Goal: Task Accomplishment & Management: Manage account settings

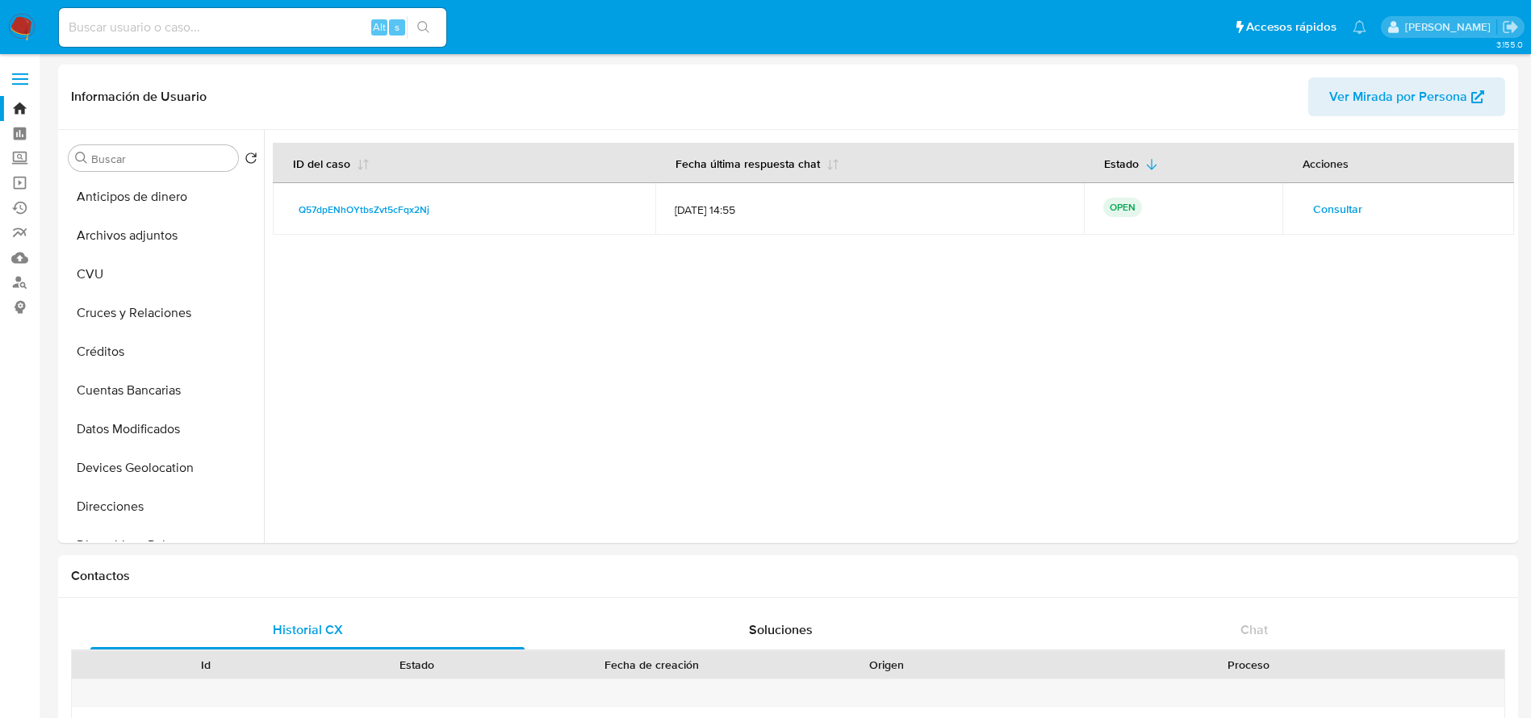
select select "10"
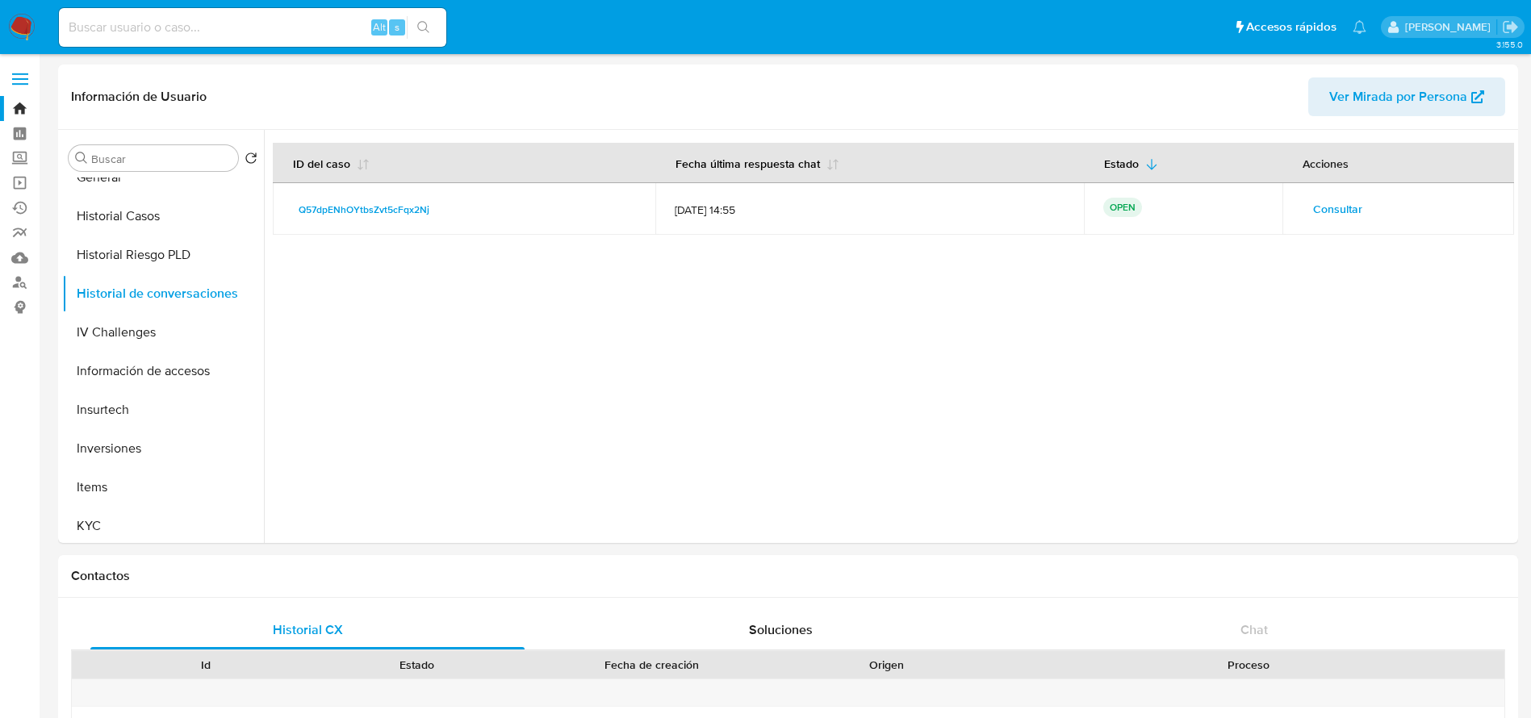
click at [191, 34] on input at bounding box center [252, 27] width 387 height 21
paste input "kCcD6GsUr9fltdZra3Wjj0kS"
type input "kCcD6GsUr9fltdZra3Wjj0kS"
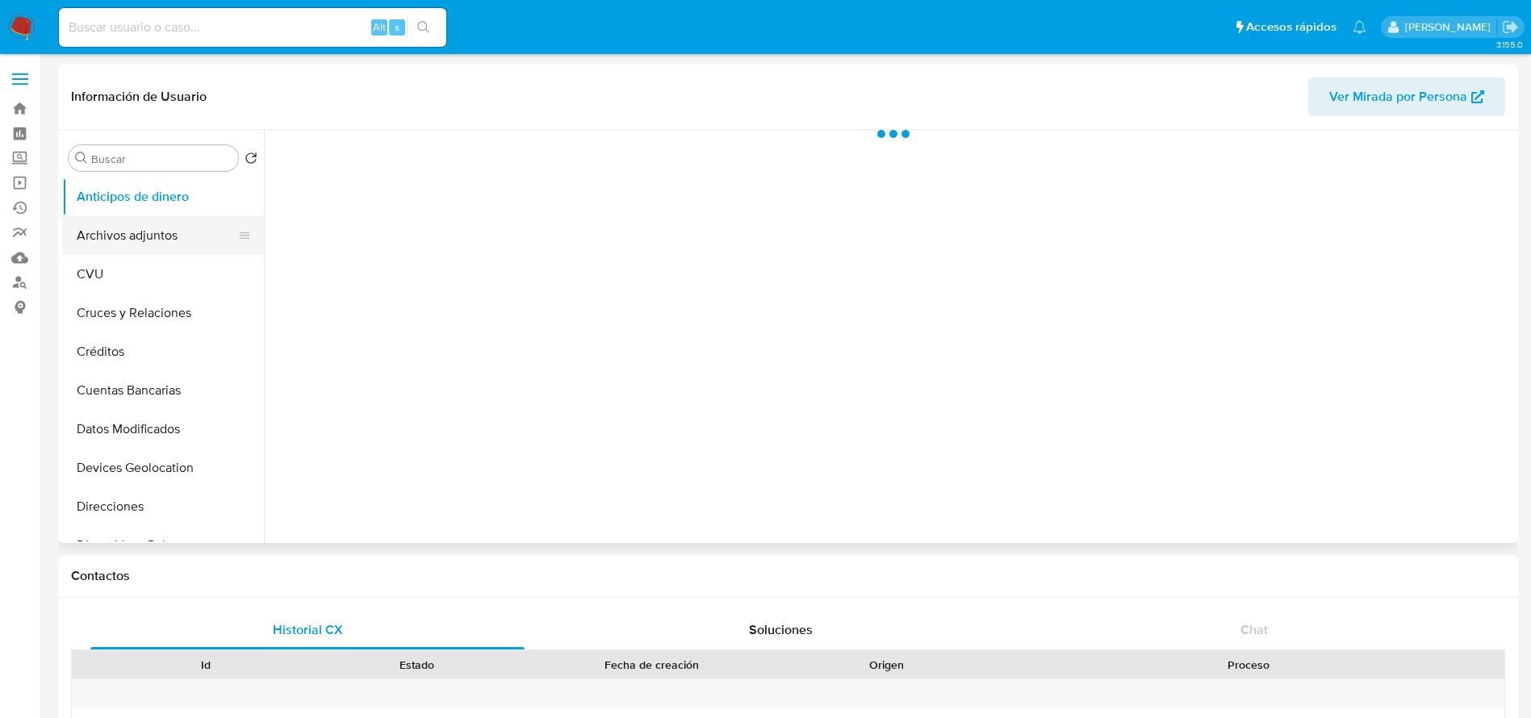
click at [138, 227] on button "Archivos adjuntos" at bounding box center [156, 235] width 189 height 39
select select "10"
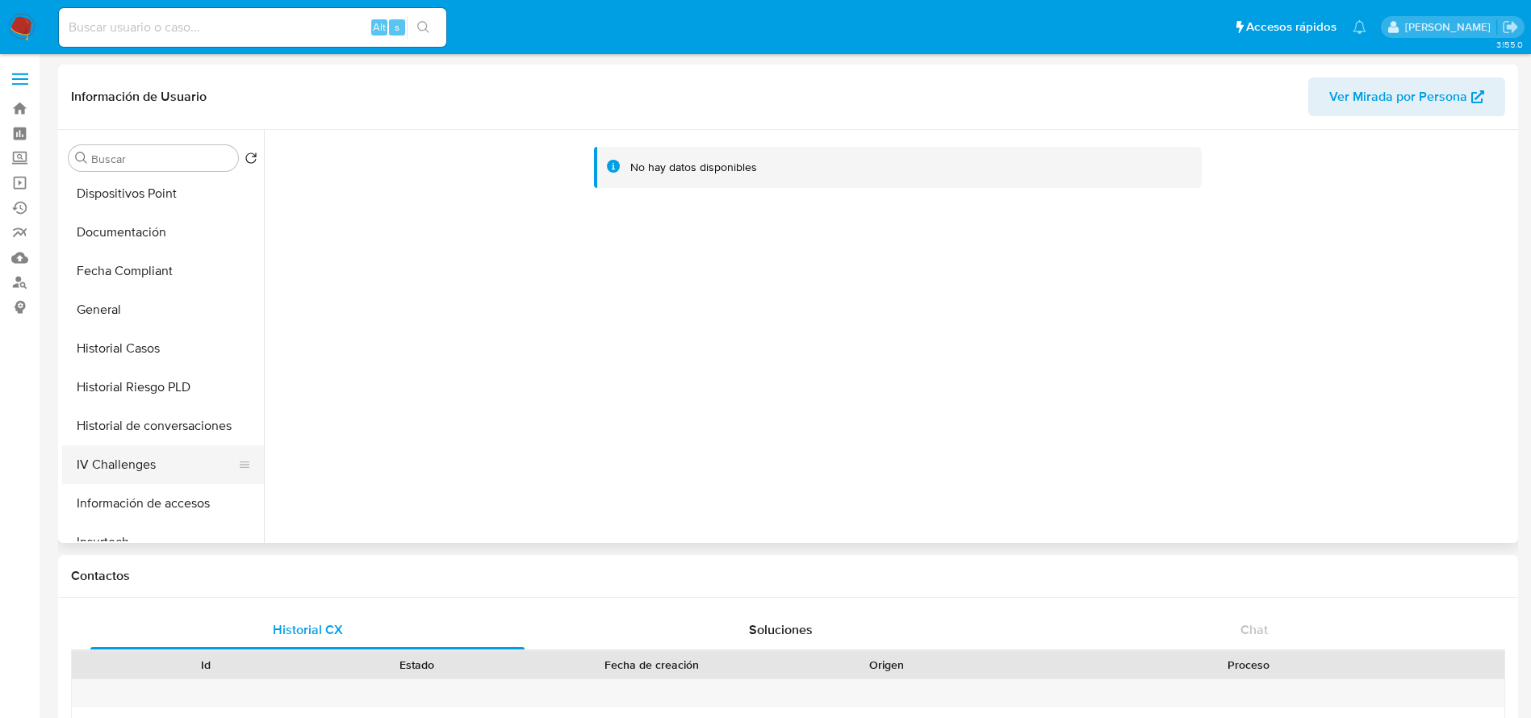
scroll to position [363, 0]
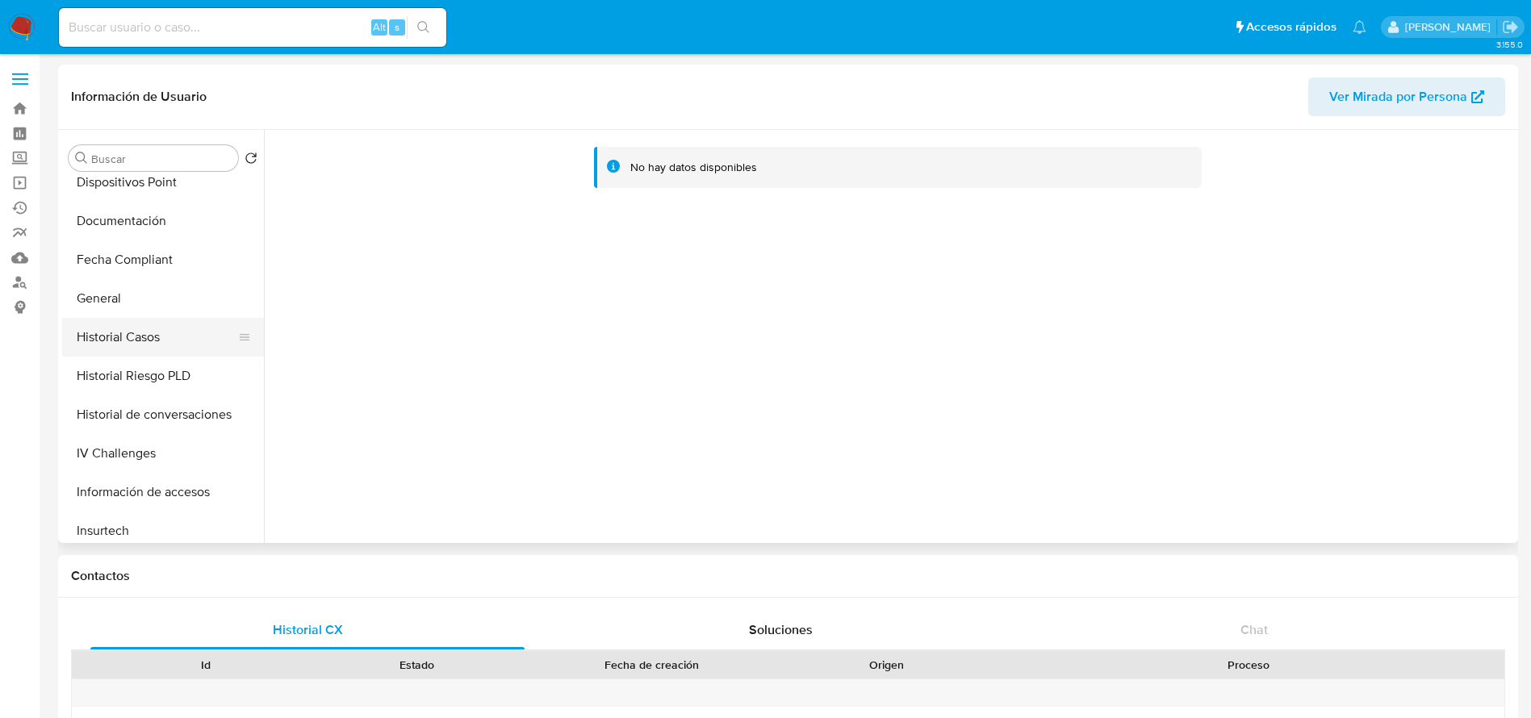
click at [163, 334] on button "Historial Casos" at bounding box center [156, 337] width 189 height 39
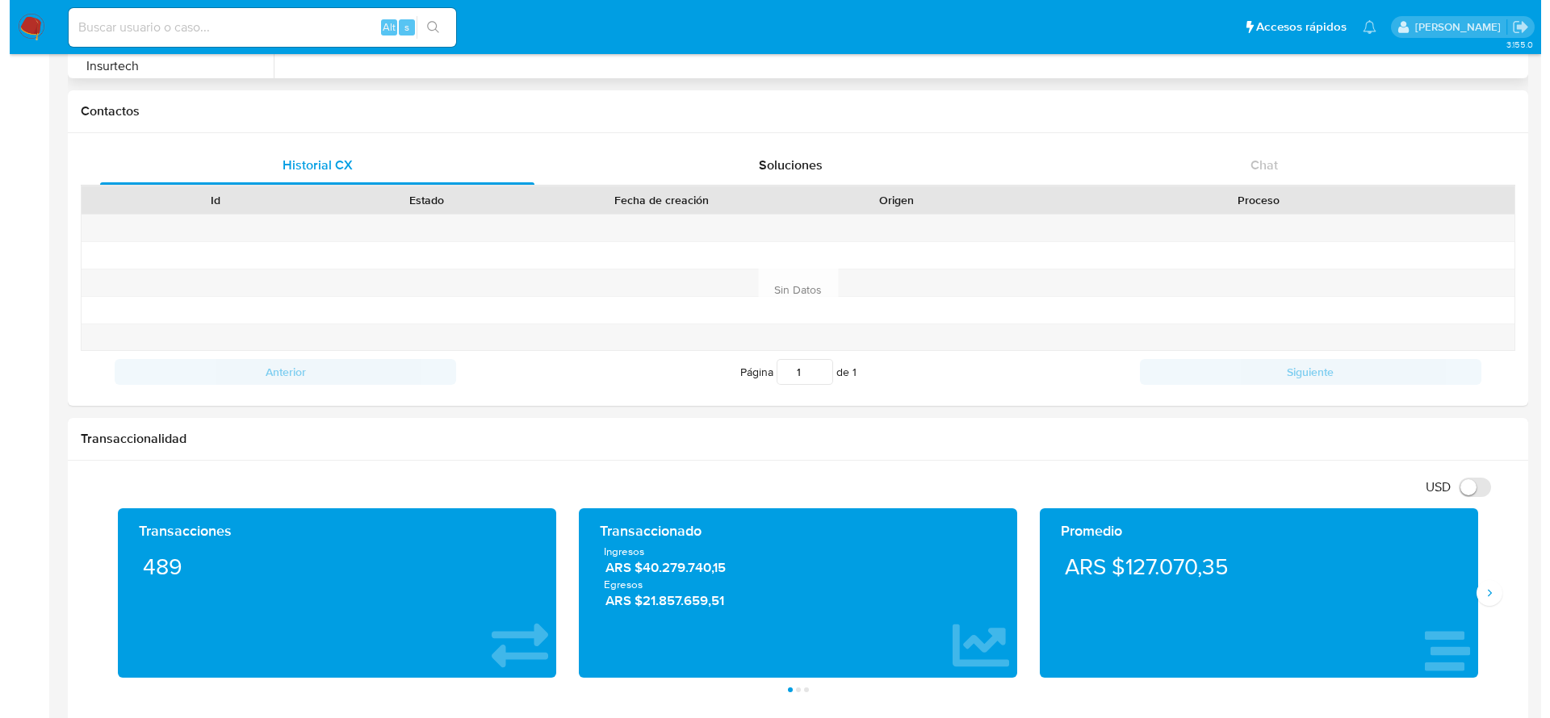
scroll to position [0, 0]
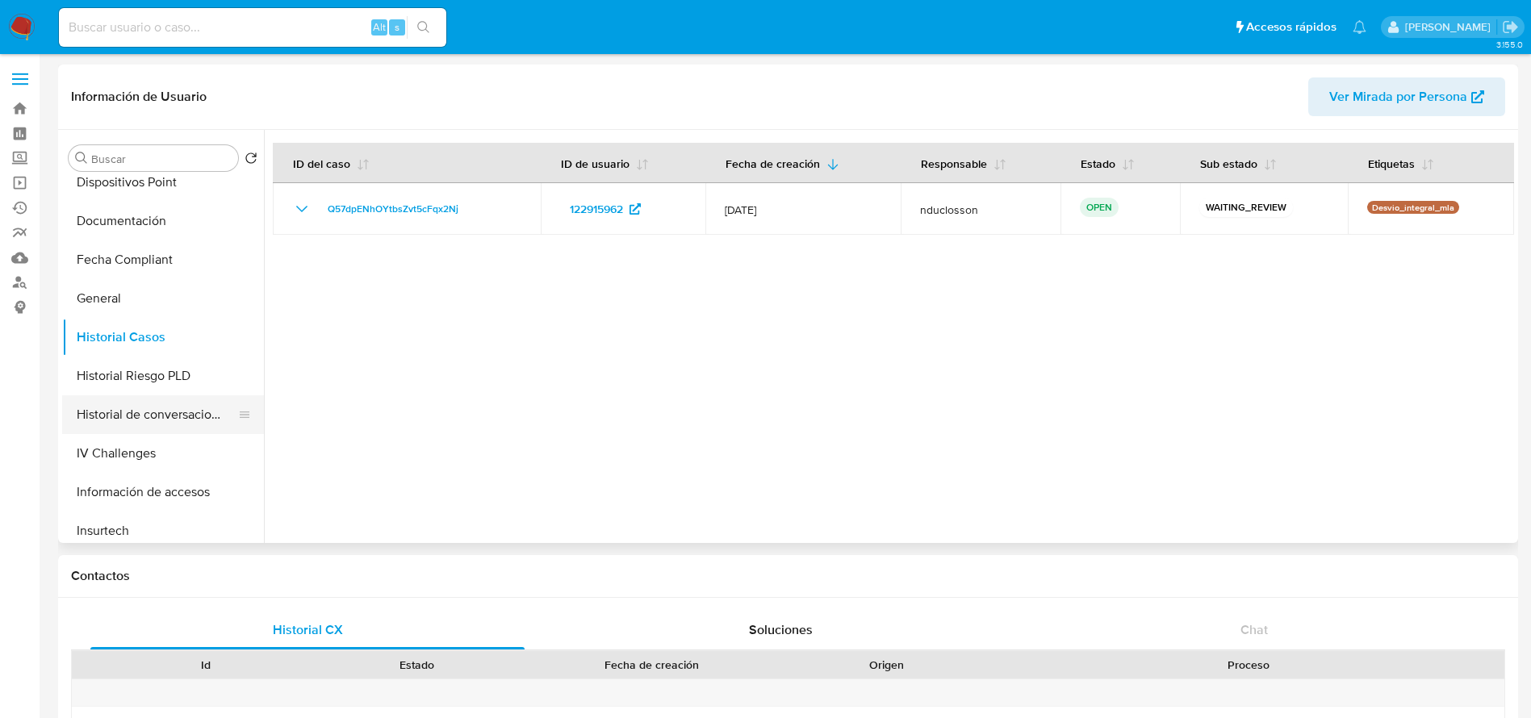
click at [174, 418] on button "Historial de conversaciones" at bounding box center [156, 415] width 189 height 39
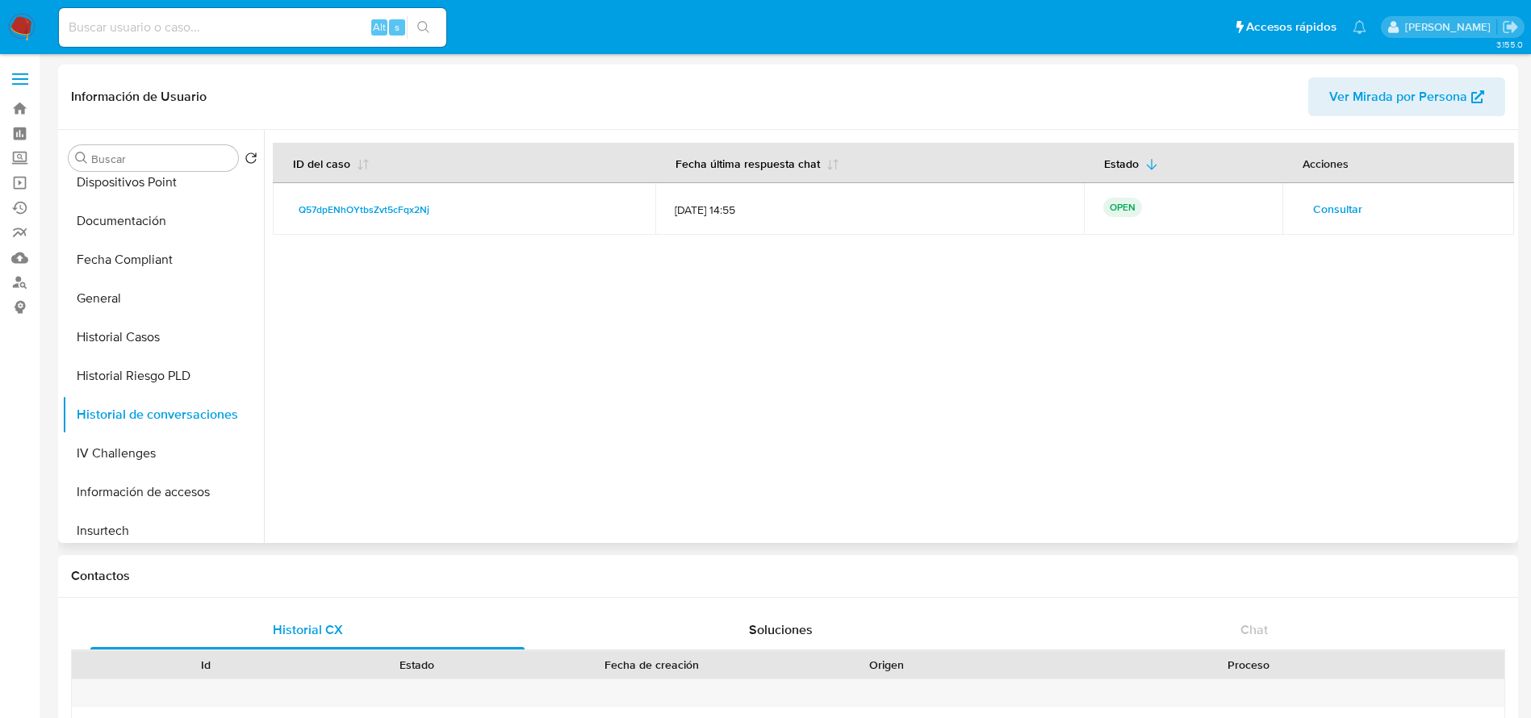
click at [1032, 205] on span "Consultar" at bounding box center [1337, 209] width 49 height 23
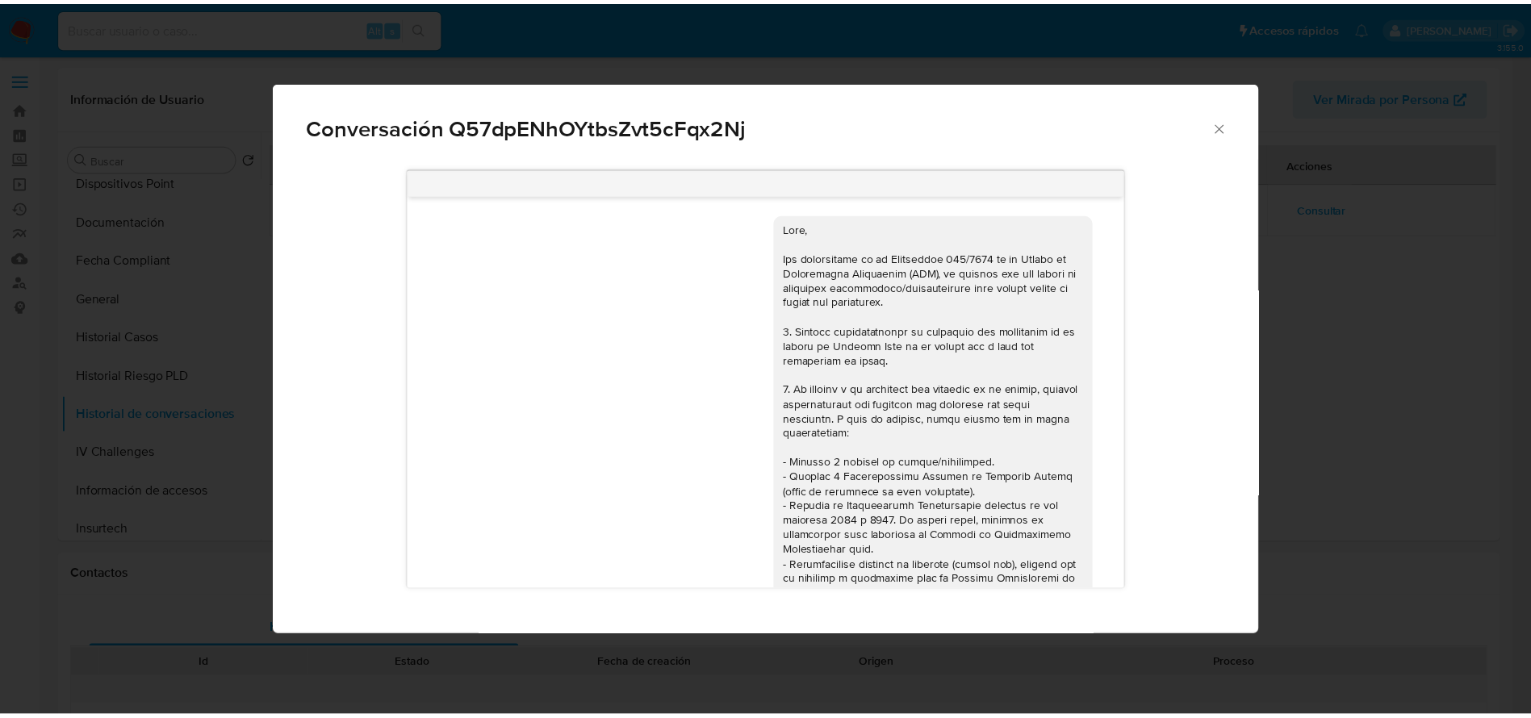
scroll to position [1471, 0]
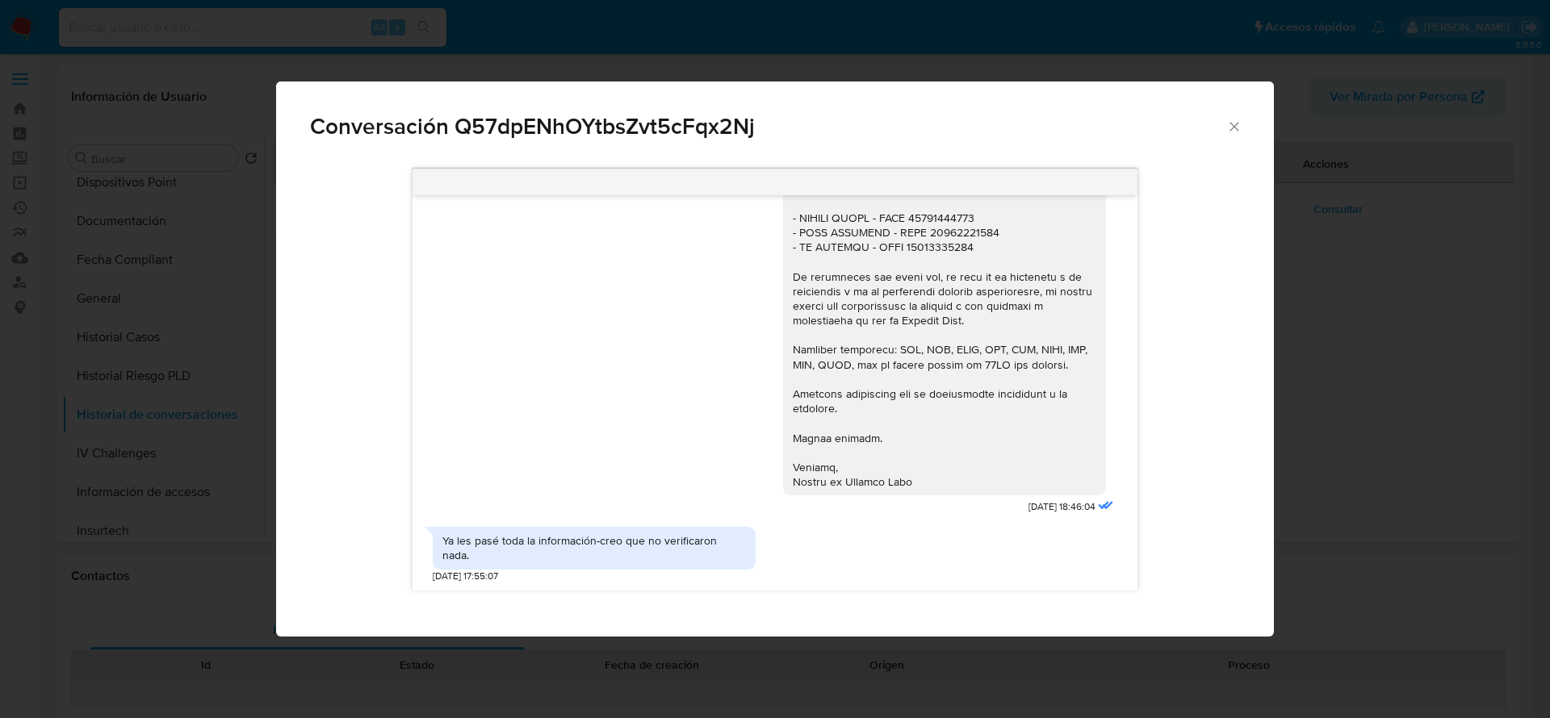
click at [1032, 128] on icon "Cerrar" at bounding box center [1234, 127] width 16 height 16
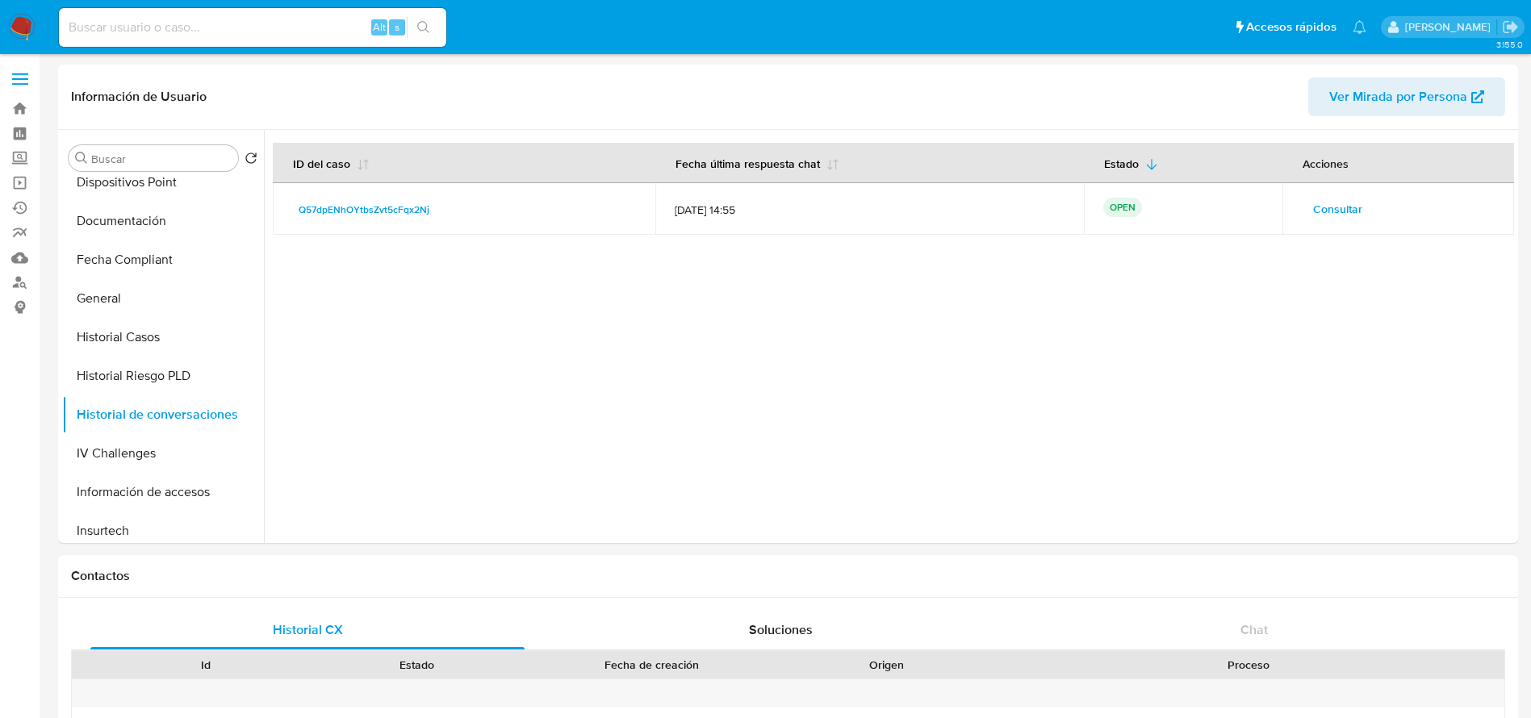
click at [215, 36] on input at bounding box center [252, 27] width 387 height 21
paste input "kCcD6GsUr9fltdZra3Wjj0kS"
type input "kCcD6GsUr9fltdZra3Wjj0kS"
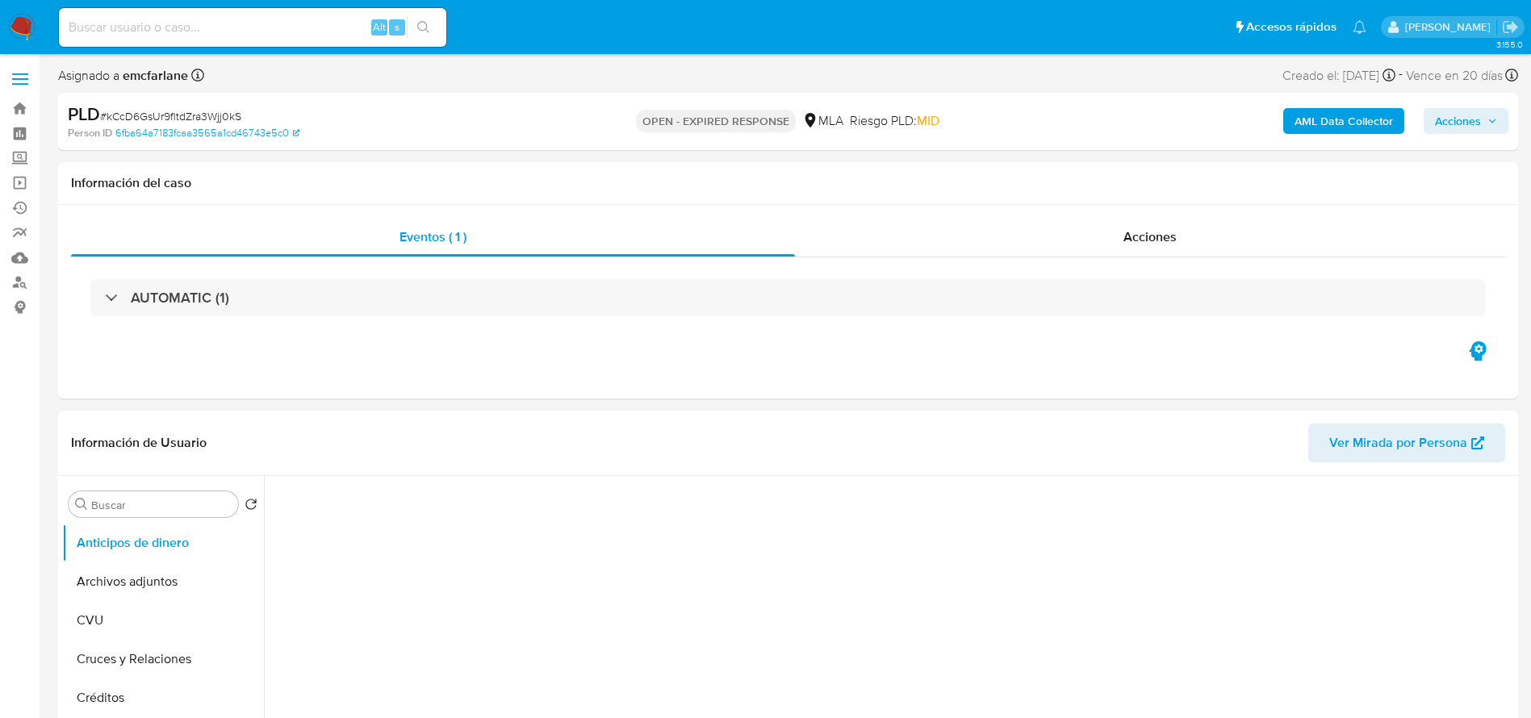
select select "10"
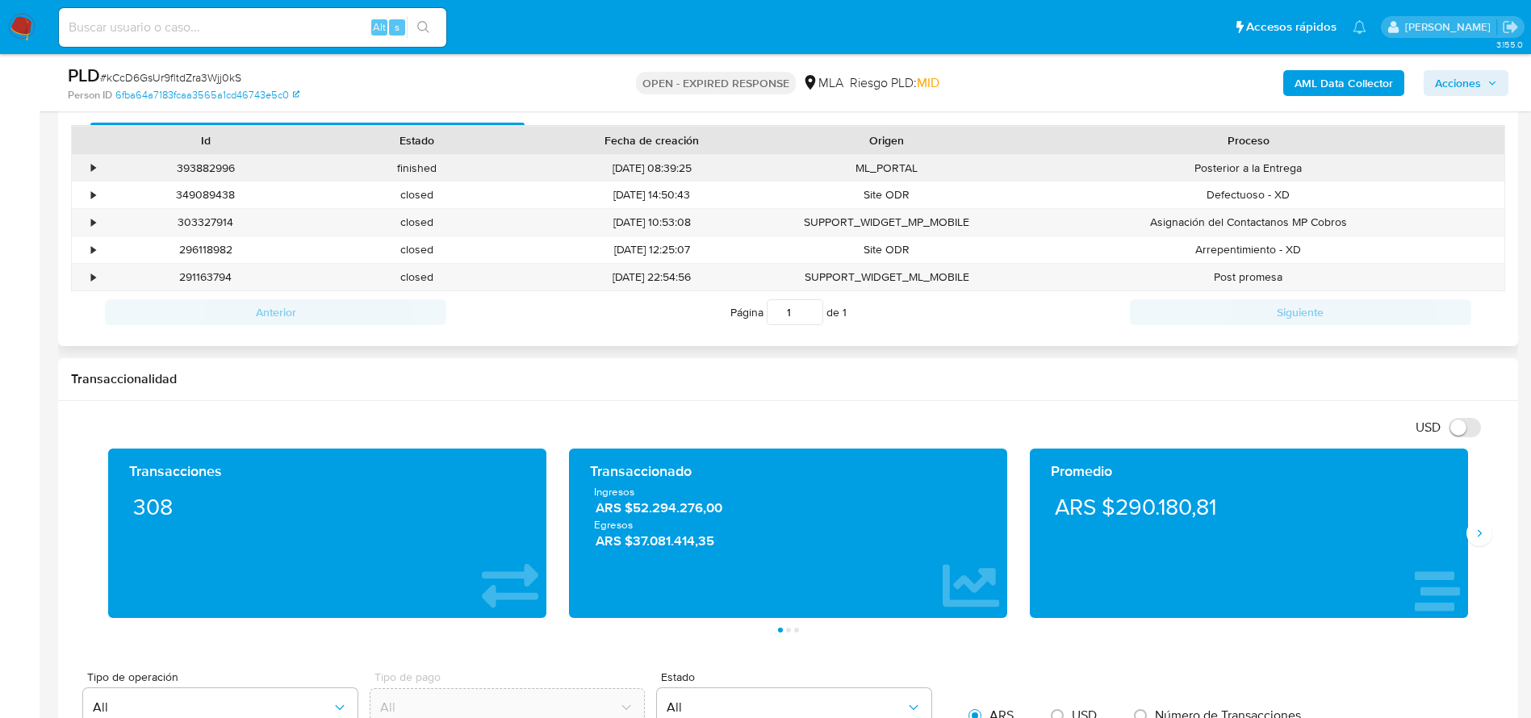
scroll to position [726, 0]
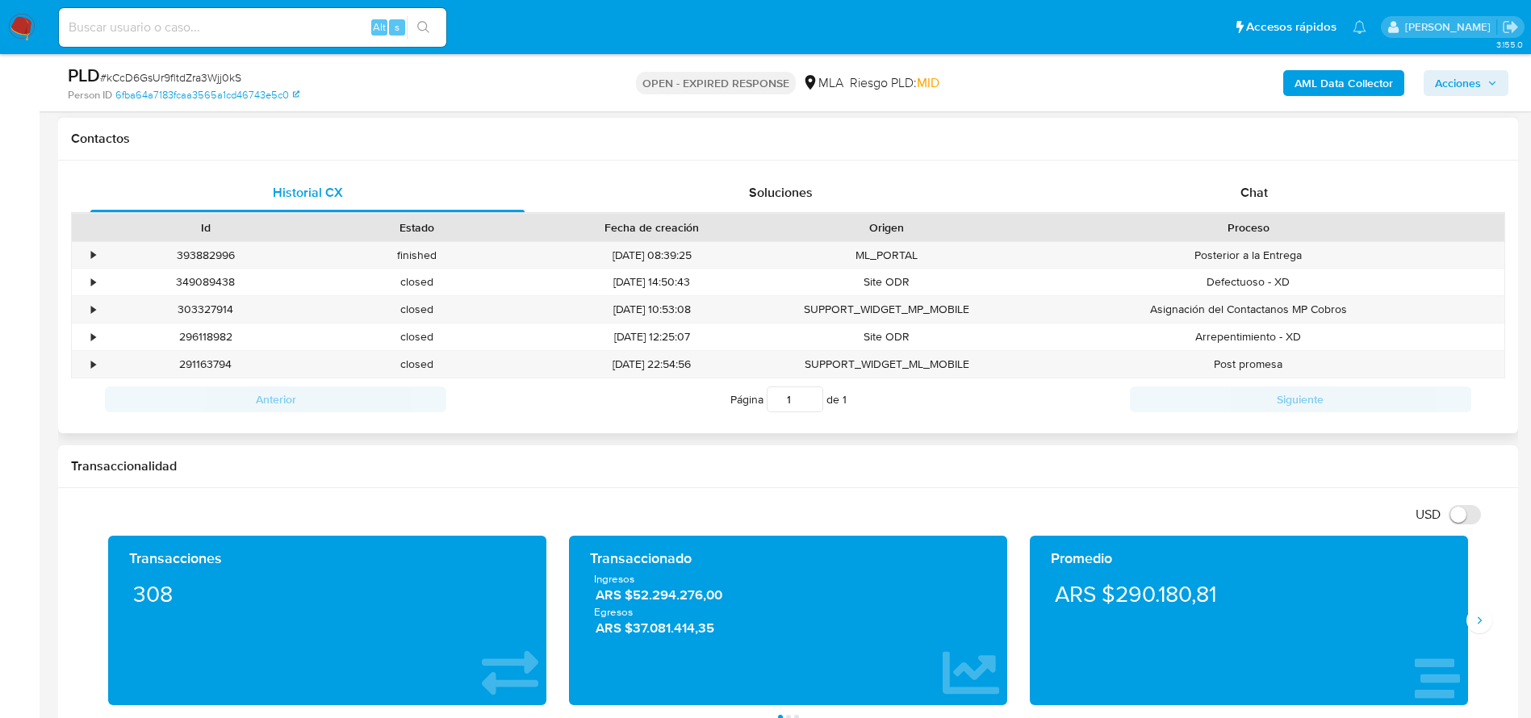
click at [1032, 220] on div "Proceso" at bounding box center [1248, 228] width 489 height 16
click at [1032, 194] on div "Chat" at bounding box center [1254, 193] width 434 height 39
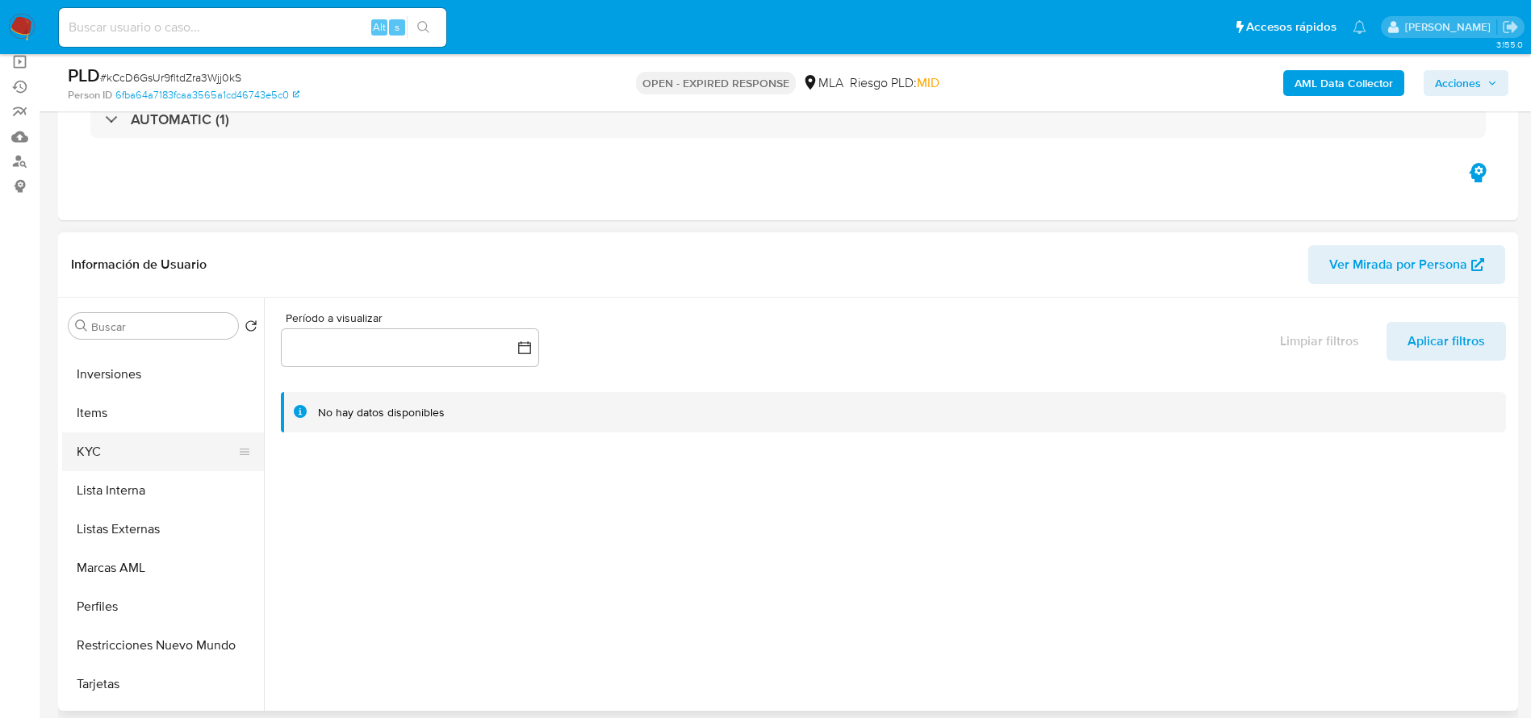
click at [138, 454] on button "KYC" at bounding box center [156, 452] width 189 height 39
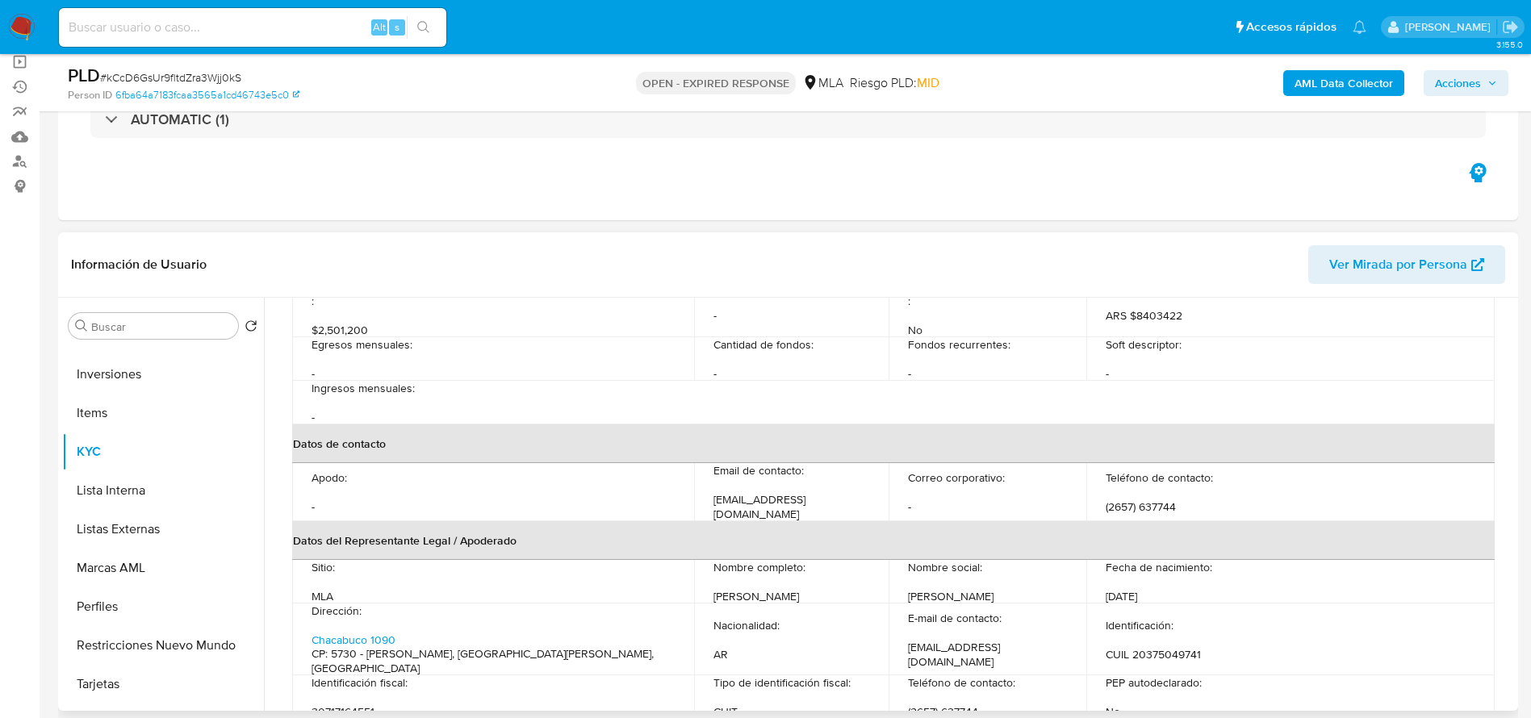
scroll to position [363, 0]
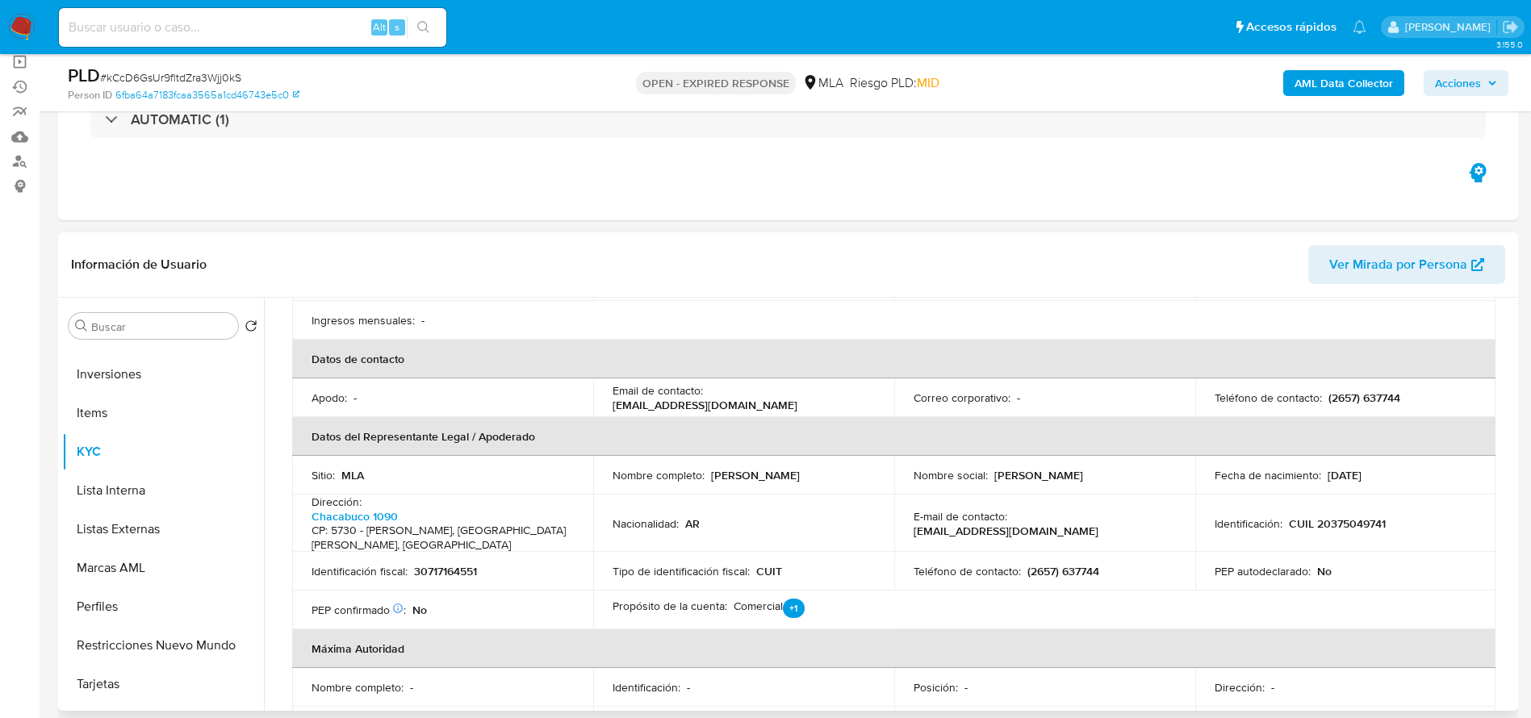
click at [772, 468] on p "Ezequiel Montes" at bounding box center [755, 475] width 89 height 15
copy p "Montes"
drag, startPoint x: 24, startPoint y: 22, endPoint x: 33, endPoint y: 22, distance: 8.9
click at [1032, 478] on p "(2657) 637744" at bounding box center [1064, 571] width 72 height 15
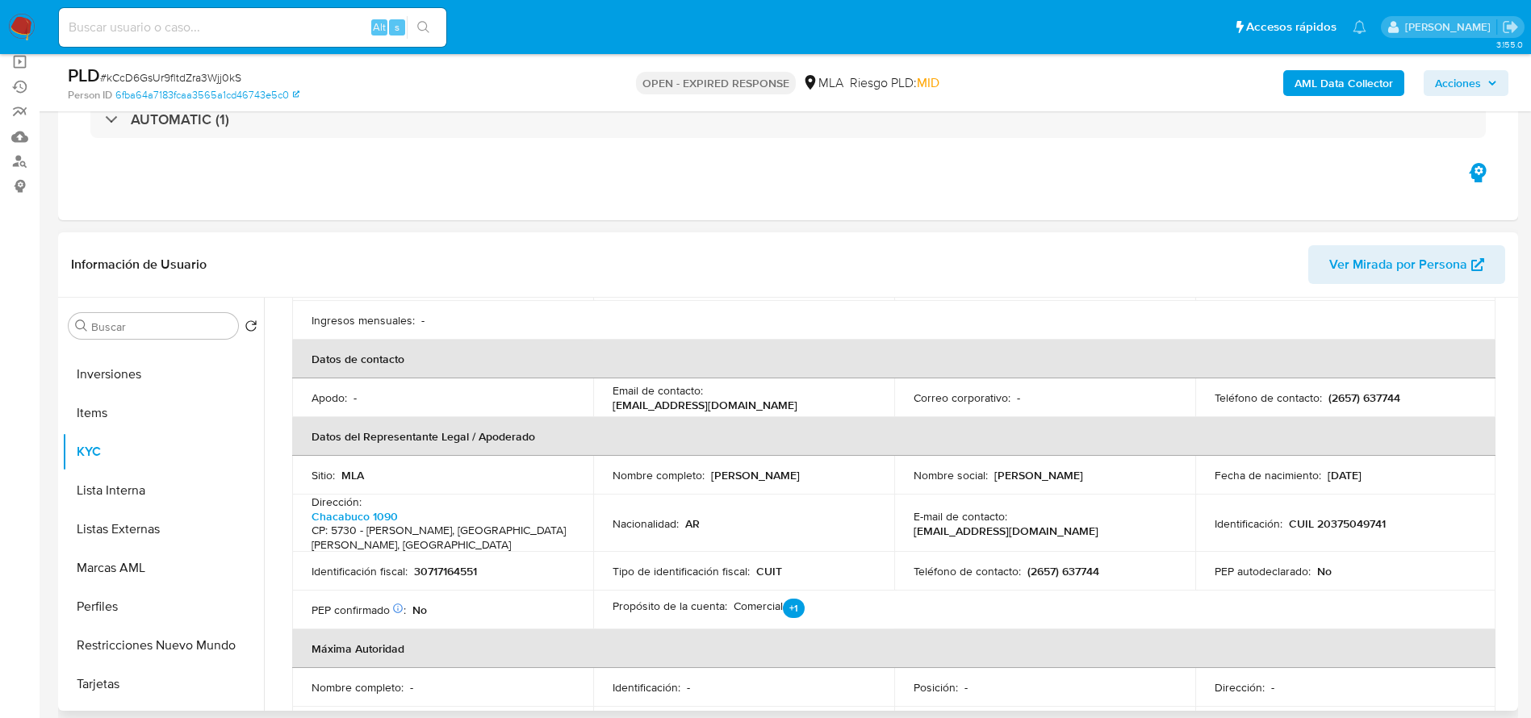
click at [1032, 478] on p "(2657) 637744" at bounding box center [1064, 571] width 72 height 15
drag, startPoint x: 1083, startPoint y: 546, endPoint x: 1066, endPoint y: 556, distance: 19.9
click at [1032, 478] on td "Teléfono de contacto : (2657) 637744" at bounding box center [1044, 571] width 301 height 39
click at [1032, 478] on p "(2657) 637744" at bounding box center [1064, 571] width 72 height 15
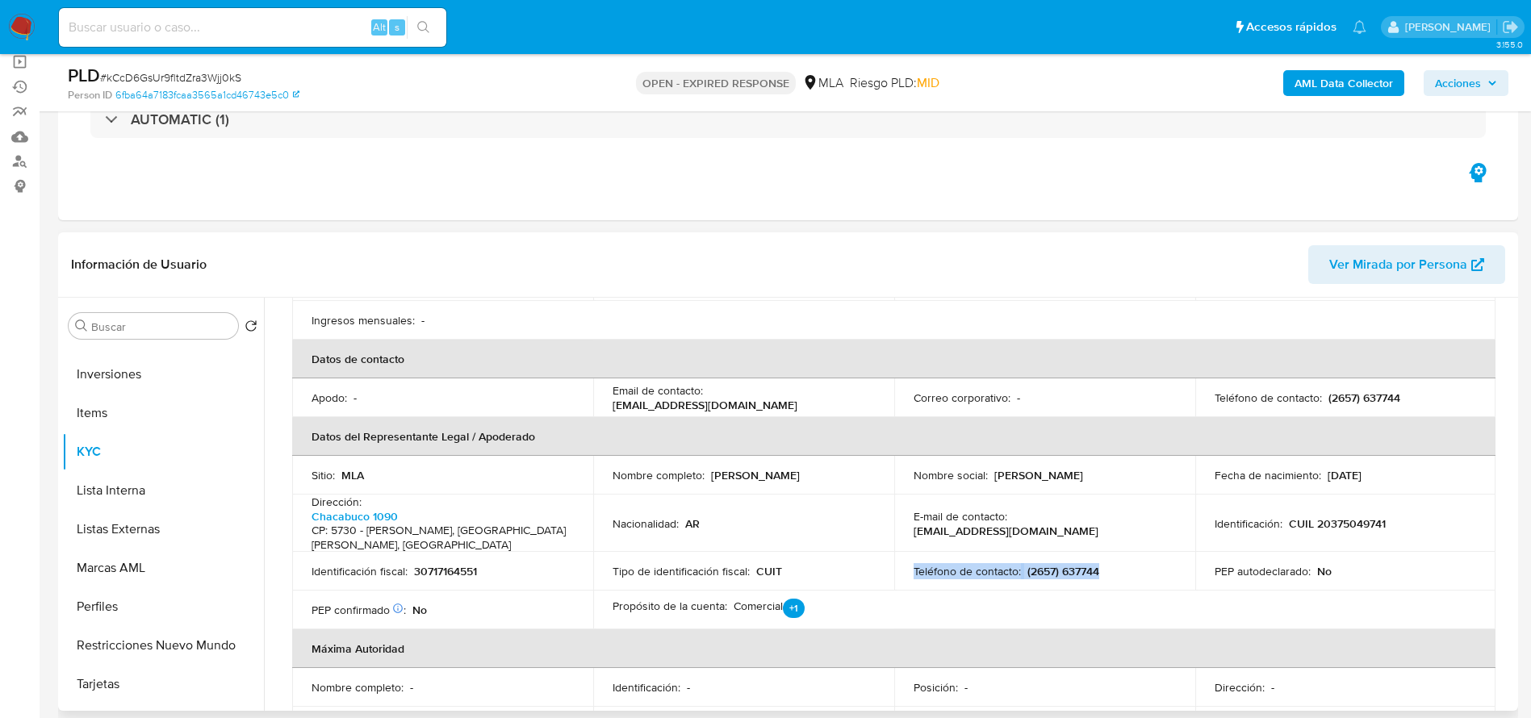
click at [1032, 478] on p "(2657) 637744" at bounding box center [1064, 571] width 72 height 15
drag, startPoint x: 1036, startPoint y: 540, endPoint x: 1032, endPoint y: 579, distance: 39.0
click at [1030, 478] on table "Información de empresa ID de usuario : 231068444 Nombre del comercio : Carnicer…" at bounding box center [893, 378] width 1203 height 735
click at [1032, 478] on p "(2657) 637744" at bounding box center [1064, 571] width 72 height 15
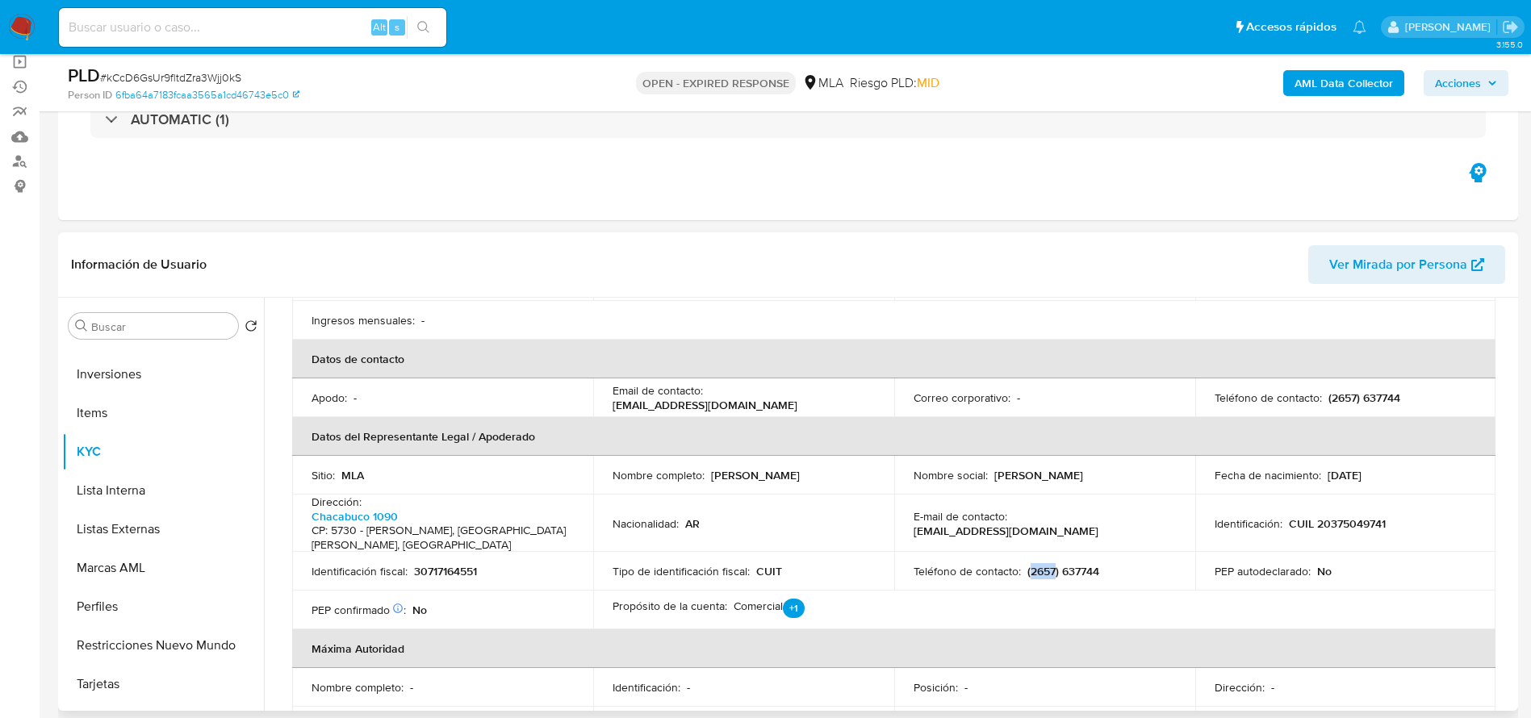
copy p "2657"
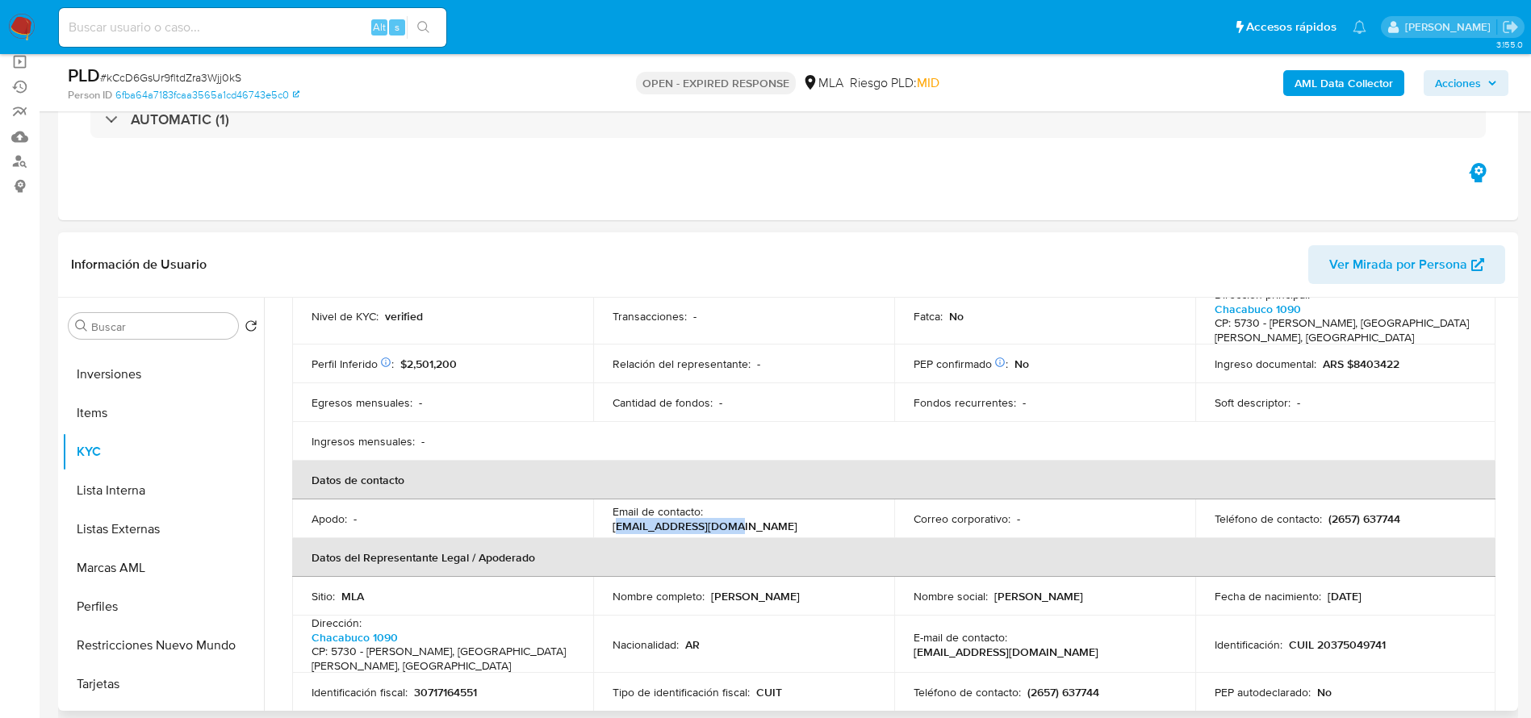
drag, startPoint x: 711, startPoint y: 503, endPoint x: 831, endPoint y: 507, distance: 120.3
click at [797, 478] on p "ezemontes22@yahoo.com.ar" at bounding box center [705, 526] width 185 height 15
drag, startPoint x: 709, startPoint y: 505, endPoint x: 852, endPoint y: 507, distance: 142.1
click at [797, 478] on p "ezemontes22@yahoo.com.ar" at bounding box center [705, 526] width 185 height 15
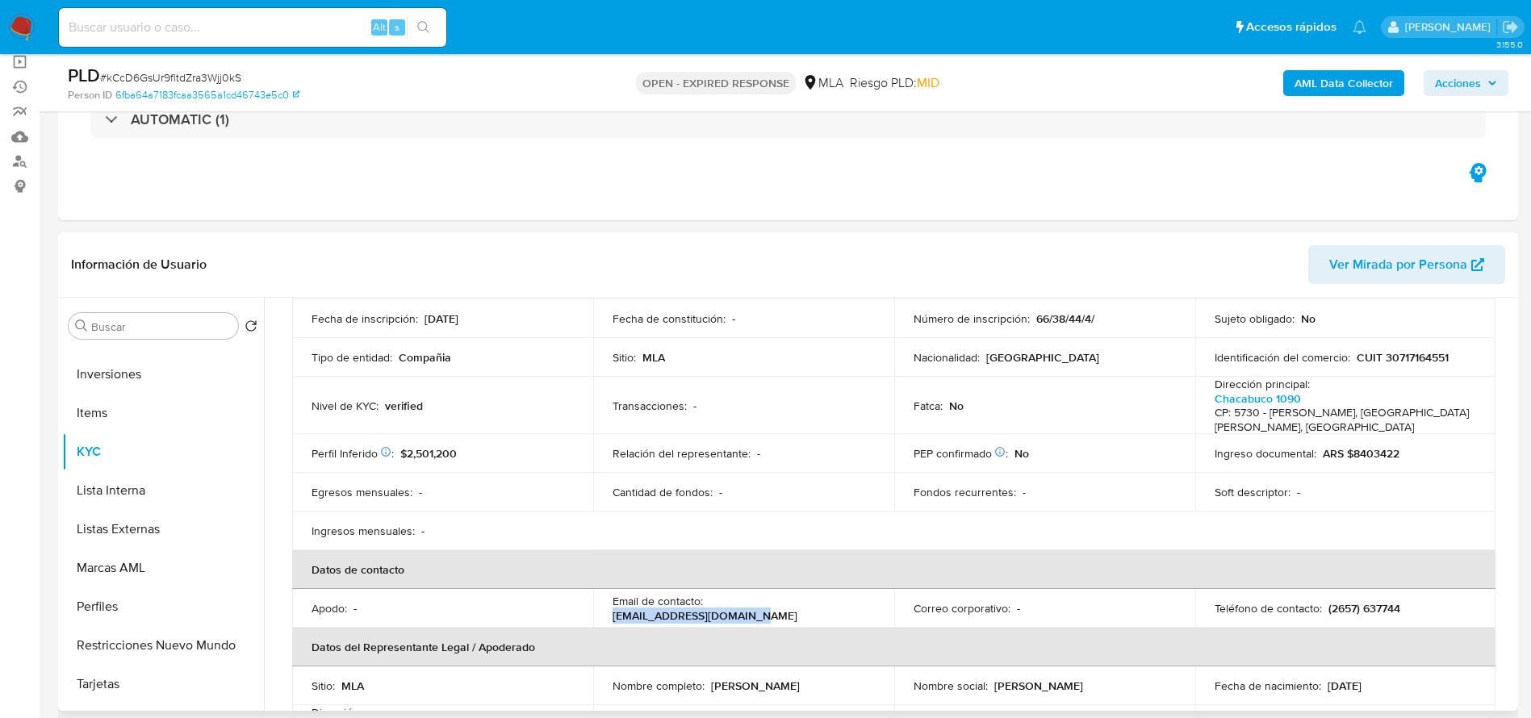
scroll to position [0, 0]
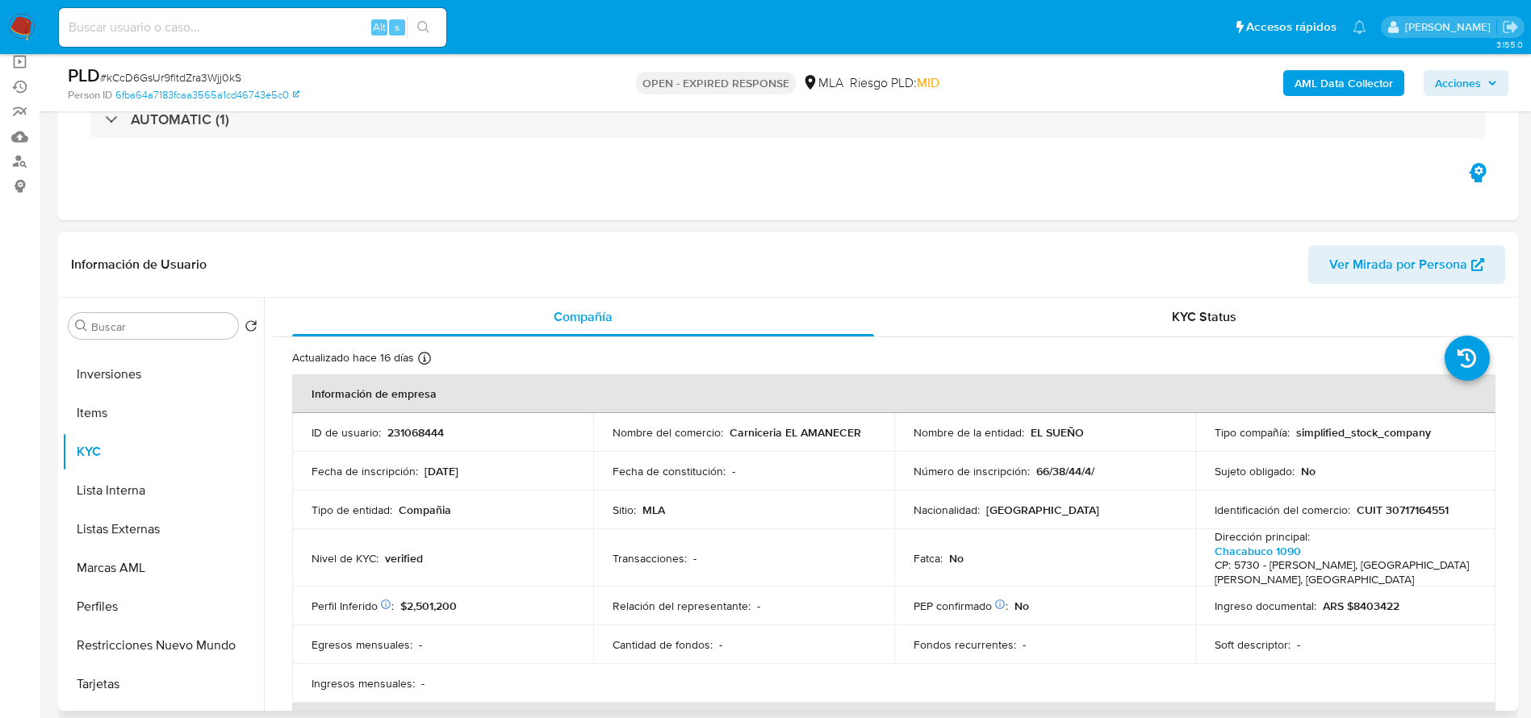
click at [781, 425] on p "Carniceria EL AMANECER" at bounding box center [796, 432] width 132 height 15
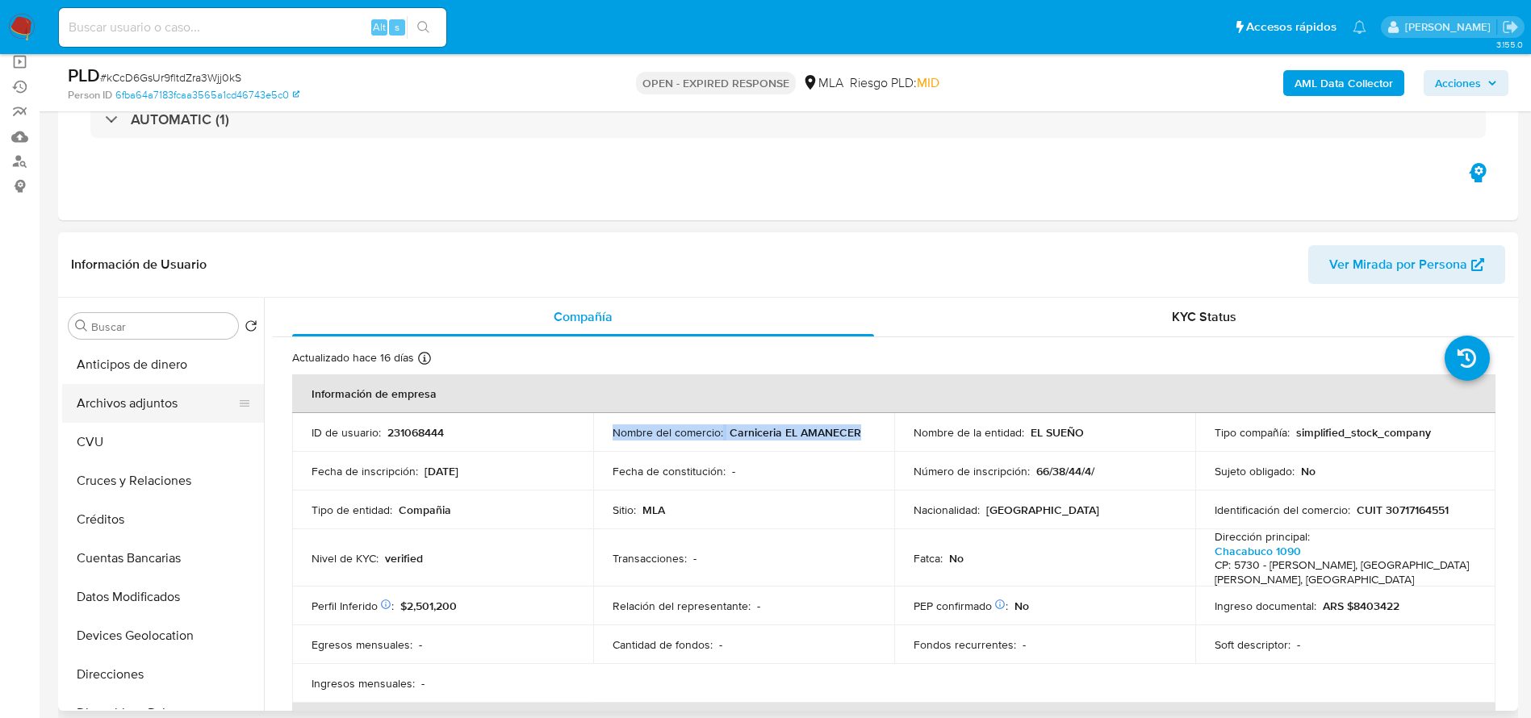
click at [106, 415] on button "Archivos adjuntos" at bounding box center [156, 403] width 189 height 39
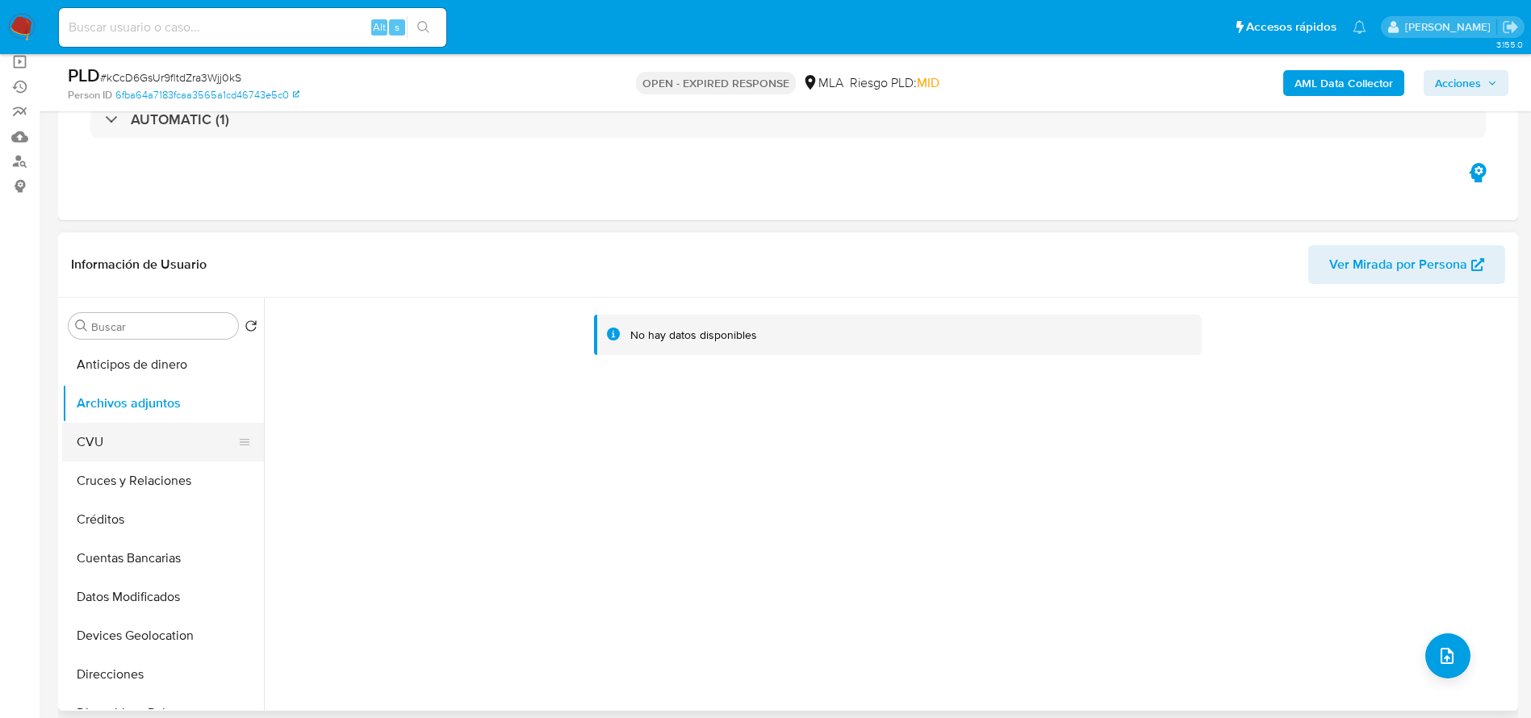
click at [180, 429] on button "CVU" at bounding box center [156, 442] width 189 height 39
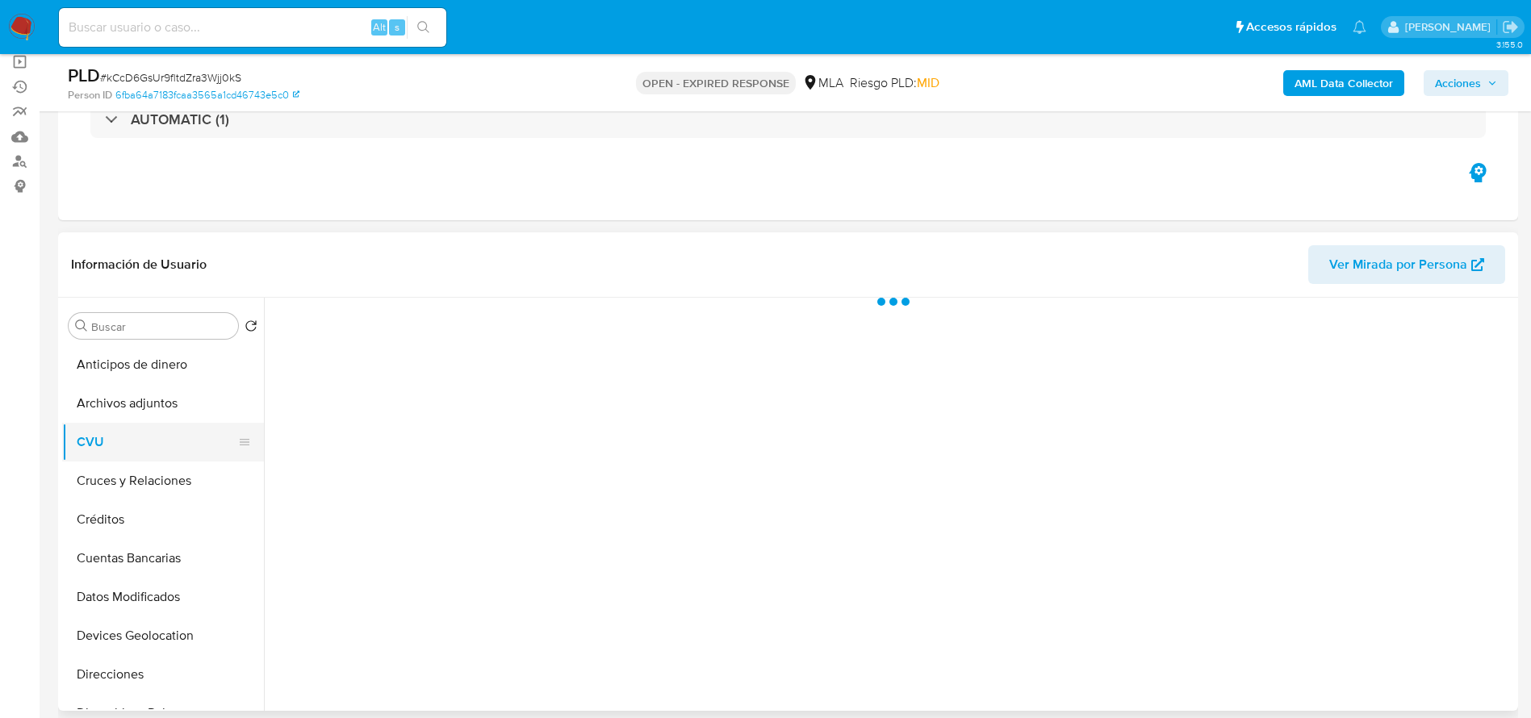
scroll to position [121, 0]
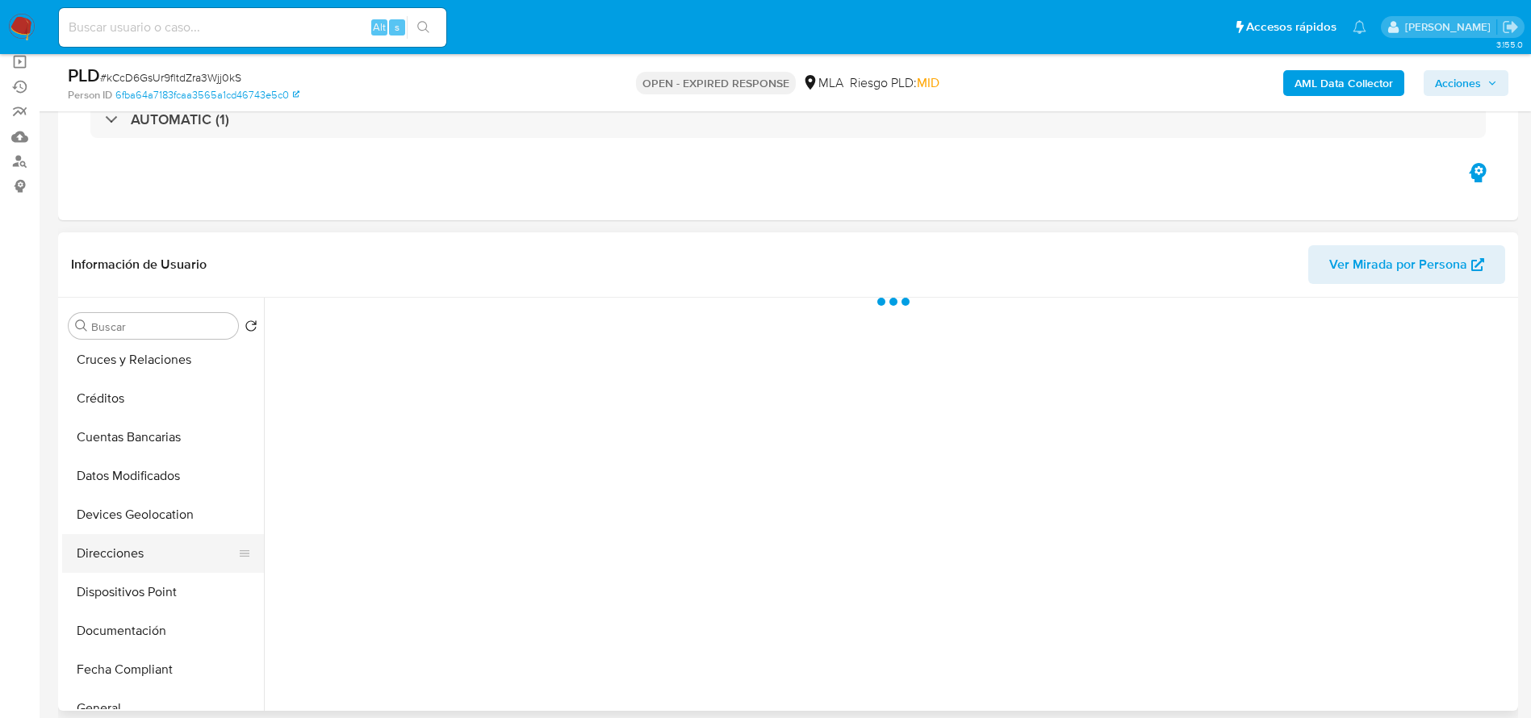
click at [161, 478] on button "Direcciones" at bounding box center [156, 553] width 189 height 39
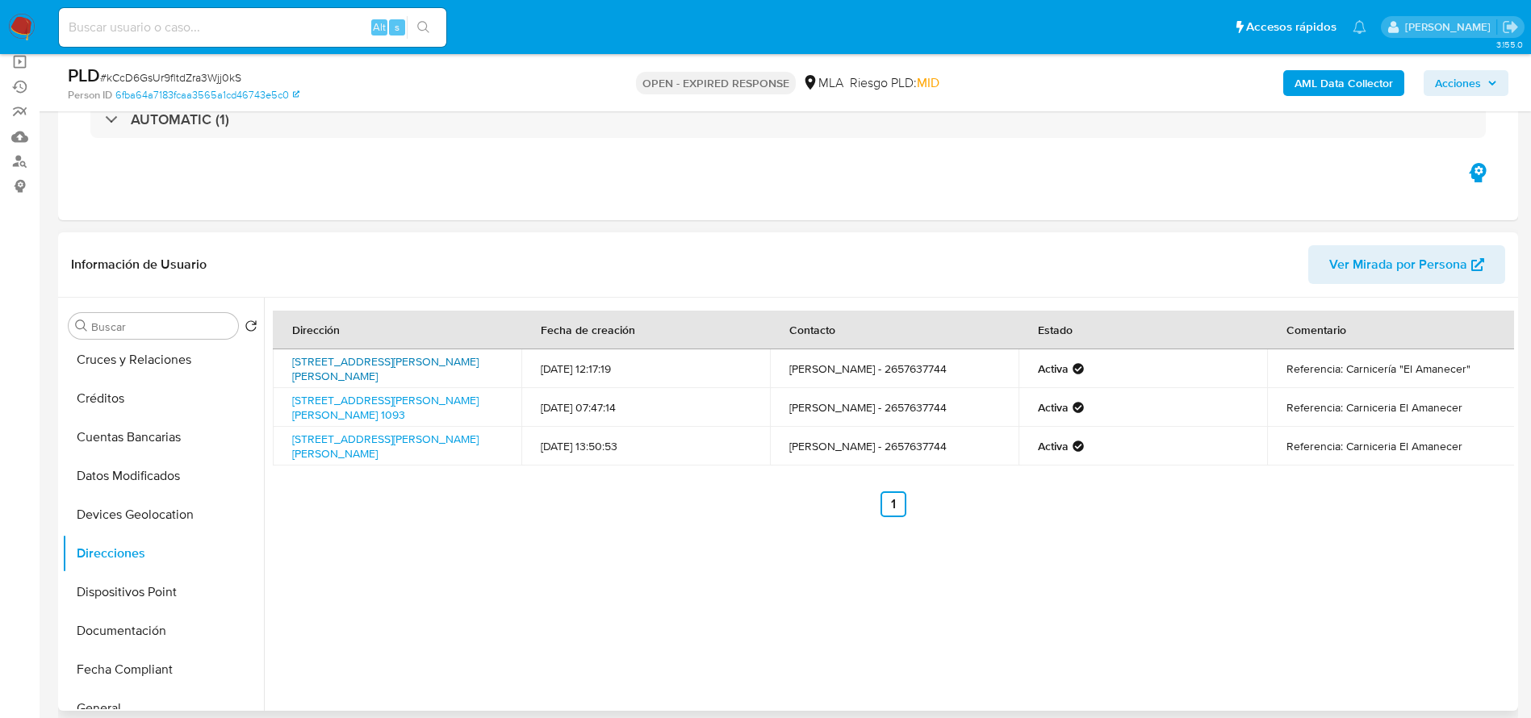
click at [362, 362] on link "Chacabuco 1083, Villa Mercedes, San Luis, 5732, Argentina 1083" at bounding box center [385, 369] width 186 height 31
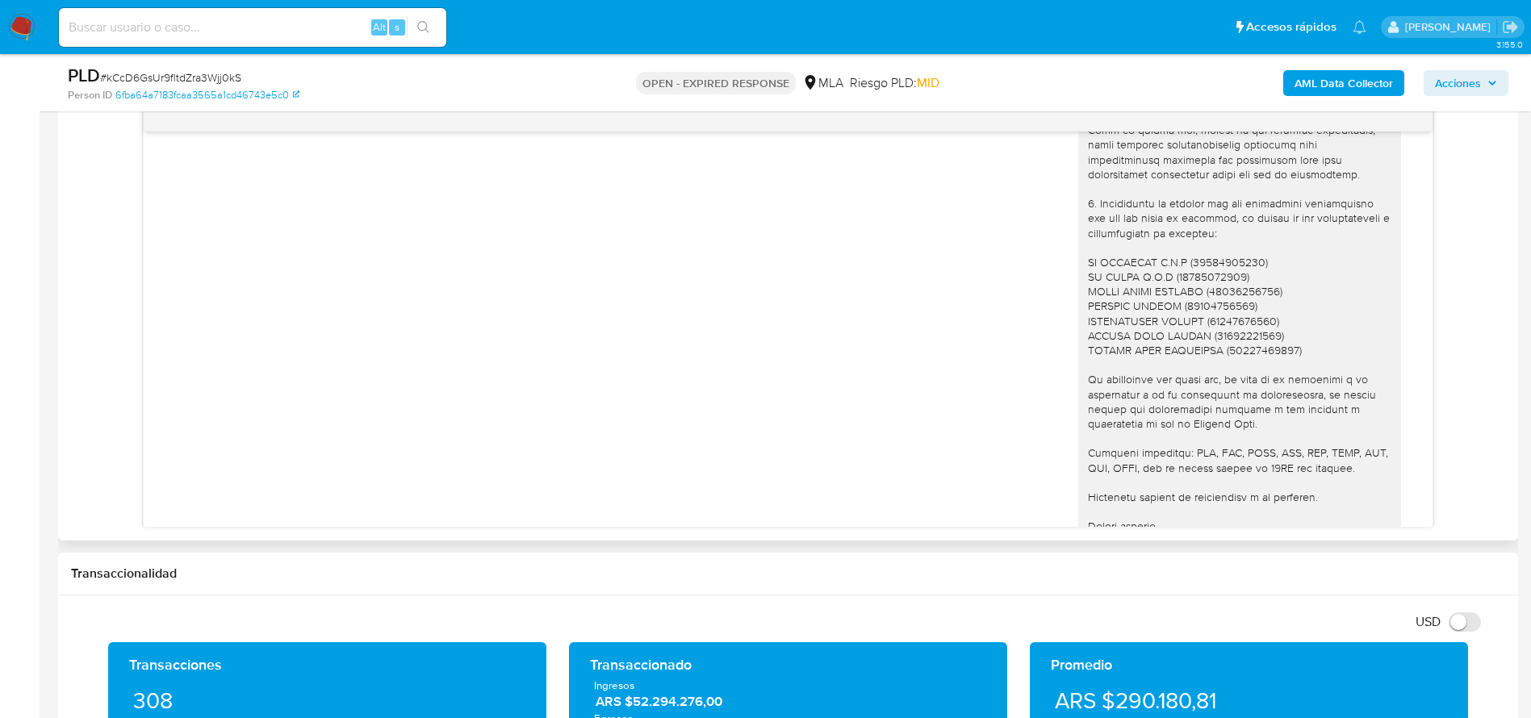
scroll to position [1581, 0]
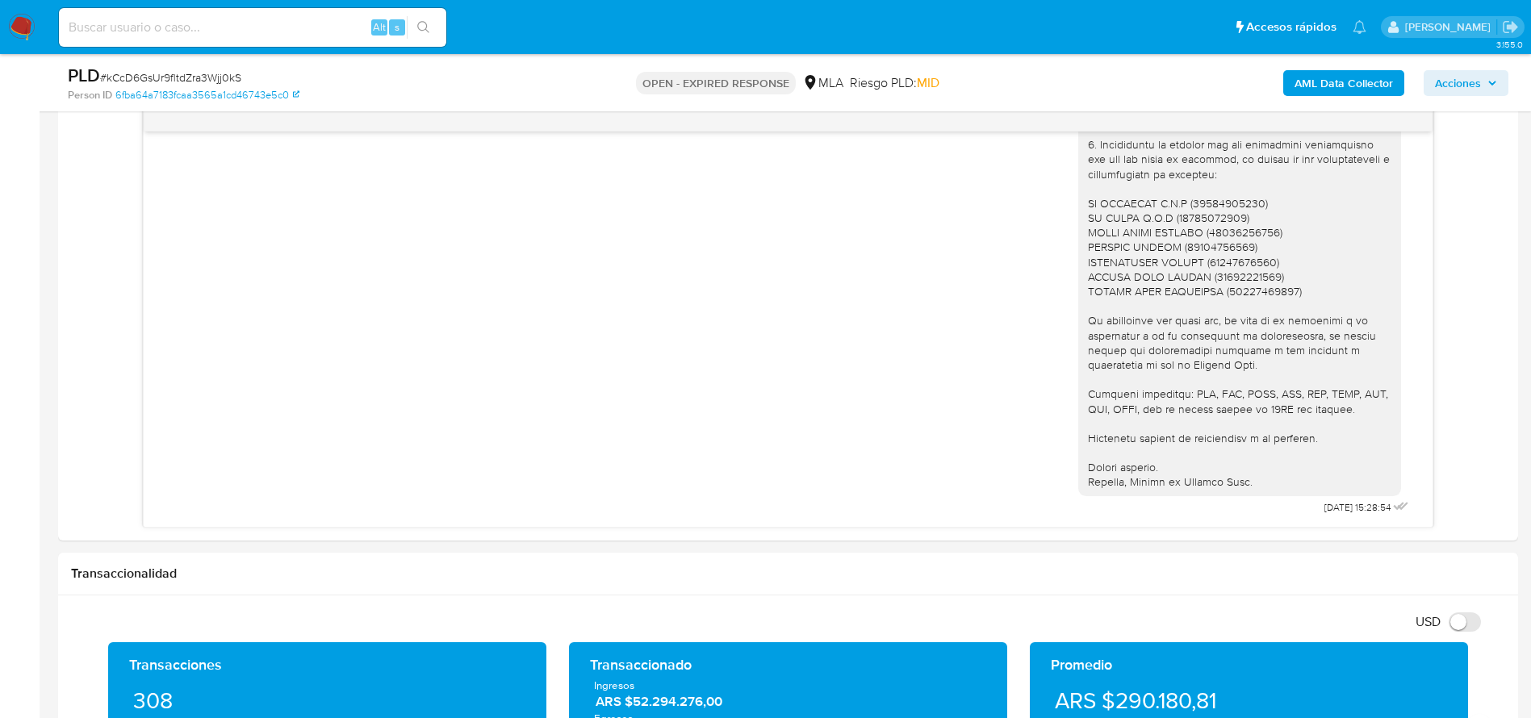
click at [153, 73] on span "# kCcD6GsUr9fltdZra3Wjj0kS" at bounding box center [170, 77] width 141 height 16
copy span "kCcD6GsUr9fltdZra3Wjj0kS"
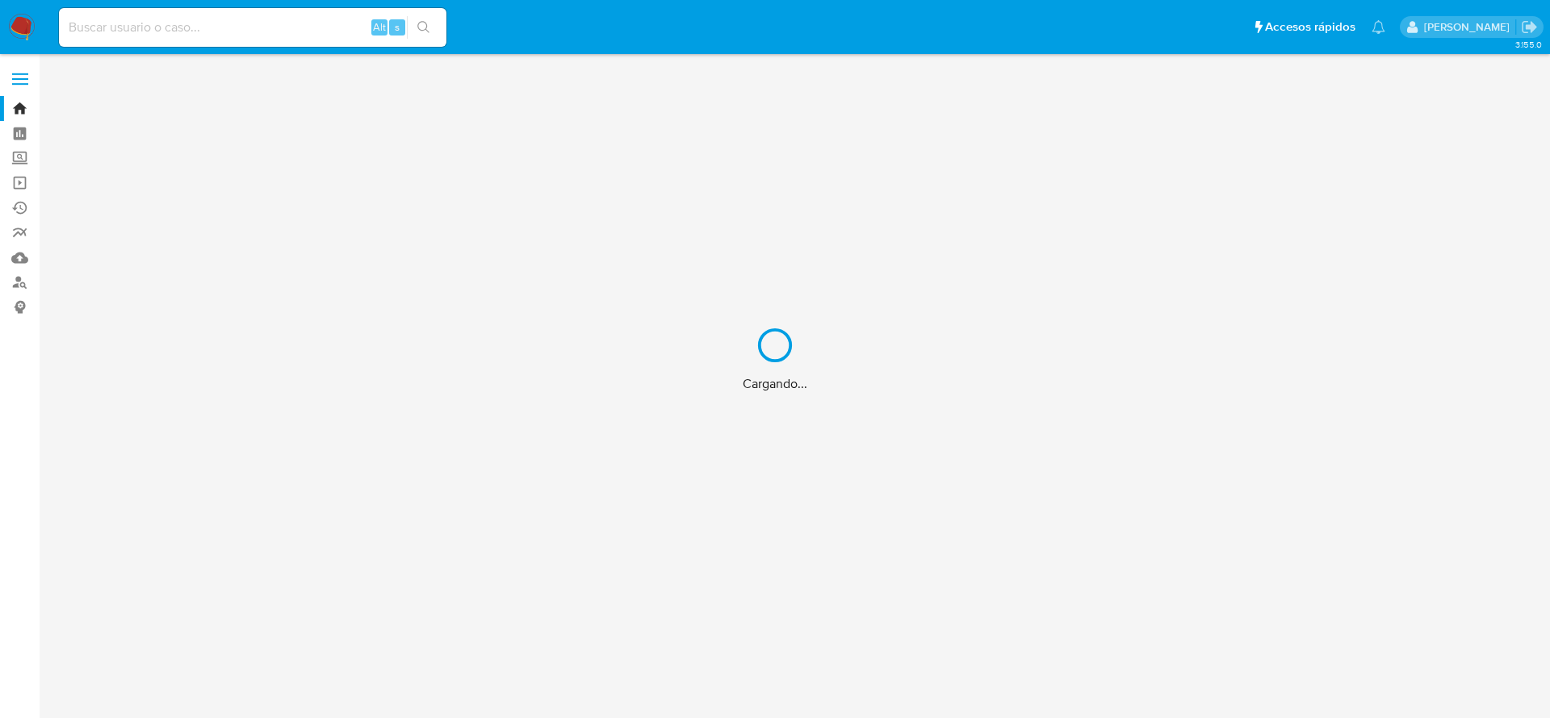
click at [19, 284] on div "Cargando..." at bounding box center [775, 359] width 1550 height 718
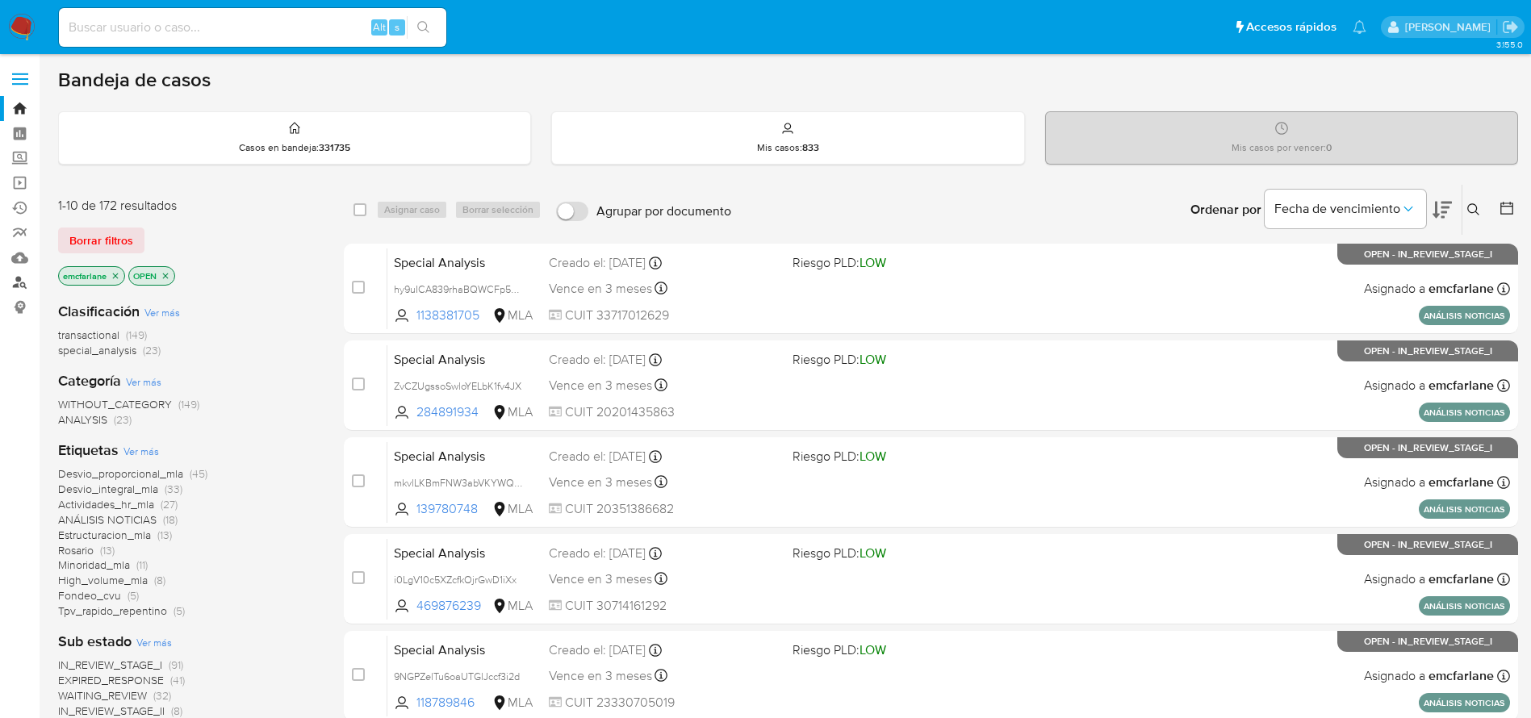
click at [23, 283] on link "Buscador de personas" at bounding box center [96, 282] width 192 height 25
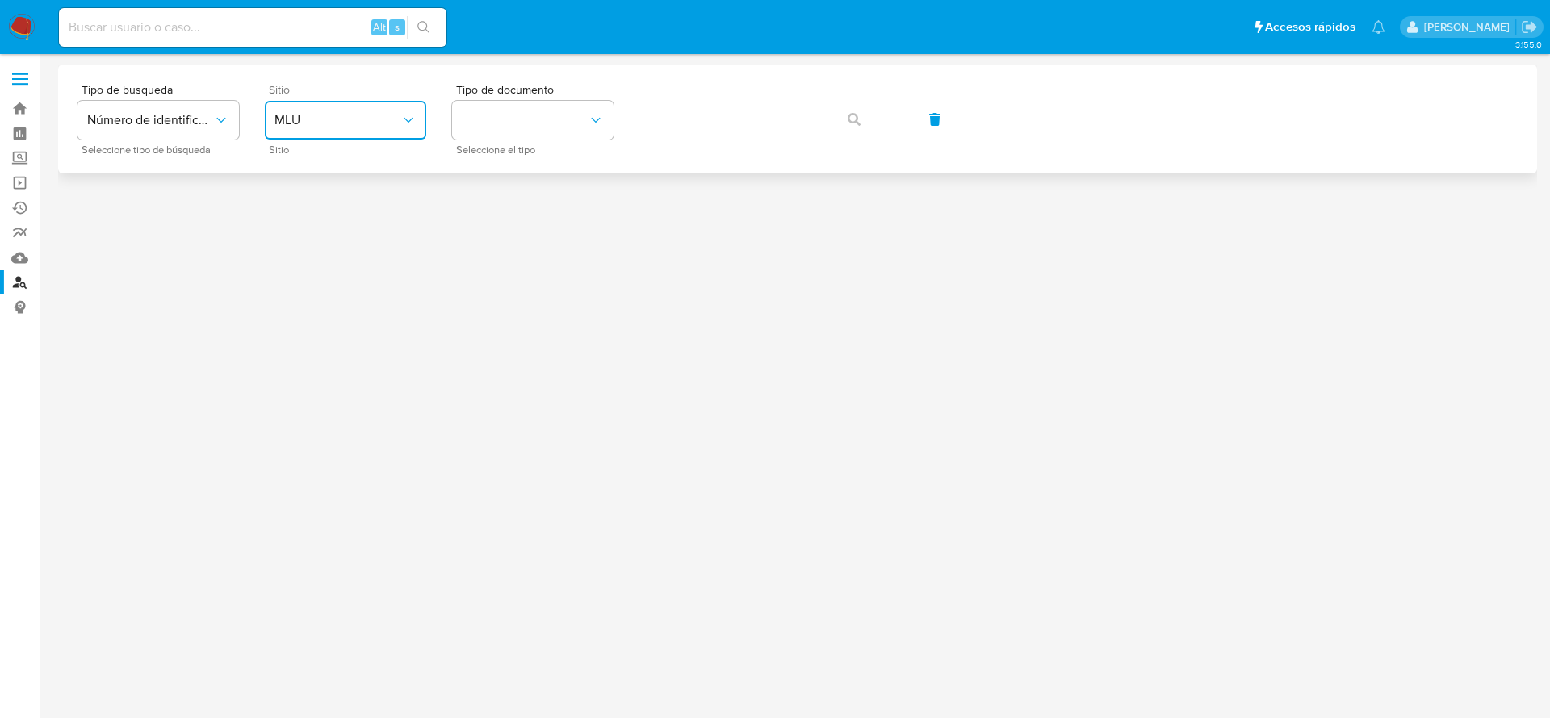
click at [385, 136] on button "MLU" at bounding box center [345, 120] width 161 height 39
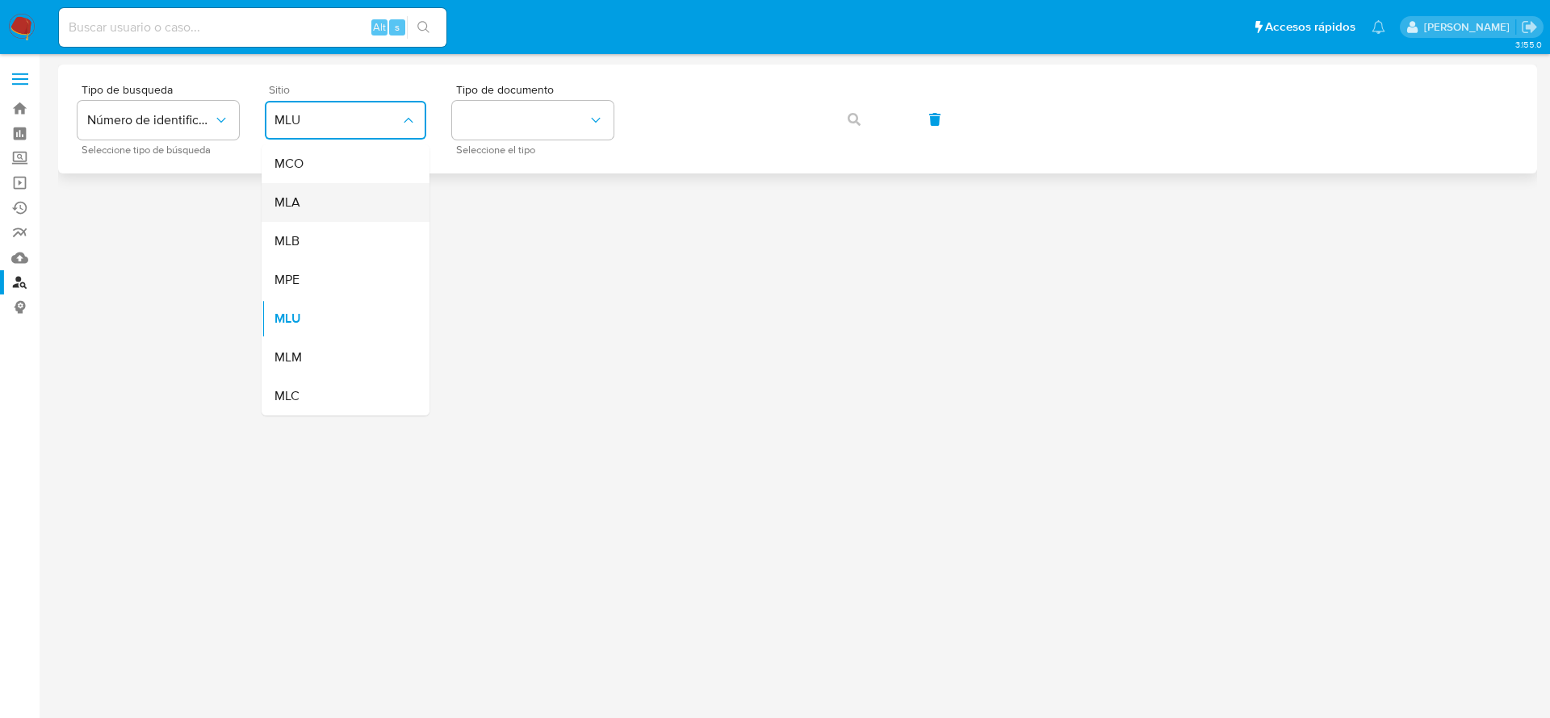
click at [270, 213] on li "MLA" at bounding box center [346, 202] width 168 height 39
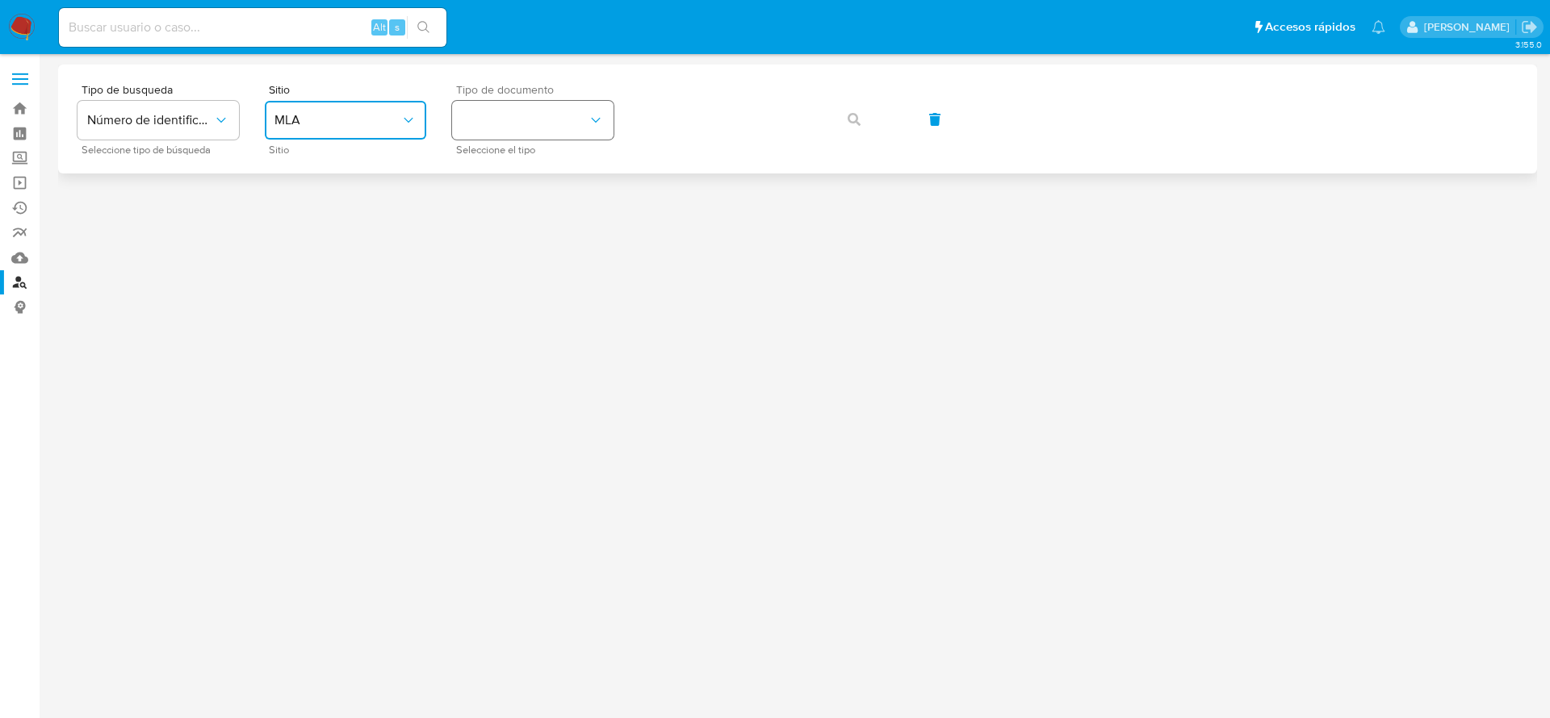
click at [545, 126] on button "identificationType" at bounding box center [532, 120] width 161 height 39
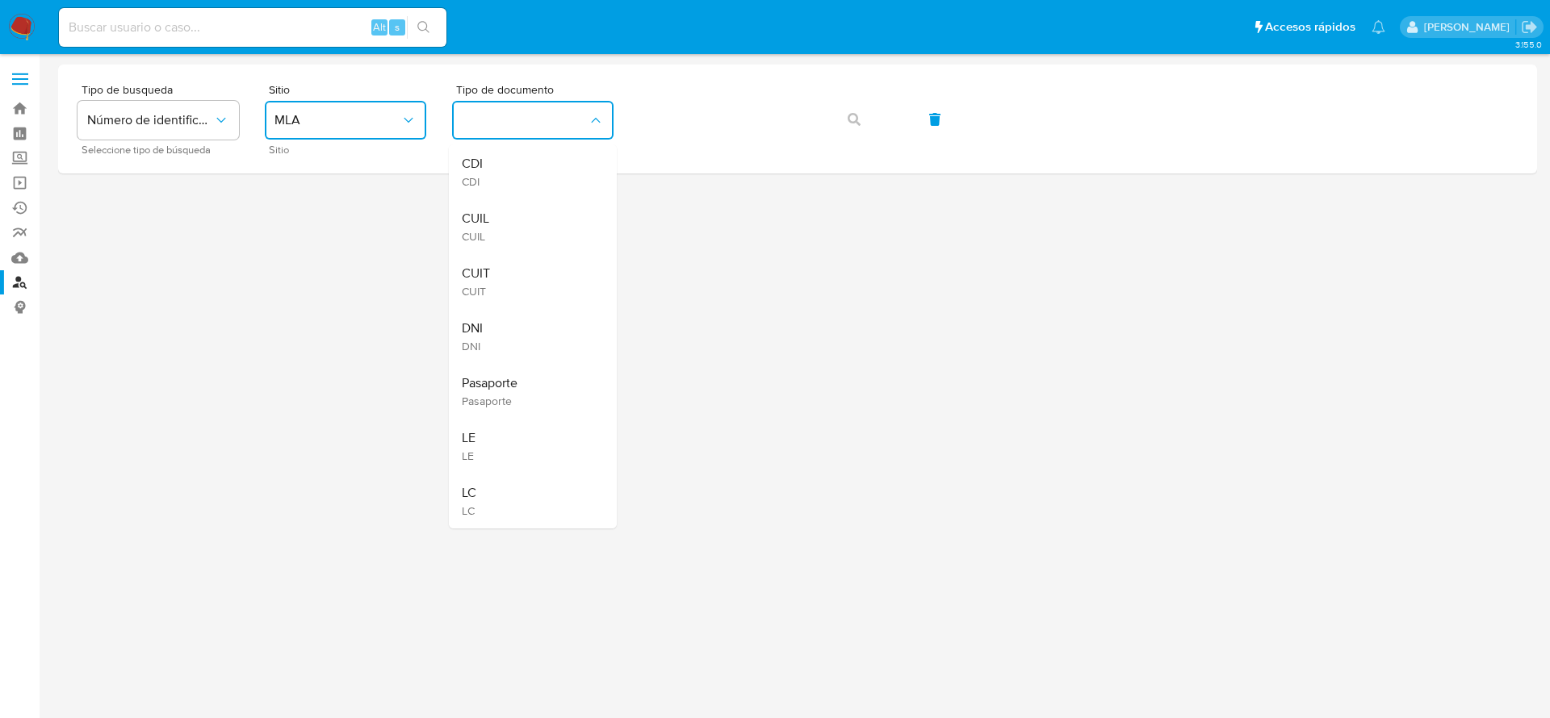
drag, startPoint x: 515, startPoint y: 277, endPoint x: 653, endPoint y: 176, distance: 171.0
click at [516, 274] on div "CUIT CUIT" at bounding box center [528, 281] width 132 height 55
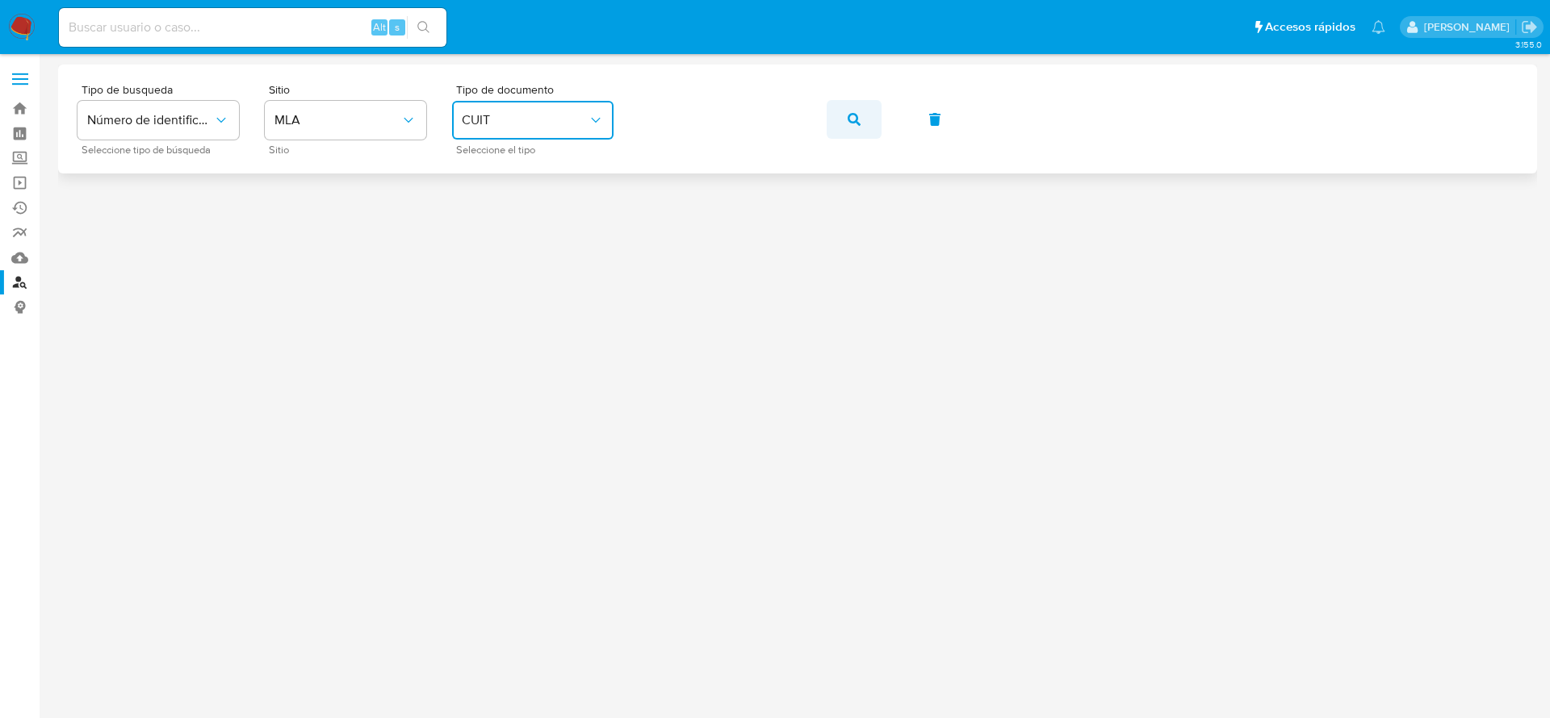
click at [843, 120] on button "button" at bounding box center [854, 119] width 55 height 39
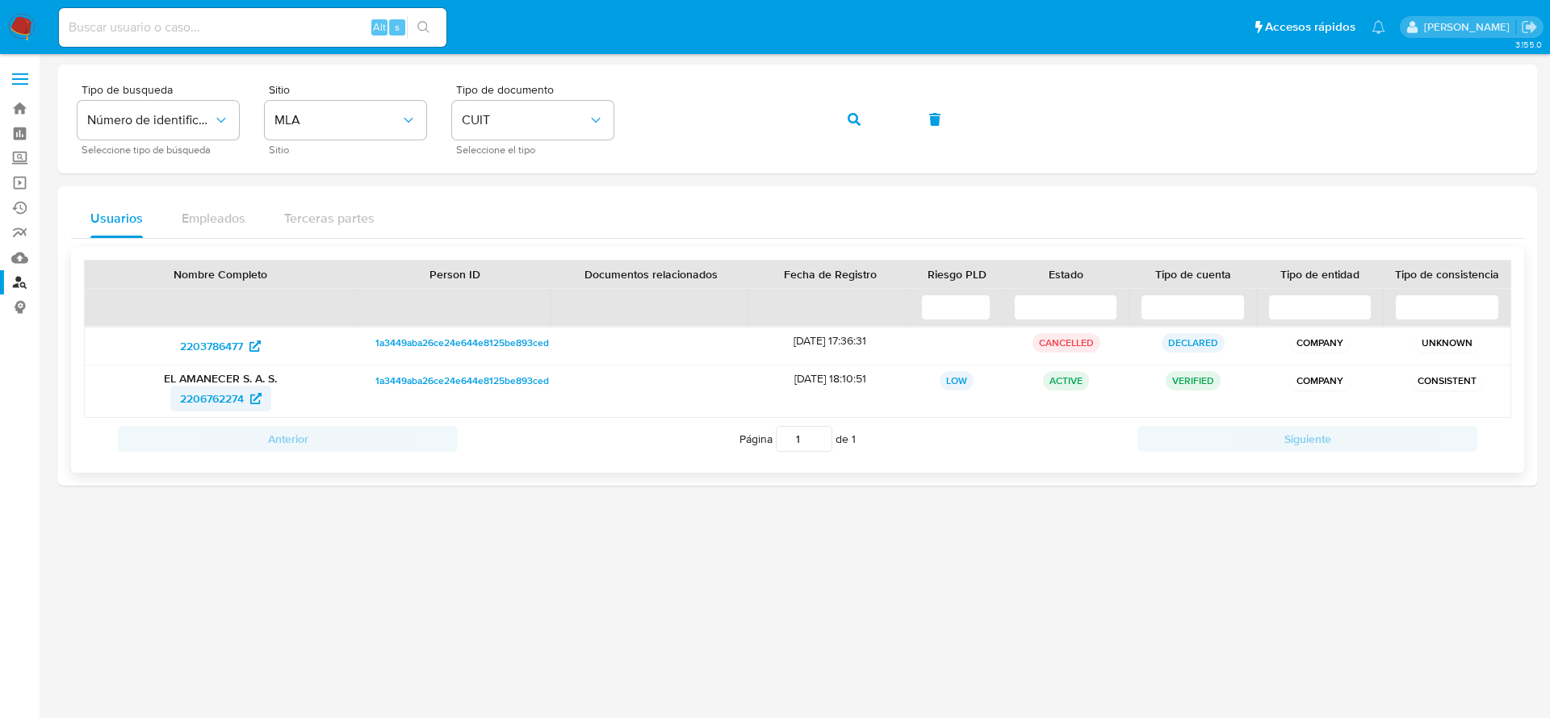
click at [180, 400] on span "2206762274" at bounding box center [212, 399] width 64 height 26
click at [848, 124] on icon "button" at bounding box center [854, 119] width 13 height 13
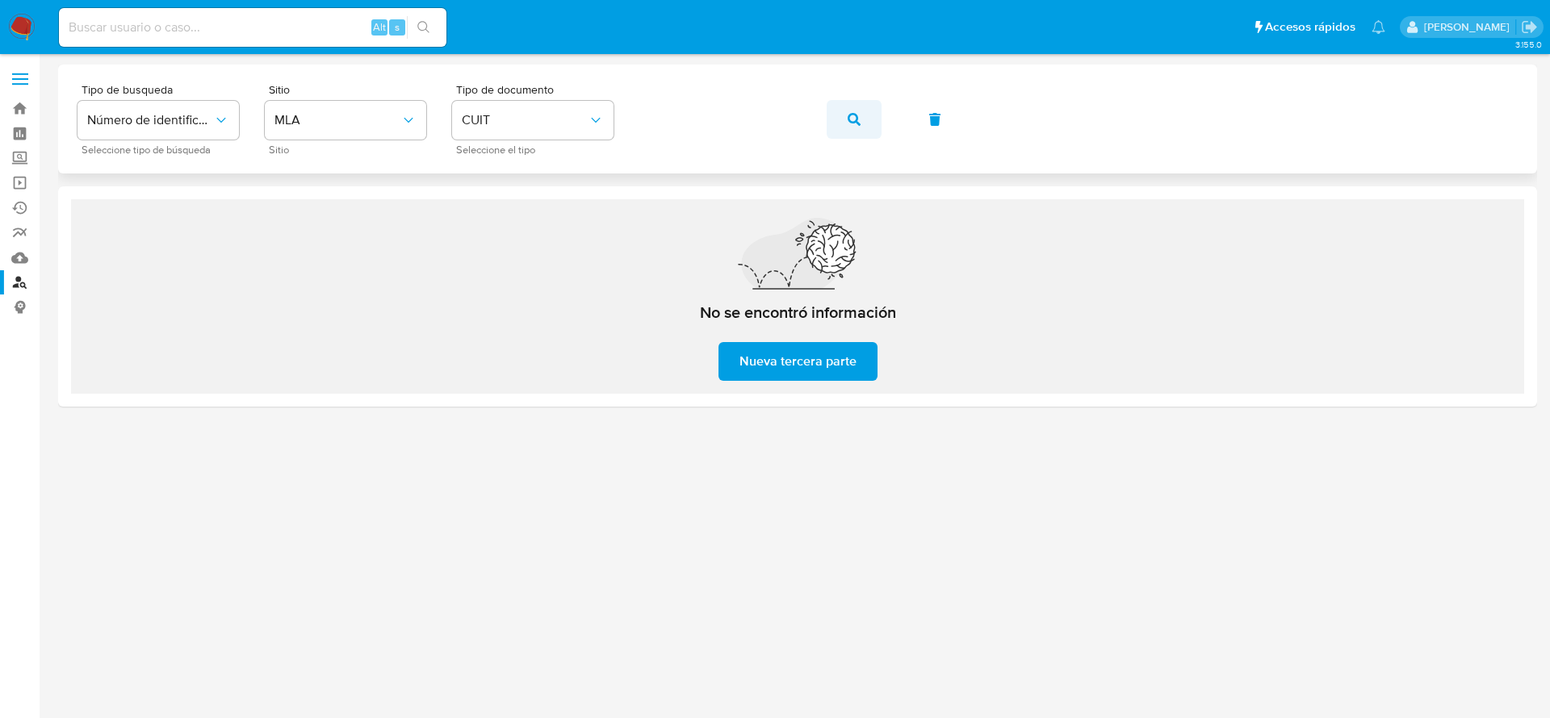
click at [856, 122] on icon "button" at bounding box center [854, 119] width 13 height 13
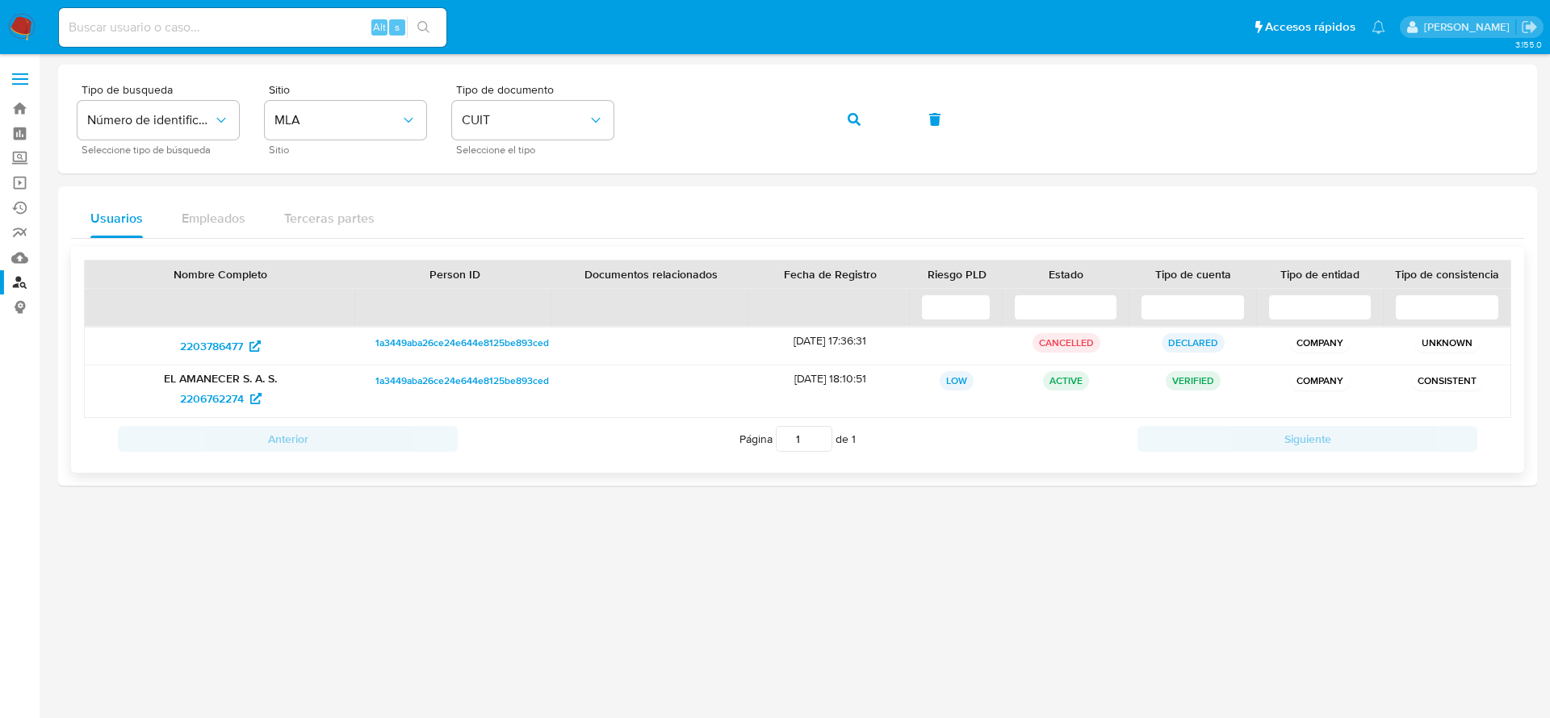
drag, startPoint x: 773, startPoint y: 392, endPoint x: 839, endPoint y: 393, distance: 65.4
click at [839, 393] on div "10/01/2025 18:10:51" at bounding box center [829, 392] width 161 height 52
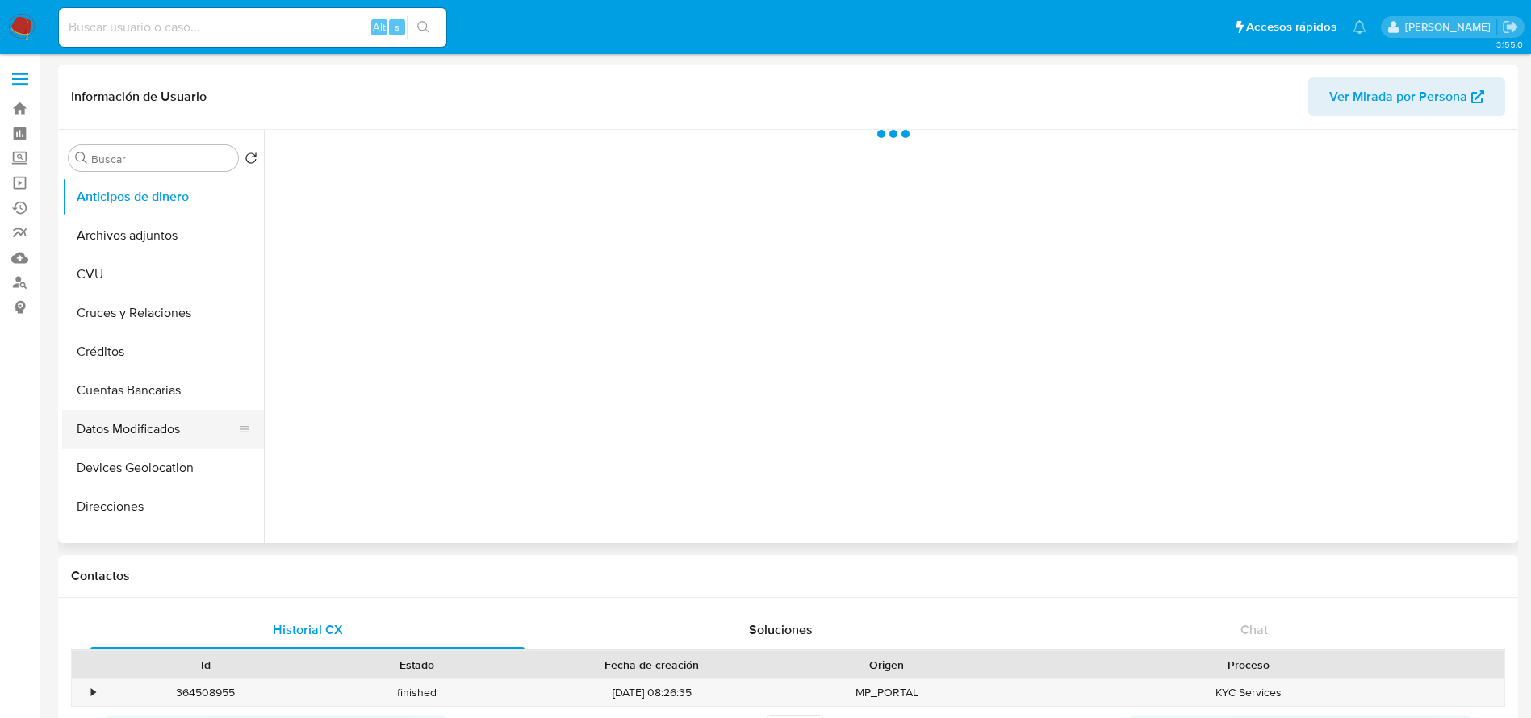
scroll to position [363, 0]
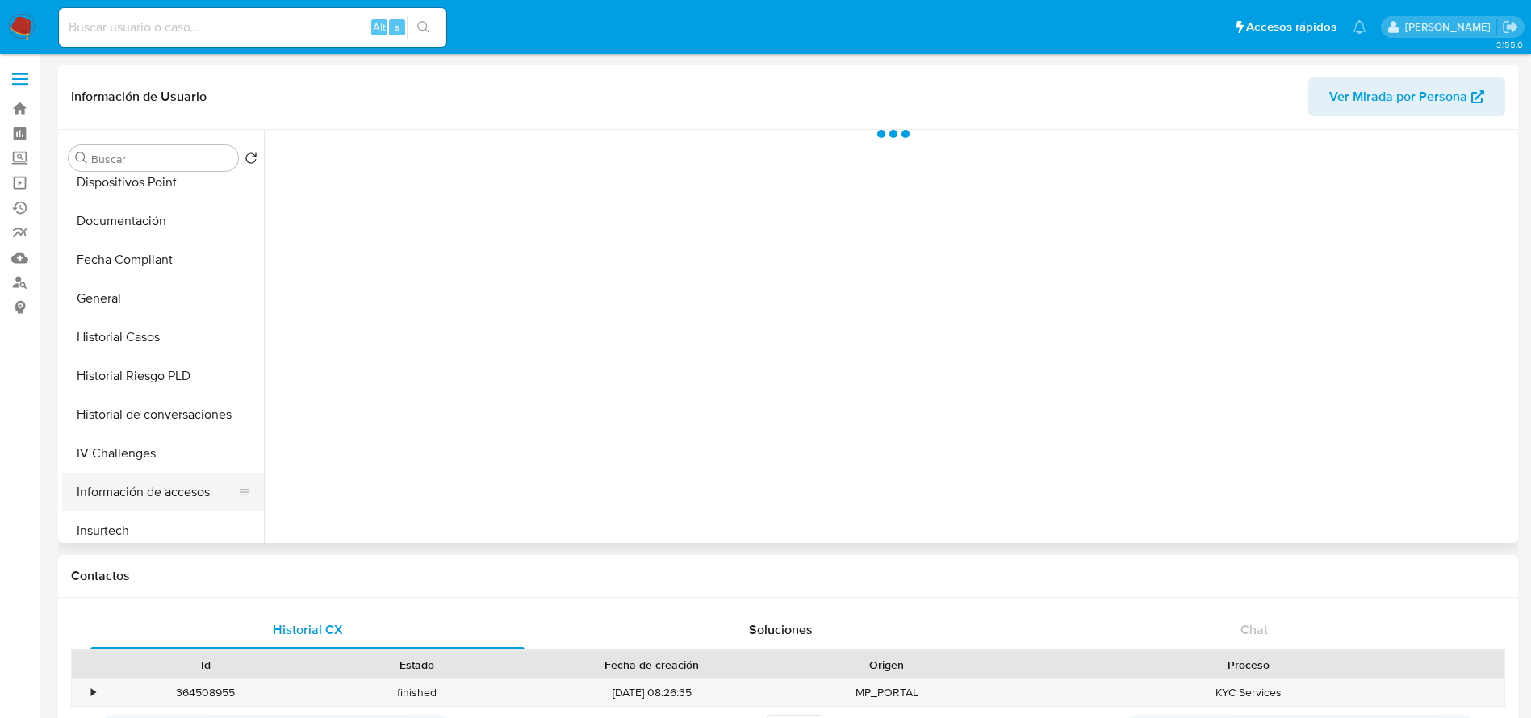
click at [153, 479] on button "Información de accesos" at bounding box center [156, 492] width 189 height 39
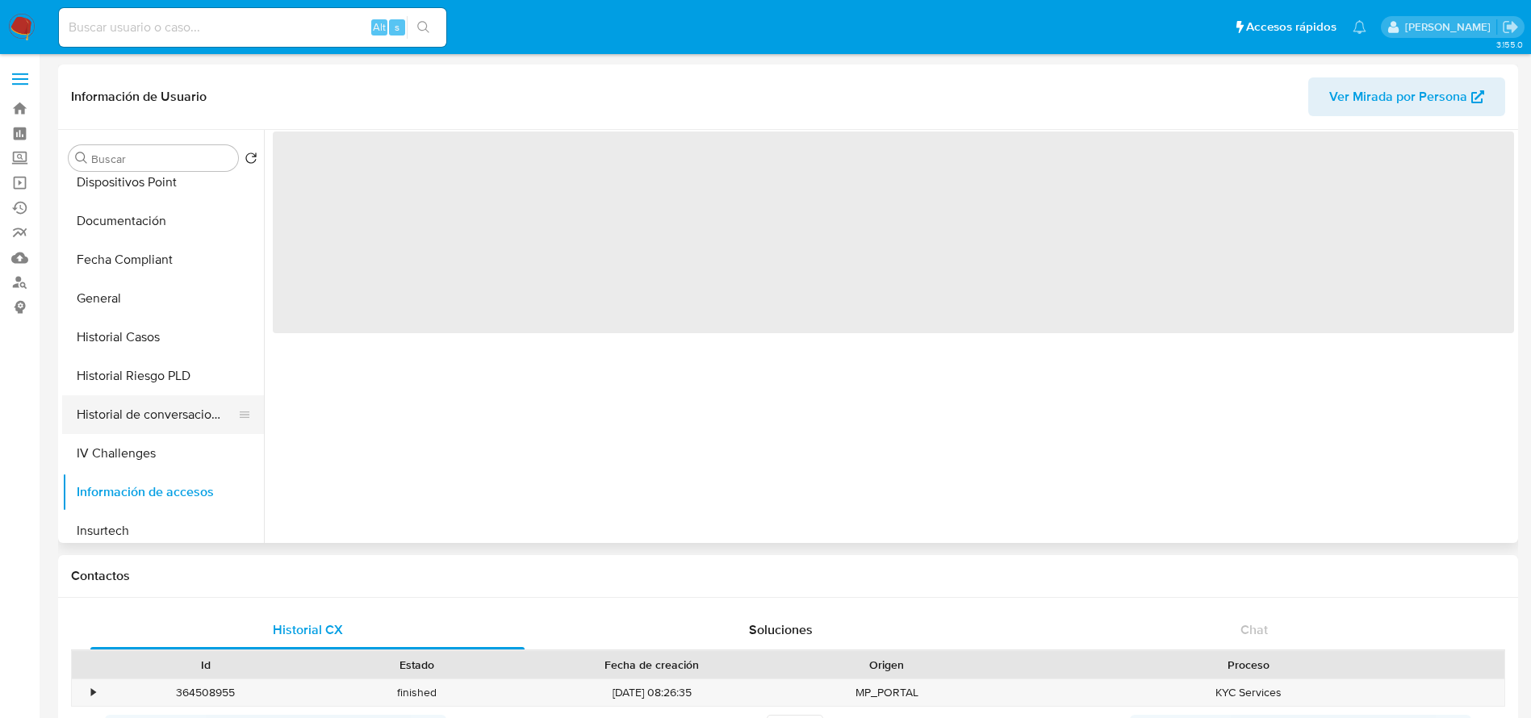
click at [160, 425] on button "Historial de conversaciones" at bounding box center [156, 415] width 189 height 39
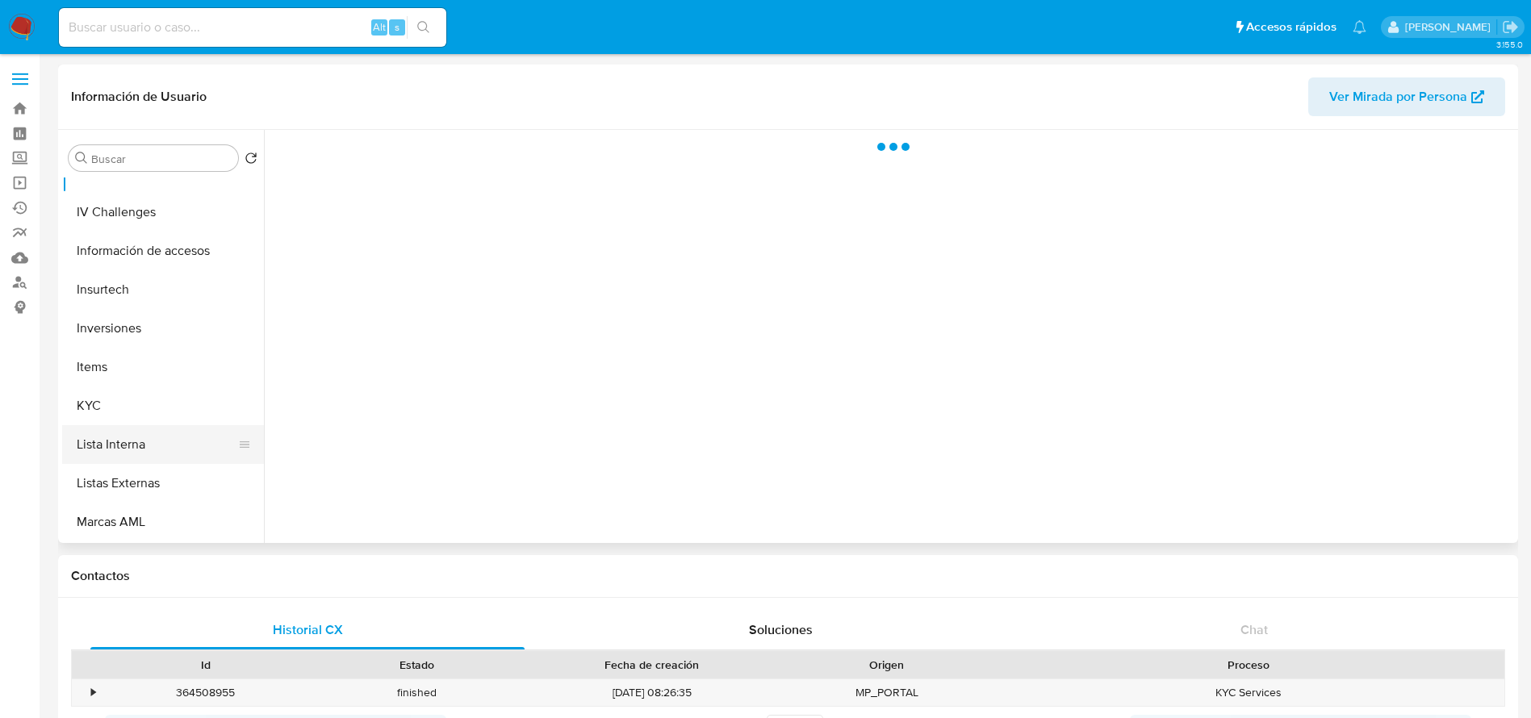
select select "10"
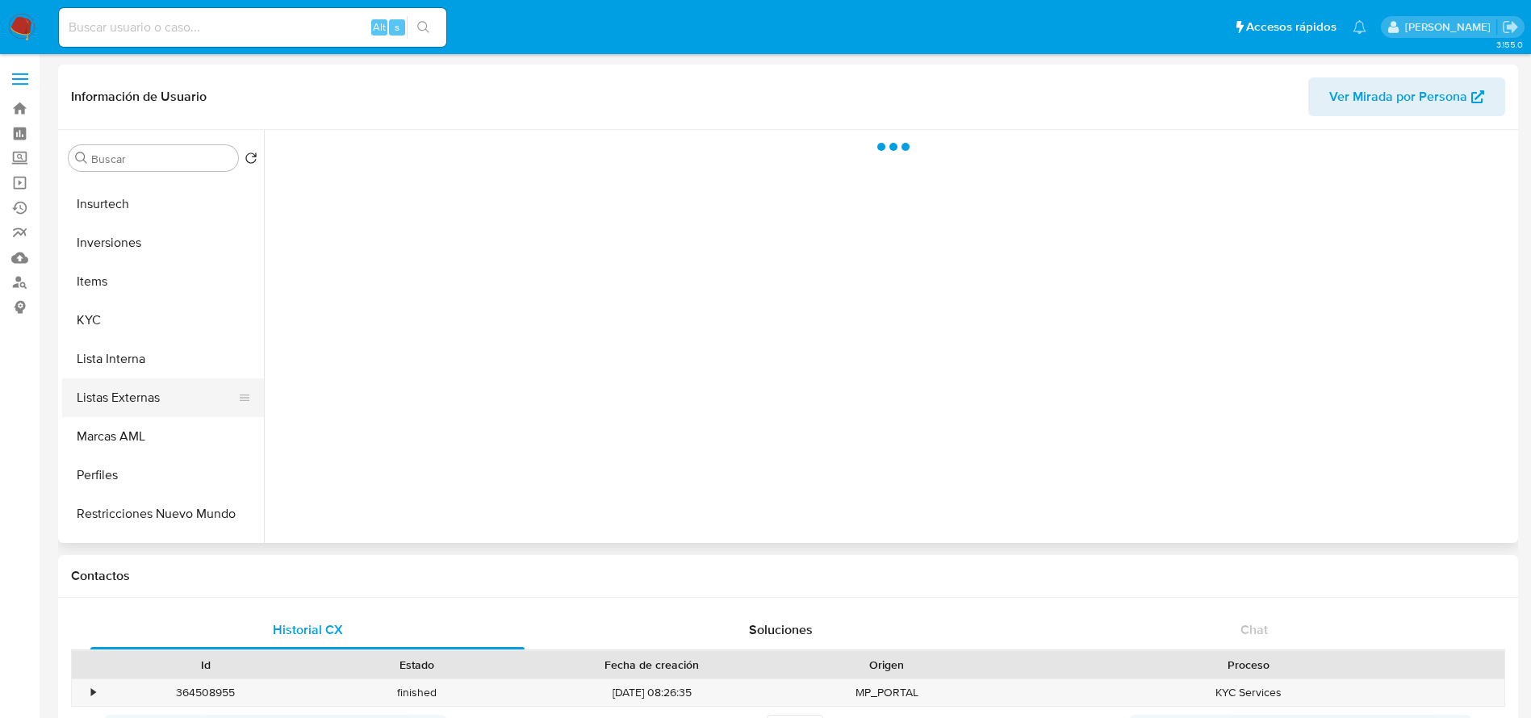
scroll to position [760, 0]
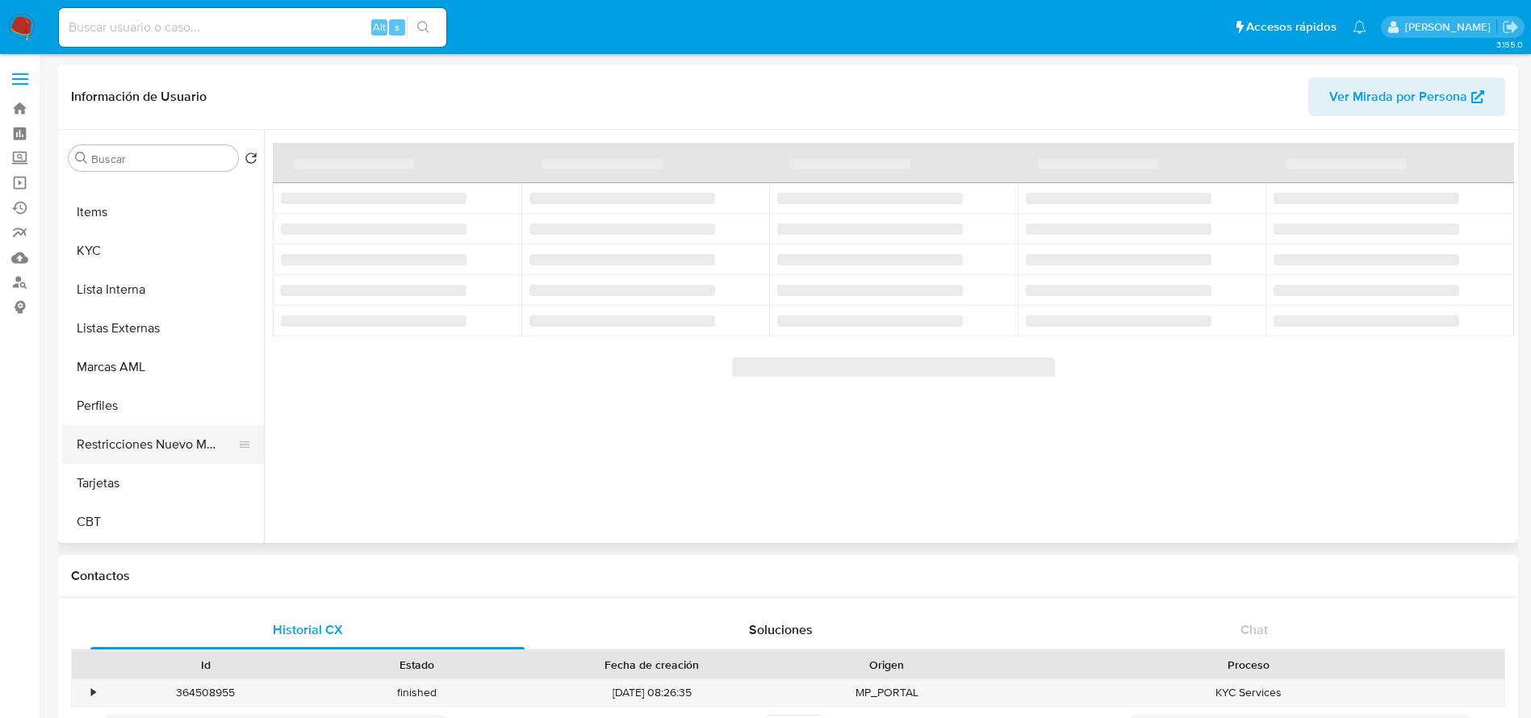
drag, startPoint x: 165, startPoint y: 442, endPoint x: 190, endPoint y: 436, distance: 25.1
click at [165, 441] on button "Restricciones Nuevo Mundo" at bounding box center [156, 444] width 189 height 39
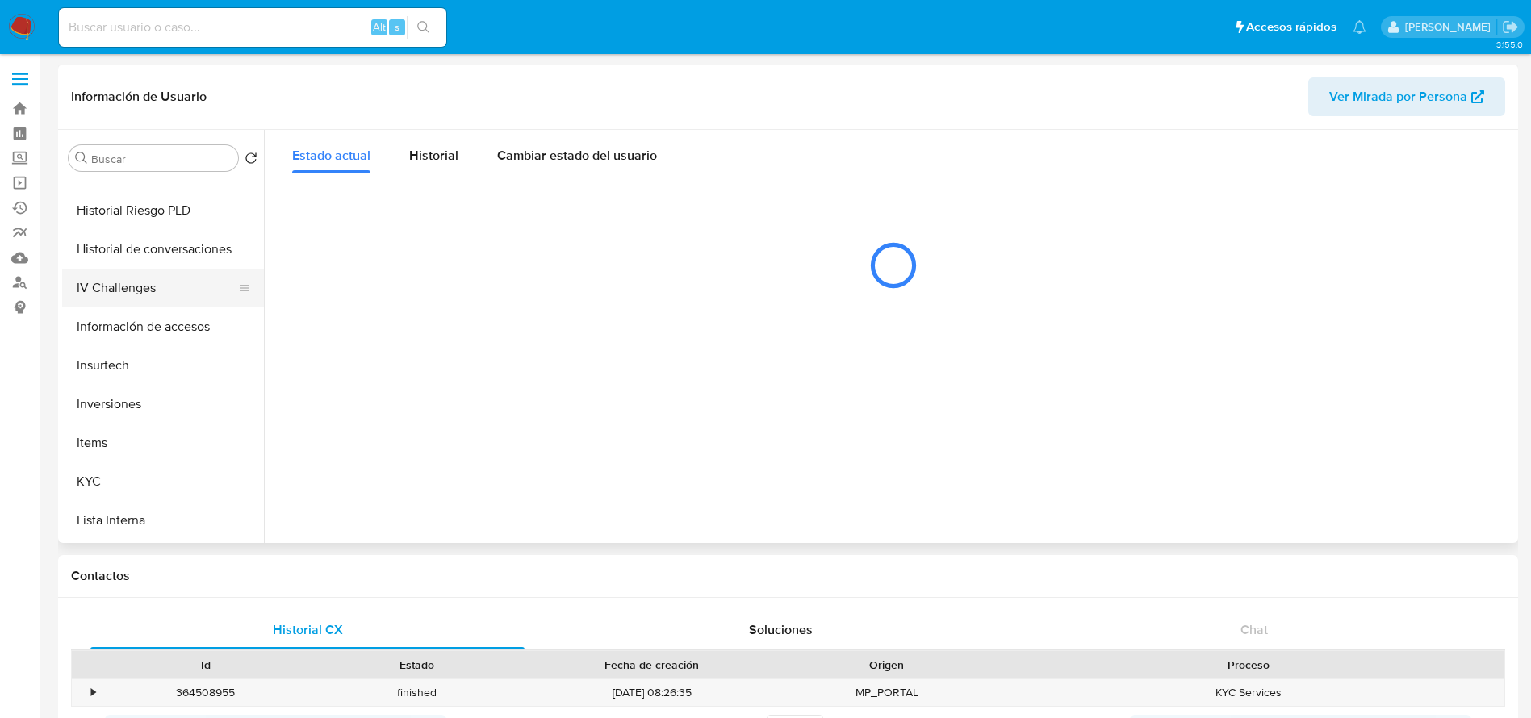
scroll to position [517, 0]
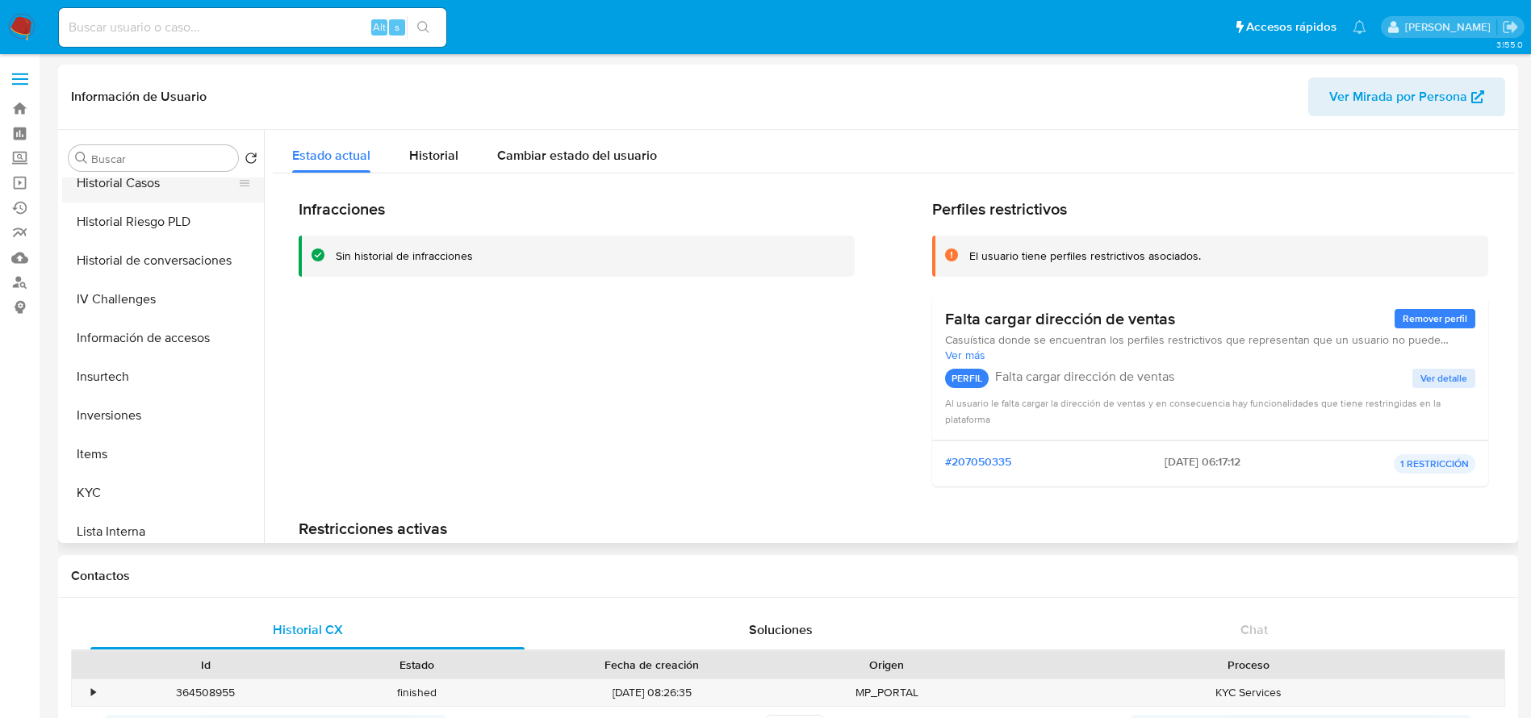
click at [173, 186] on button "Historial Casos" at bounding box center [156, 183] width 189 height 39
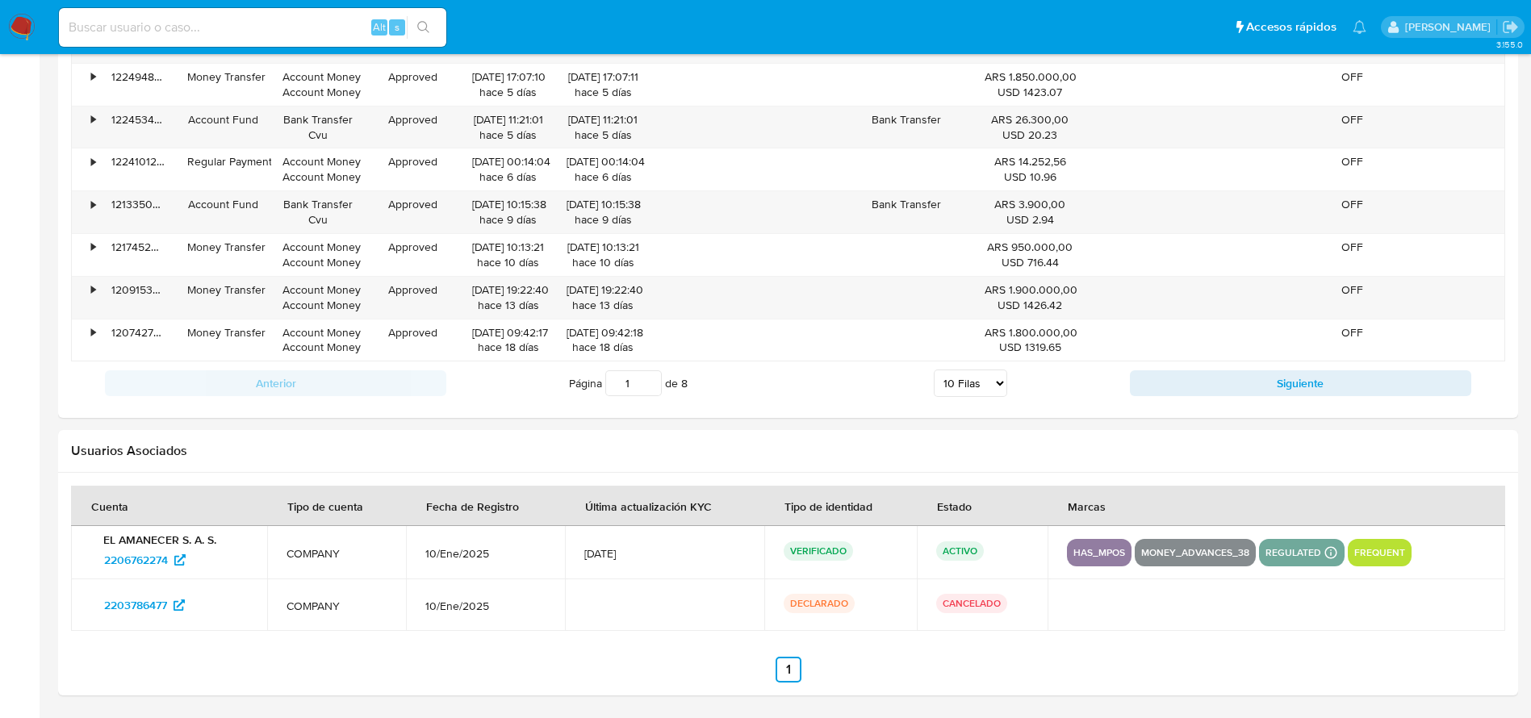
scroll to position [1330, 0]
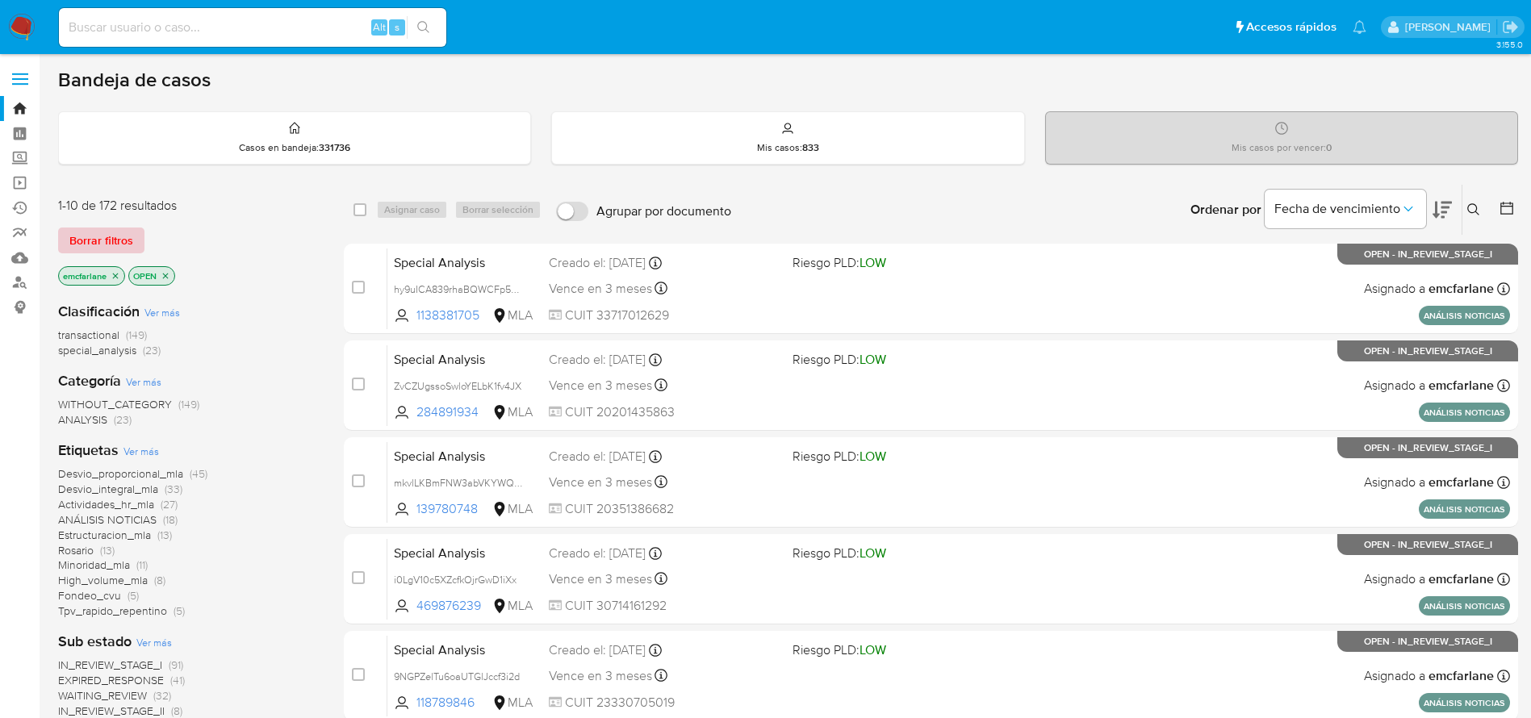
click at [90, 230] on span "Borrar filtros" at bounding box center [101, 240] width 64 height 23
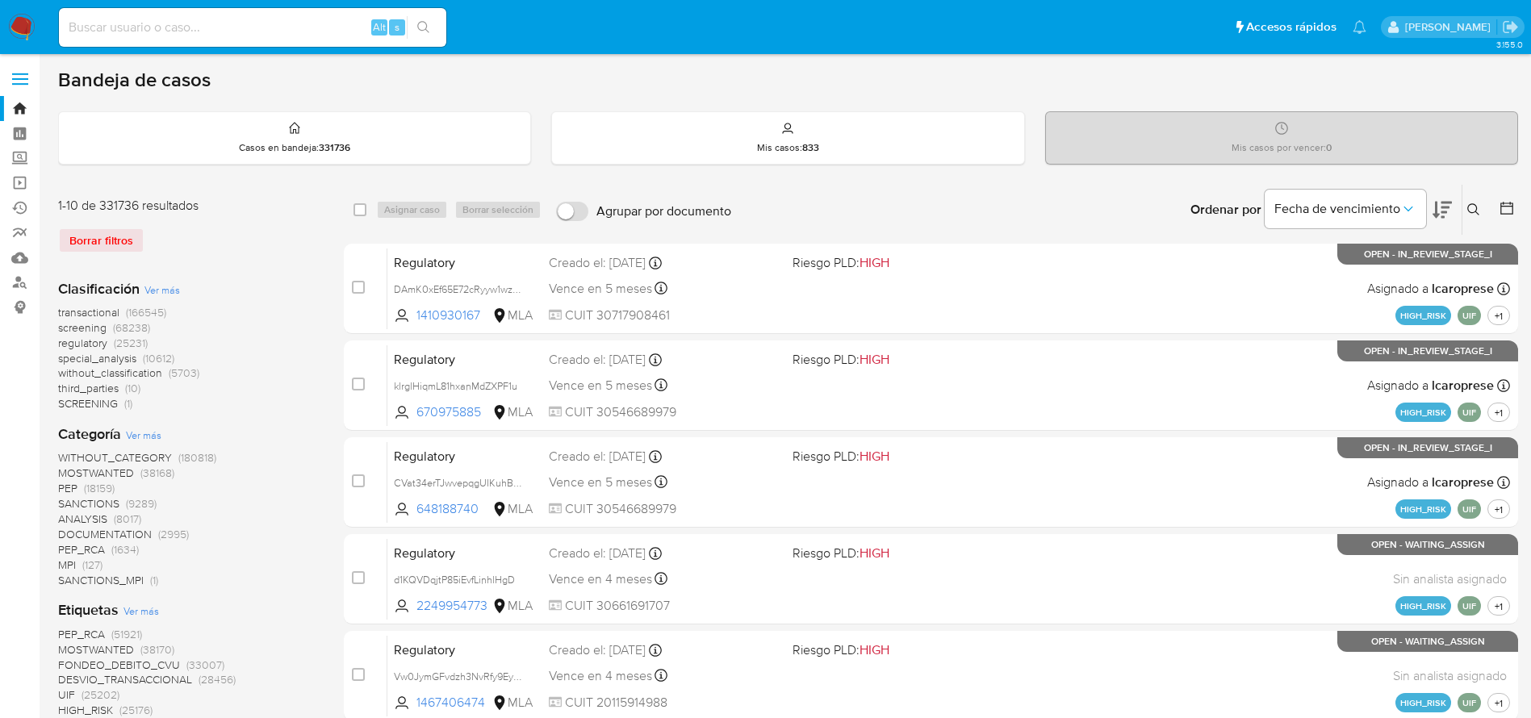
click at [1482, 209] on button at bounding box center [1476, 209] width 27 height 19
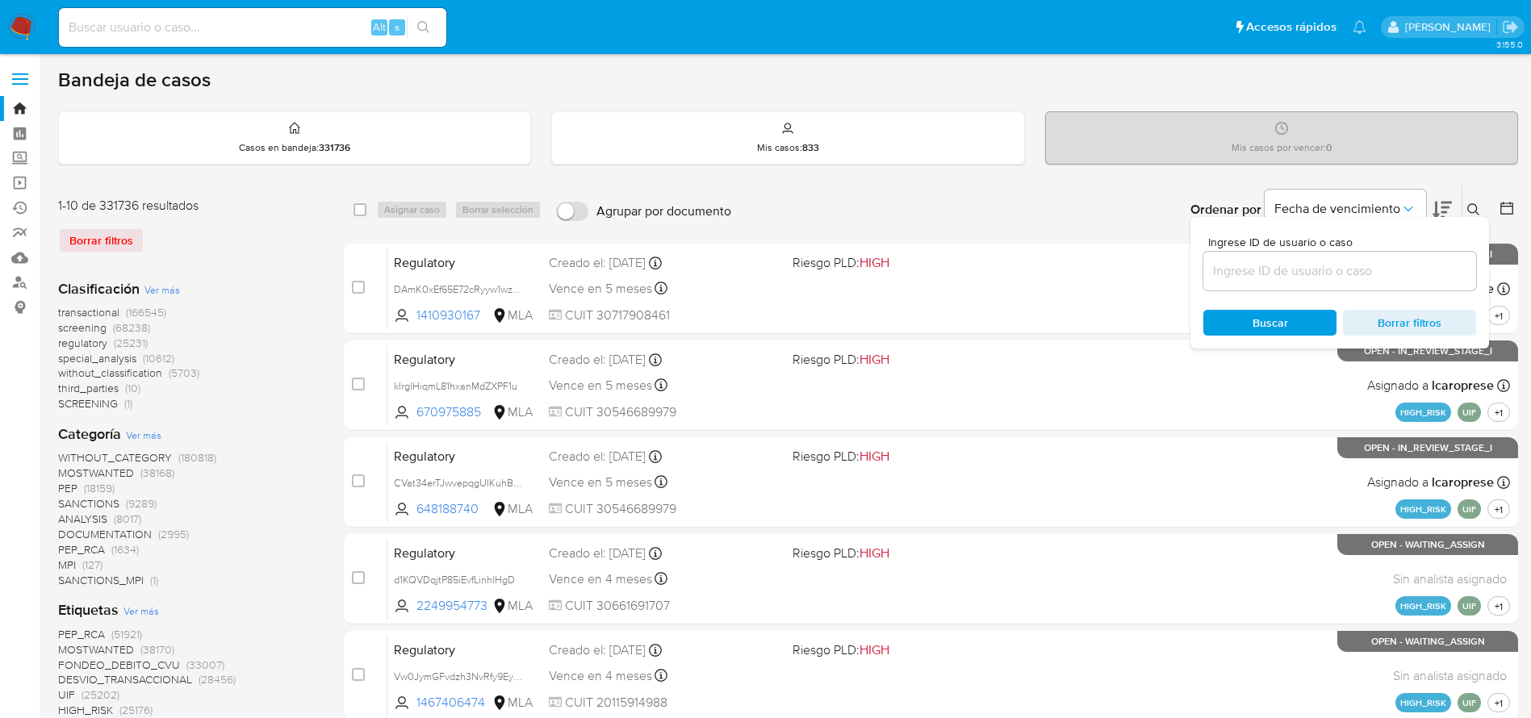
click at [1329, 274] on input at bounding box center [1339, 271] width 273 height 21
type input "kCcD6GsUr9fltdZra3Wjj0kS"
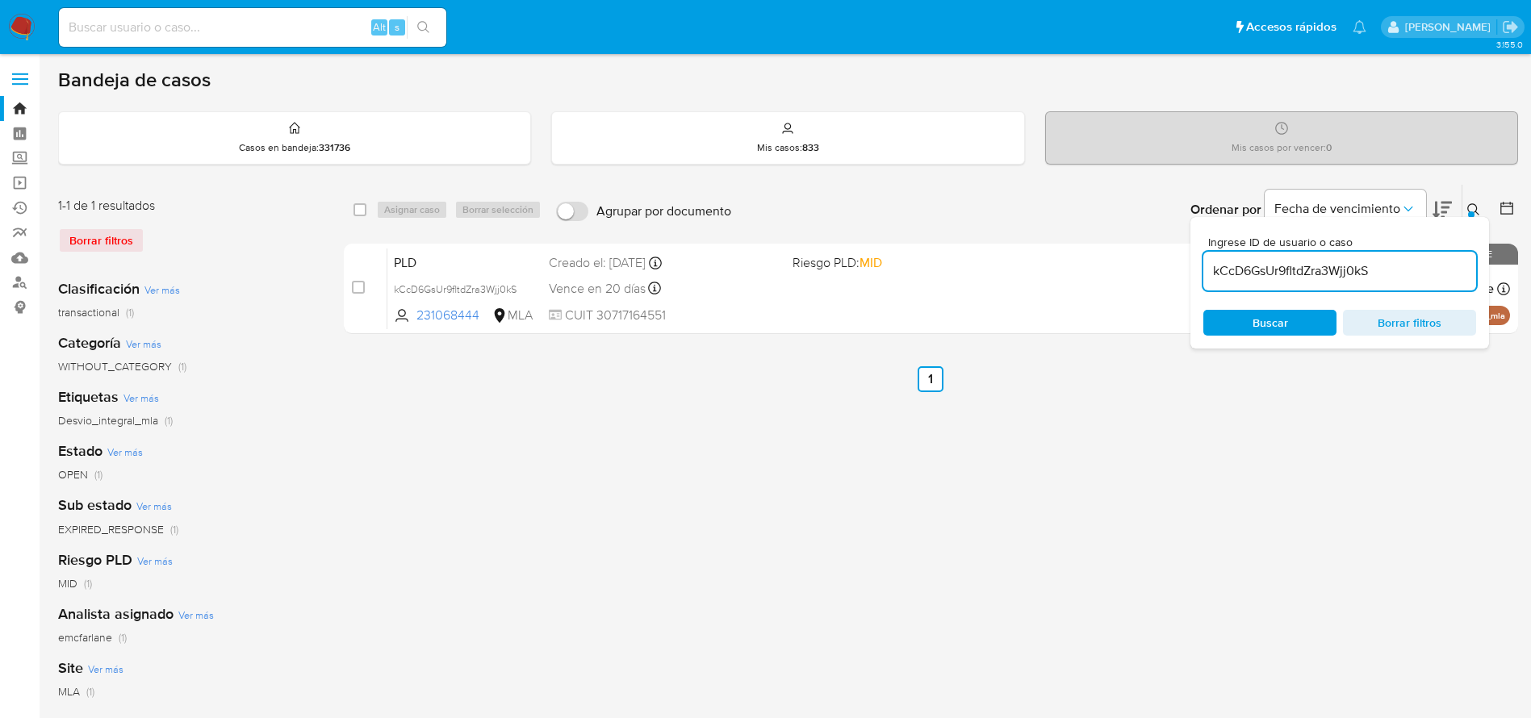
click at [362, 205] on input "checkbox" at bounding box center [360, 209] width 13 height 13
checkbox input "true"
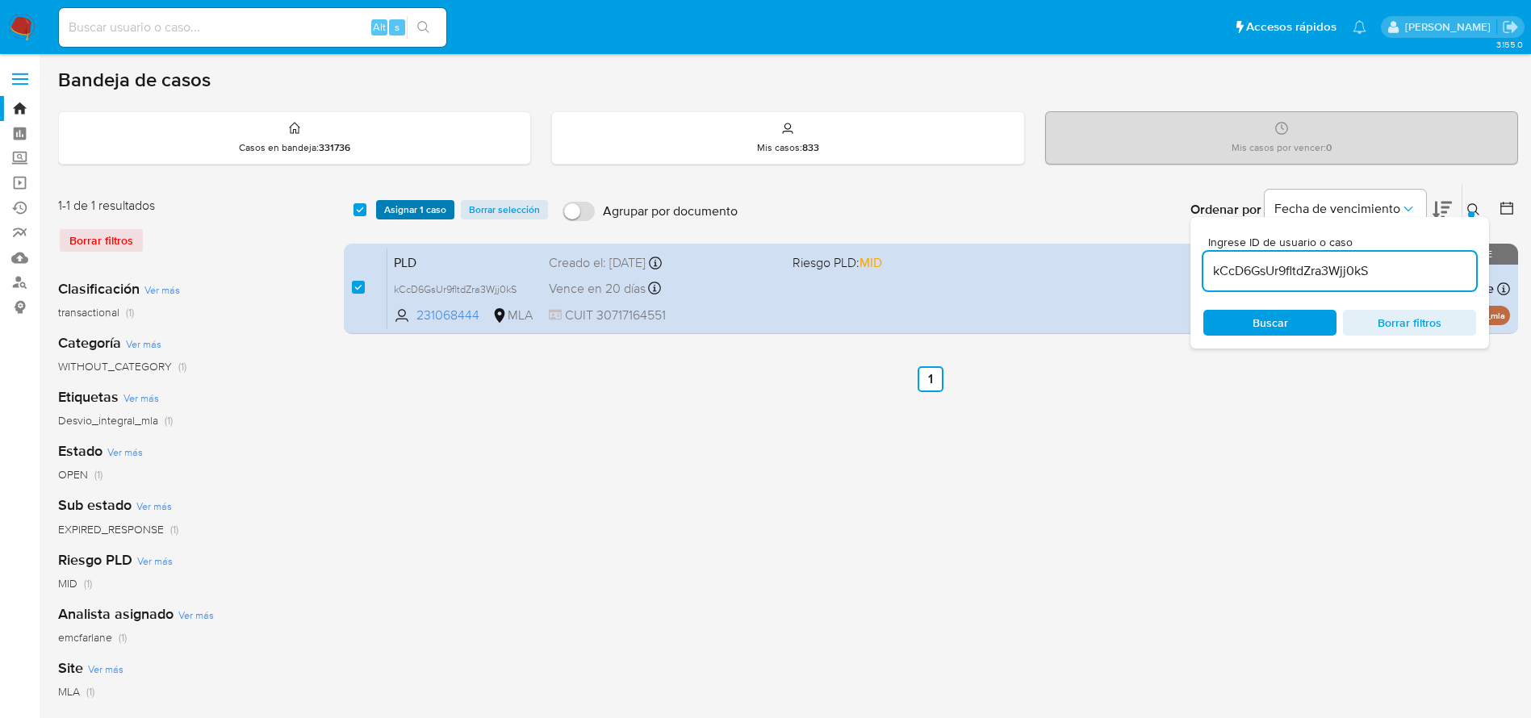
click at [385, 212] on span "Asignar 1 caso" at bounding box center [415, 210] width 62 height 16
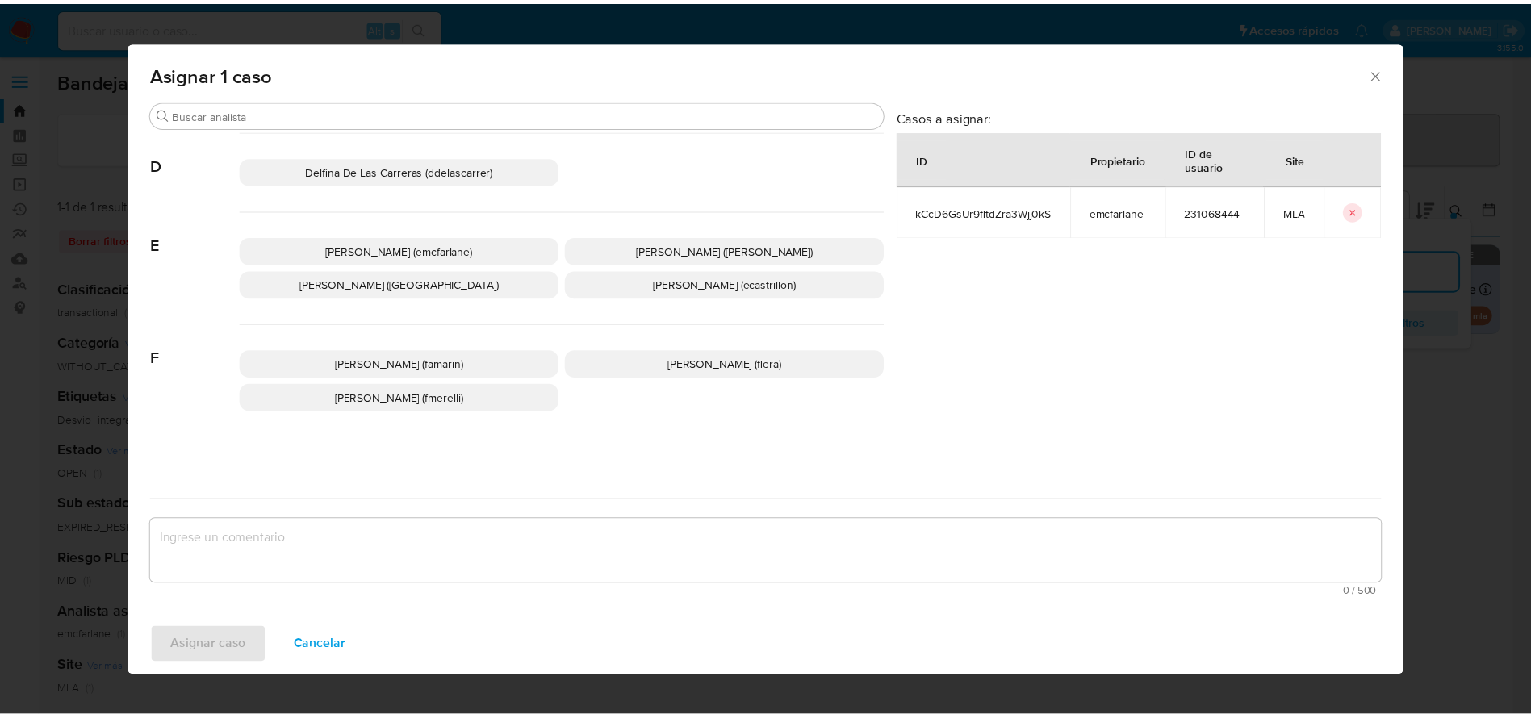
scroll to position [242, 0]
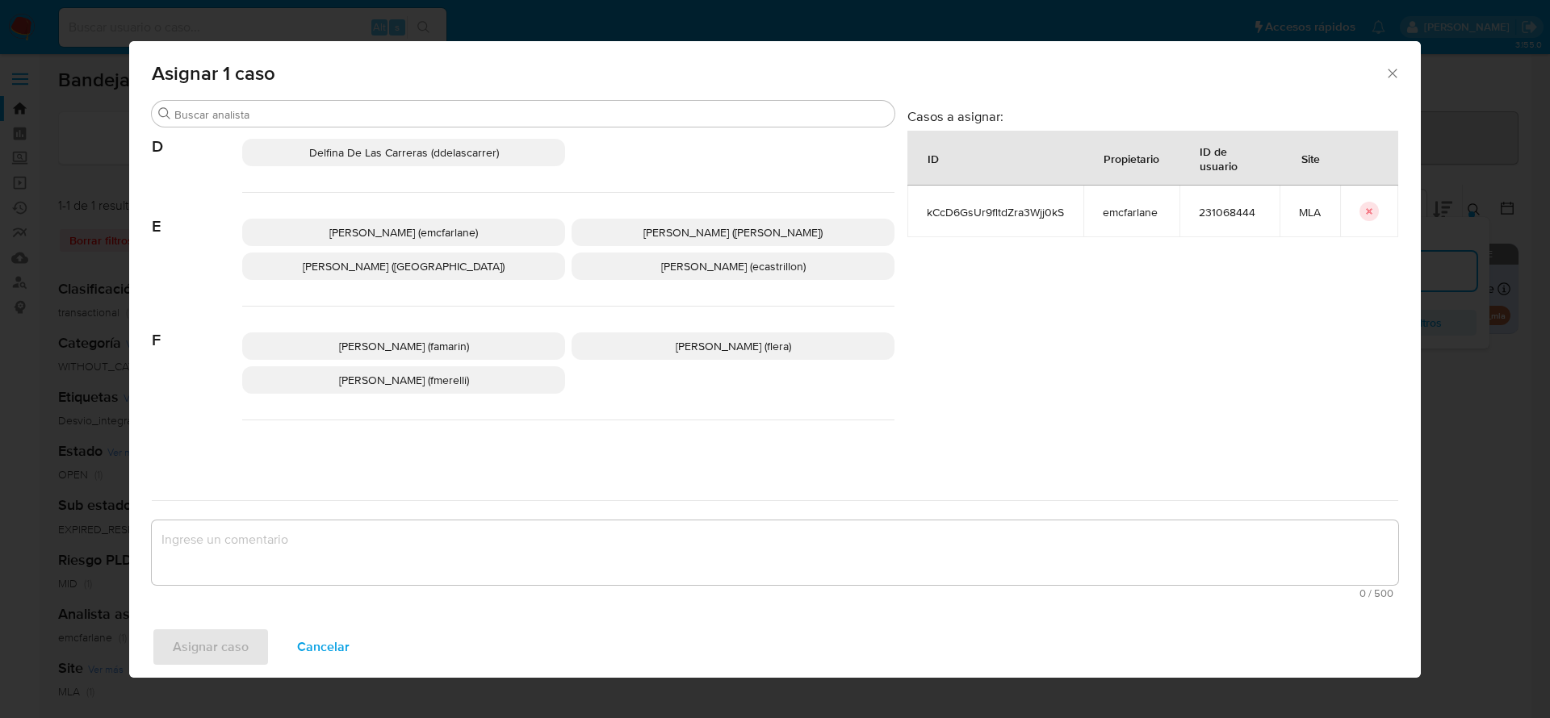
click at [370, 234] on span "Elaine Mc Farlane (emcfarlane)" at bounding box center [403, 232] width 149 height 16
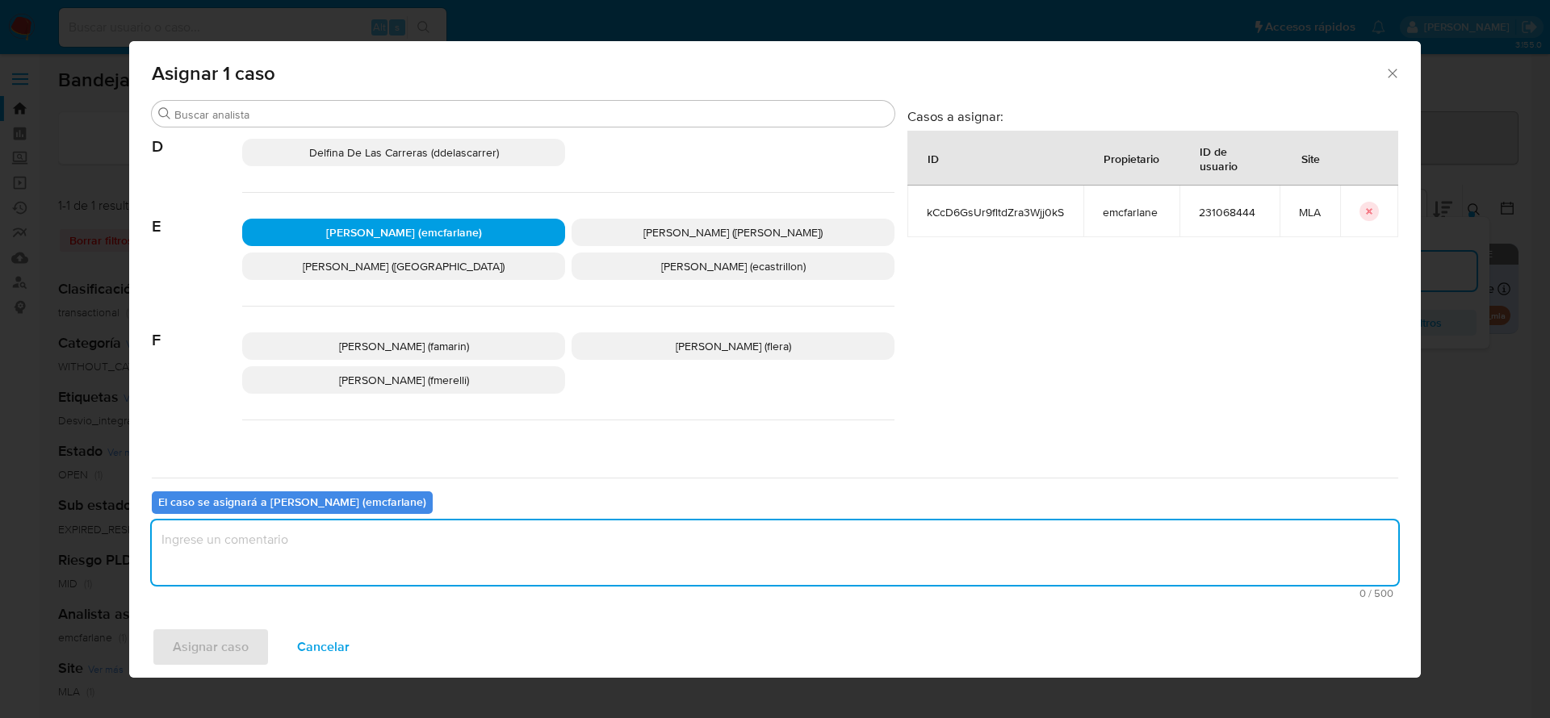
click at [303, 537] on textarea "assign-modal" at bounding box center [775, 553] width 1246 height 65
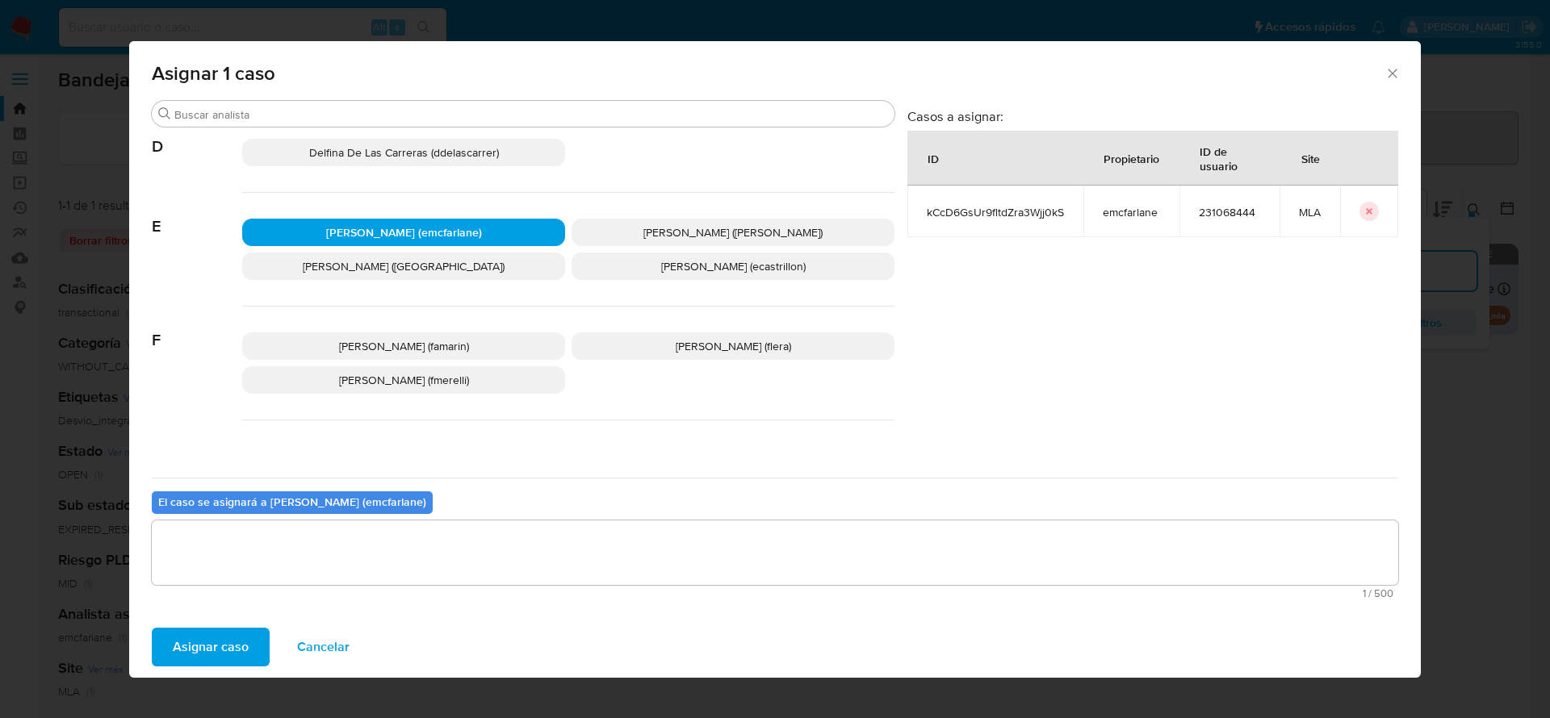
click at [205, 636] on span "Asignar caso" at bounding box center [211, 648] width 76 height 36
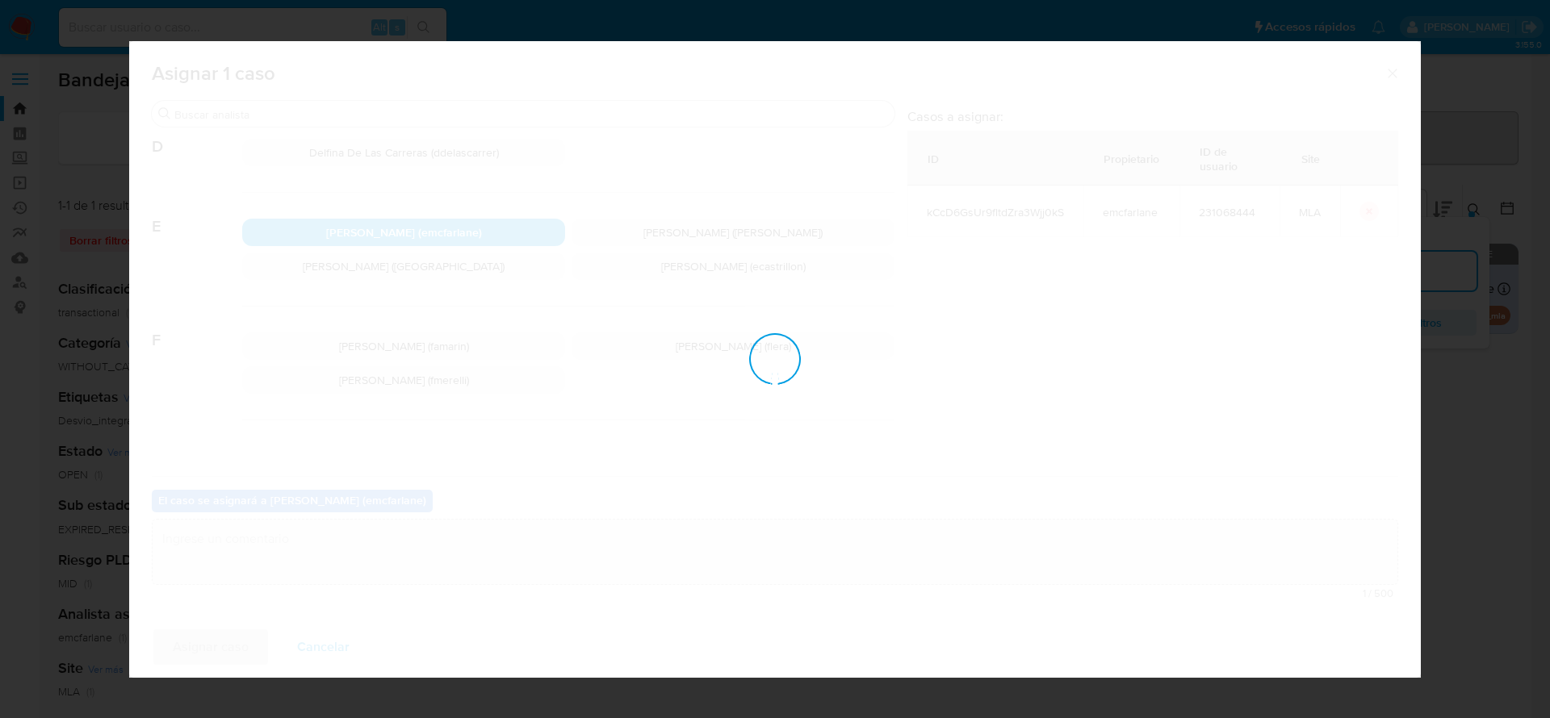
checkbox input "false"
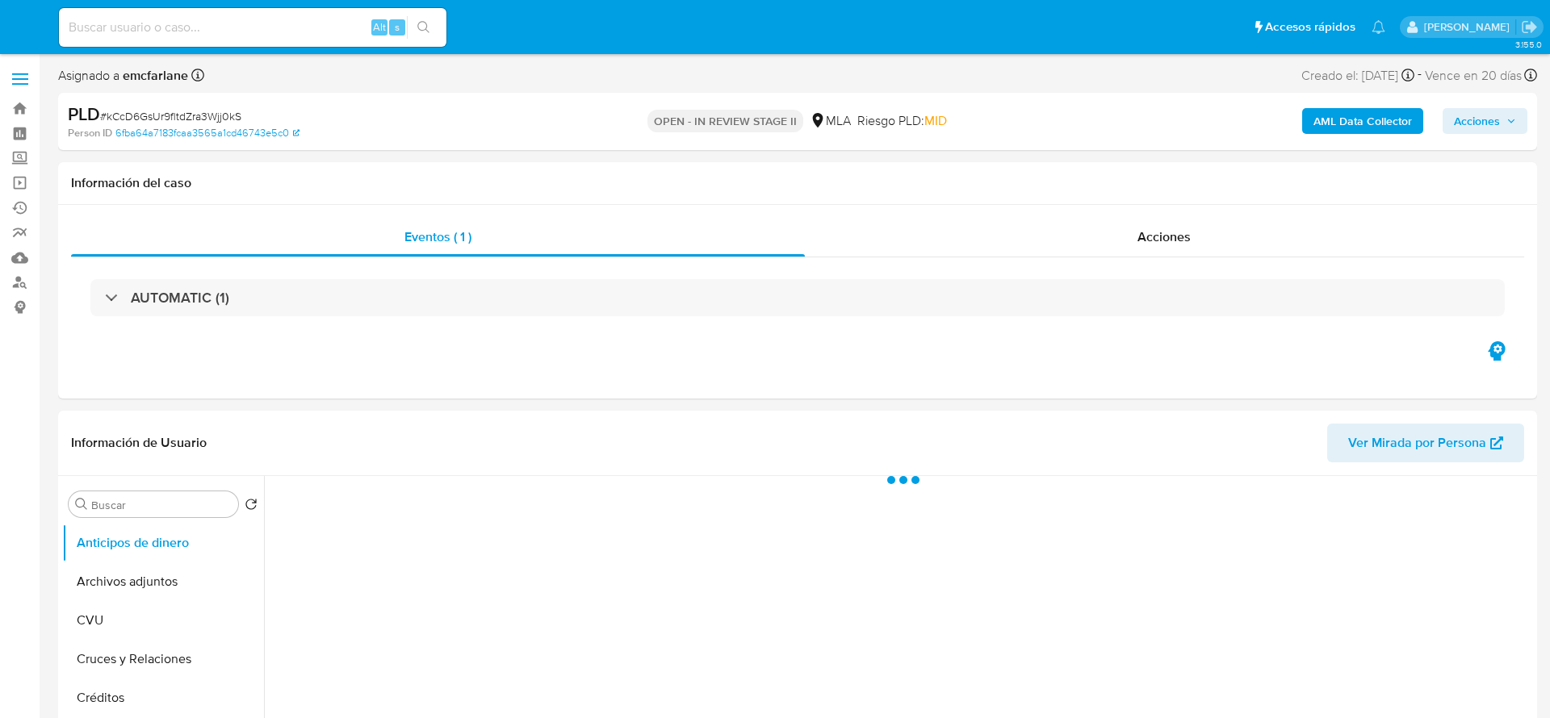
select select "10"
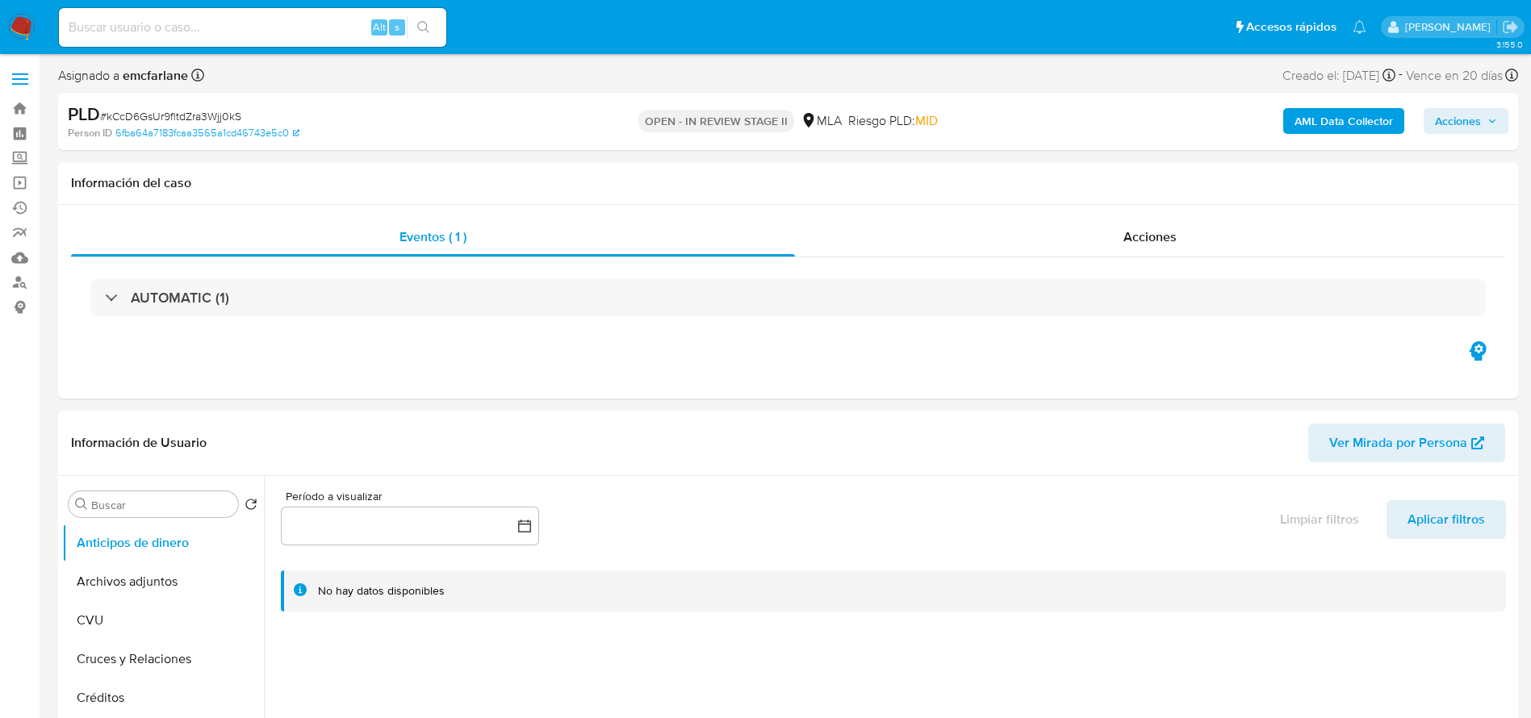
drag, startPoint x: 1449, startPoint y: 125, endPoint x: 1430, endPoint y: 125, distance: 18.6
click at [1443, 125] on span "Acciones" at bounding box center [1458, 121] width 46 height 26
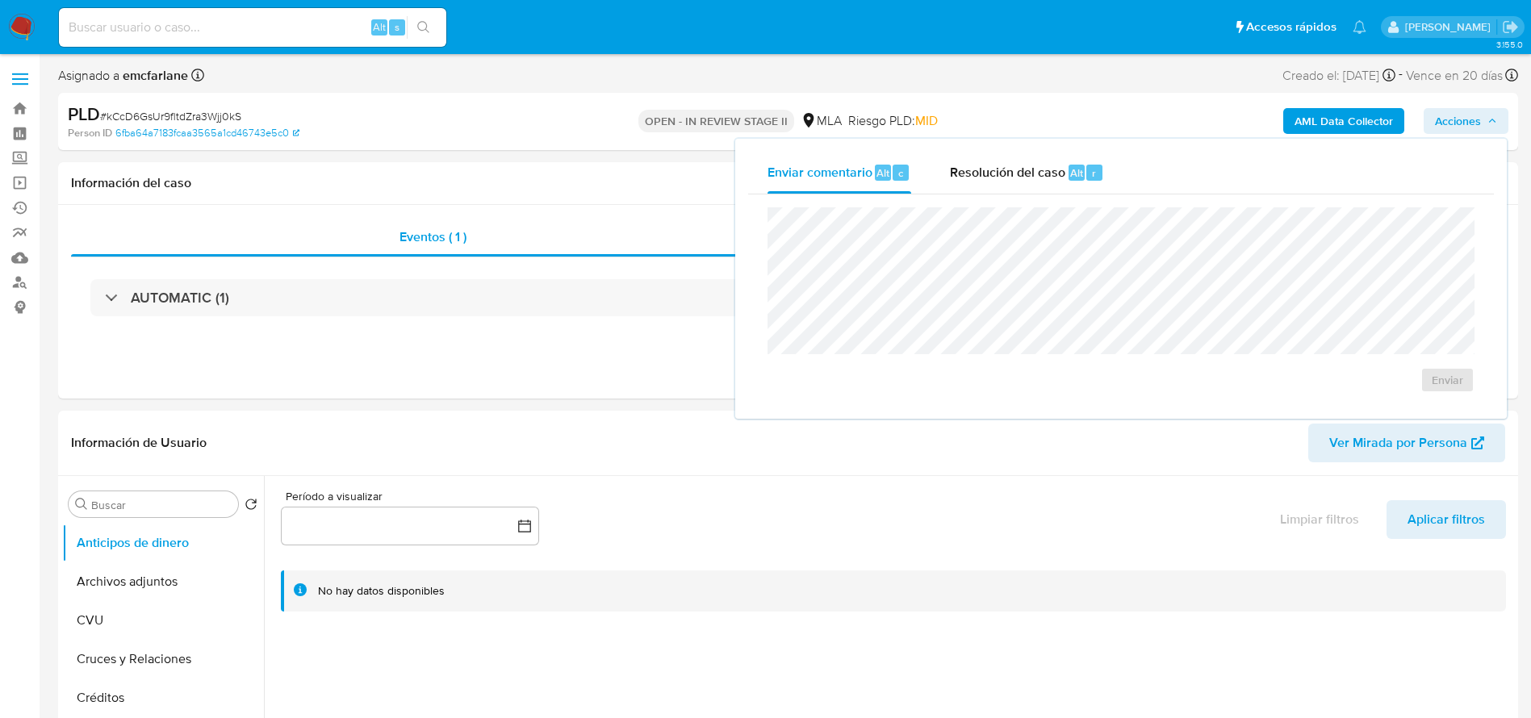
click at [1007, 168] on div "Resolución del caso Alt r" at bounding box center [1027, 173] width 154 height 42
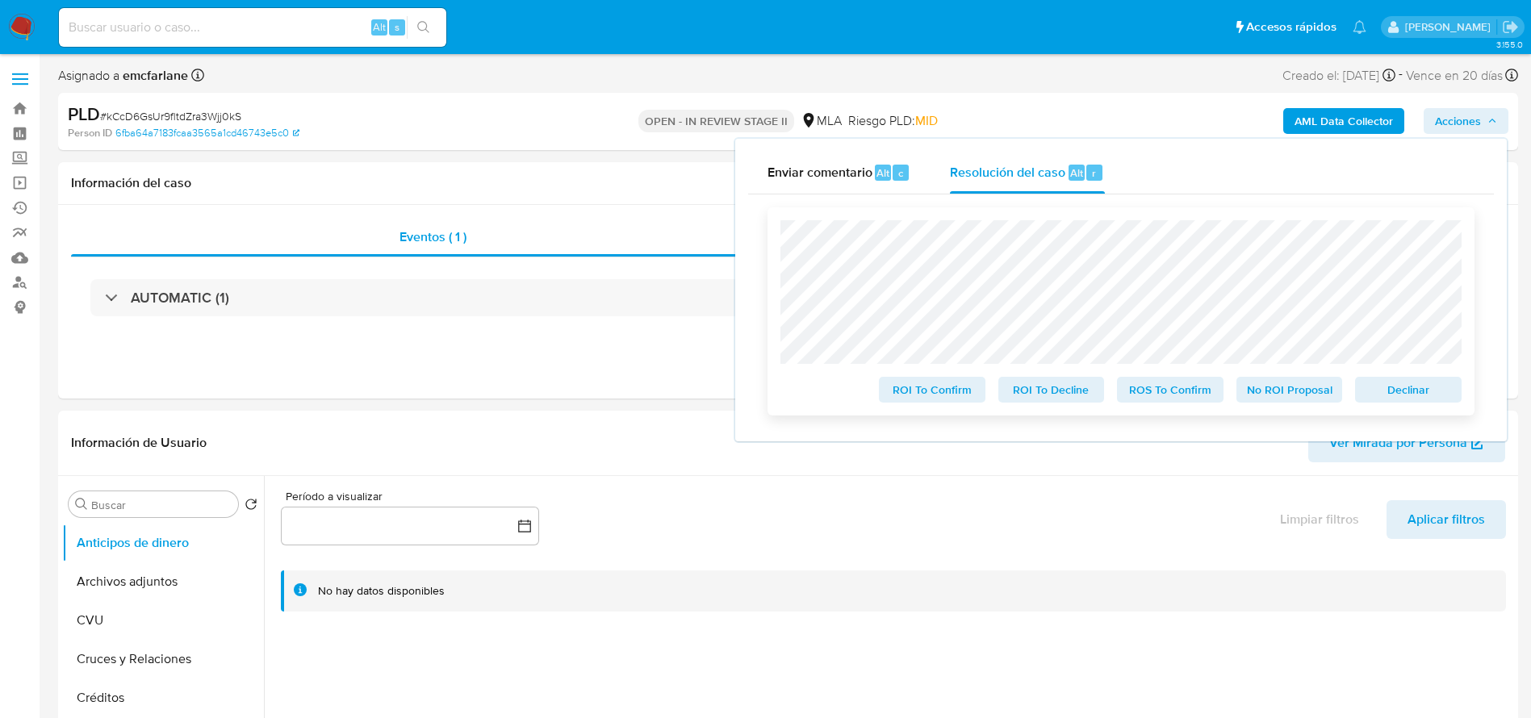
click at [1441, 388] on span "Declinar" at bounding box center [1409, 390] width 84 height 23
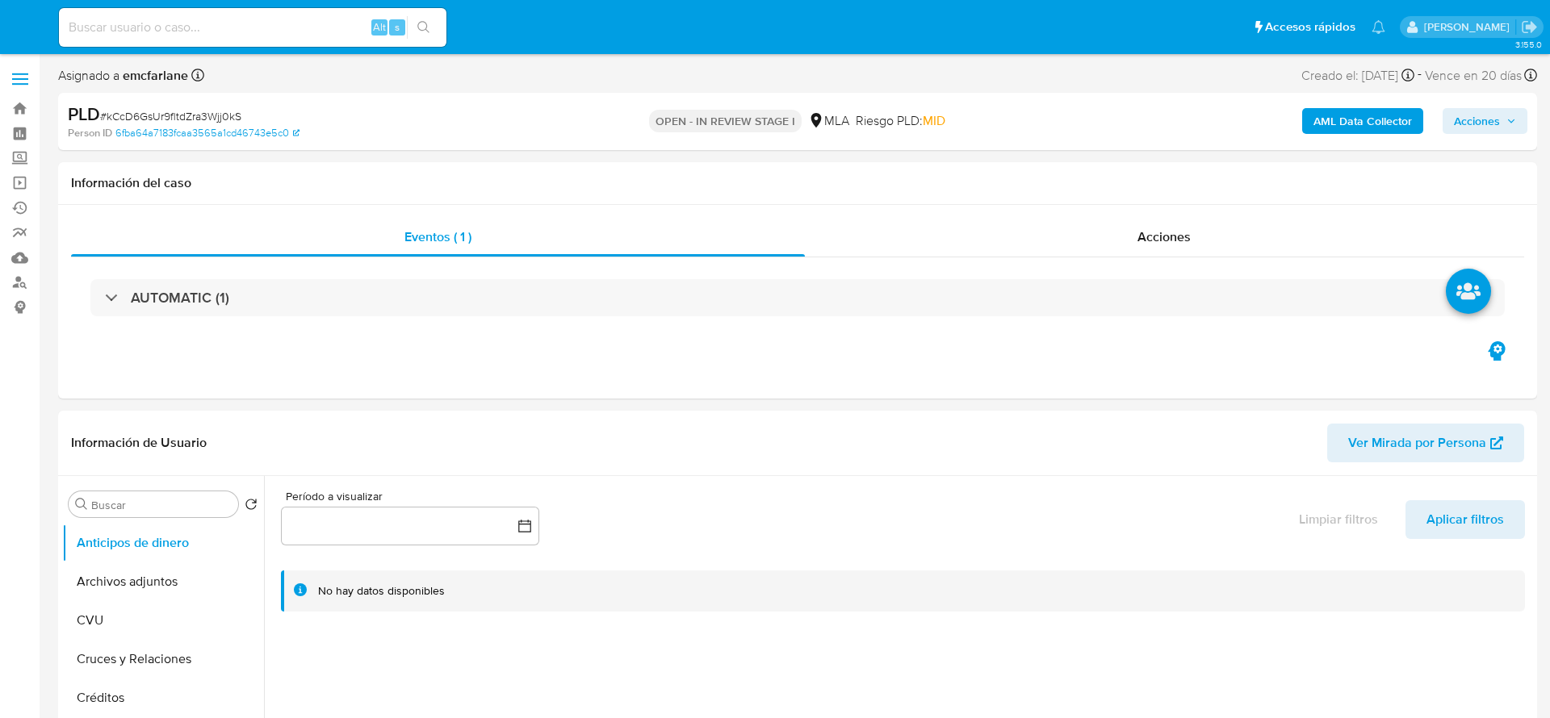
select select "10"
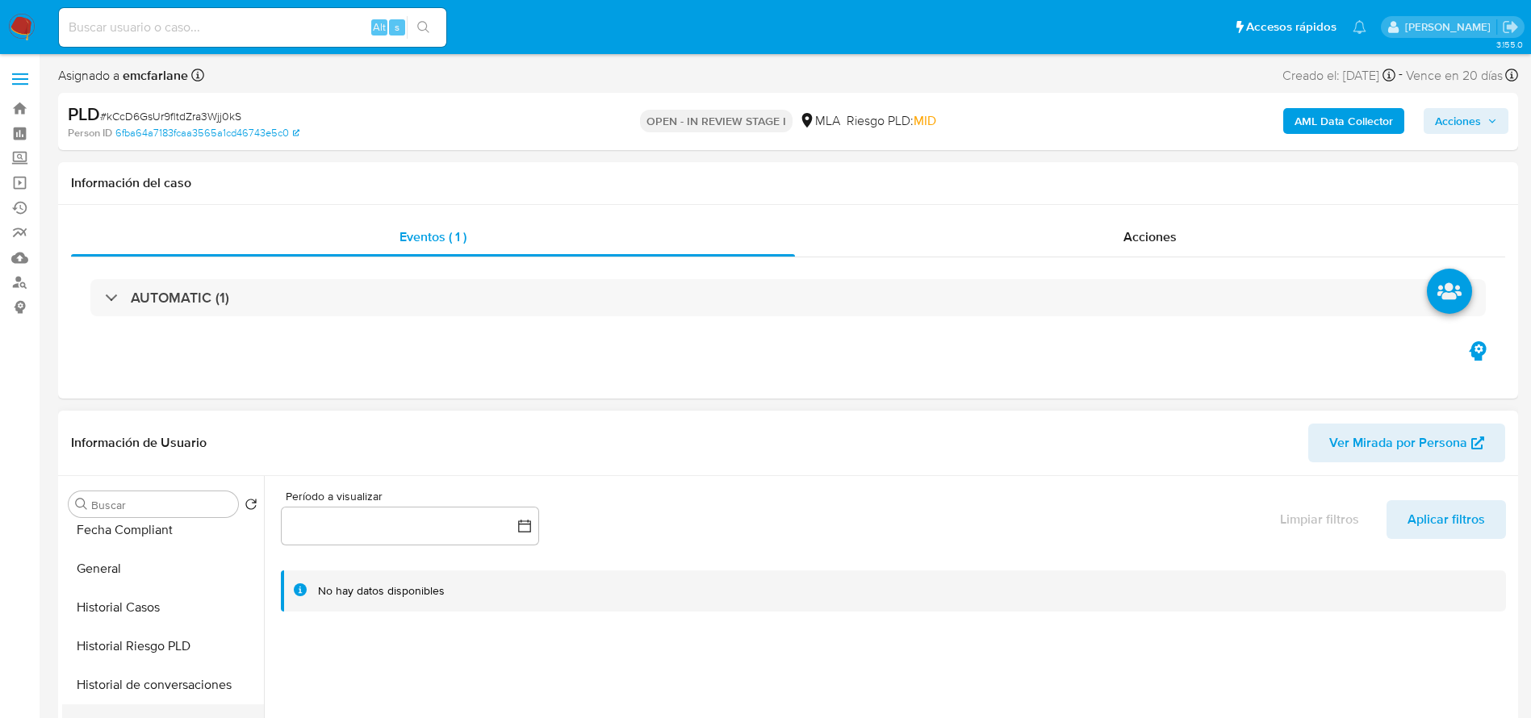
scroll to position [484, 0]
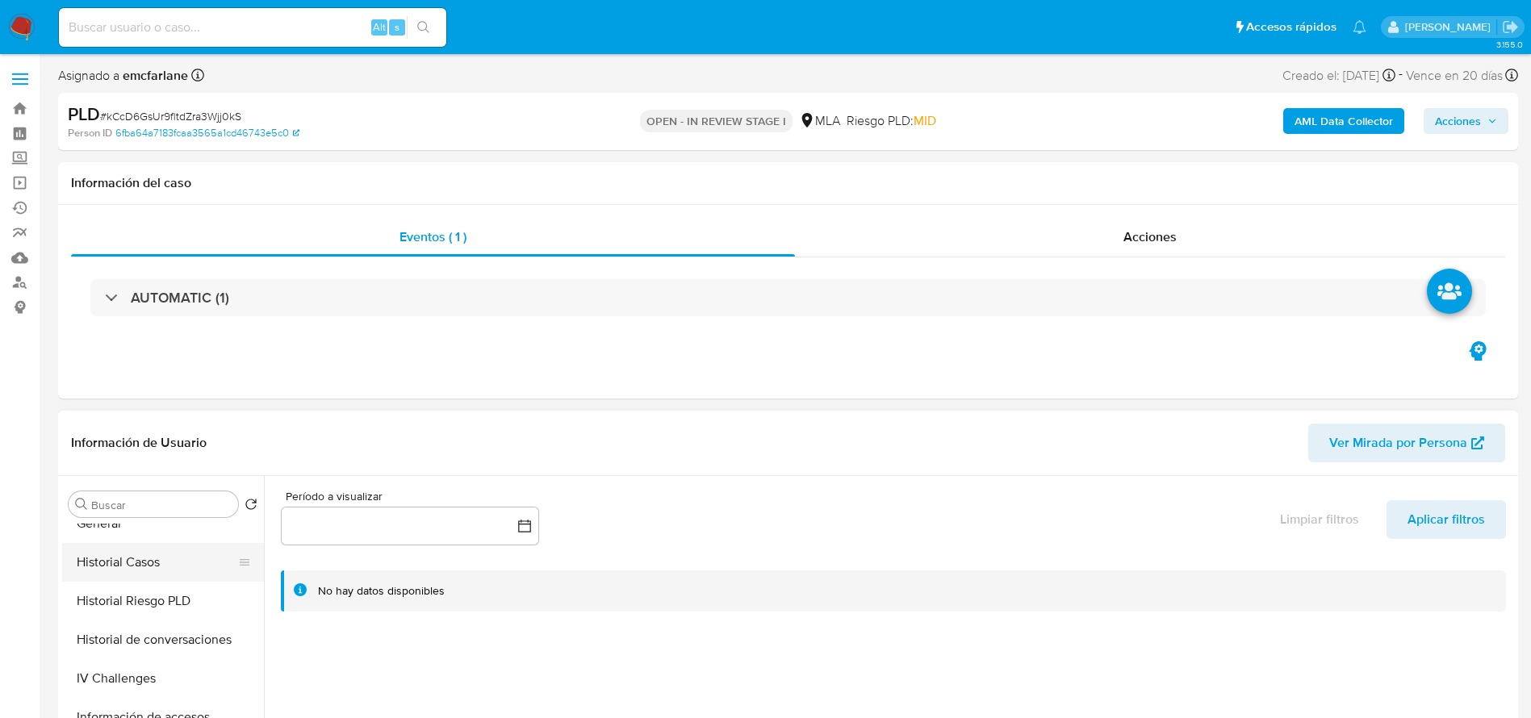
drag, startPoint x: 132, startPoint y: 571, endPoint x: 148, endPoint y: 576, distance: 17.1
click at [132, 571] on button "Historial Casos" at bounding box center [156, 562] width 189 height 39
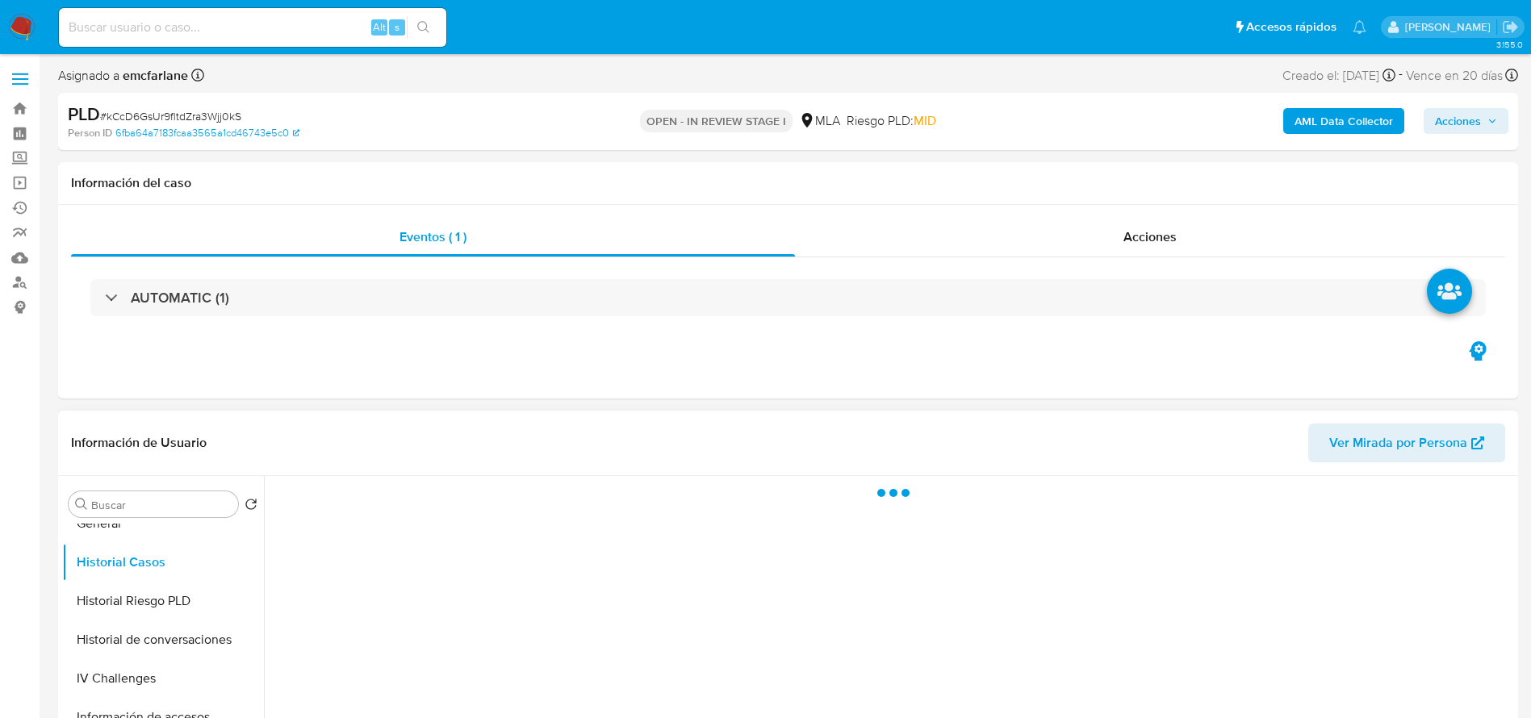
scroll to position [121, 0]
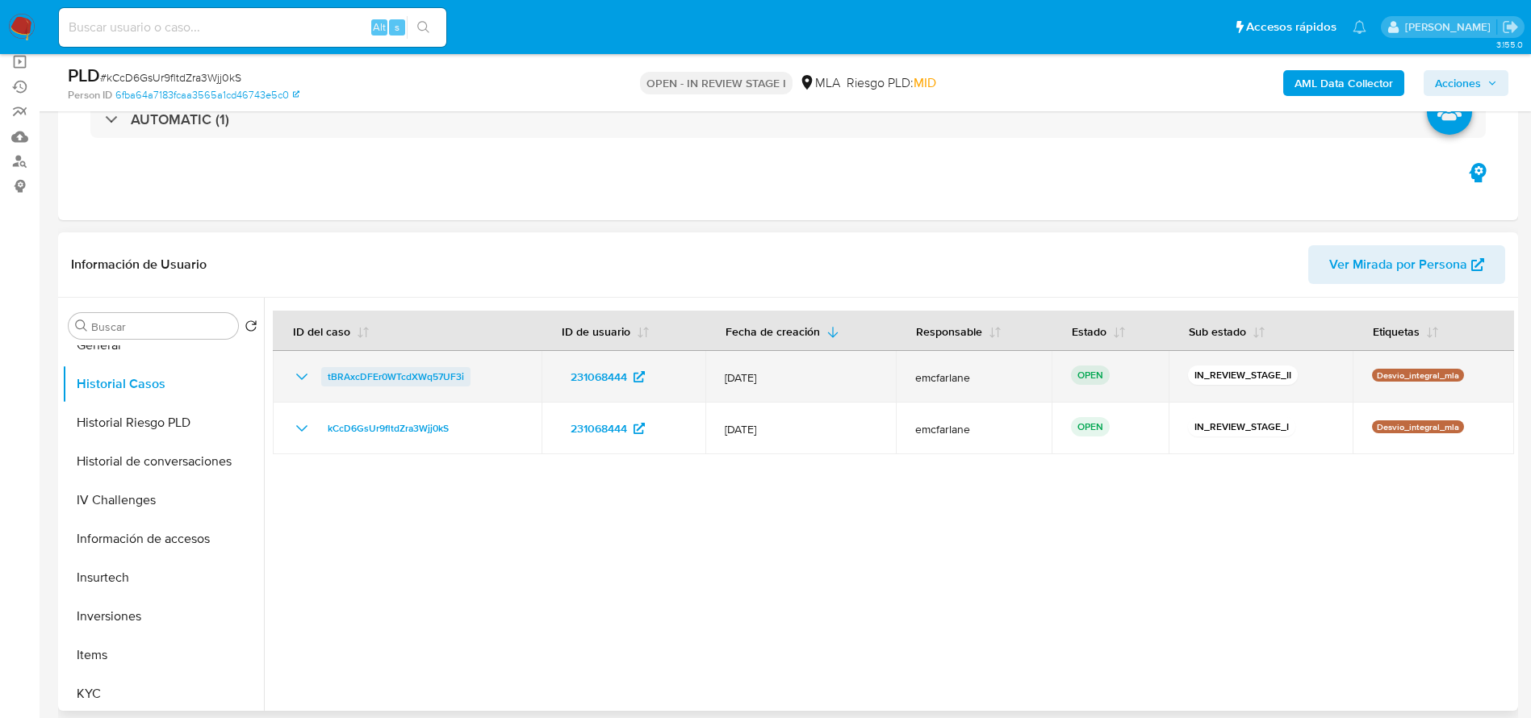
click at [360, 370] on span "tBRAxcDFEr0WTcdXWq57UF3i" at bounding box center [396, 376] width 136 height 19
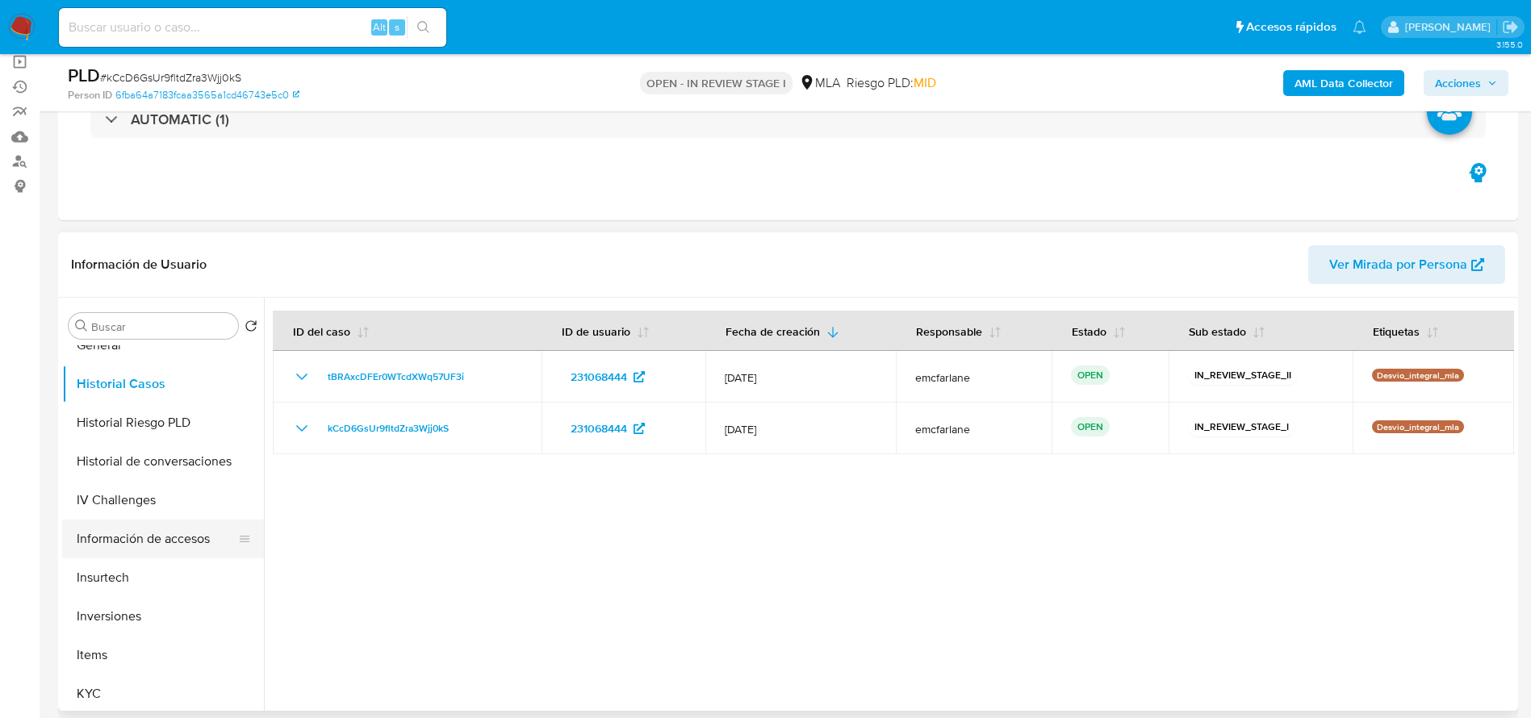
scroll to position [363, 0]
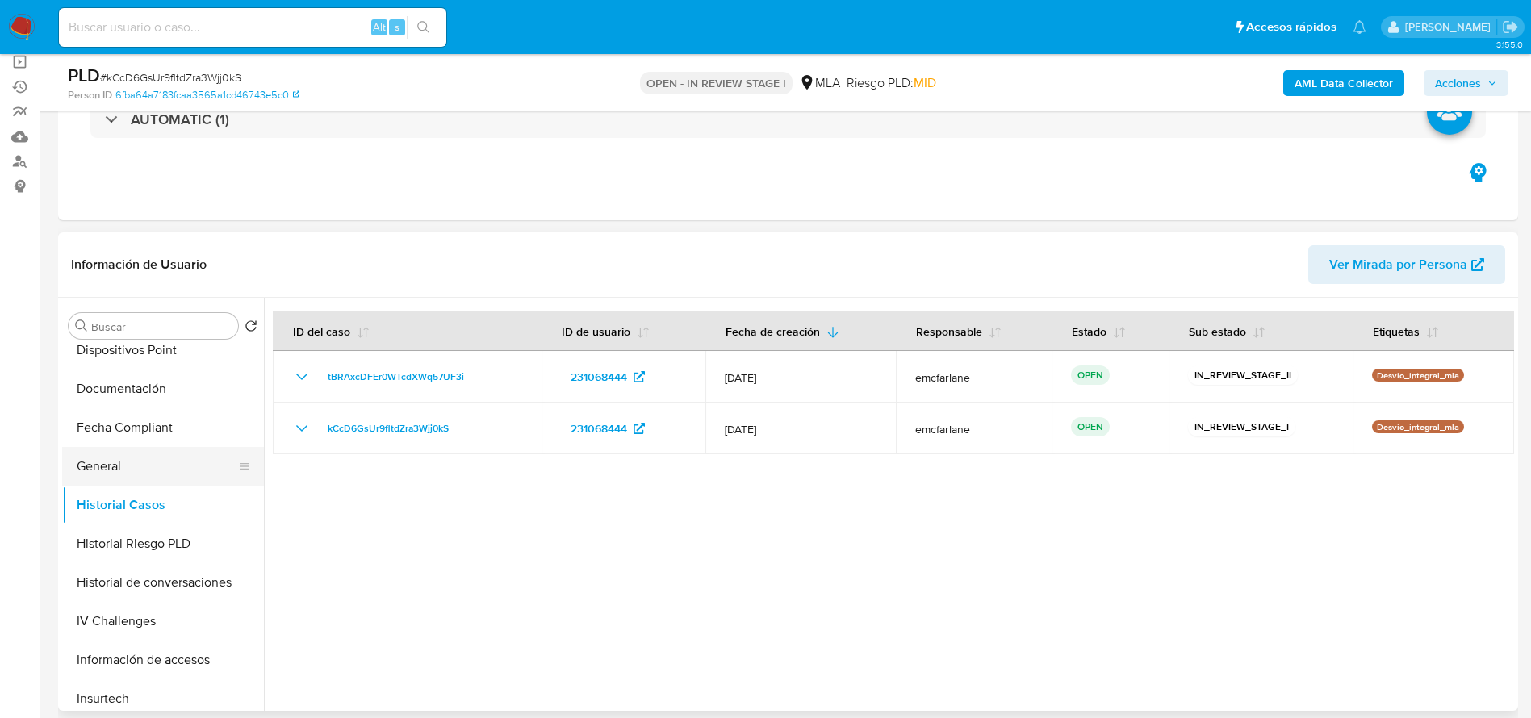
click at [111, 480] on button "General" at bounding box center [156, 466] width 189 height 39
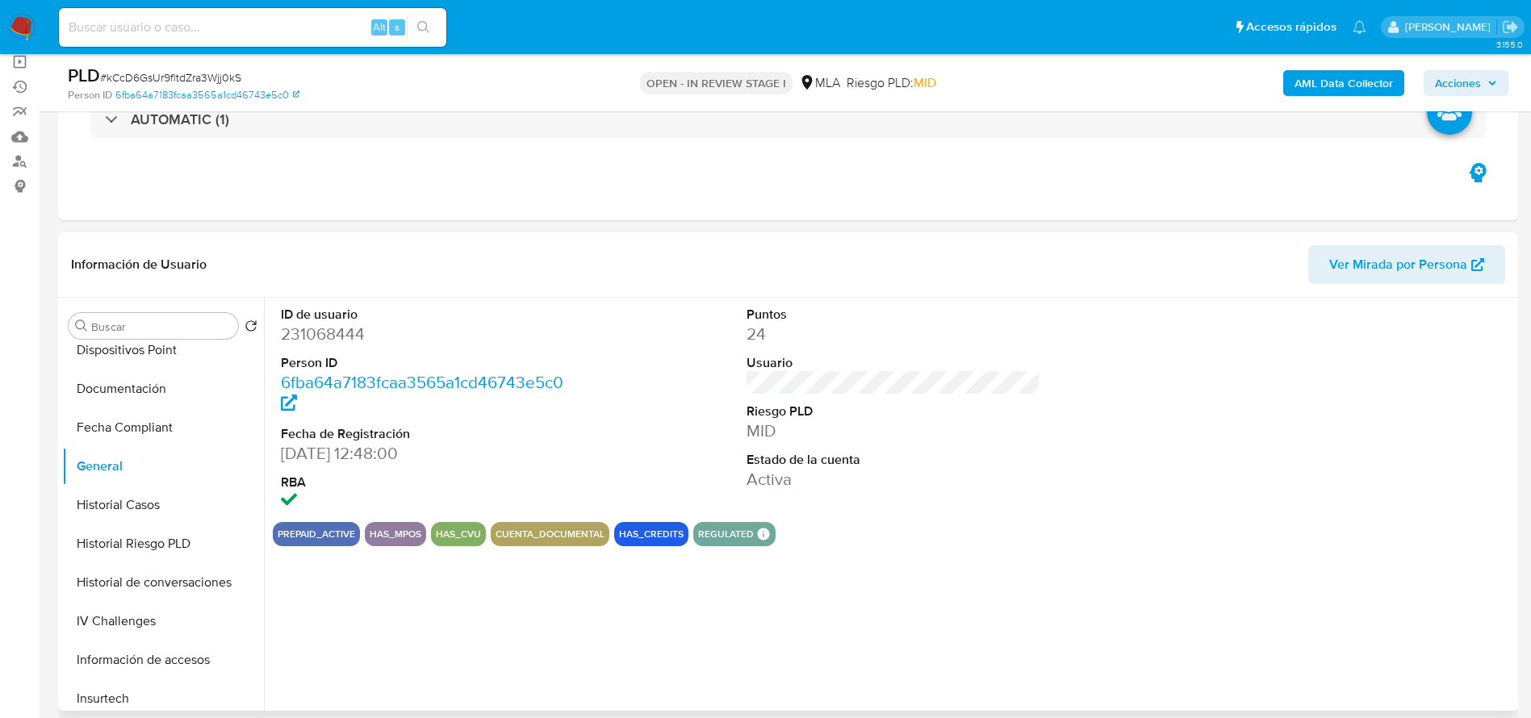
click at [340, 333] on dd "231068444" at bounding box center [428, 334] width 295 height 23
copy dd "231068444"
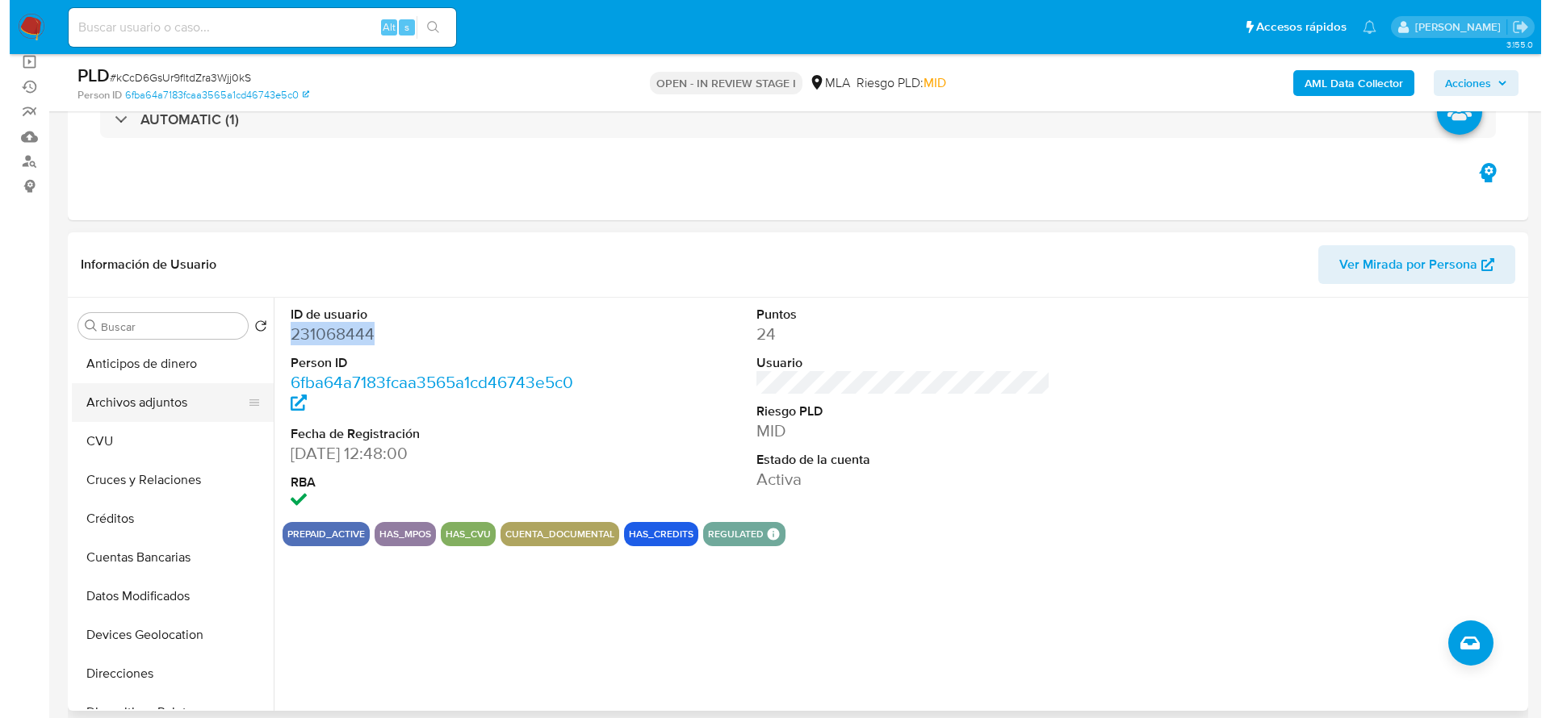
scroll to position [0, 0]
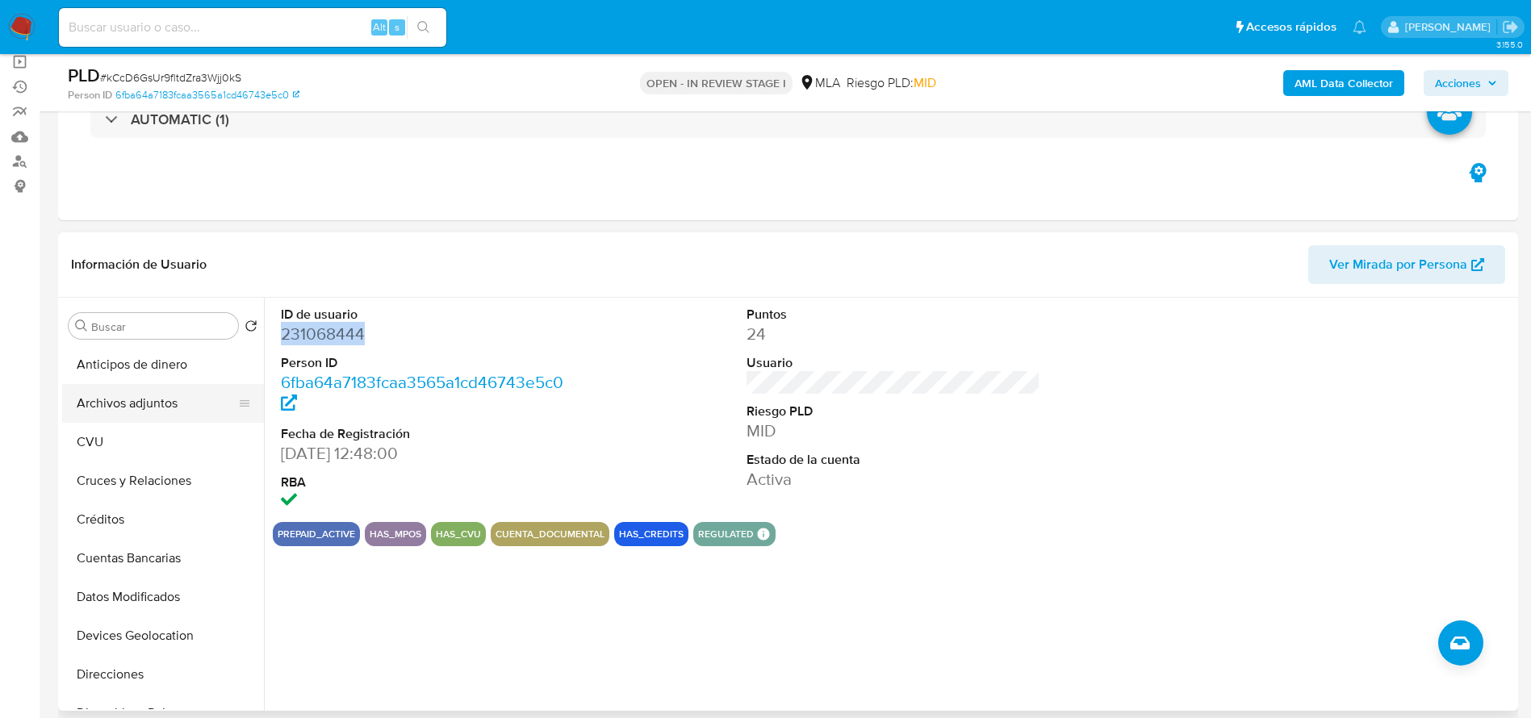
drag, startPoint x: 155, startPoint y: 404, endPoint x: 146, endPoint y: 404, distance: 8.9
click at [149, 404] on button "Archivos adjuntos" at bounding box center [156, 403] width 189 height 39
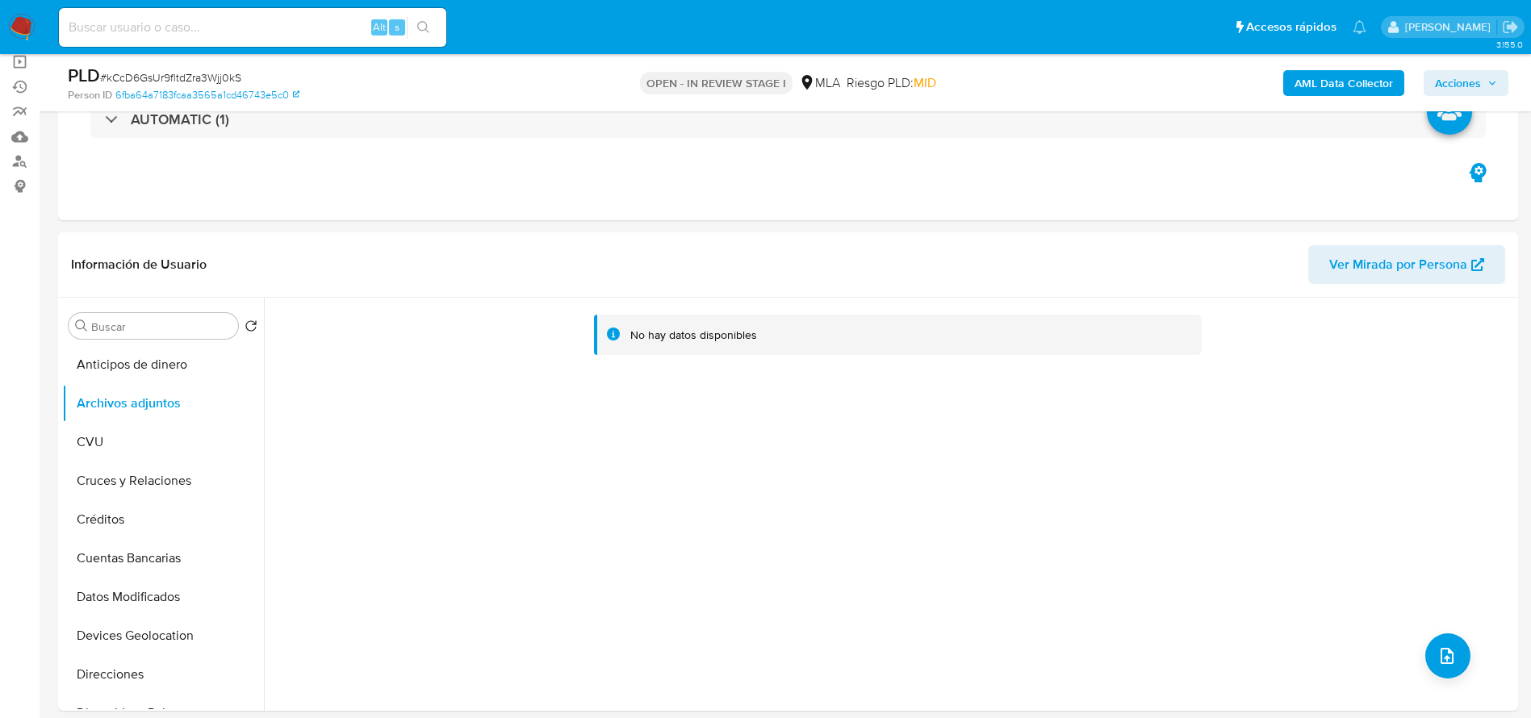
click at [1346, 94] on b "AML Data Collector" at bounding box center [1344, 83] width 98 height 26
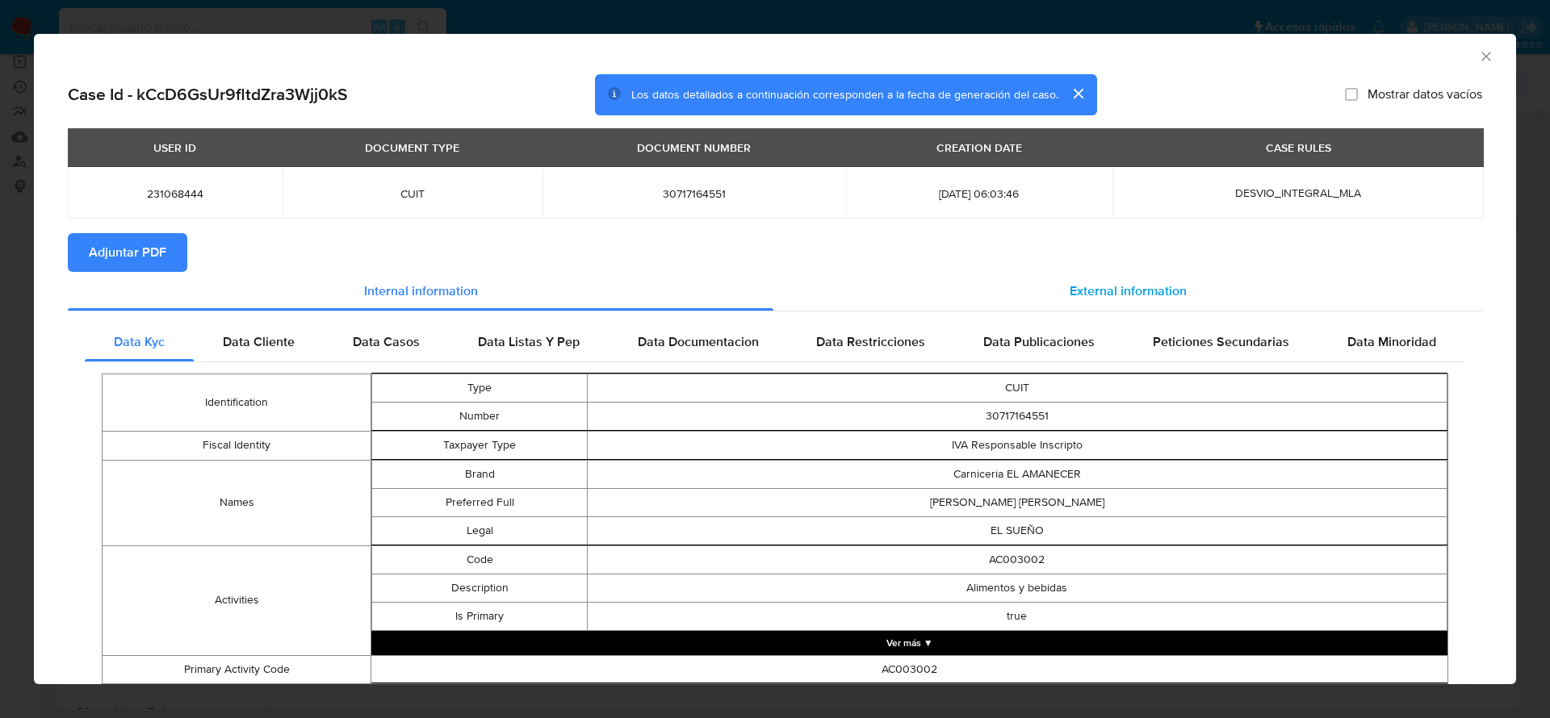
click at [1127, 299] on div "External information" at bounding box center [1127, 291] width 709 height 39
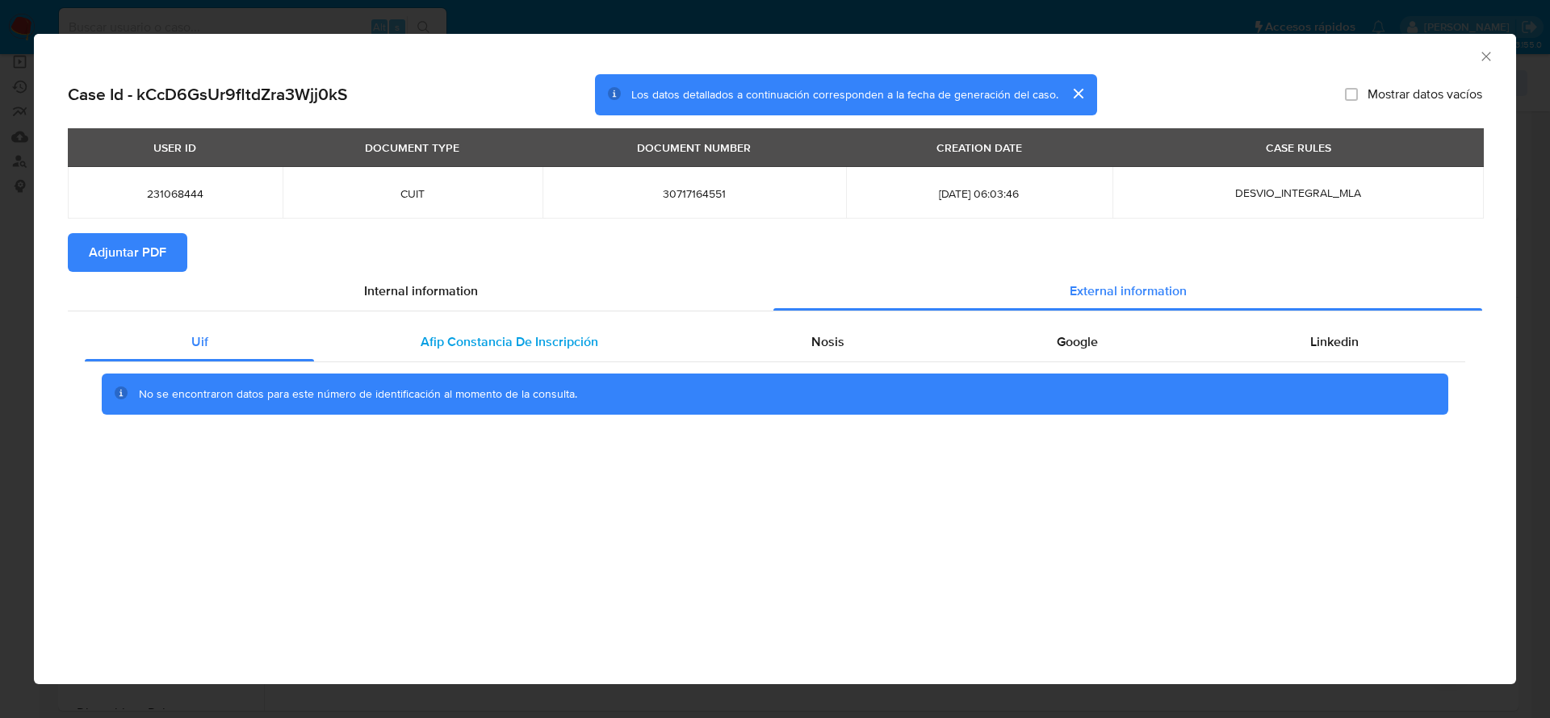
click at [490, 338] on span "Afip Constancia De Inscripción" at bounding box center [510, 342] width 178 height 19
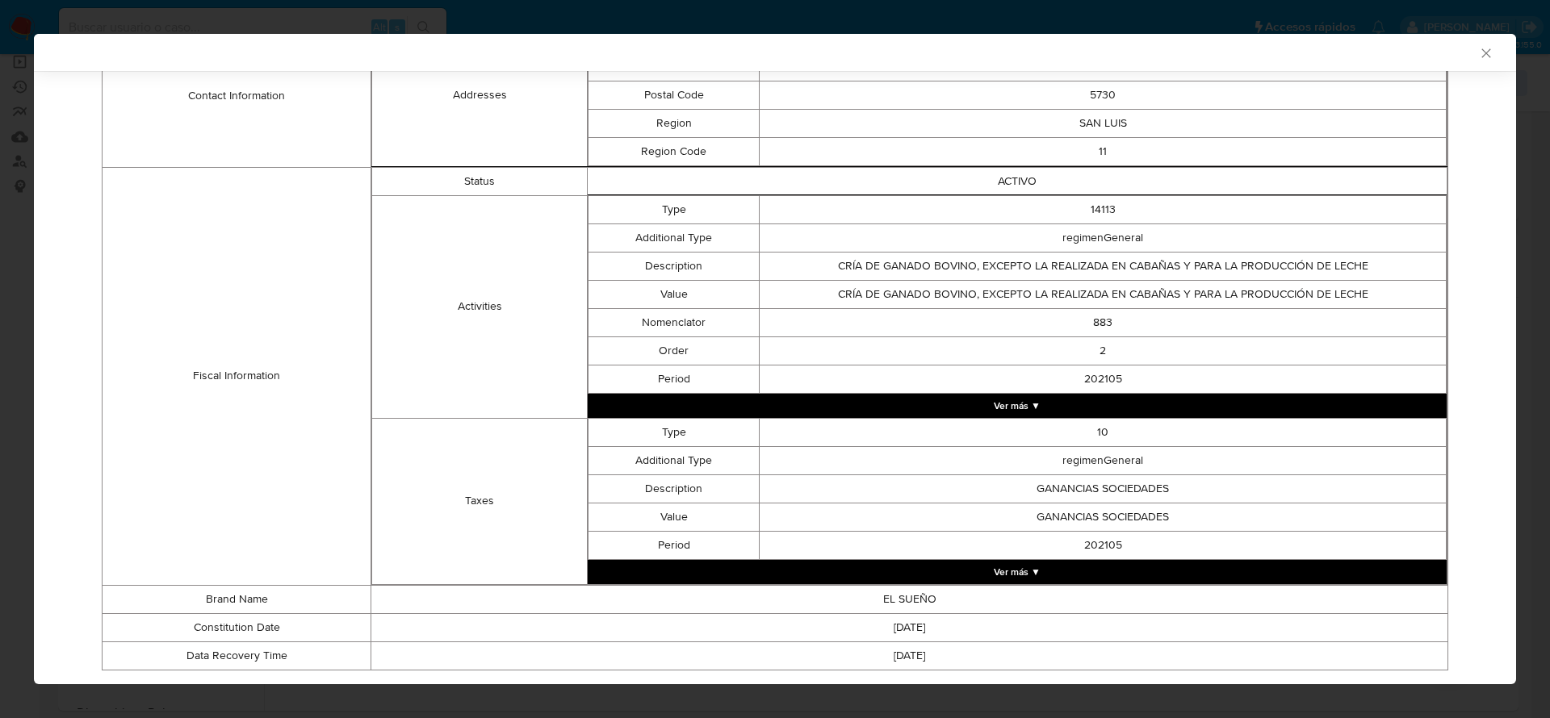
scroll to position [446, 0]
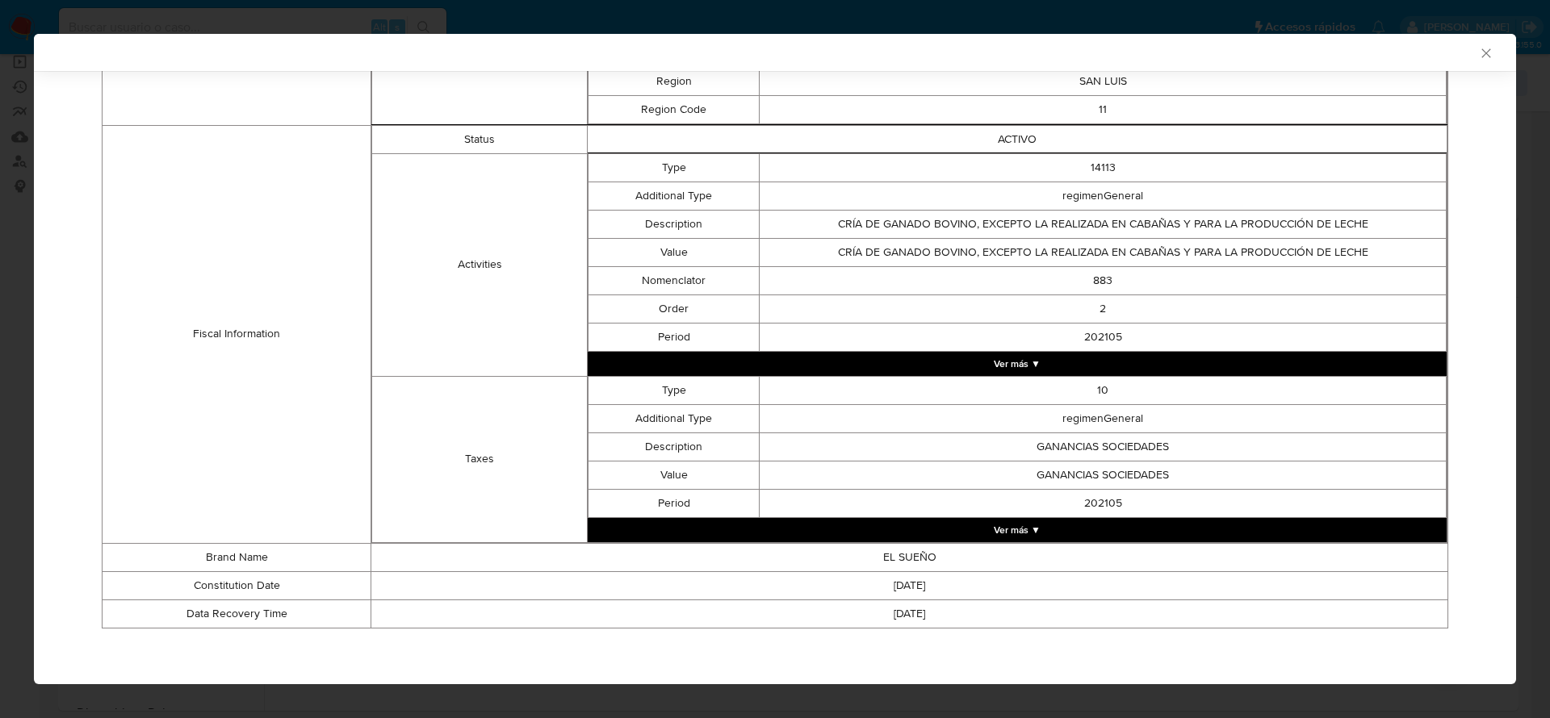
click at [986, 361] on button "Ver más ▼" at bounding box center [1017, 364] width 859 height 24
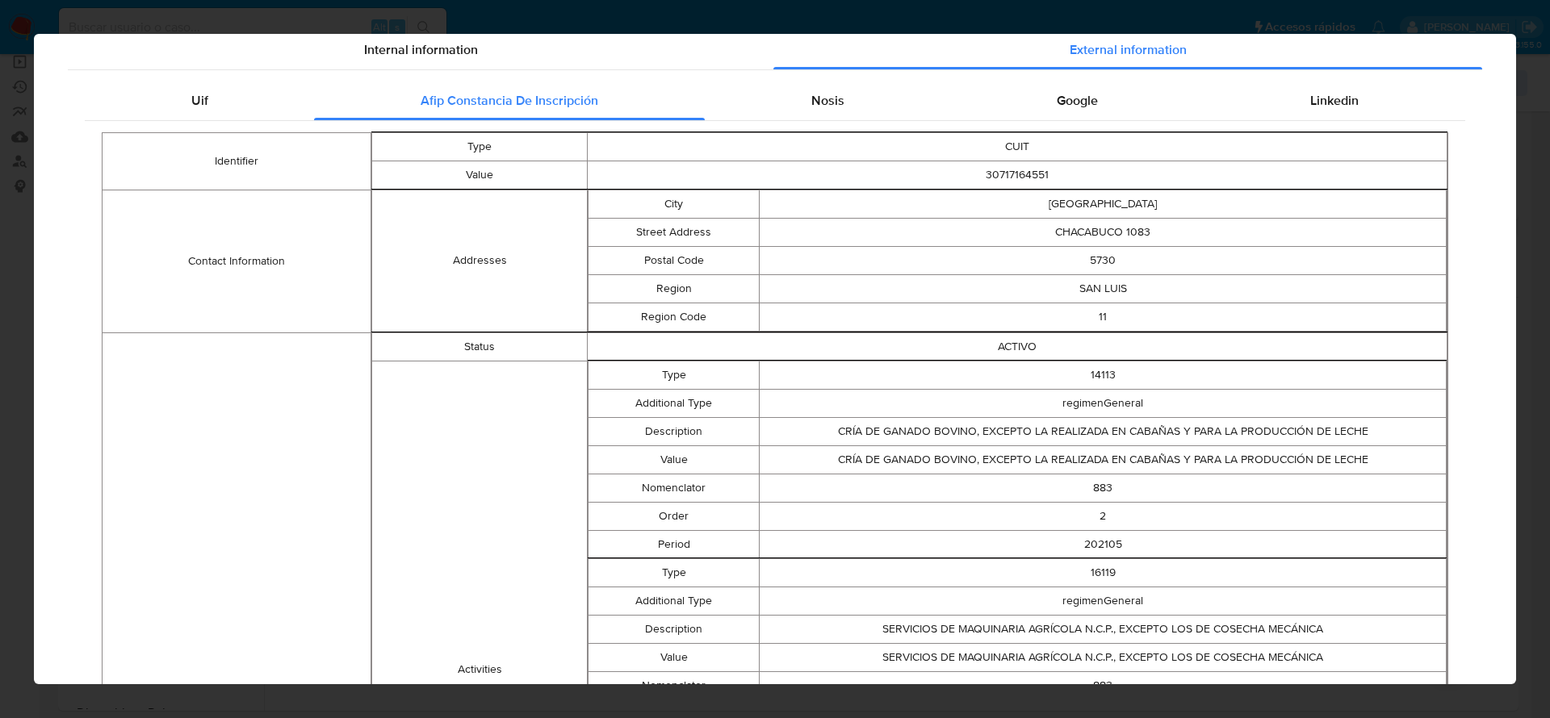
scroll to position [0, 0]
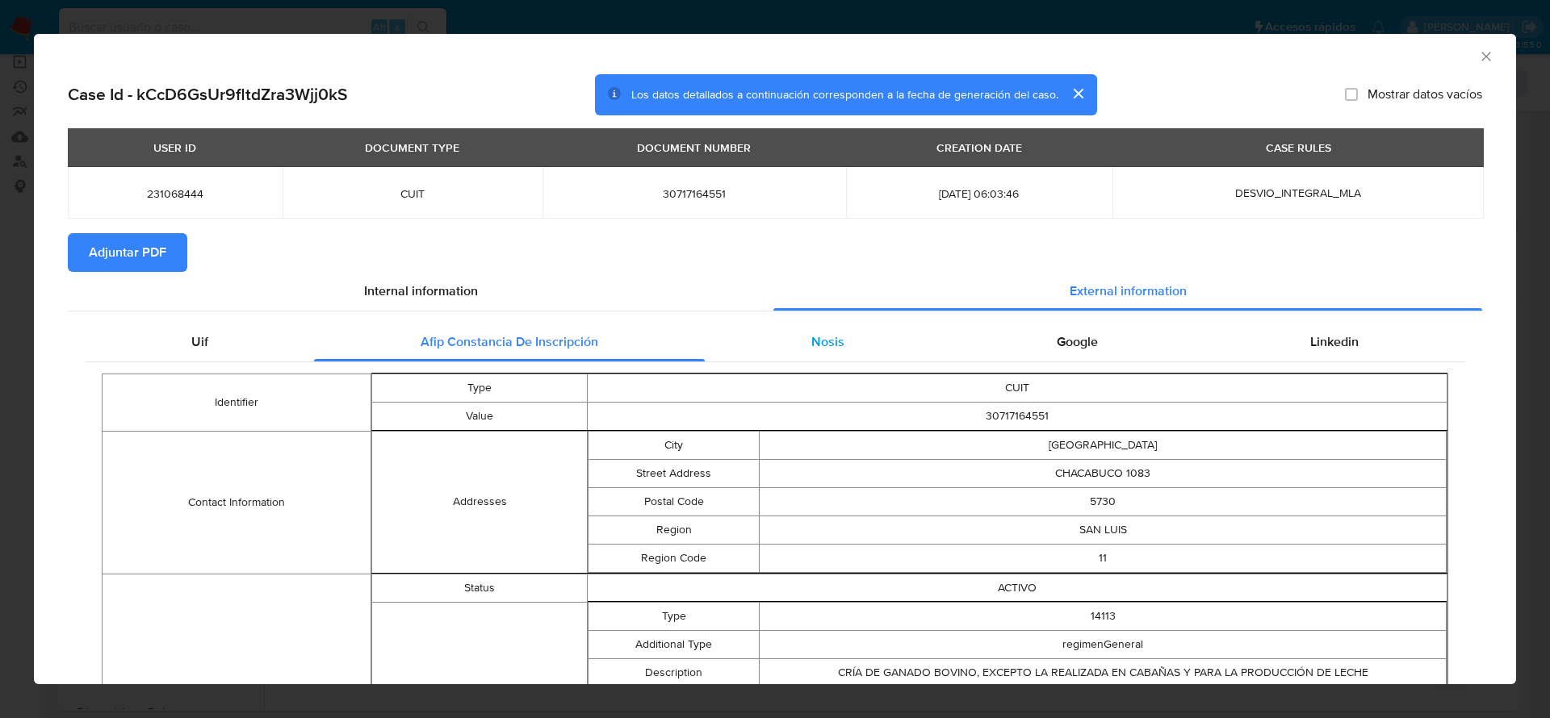
drag, startPoint x: 788, startPoint y: 329, endPoint x: 1090, endPoint y: 341, distance: 302.9
click at [788, 329] on div "Nosis" at bounding box center [827, 342] width 245 height 39
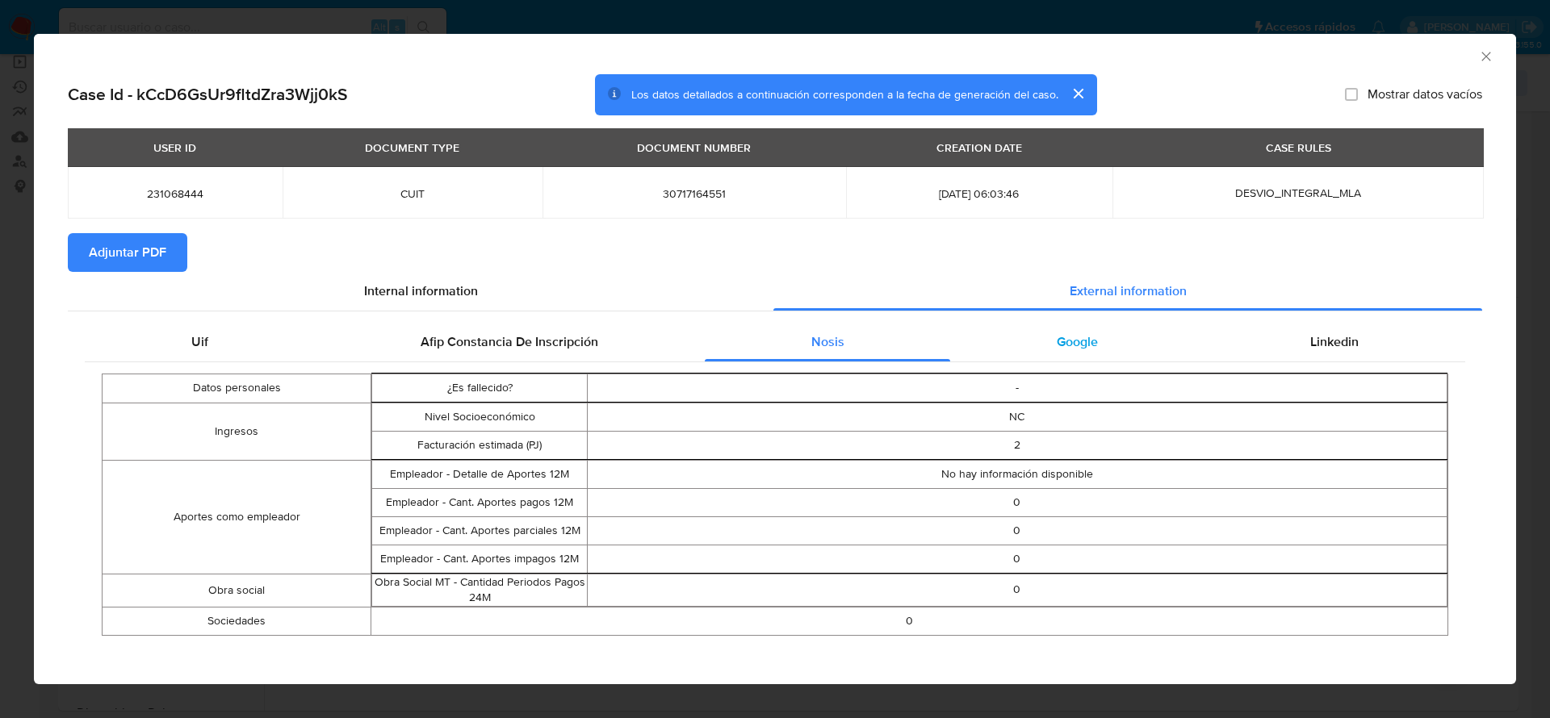
click at [1067, 337] on span "Google" at bounding box center [1077, 342] width 41 height 19
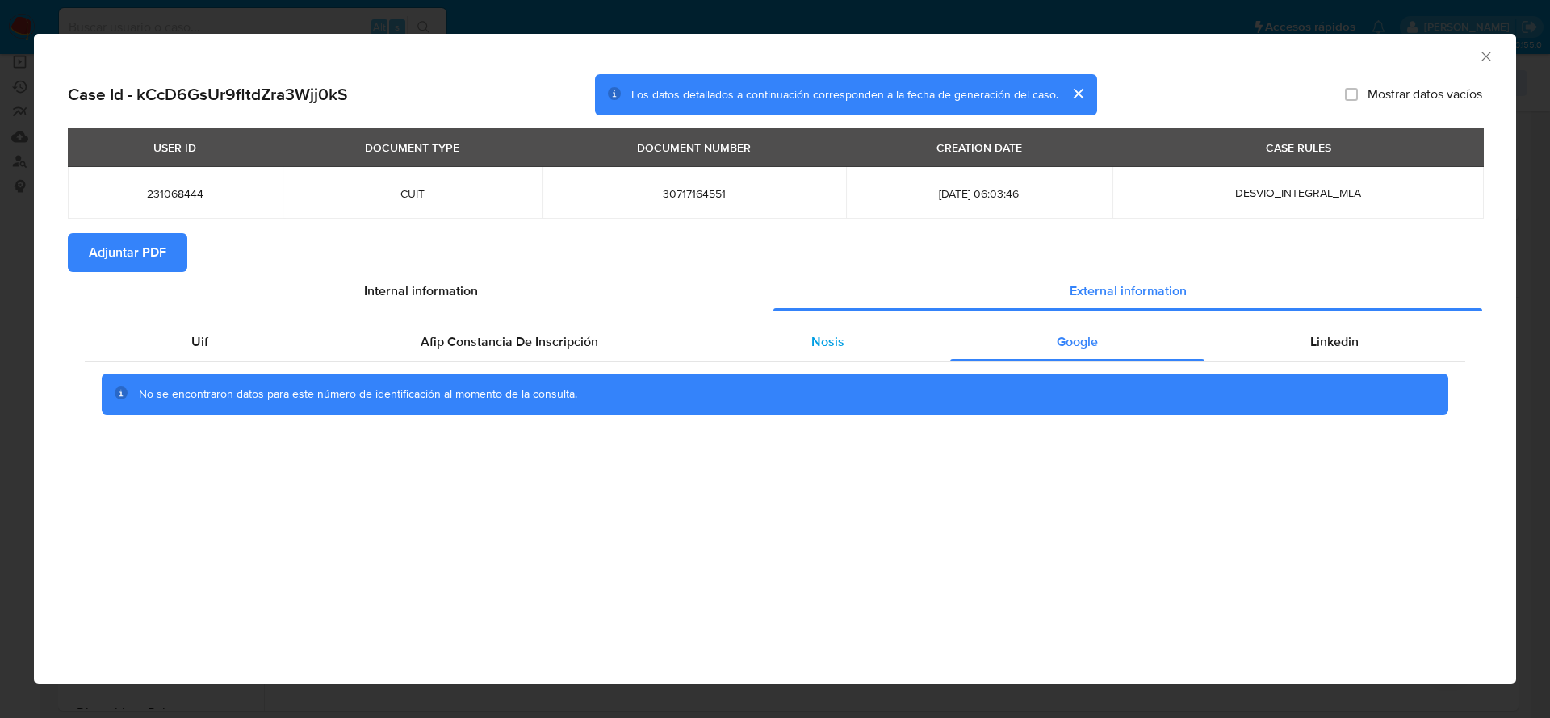
drag, startPoint x: 1329, startPoint y: 343, endPoint x: 879, endPoint y: 322, distance: 450.9
click at [1329, 343] on span "Linkedin" at bounding box center [1334, 342] width 48 height 19
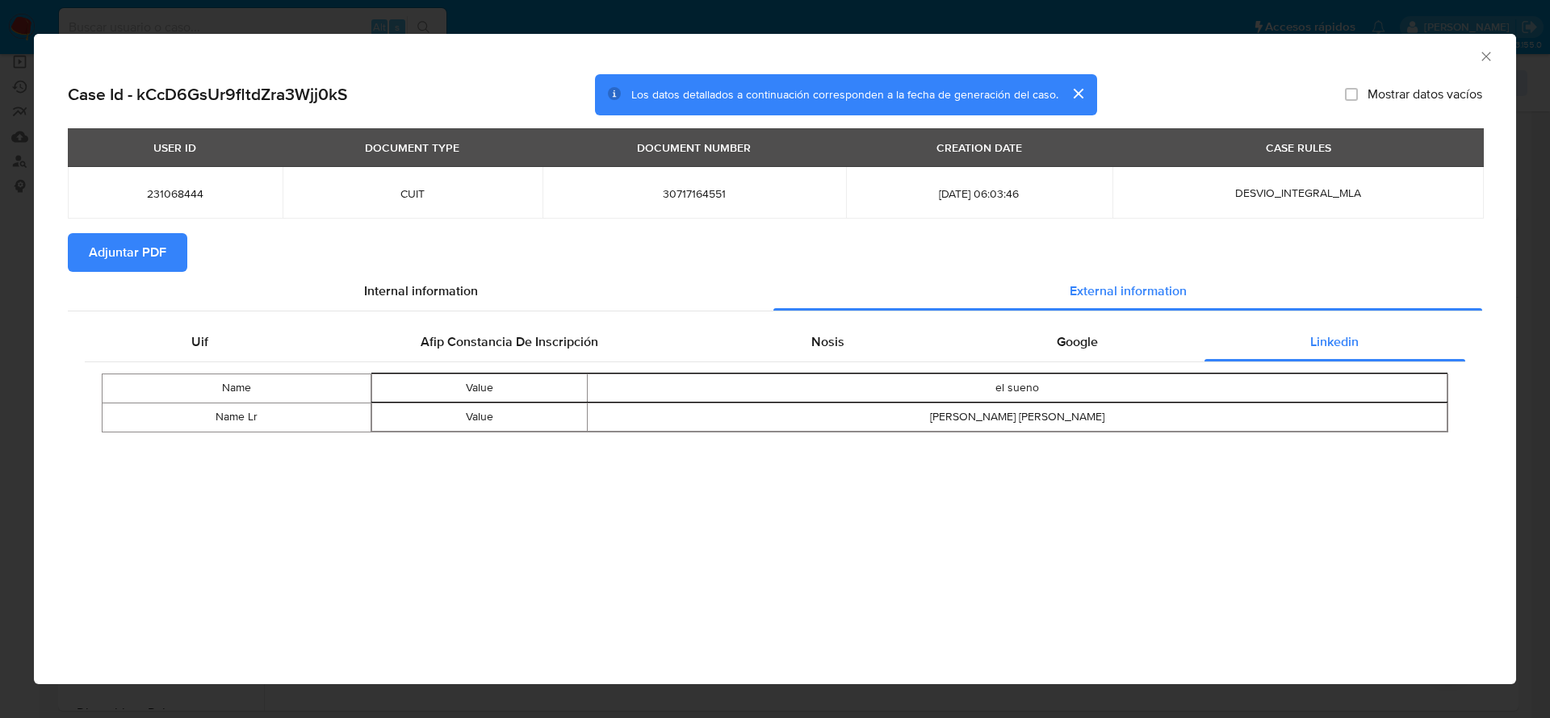
click at [165, 246] on span "Adjuntar PDF" at bounding box center [127, 253] width 77 height 36
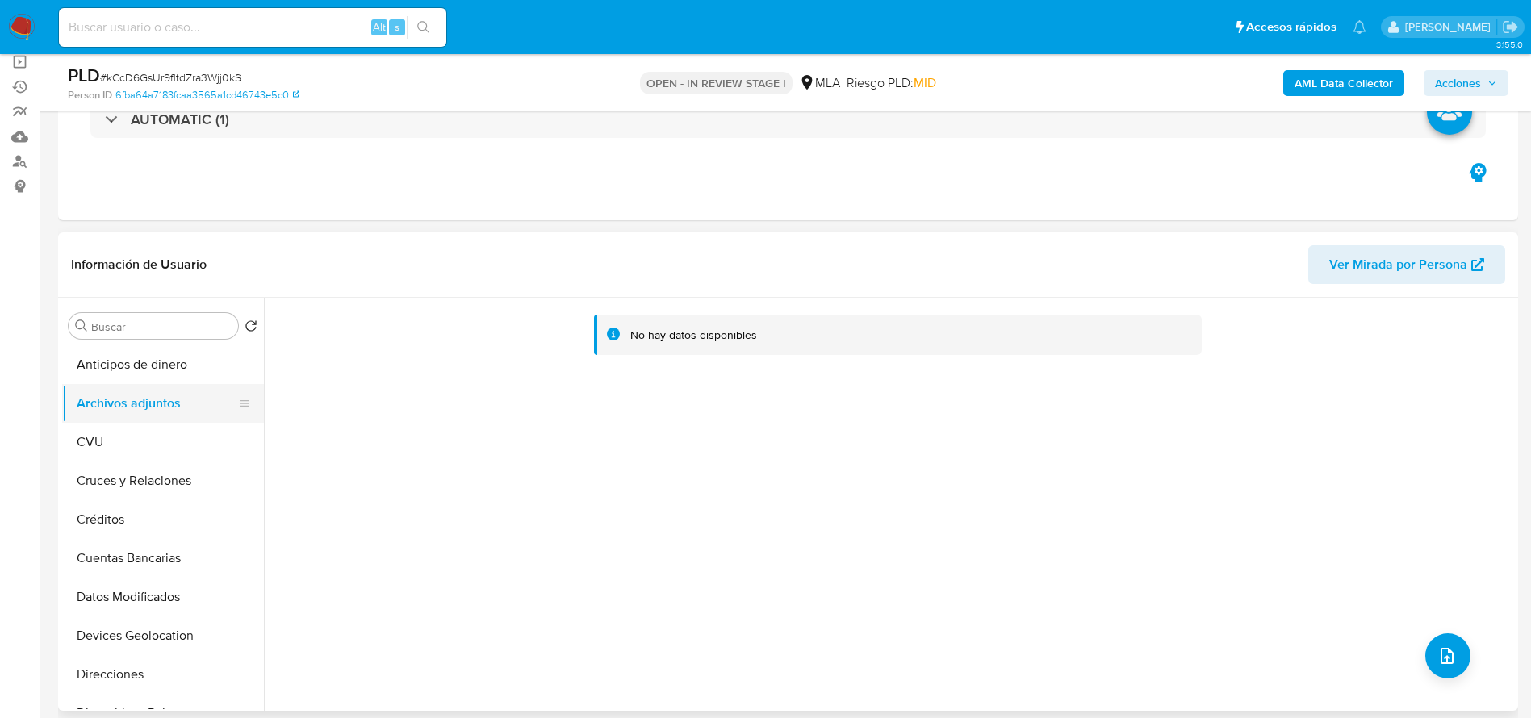
click at [112, 402] on button "Archivos adjuntos" at bounding box center [156, 403] width 189 height 39
click at [97, 429] on button "CVU" at bounding box center [163, 442] width 202 height 39
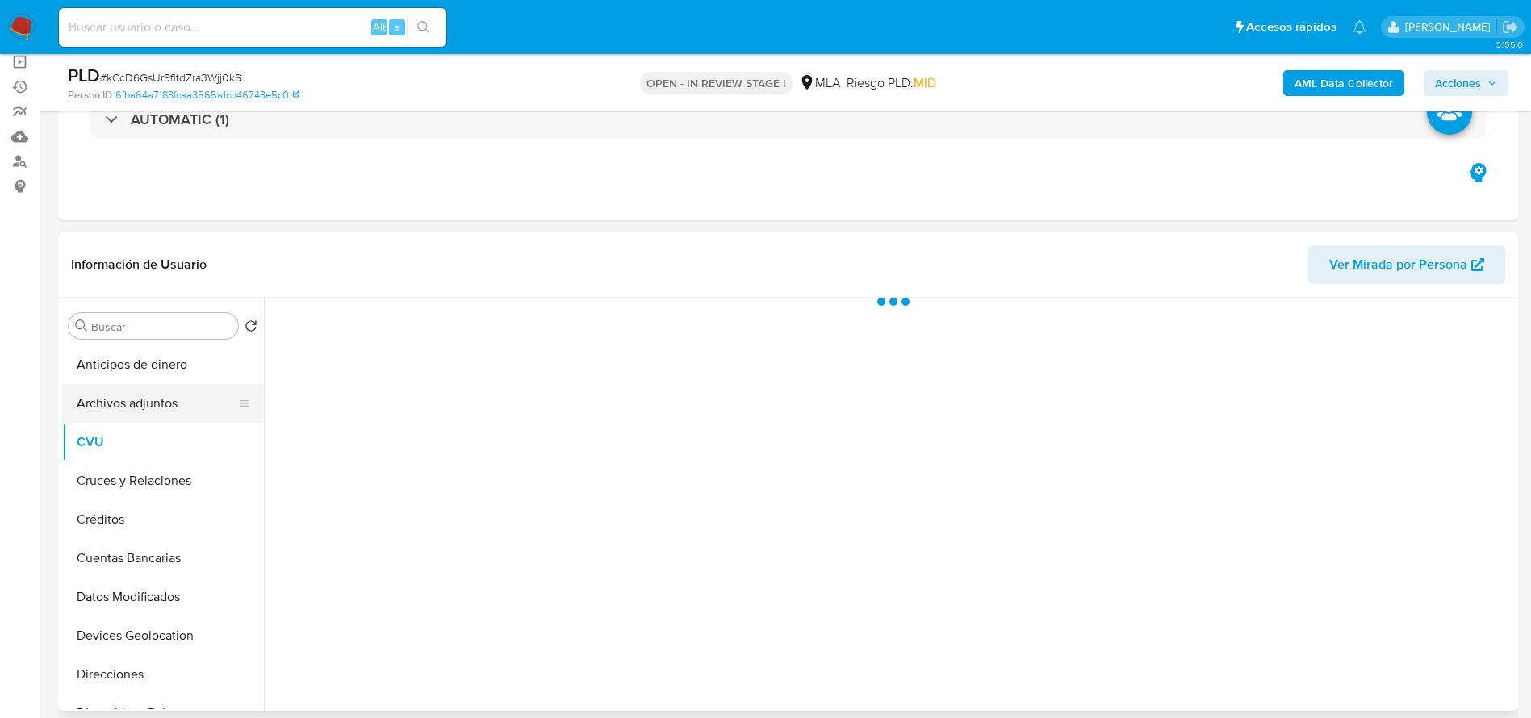
click at [110, 395] on button "Archivos adjuntos" at bounding box center [156, 403] width 189 height 39
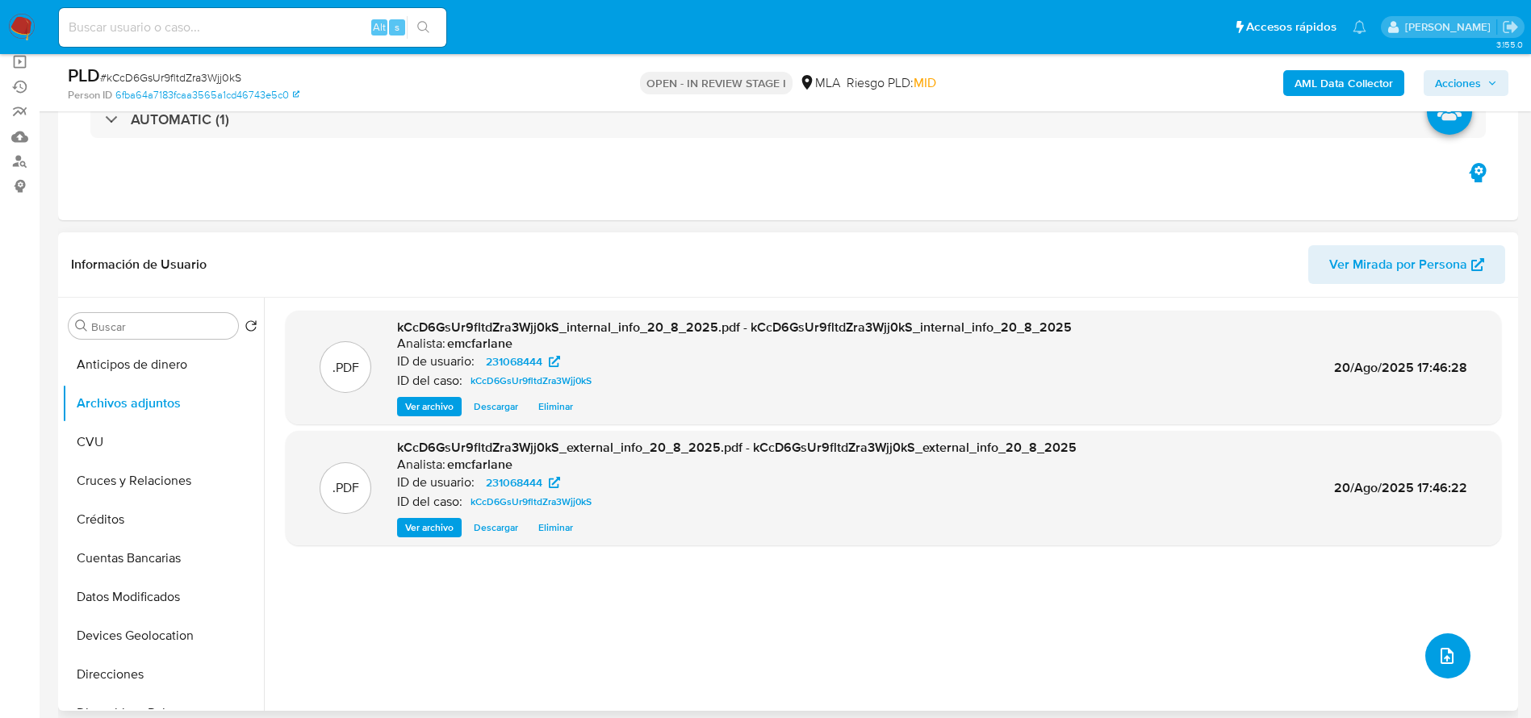
click at [1450, 647] on span "upload-file" at bounding box center [1447, 656] width 19 height 19
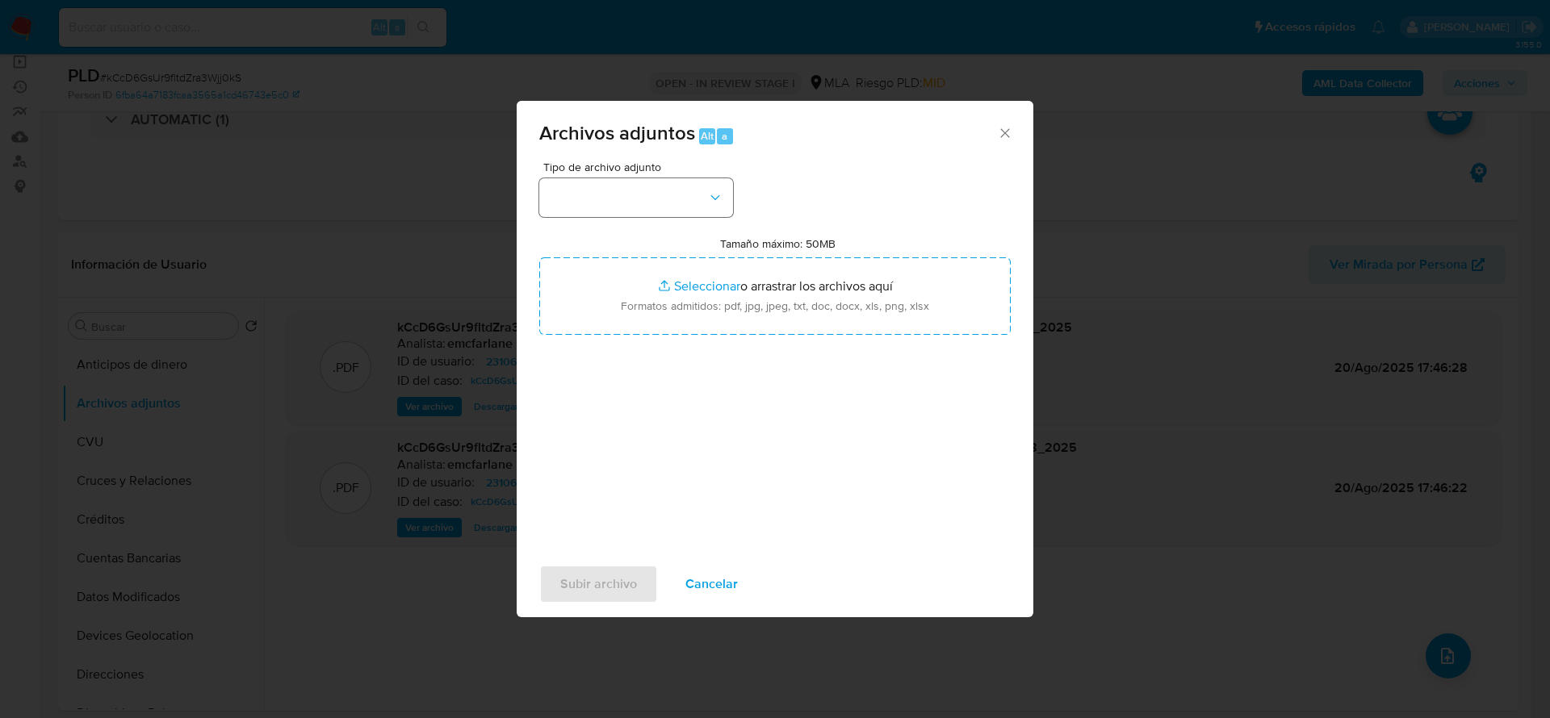
drag, startPoint x: 576, startPoint y: 174, endPoint x: 587, endPoint y: 186, distance: 16.0
click at [582, 173] on span "Tipo de archivo adjunto" at bounding box center [640, 166] width 194 height 11
click at [621, 196] on button "button" at bounding box center [636, 197] width 194 height 39
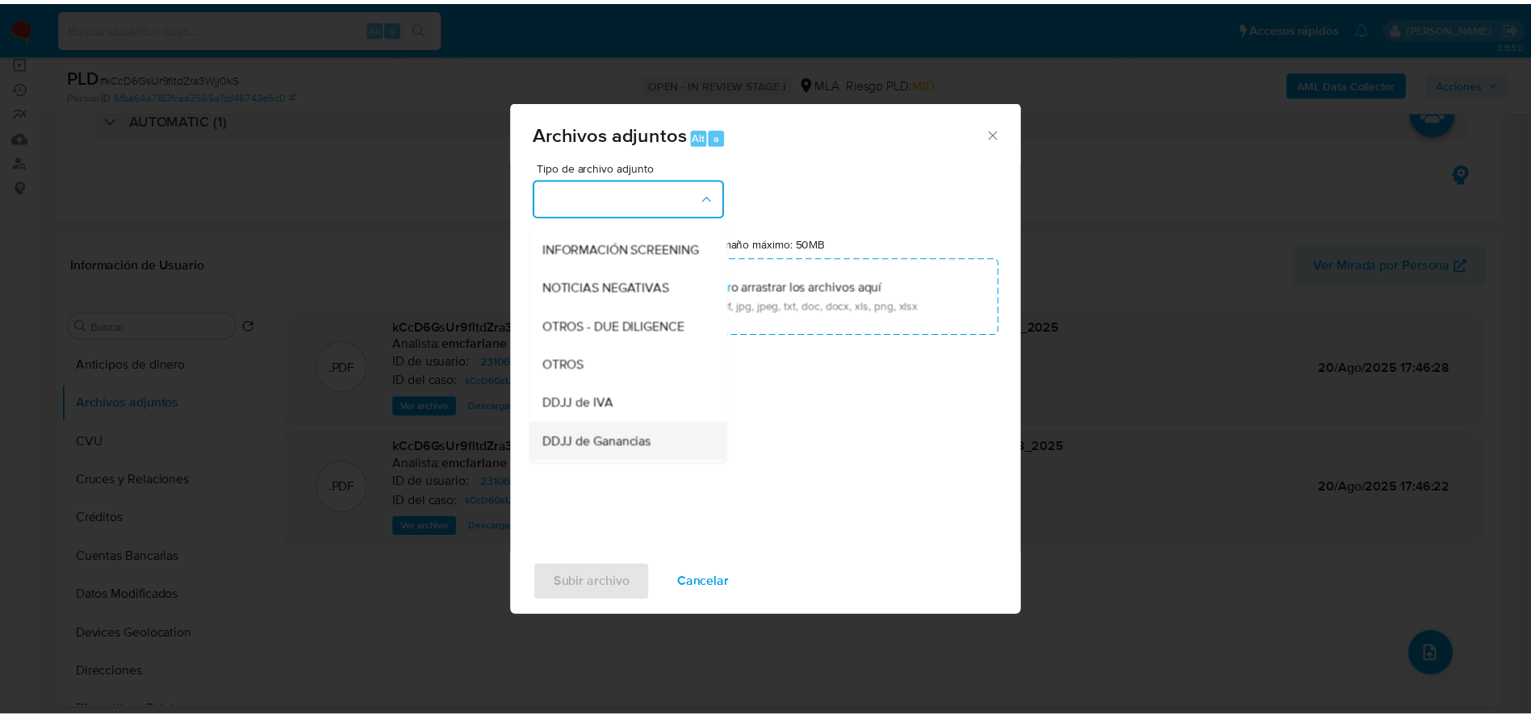
scroll to position [242, 0]
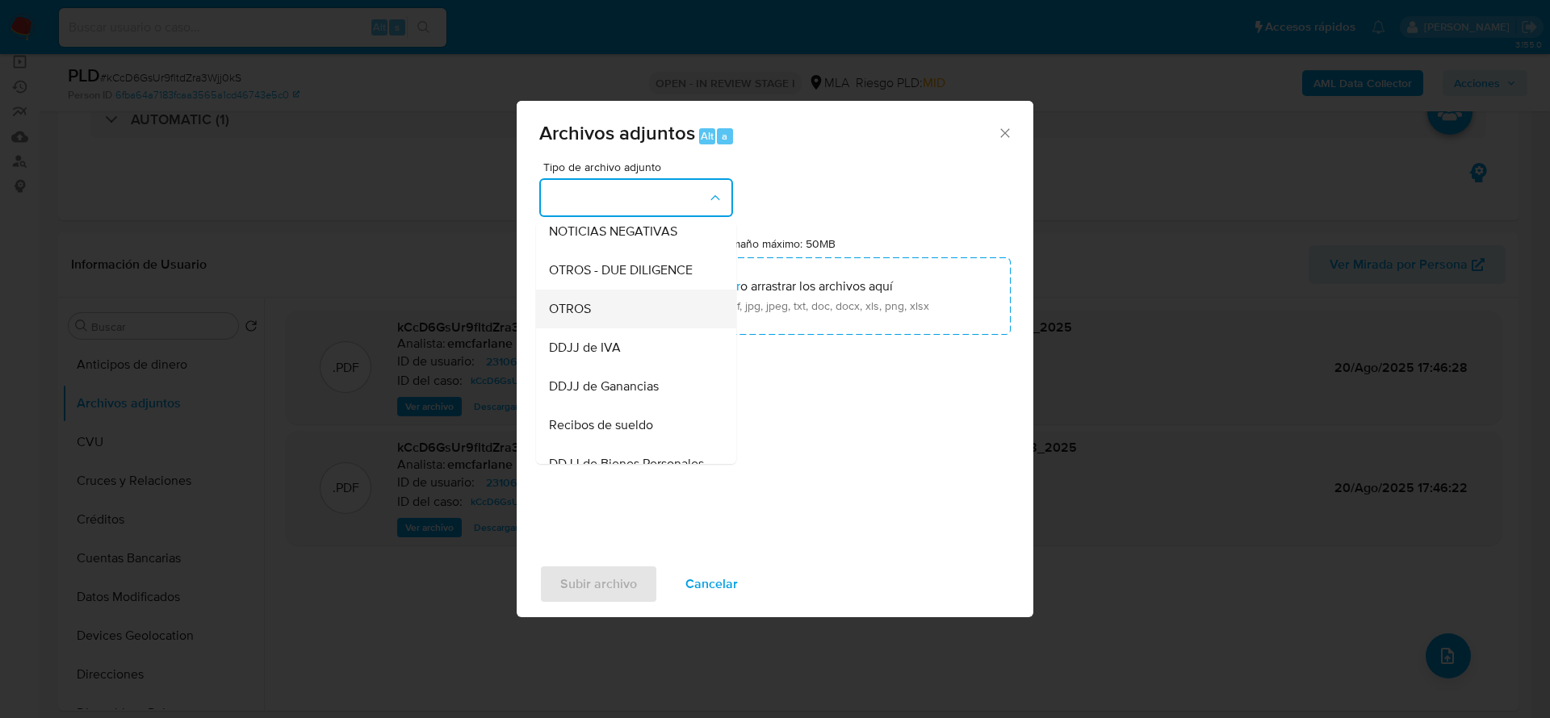
click at [589, 317] on span "OTROS" at bounding box center [570, 309] width 42 height 16
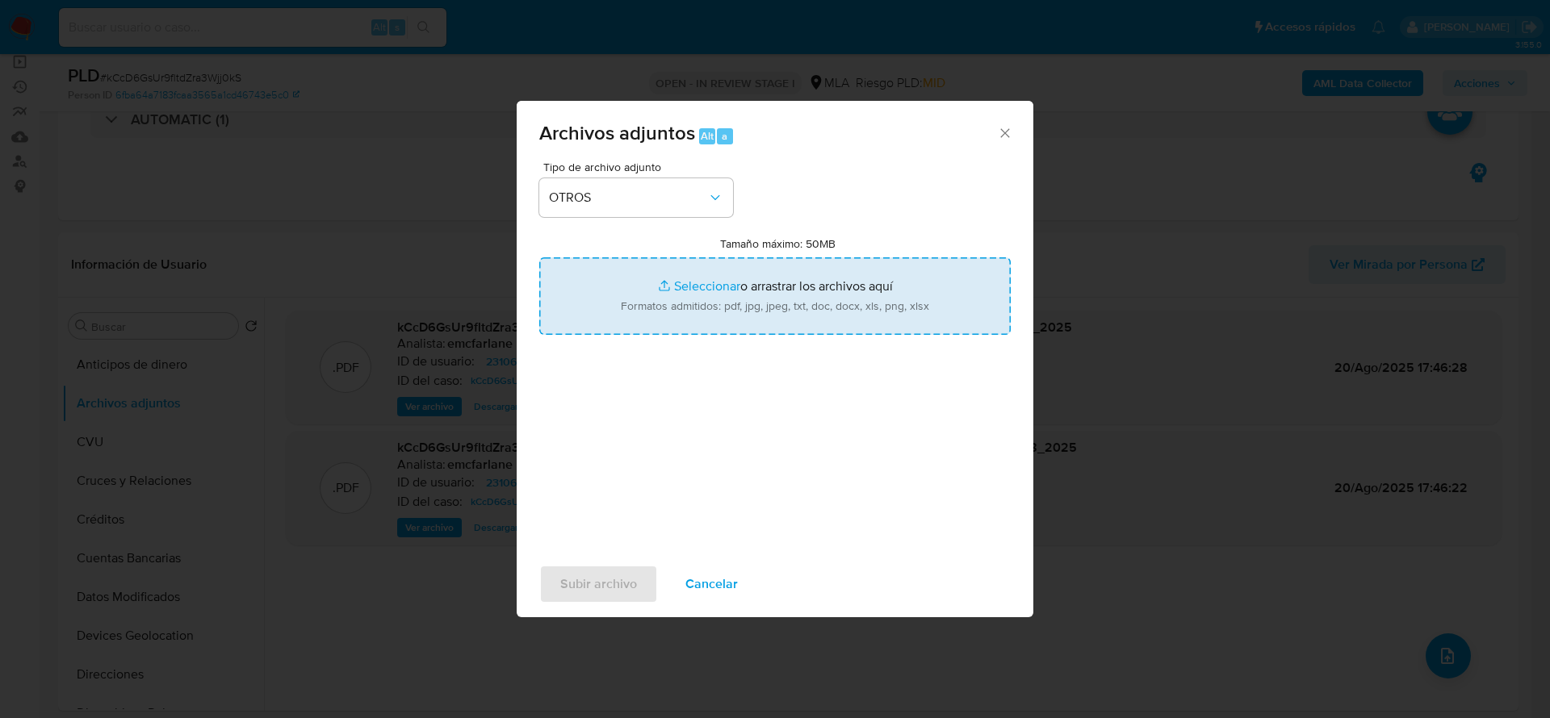
type input "C:\fakepath\231068444_movimientos.xlsx"
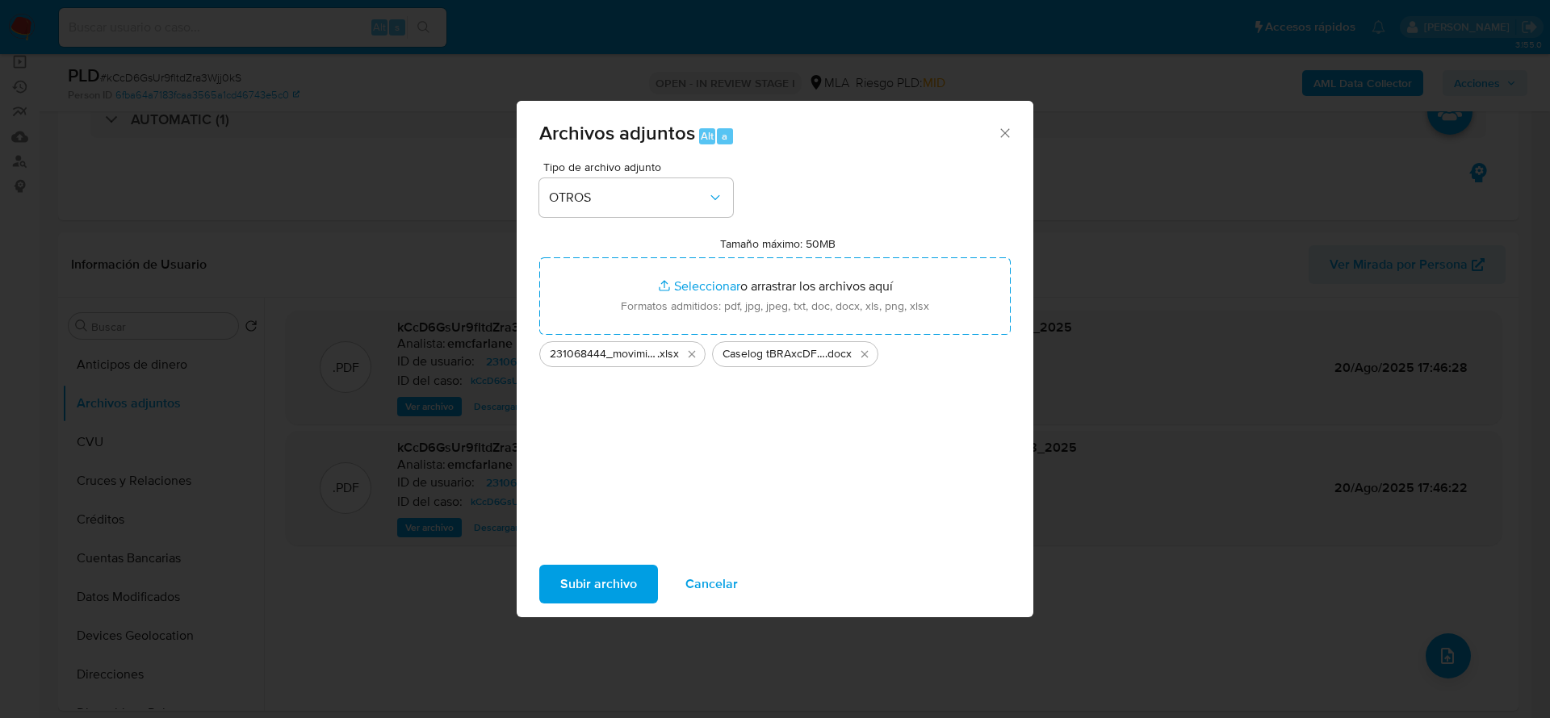
click at [609, 594] on span "Subir archivo" at bounding box center [598, 585] width 77 height 36
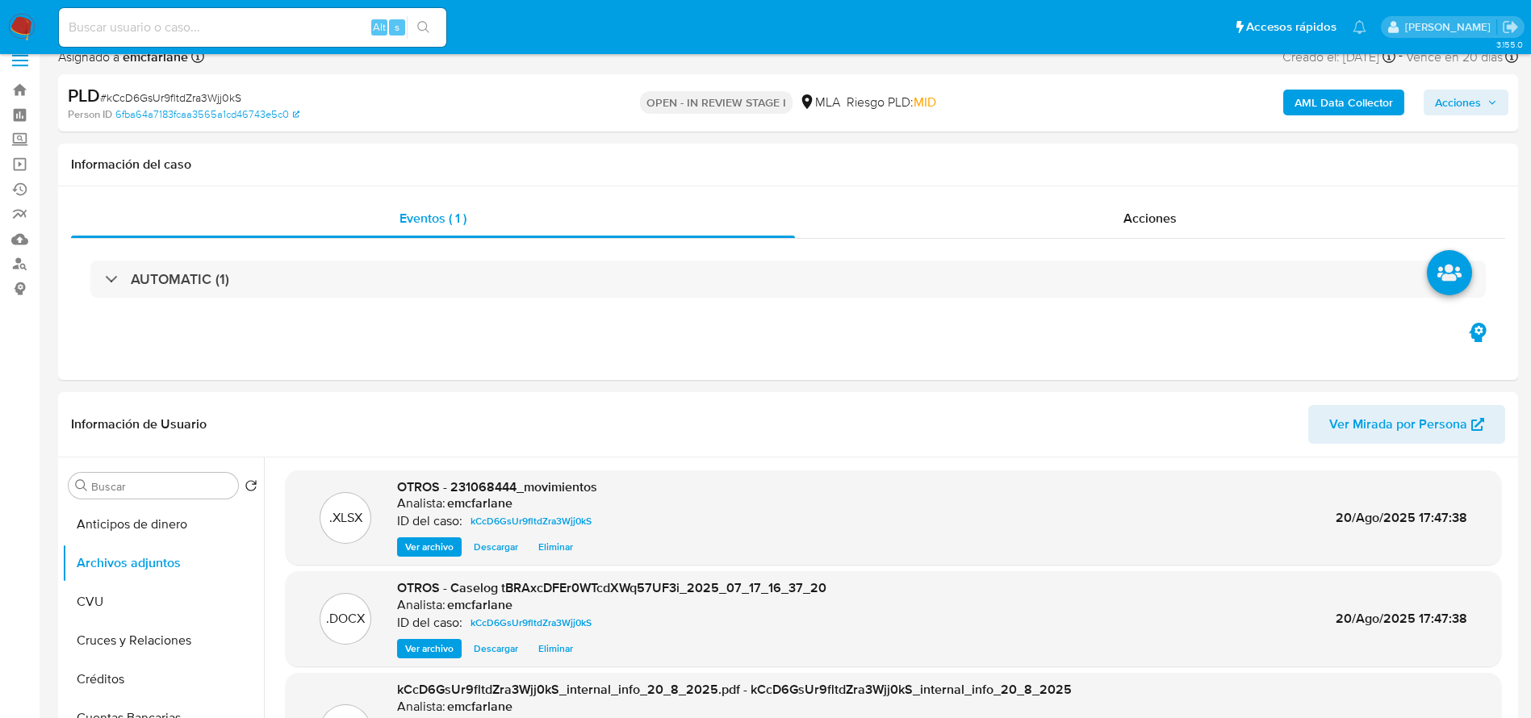
scroll to position [0, 0]
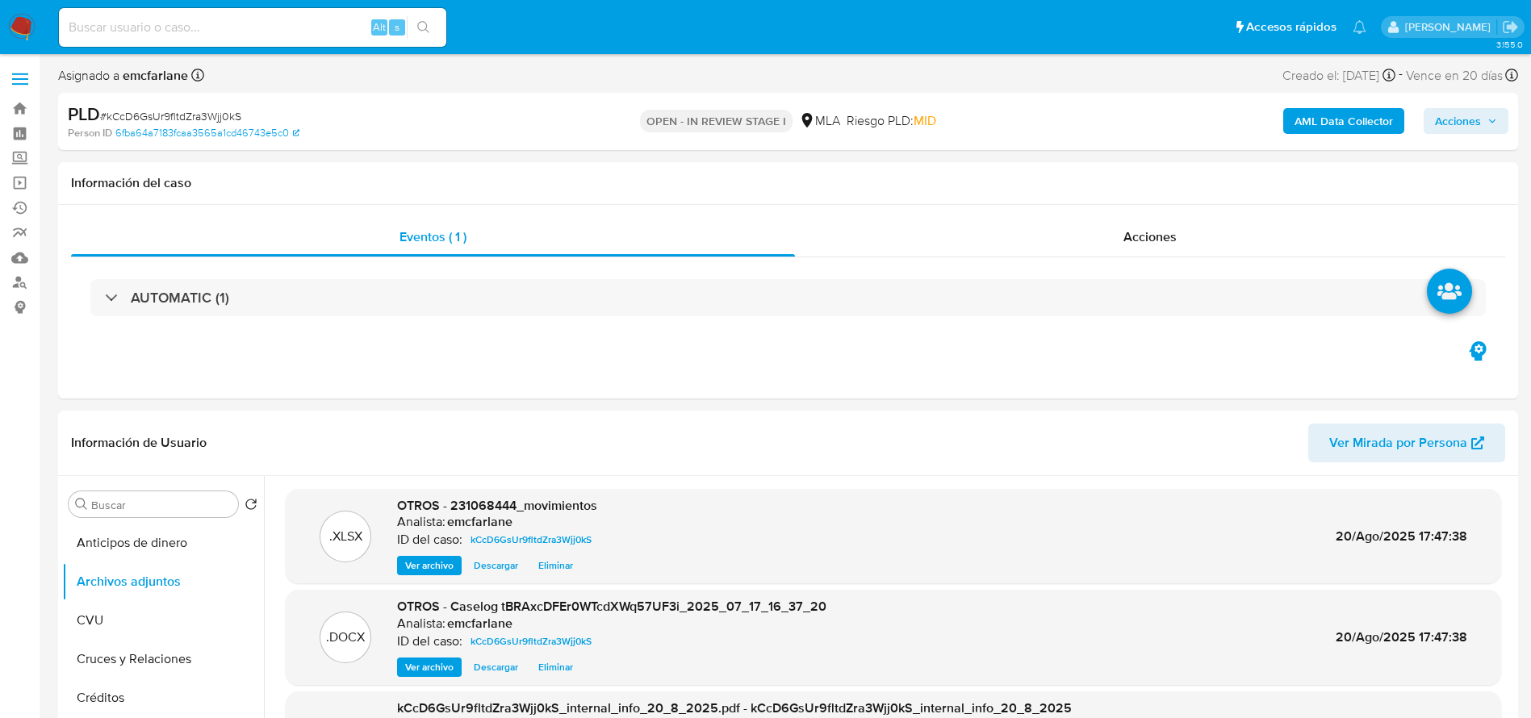
drag, startPoint x: 1463, startPoint y: 120, endPoint x: 1441, endPoint y: 129, distance: 23.5
click at [1463, 120] on span "Acciones" at bounding box center [1458, 121] width 46 height 26
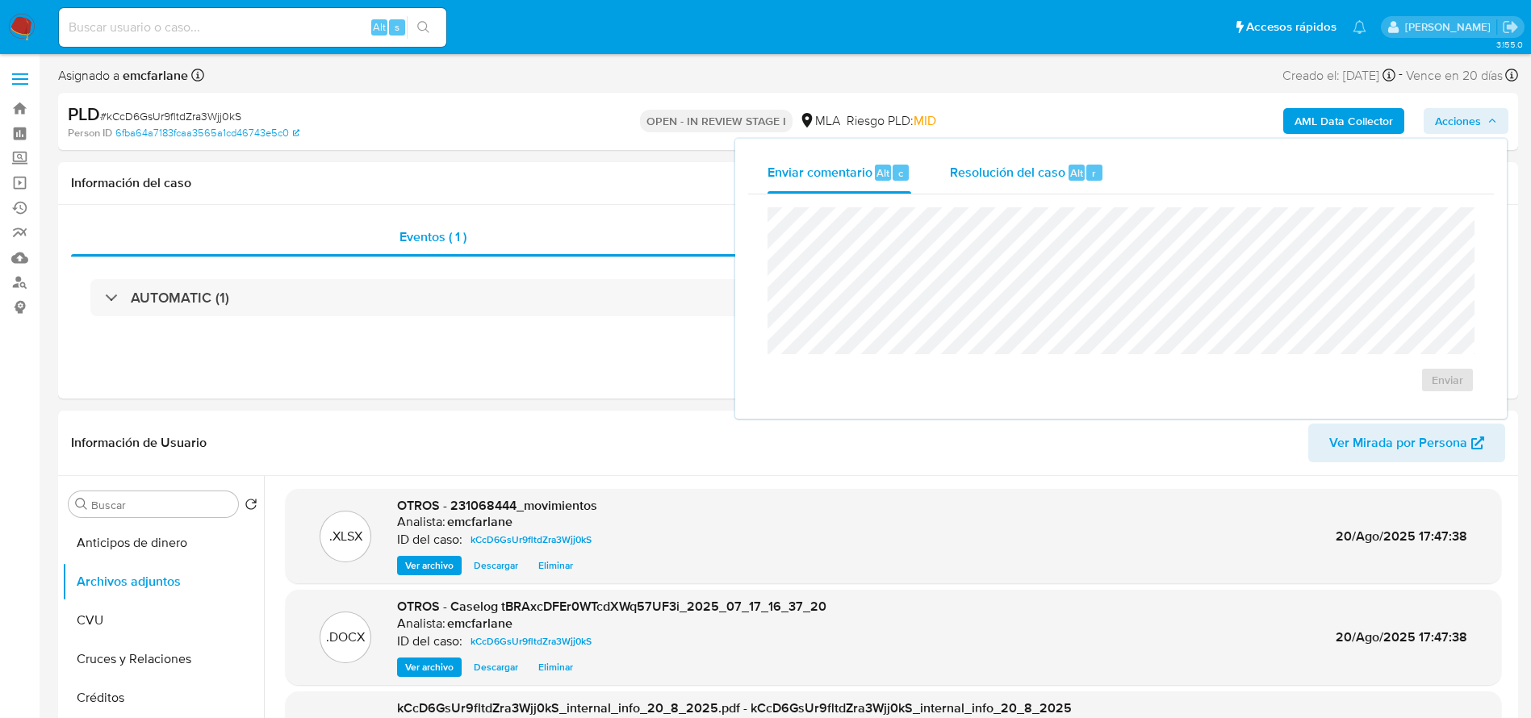
drag, startPoint x: 1094, startPoint y: 178, endPoint x: 1093, endPoint y: 189, distance: 10.5
click at [1094, 179] on span "r" at bounding box center [1094, 172] width 4 height 15
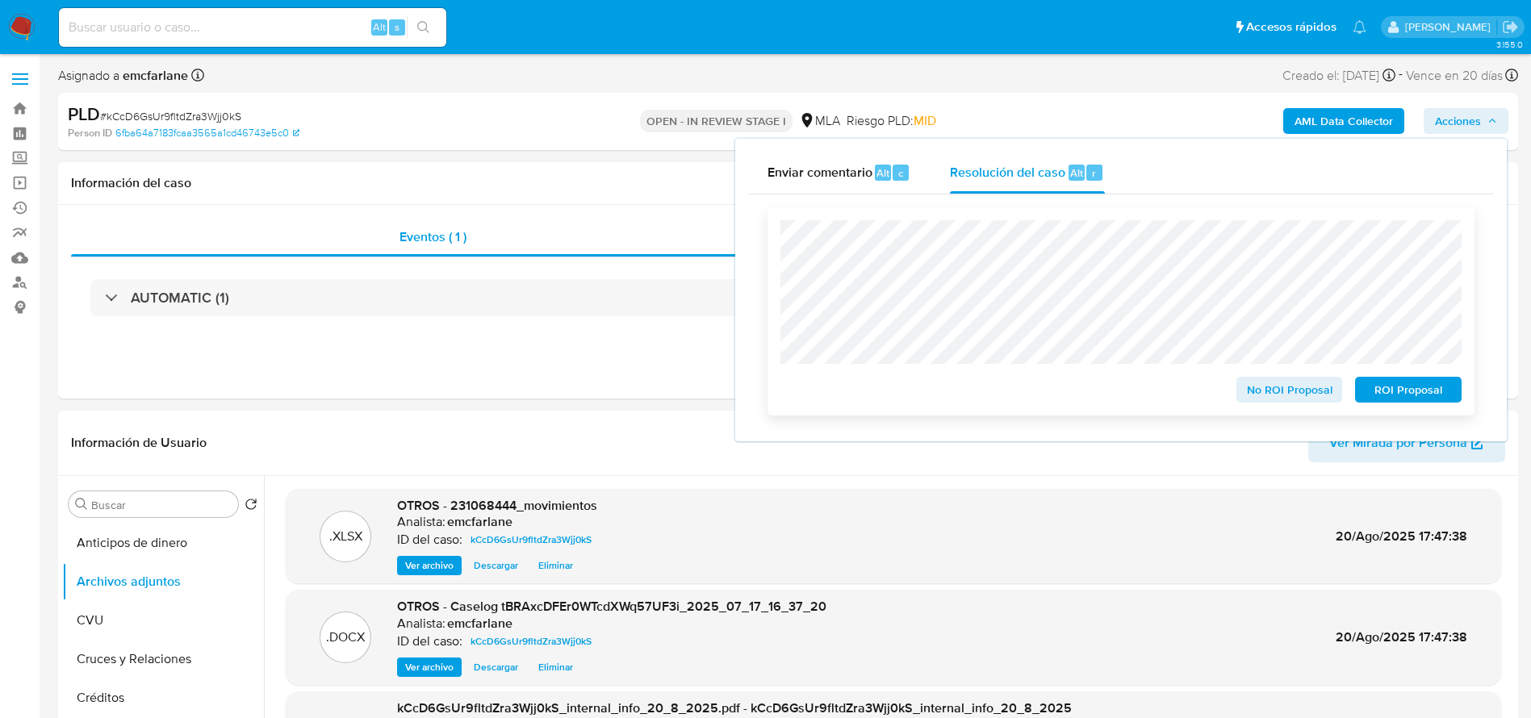
click at [1264, 396] on span "No ROI Proposal" at bounding box center [1290, 390] width 84 height 23
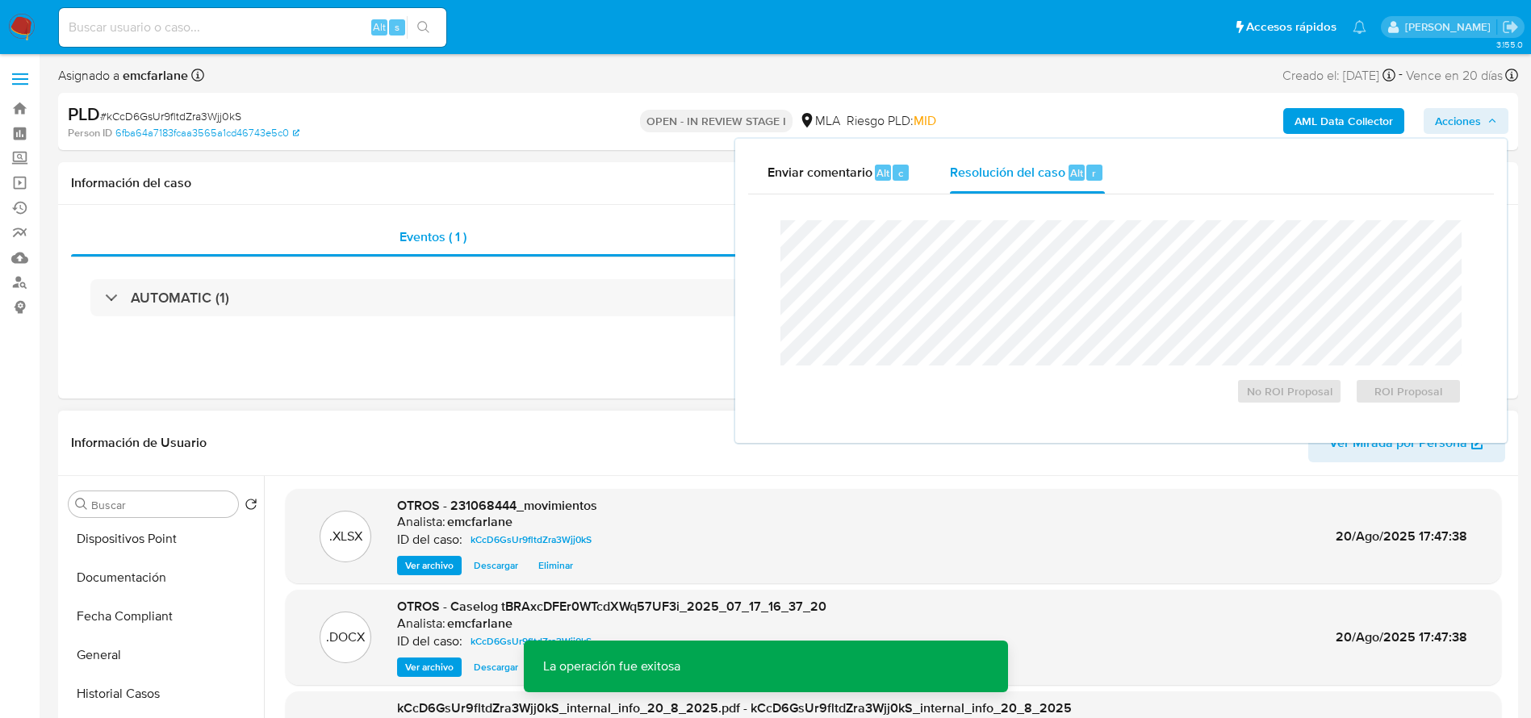
scroll to position [484, 0]
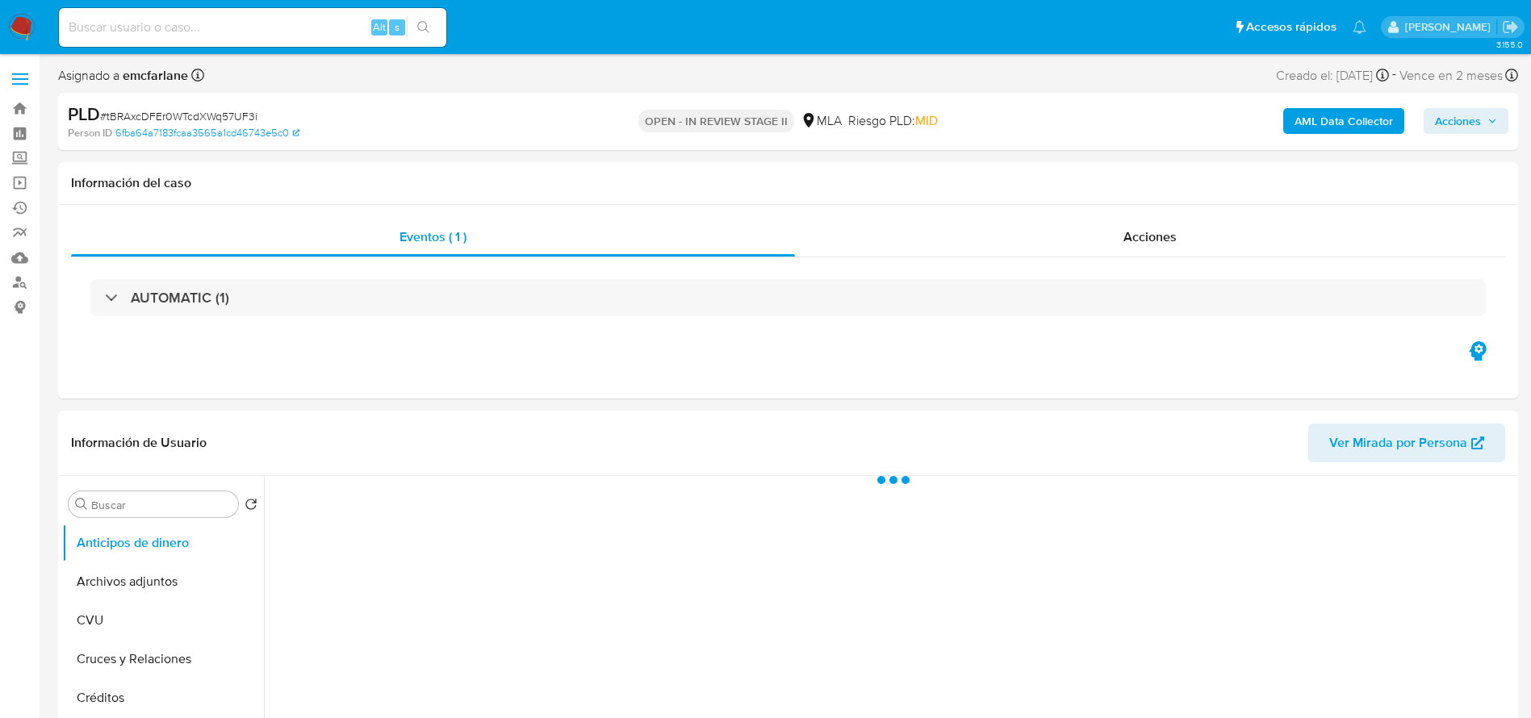
click at [1475, 123] on span "Acciones" at bounding box center [1458, 121] width 46 height 26
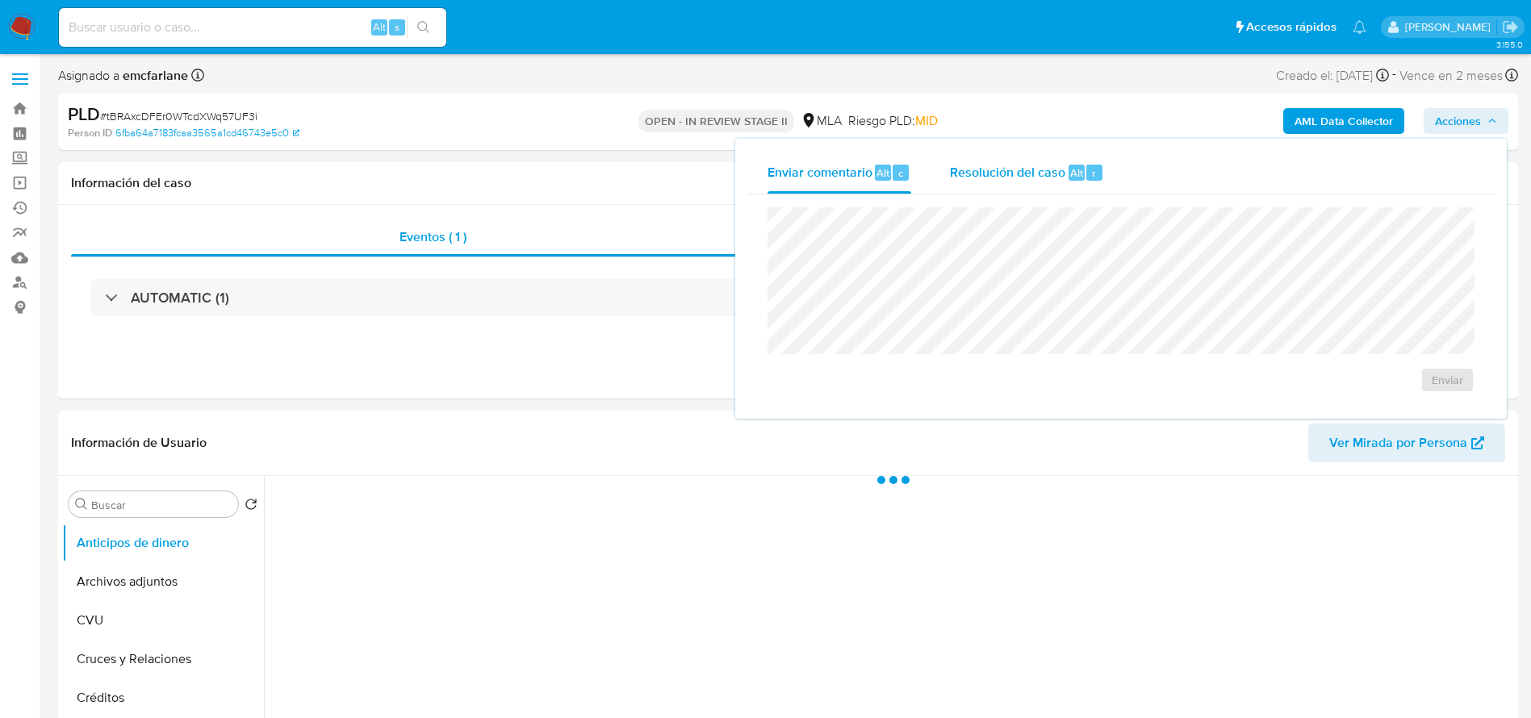
click at [1089, 182] on div "Resolución del caso Alt r" at bounding box center [1027, 173] width 154 height 42
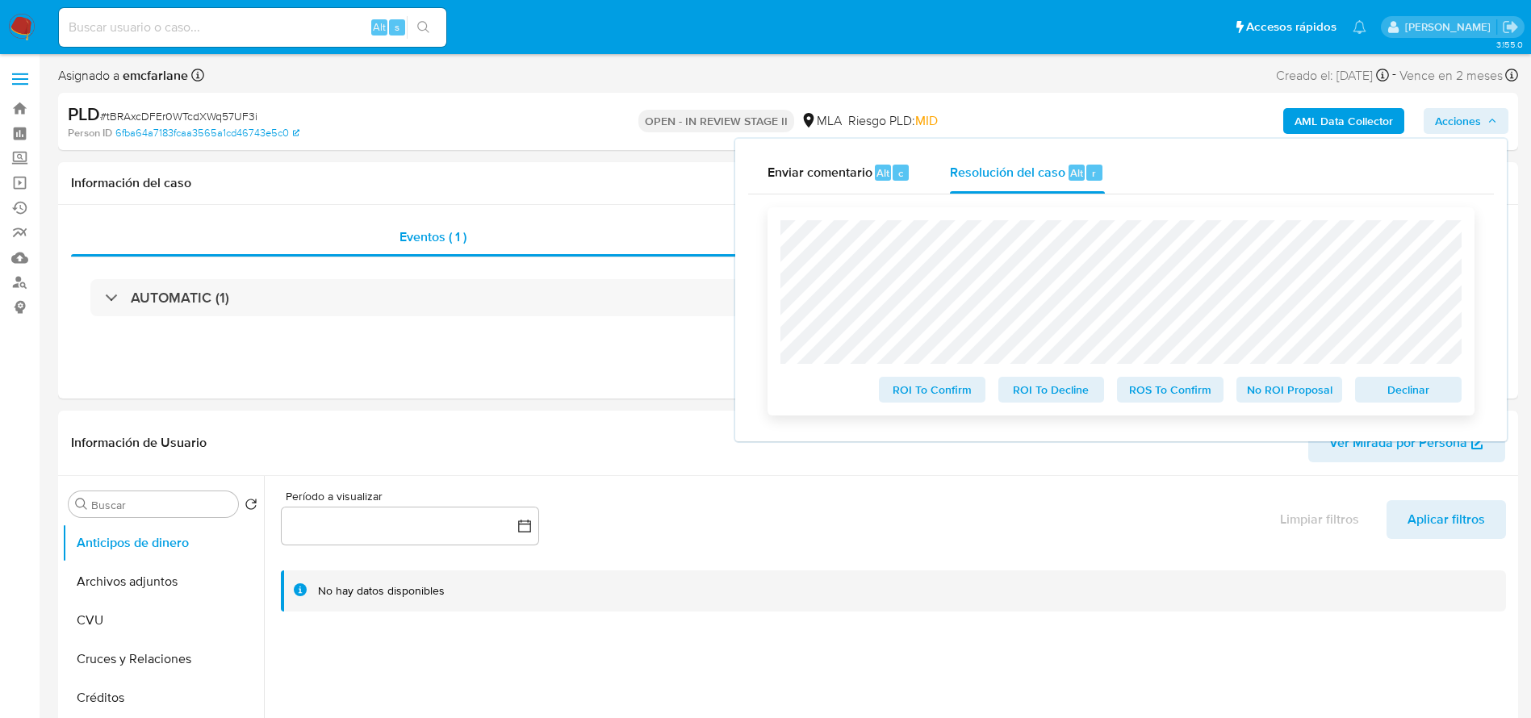
select select "10"
click at [1383, 391] on span "Declinar" at bounding box center [1409, 390] width 84 height 23
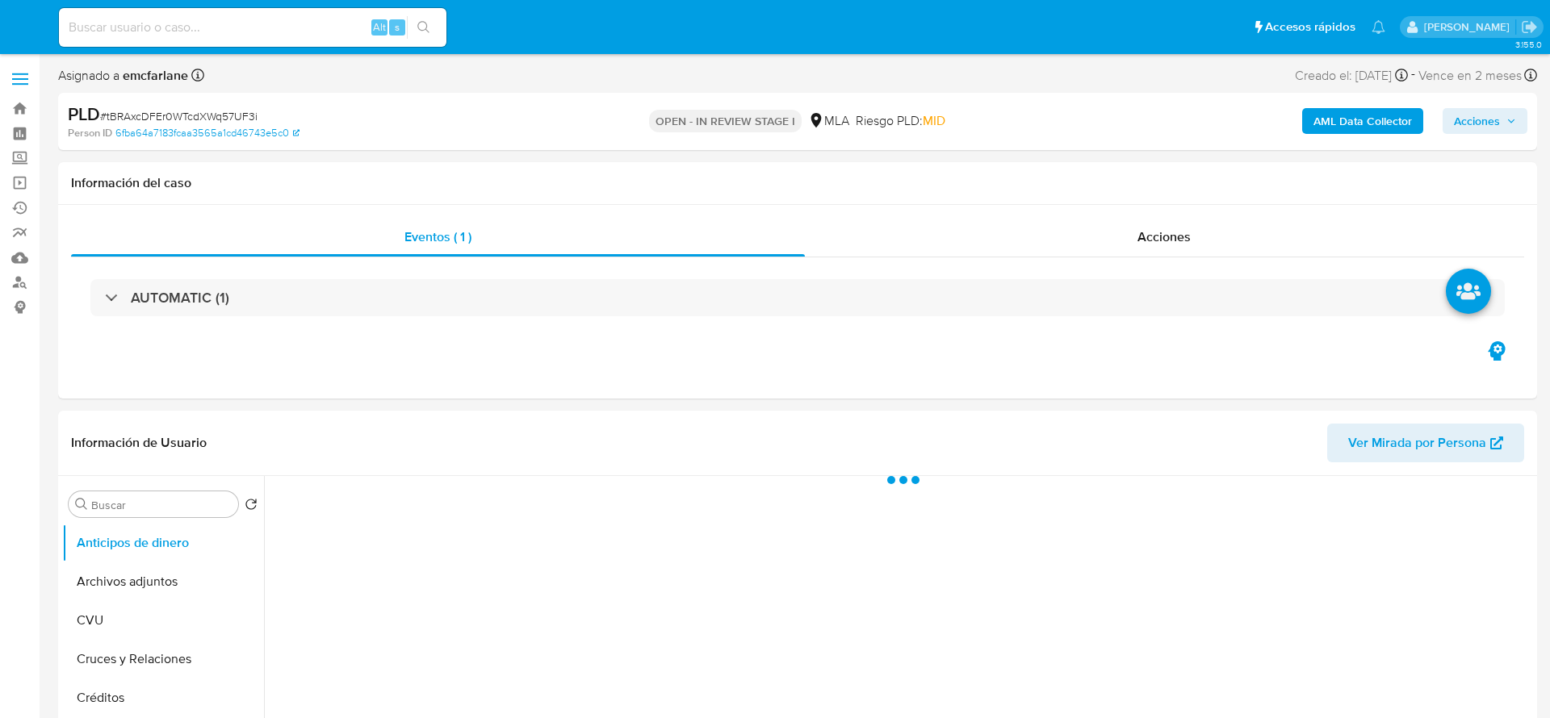
select select "10"
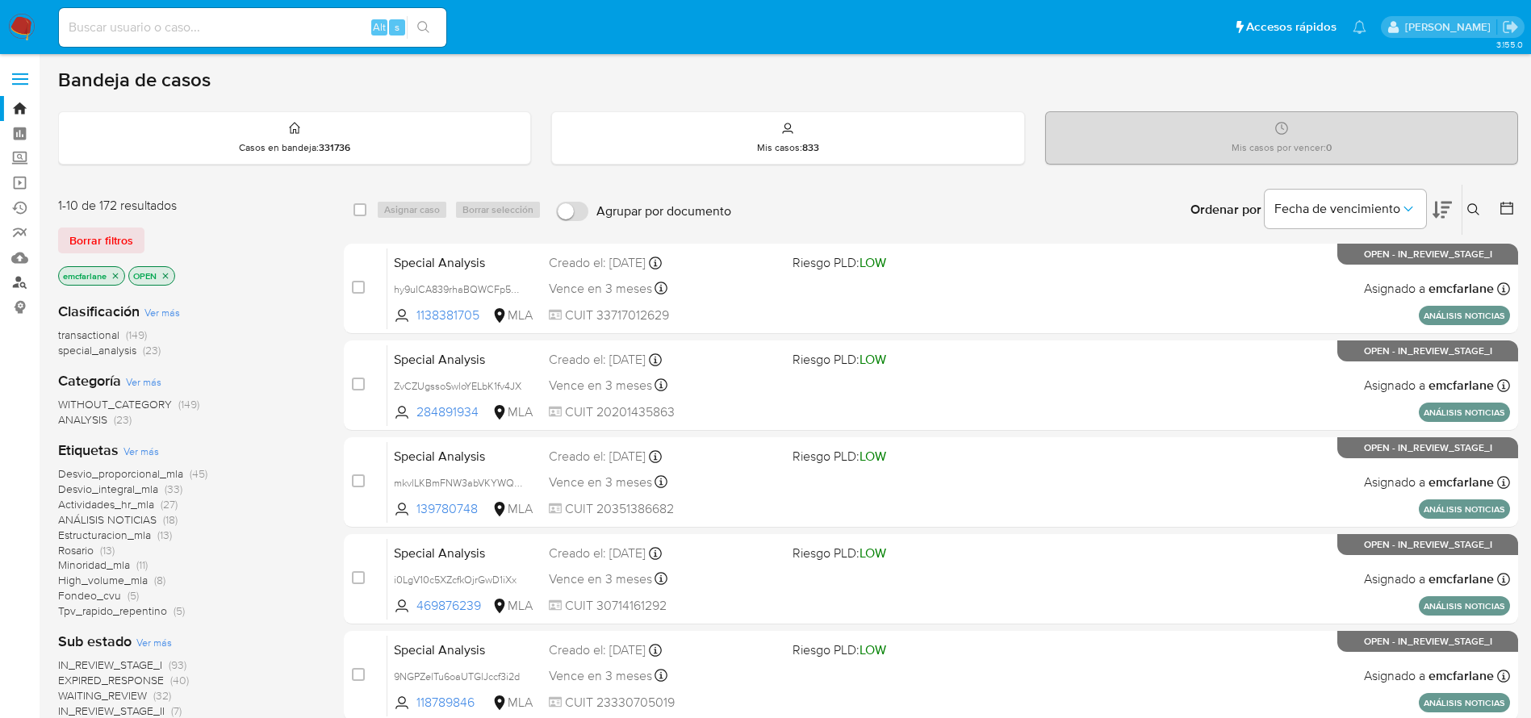
click at [10, 276] on link "Buscador de personas" at bounding box center [96, 282] width 192 height 25
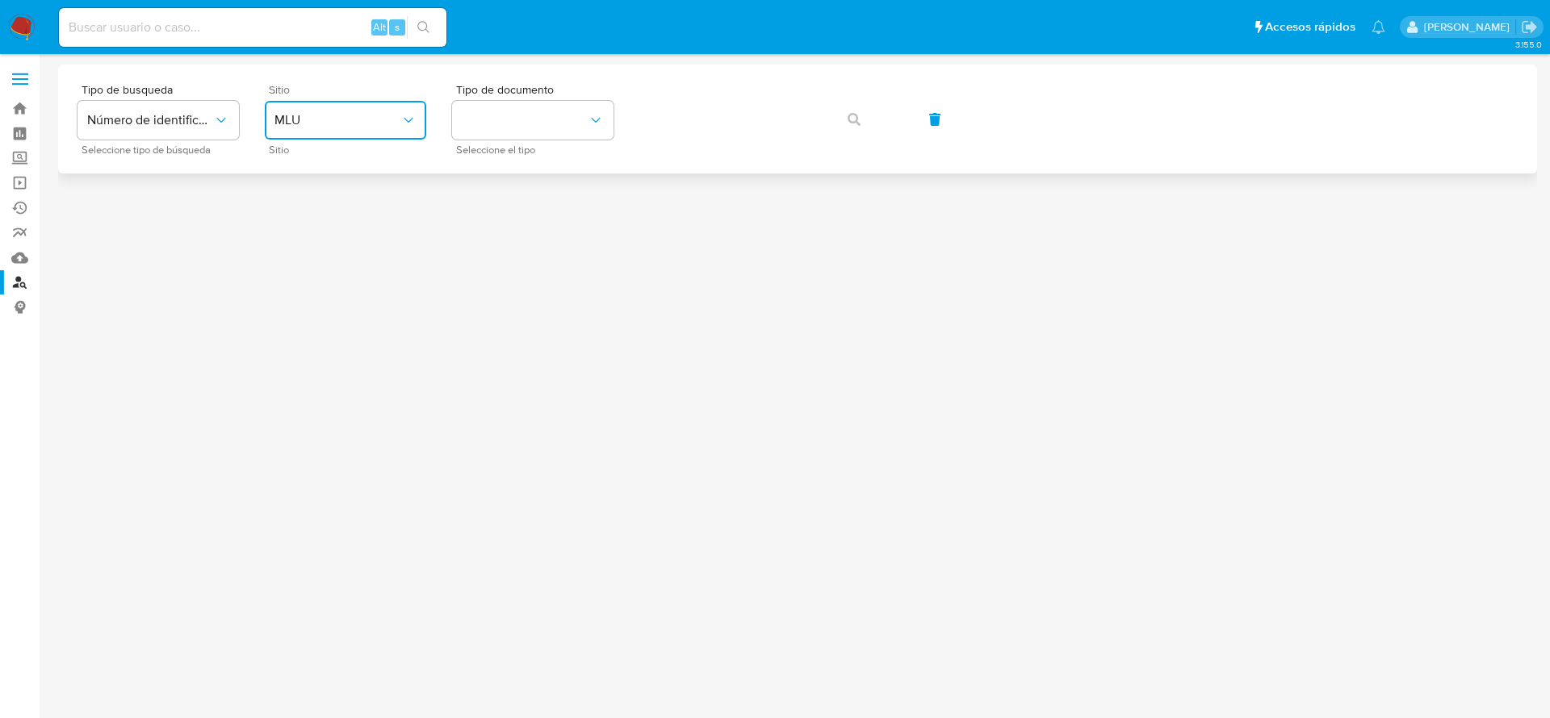
click at [375, 117] on span "MLU" at bounding box center [337, 120] width 126 height 16
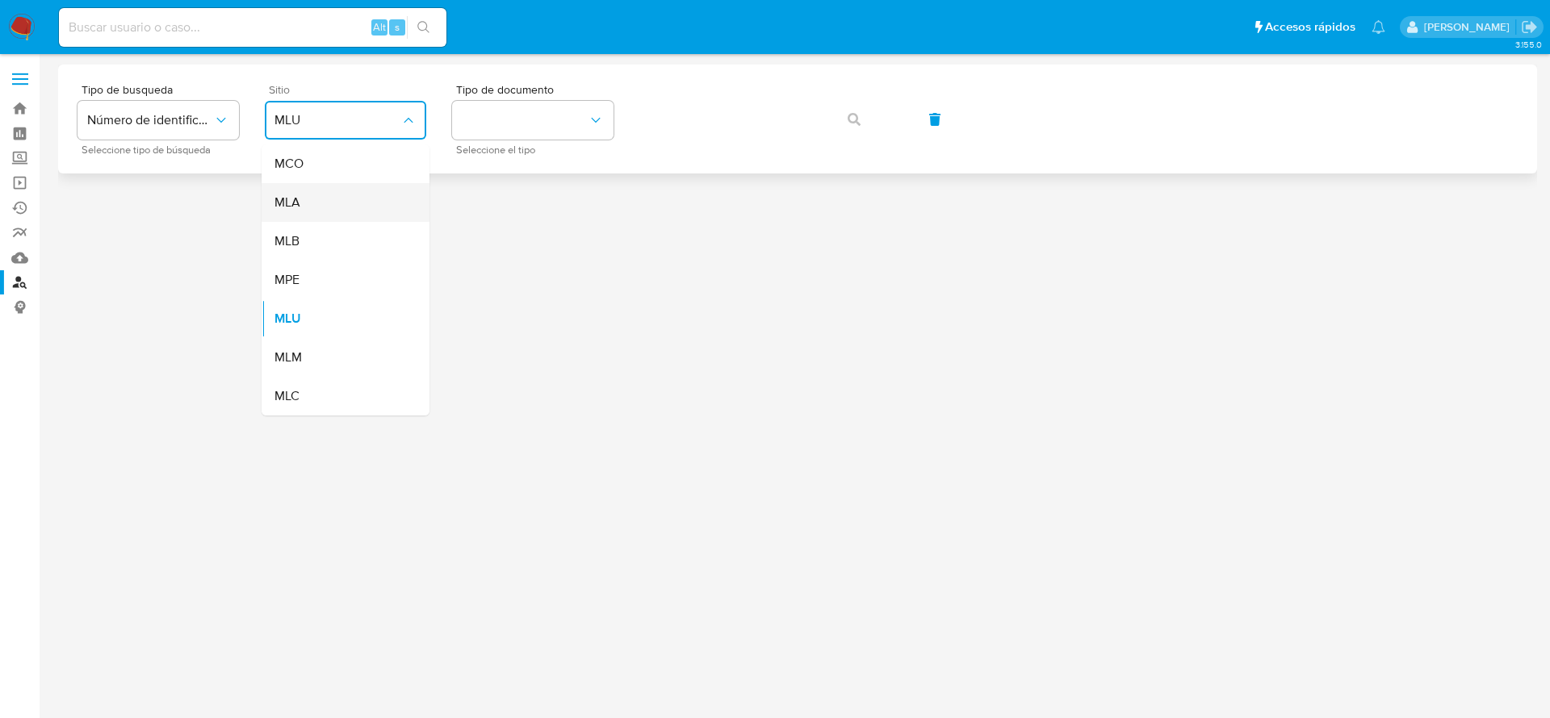
click at [318, 211] on div "MLA" at bounding box center [340, 202] width 132 height 39
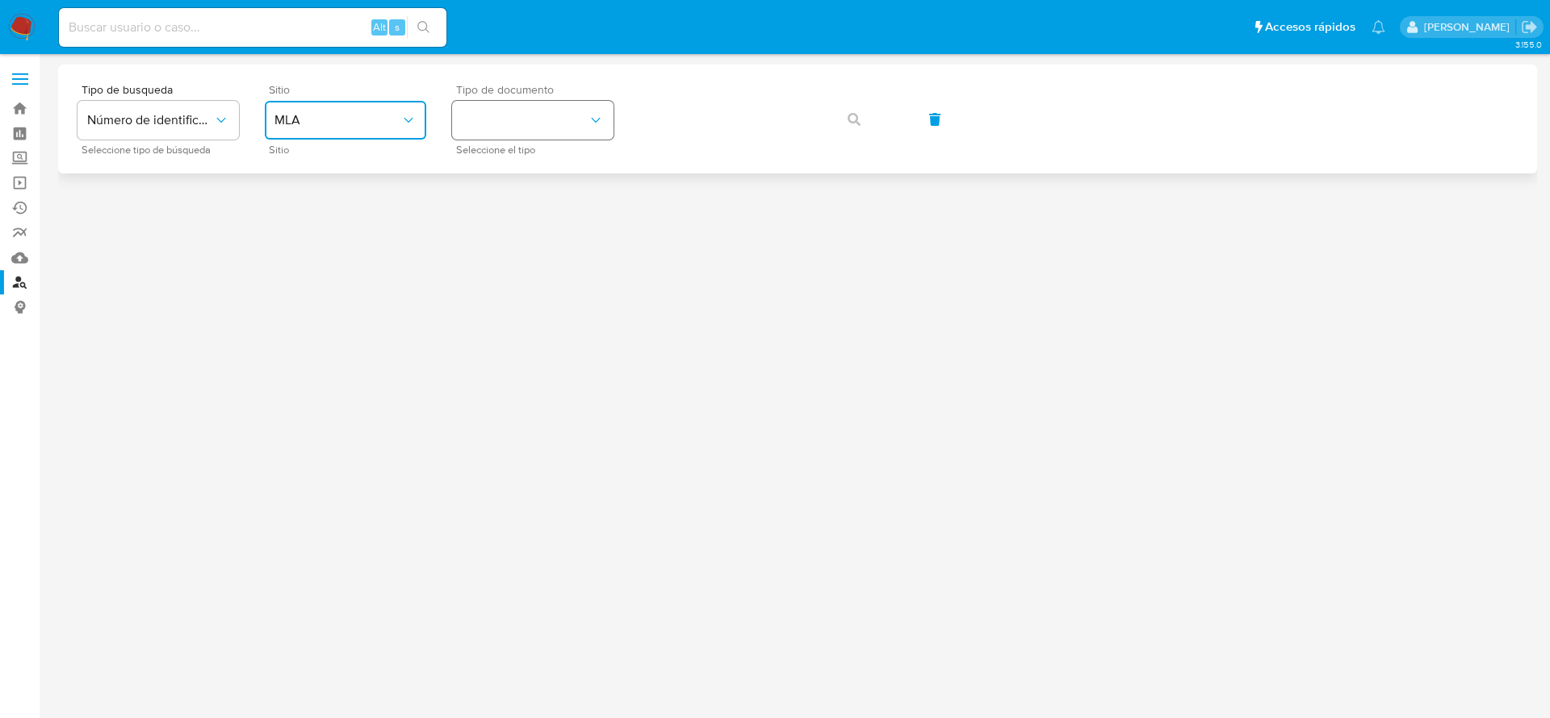
click at [563, 110] on button "identificationType" at bounding box center [532, 120] width 161 height 39
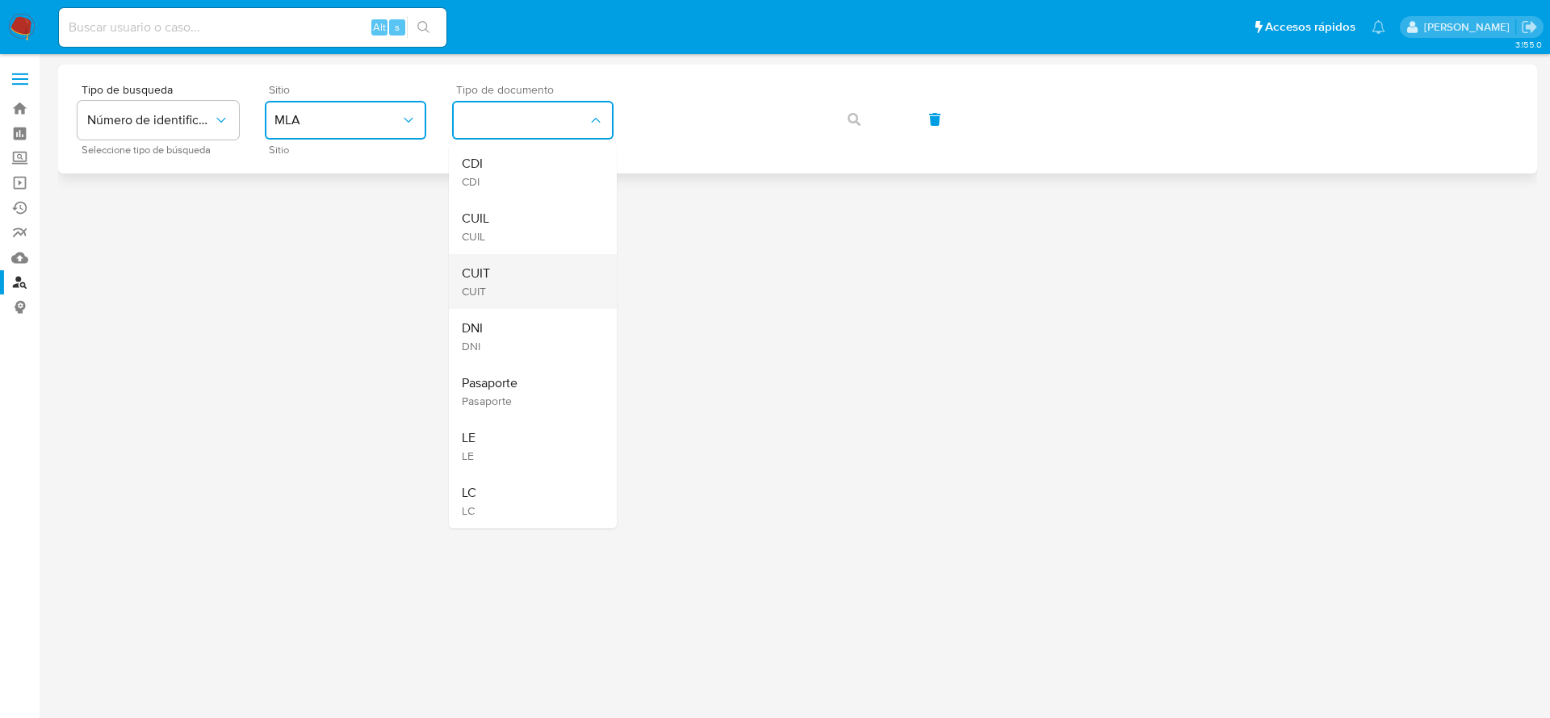
click at [512, 272] on div "CUIT CUIT" at bounding box center [528, 281] width 132 height 55
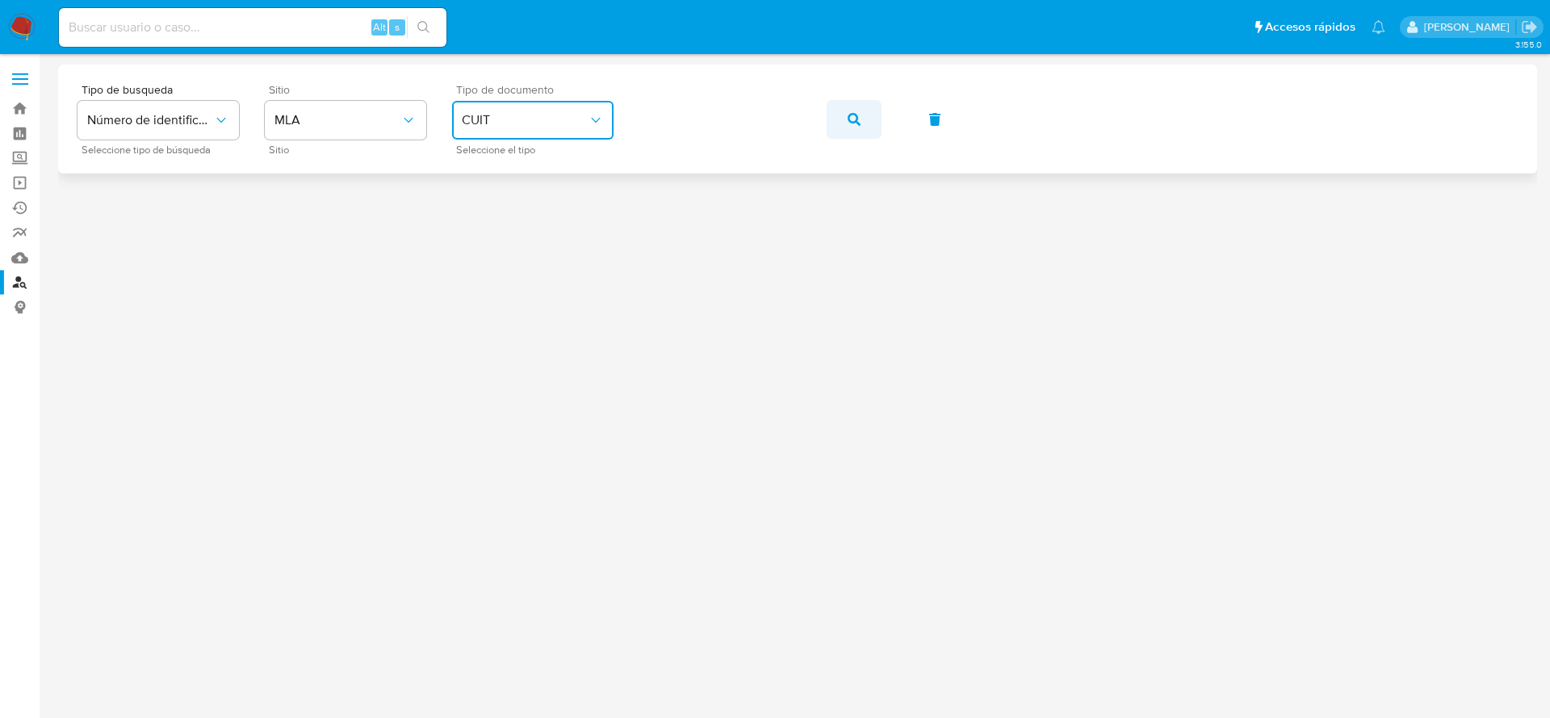
click at [880, 115] on button "button" at bounding box center [854, 119] width 55 height 39
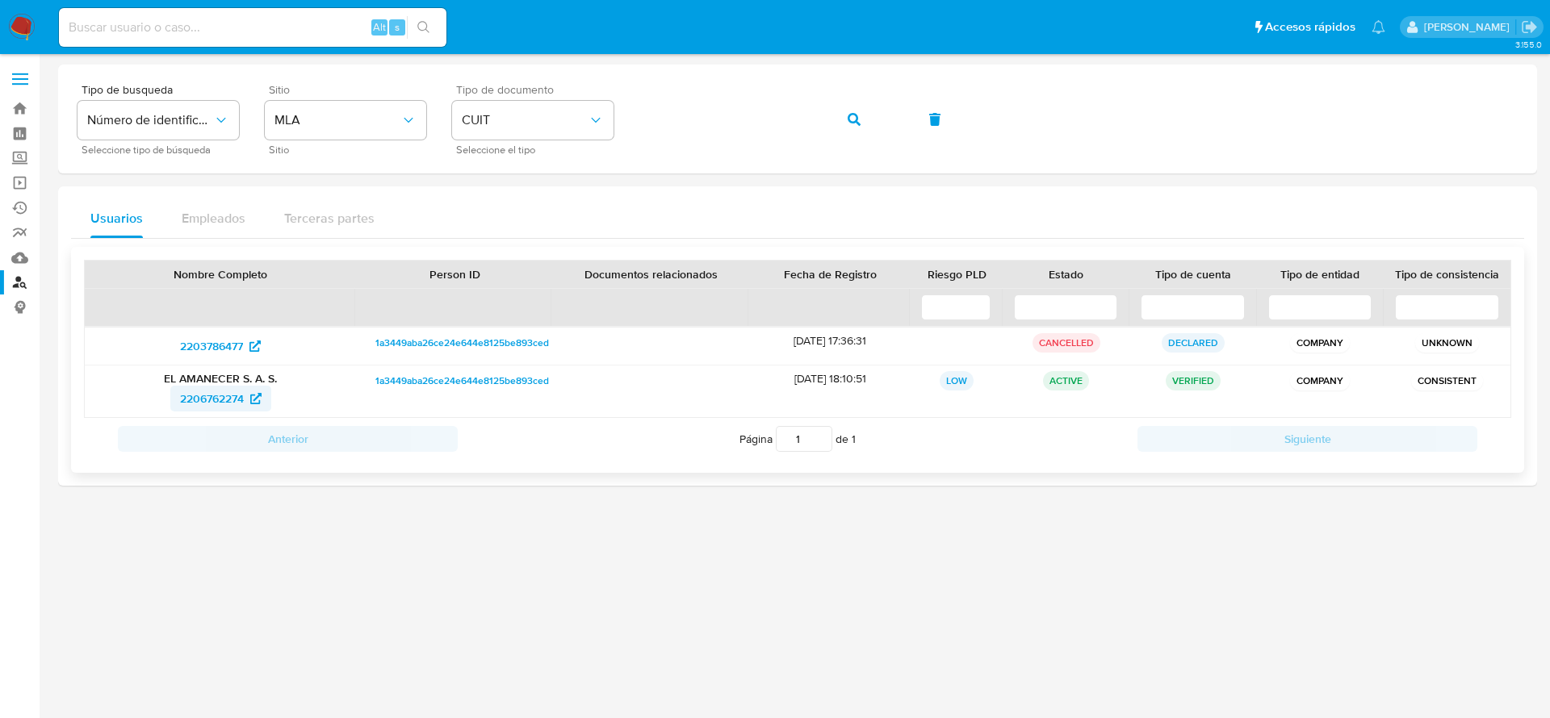
click at [220, 391] on span "2206762274" at bounding box center [212, 399] width 64 height 26
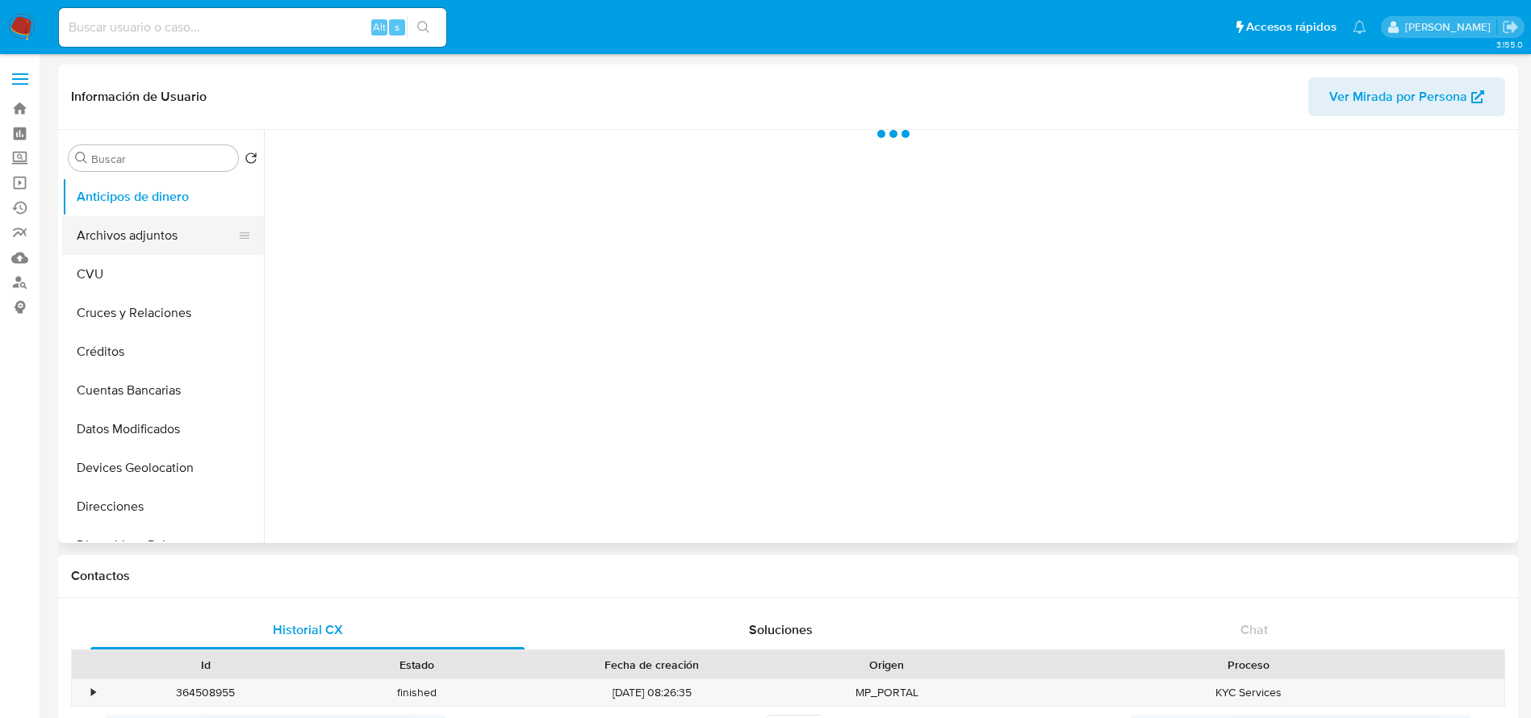
click at [115, 238] on button "Archivos adjuntos" at bounding box center [156, 235] width 189 height 39
select select "10"
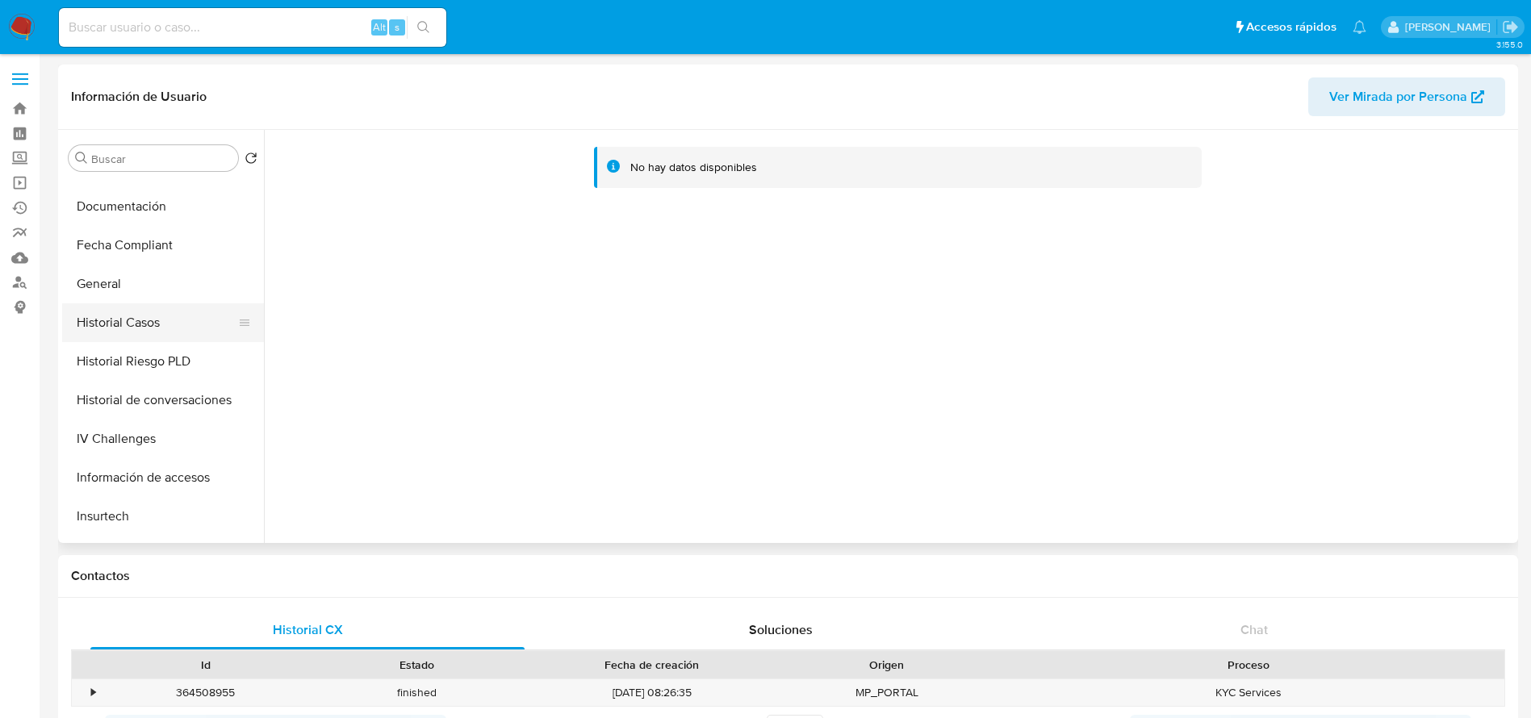
scroll to position [605, 0]
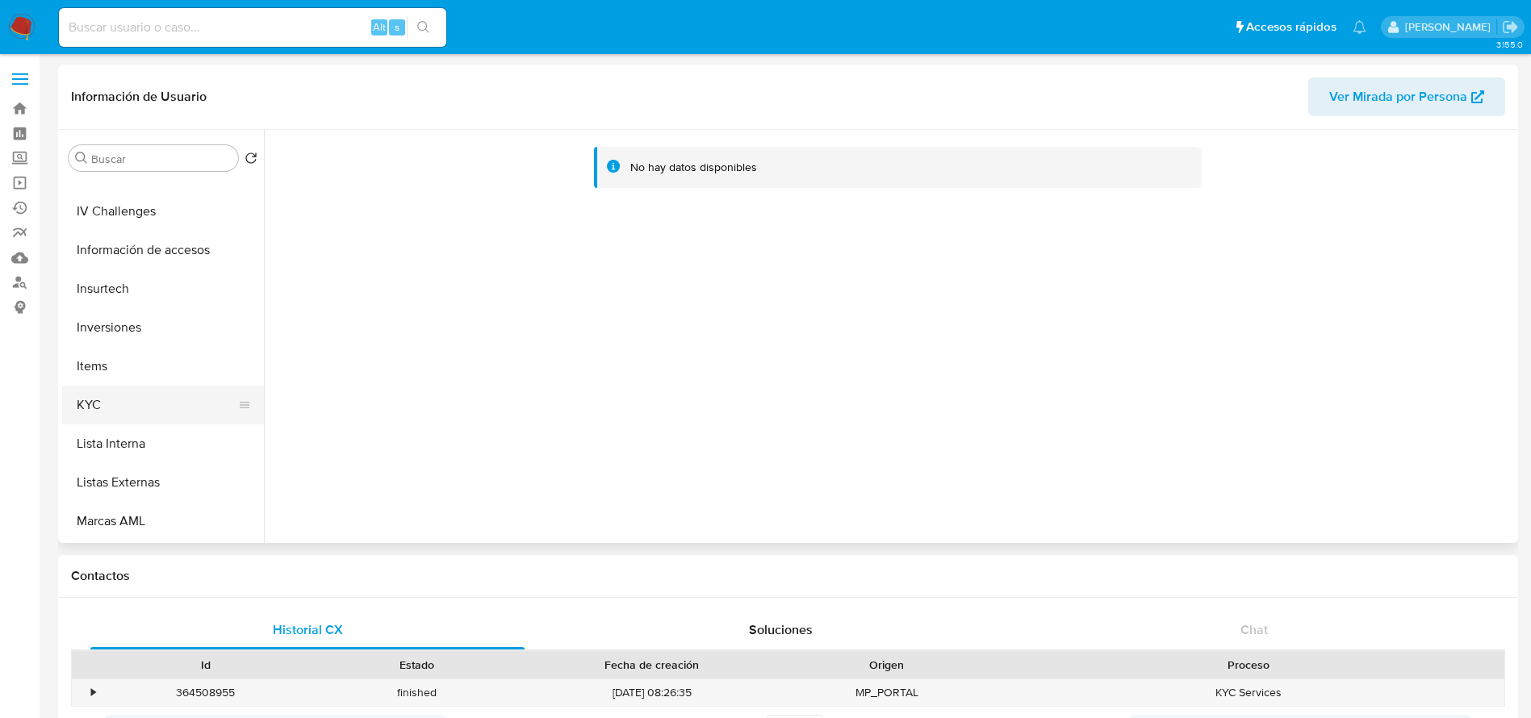
click at [97, 387] on button "KYC" at bounding box center [156, 405] width 189 height 39
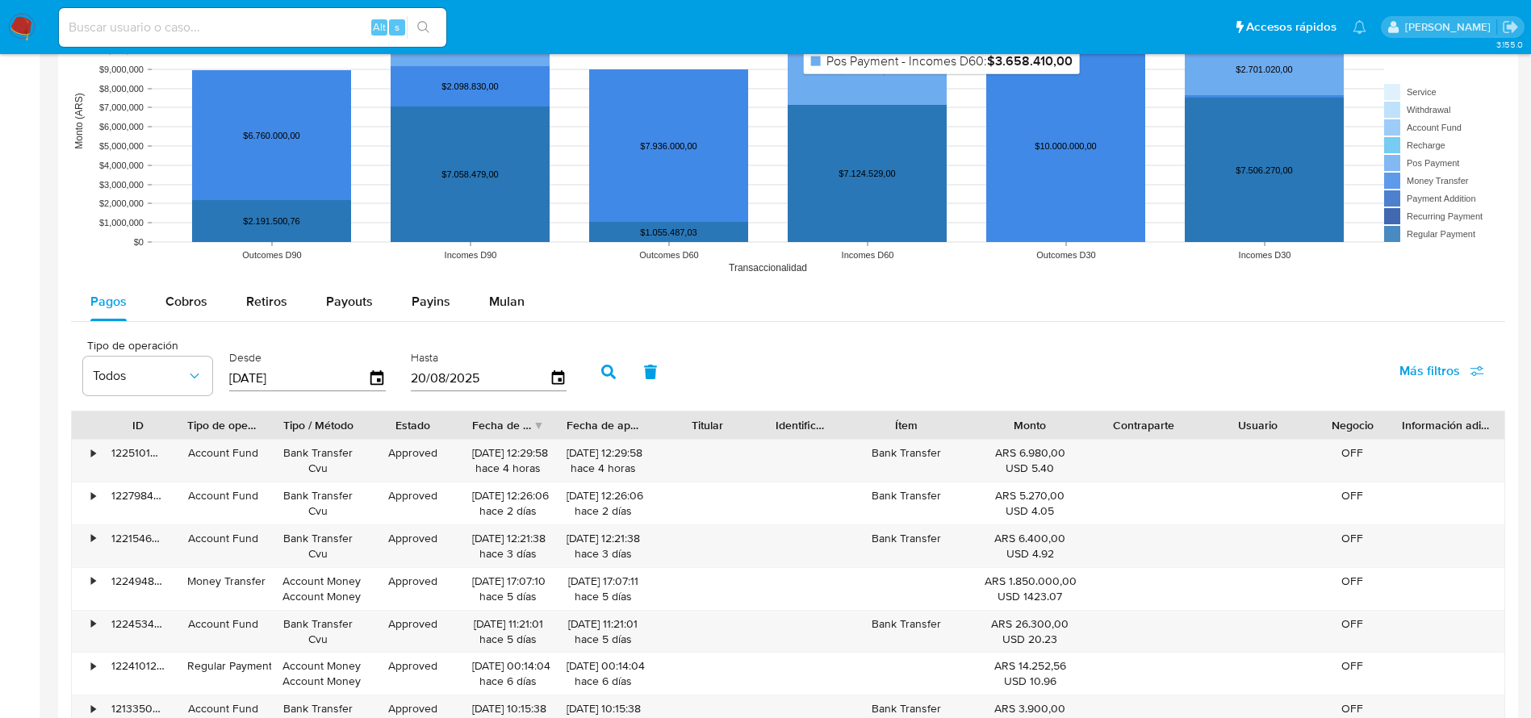
scroll to position [1693, 0]
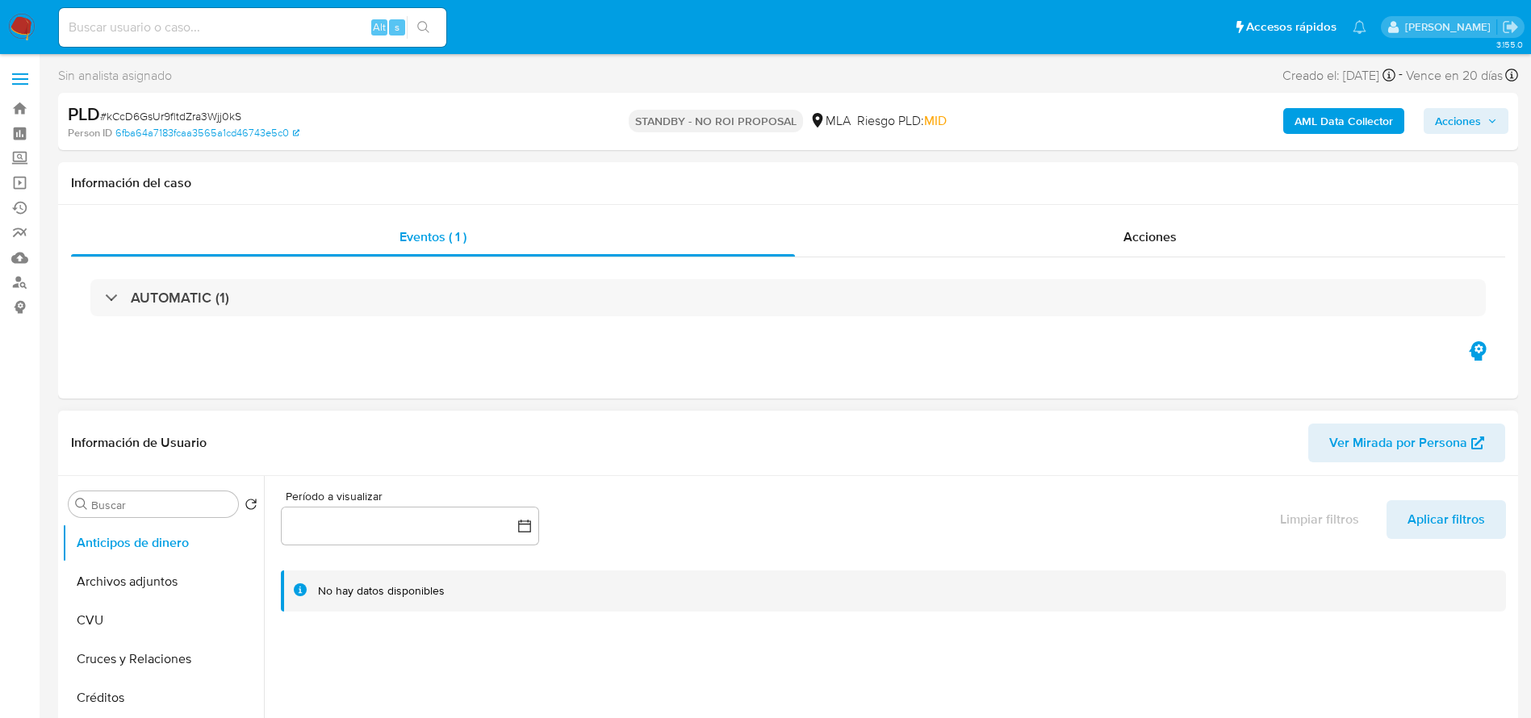
select select "10"
click at [246, 25] on input at bounding box center [252, 27] width 387 height 21
paste input "XBrxwan1IgrfsoHRaHBxEqkD"
type input "XBrxwan1IgrfsoHRaHBxEqkD"
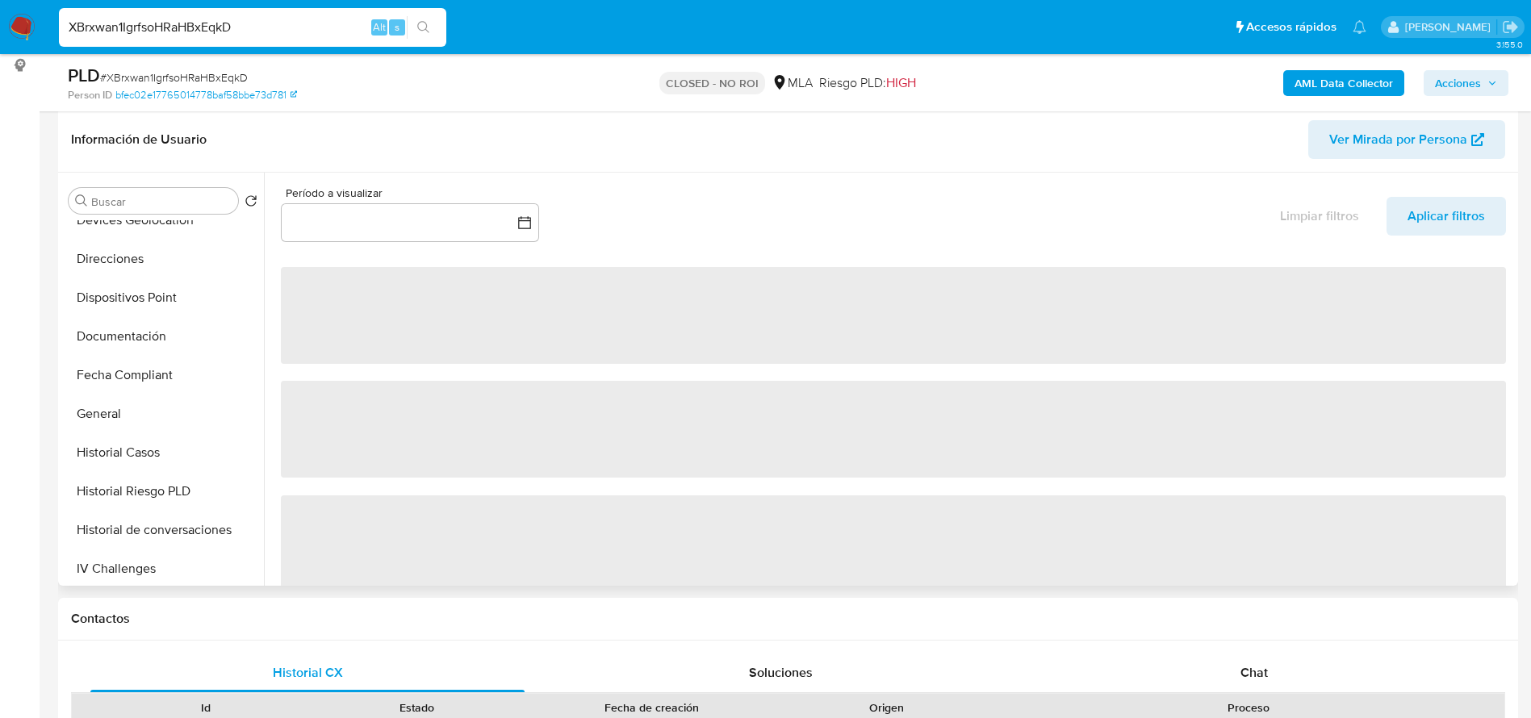
scroll to position [363, 0]
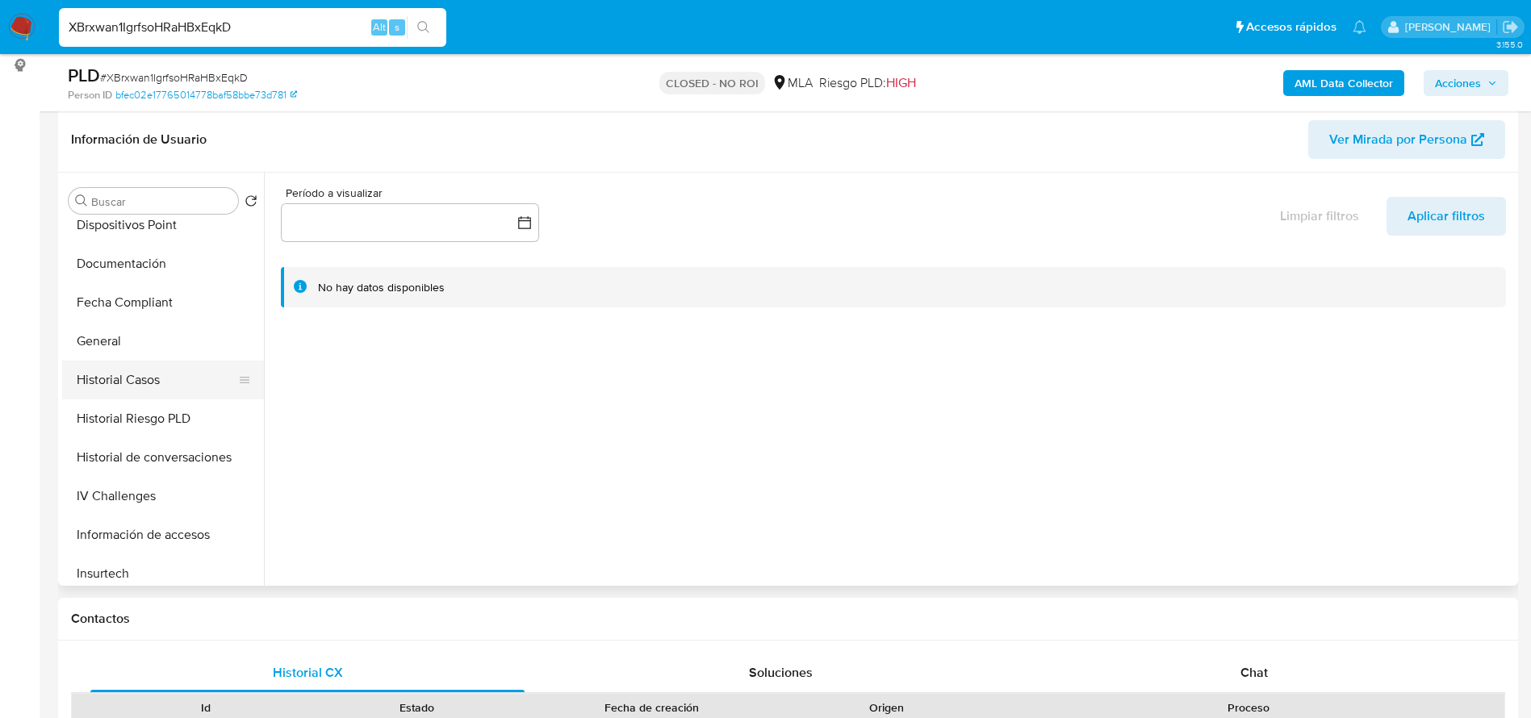
click at [113, 382] on button "Historial Casos" at bounding box center [156, 380] width 189 height 39
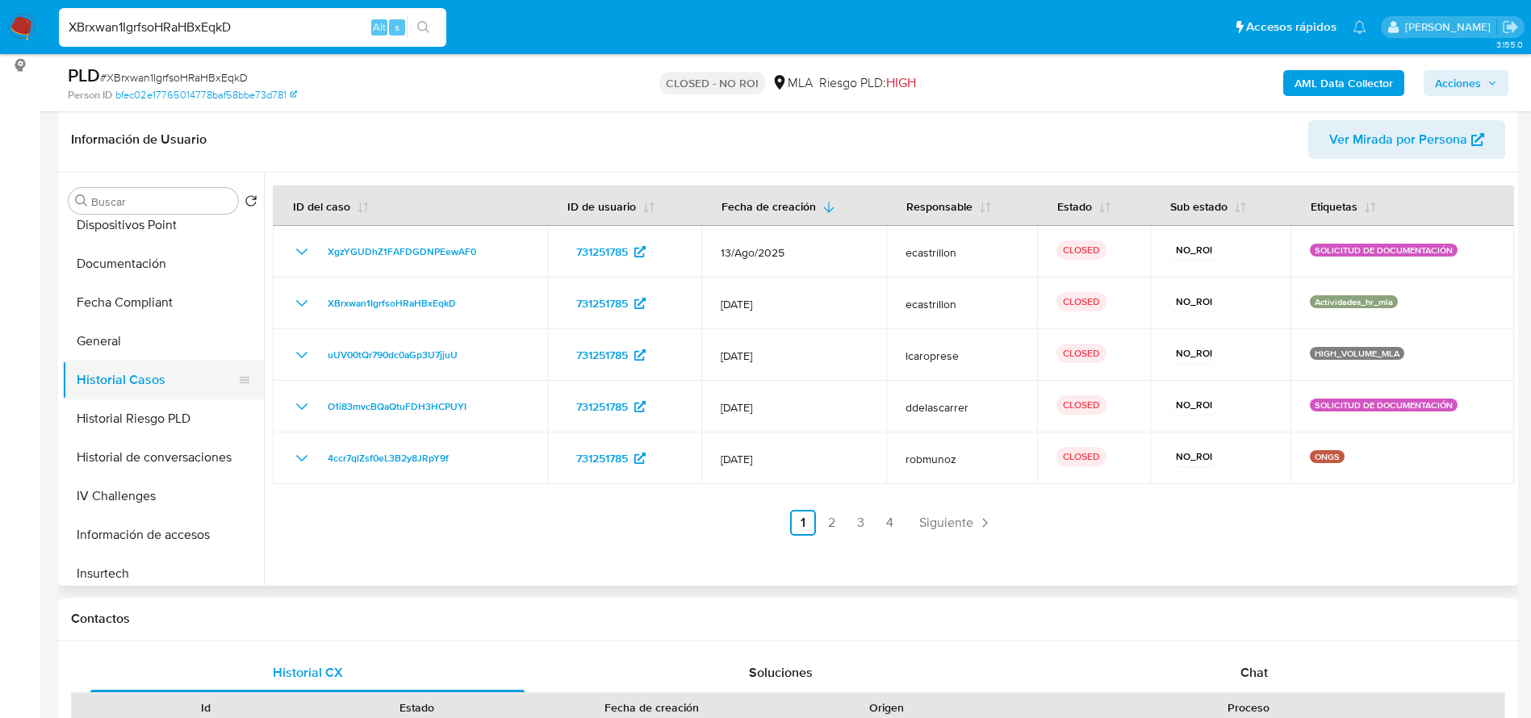
select select "10"
drag, startPoint x: 30, startPoint y: 18, endPoint x: 108, endPoint y: 5, distance: 79.4
click at [31, 19] on img at bounding box center [21, 27] width 27 height 27
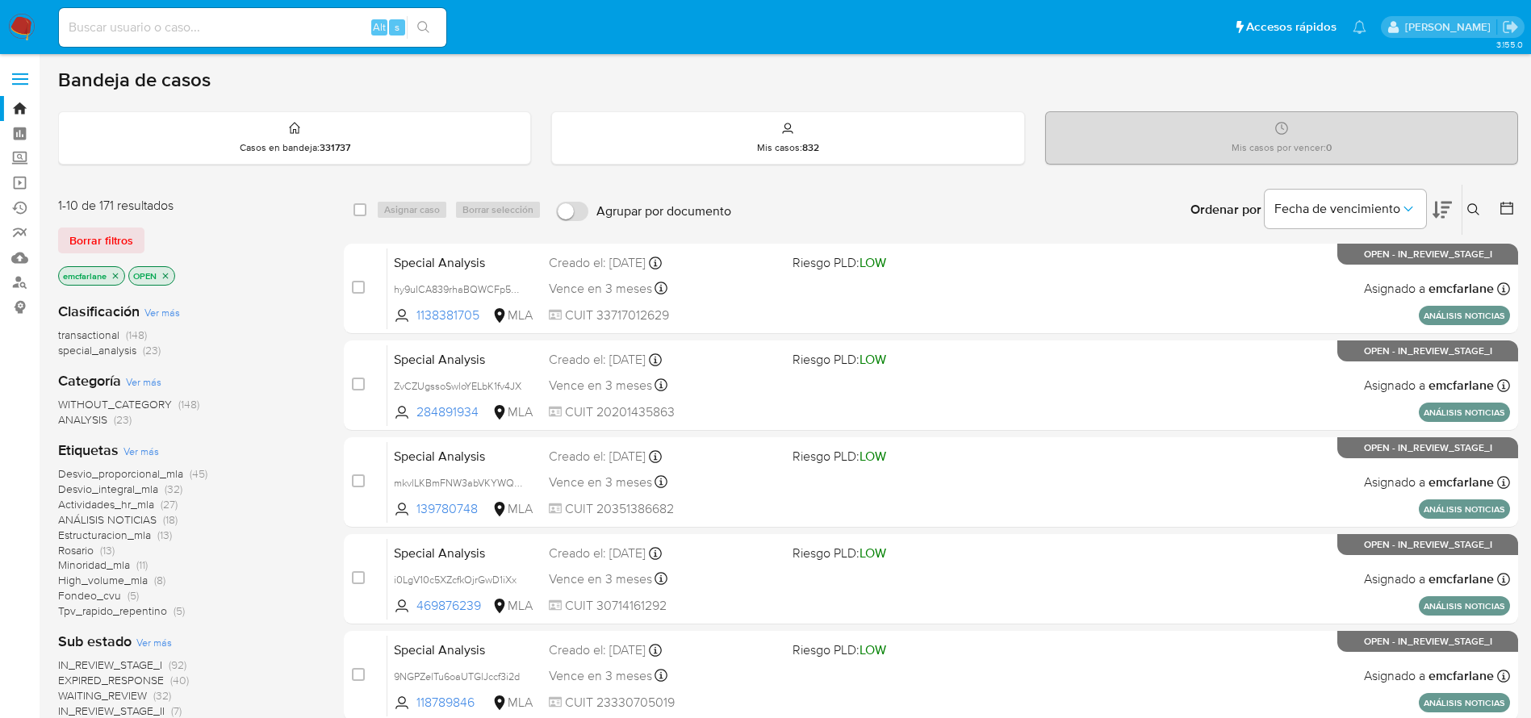
click at [136, 33] on input at bounding box center [252, 27] width 387 height 21
paste input "kCcD6GsUr9fltdZra3Wjj0kS"
type input "kCcD6GsUr9fltdZra3Wjj0kS"
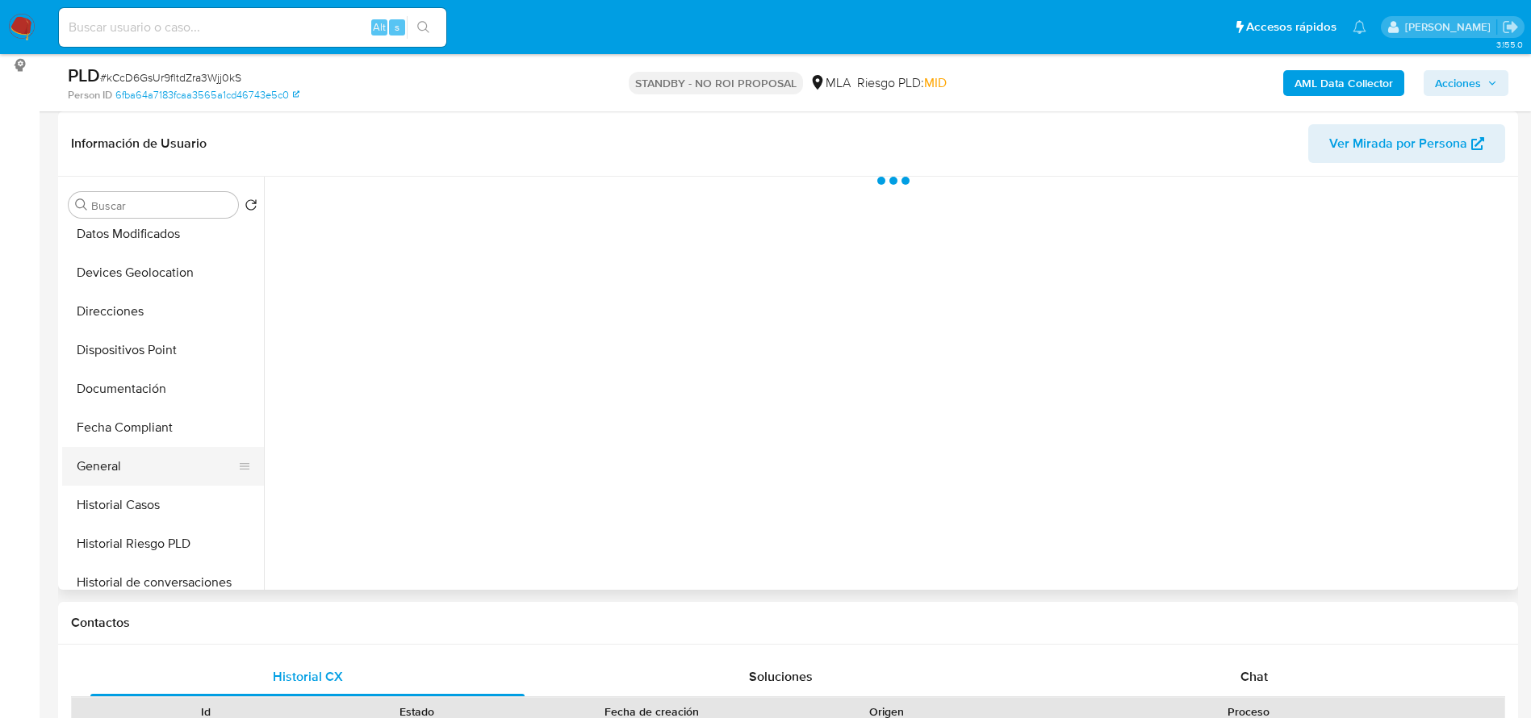
scroll to position [363, 0]
drag, startPoint x: 143, startPoint y: 396, endPoint x: 488, endPoint y: 396, distance: 344.7
click at [143, 396] on button "Historial Casos" at bounding box center [163, 384] width 202 height 39
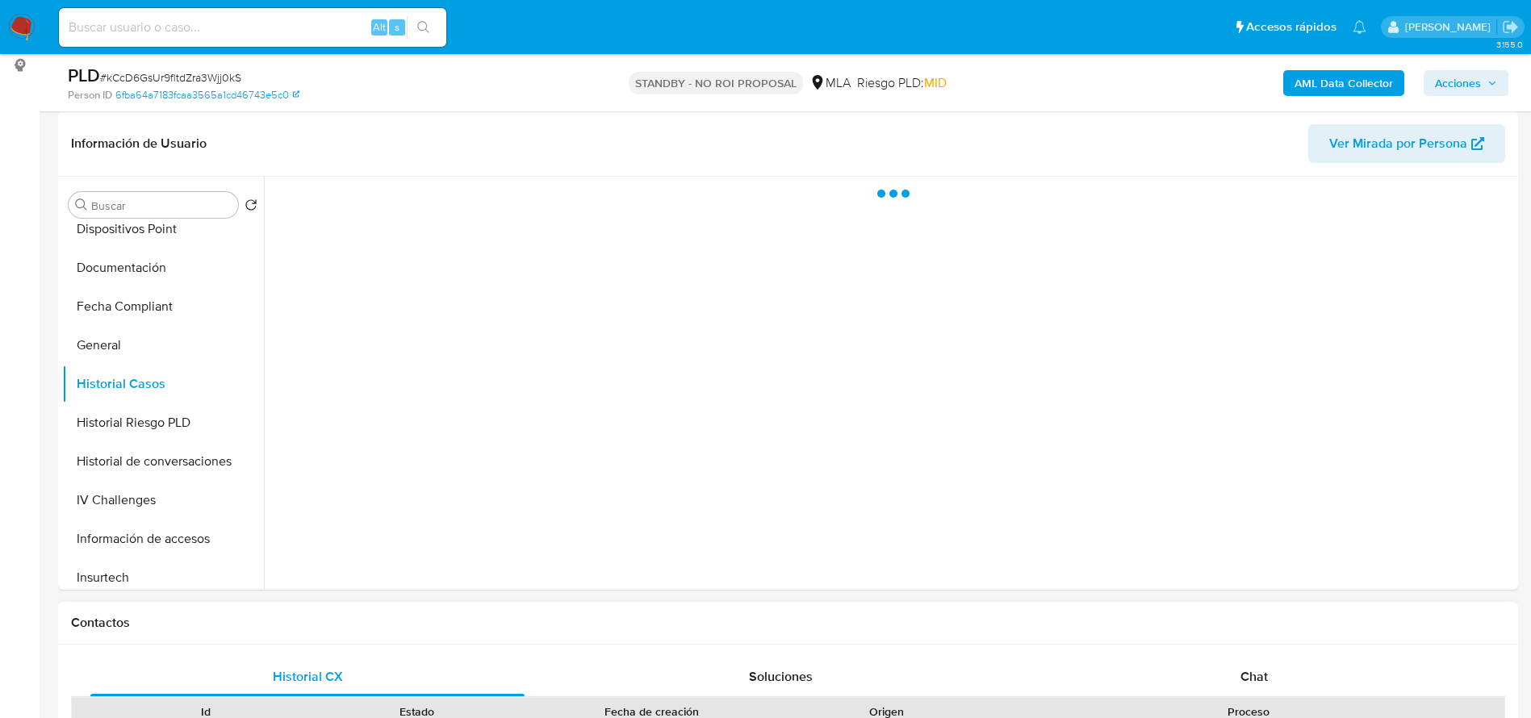
select select "10"
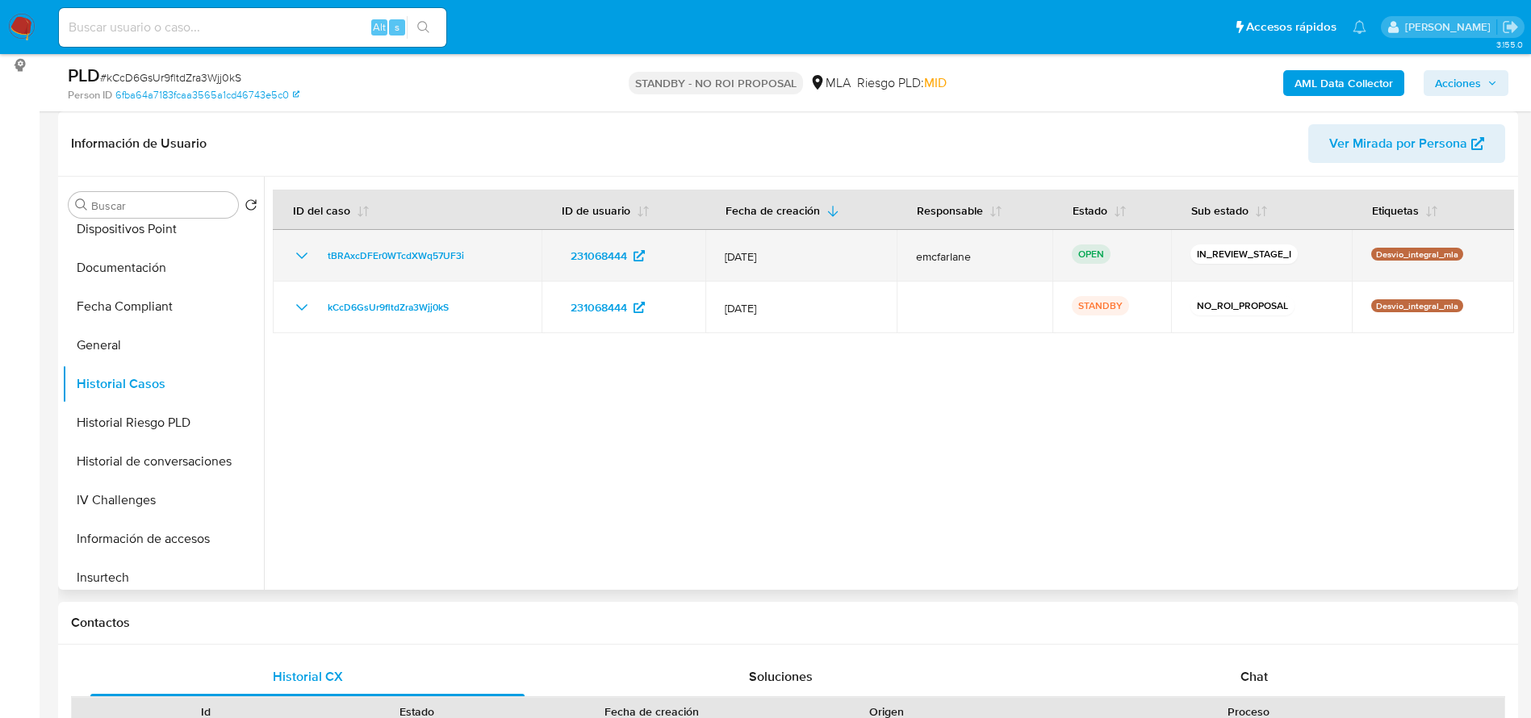
click at [425, 245] on td "tBRAxcDFEr0WTcdXWq57UF3i" at bounding box center [407, 256] width 269 height 52
click at [378, 249] on span "tBRAxcDFEr0WTcdXWq57UF3i" at bounding box center [396, 255] width 136 height 19
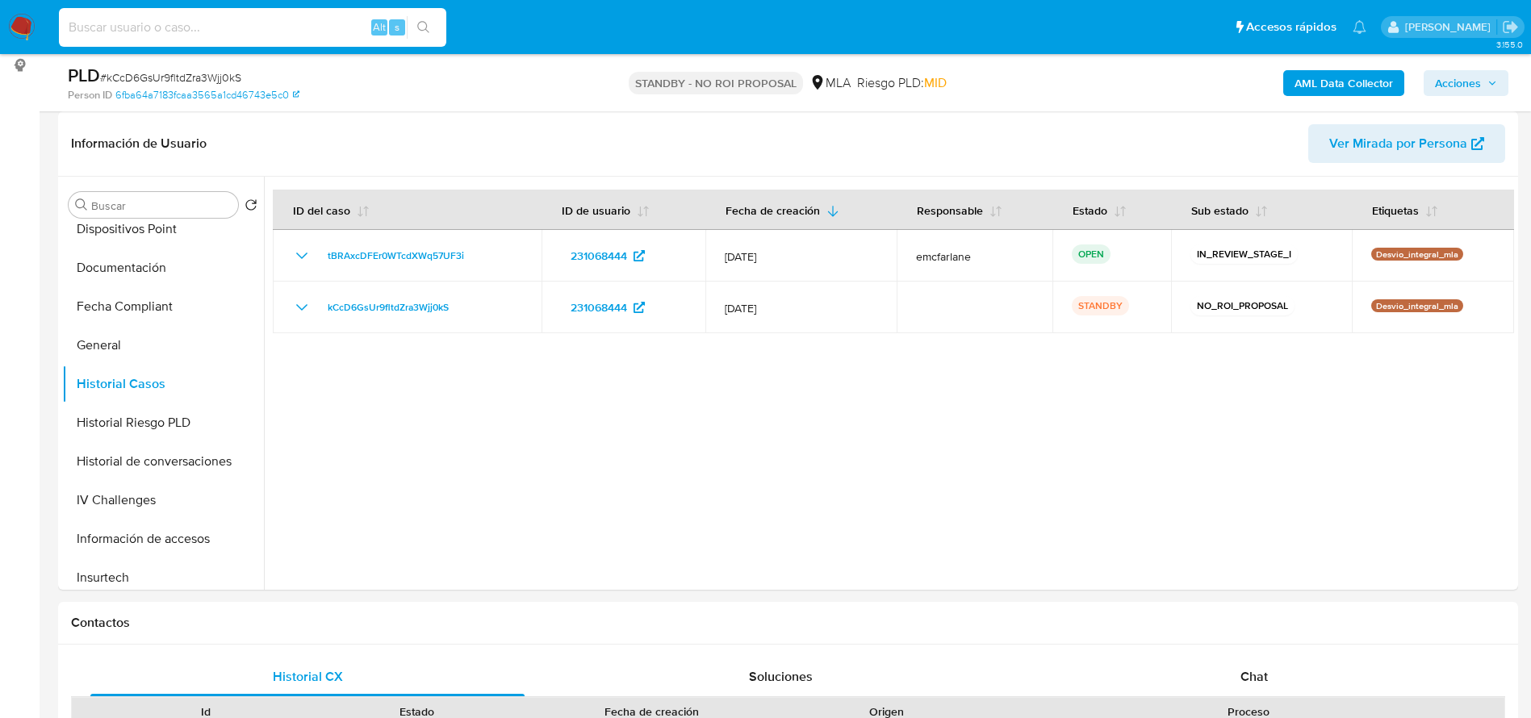
click at [274, 31] on input at bounding box center [252, 27] width 387 height 21
paste input "TgVYeDrtPsRlF1yIx2BlgKJW"
type input "TgVYeDrtPsRlF1yIx2BlgKJW"
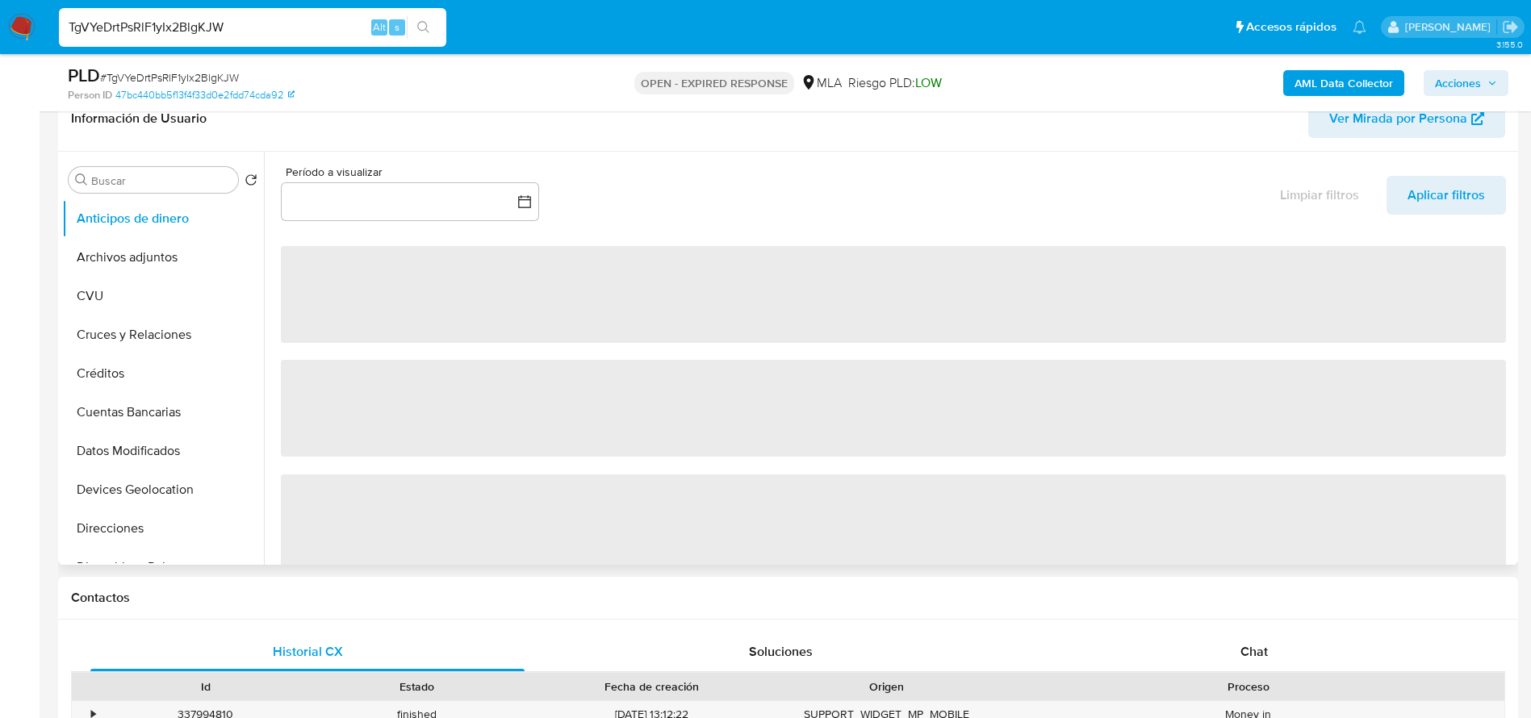
scroll to position [363, 0]
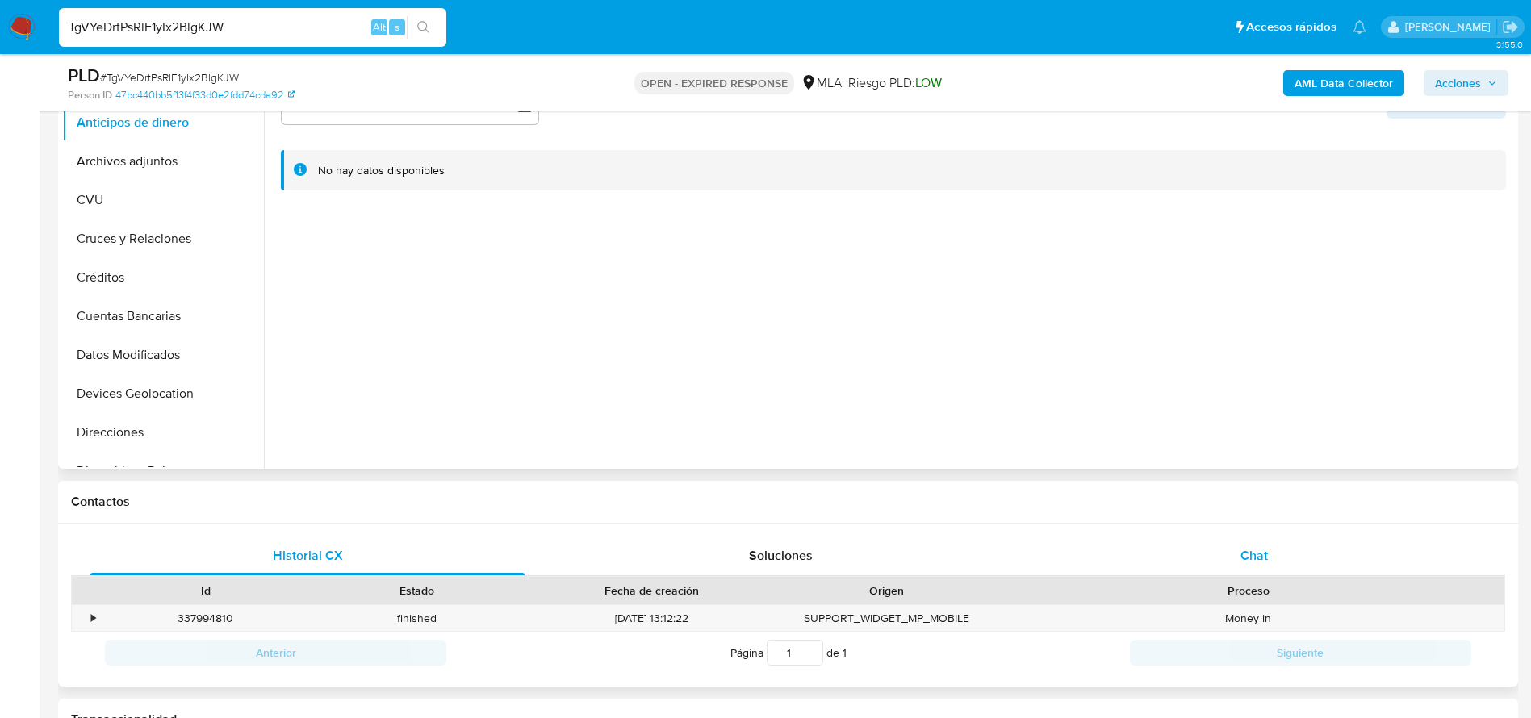
select select "10"
click at [1283, 557] on div "Chat" at bounding box center [1254, 556] width 434 height 39
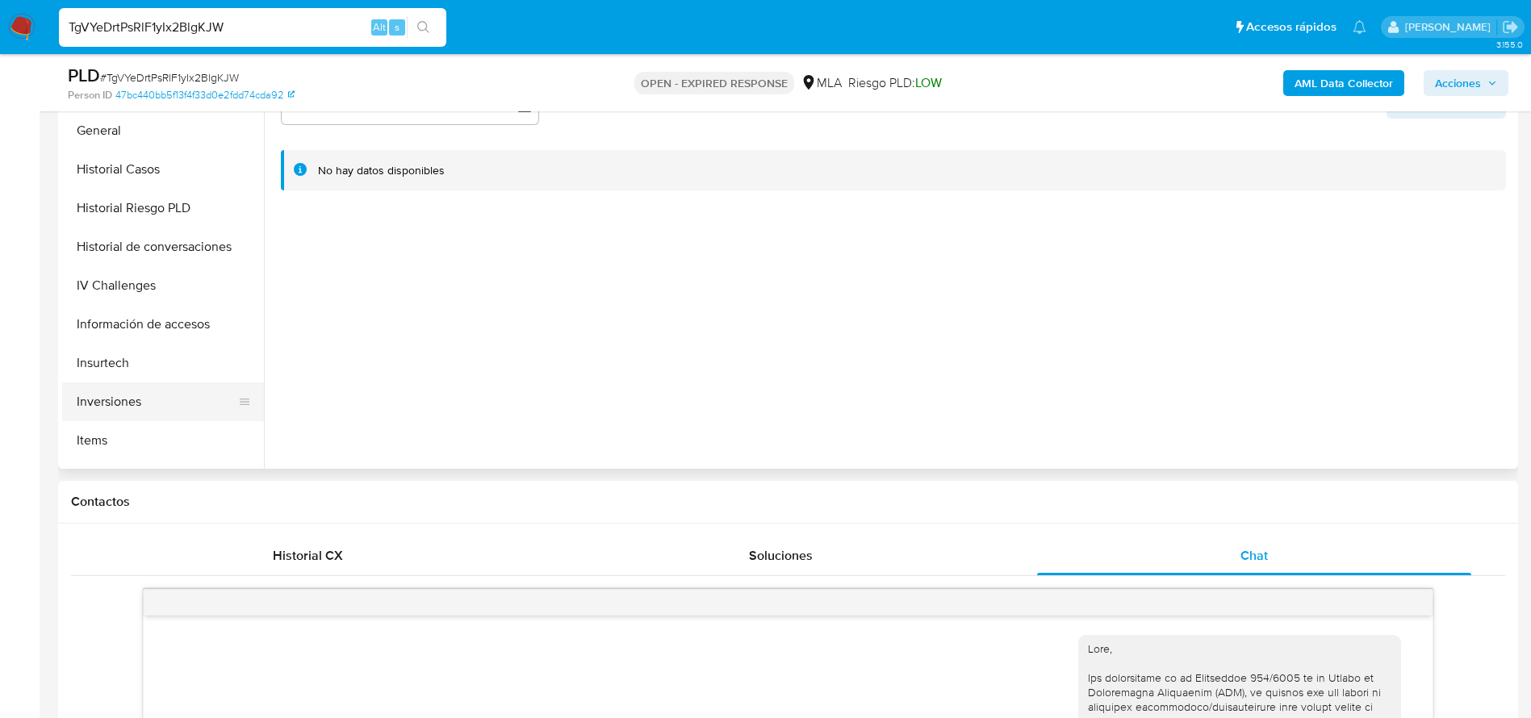
scroll to position [484, 0]
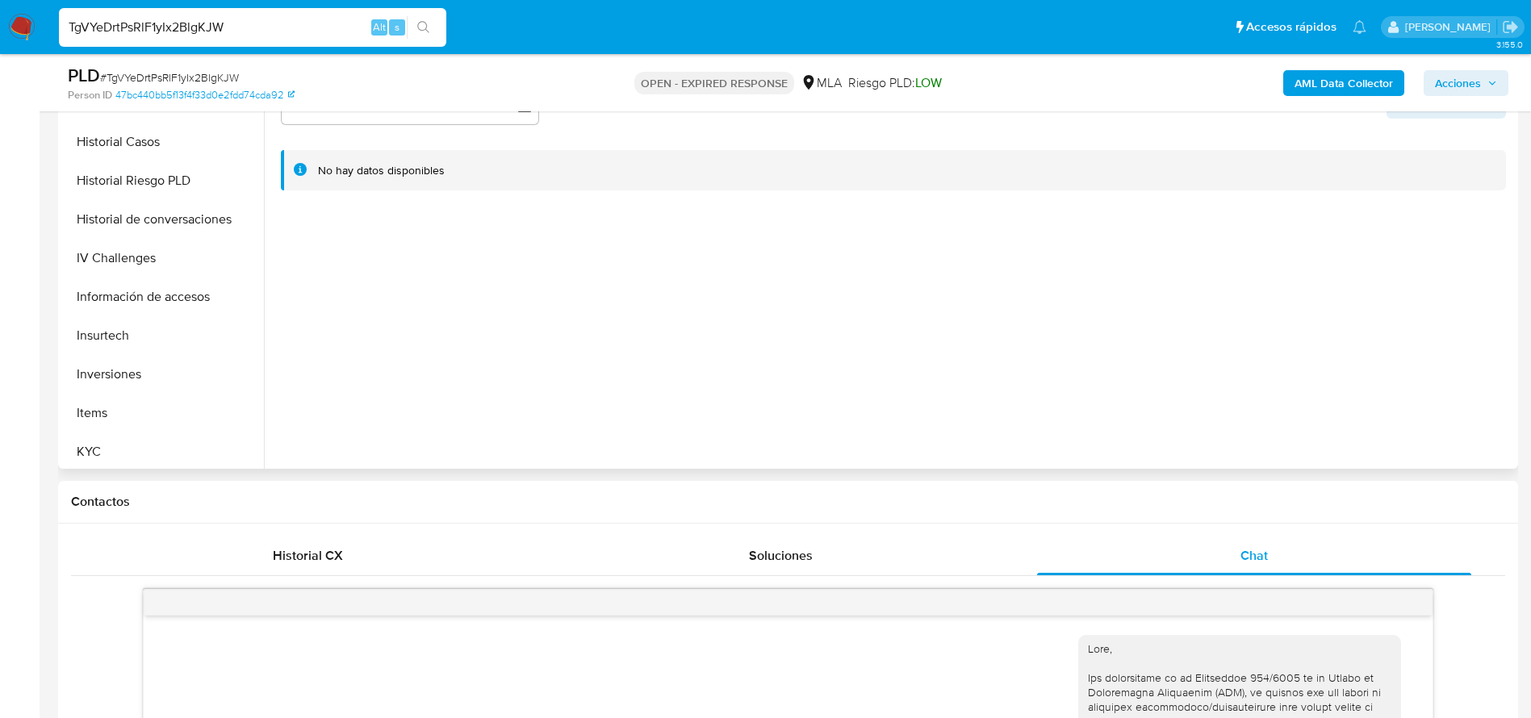
click at [105, 450] on button "KYC" at bounding box center [156, 452] width 189 height 39
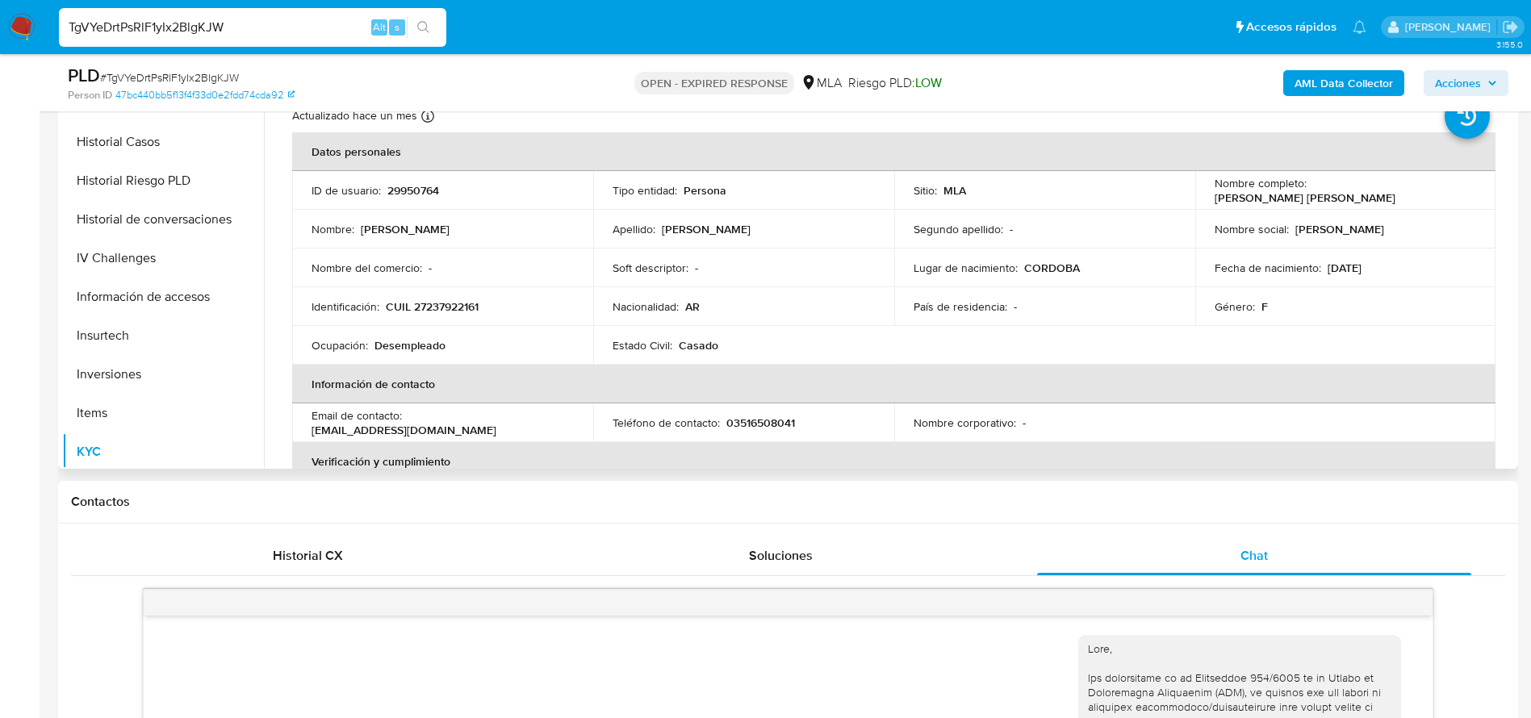
click at [437, 423] on p "adpdl1974@gmail.com" at bounding box center [404, 430] width 185 height 15
click at [496, 423] on p "adpdl1974@gmail.com" at bounding box center [404, 430] width 185 height 15
click at [421, 423] on p "adpdl1974@gmail.com" at bounding box center [404, 430] width 185 height 15
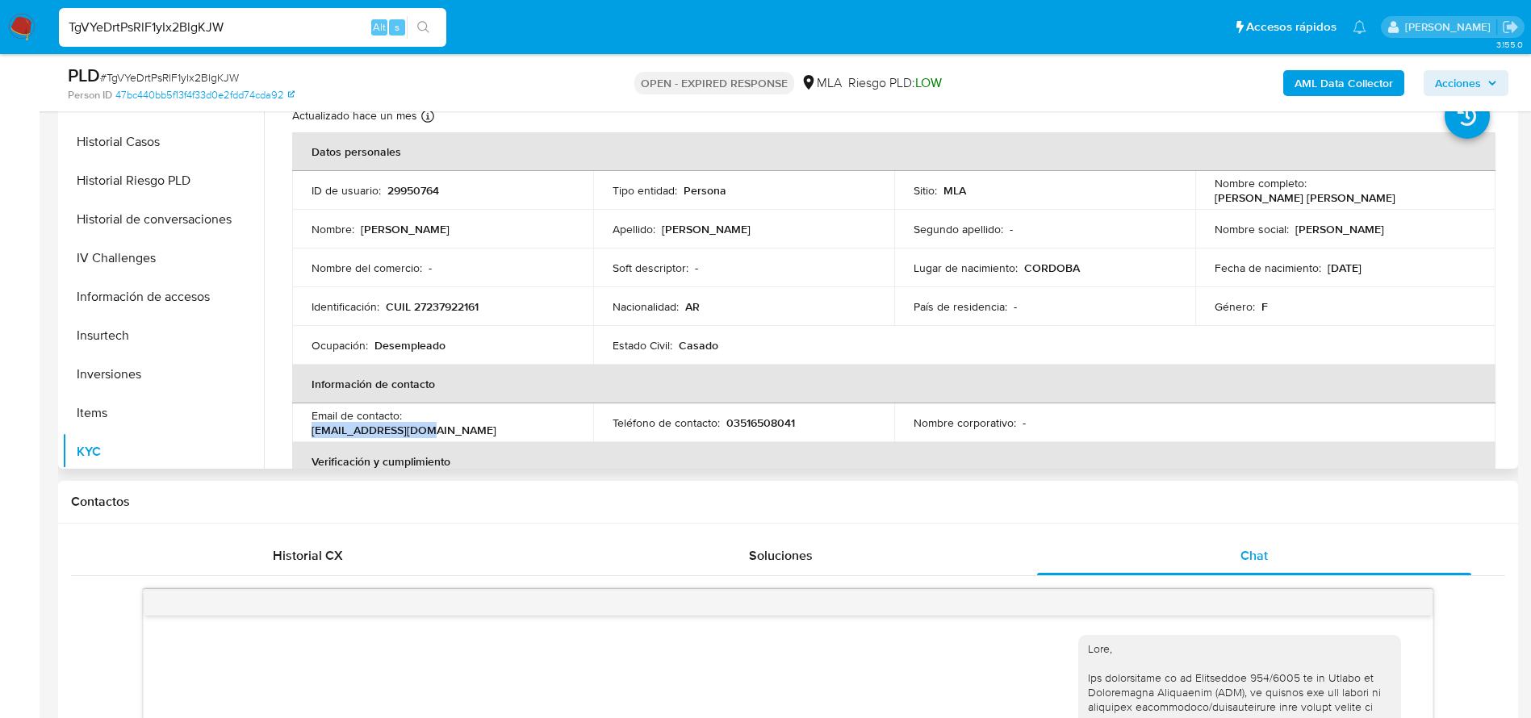
drag, startPoint x: 410, startPoint y: 423, endPoint x: 522, endPoint y: 429, distance: 112.4
click at [522, 429] on div "Email de contacto : adpdl1974@gmail.com" at bounding box center [443, 422] width 262 height 29
copy p "adpdl1974@gmail.com"
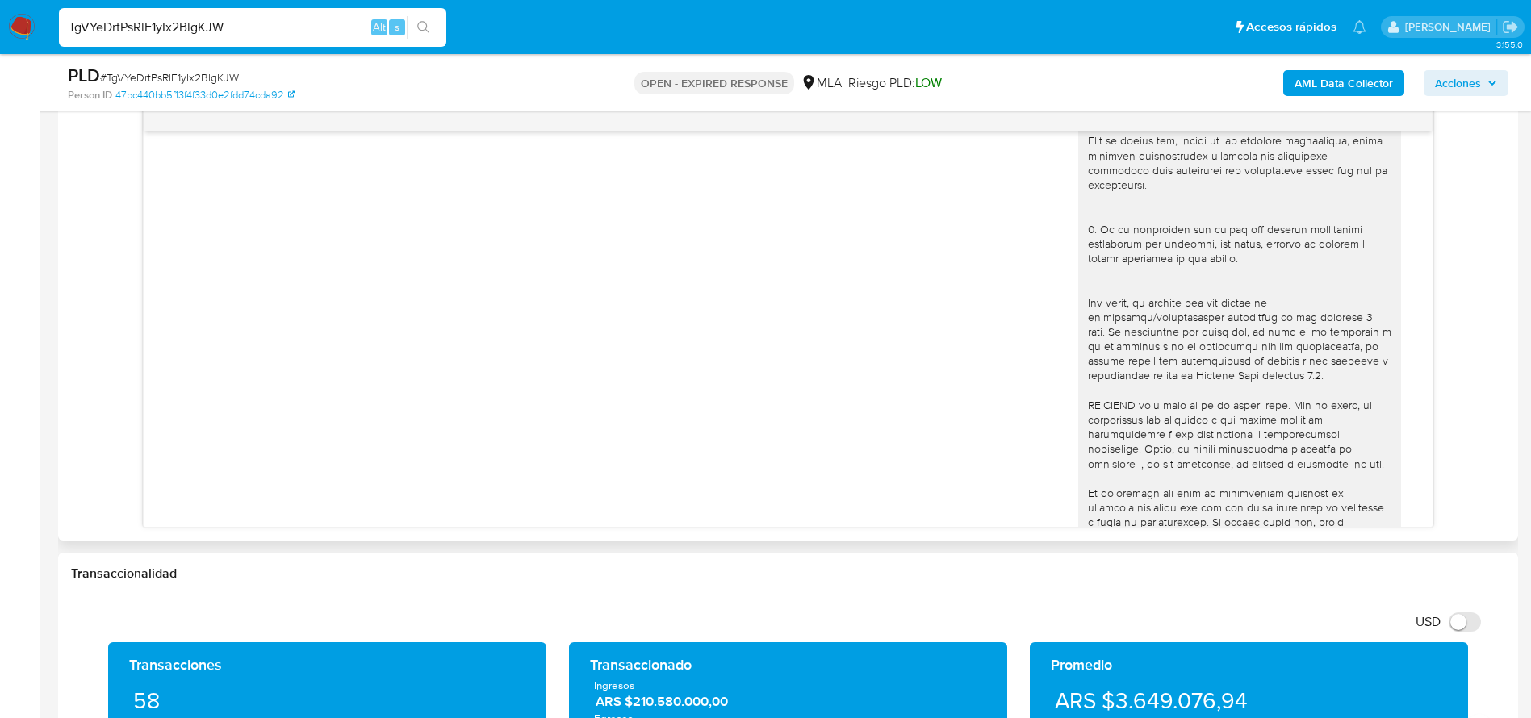
scroll to position [848, 0]
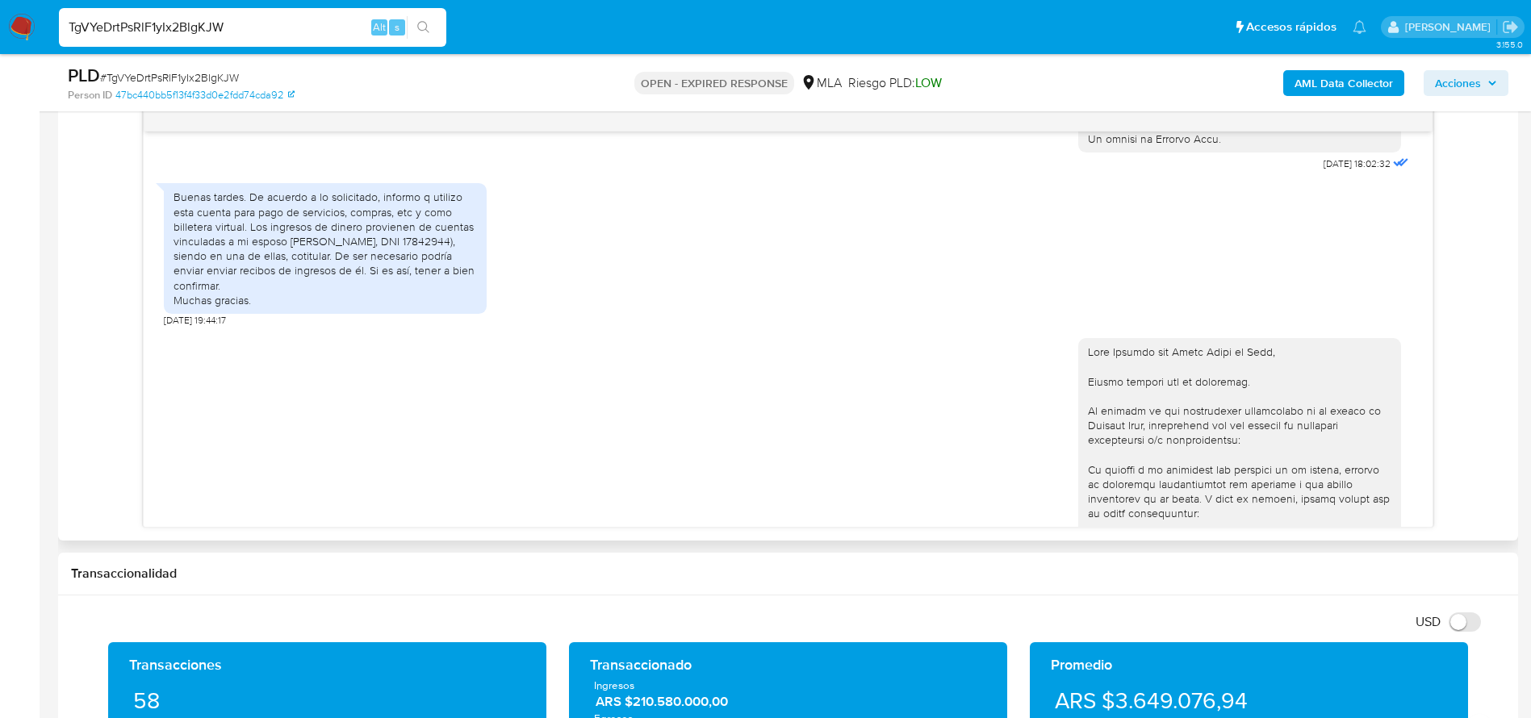
drag, startPoint x: 173, startPoint y: 224, endPoint x: 294, endPoint y: 333, distance: 162.9
click at [294, 308] on div "Buenas tardes. De acuerdo a lo solicitado, informo q utilizo esta cuenta para p…" at bounding box center [325, 249] width 303 height 118
copy div "Buenas tardes. De acuerdo a lo solicitado, informo q utilizo esta cuenta para p…"
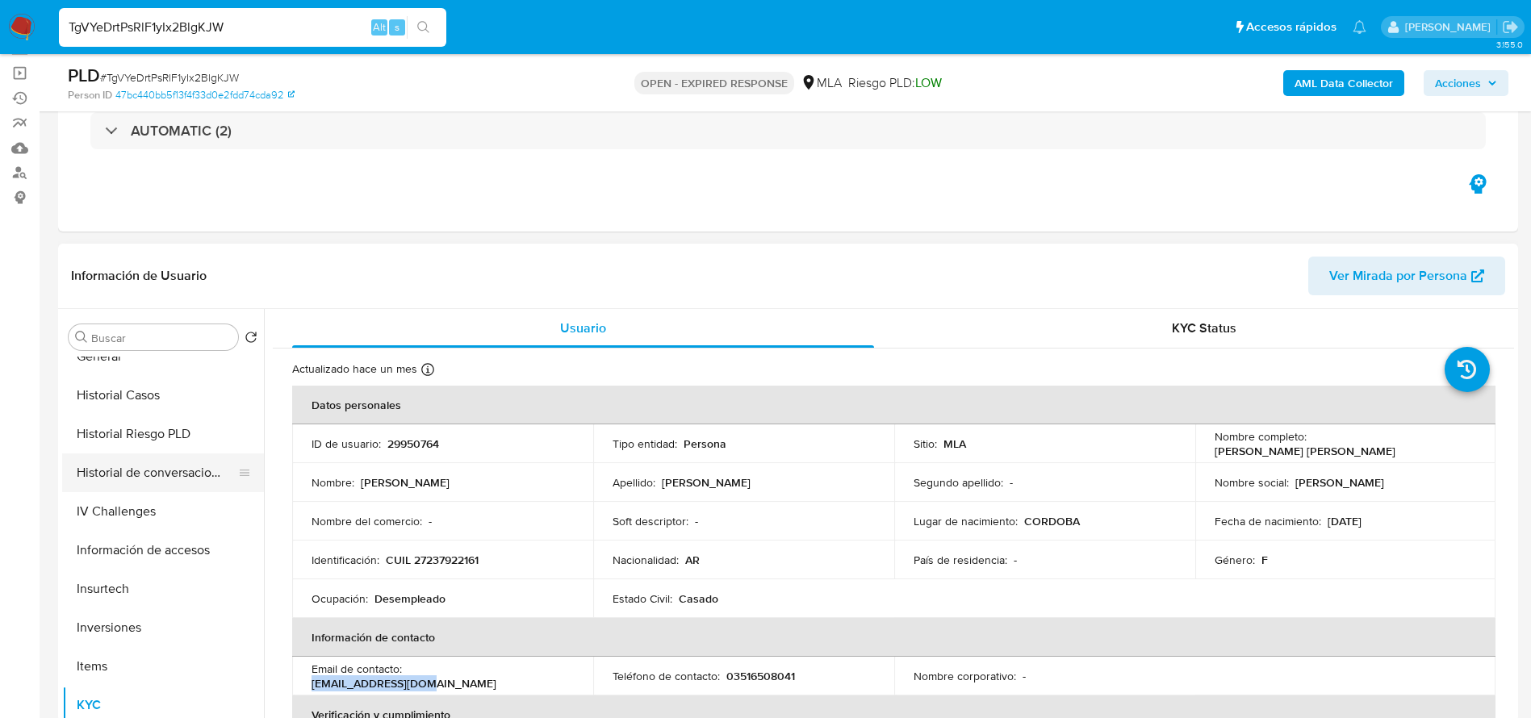
scroll to position [121, 0]
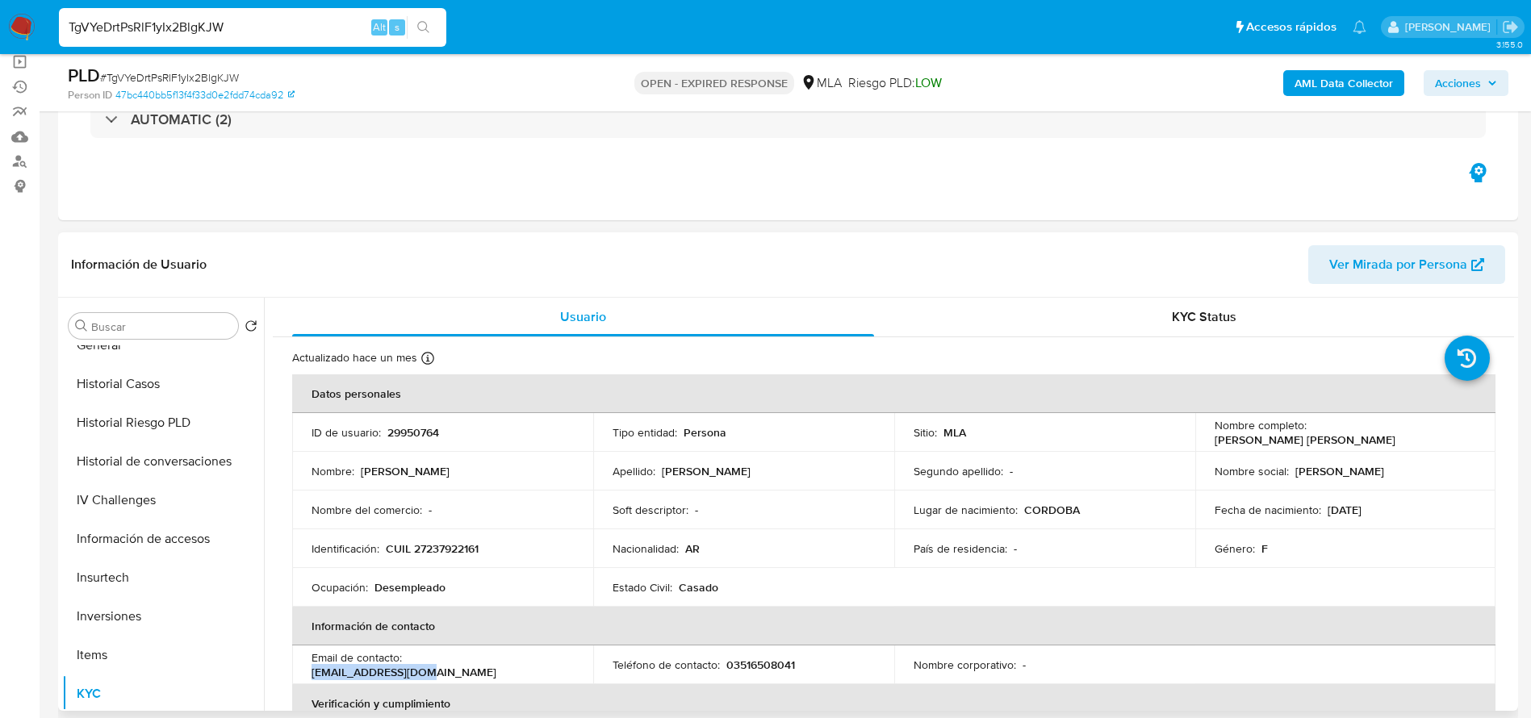
drag, startPoint x: 164, startPoint y: 394, endPoint x: 663, endPoint y: 373, distance: 500.1
click at [164, 394] on button "Historial Casos" at bounding box center [163, 384] width 202 height 39
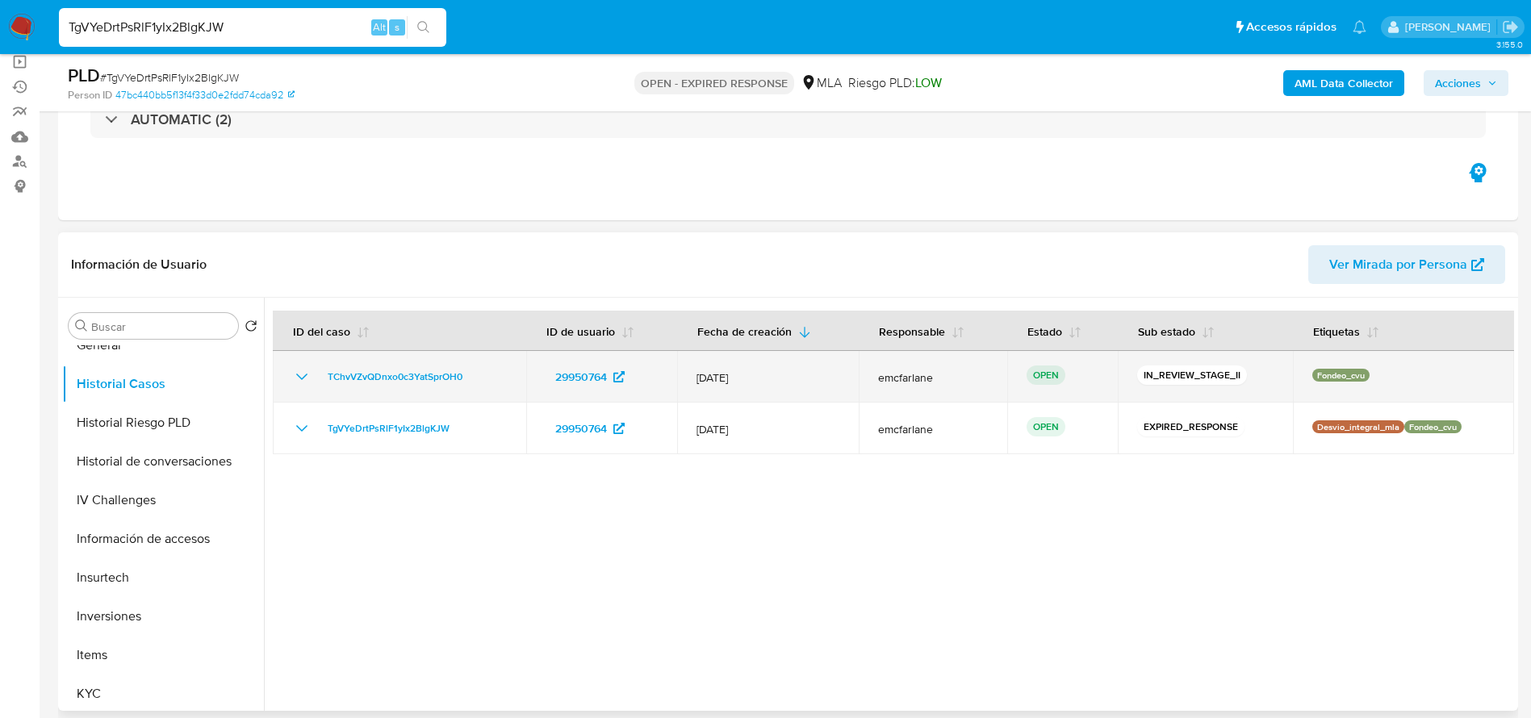
drag, startPoint x: 478, startPoint y: 381, endPoint x: 320, endPoint y: 383, distance: 157.4
click at [320, 383] on div "TChvVZvQDnxo0c3YatSprOH0" at bounding box center [399, 376] width 215 height 19
click at [392, 367] on span "TChvVZvQDnxo0c3YatSprOH0" at bounding box center [395, 376] width 135 height 19
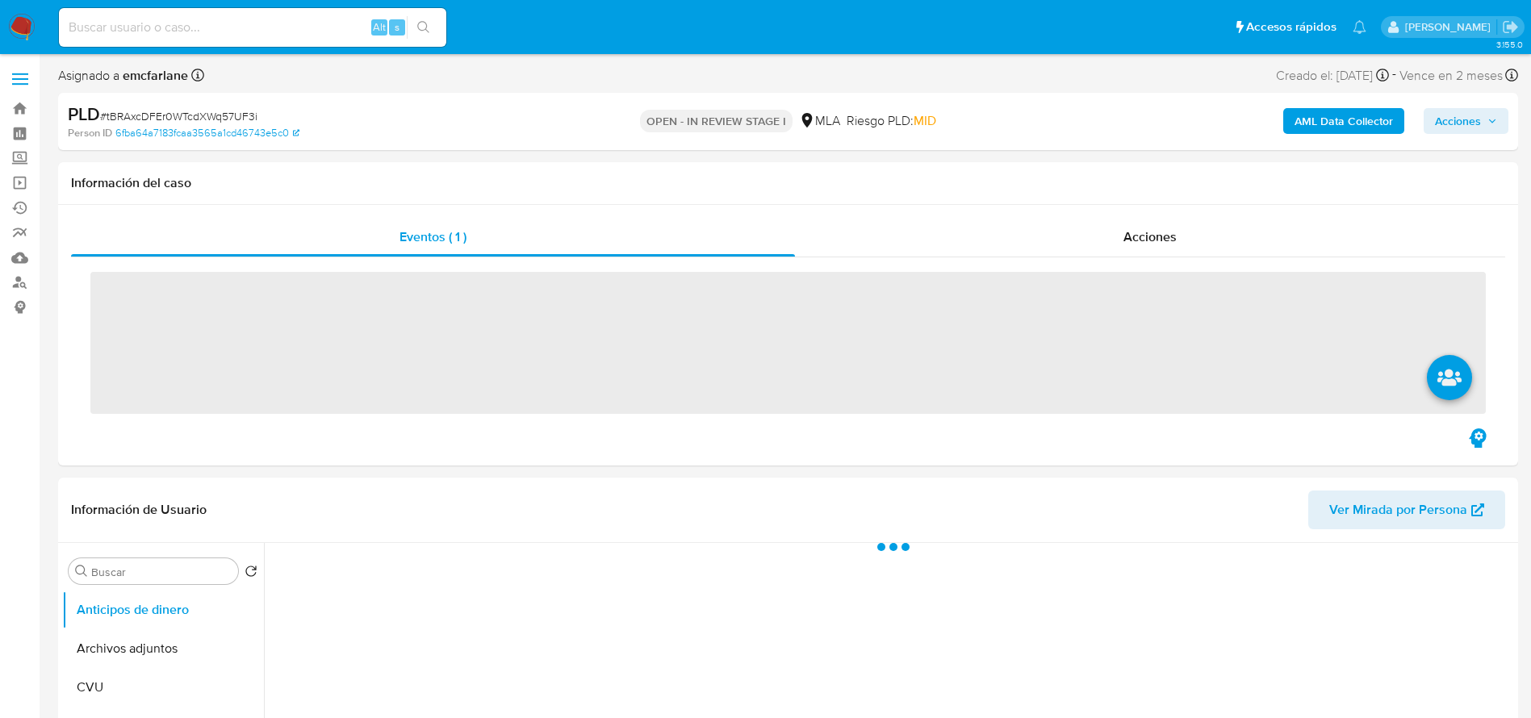
click at [1466, 123] on span "Acciones" at bounding box center [1458, 121] width 46 height 26
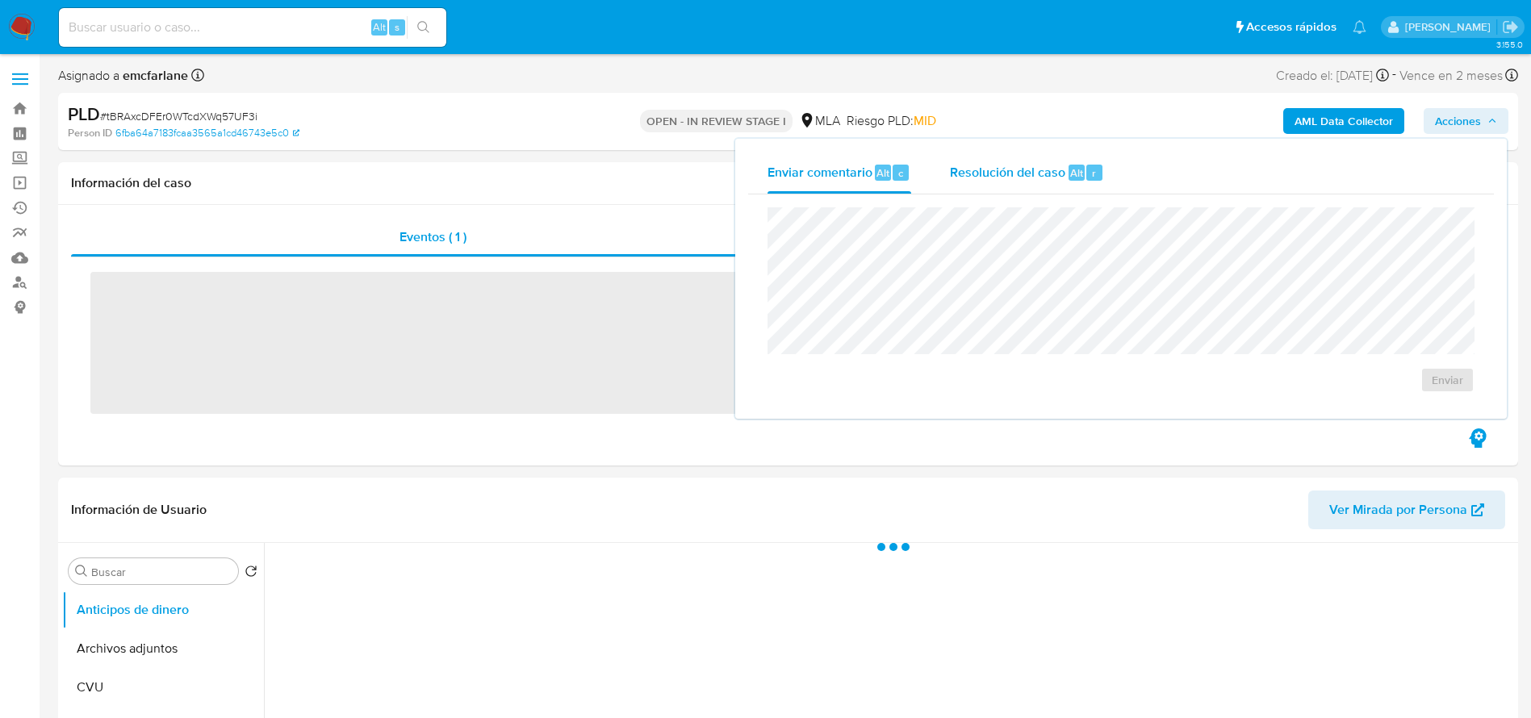
drag, startPoint x: 1086, startPoint y: 166, endPoint x: 1082, endPoint y: 190, distance: 23.8
click at [1086, 167] on div "r" at bounding box center [1094, 173] width 16 height 16
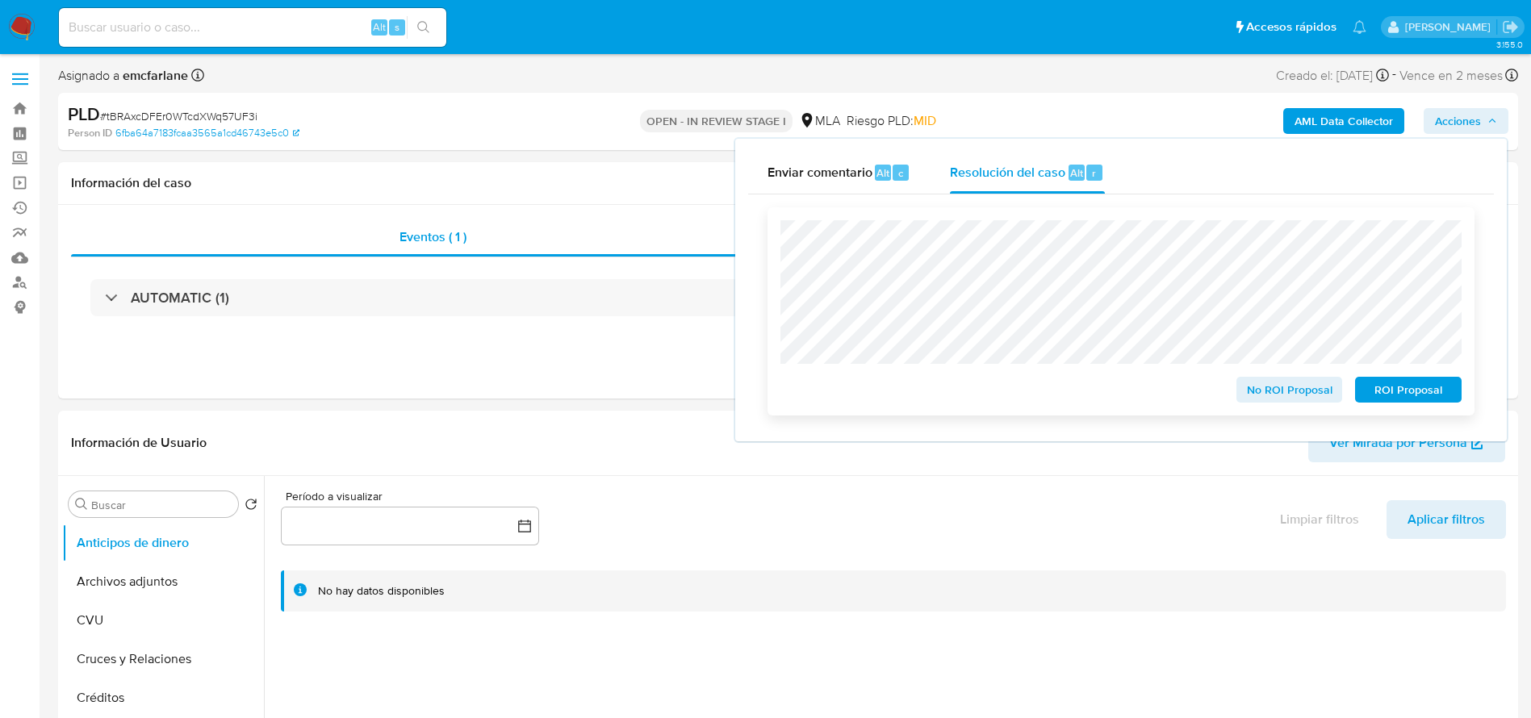
select select "10"
click at [1267, 394] on span "No ROI Proposal" at bounding box center [1290, 390] width 84 height 23
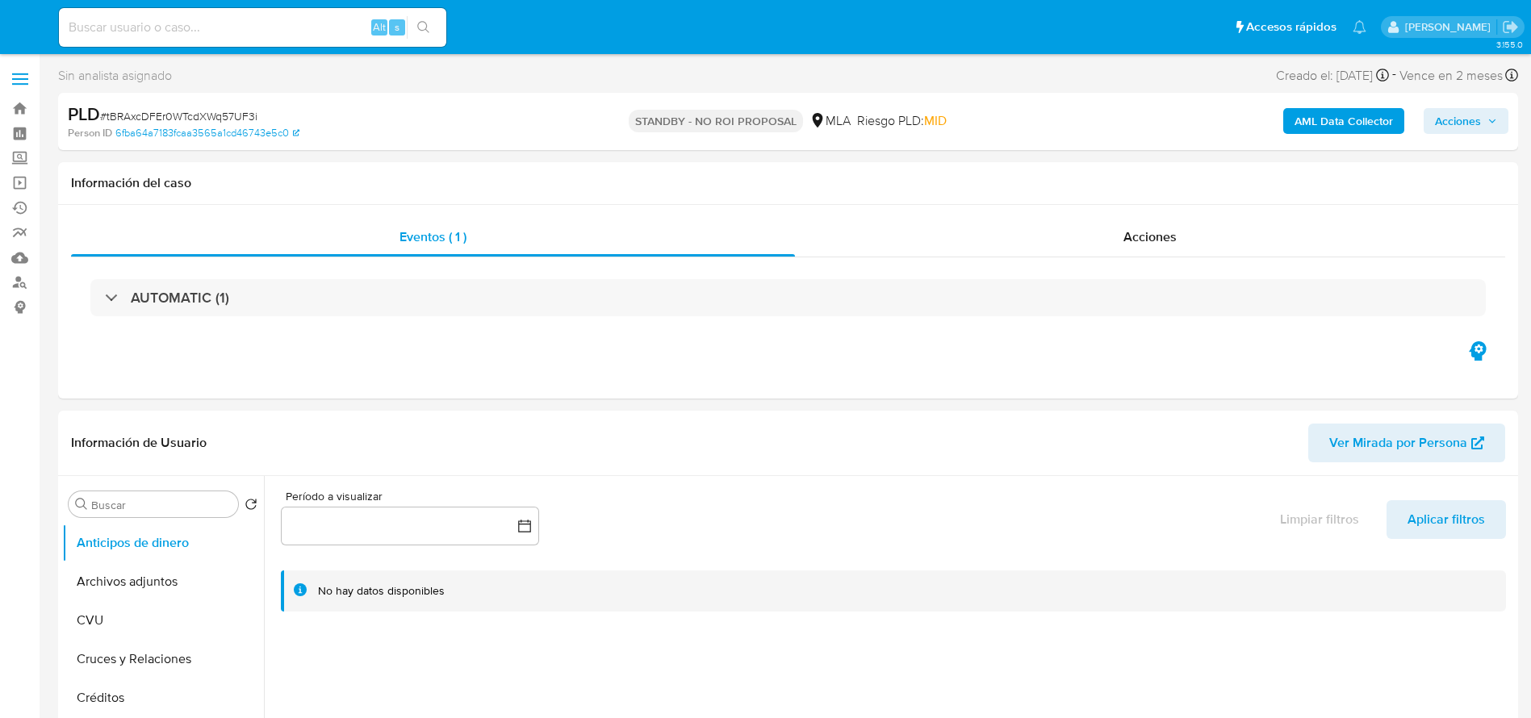
select select "10"
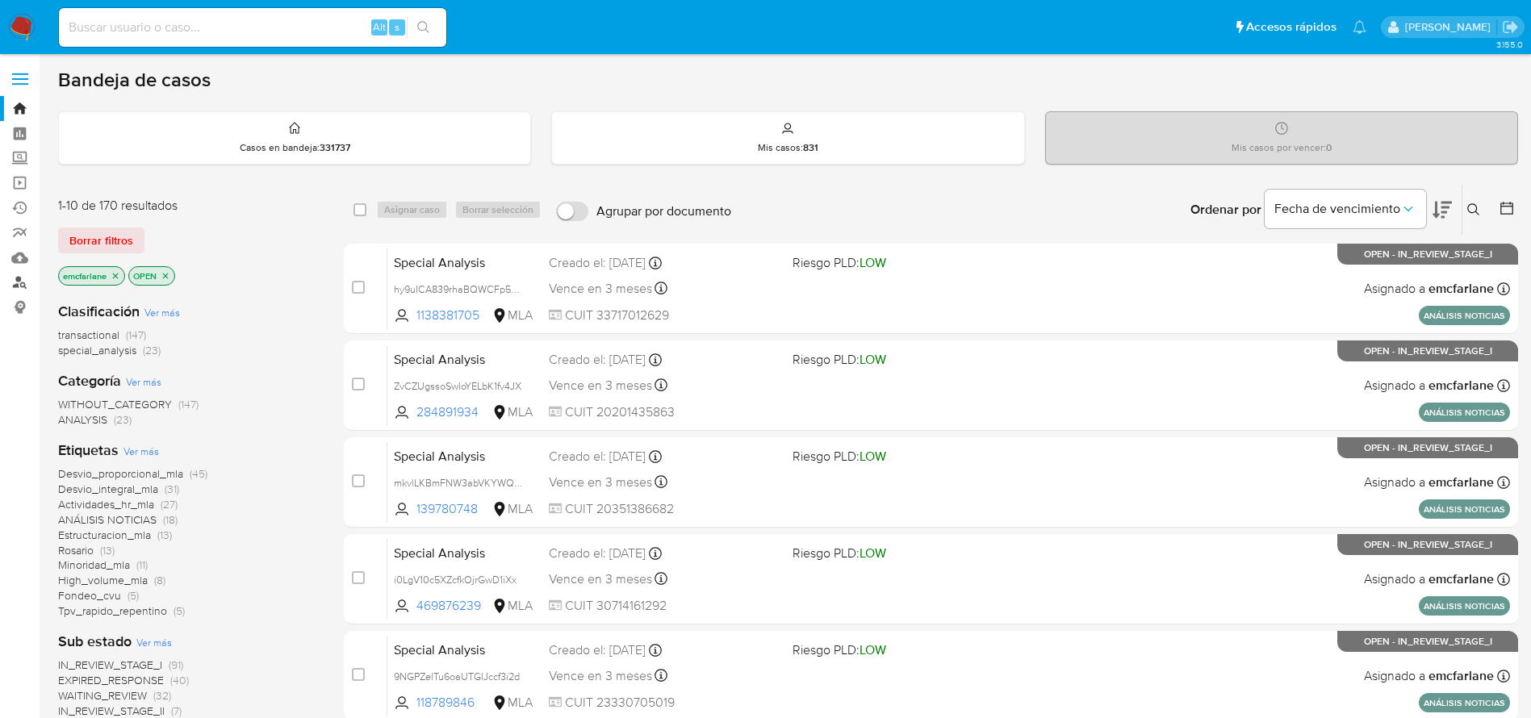
click at [13, 279] on link "Buscador de personas" at bounding box center [96, 282] width 192 height 25
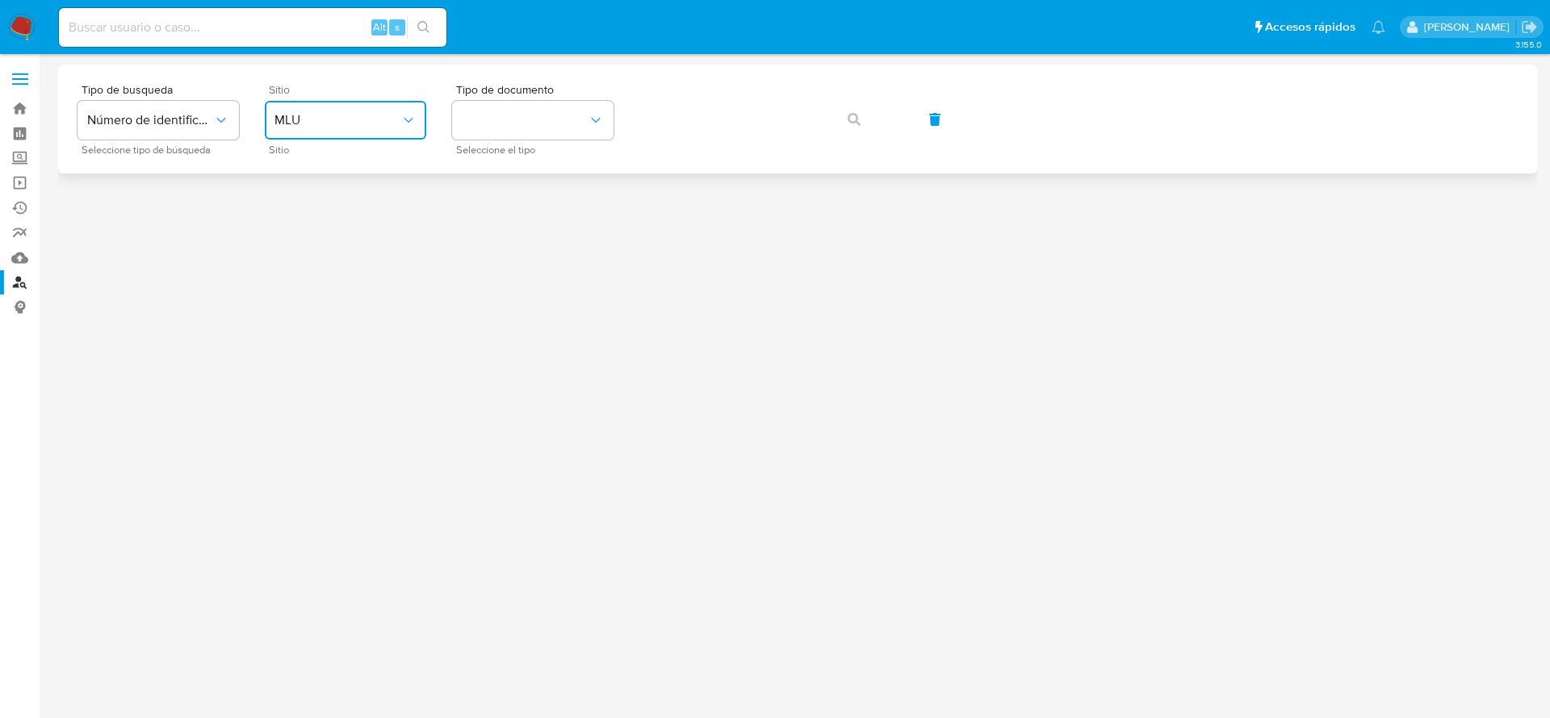
click at [353, 123] on span "MLU" at bounding box center [337, 120] width 126 height 16
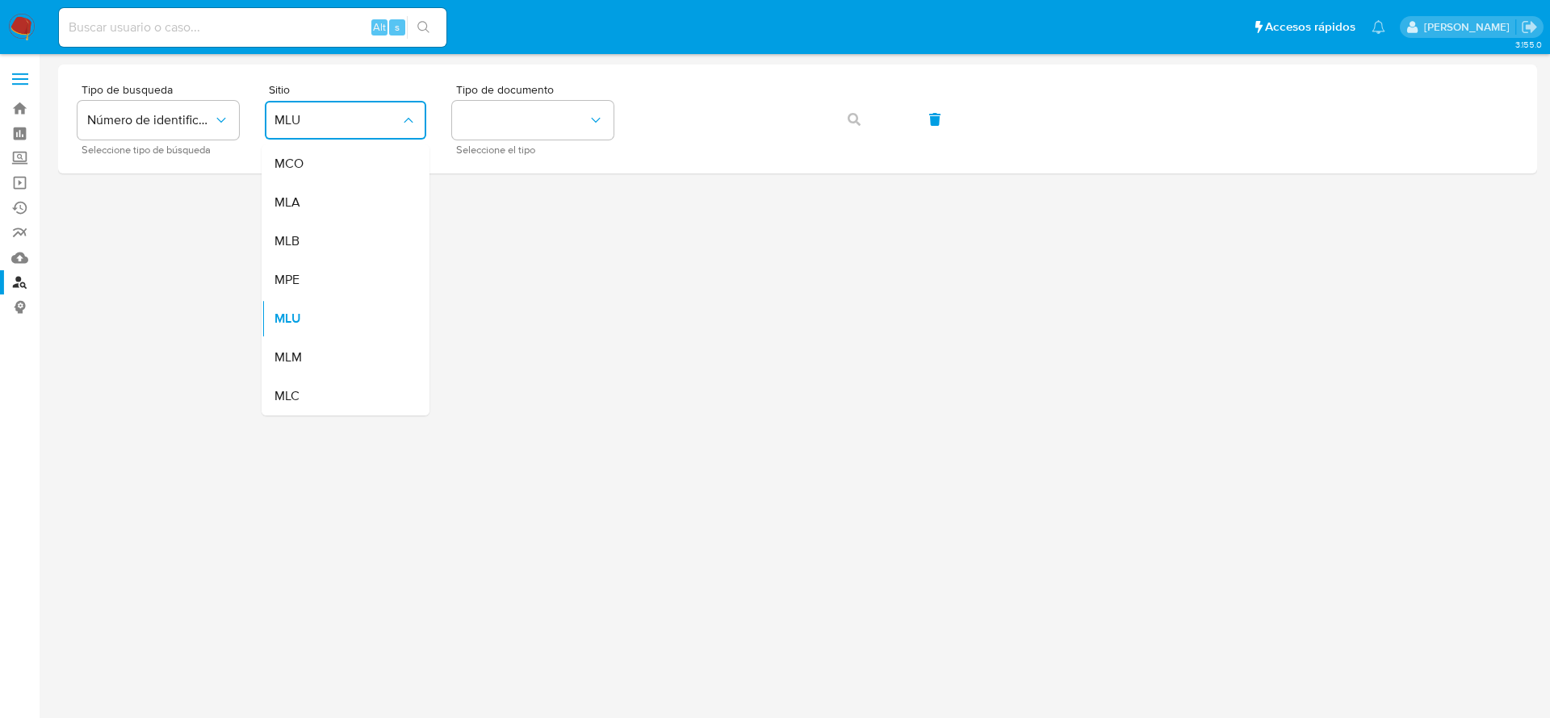
click at [316, 199] on div "MLA" at bounding box center [340, 202] width 132 height 39
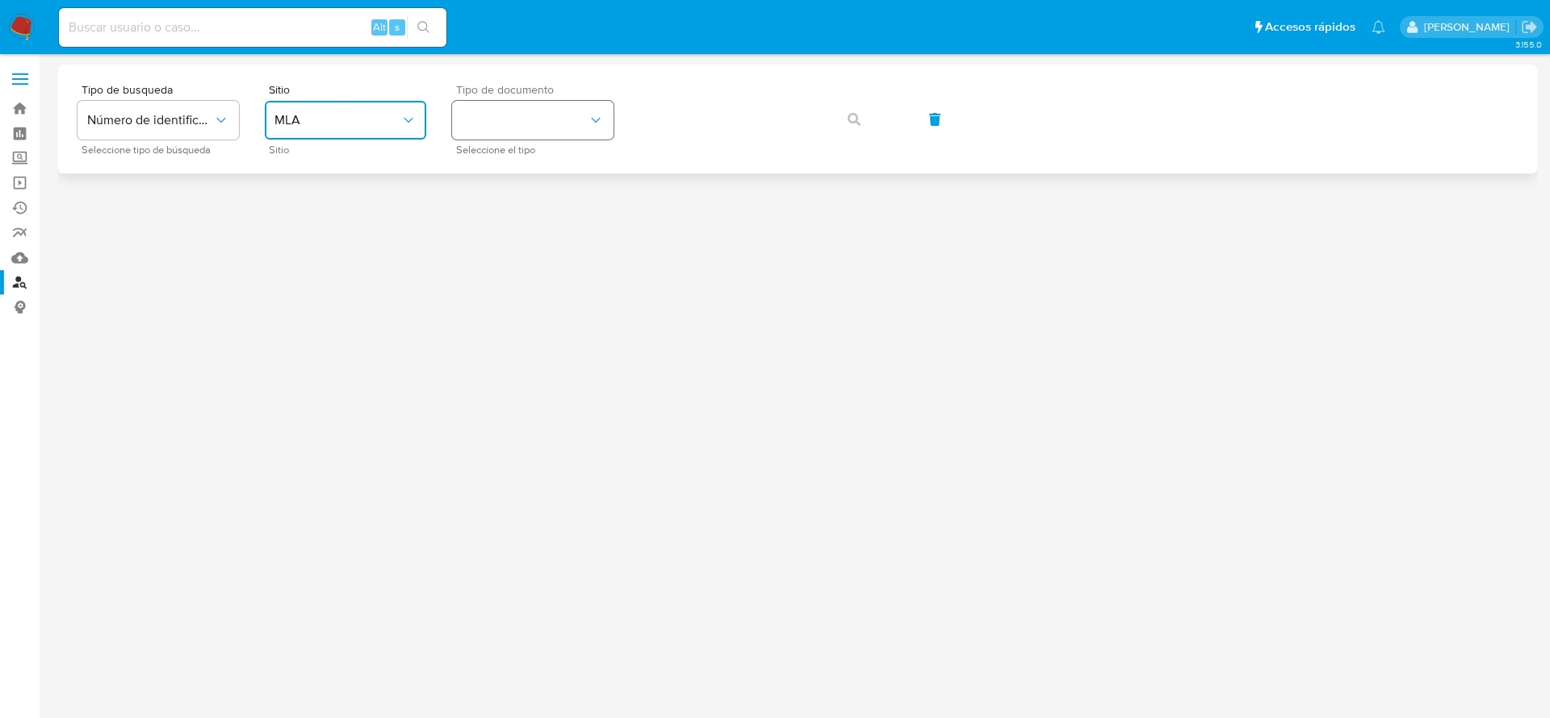
click at [525, 117] on button "identificationType" at bounding box center [532, 120] width 161 height 39
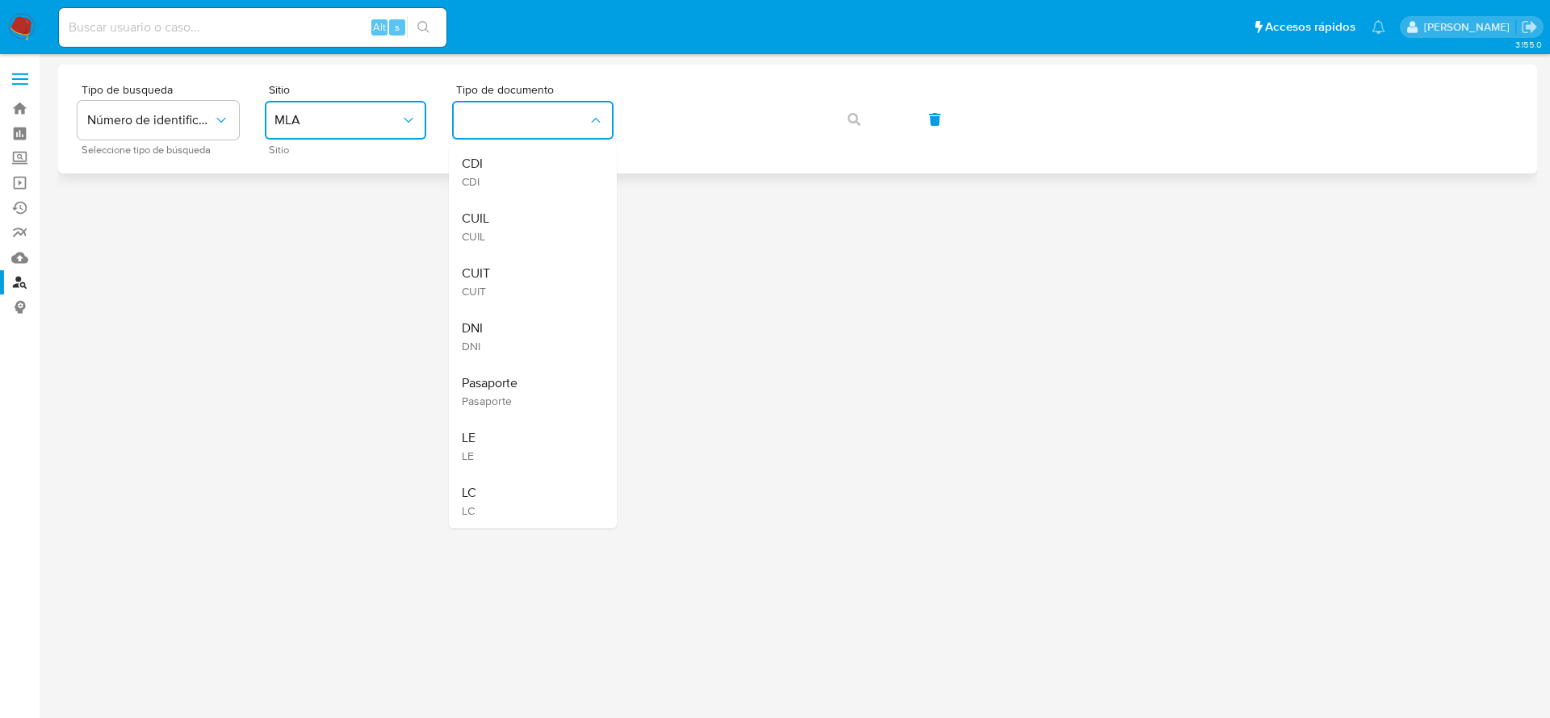
drag, startPoint x: 483, startPoint y: 278, endPoint x: 702, endPoint y: 167, distance: 245.5
click at [483, 279] on span "CUIT" at bounding box center [476, 274] width 28 height 16
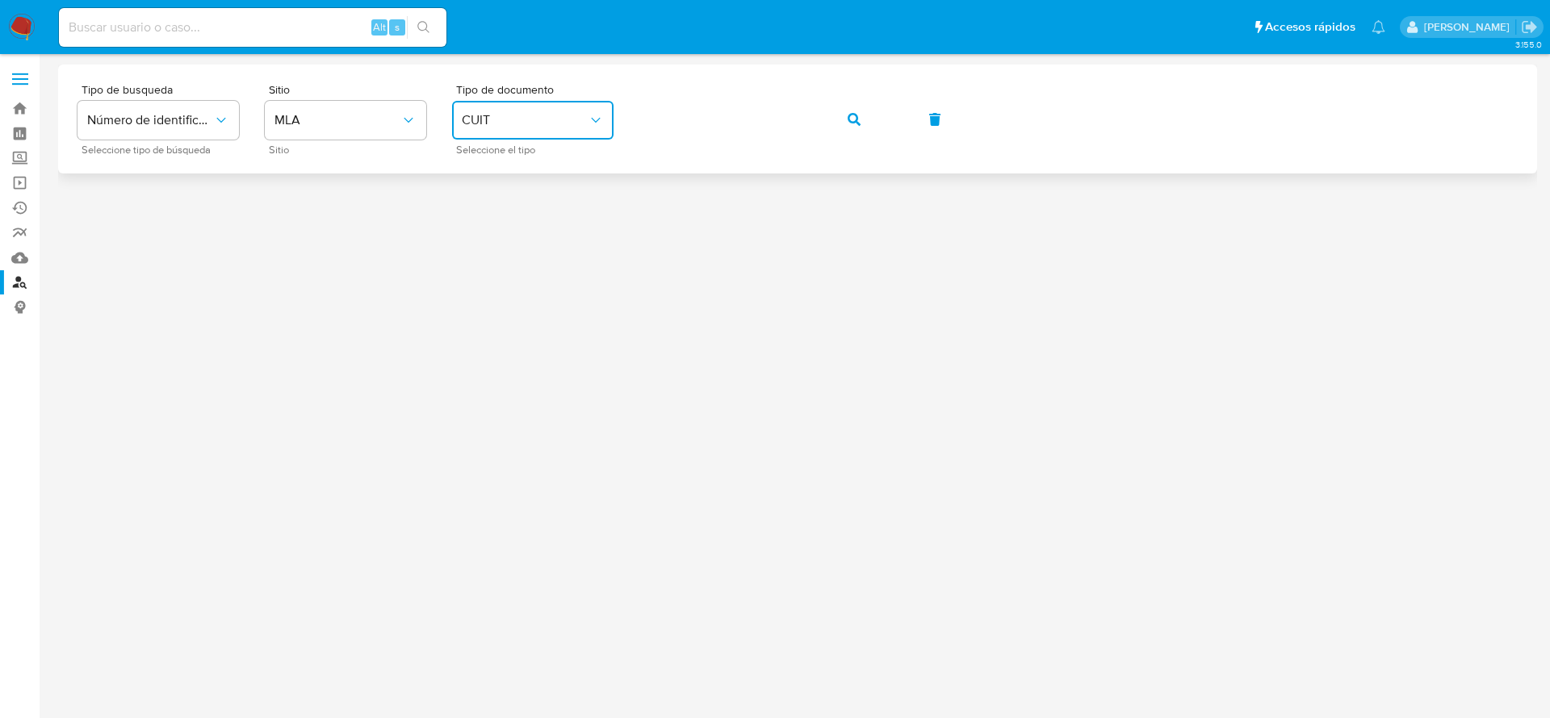
click at [850, 124] on icon "button" at bounding box center [854, 119] width 13 height 13
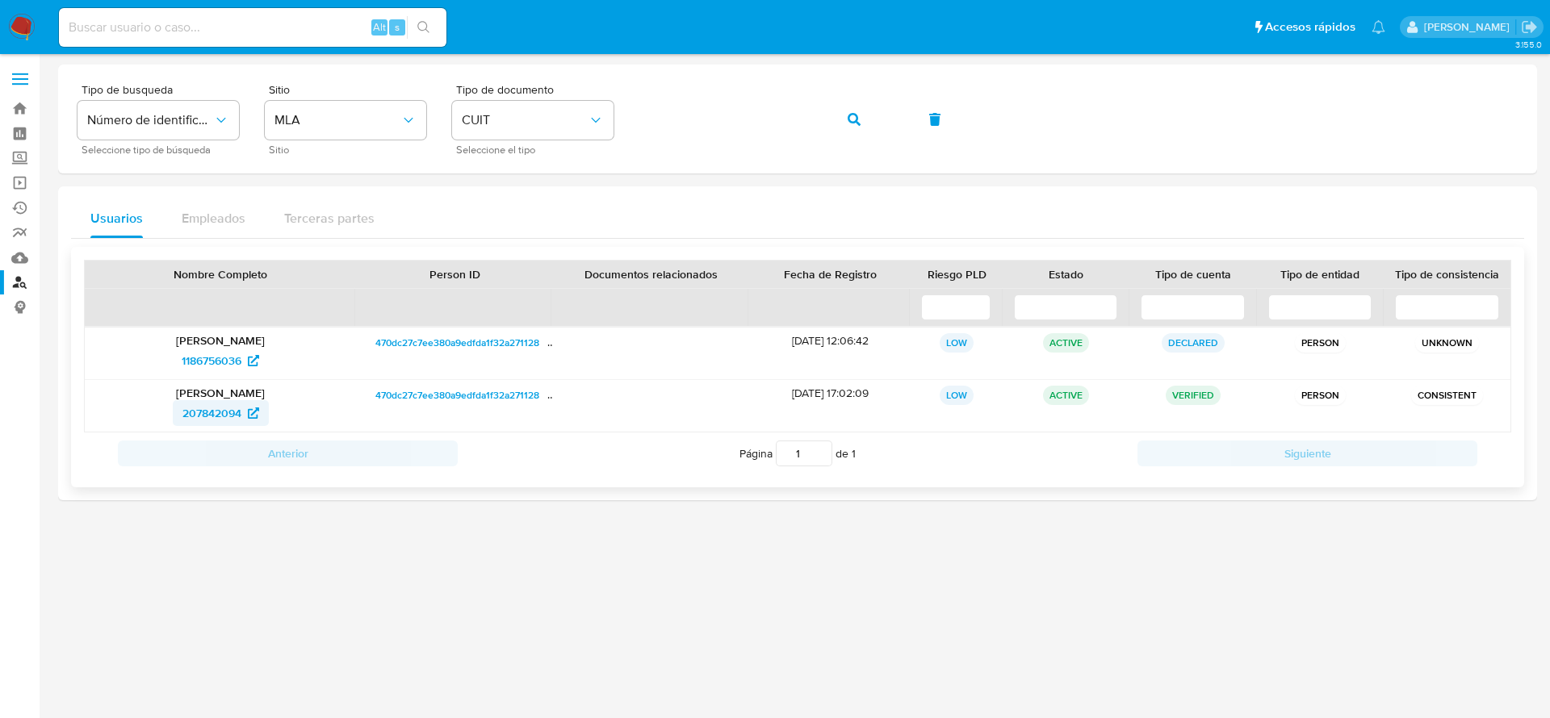
click at [182, 413] on span "207842094" at bounding box center [211, 413] width 59 height 26
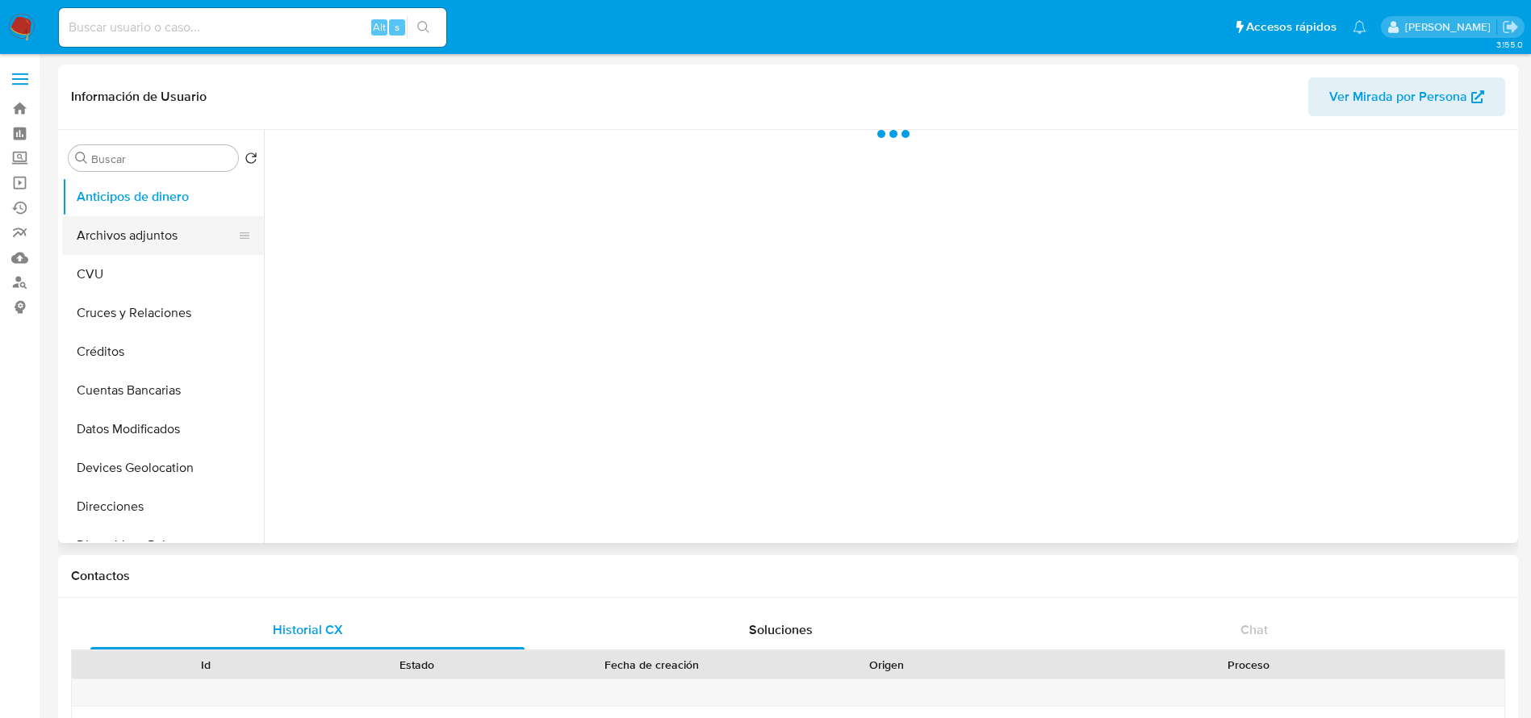
click at [137, 230] on button "Archivos adjuntos" at bounding box center [156, 235] width 189 height 39
select select "10"
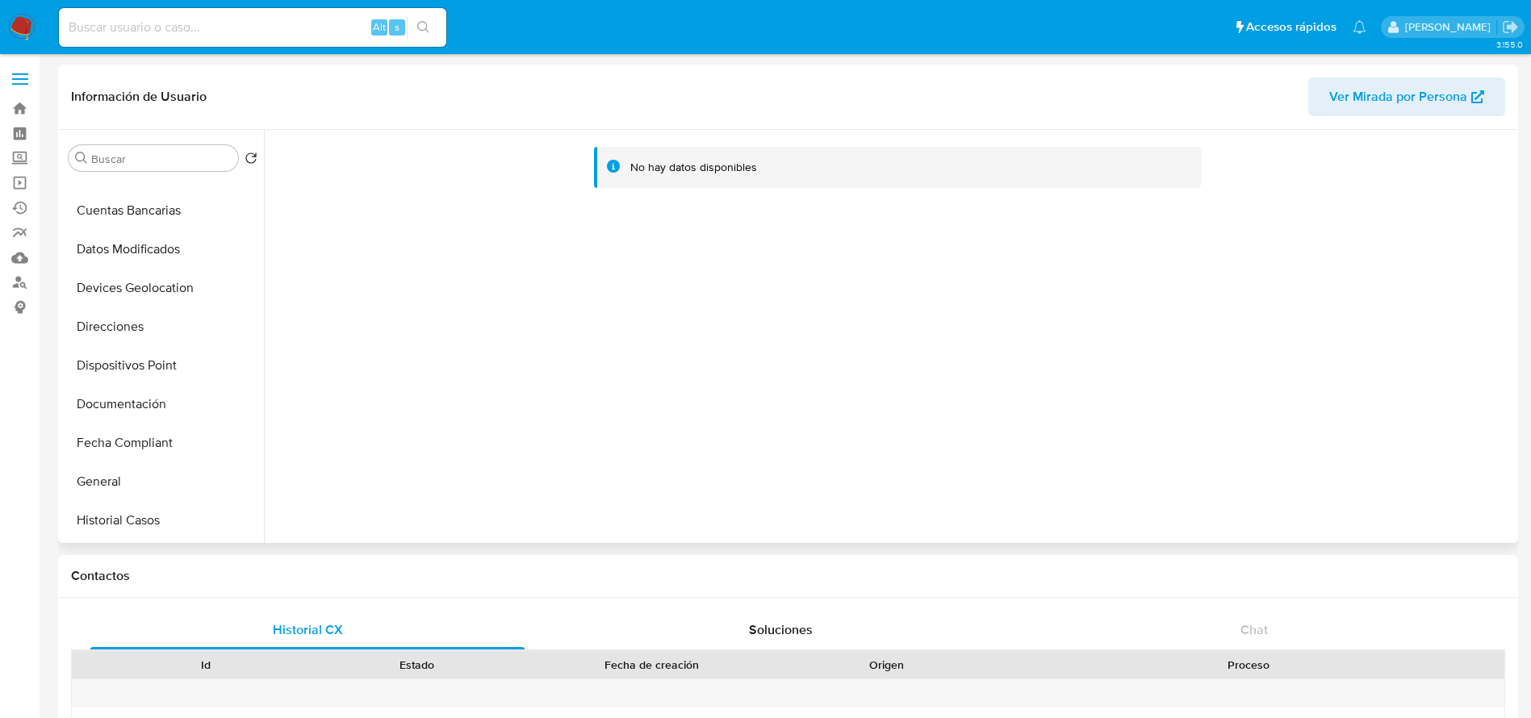
scroll to position [242, 0]
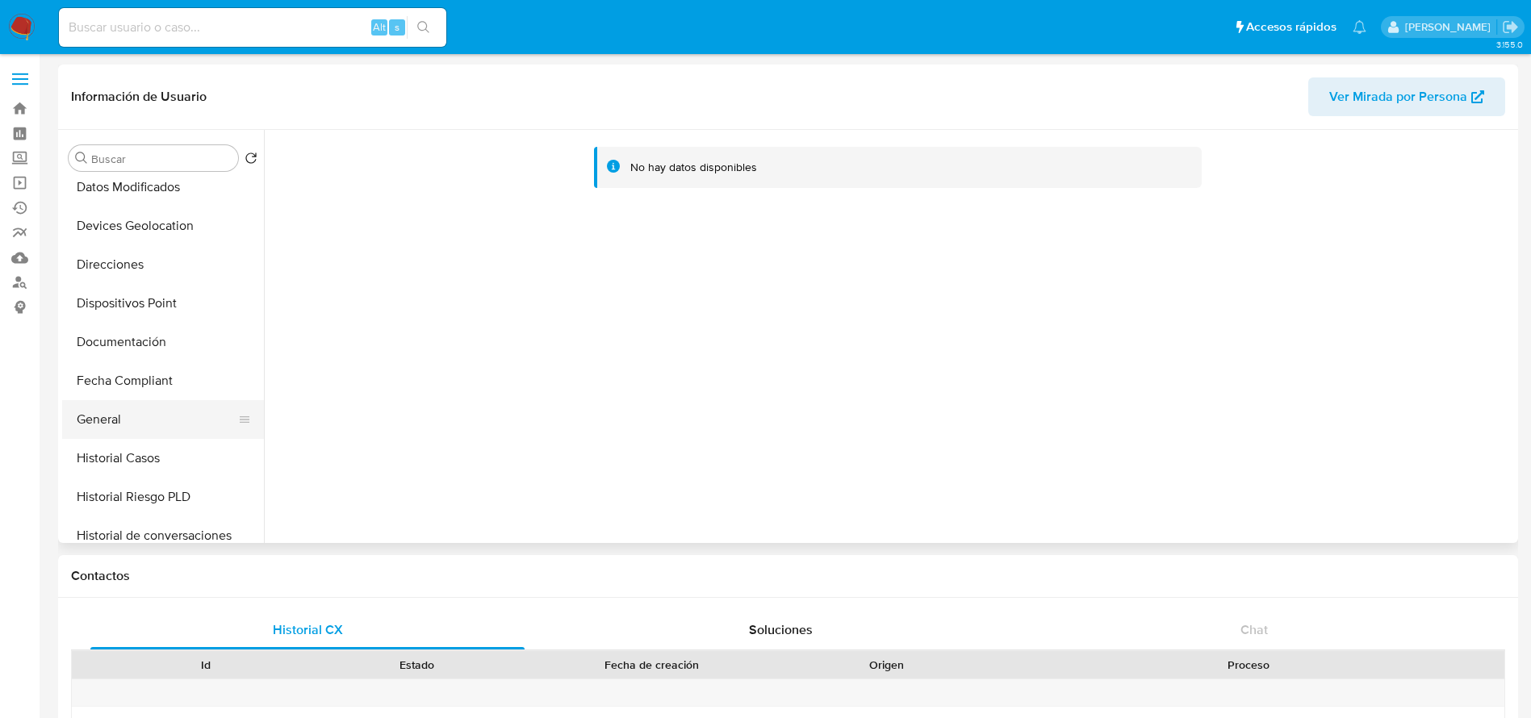
click at [170, 434] on button "General" at bounding box center [156, 419] width 189 height 39
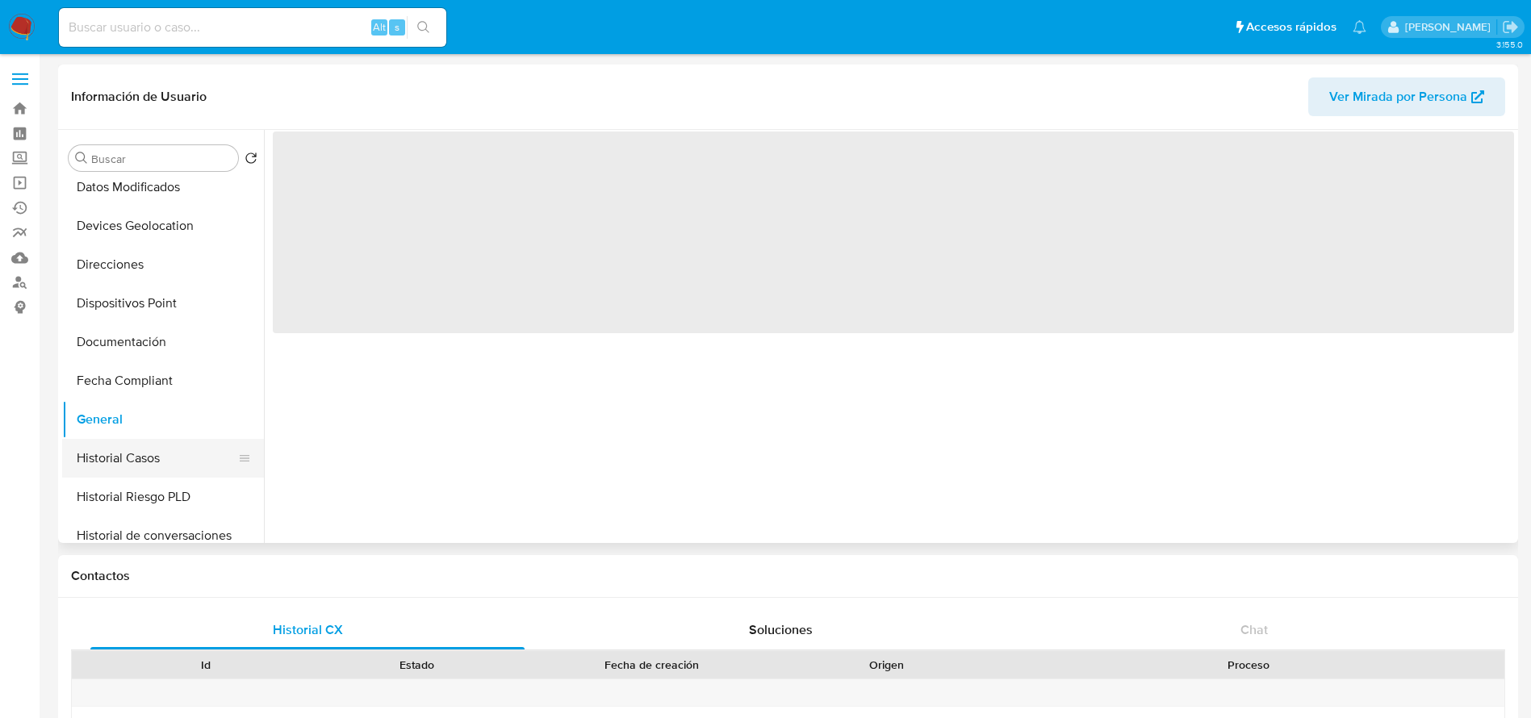
click at [170, 458] on button "Historial Casos" at bounding box center [156, 458] width 189 height 39
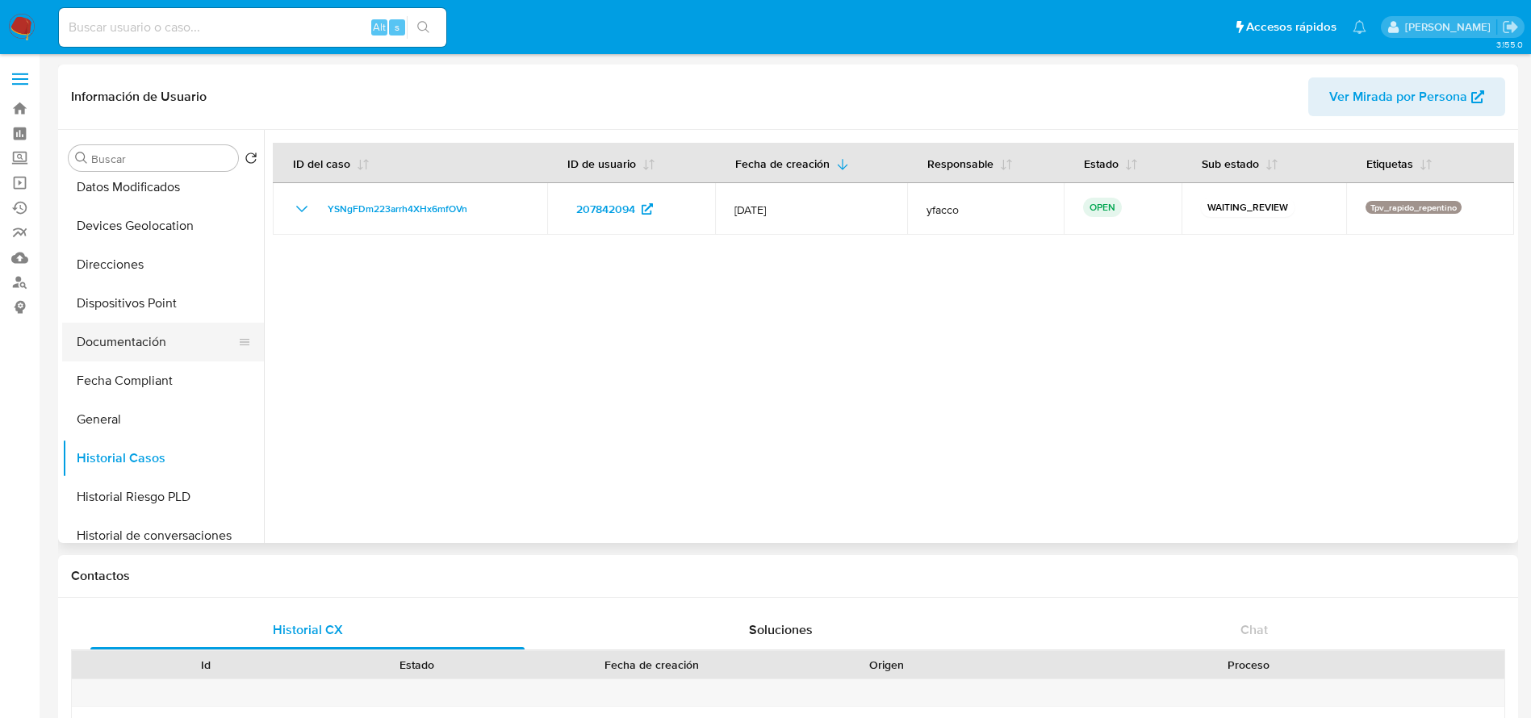
click at [160, 331] on button "Documentación" at bounding box center [156, 342] width 189 height 39
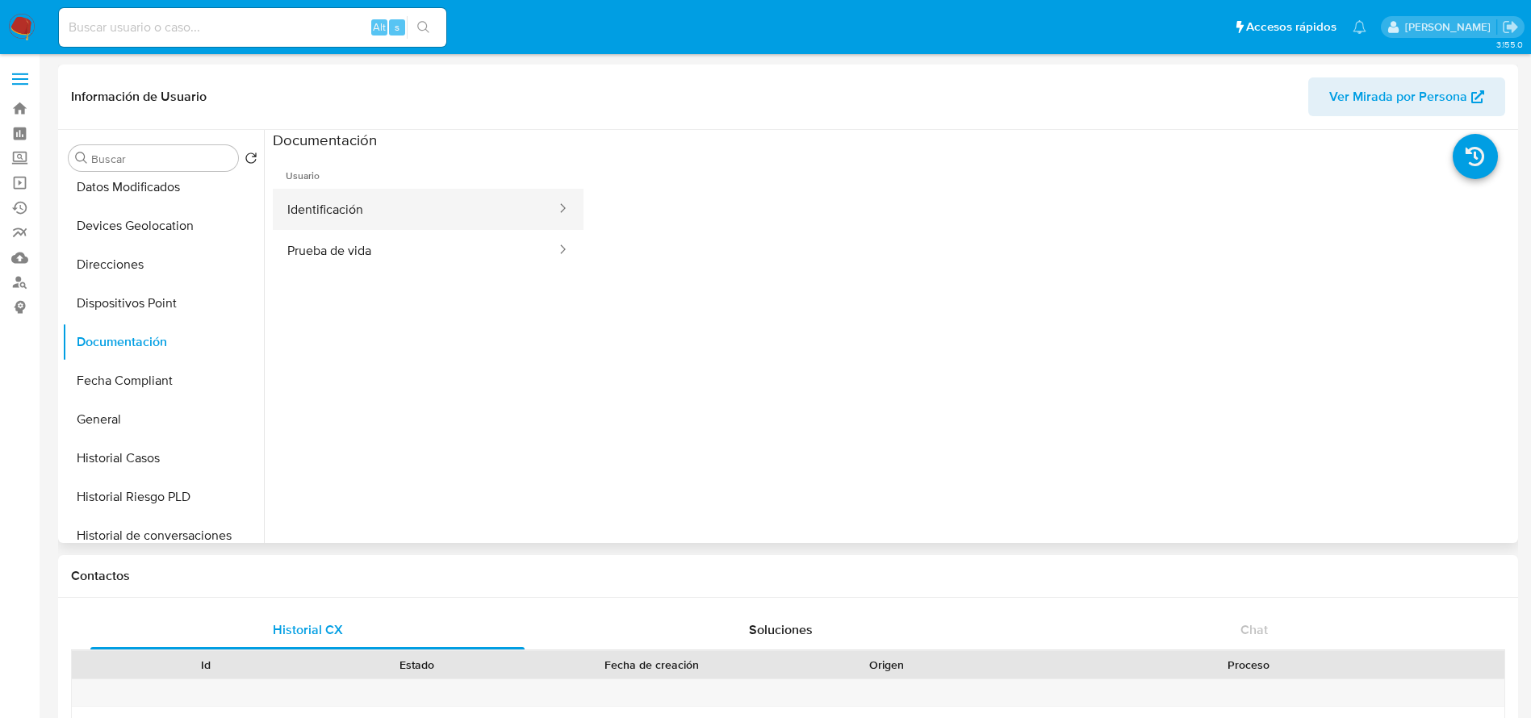
click at [342, 203] on button "Identificación" at bounding box center [415, 209] width 285 height 41
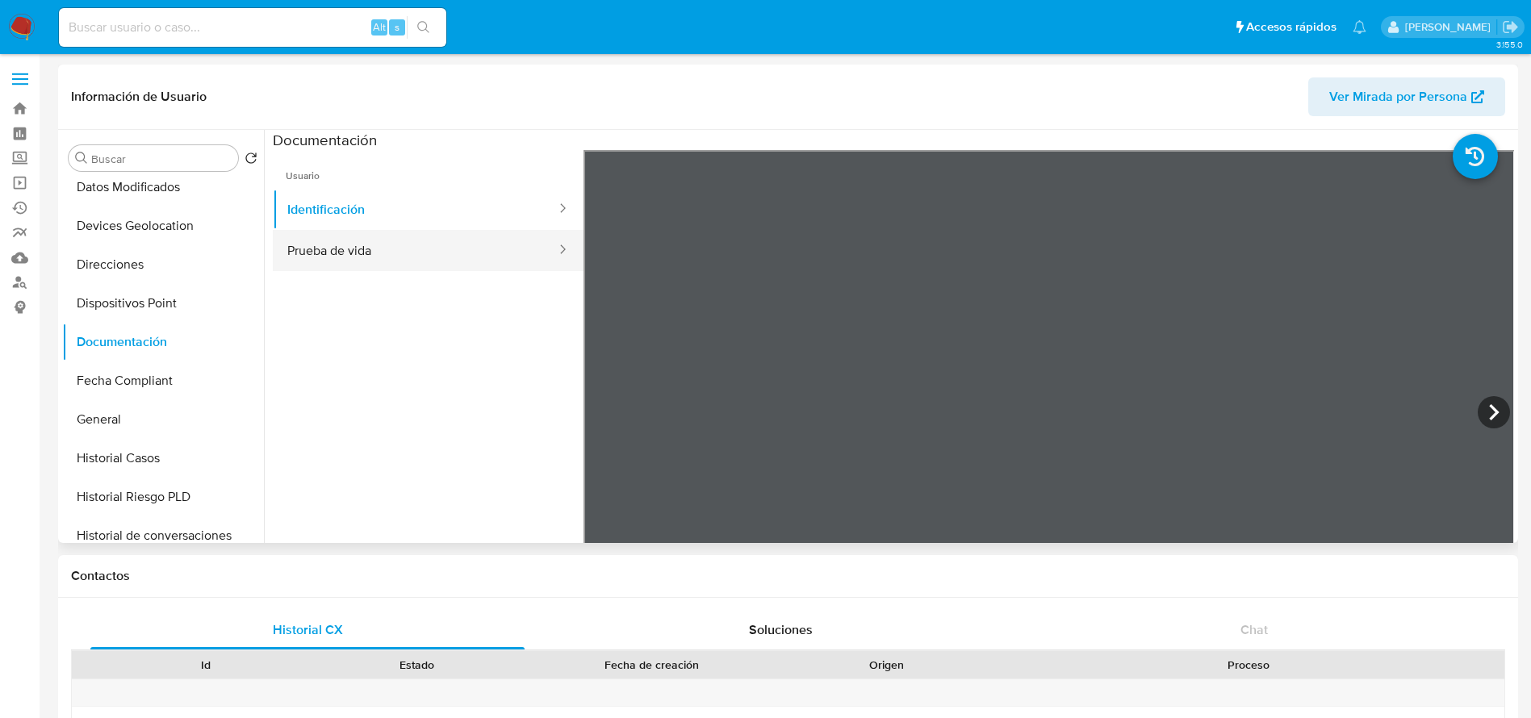
click at [555, 242] on icon at bounding box center [563, 249] width 16 height 16
click at [467, 234] on button "Prueba de vida" at bounding box center [415, 250] width 285 height 41
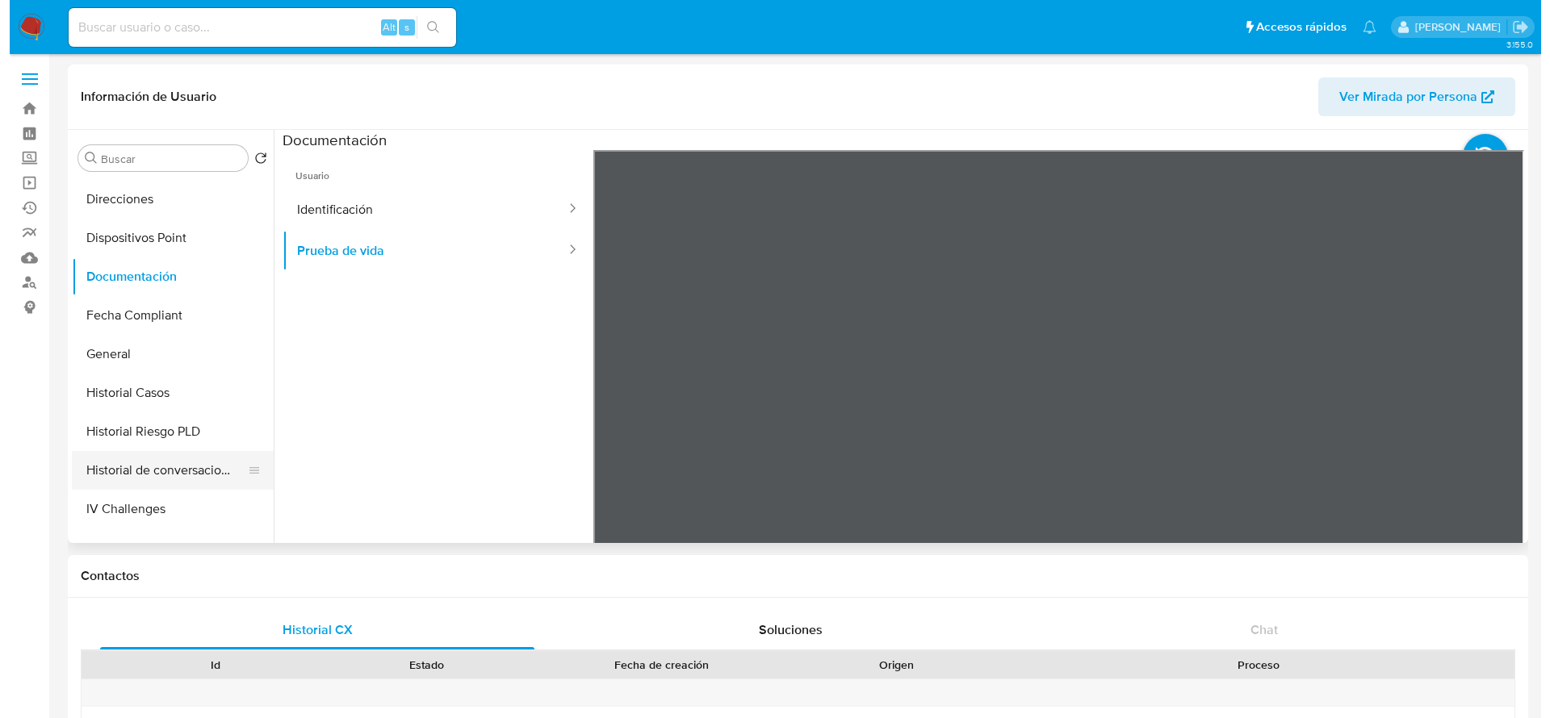
scroll to position [363, 0]
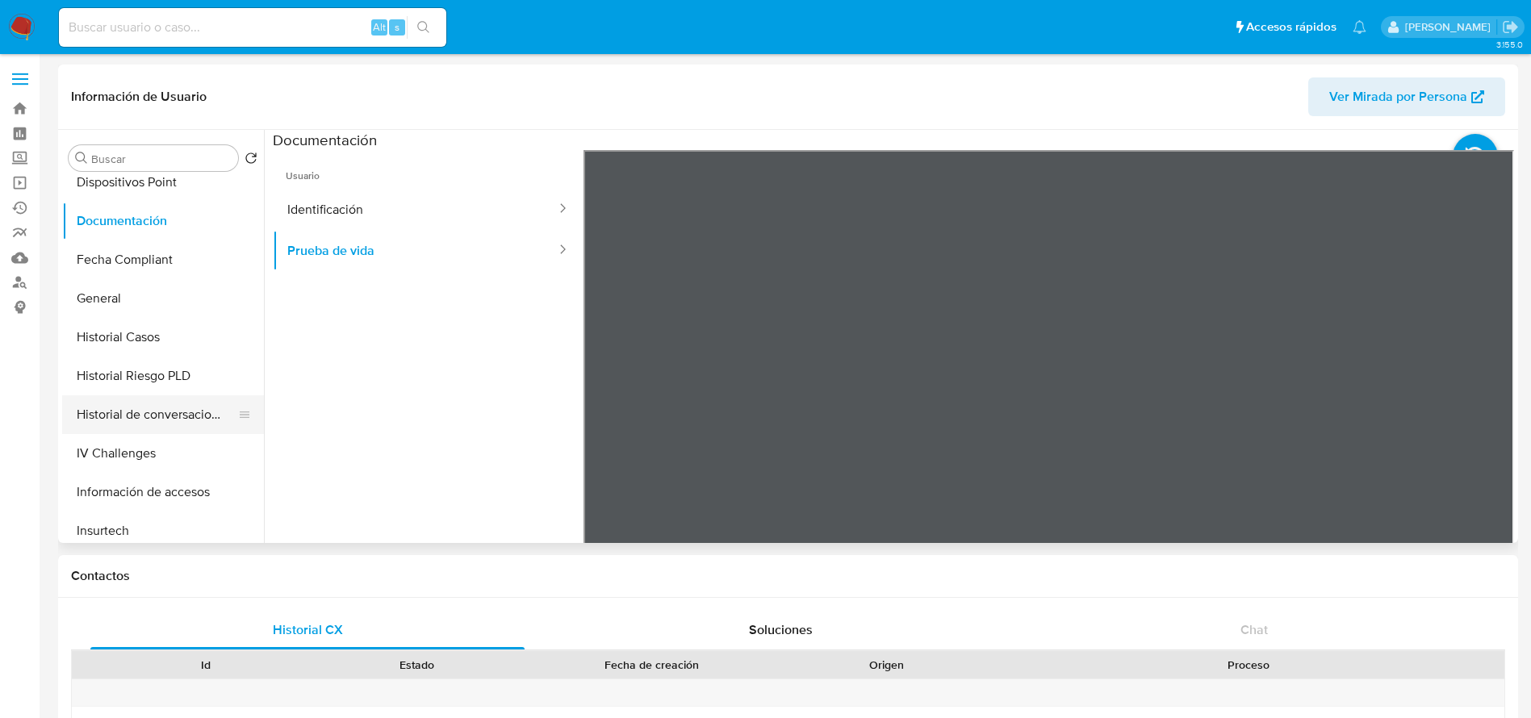
drag, startPoint x: 179, startPoint y: 418, endPoint x: 237, endPoint y: 422, distance: 58.3
click at [179, 418] on button "Historial de conversaciones" at bounding box center [156, 415] width 189 height 39
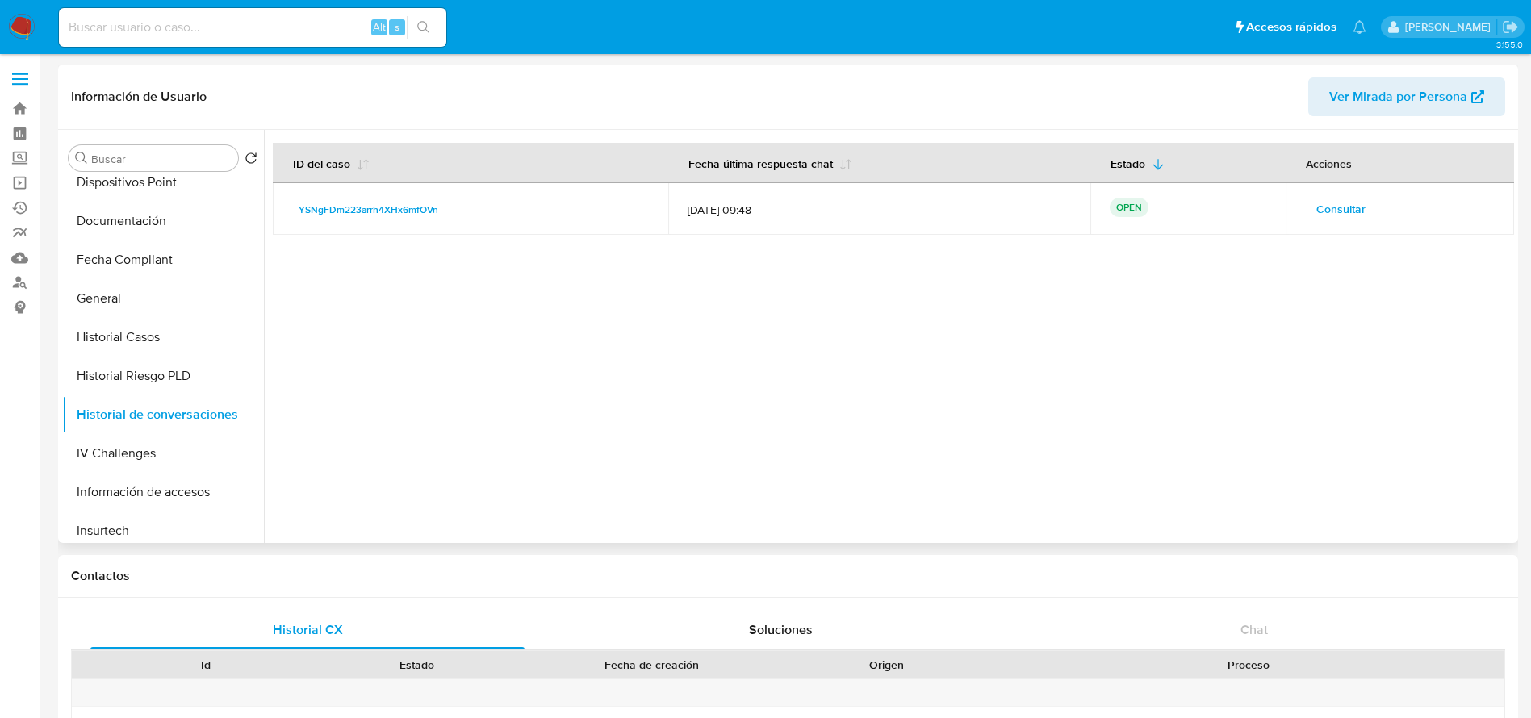
click at [1321, 204] on span "Consultar" at bounding box center [1340, 209] width 49 height 23
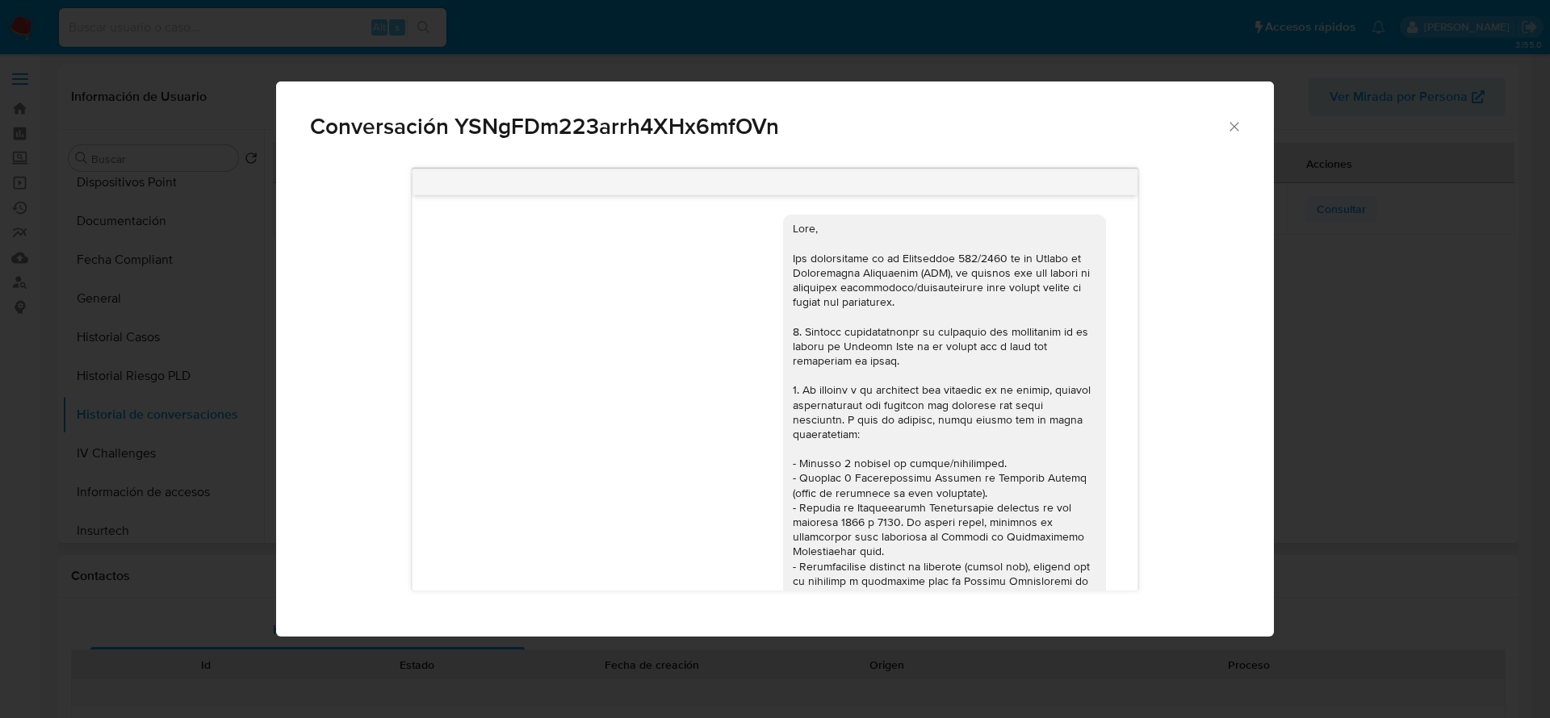
scroll to position [713, 0]
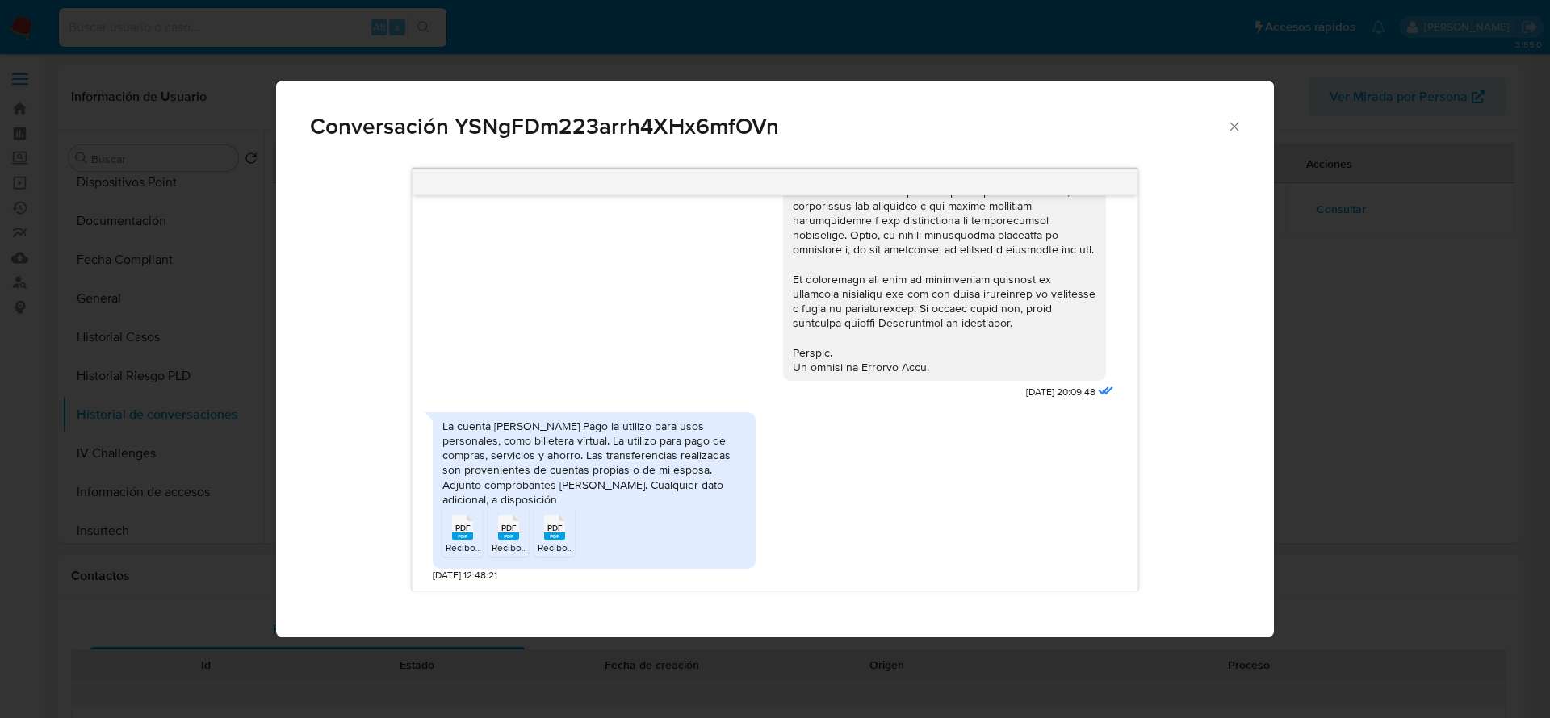
drag, startPoint x: 463, startPoint y: 525, endPoint x: 492, endPoint y: 542, distance: 33.6
click at [463, 525] on span "PDF" at bounding box center [462, 528] width 15 height 10
click at [494, 538] on div "PDF PDF" at bounding box center [509, 525] width 34 height 31
click at [549, 535] on rect "Comunicación" at bounding box center [554, 536] width 21 height 7
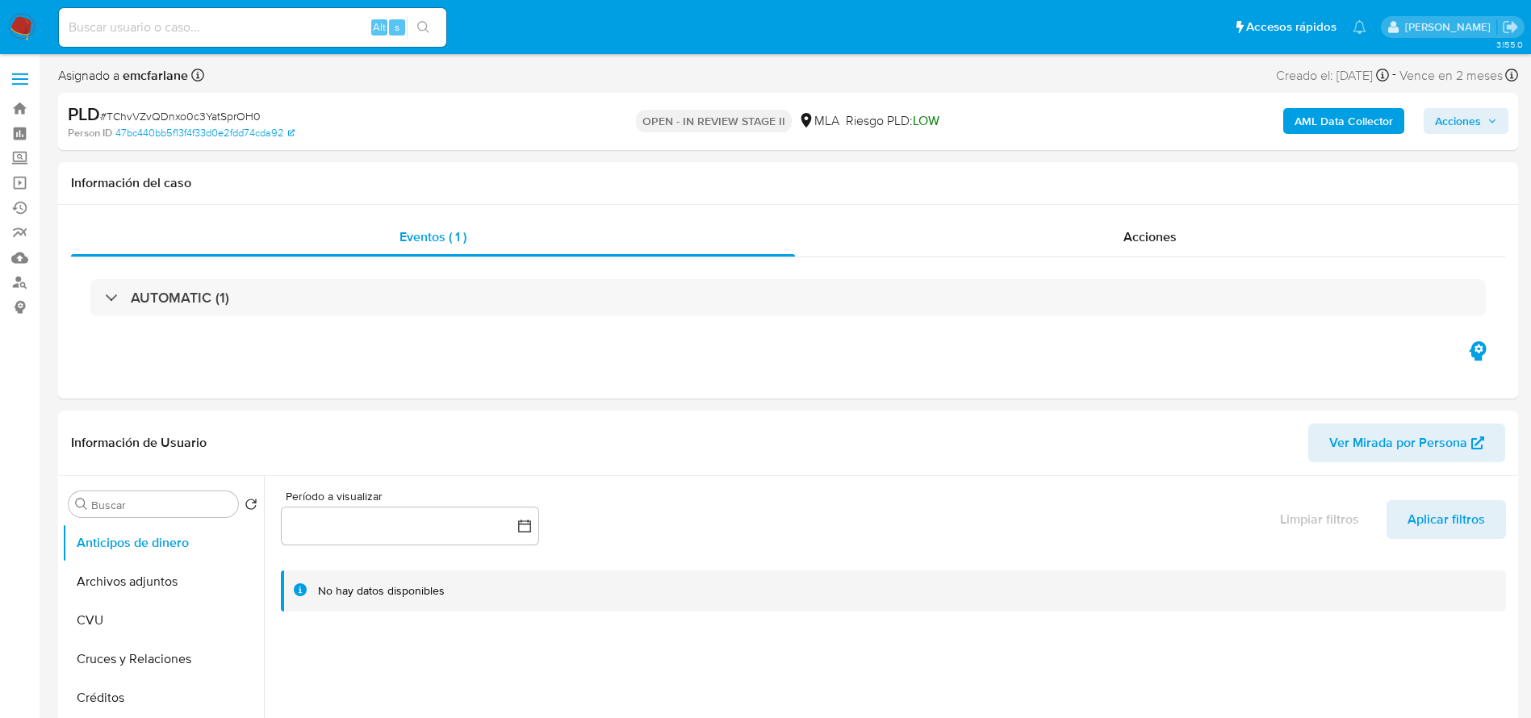
select select "10"
click at [1471, 123] on span "Acciones" at bounding box center [1458, 121] width 46 height 26
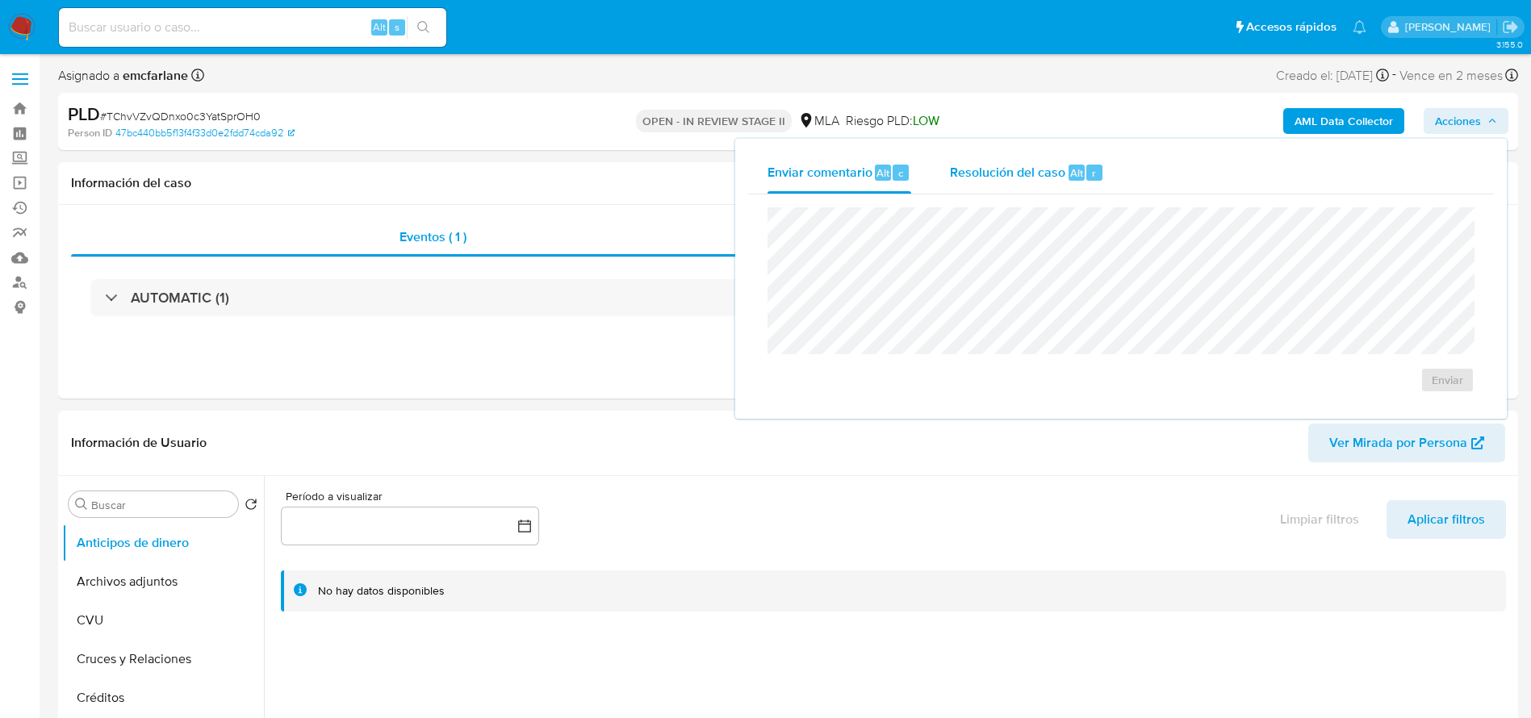
click at [1025, 183] on div "Resolución del caso Alt r" at bounding box center [1027, 173] width 154 height 42
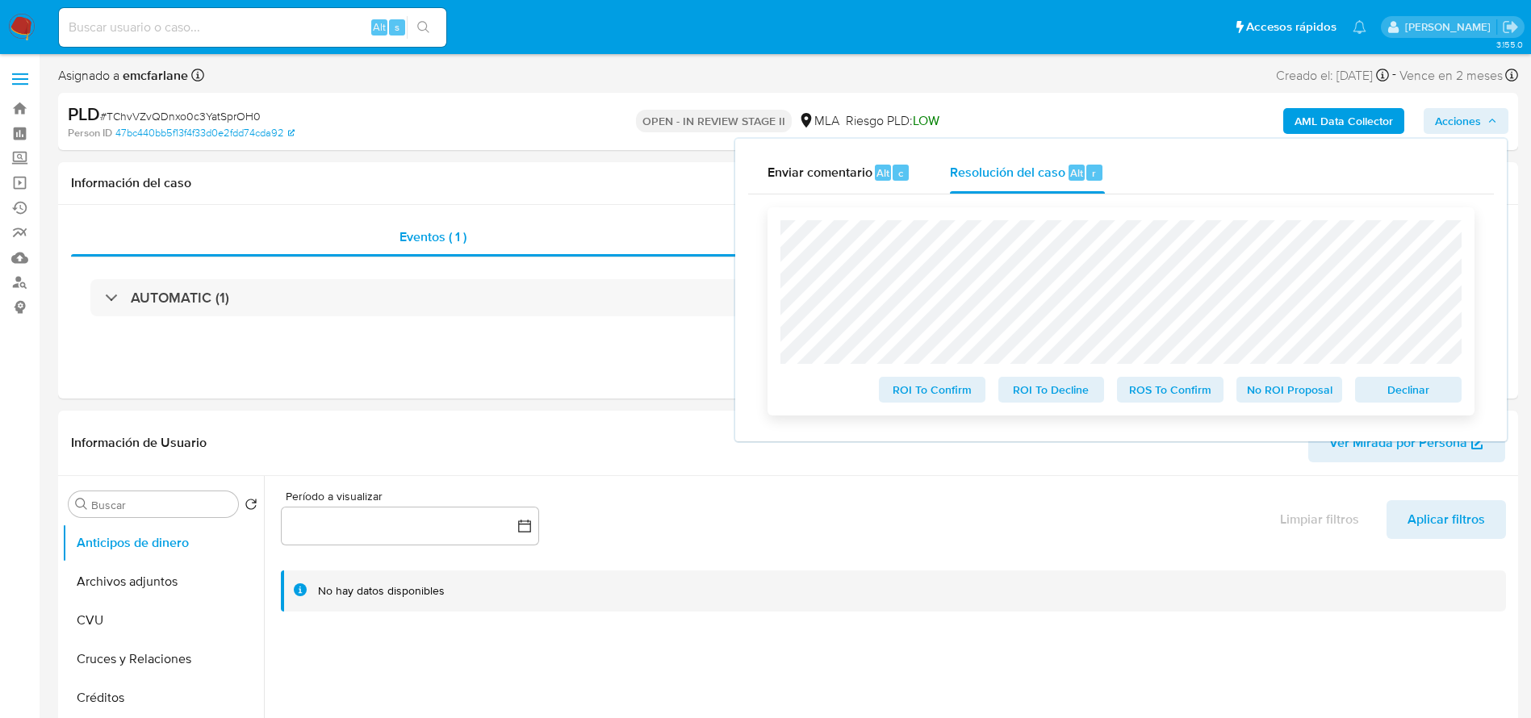
click at [1393, 387] on span "Declinar" at bounding box center [1409, 390] width 84 height 23
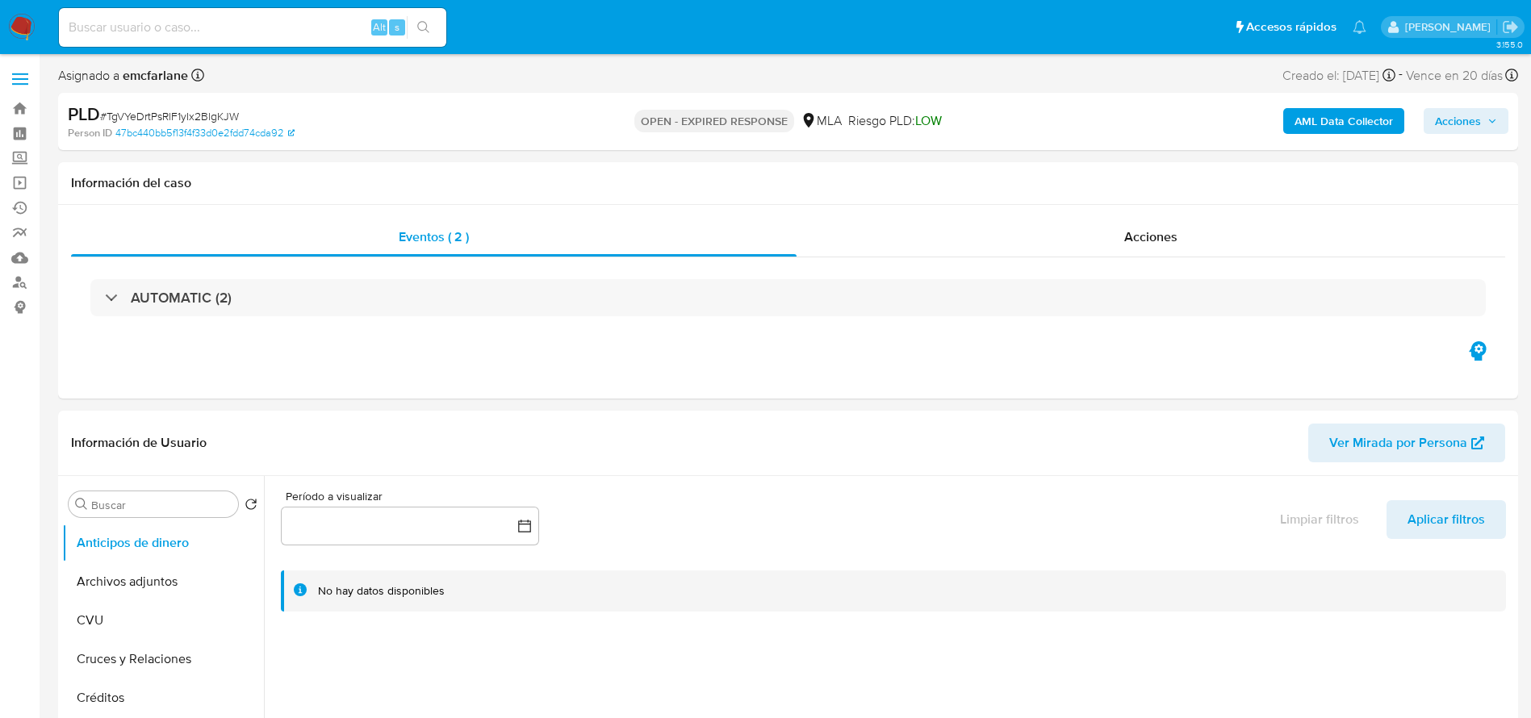
select select "10"
click at [187, 114] on span "# TgVYeDrtPsRlF1yIx2BlgKJW" at bounding box center [169, 116] width 139 height 16
drag, startPoint x: 187, startPoint y: 114, endPoint x: 142, endPoint y: 72, distance: 61.7
click at [188, 114] on span "# TgVYeDrtPsRlF1yIx2BlgKJW" at bounding box center [169, 116] width 139 height 16
copy span "TgVYeDrtPsRlF1yIx2BlgKJW"
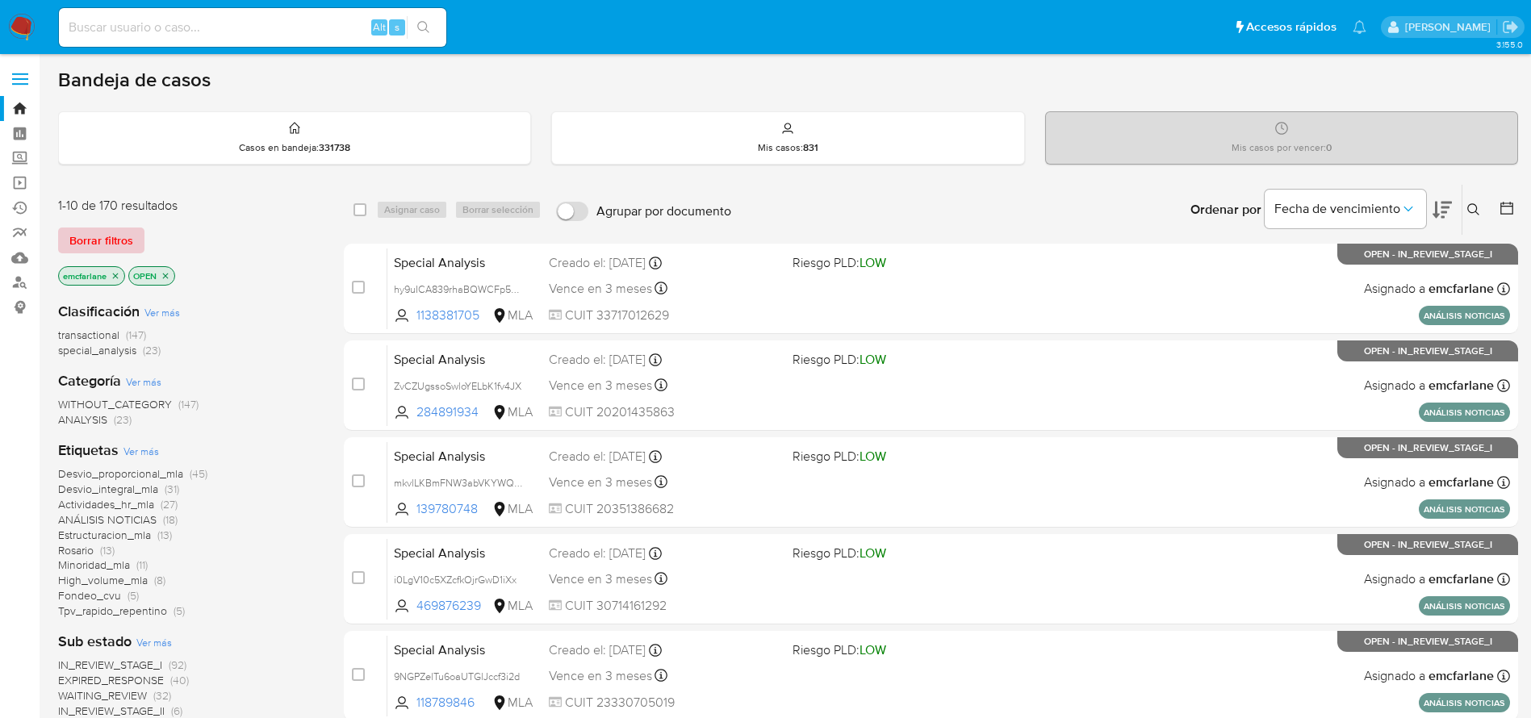
click at [82, 233] on span "Borrar filtros" at bounding box center [101, 240] width 64 height 23
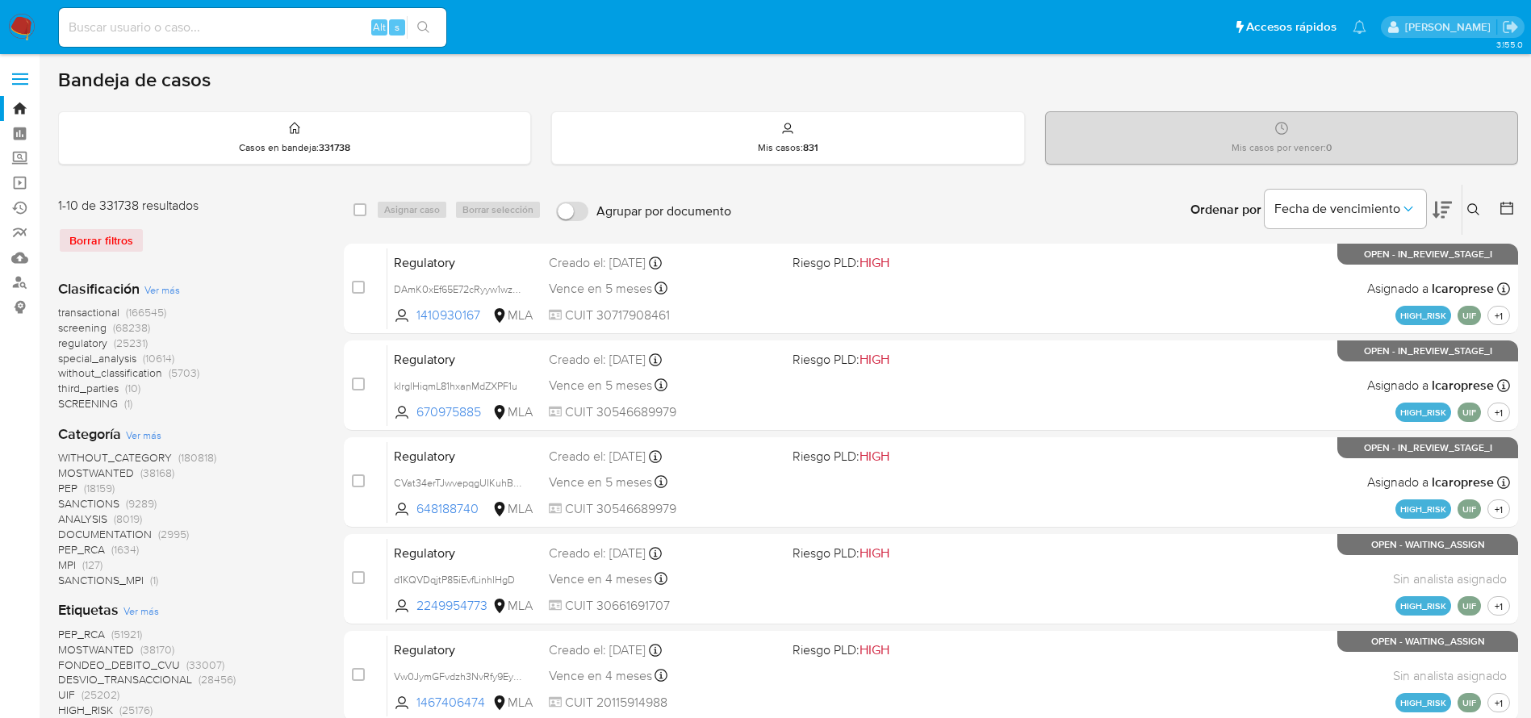
click at [1467, 212] on button at bounding box center [1476, 209] width 27 height 19
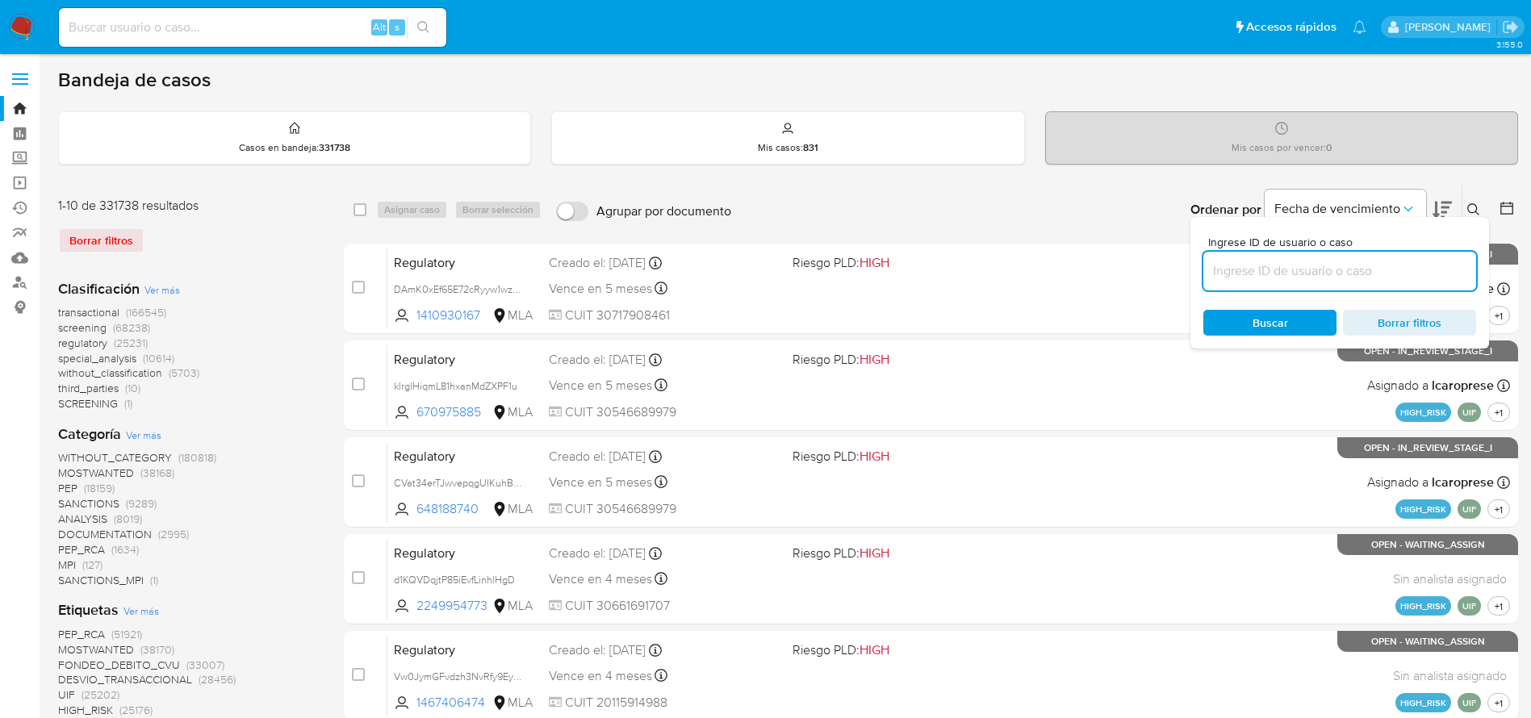
click at [1345, 282] on div at bounding box center [1339, 271] width 273 height 39
type input "TgVYeDrtPsRlF1yIx2BlgKJW"
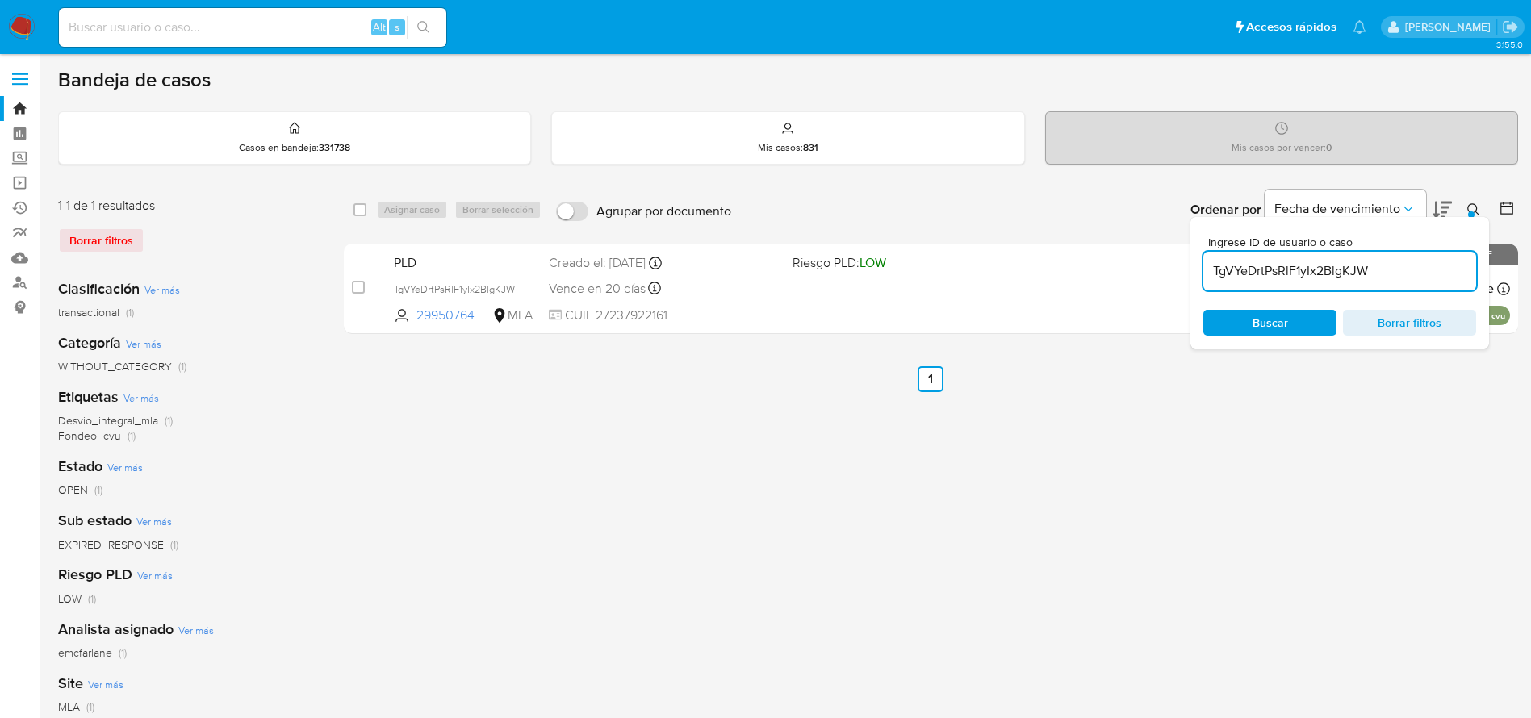
click at [354, 216] on span at bounding box center [360, 209] width 13 height 13
click at [362, 209] on input "checkbox" at bounding box center [360, 209] width 13 height 13
checkbox input "true"
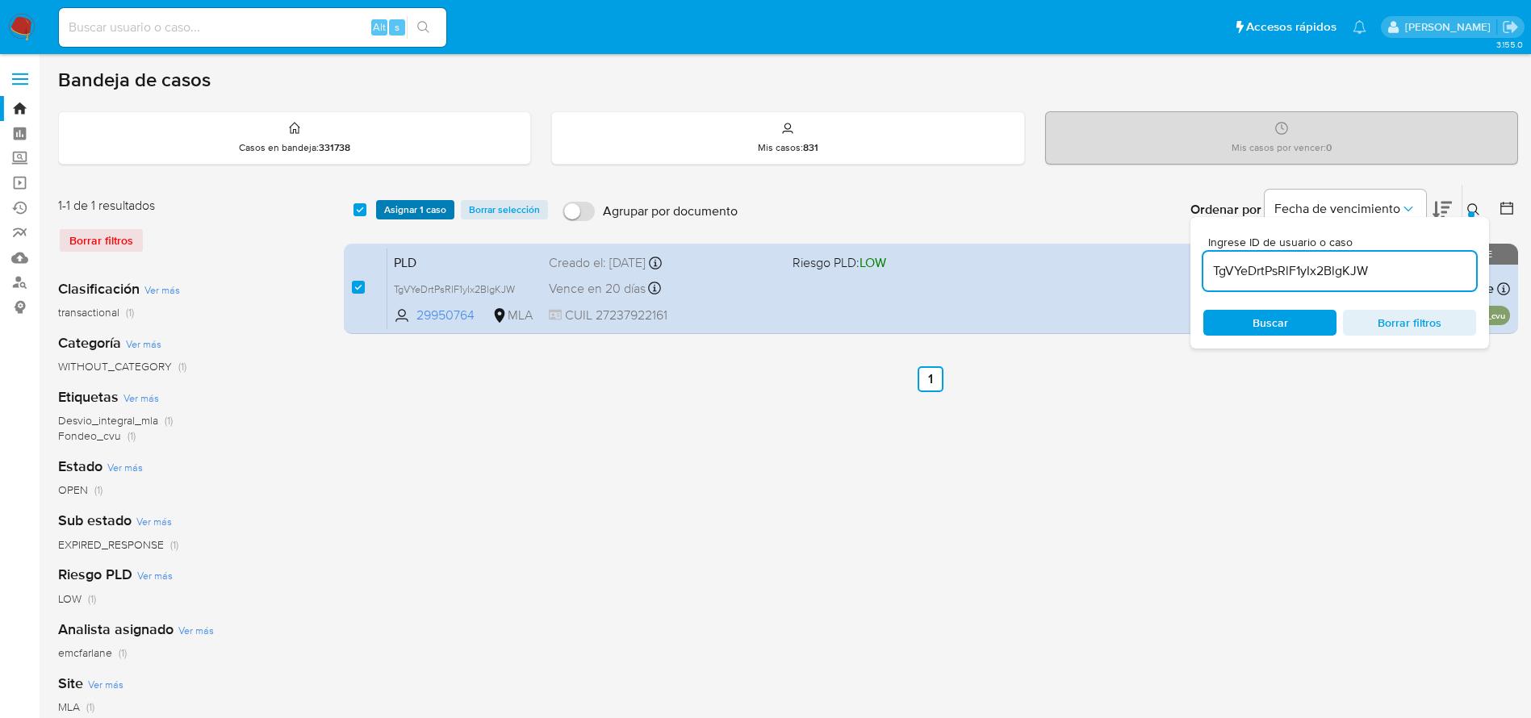
click at [397, 213] on span "Asignar 1 caso" at bounding box center [415, 210] width 62 height 16
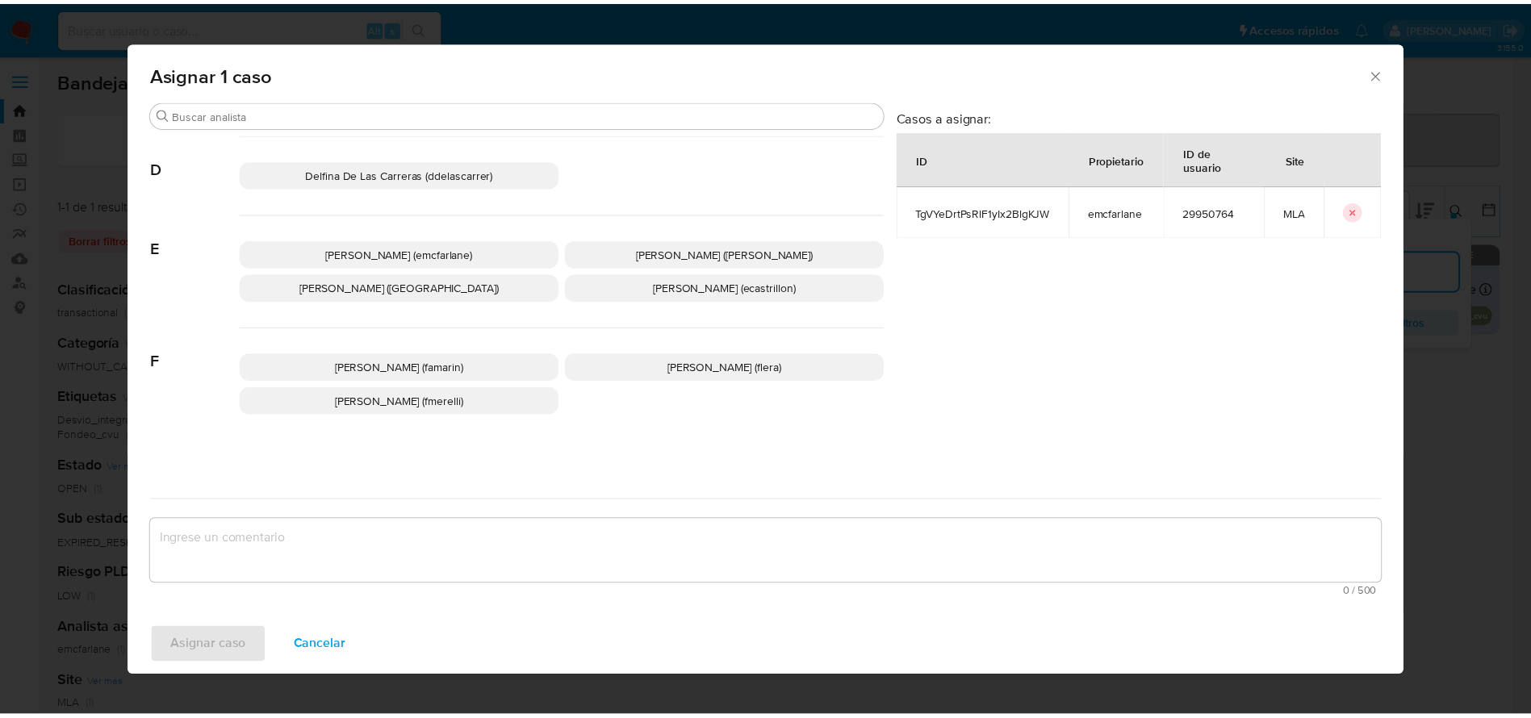
scroll to position [242, 0]
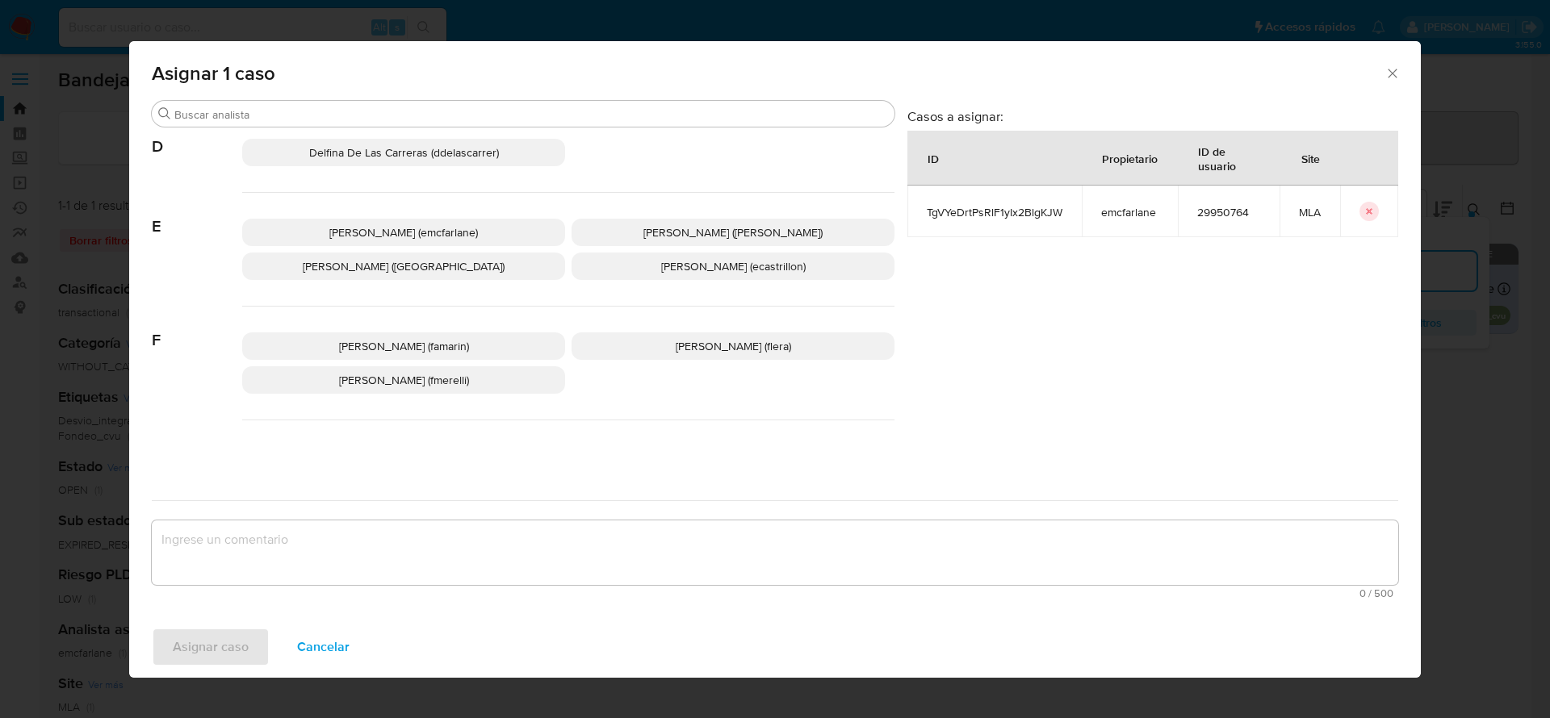
click at [404, 241] on p "Elaine Mc Farlane (emcfarlane)" at bounding box center [403, 232] width 323 height 27
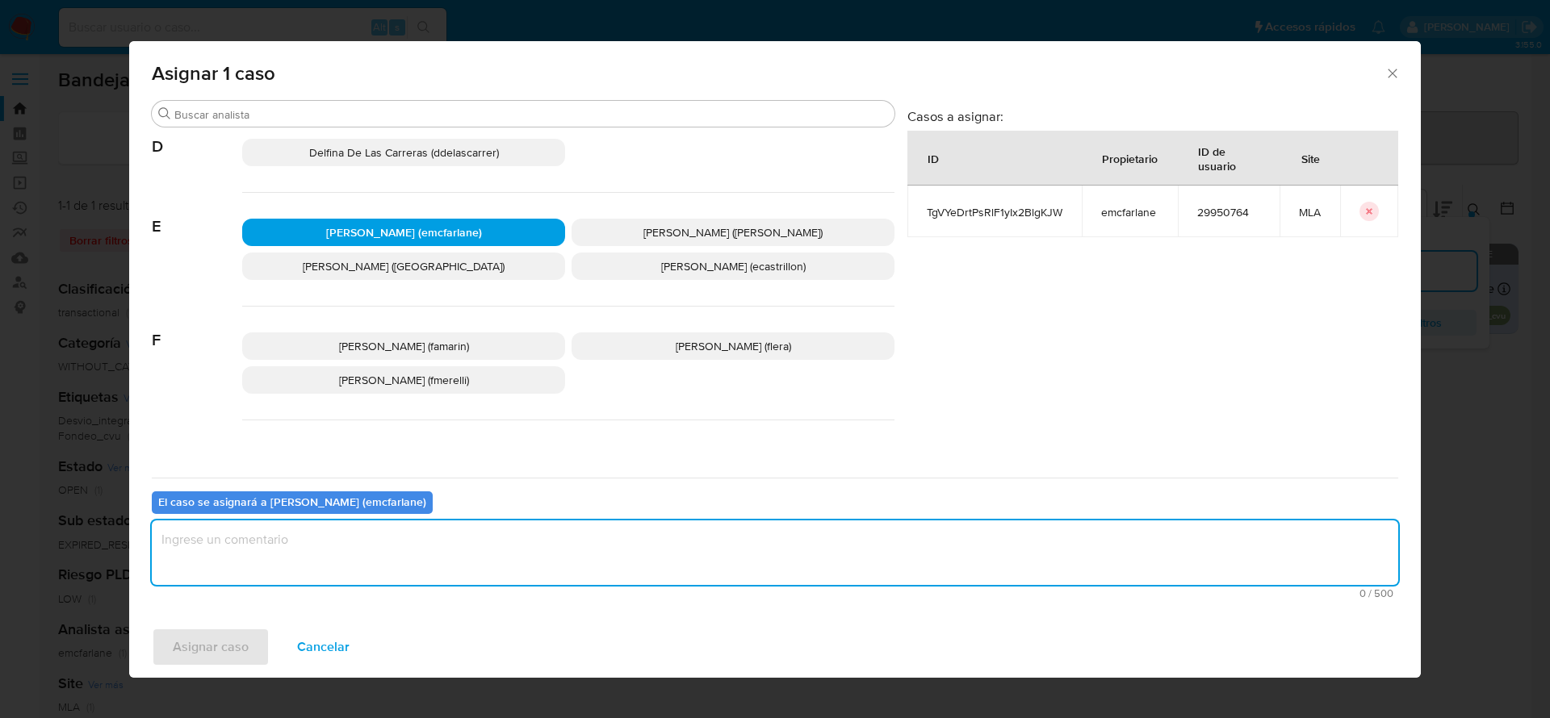
click at [356, 540] on textarea "assign-modal" at bounding box center [775, 553] width 1246 height 65
click at [191, 641] on span "Asignar caso" at bounding box center [211, 648] width 76 height 36
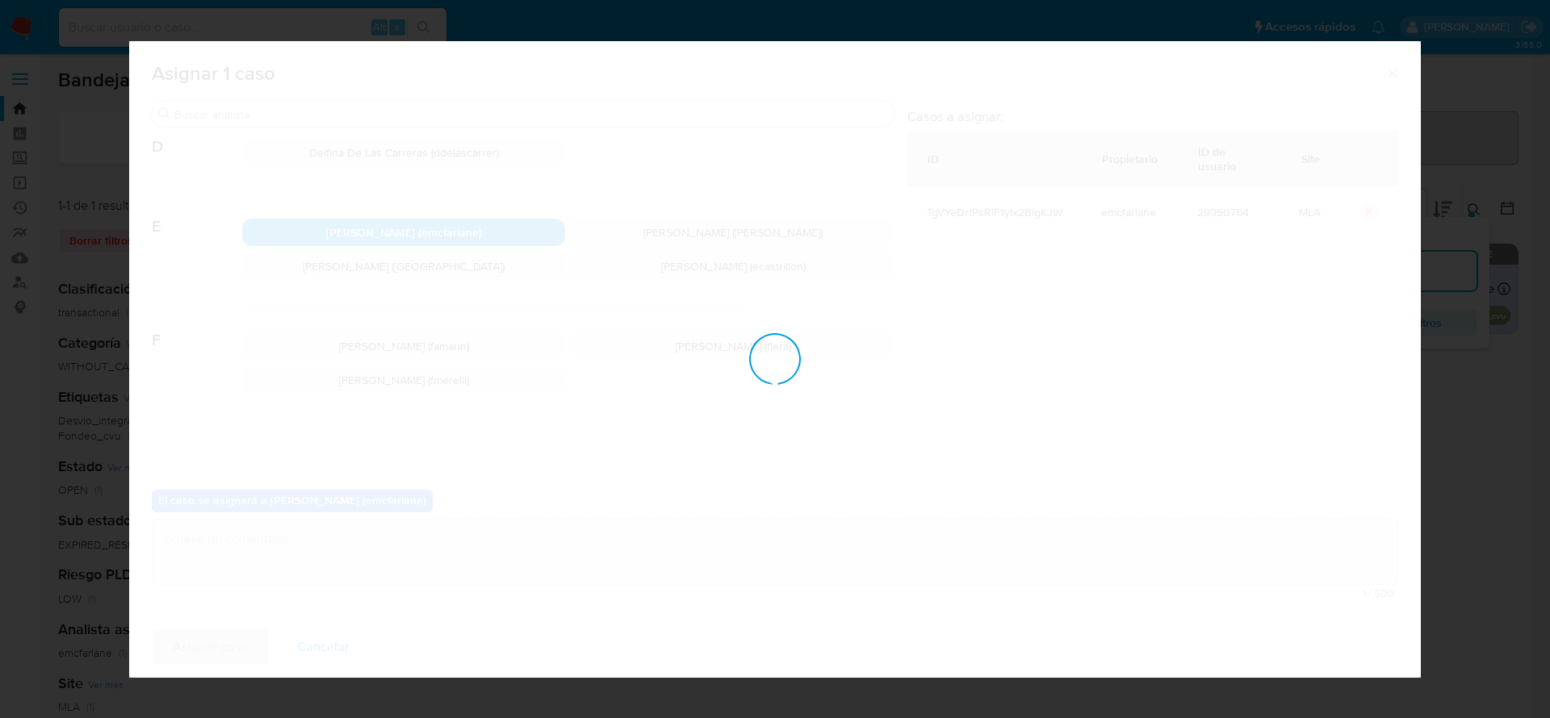
checkbox input "false"
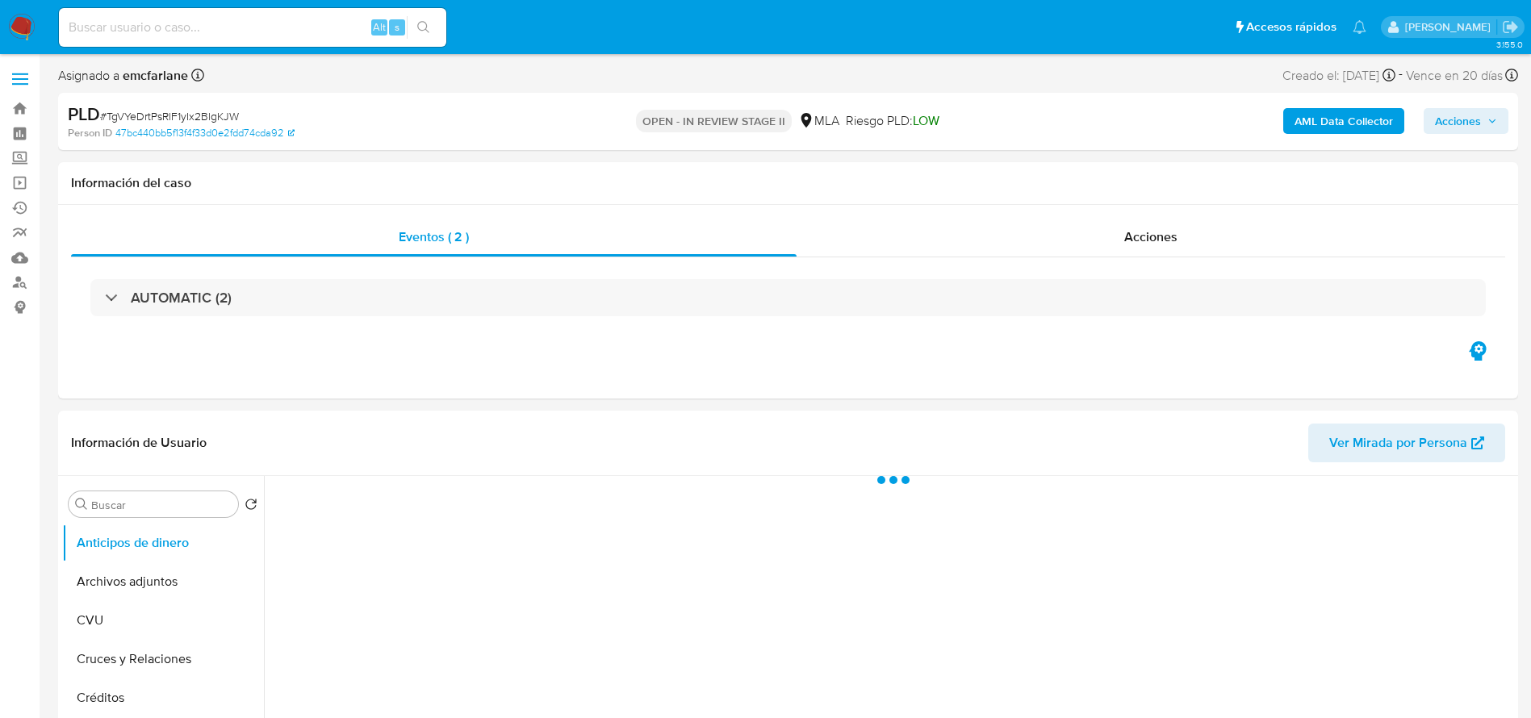
click at [1445, 101] on div "PLD # TgVYeDrtPsRlF1yIx2BlgKJW Person ID 47bc440bb5f13f4f33d0e2fdd74cda92 OPEN …" at bounding box center [788, 121] width 1460 height 57
click at [1443, 112] on span "Acciones" at bounding box center [1458, 121] width 46 height 26
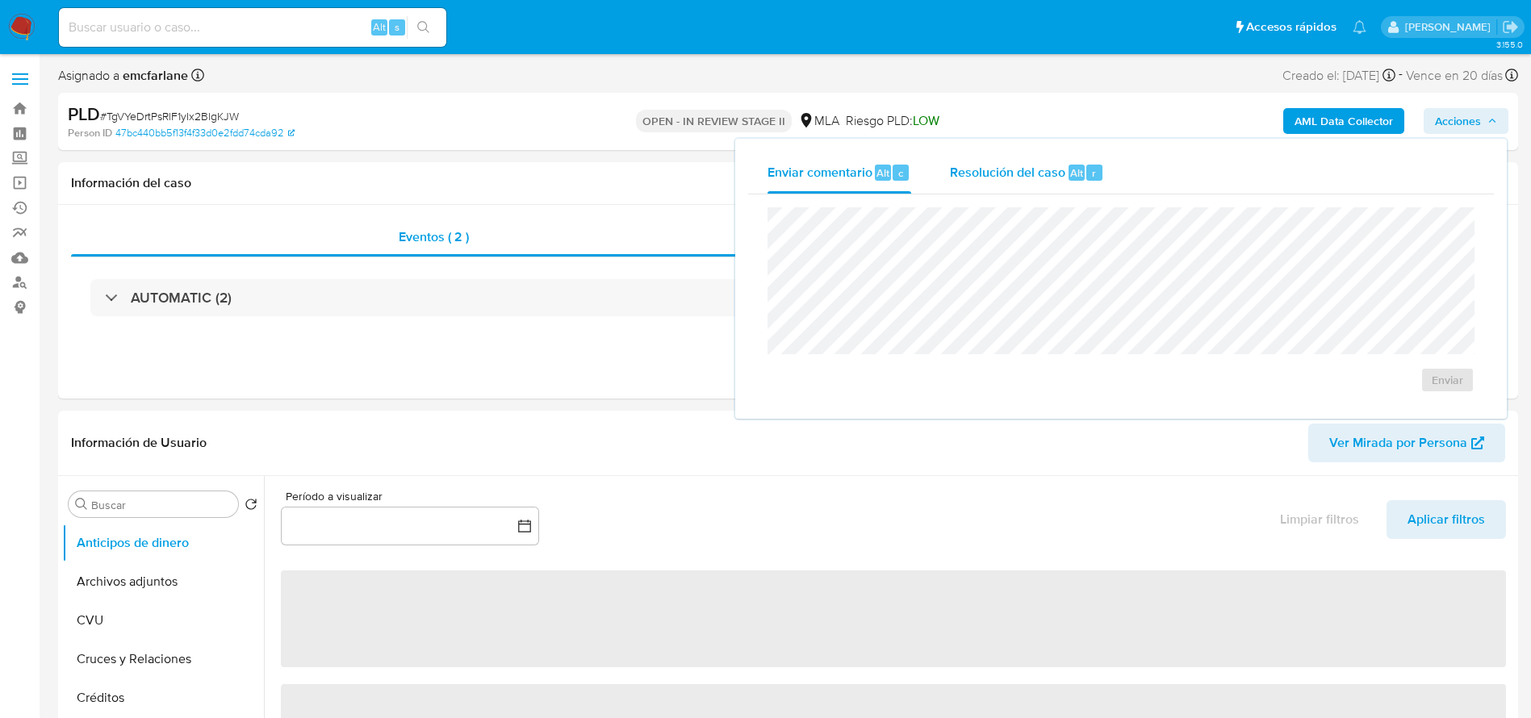
drag, startPoint x: 1034, startPoint y: 159, endPoint x: 1030, endPoint y: 206, distance: 47.0
click at [1032, 166] on div "Resolución del caso Alt r" at bounding box center [1027, 173] width 154 height 42
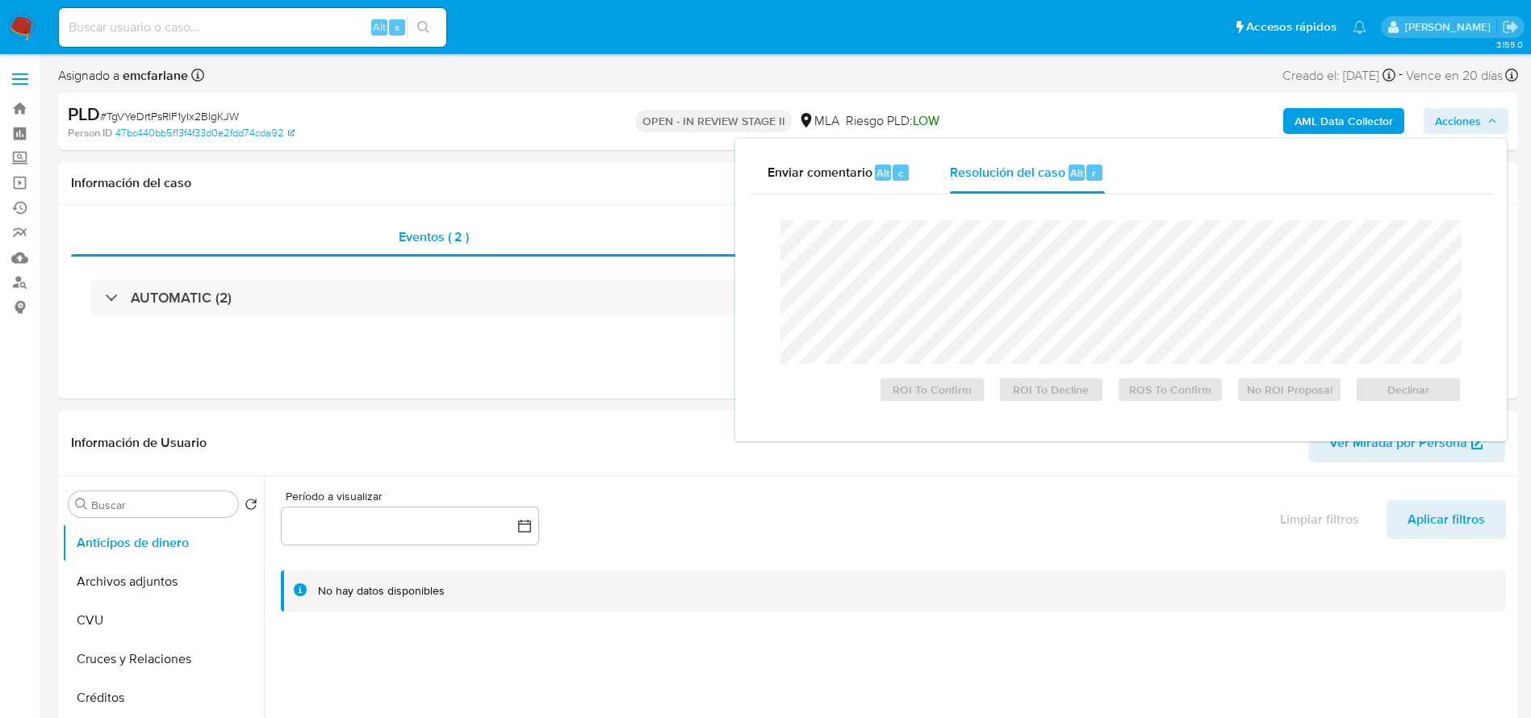
select select "10"
click at [1421, 400] on span "Declinar" at bounding box center [1409, 390] width 84 height 23
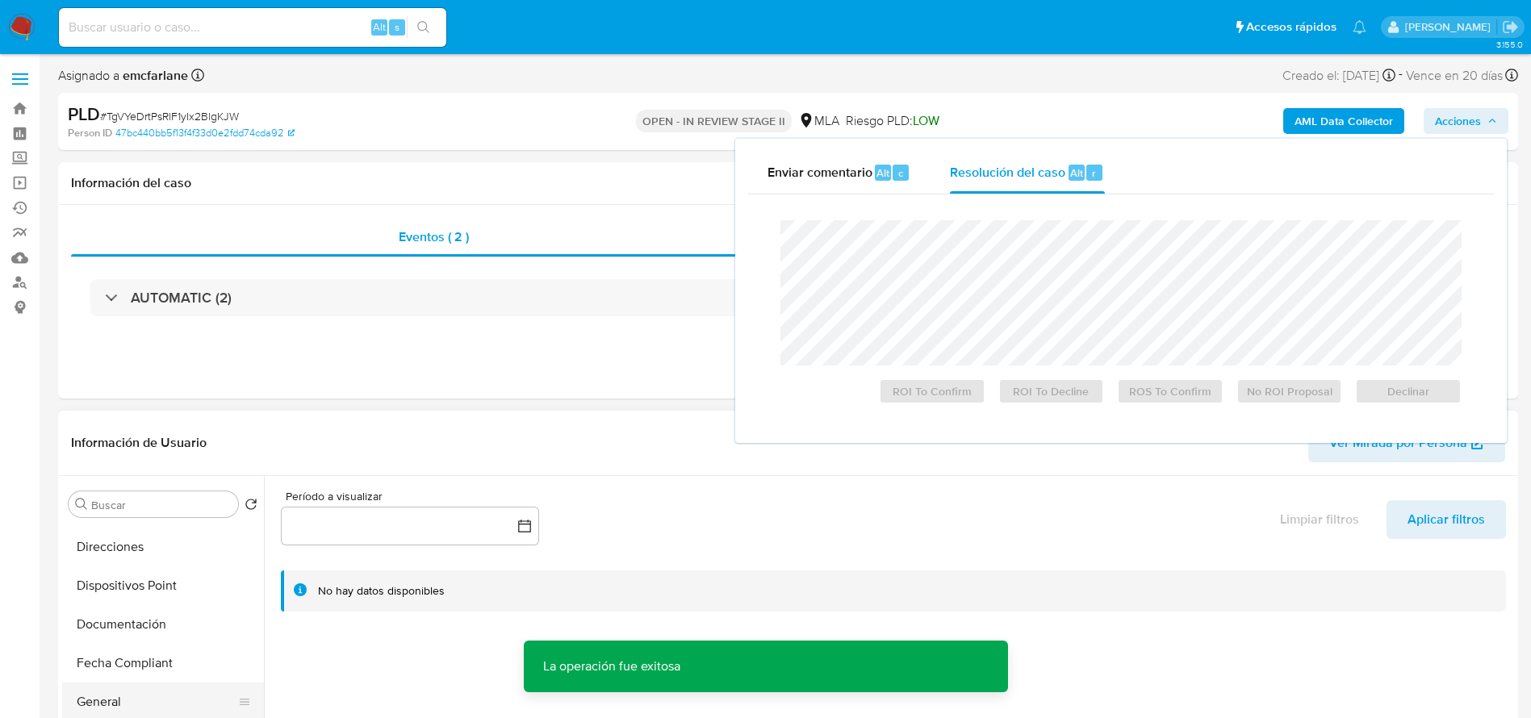
scroll to position [363, 0]
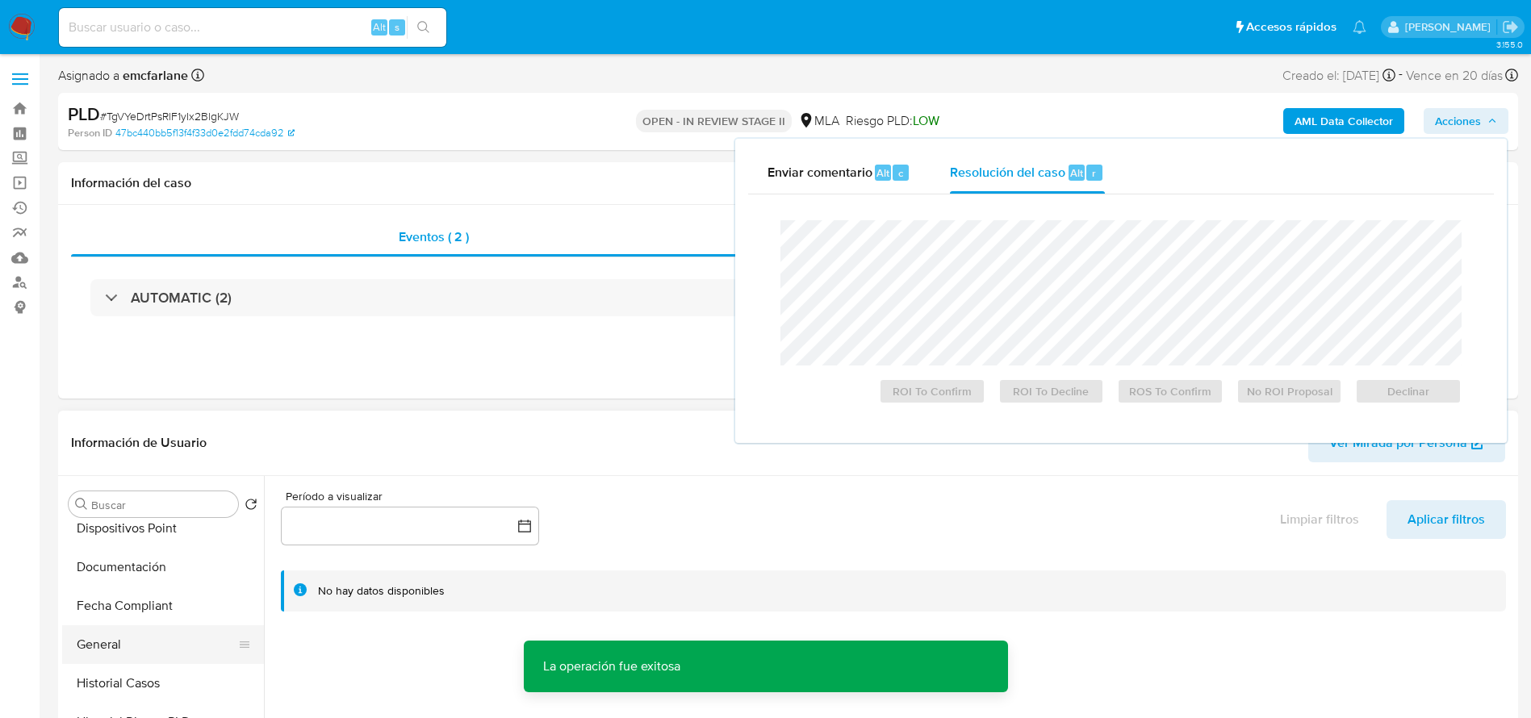
click at [146, 676] on button "Historial Casos" at bounding box center [163, 683] width 202 height 39
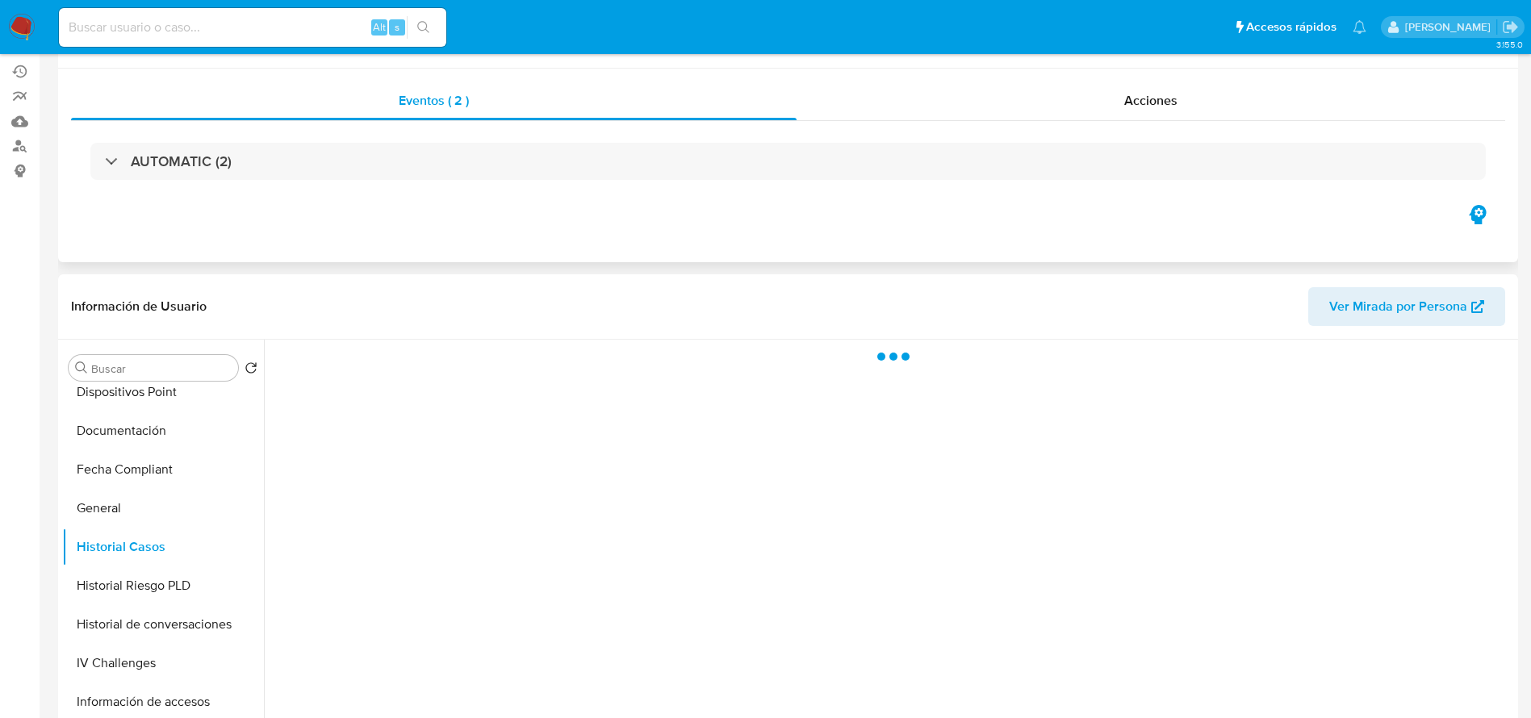
scroll to position [242, 0]
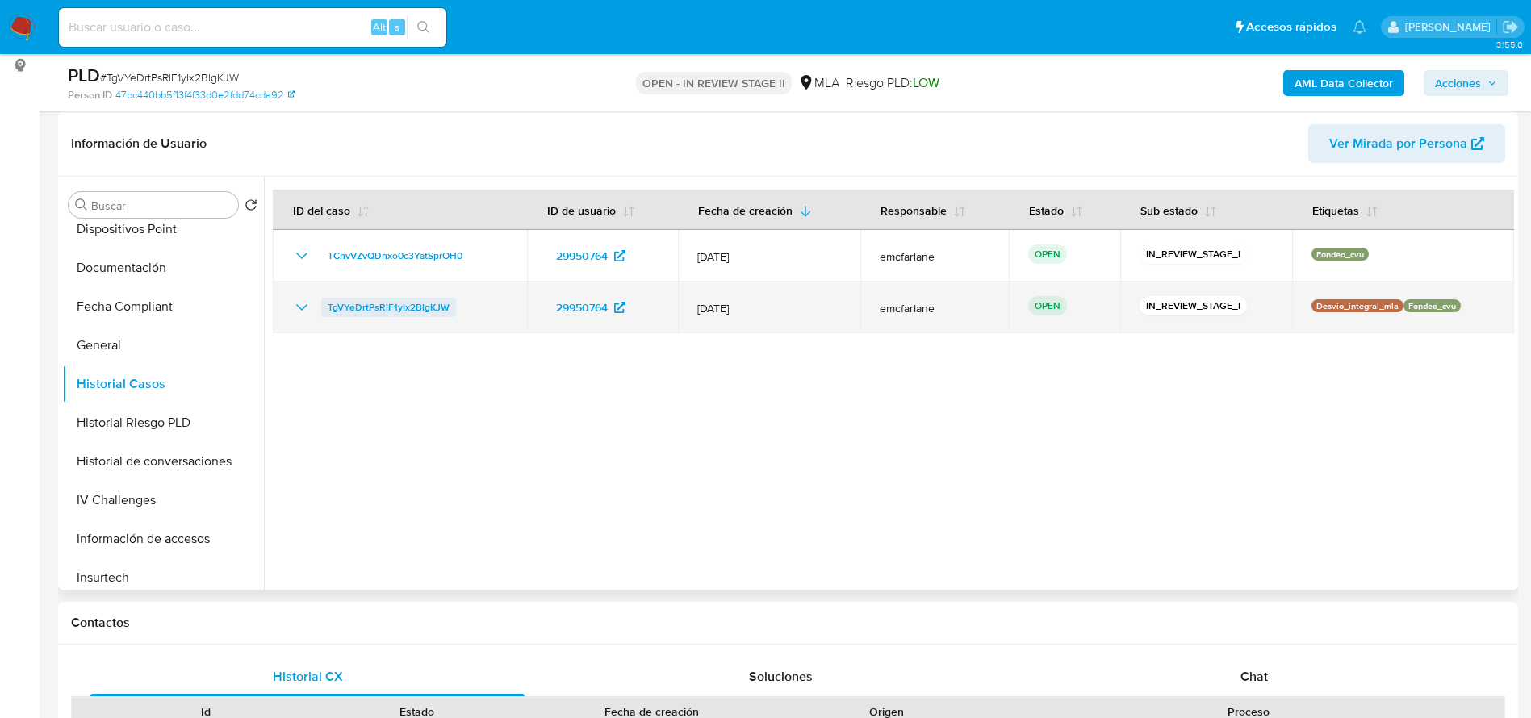
click at [426, 300] on span "TgVYeDrtPsRlF1yIx2BlgKJW" at bounding box center [389, 307] width 122 height 19
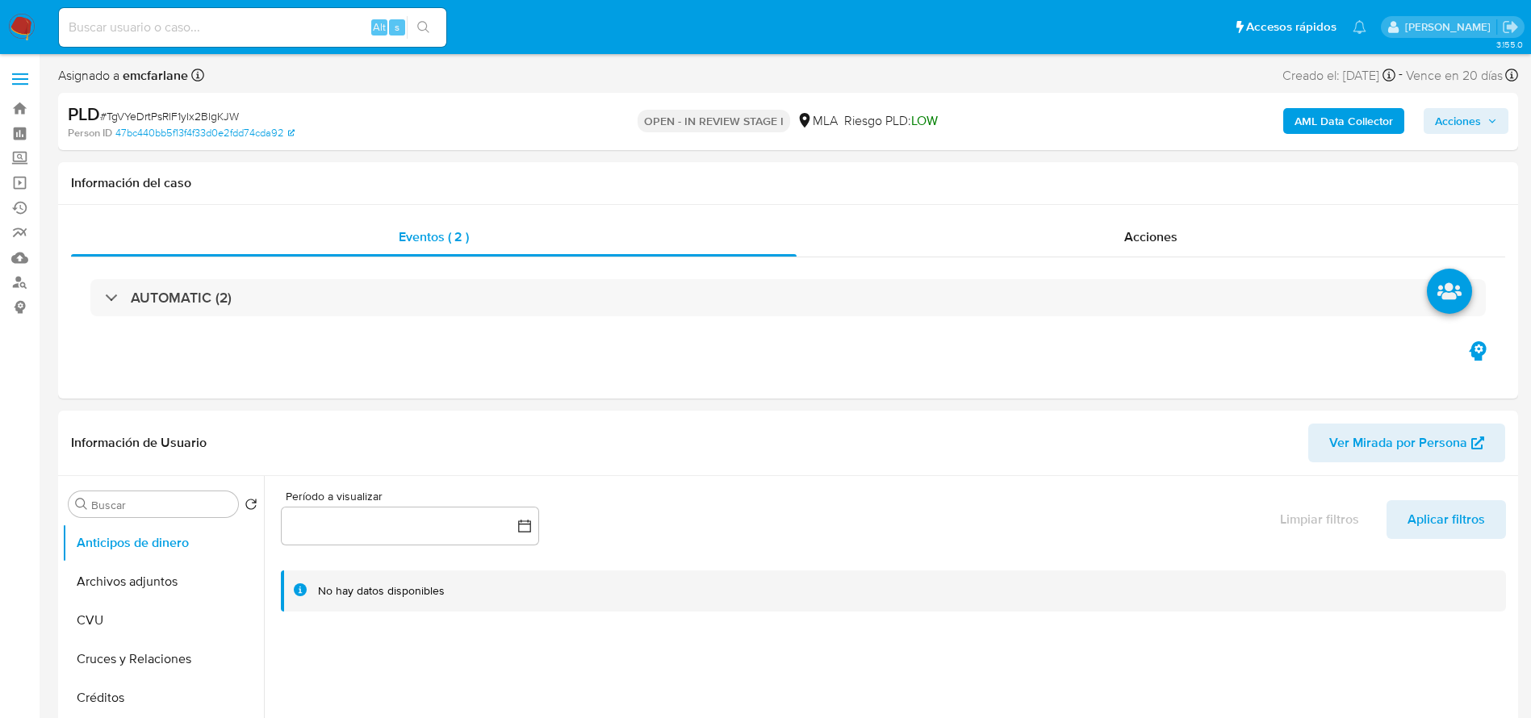
select select "10"
click at [144, 586] on button "Archivos adjuntos" at bounding box center [156, 582] width 189 height 39
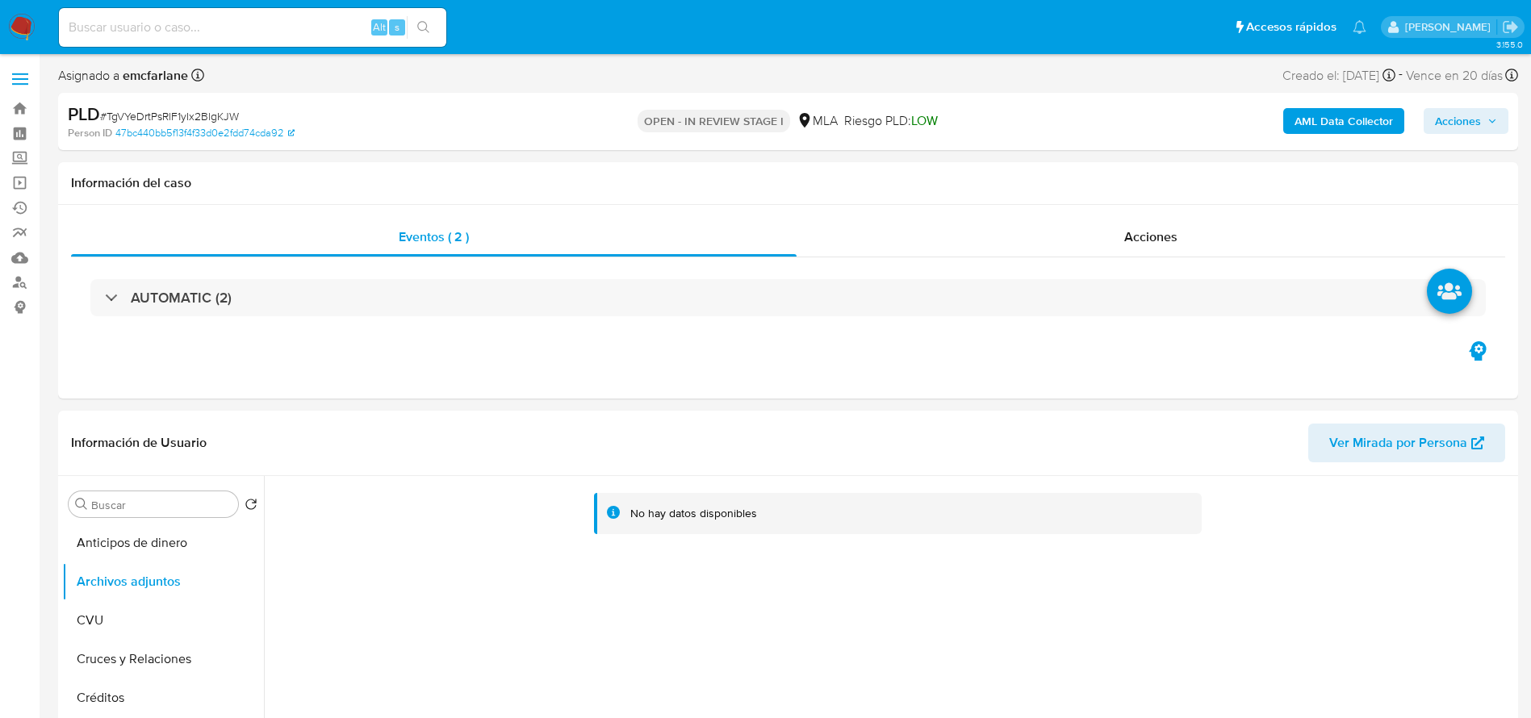
click at [1338, 118] on b "AML Data Collector" at bounding box center [1344, 121] width 98 height 26
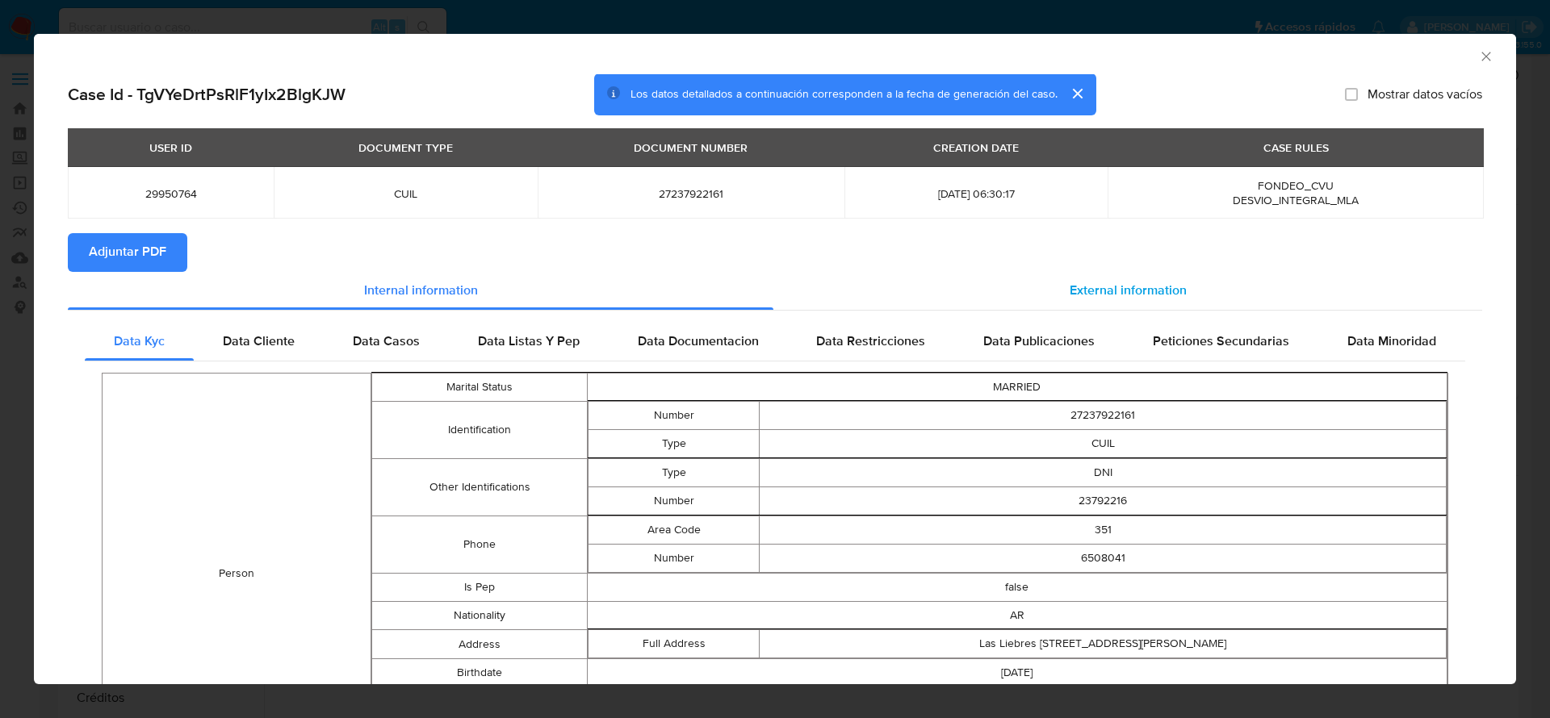
click at [1206, 283] on div "External information" at bounding box center [1127, 291] width 709 height 39
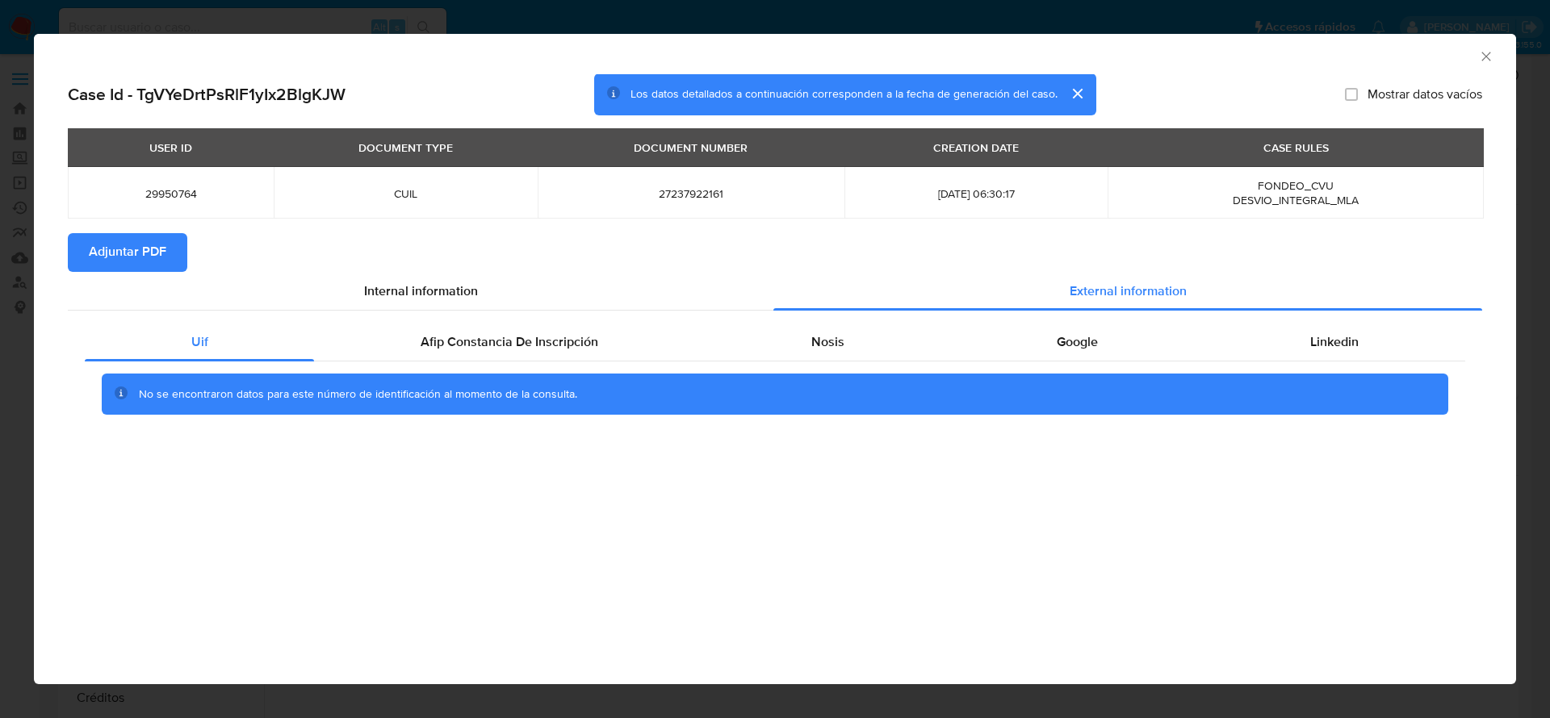
click at [565, 312] on div "Uif Afip Constancia De Inscripción Nosis Google Linkedin No se encontraron dato…" at bounding box center [775, 375] width 1414 height 127
click at [582, 357] on div "Afip Constancia De Inscripción" at bounding box center [509, 342] width 390 height 39
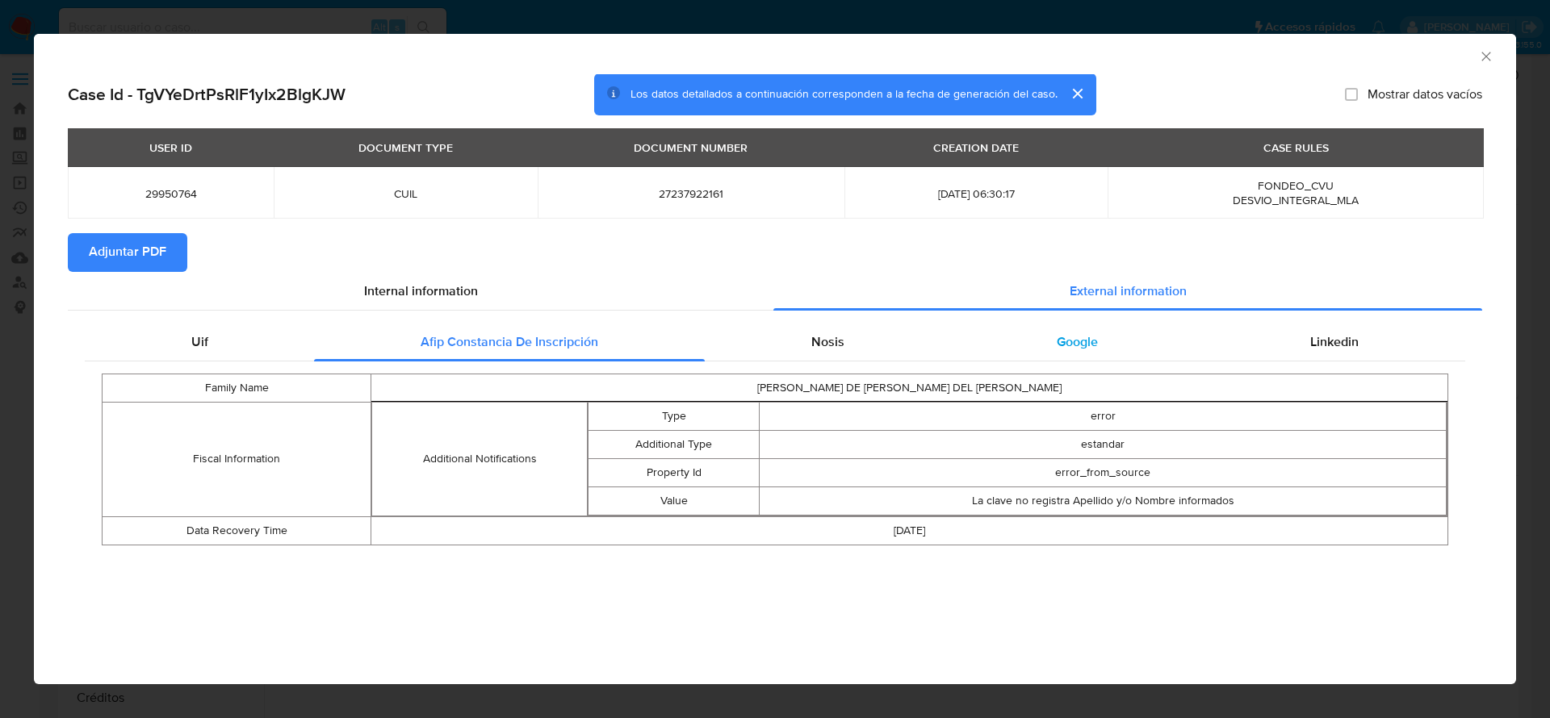
drag, startPoint x: 814, startPoint y: 344, endPoint x: 1015, endPoint y: 358, distance: 201.5
click at [814, 345] on span "Nosis" at bounding box center [827, 342] width 33 height 19
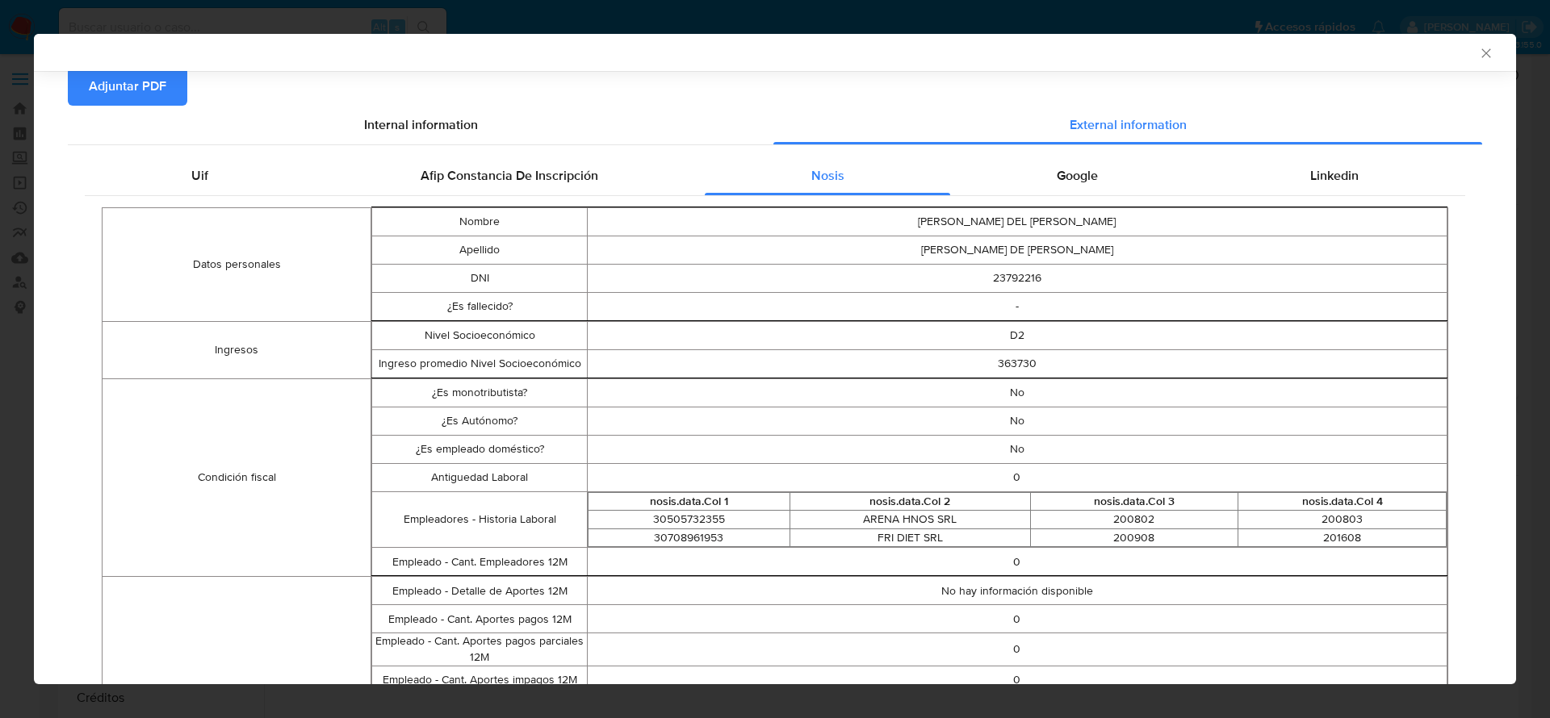
scroll to position [118, 0]
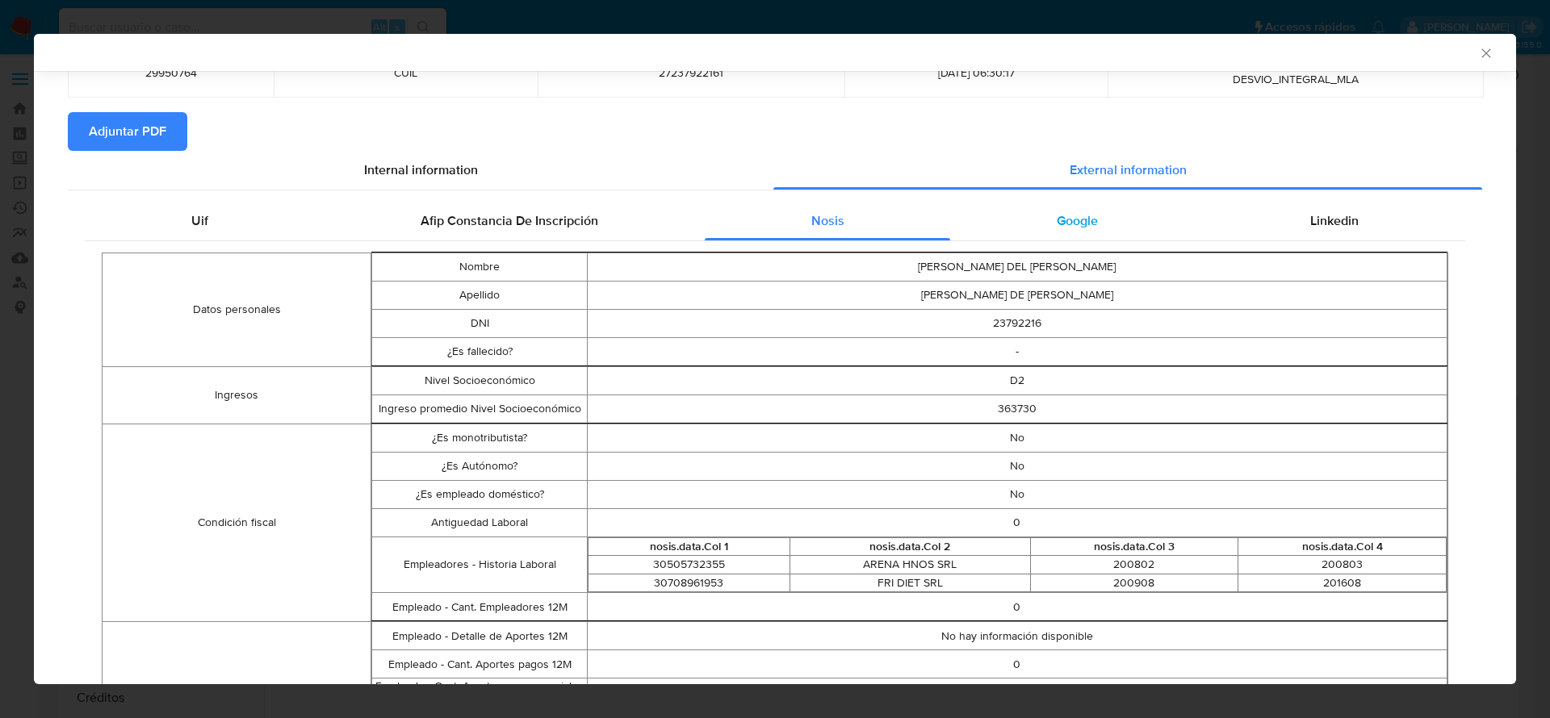
click at [1057, 215] on span "Google" at bounding box center [1077, 220] width 41 height 19
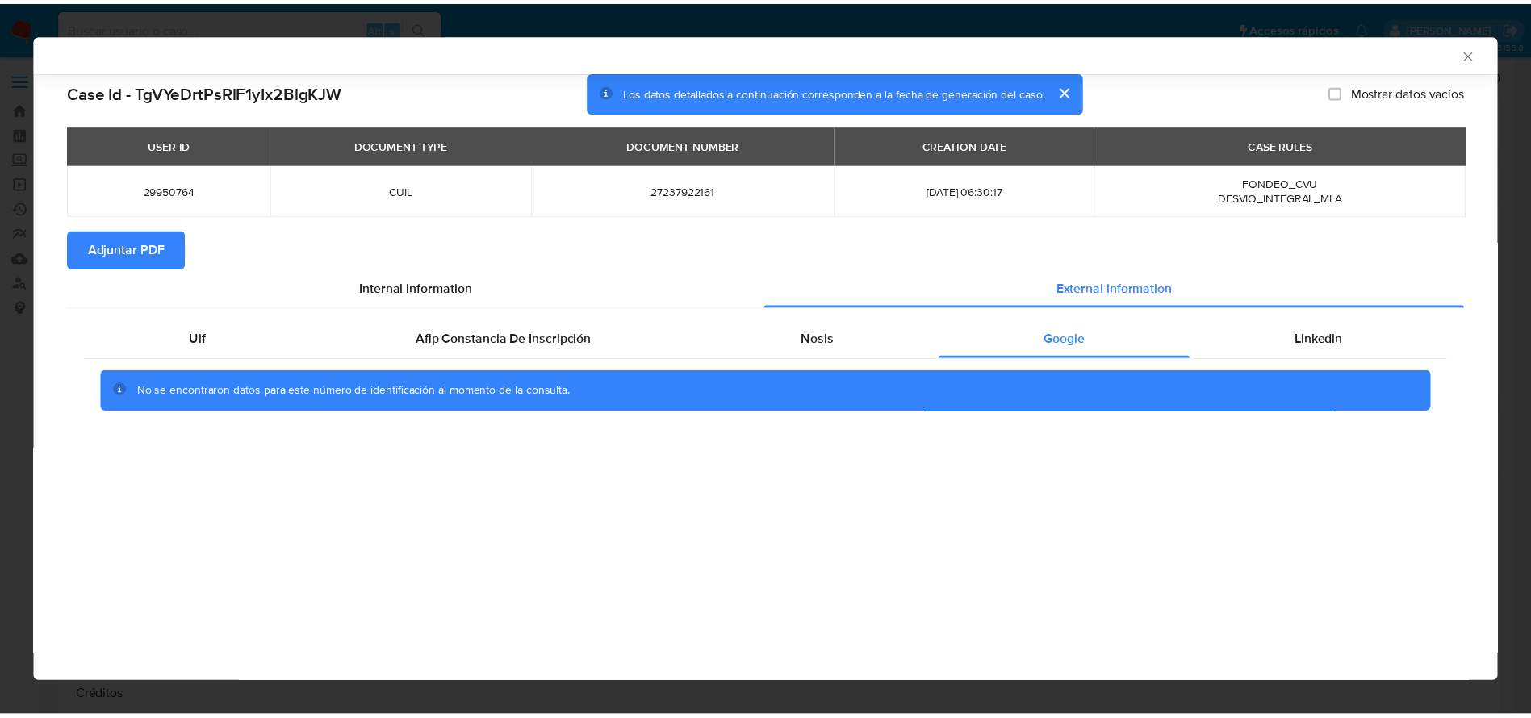
scroll to position [0, 0]
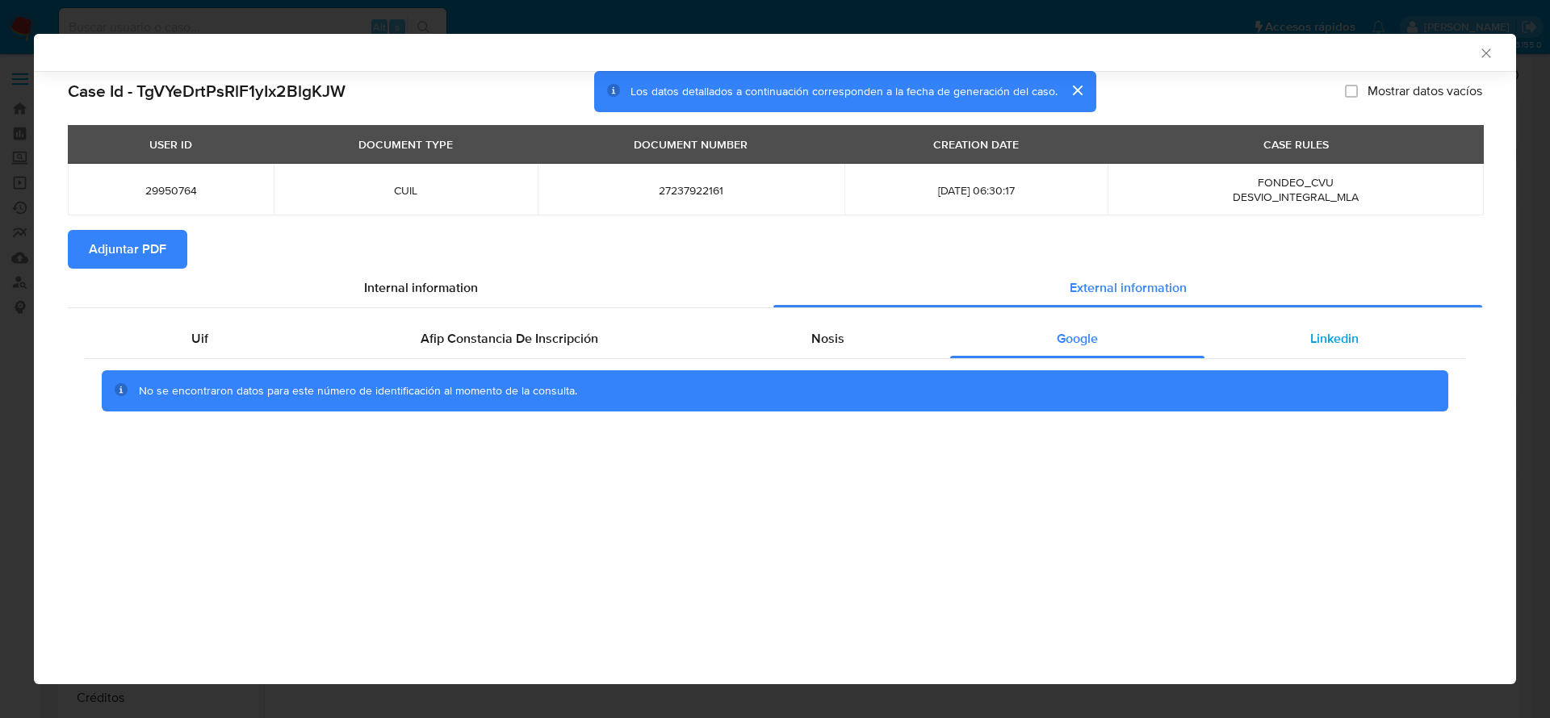
click at [1311, 344] on span "Linkedin" at bounding box center [1334, 338] width 48 height 19
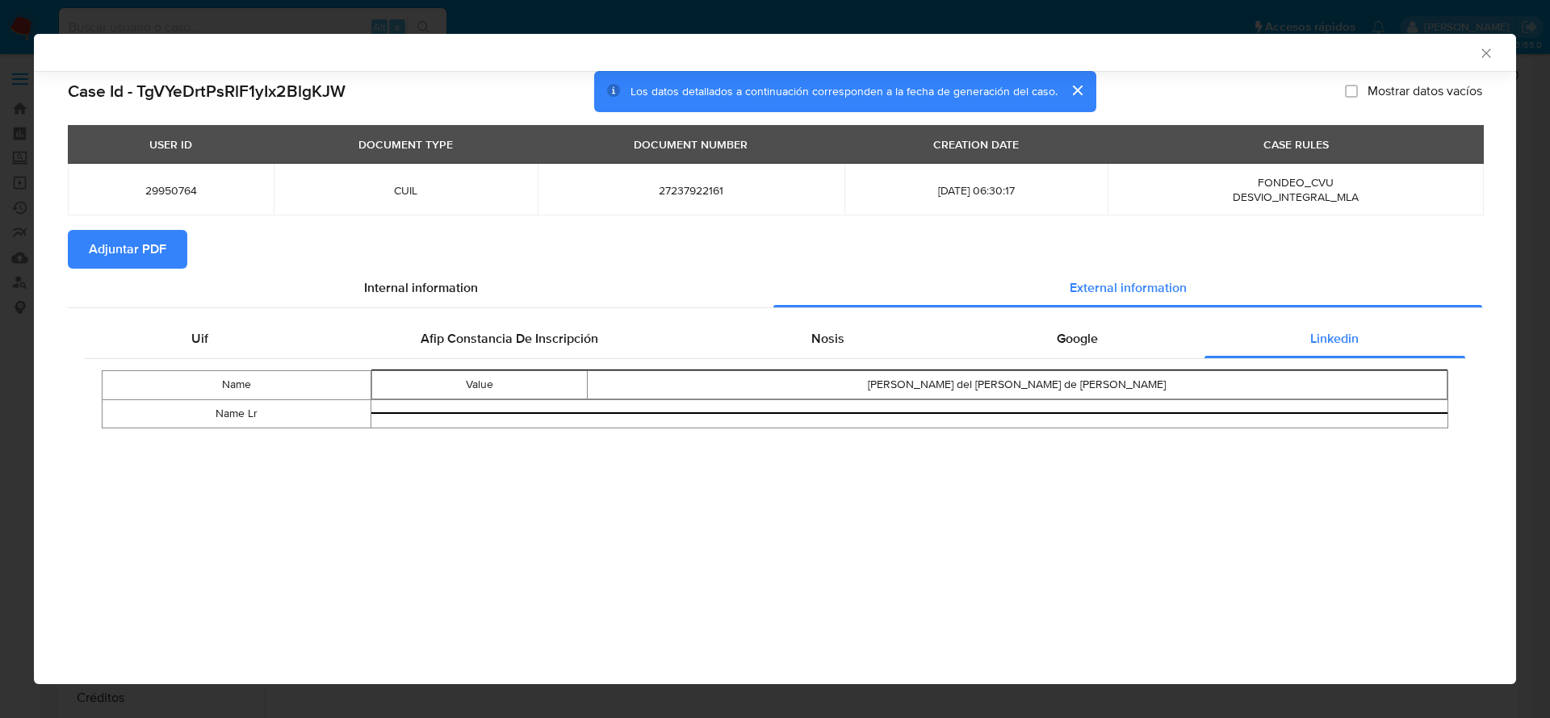
click at [117, 242] on span "Adjuntar PDF" at bounding box center [127, 250] width 77 height 36
click at [1488, 56] on icon "Cerrar ventana" at bounding box center [1486, 53] width 16 height 16
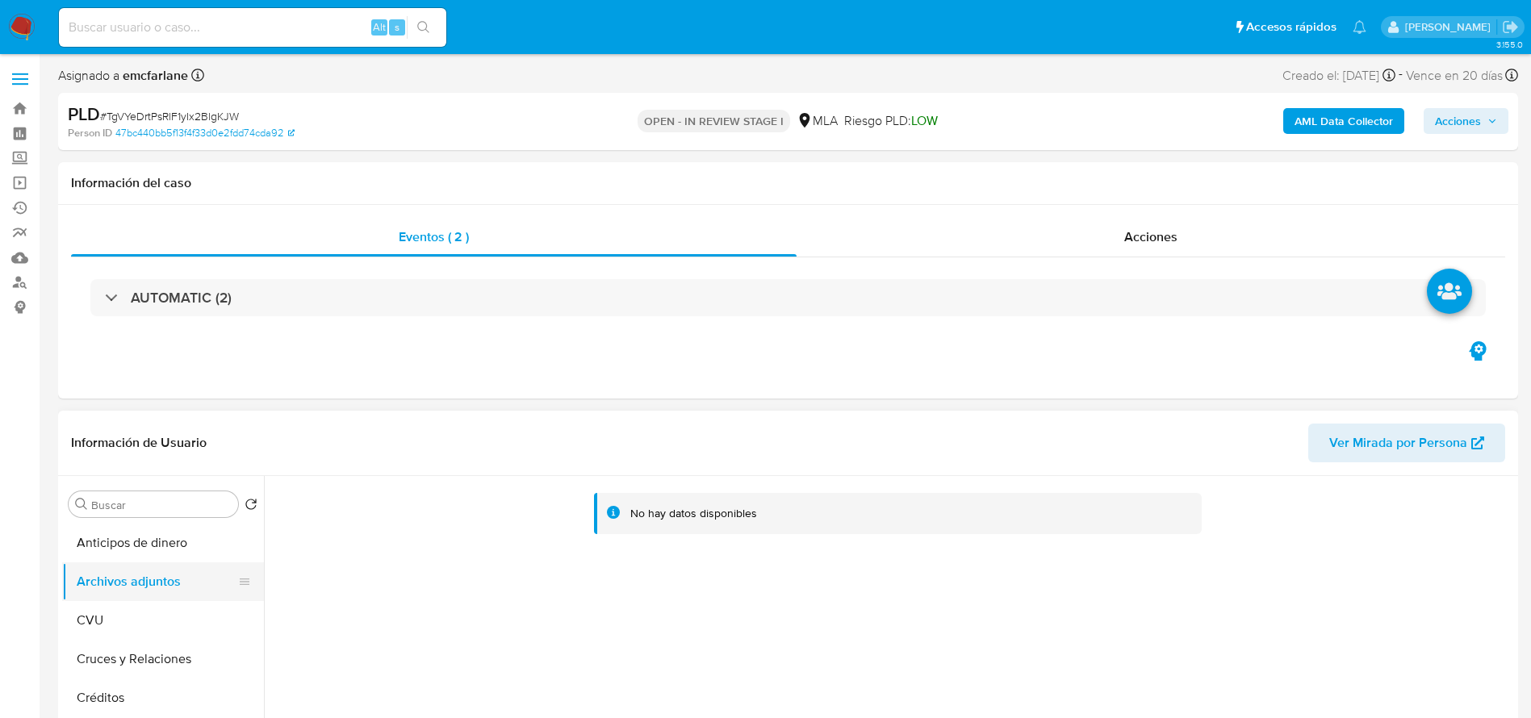
click at [123, 600] on button "Archivos adjuntos" at bounding box center [156, 582] width 189 height 39
drag, startPoint x: 132, startPoint y: 561, endPoint x: 121, endPoint y: 611, distance: 51.1
click at [132, 563] on ul "Anticipos de dinero Archivos adjuntos CVU Cruces y Relaciones Créditos Cuentas …" at bounding box center [163, 706] width 202 height 364
click at [123, 611] on button "CVU" at bounding box center [163, 620] width 202 height 39
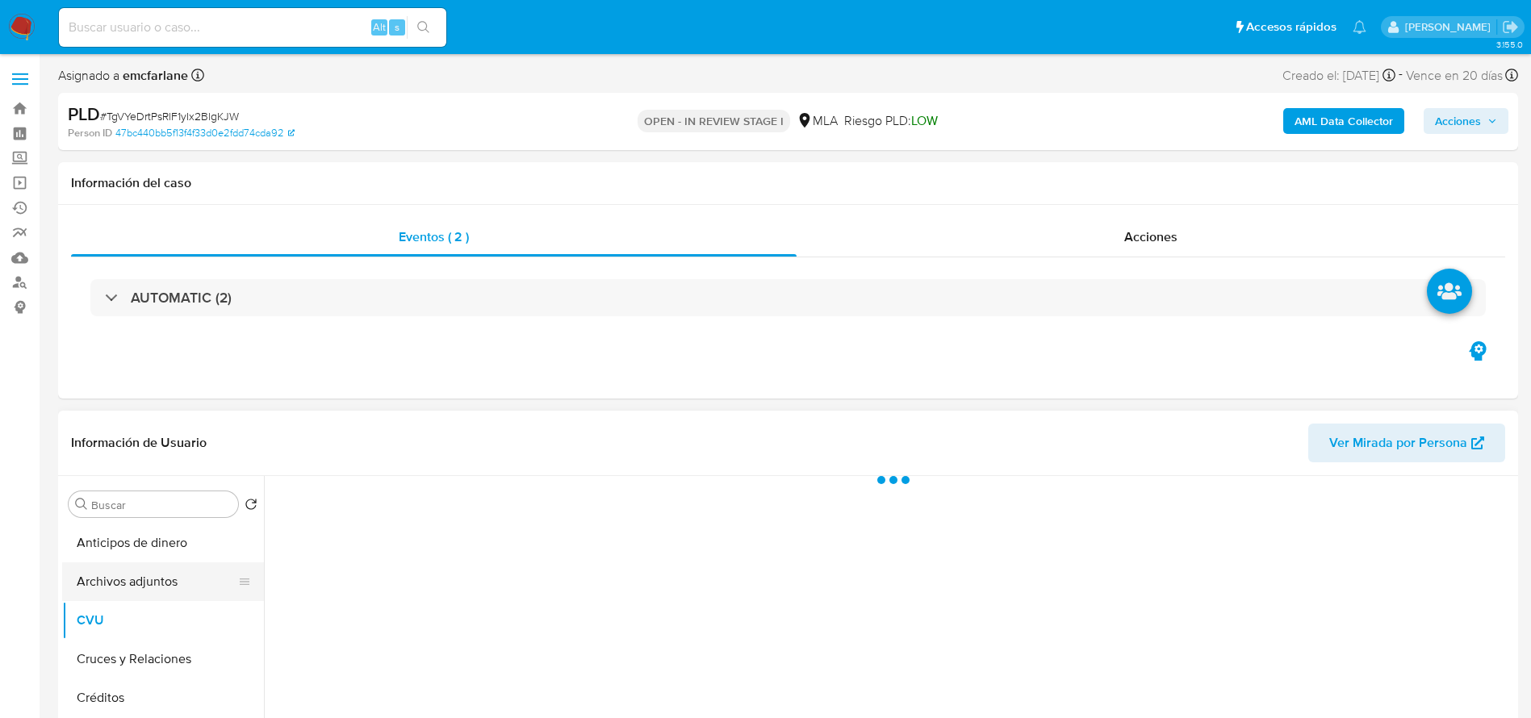
click at [132, 589] on button "Archivos adjuntos" at bounding box center [156, 582] width 189 height 39
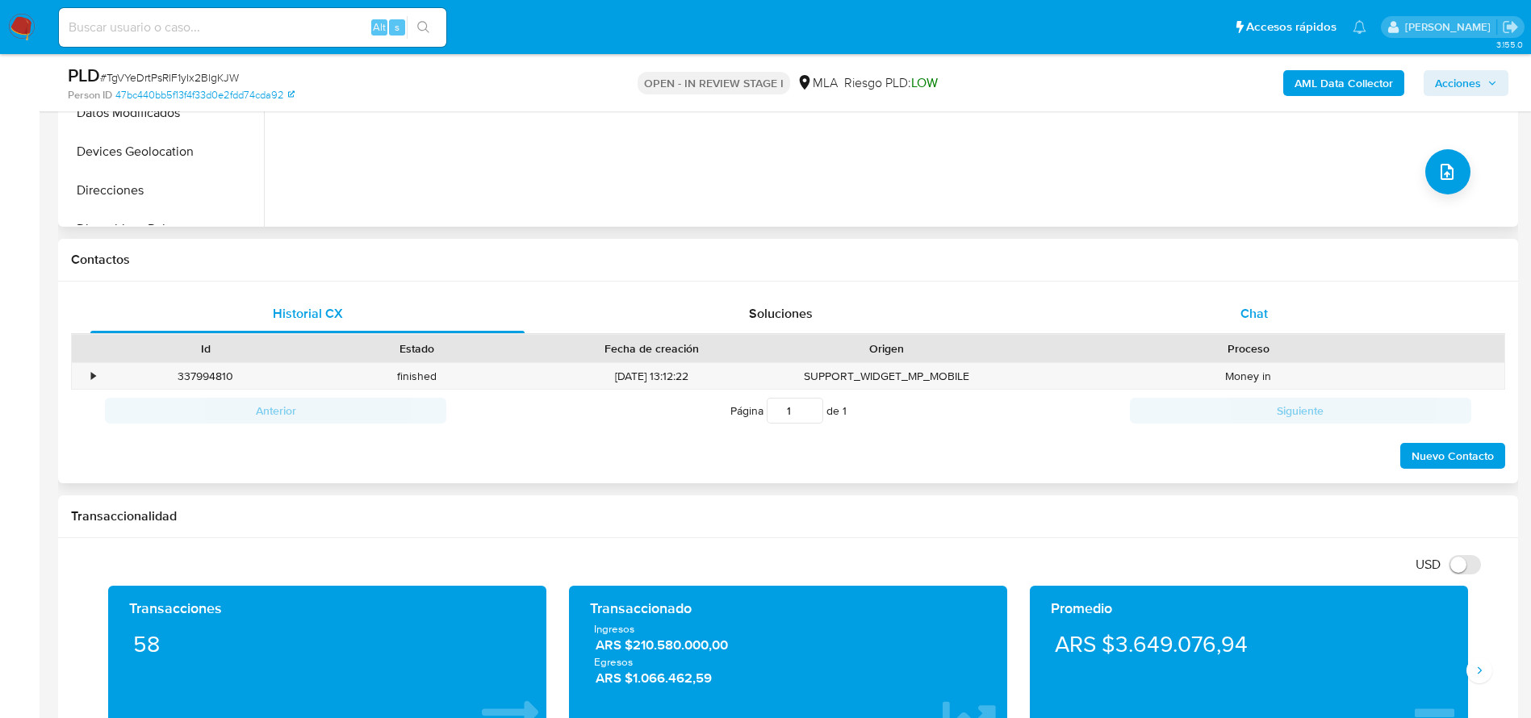
click at [1283, 318] on div "Chat" at bounding box center [1254, 314] width 434 height 39
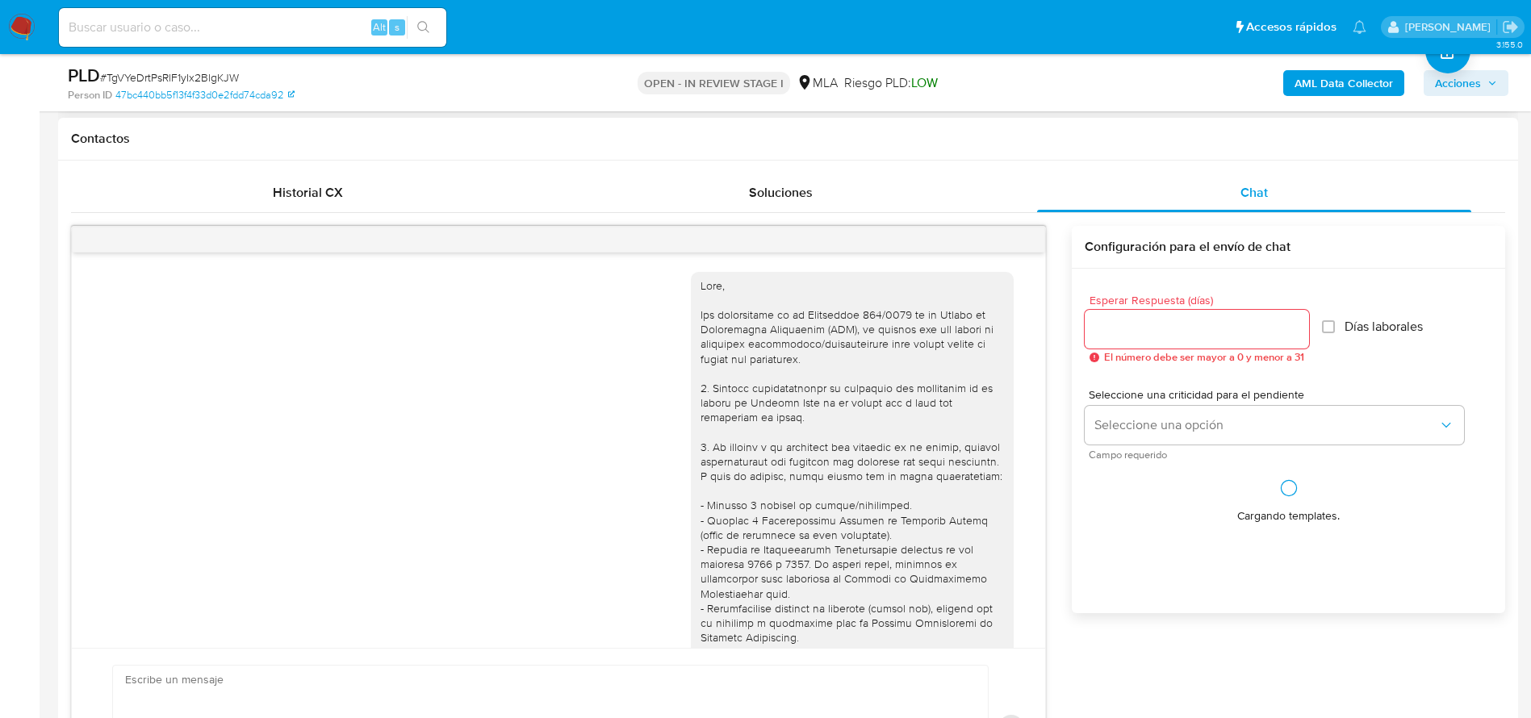
scroll to position [1645, 0]
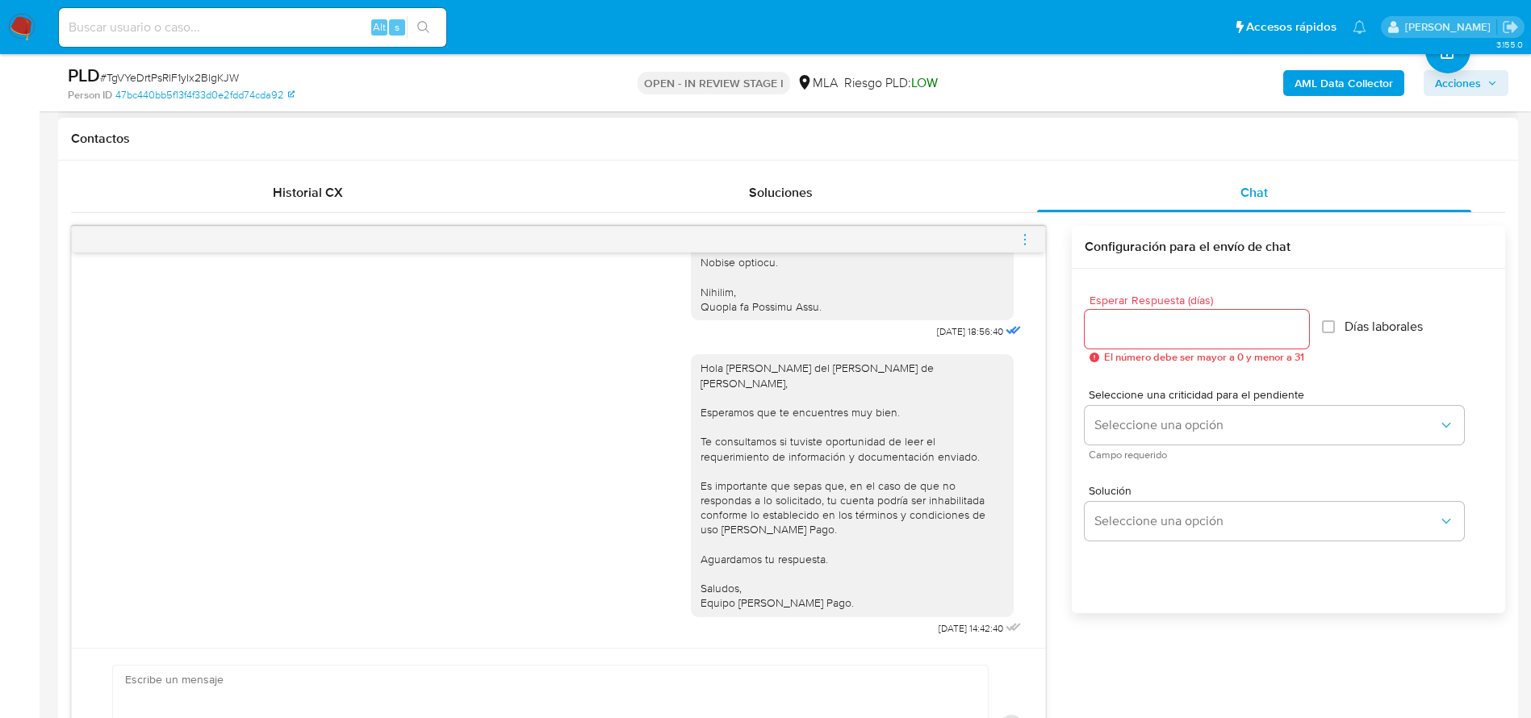
click at [1026, 239] on icon "menu-action" at bounding box center [1025, 239] width 15 height 15
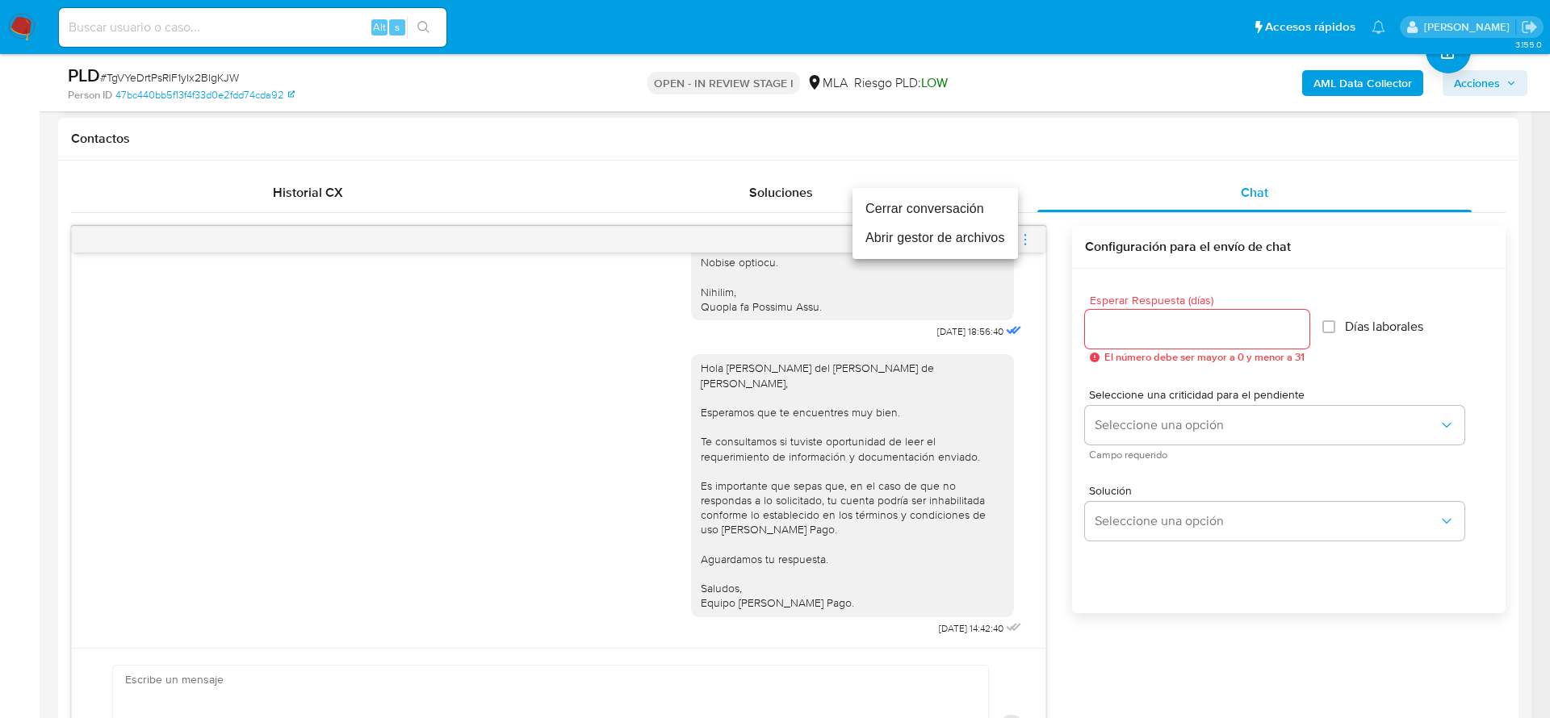
click at [950, 189] on ul "Cerrar conversación Abrir gestor de archivos" at bounding box center [934, 223] width 165 height 71
click at [945, 215] on li "Cerrar conversación" at bounding box center [934, 209] width 165 height 29
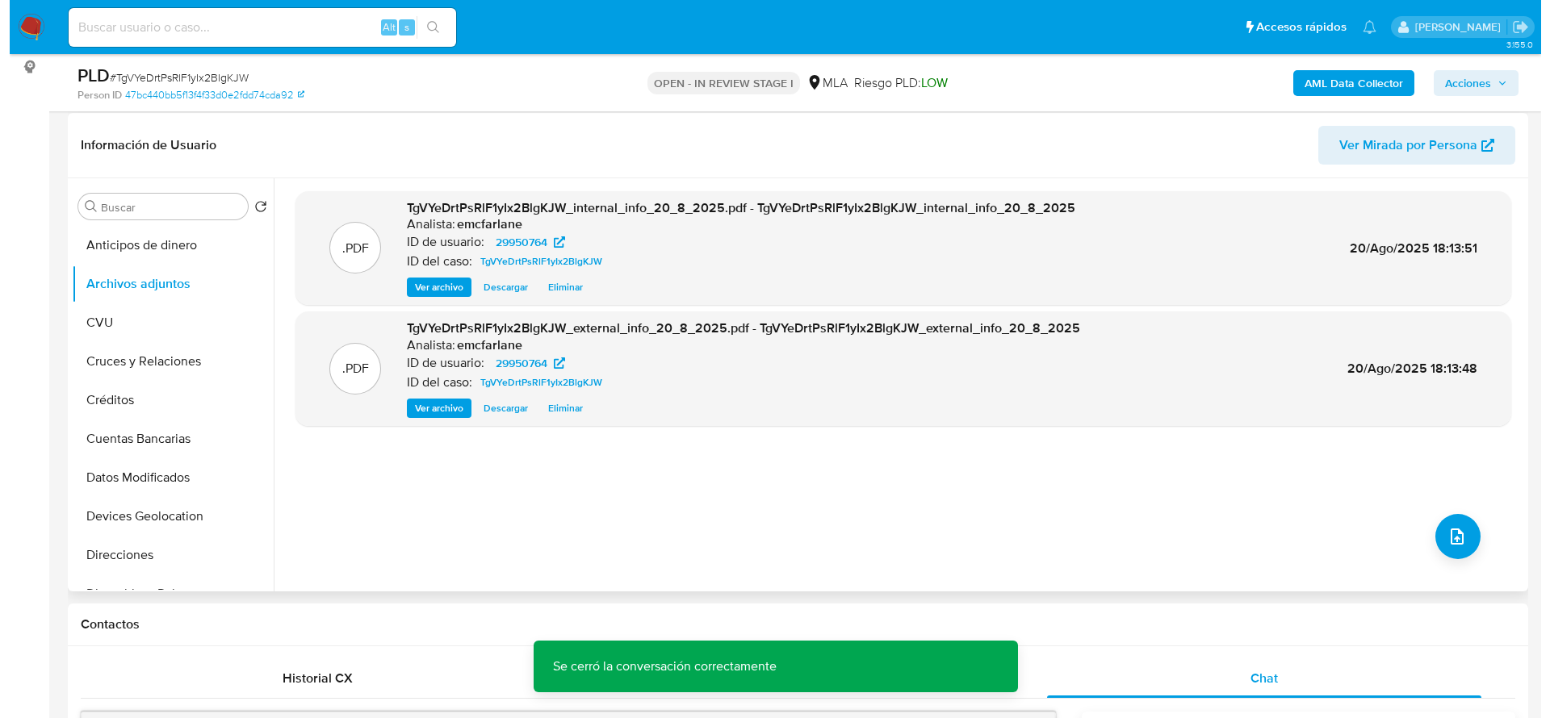
scroll to position [242, 0]
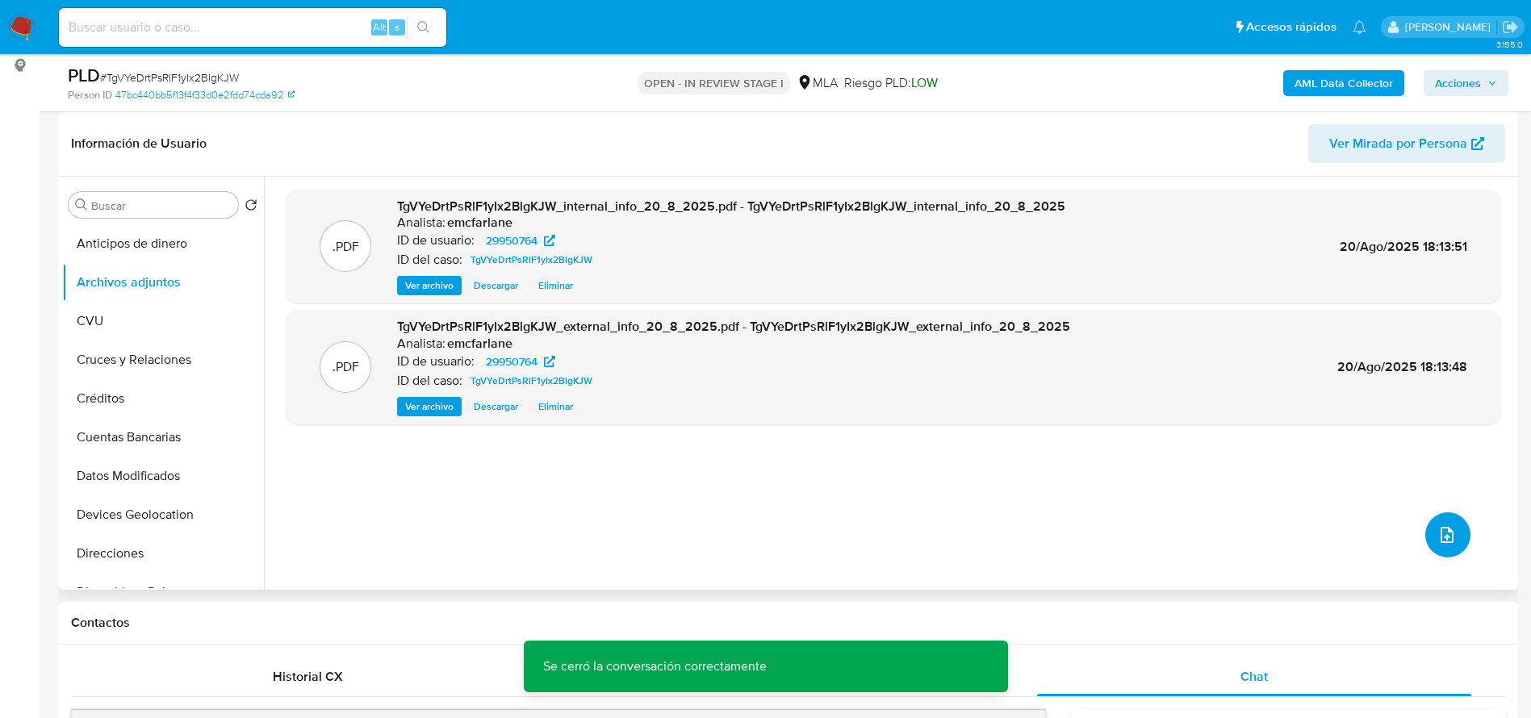
click at [1446, 532] on icon "upload-file" at bounding box center [1447, 535] width 13 height 16
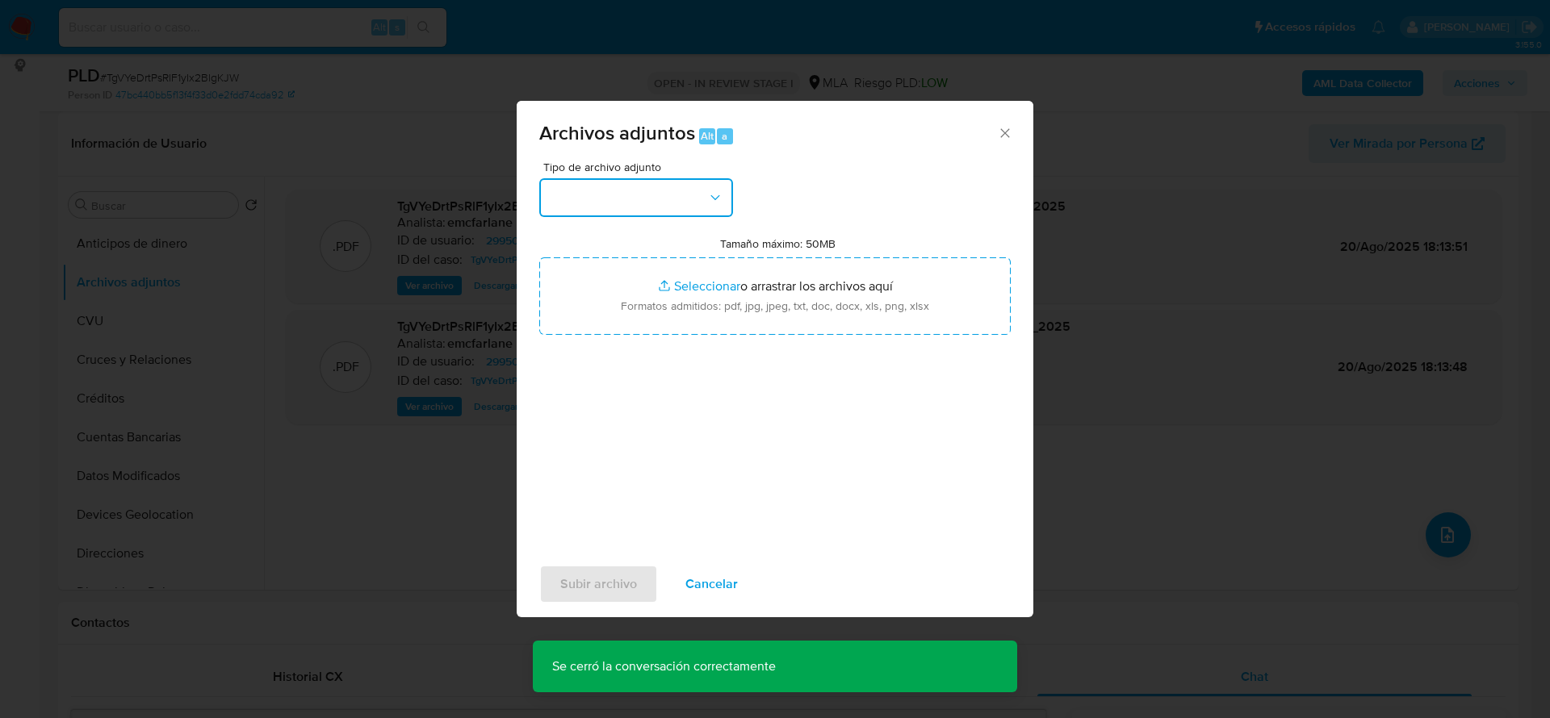
click at [679, 186] on button "button" at bounding box center [636, 197] width 194 height 39
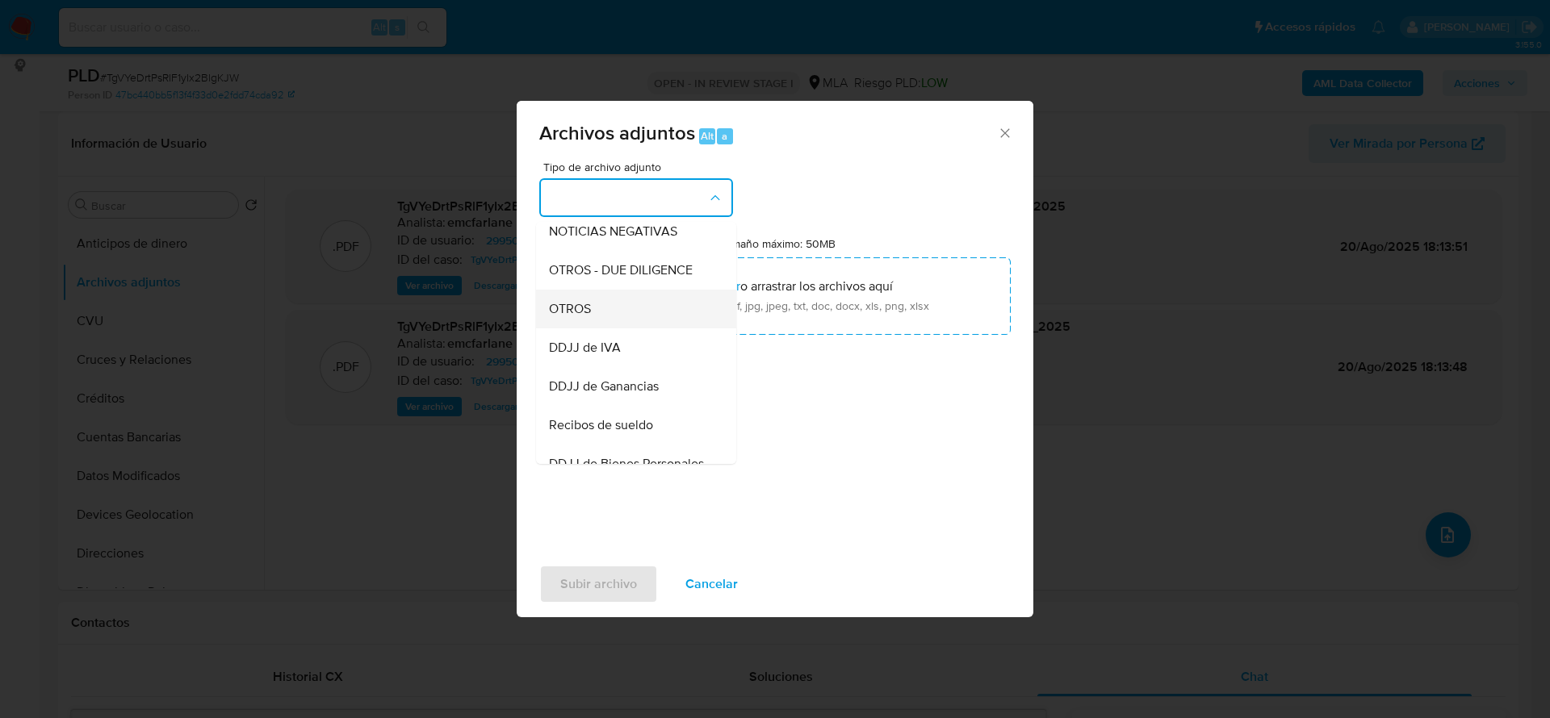
click at [593, 323] on div "OTROS" at bounding box center [631, 309] width 165 height 39
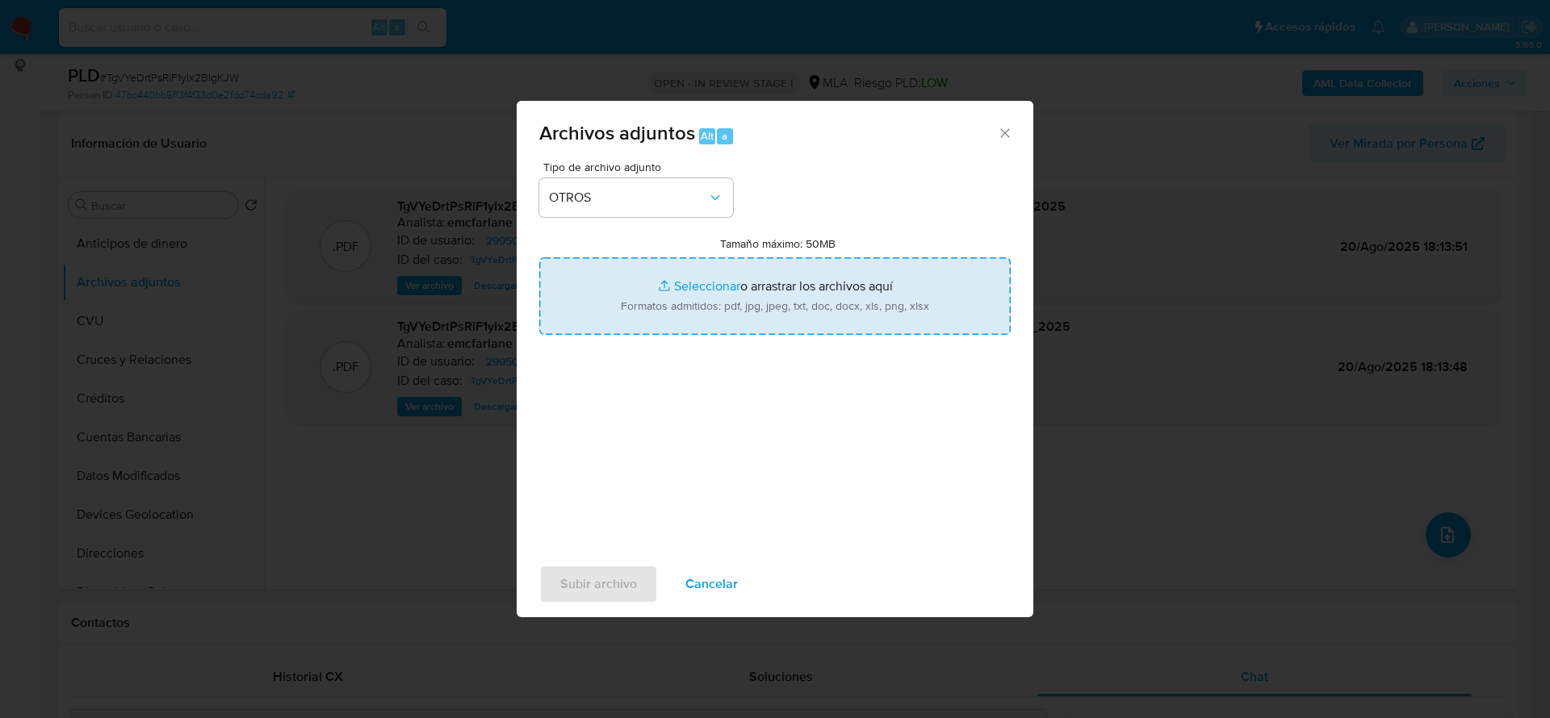
type input "C:\fakepath\Caselog TChvVZvQDnxo0c3YatSprOH0_2025_07_17_21_50_21.docx"
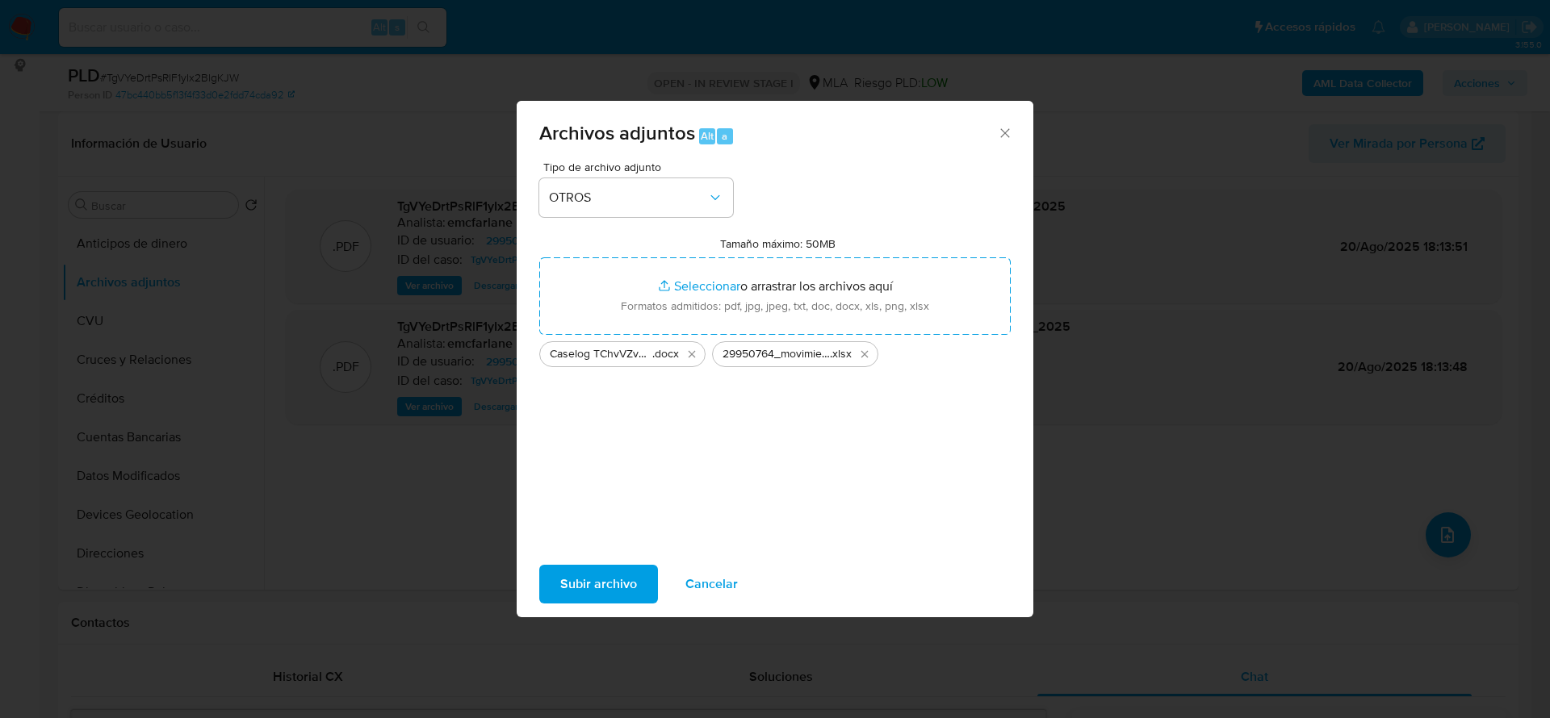
click at [588, 584] on span "Subir archivo" at bounding box center [598, 585] width 77 height 36
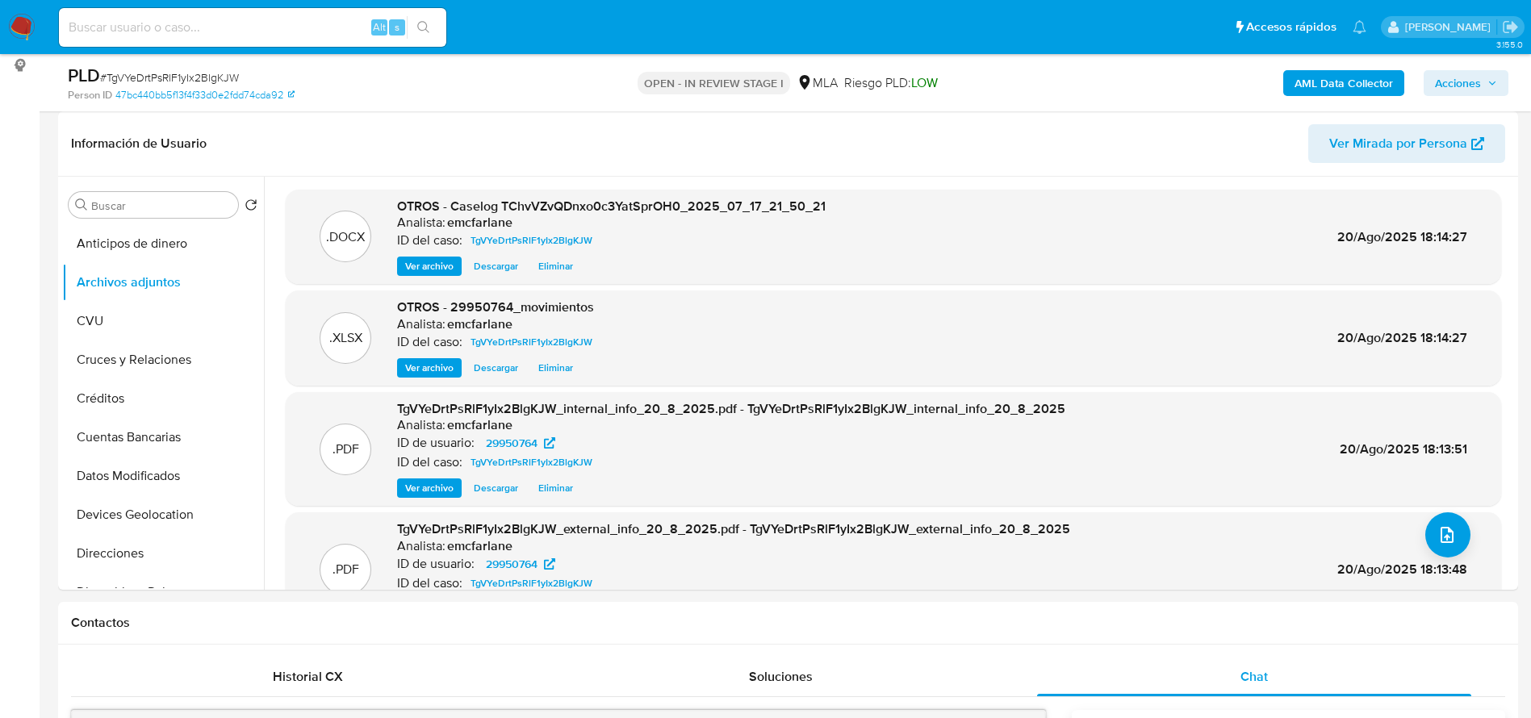
click at [1467, 87] on span "Acciones" at bounding box center [1458, 83] width 46 height 26
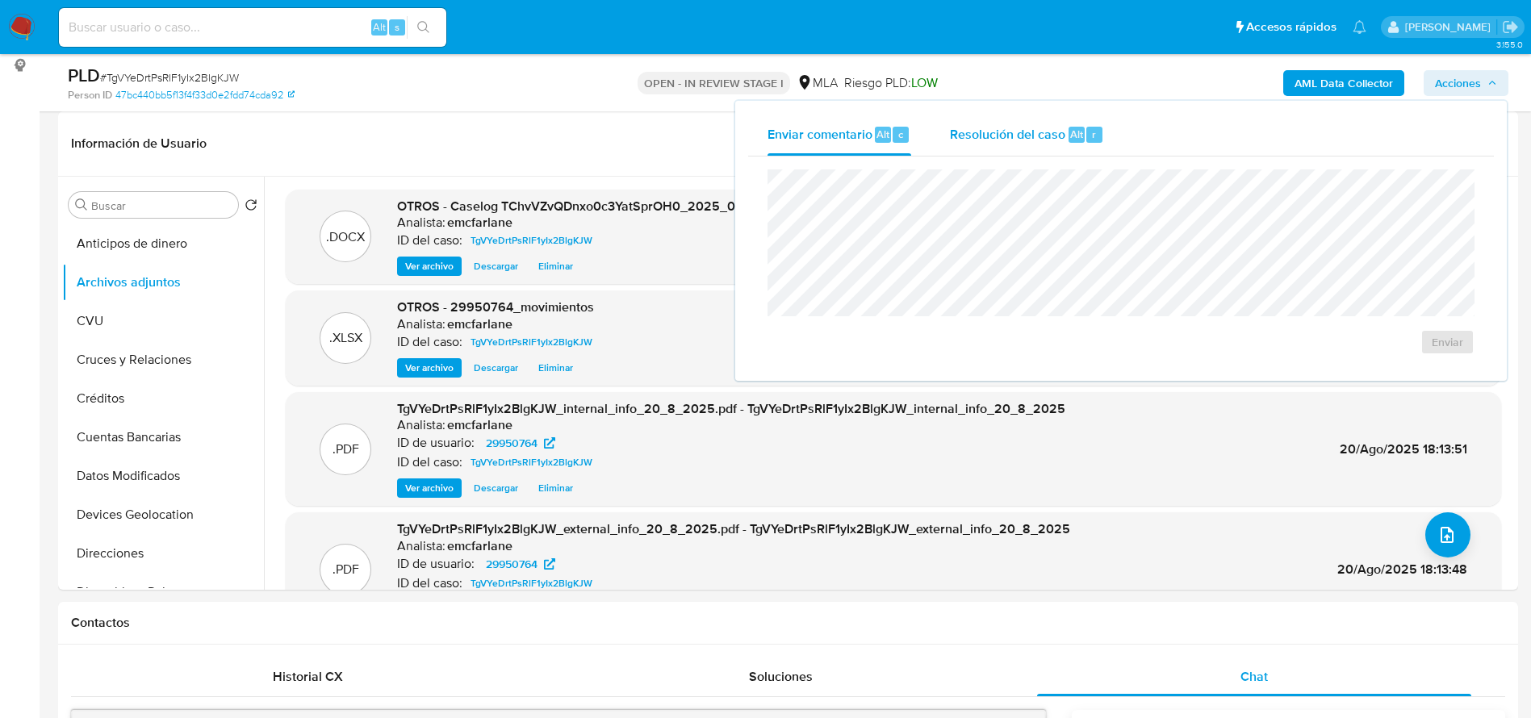
click at [994, 144] on div "Resolución del caso Alt r" at bounding box center [1027, 135] width 154 height 42
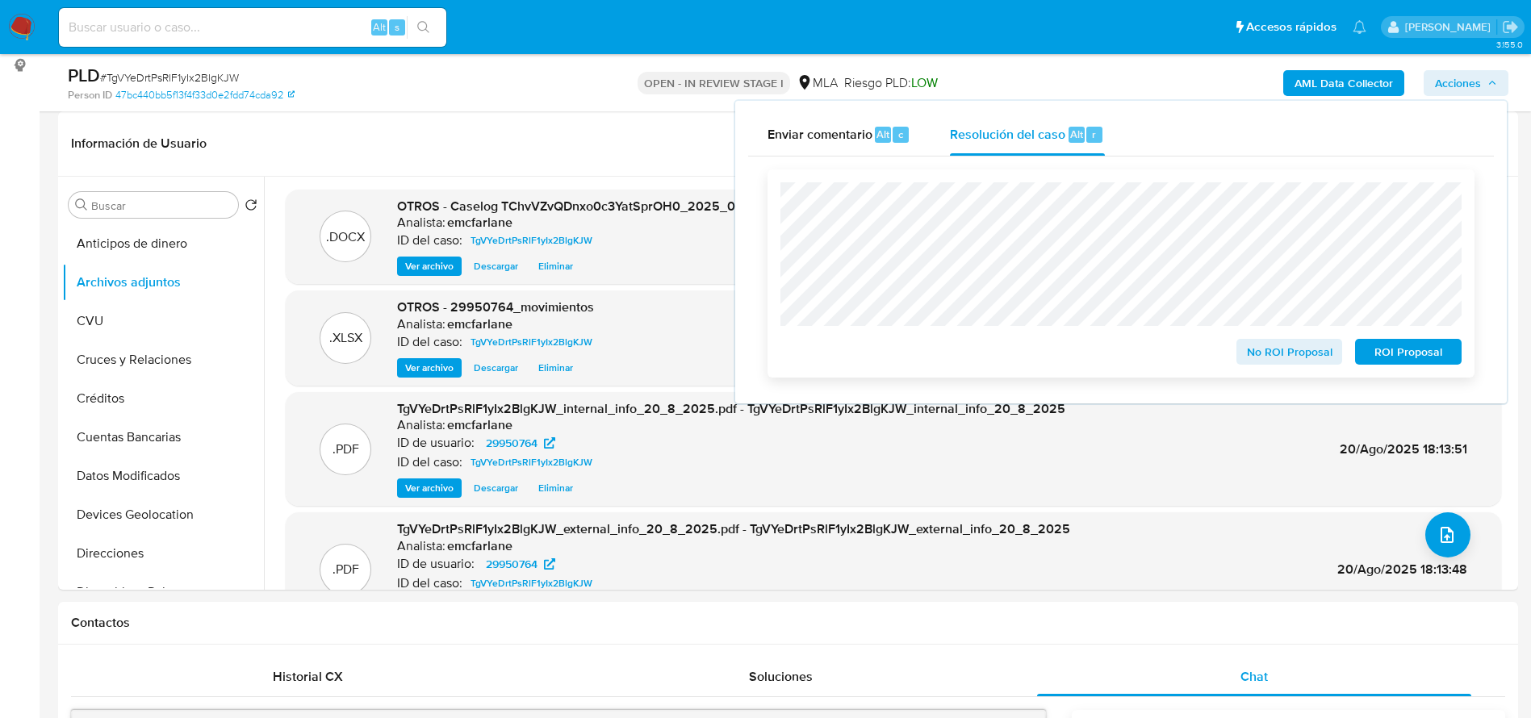
click at [1322, 345] on span "No ROI Proposal" at bounding box center [1290, 352] width 84 height 23
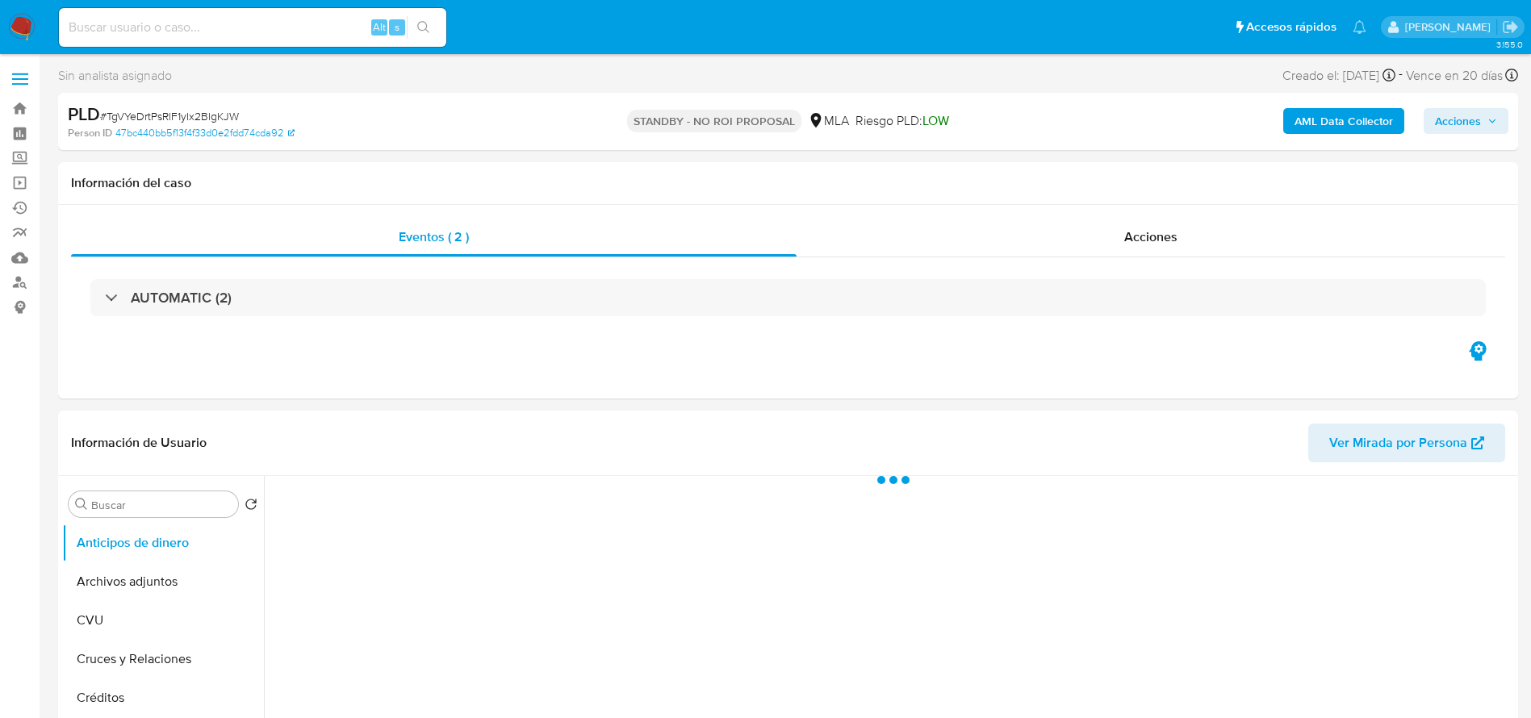
drag, startPoint x: 0, startPoint y: 0, endPoint x: 283, endPoint y: 27, distance: 283.8
click at [283, 27] on input at bounding box center [252, 27] width 387 height 21
paste input "b0VFmrrdUslPqHHkFoz9aoTR"
type input "b0VFmrrdUslPqHHkFoz9aoTR"
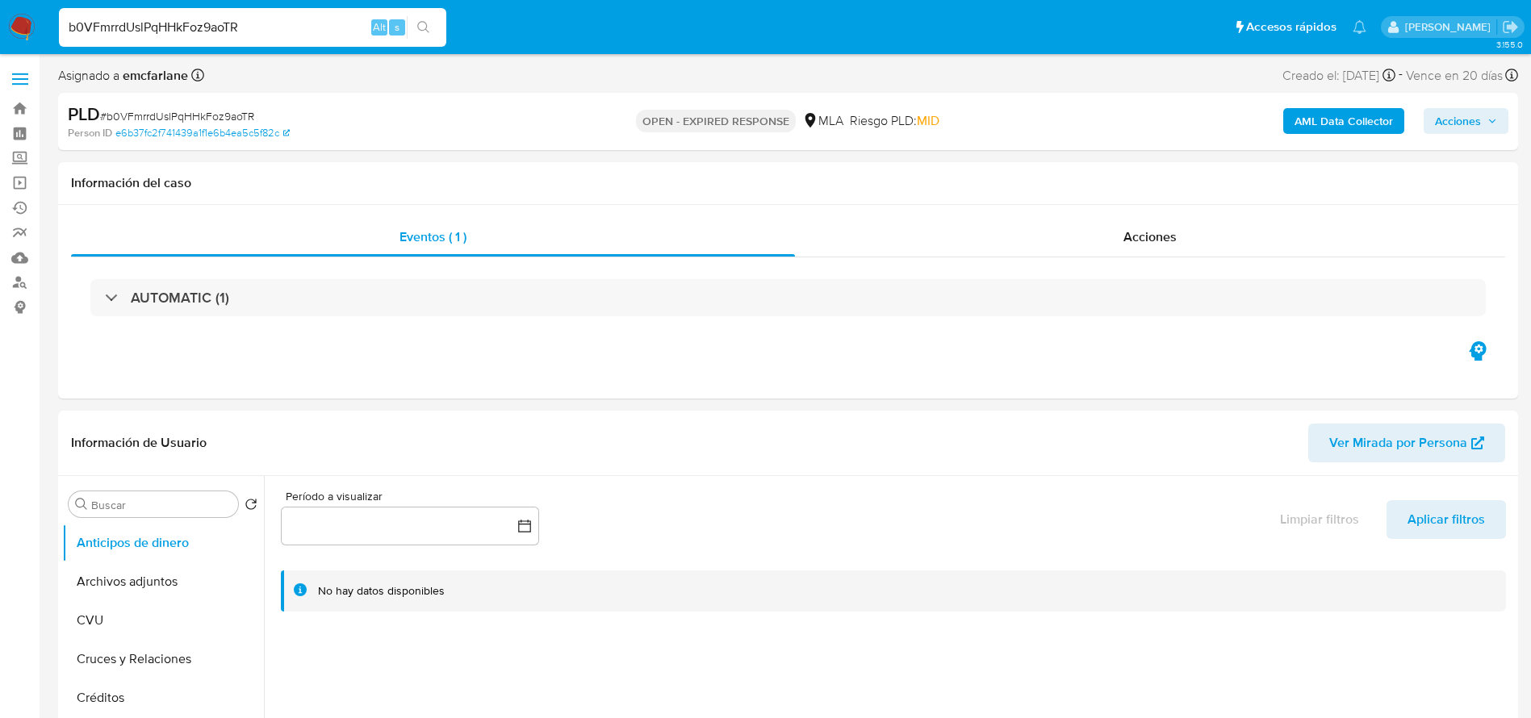
select select "10"
click at [223, 27] on input "b0VFmrrdUslPqHHkFoz9aoTR" at bounding box center [252, 27] width 387 height 21
paste input "TgVYeDrtPsRlF1yIx2BlgKJW"
type input "TgVYeDrtPsRlF1yIx2BlgKJW"
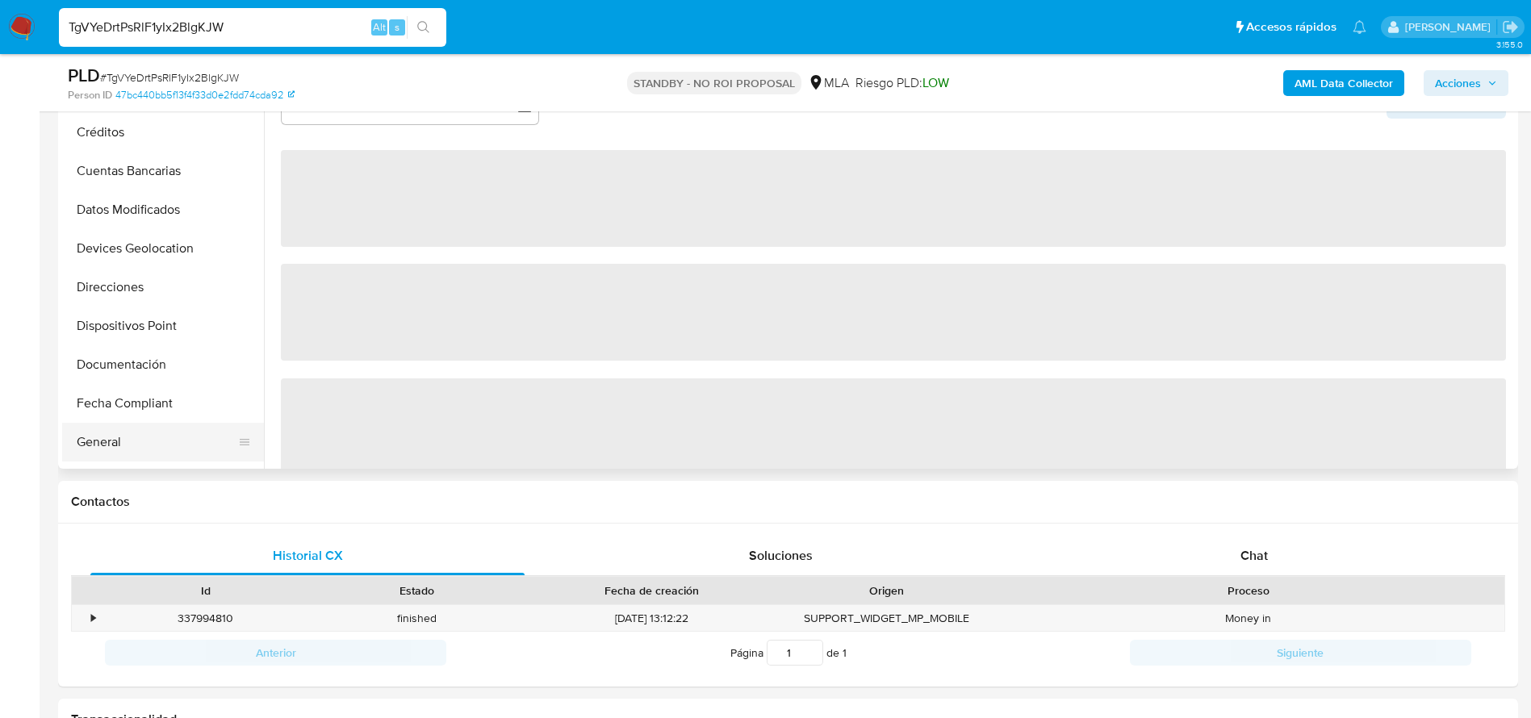
scroll to position [242, 0]
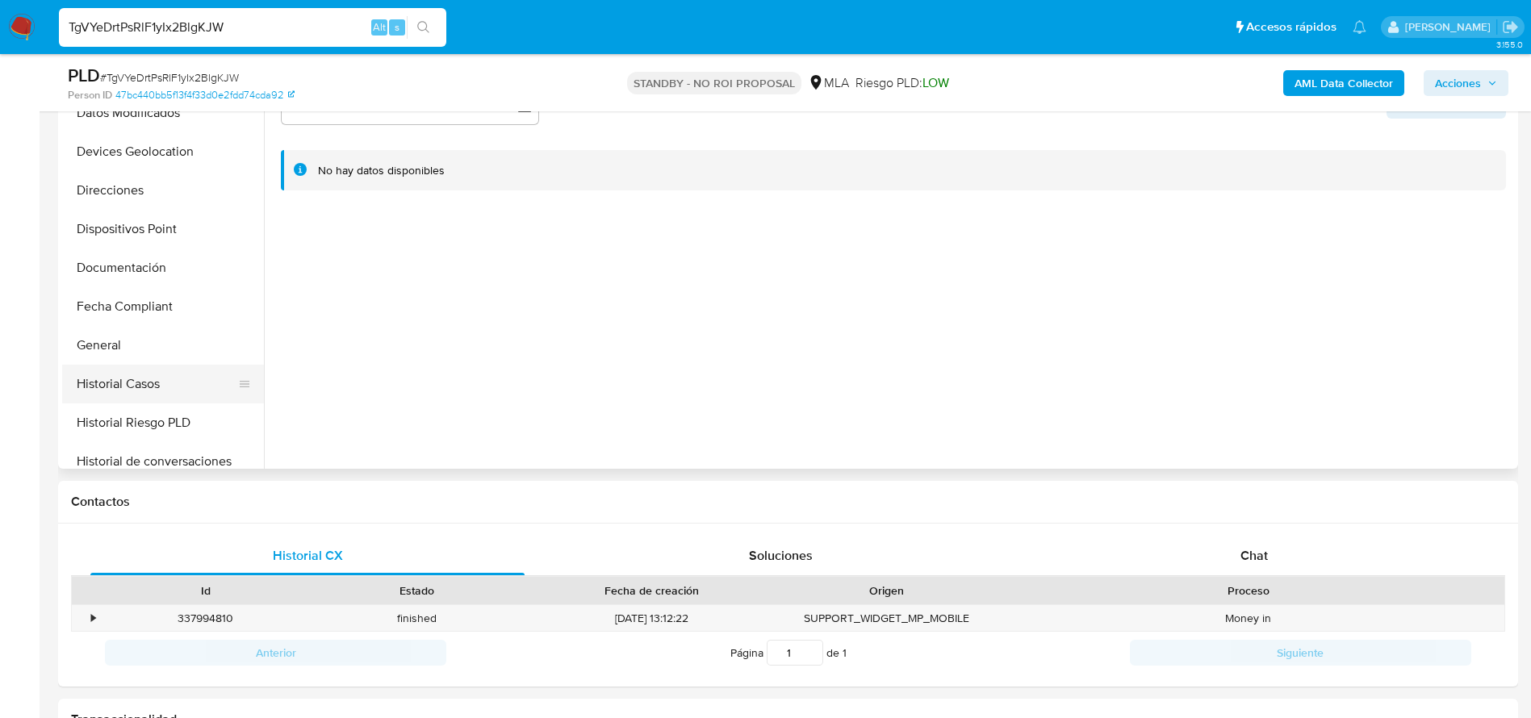
select select "10"
click at [150, 390] on button "Historial Casos" at bounding box center [156, 384] width 189 height 39
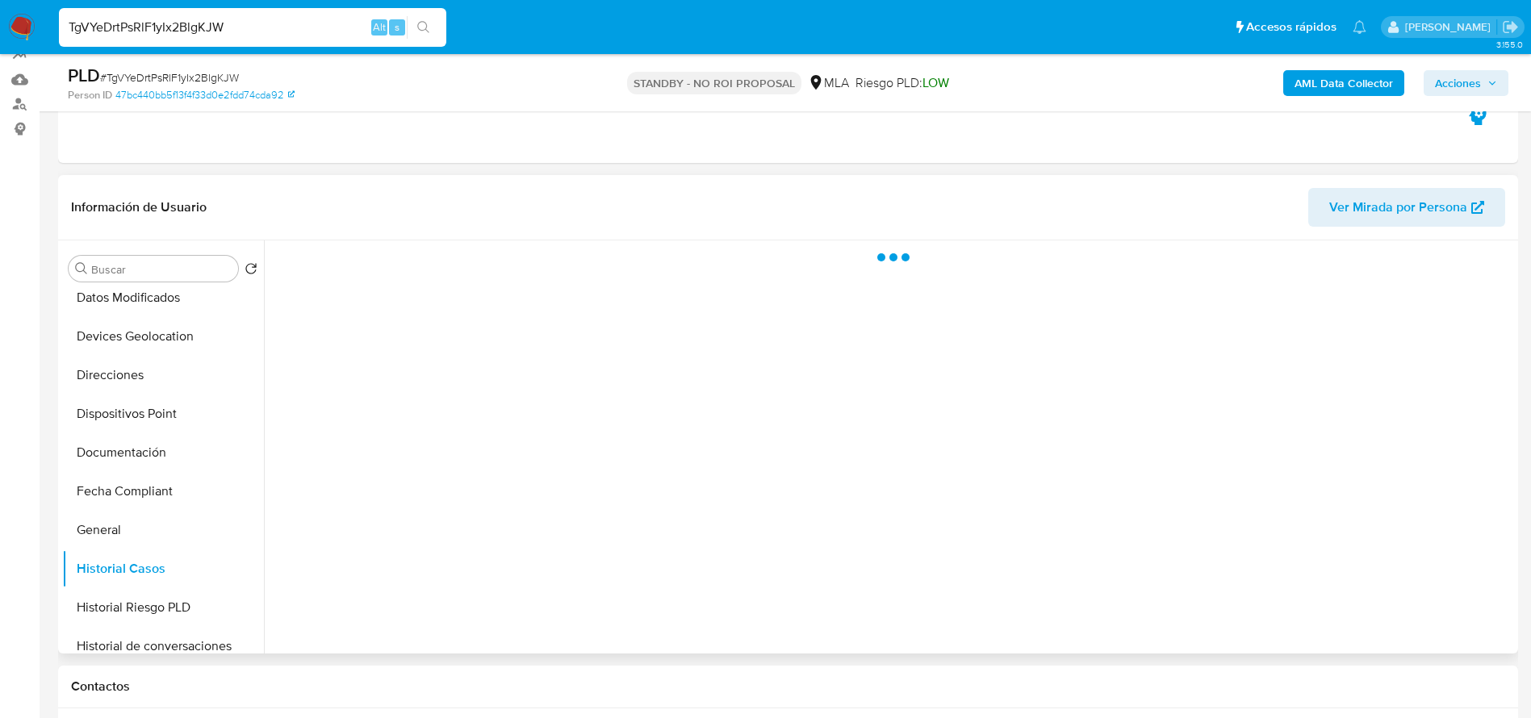
scroll to position [0, 0]
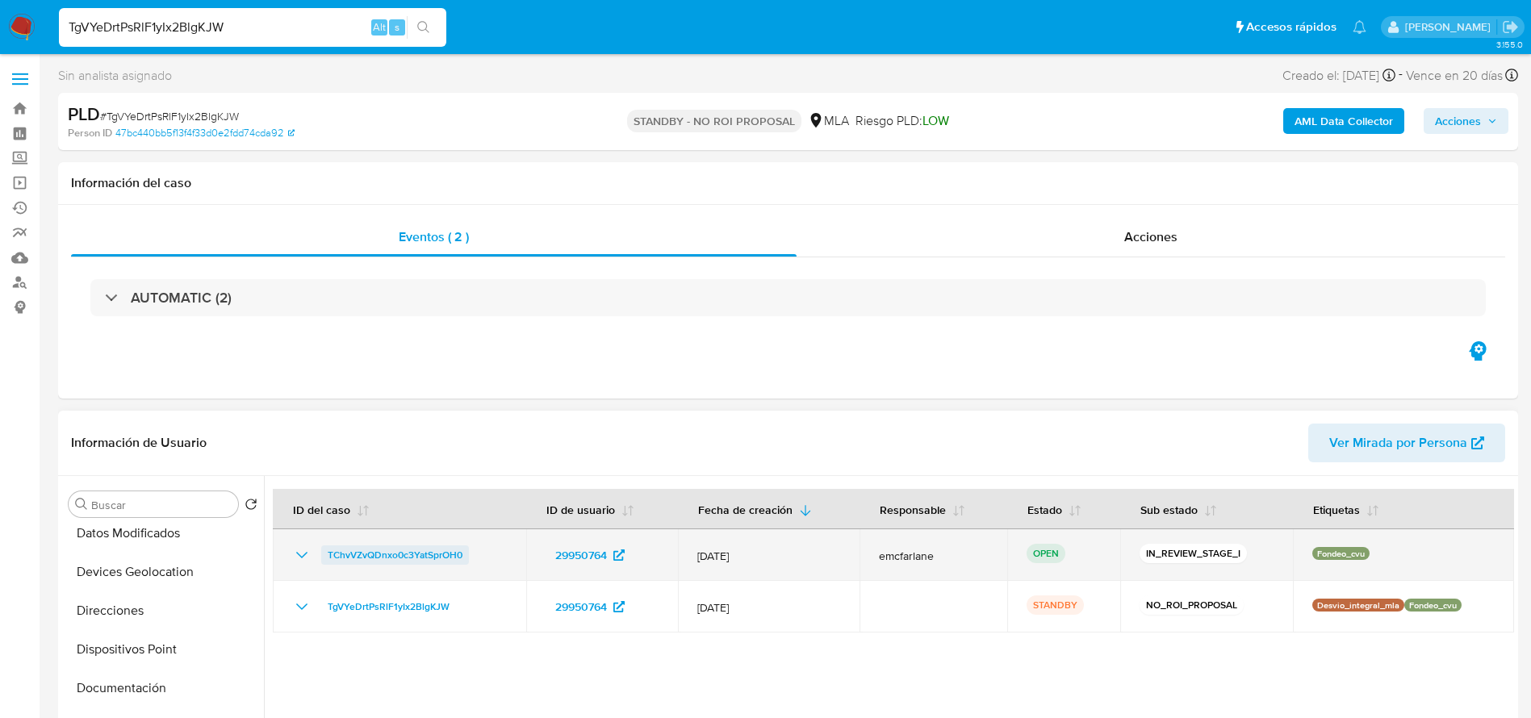
click at [425, 546] on span "TChvVZvQDnxo0c3YatSprOH0" at bounding box center [395, 555] width 135 height 19
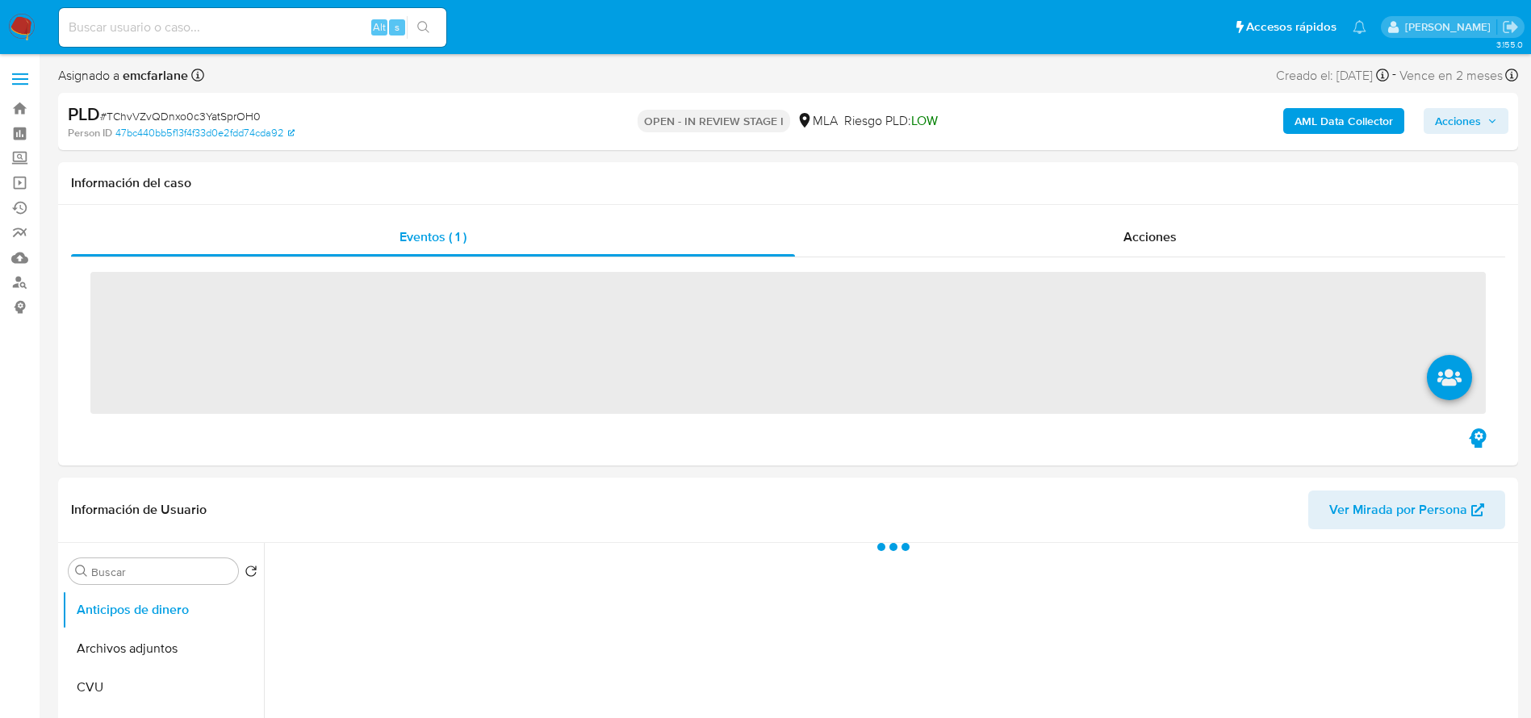
click at [1493, 123] on icon "button" at bounding box center [1493, 121] width 10 height 10
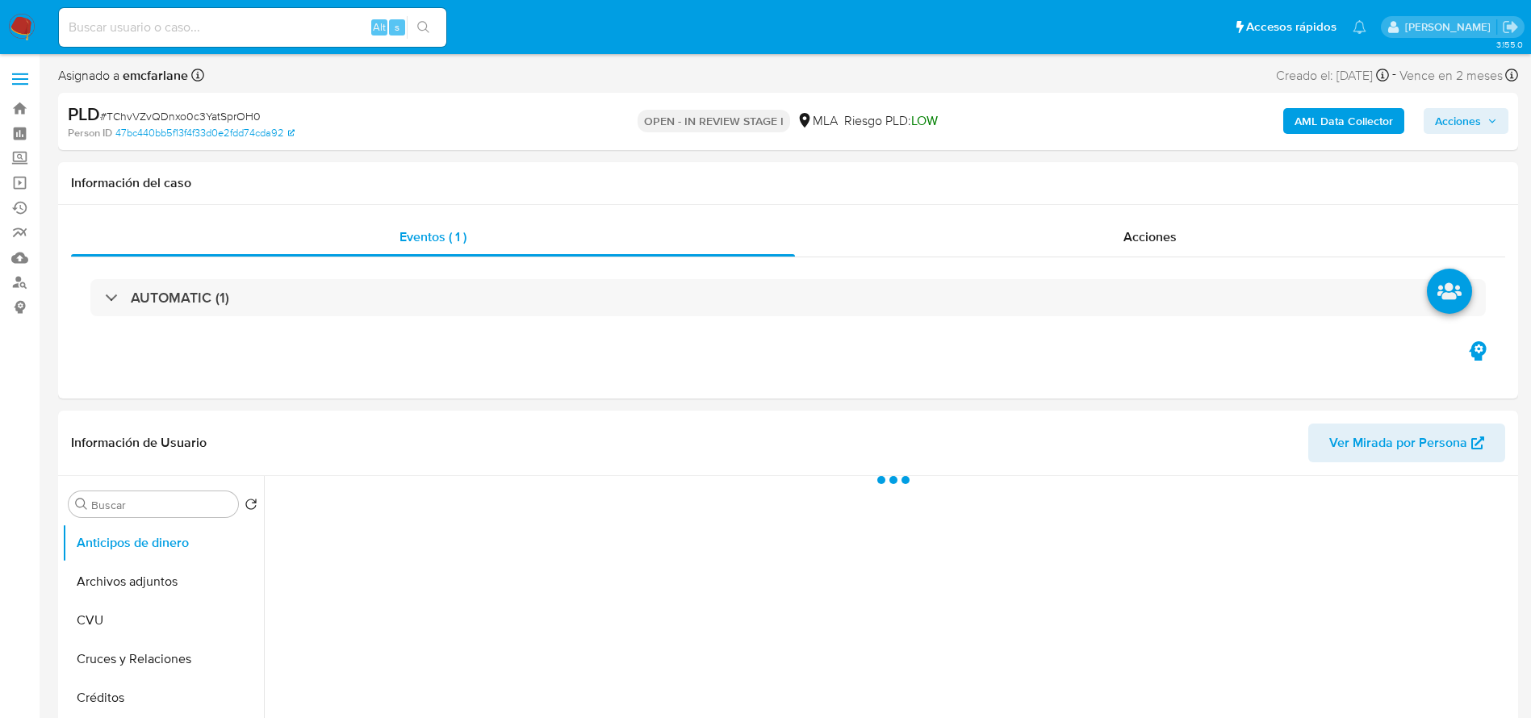
click at [1432, 107] on div "AML Data Collector Acciones" at bounding box center [1270, 122] width 476 height 38
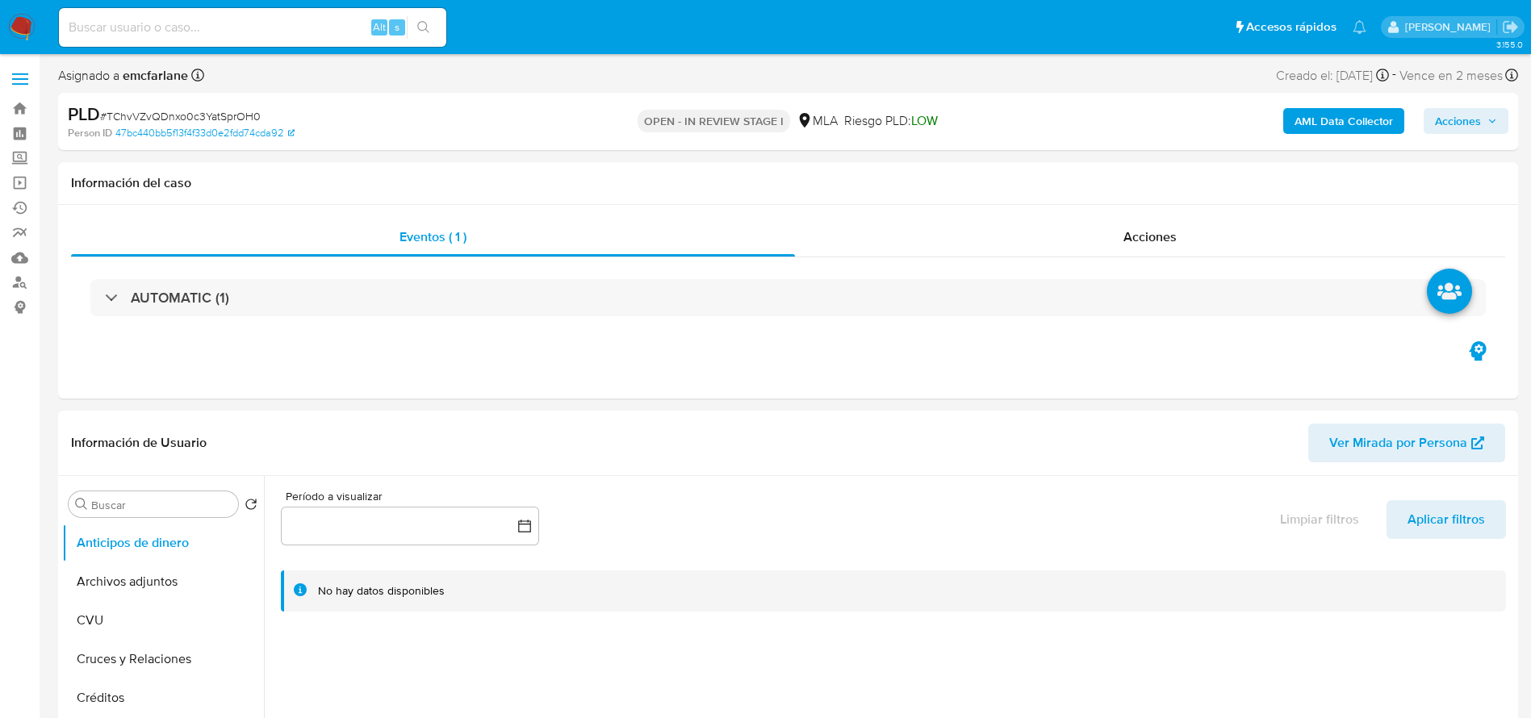
click at [1443, 121] on span "Acciones" at bounding box center [1458, 121] width 46 height 26
select select "10"
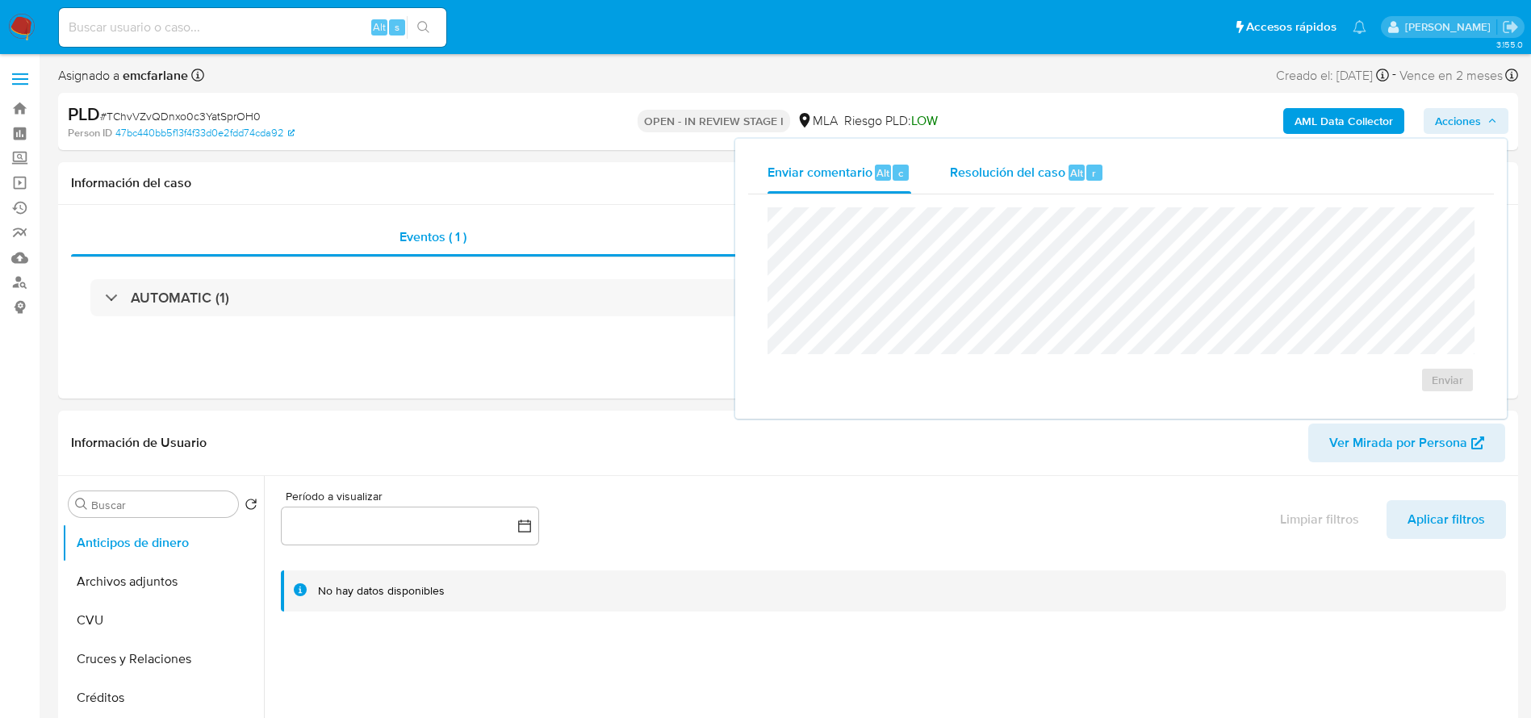
drag, startPoint x: 1042, startPoint y: 181, endPoint x: 1052, endPoint y: 205, distance: 26.1
click at [1042, 182] on div "Resolución del caso Alt r" at bounding box center [1027, 173] width 154 height 42
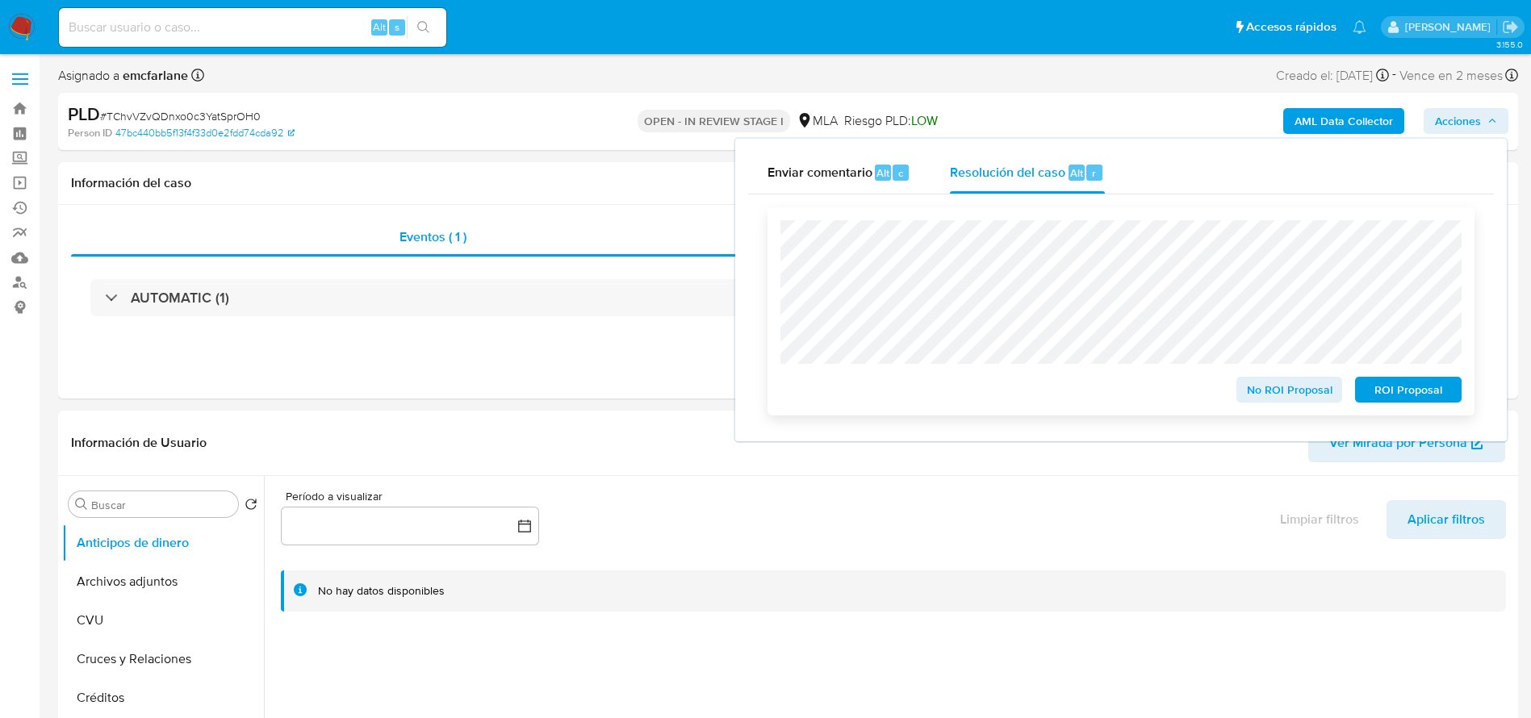
click at [1274, 400] on span "No ROI Proposal" at bounding box center [1290, 390] width 84 height 23
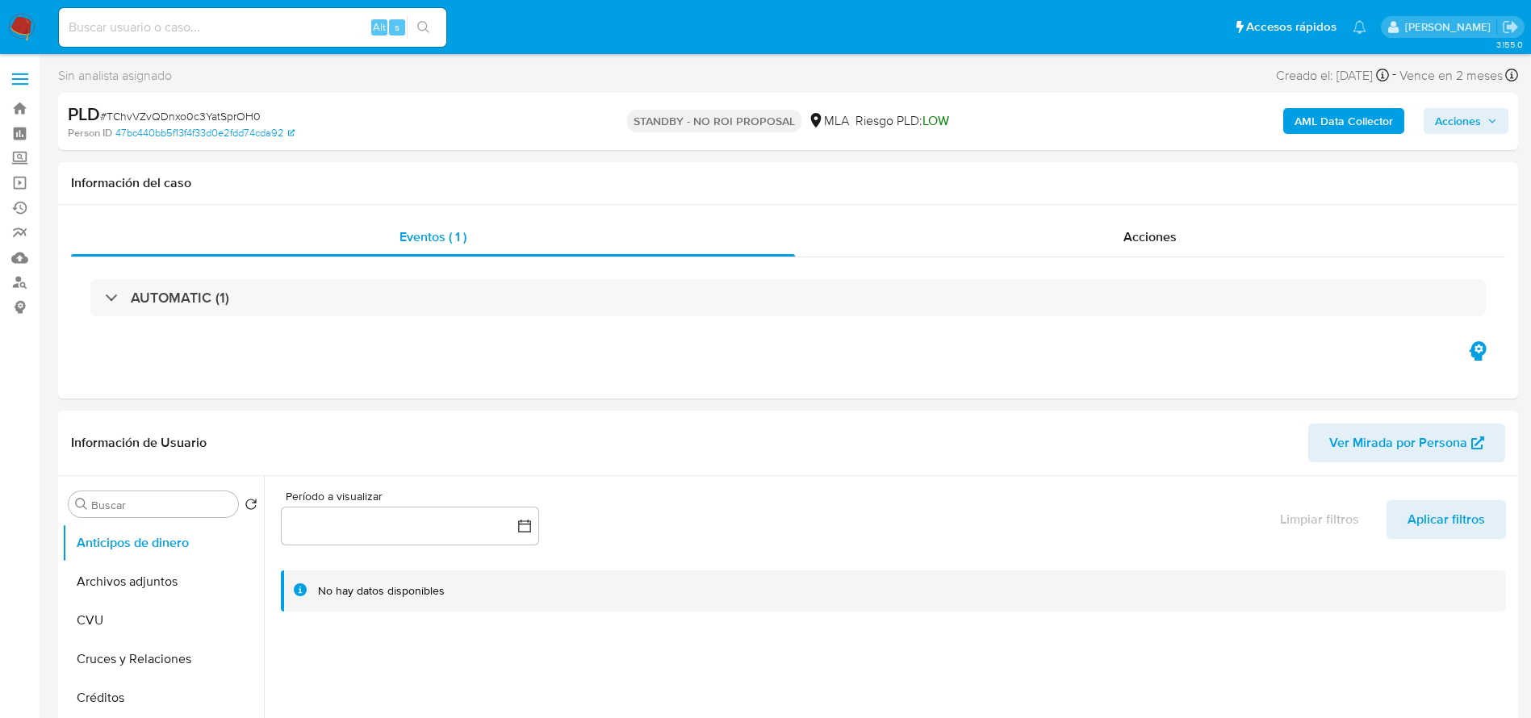
select select "10"
click at [19, 16] on img at bounding box center [21, 27] width 27 height 27
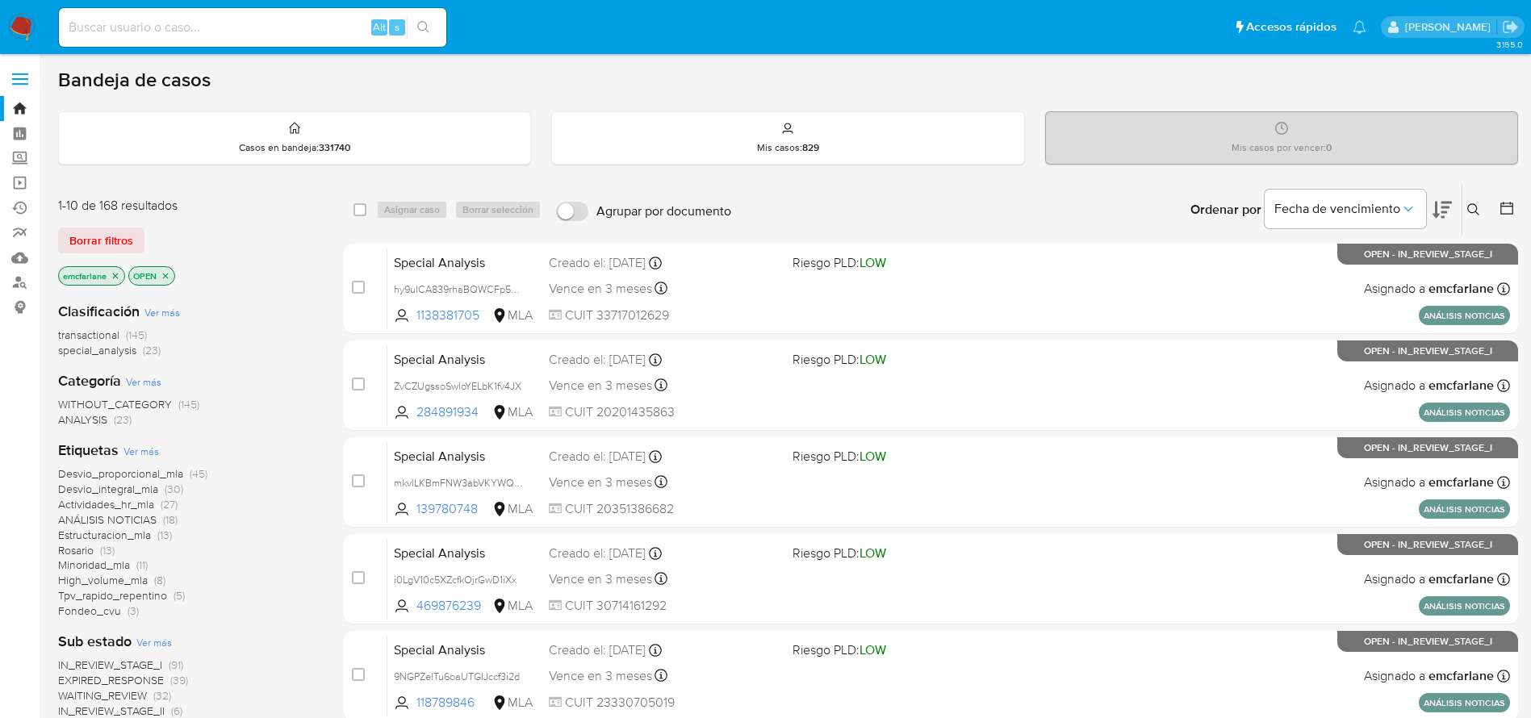
click at [218, 31] on input at bounding box center [252, 27] width 387 height 21
paste input "b0VFmrrdUslPqHHkFoz9aoTR"
type input "b0VFmrrdUslPqHHkFoz9aoTR"
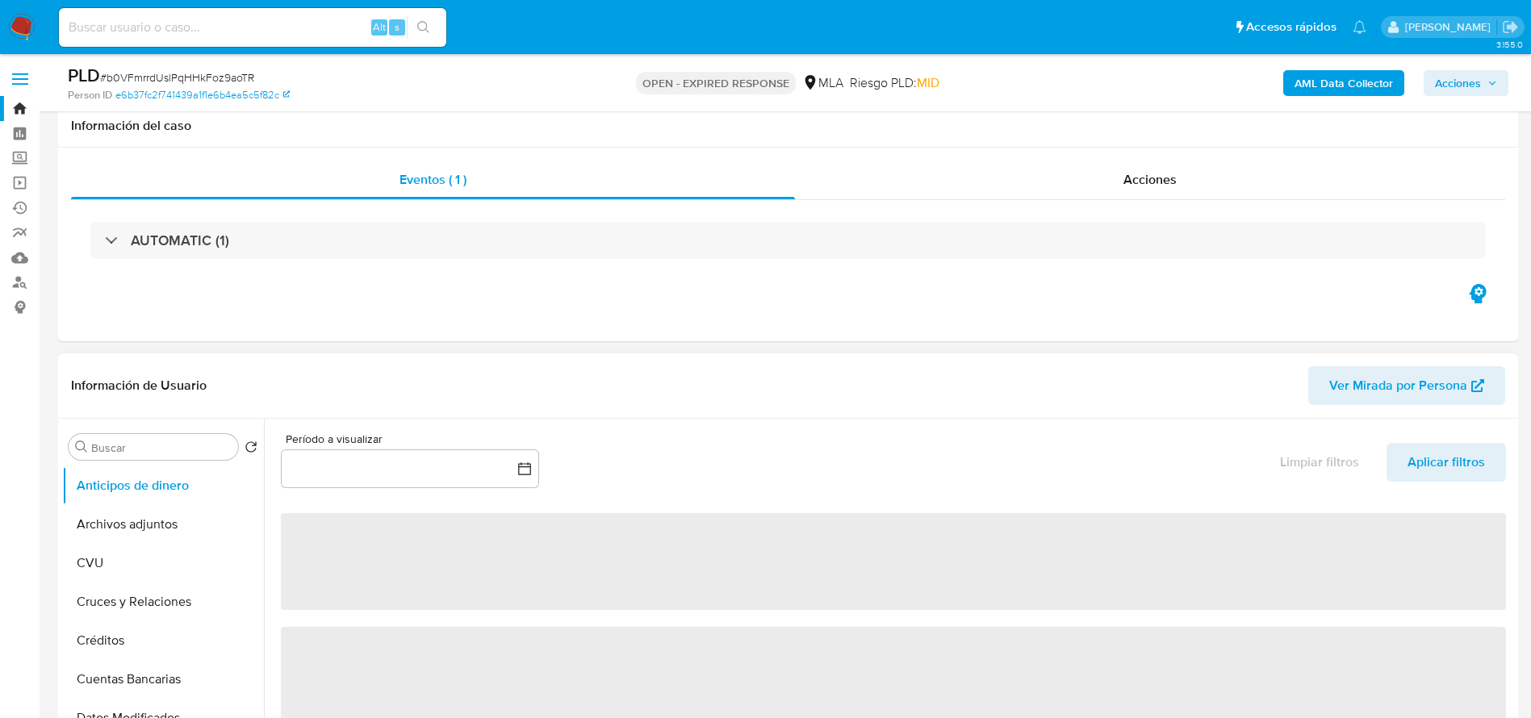
scroll to position [363, 0]
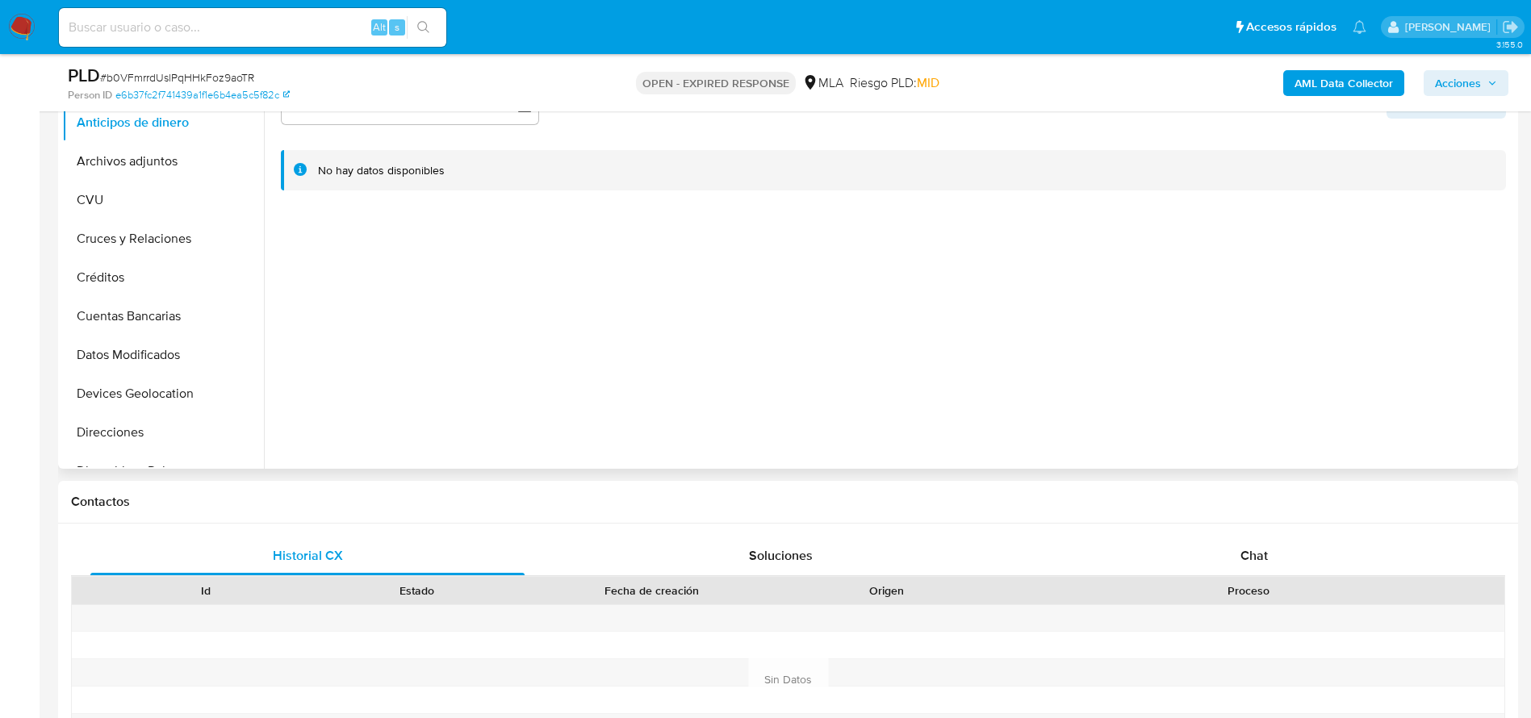
drag, startPoint x: 1246, startPoint y: 538, endPoint x: 1015, endPoint y: 394, distance: 271.9
click at [1247, 538] on div "Chat" at bounding box center [1254, 556] width 434 height 39
select select "10"
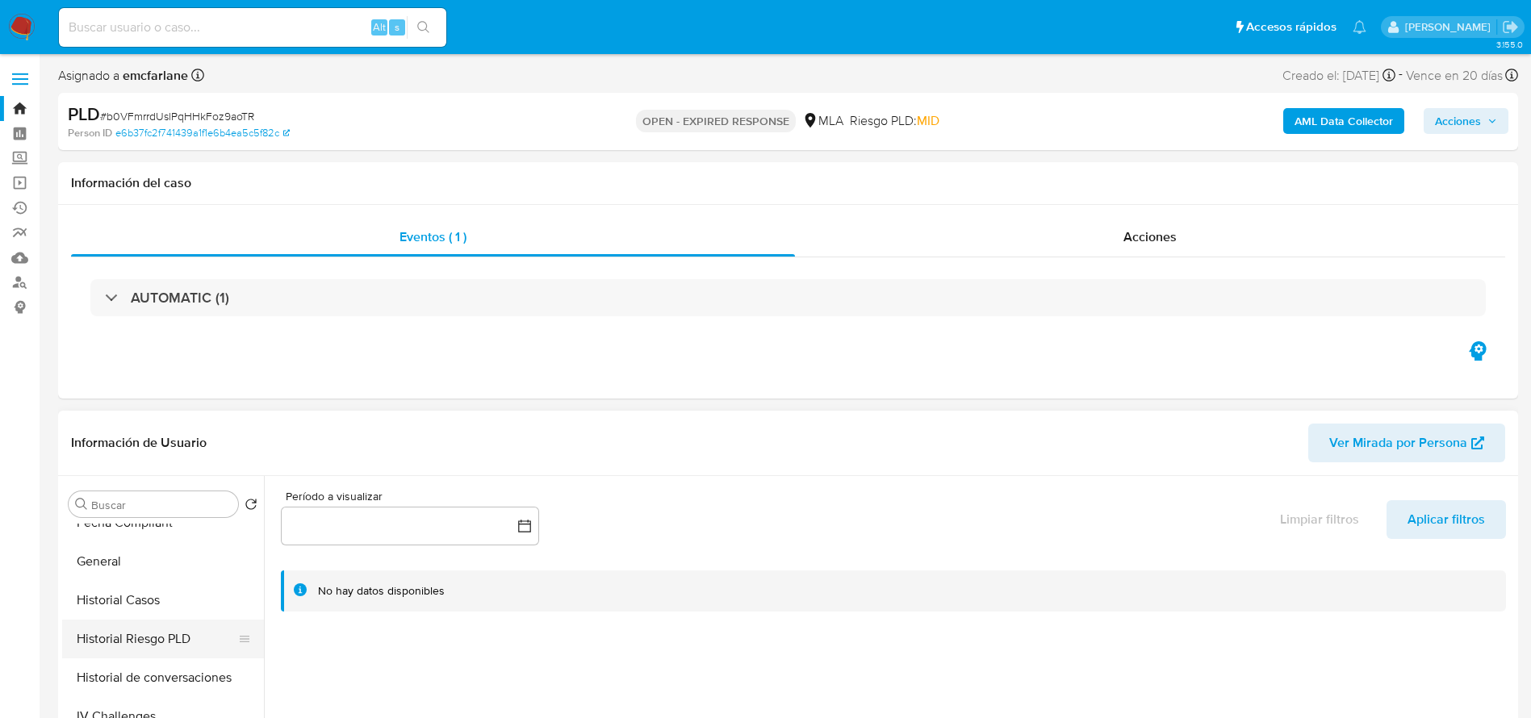
scroll to position [484, 0]
click at [151, 560] on button "Historial Casos" at bounding box center [163, 562] width 202 height 39
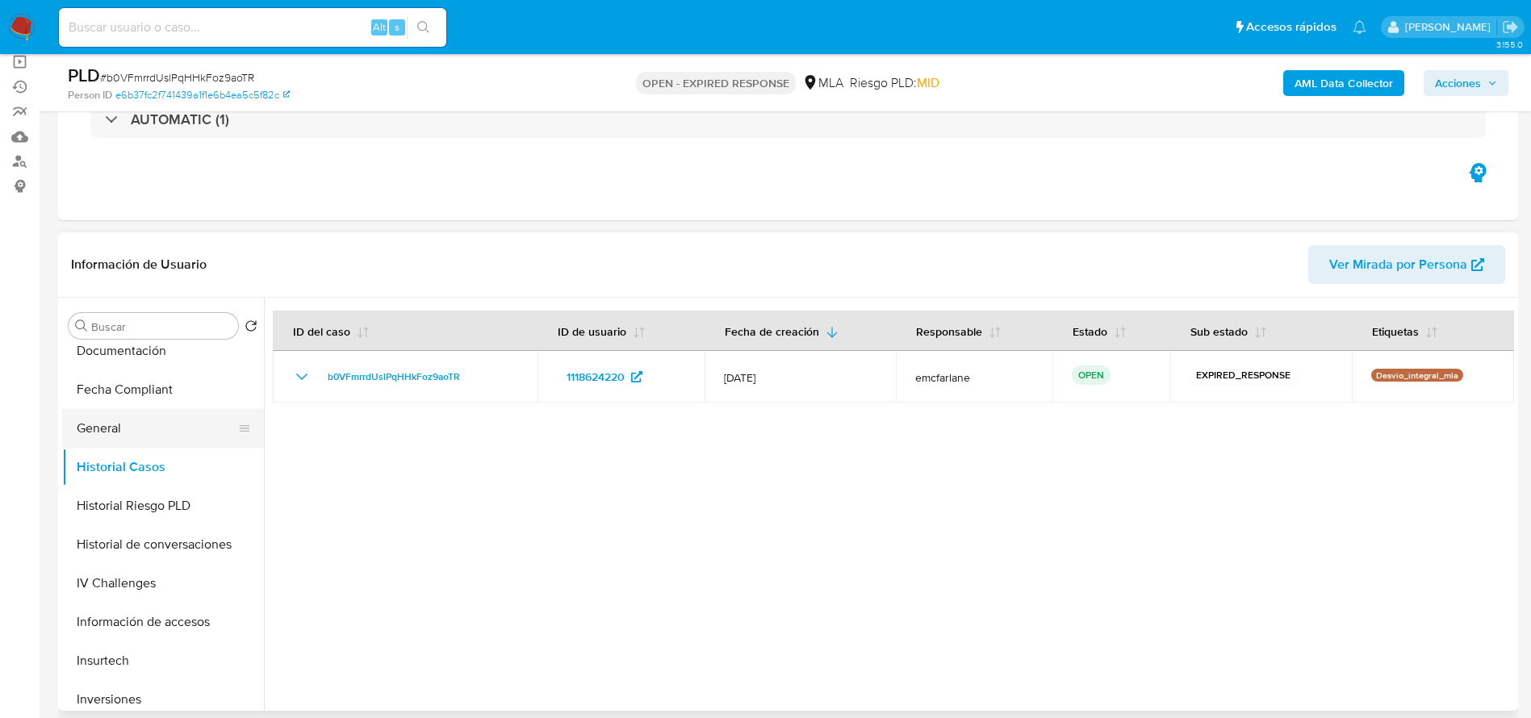
scroll to position [363, 0]
drag, startPoint x: 98, startPoint y: 445, endPoint x: 99, endPoint y: 458, distance: 13.7
click at [98, 446] on button "Fecha Compliant" at bounding box center [163, 427] width 202 height 39
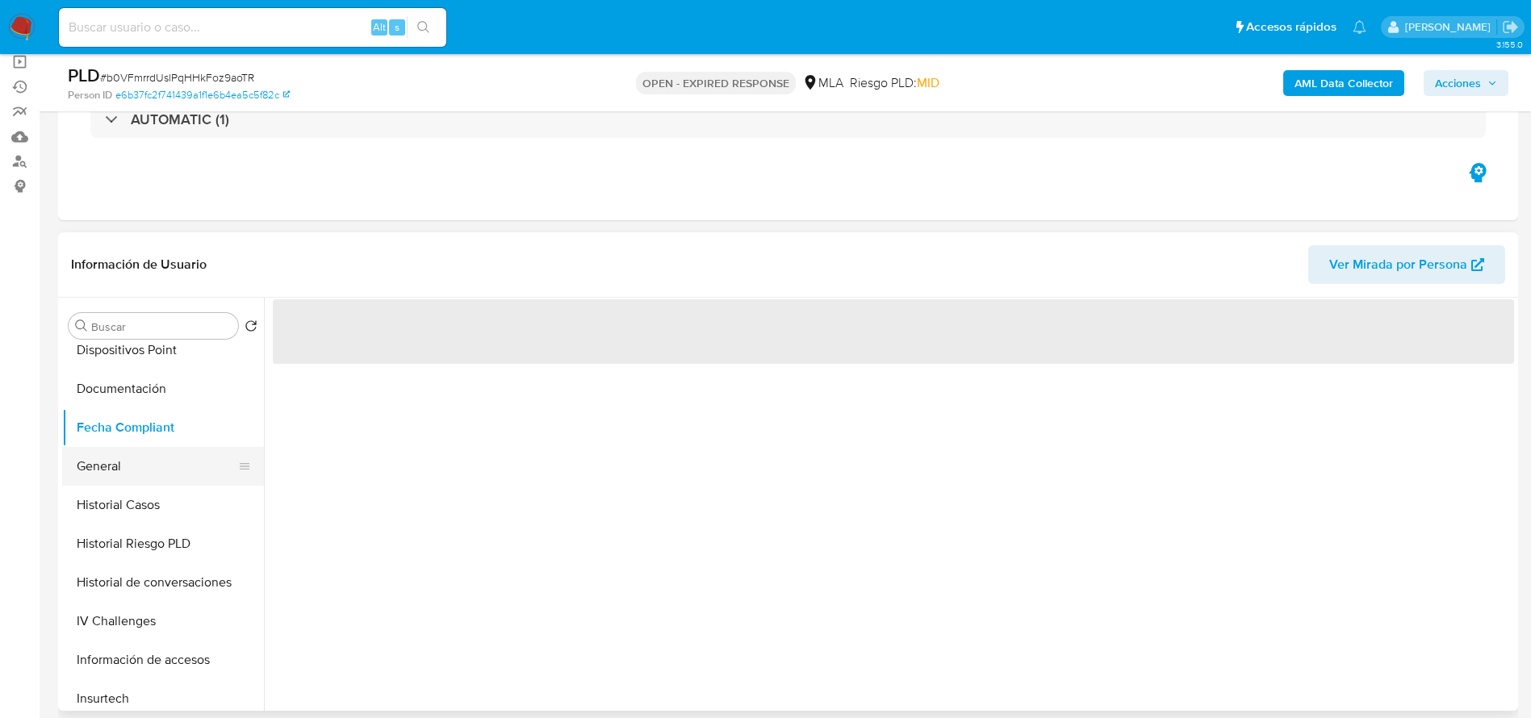
click at [99, 458] on button "General" at bounding box center [156, 466] width 189 height 39
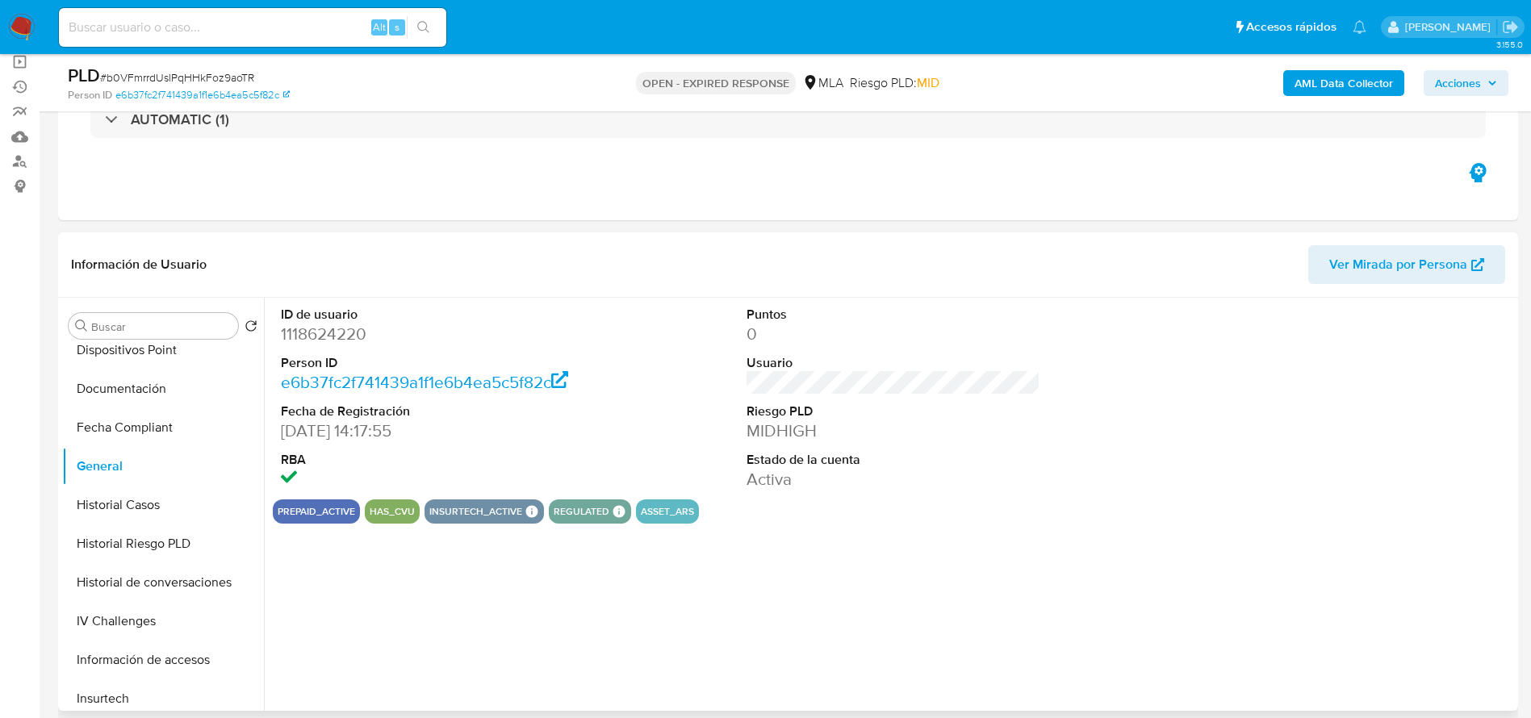
click at [323, 345] on dd "1118624220" at bounding box center [428, 334] width 295 height 23
copy dd "1118624220"
click at [115, 77] on span "# b0VFmrrdUslPqHHkFoz9aoTR" at bounding box center [177, 77] width 154 height 16
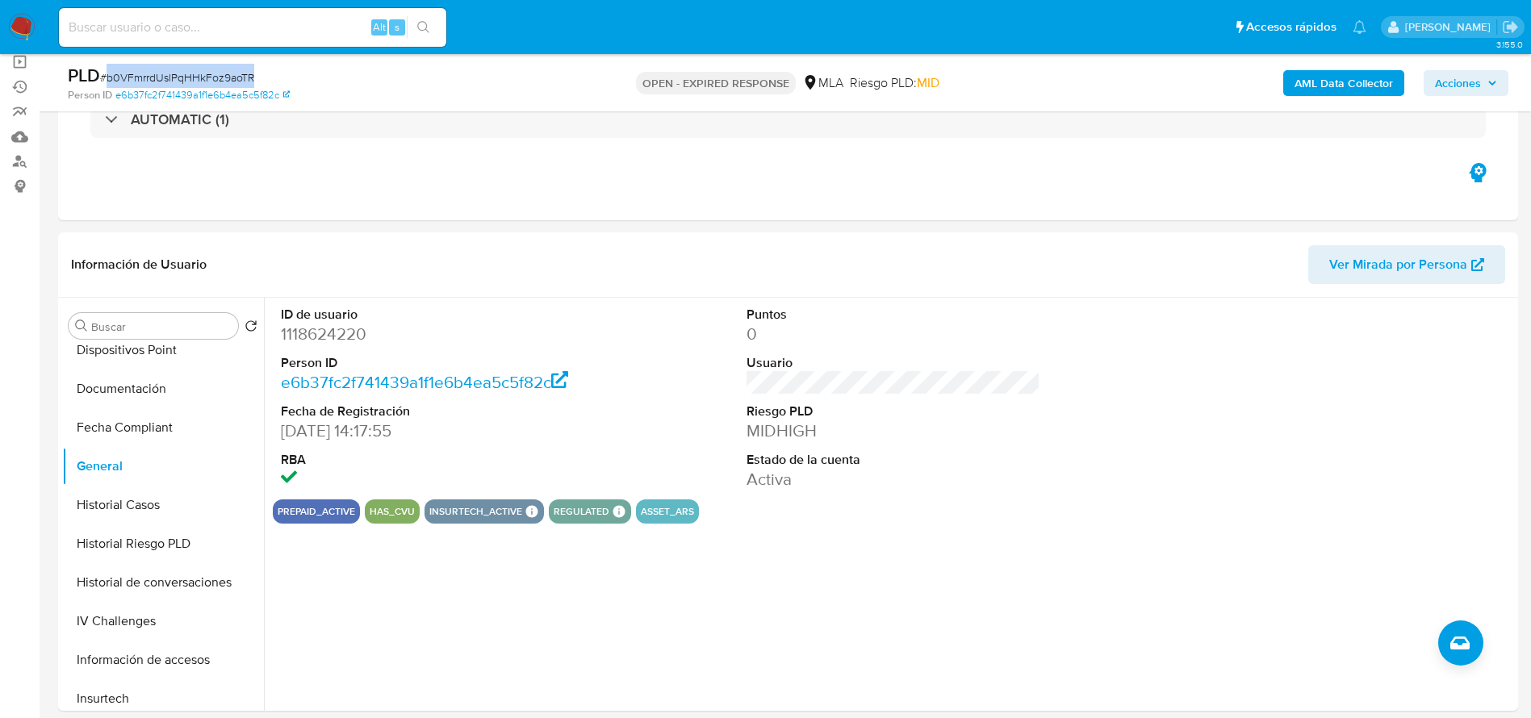
copy span "b0VFmrrdUslPqHHkFoz9aoTR"
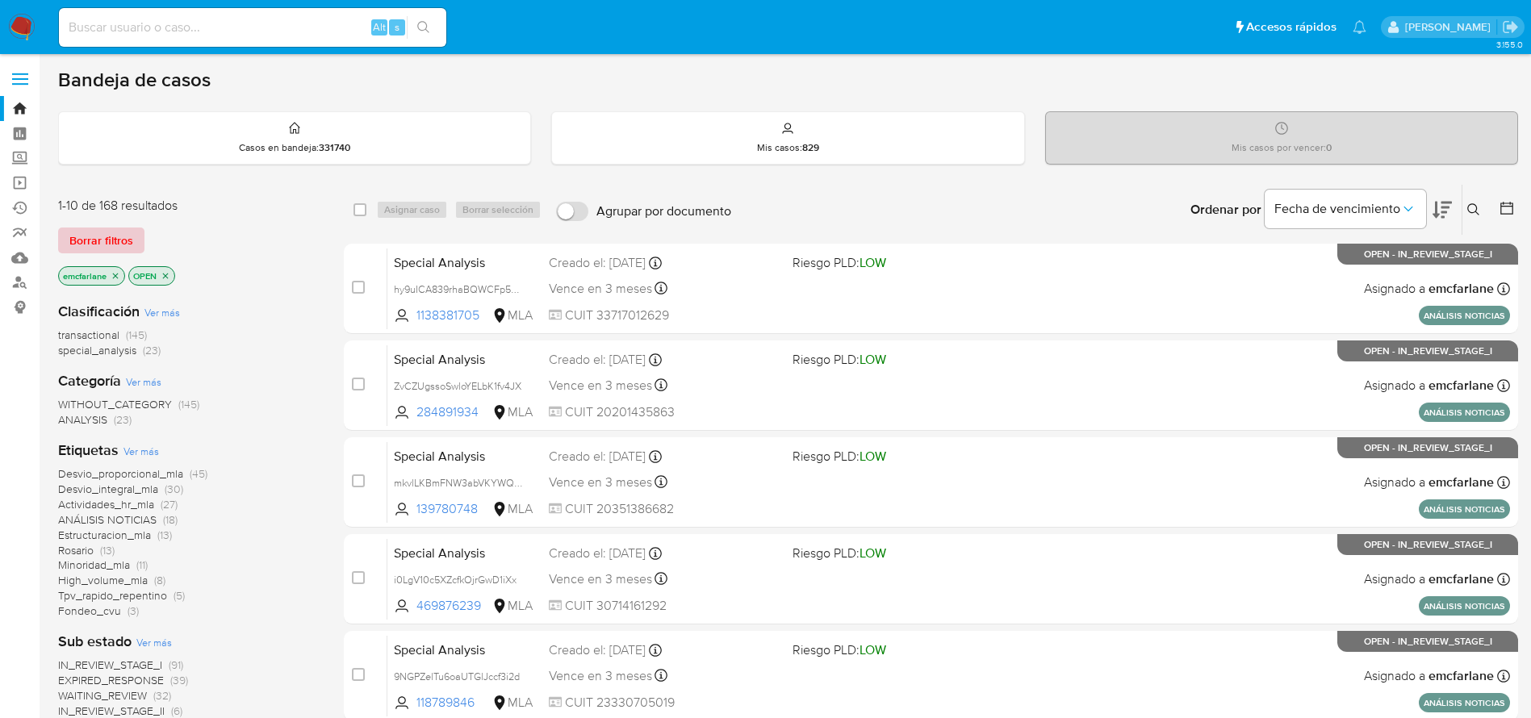
click at [112, 230] on span "Borrar filtros" at bounding box center [101, 240] width 64 height 23
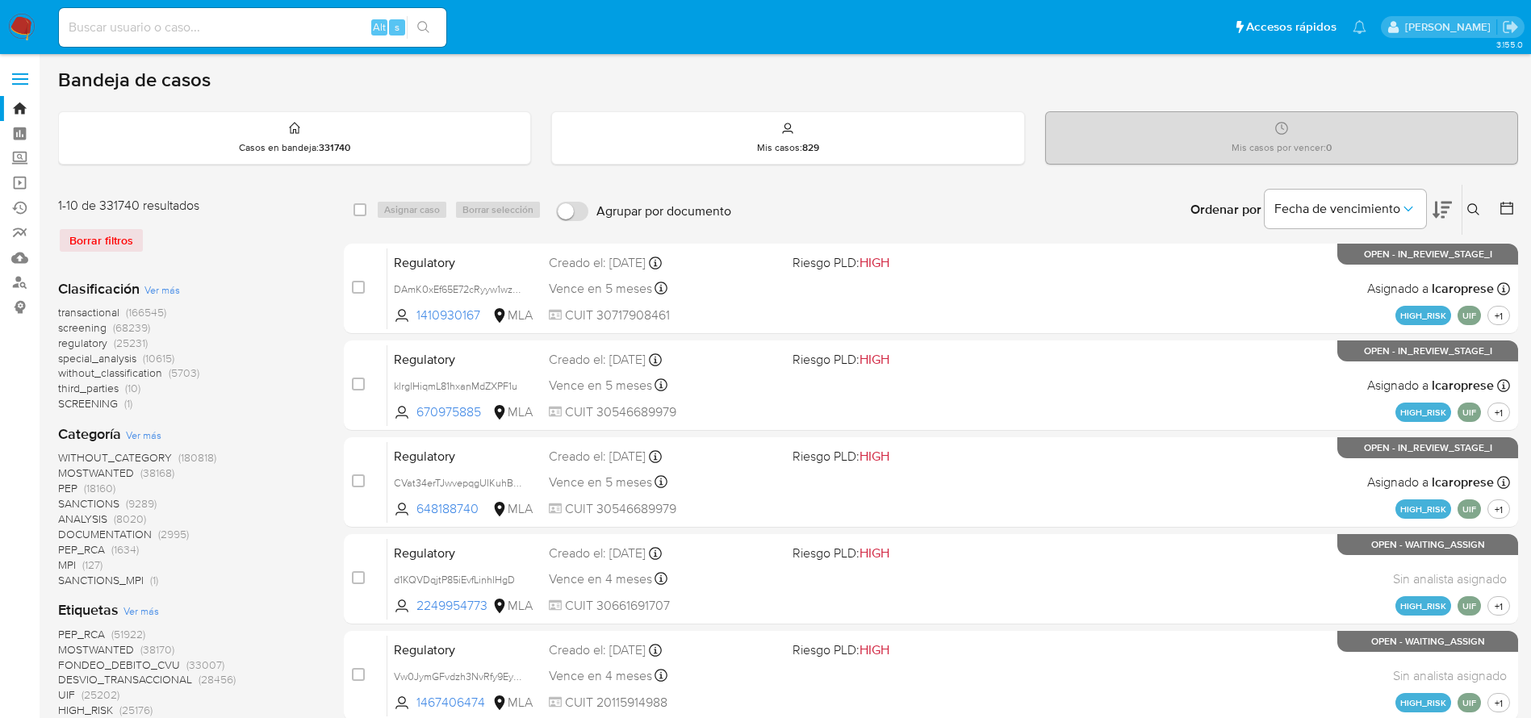
click at [1473, 207] on icon at bounding box center [1473, 209] width 13 height 13
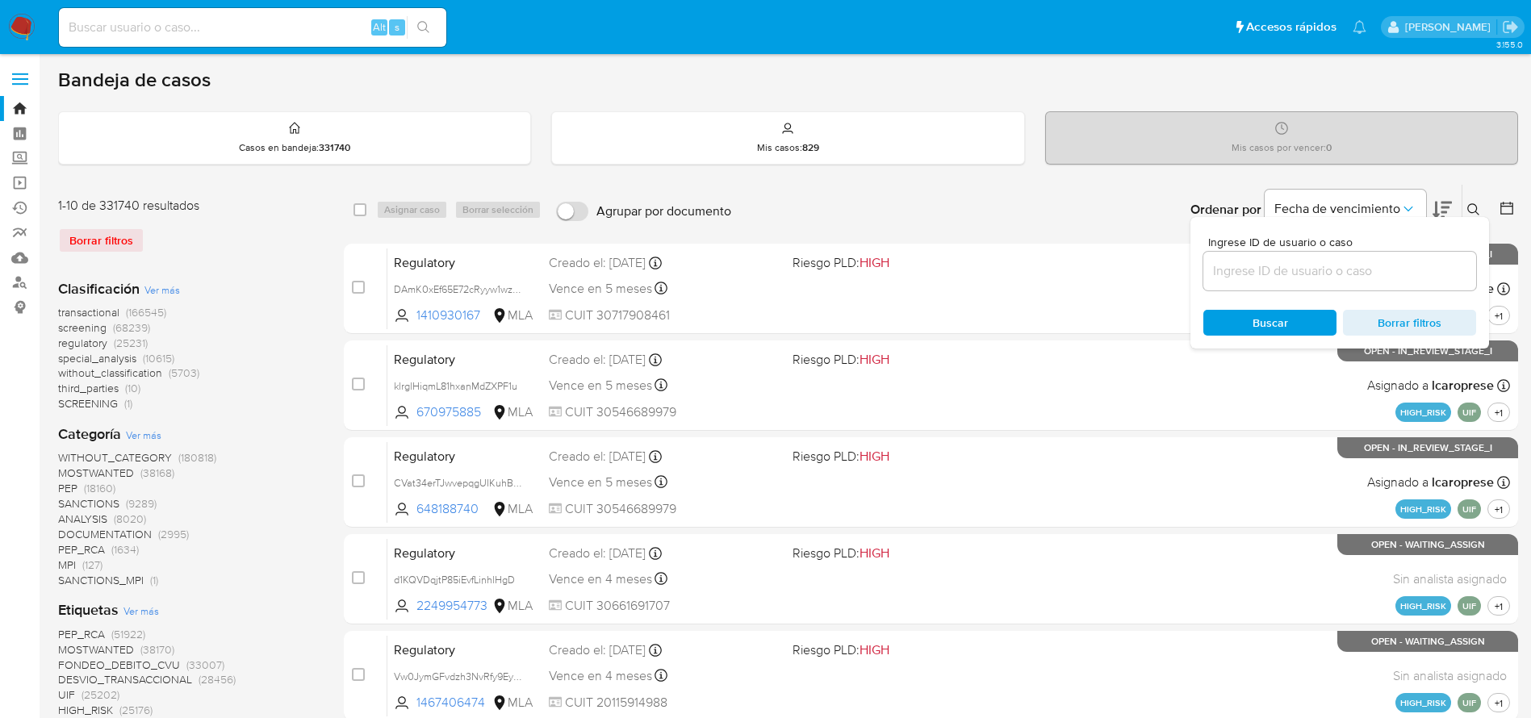
click at [1375, 261] on input at bounding box center [1339, 271] width 273 height 21
type input "b0VFmrrdUslPqHHkFoz9aoTR"
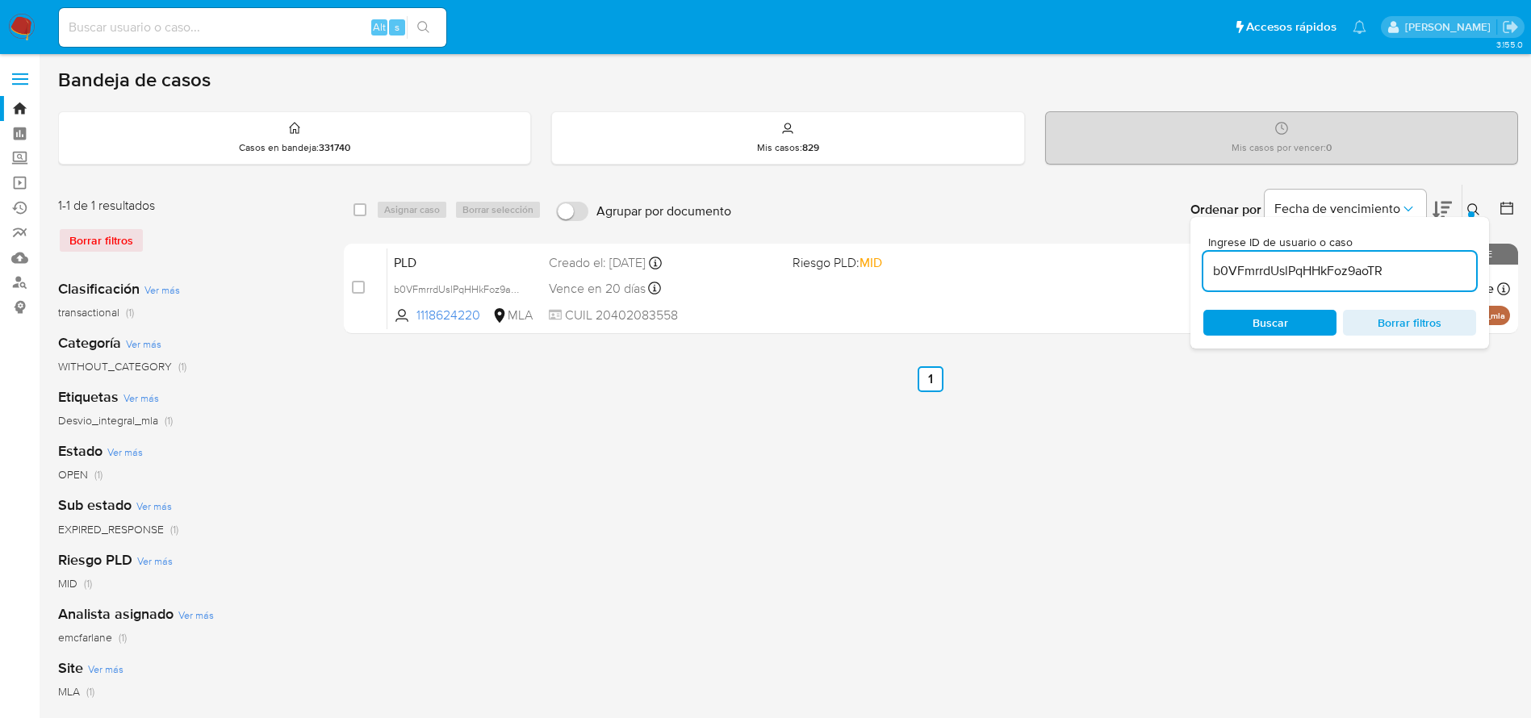
click at [358, 216] on div "select-all-cases-checkbox" at bounding box center [360, 210] width 13 height 16
click at [365, 204] on input "checkbox" at bounding box center [360, 209] width 13 height 13
checkbox input "true"
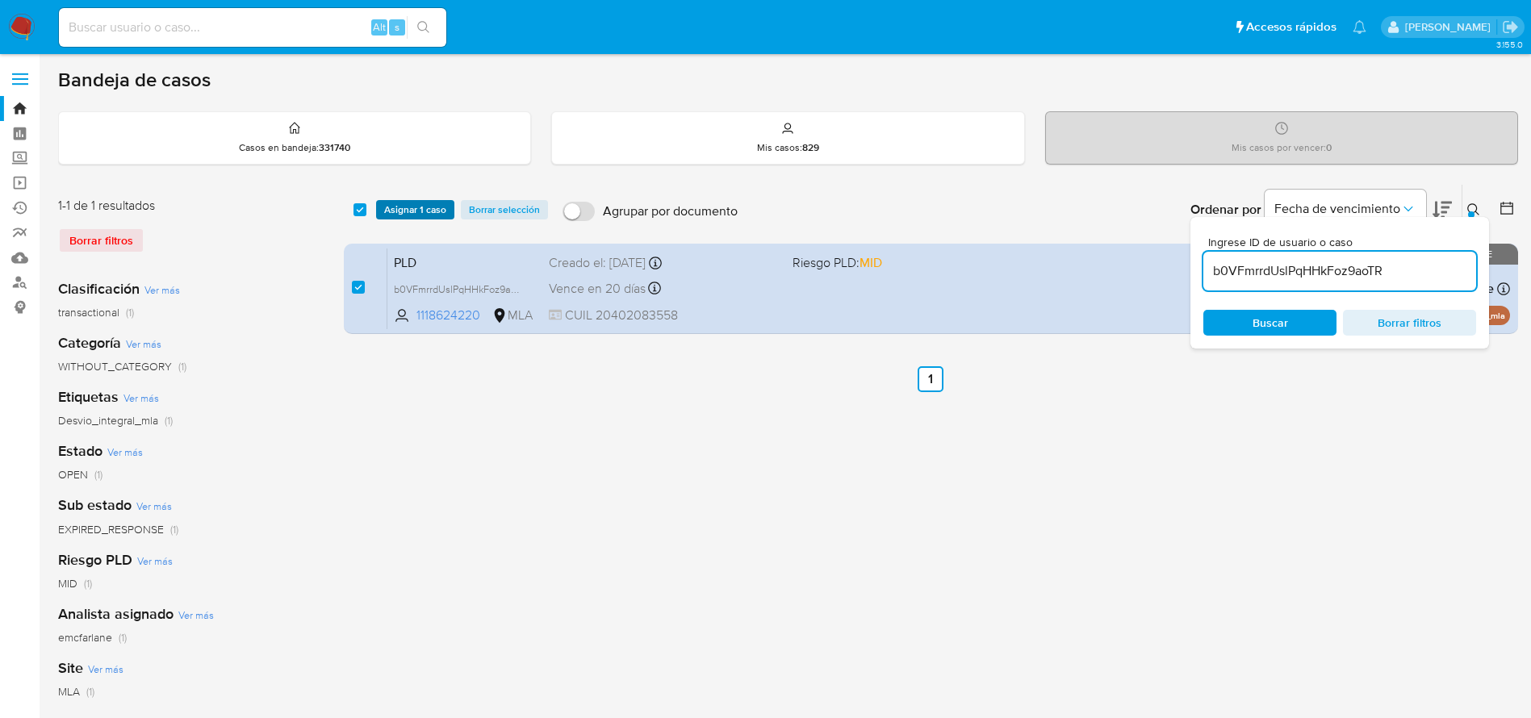
click at [388, 211] on span "Asignar 1 caso" at bounding box center [415, 210] width 62 height 16
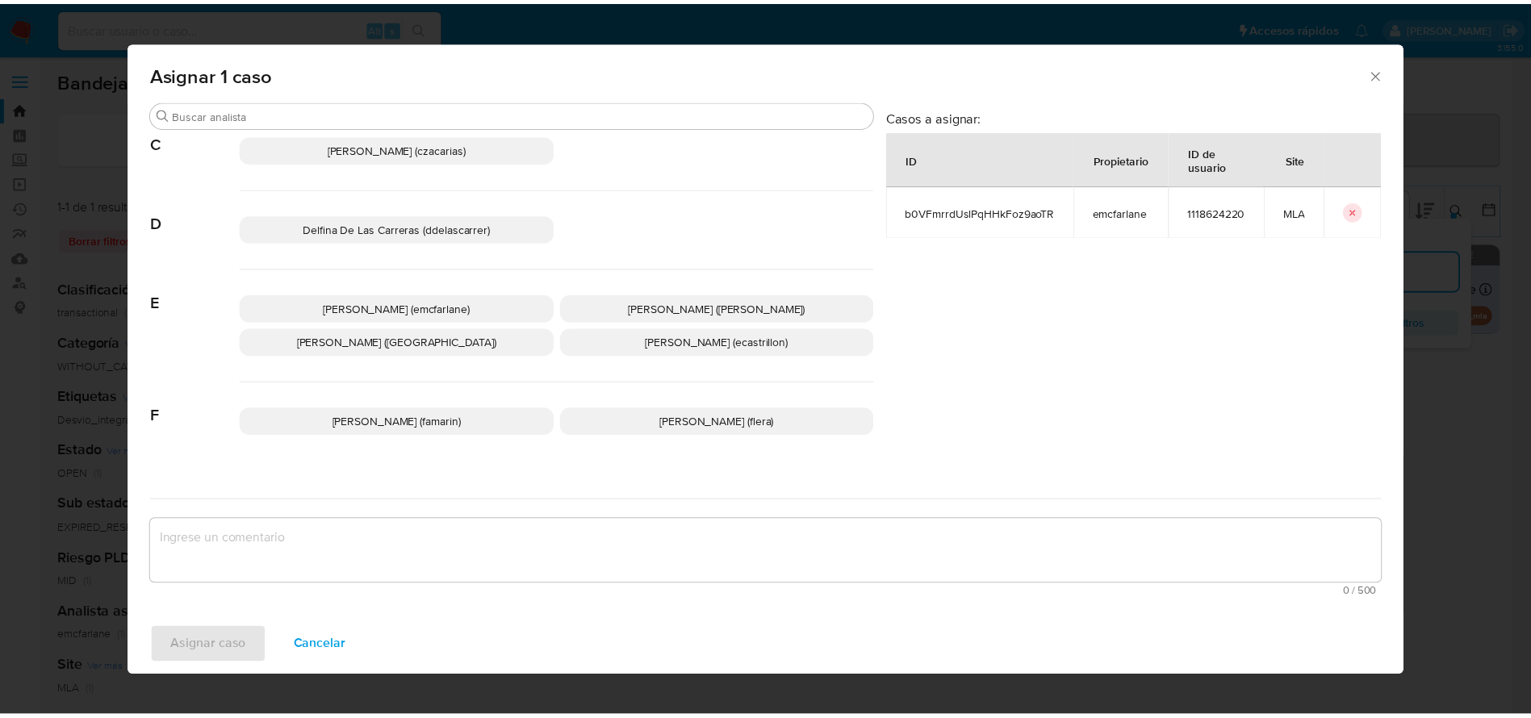
scroll to position [242, 0]
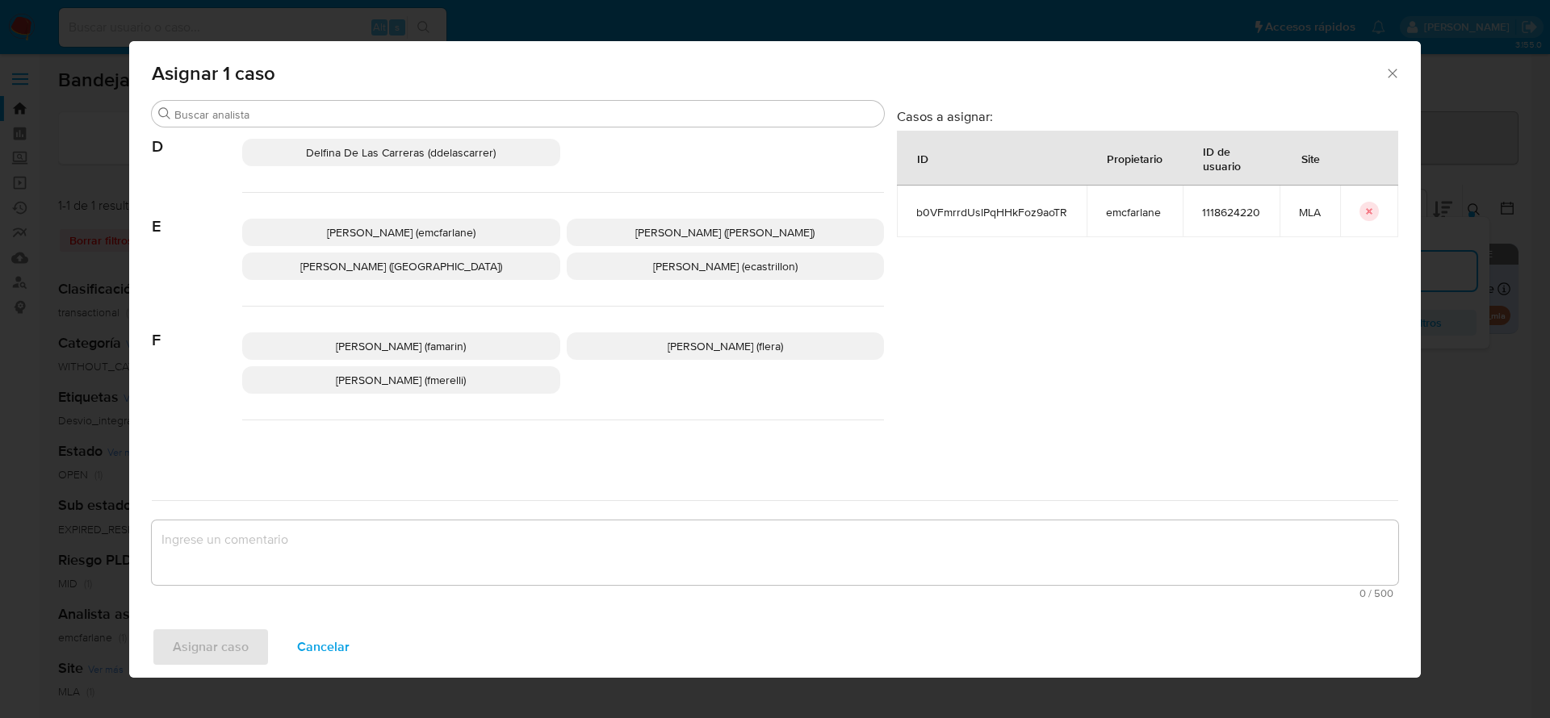
click at [392, 219] on p "[PERSON_NAME] (emcfarlane)" at bounding box center [401, 232] width 318 height 27
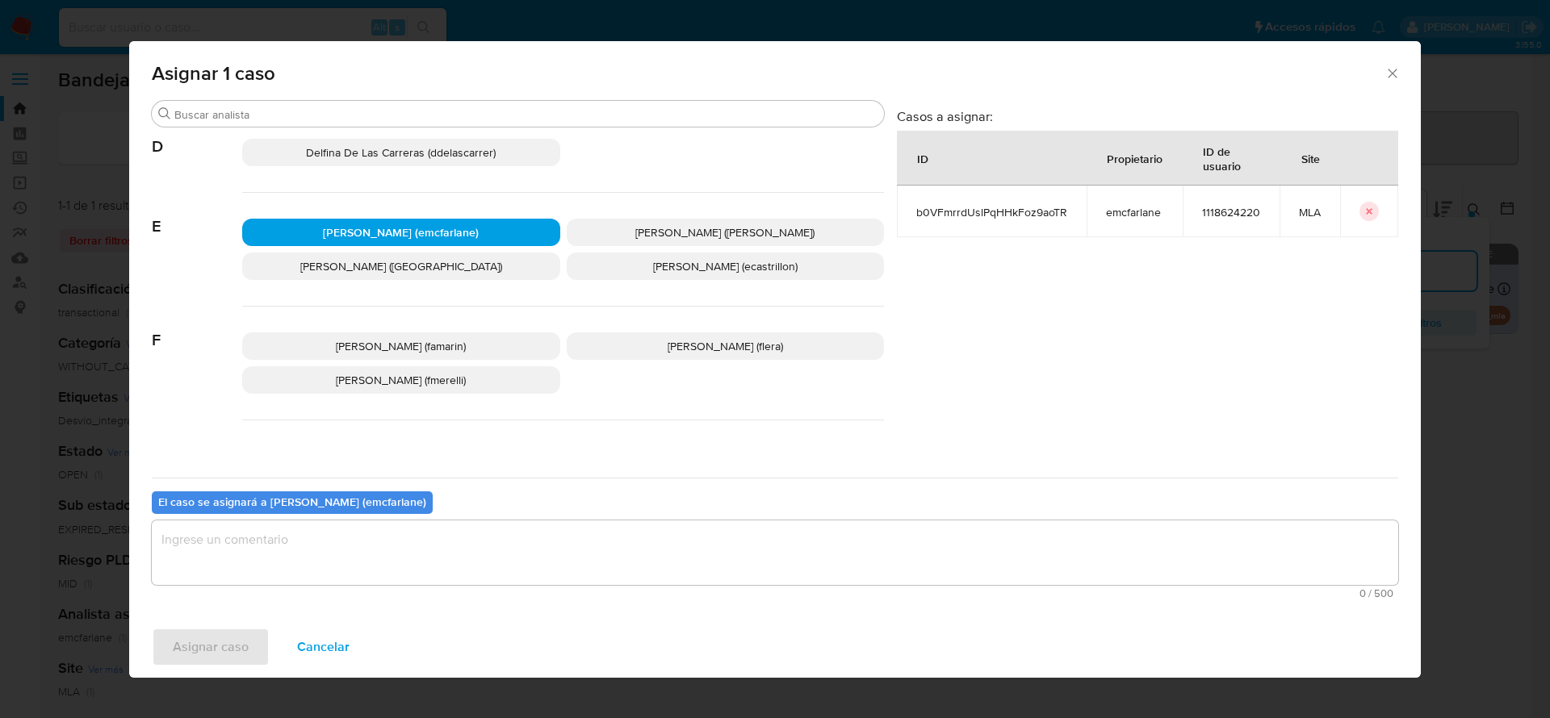
click at [316, 555] on textarea "assign-modal" at bounding box center [775, 553] width 1246 height 65
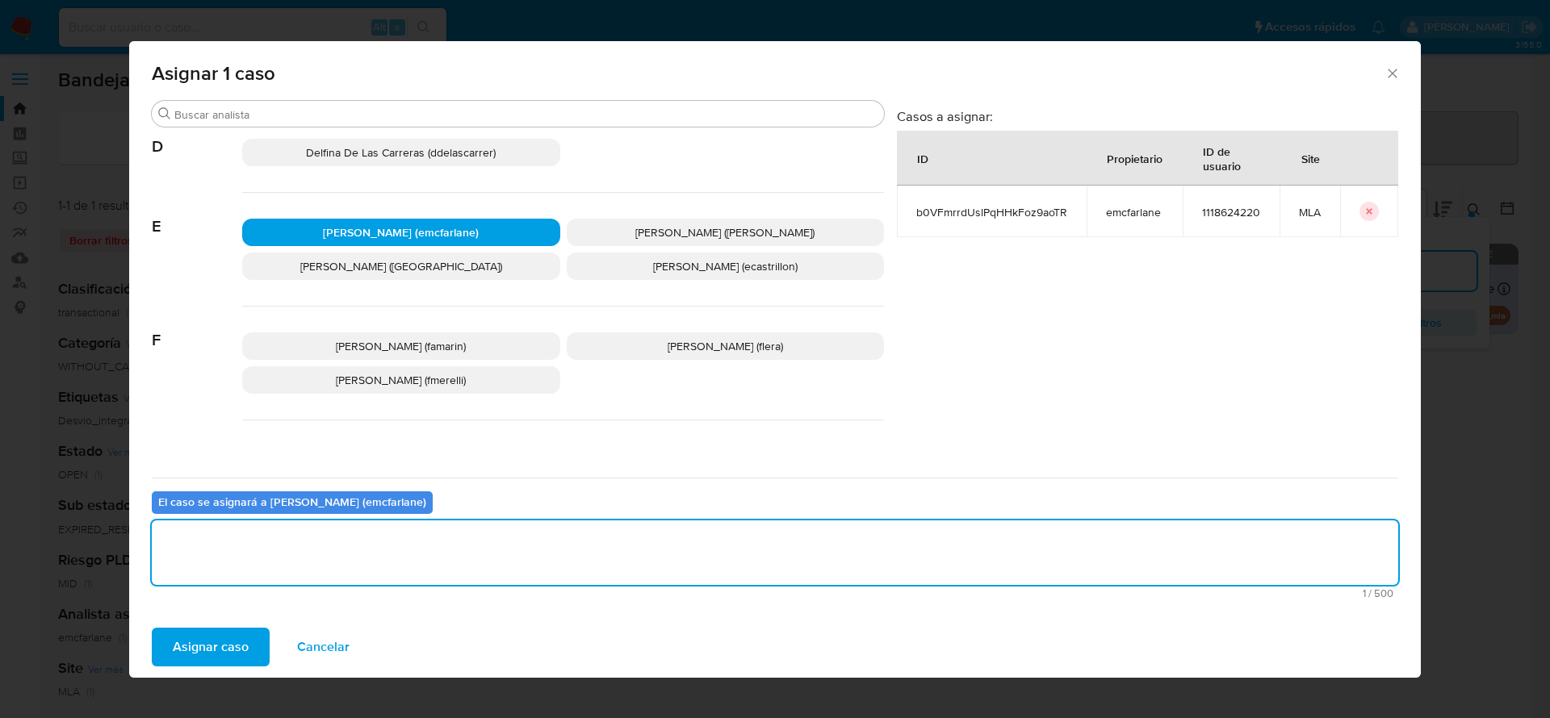
click at [224, 638] on span "Asignar caso" at bounding box center [211, 648] width 76 height 36
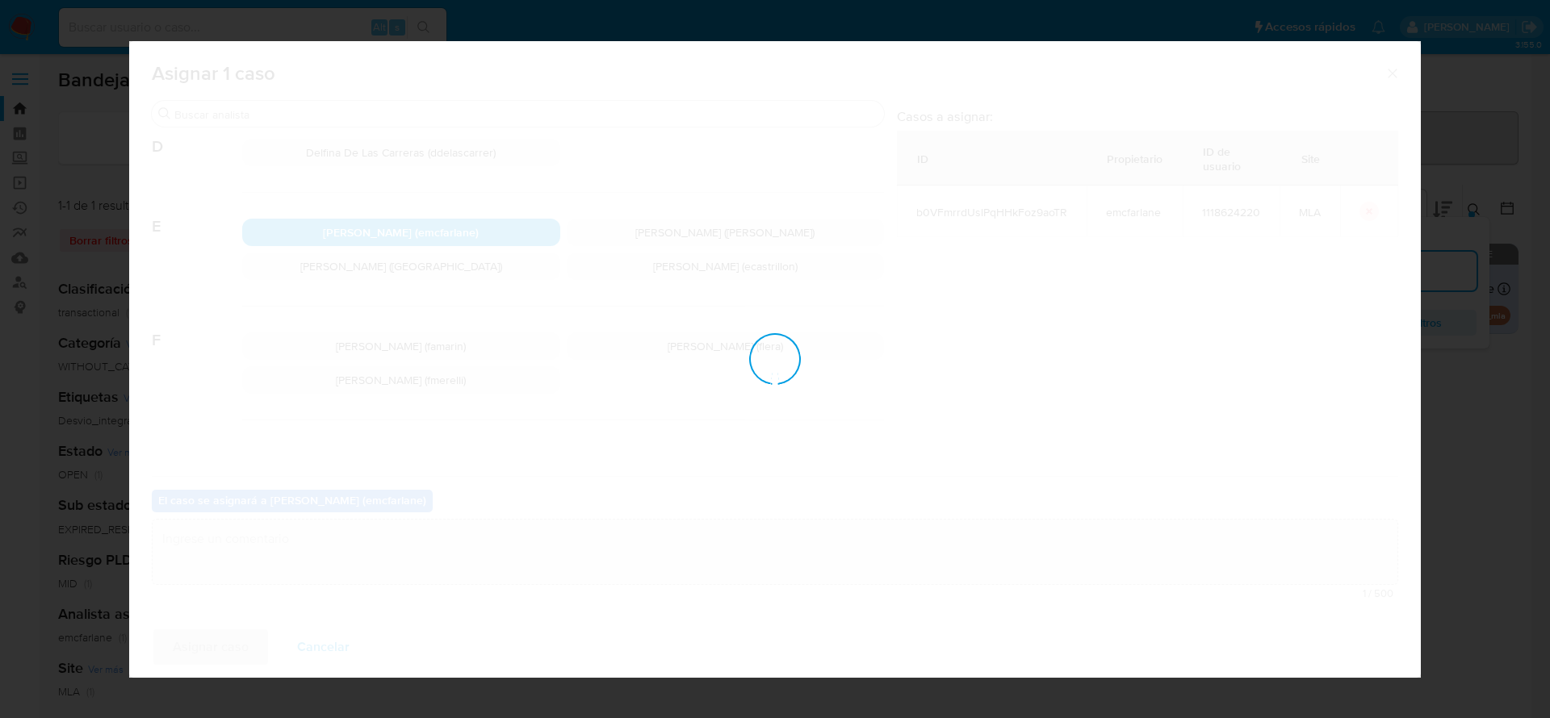
checkbox input "false"
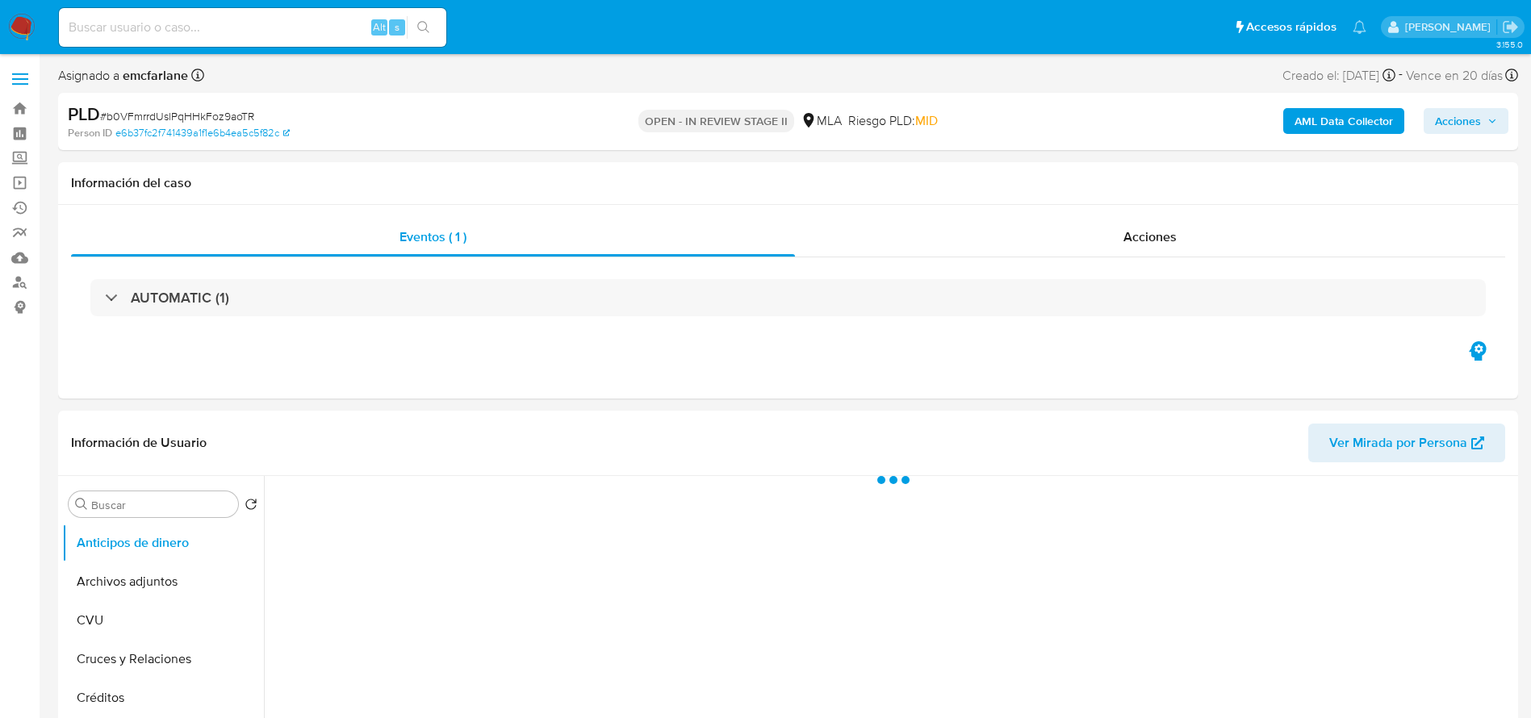
click at [1462, 120] on span "Acciones" at bounding box center [1458, 121] width 46 height 26
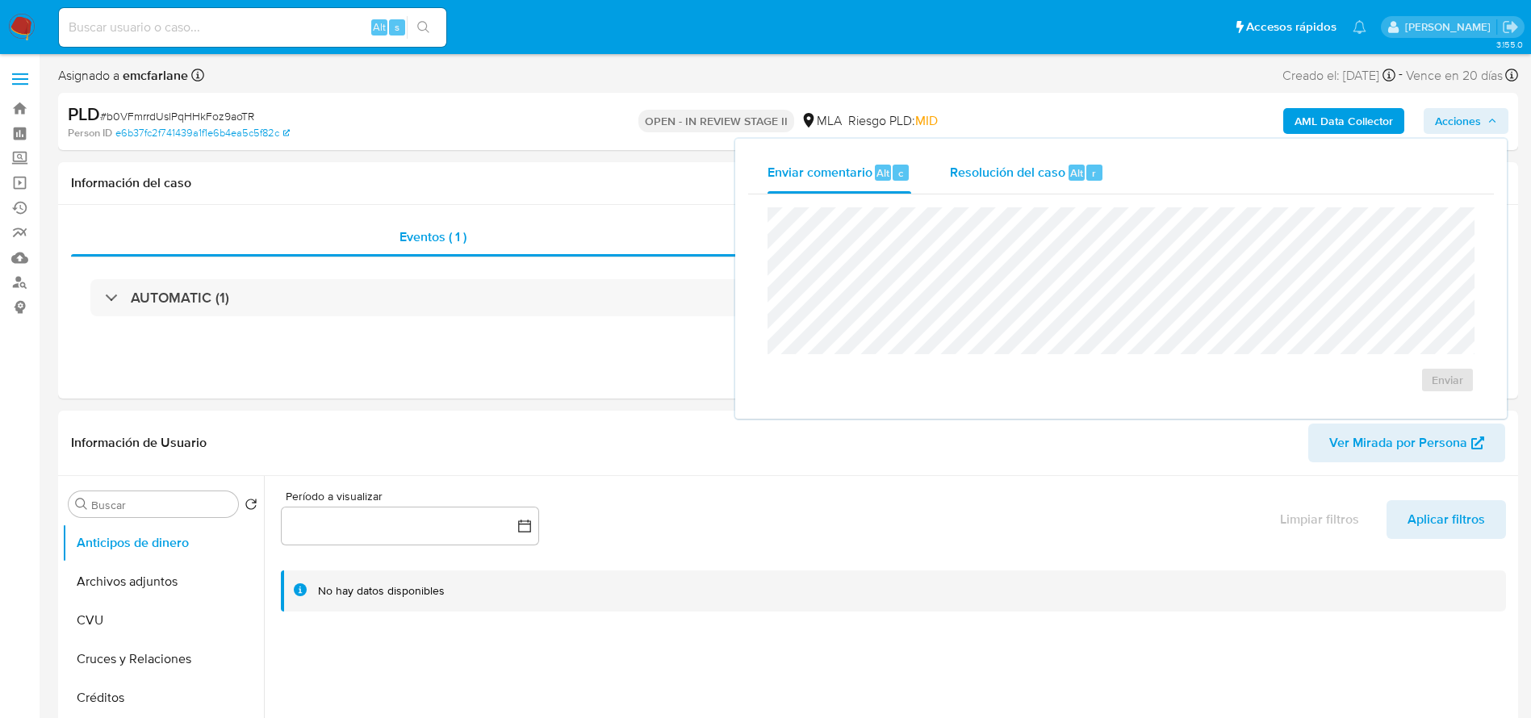
click at [998, 186] on div "Resolución del caso Alt r" at bounding box center [1027, 173] width 154 height 42
select select "10"
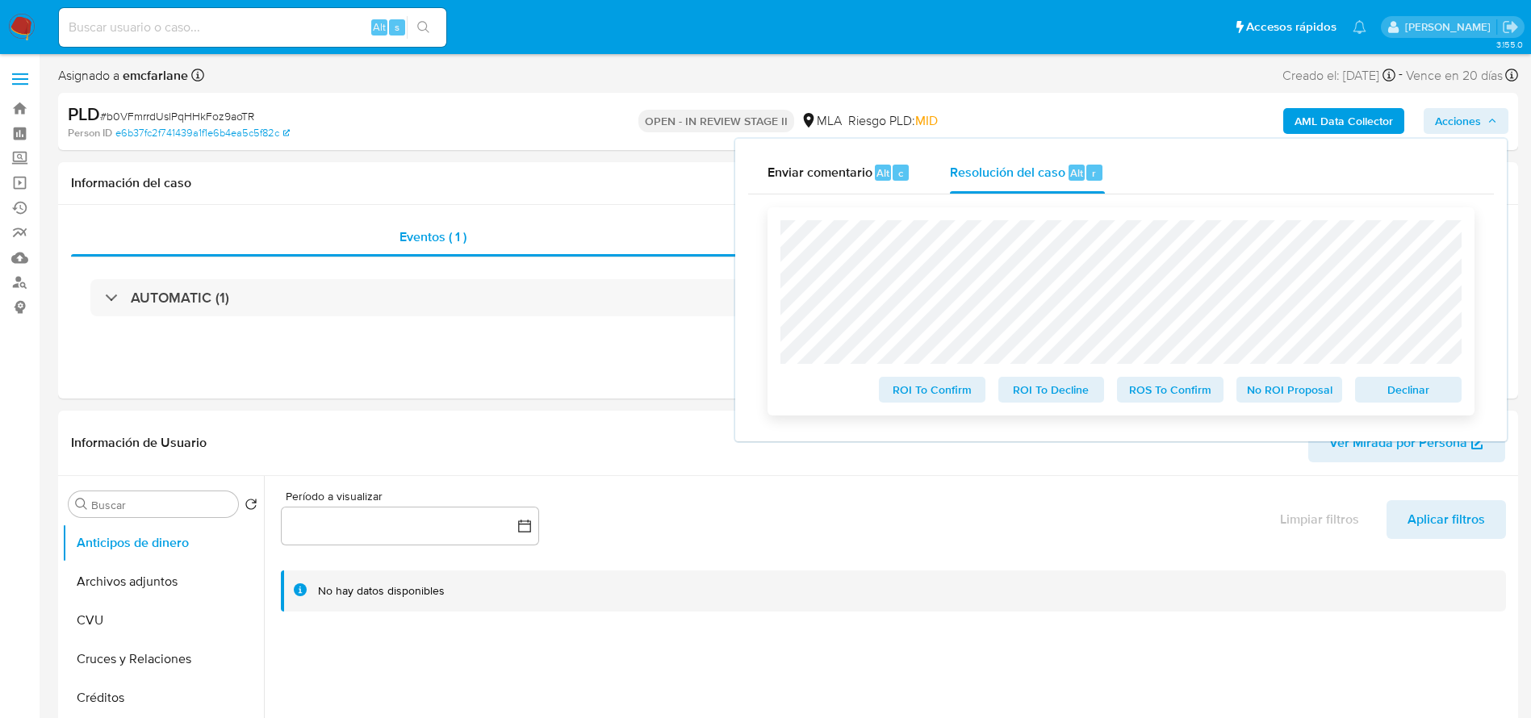
click at [1452, 402] on button "Declinar" at bounding box center [1408, 390] width 107 height 26
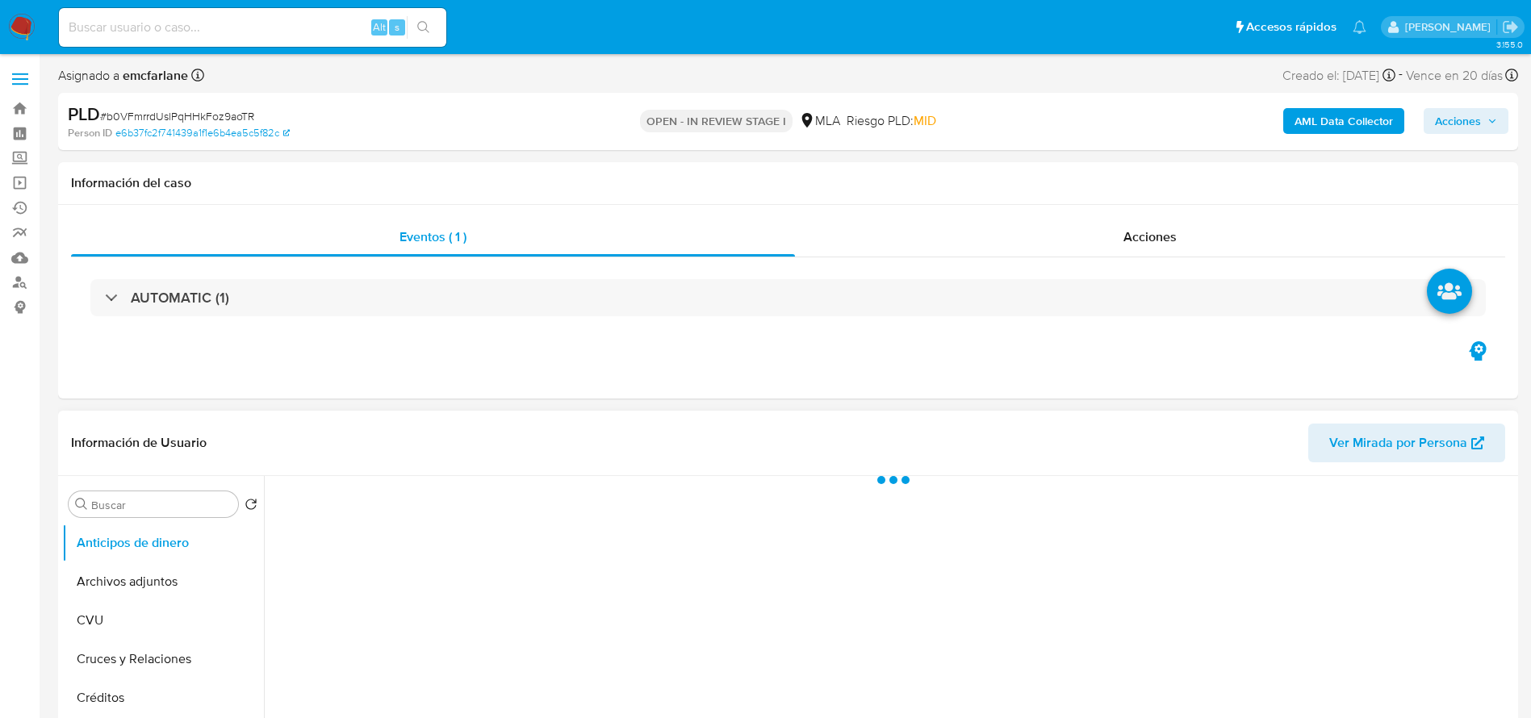
drag, startPoint x: 118, startPoint y: 634, endPoint x: 297, endPoint y: 500, distance: 224.2
click at [118, 634] on button "CVU" at bounding box center [163, 620] width 202 height 39
click at [107, 569] on button "Archivos adjuntos" at bounding box center [156, 582] width 189 height 39
select select "10"
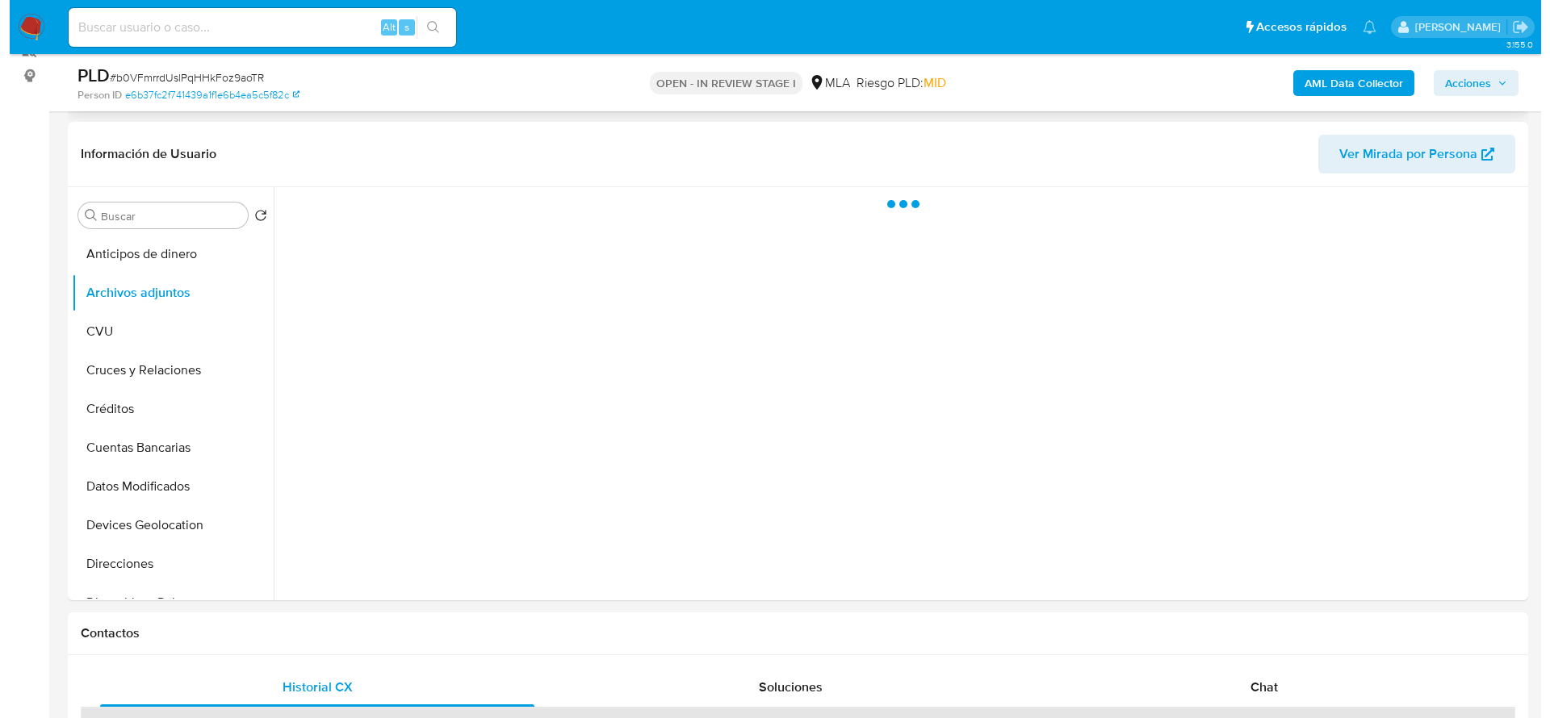
scroll to position [242, 0]
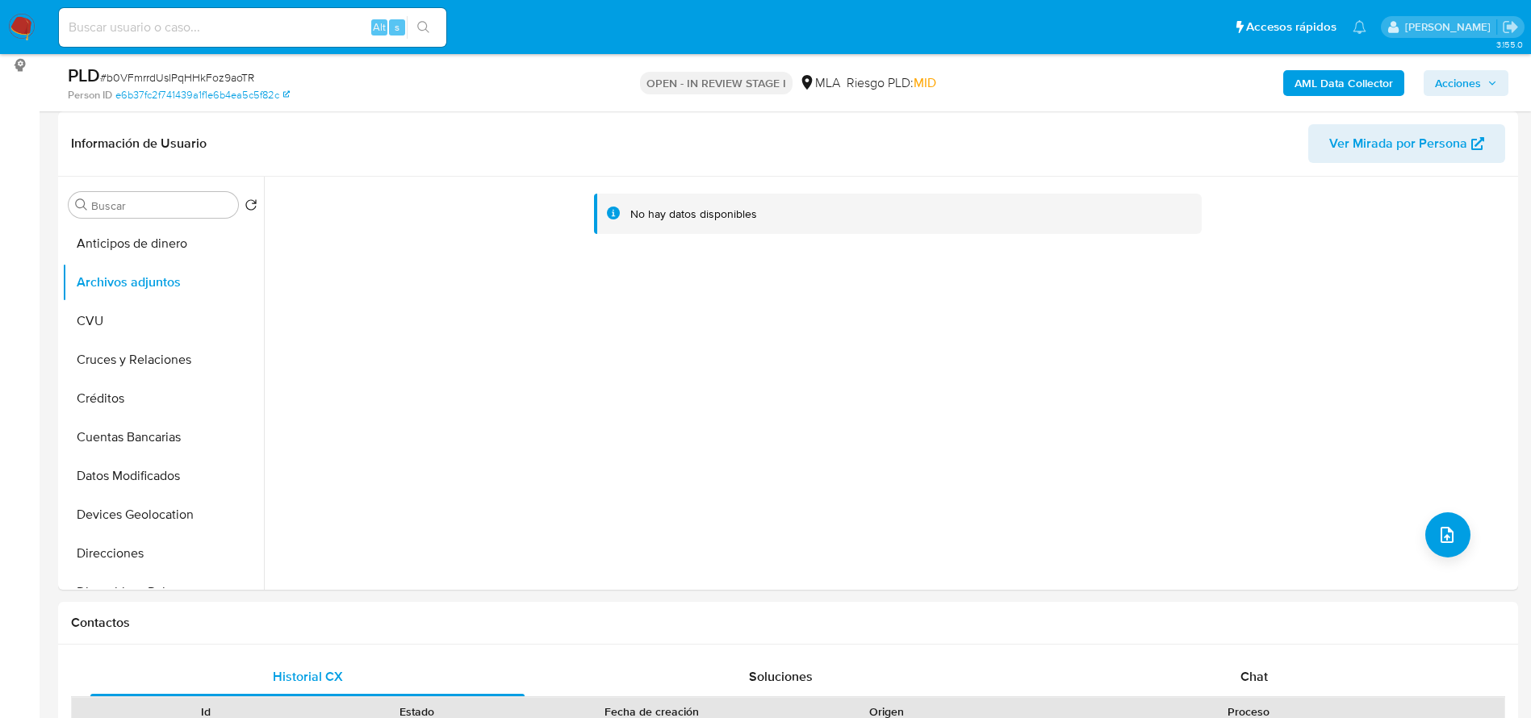
click at [1349, 82] on b "AML Data Collector" at bounding box center [1344, 83] width 98 height 26
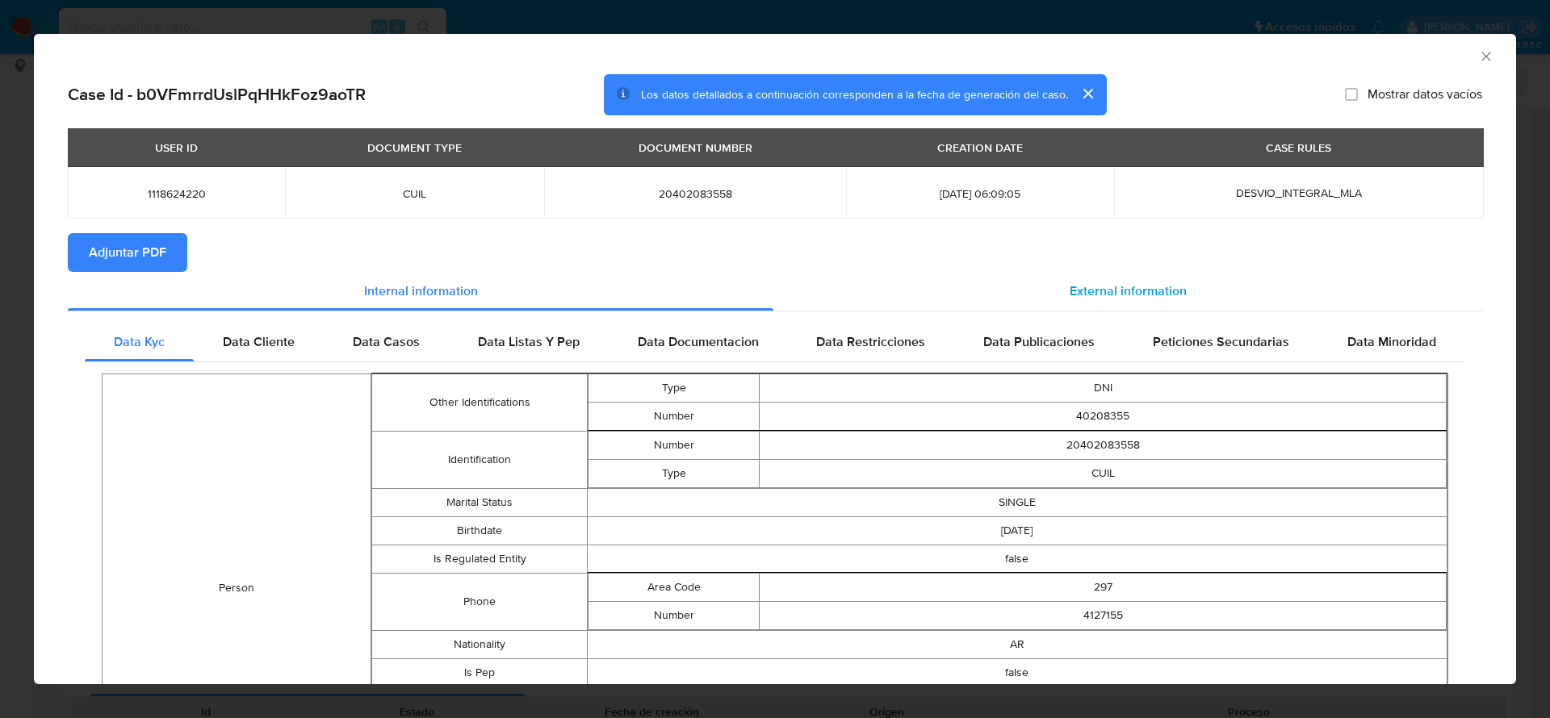
click at [1076, 291] on span "External information" at bounding box center [1127, 291] width 117 height 19
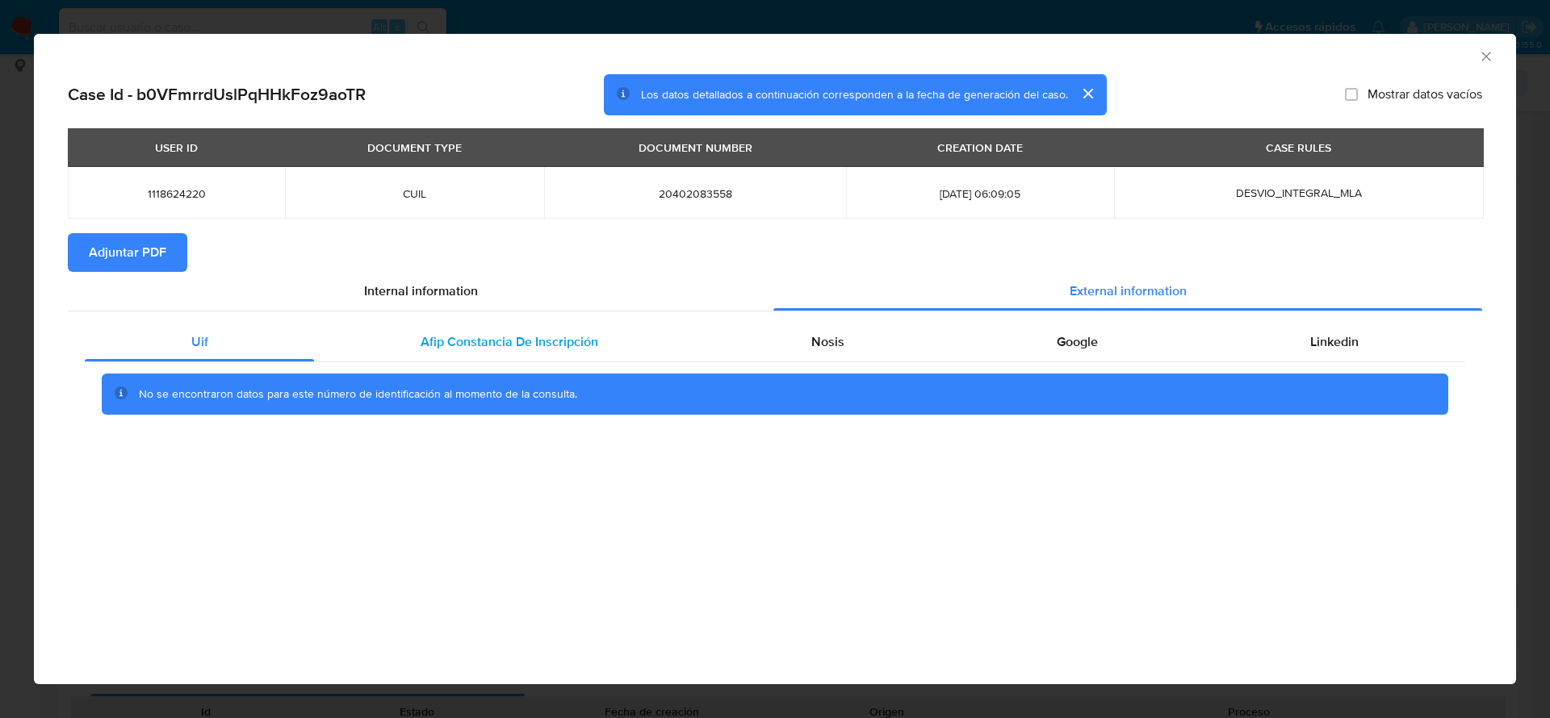
click at [500, 337] on span "Afip Constancia De Inscripción" at bounding box center [510, 342] width 178 height 19
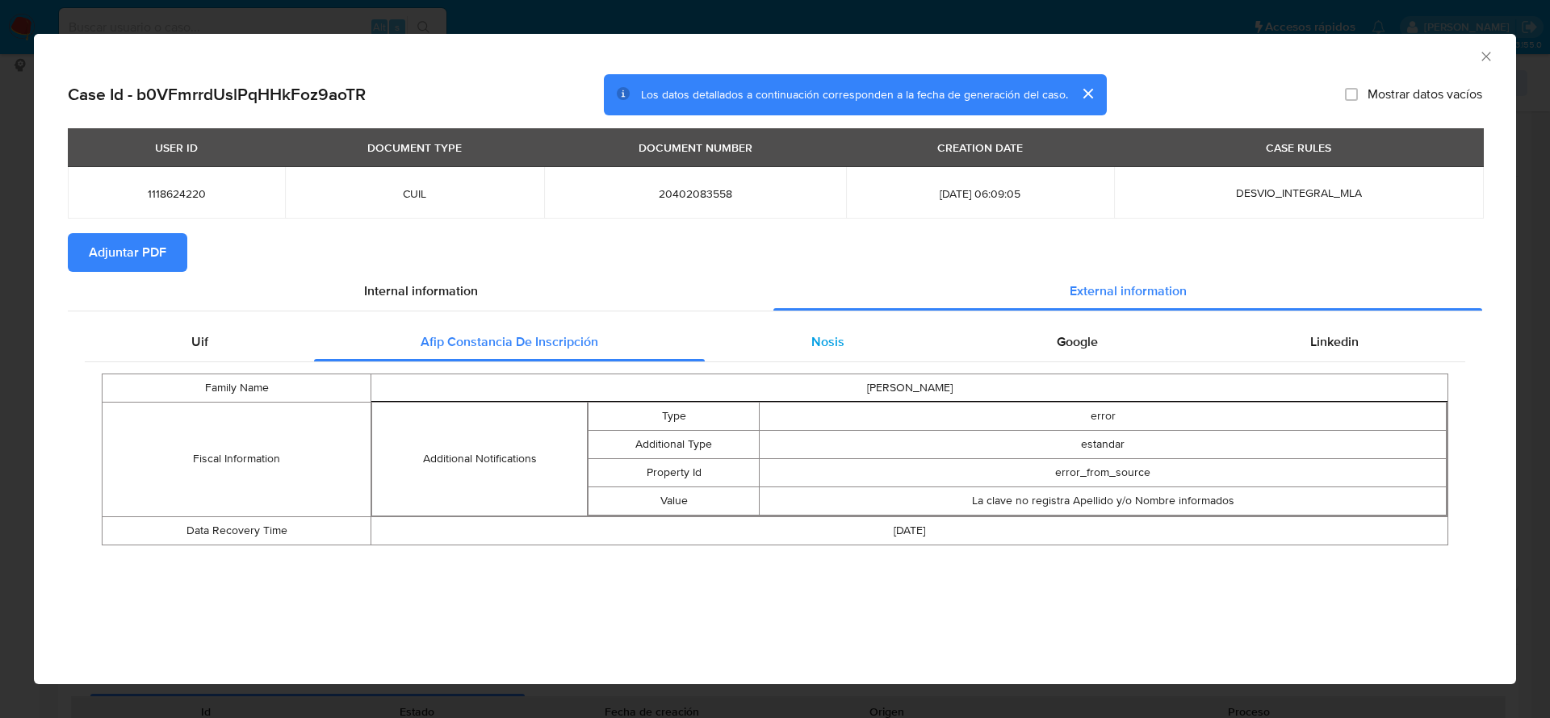
drag, startPoint x: 804, startPoint y: 345, endPoint x: 839, endPoint y: 352, distance: 36.1
click at [804, 344] on div "Nosis" at bounding box center [827, 342] width 245 height 39
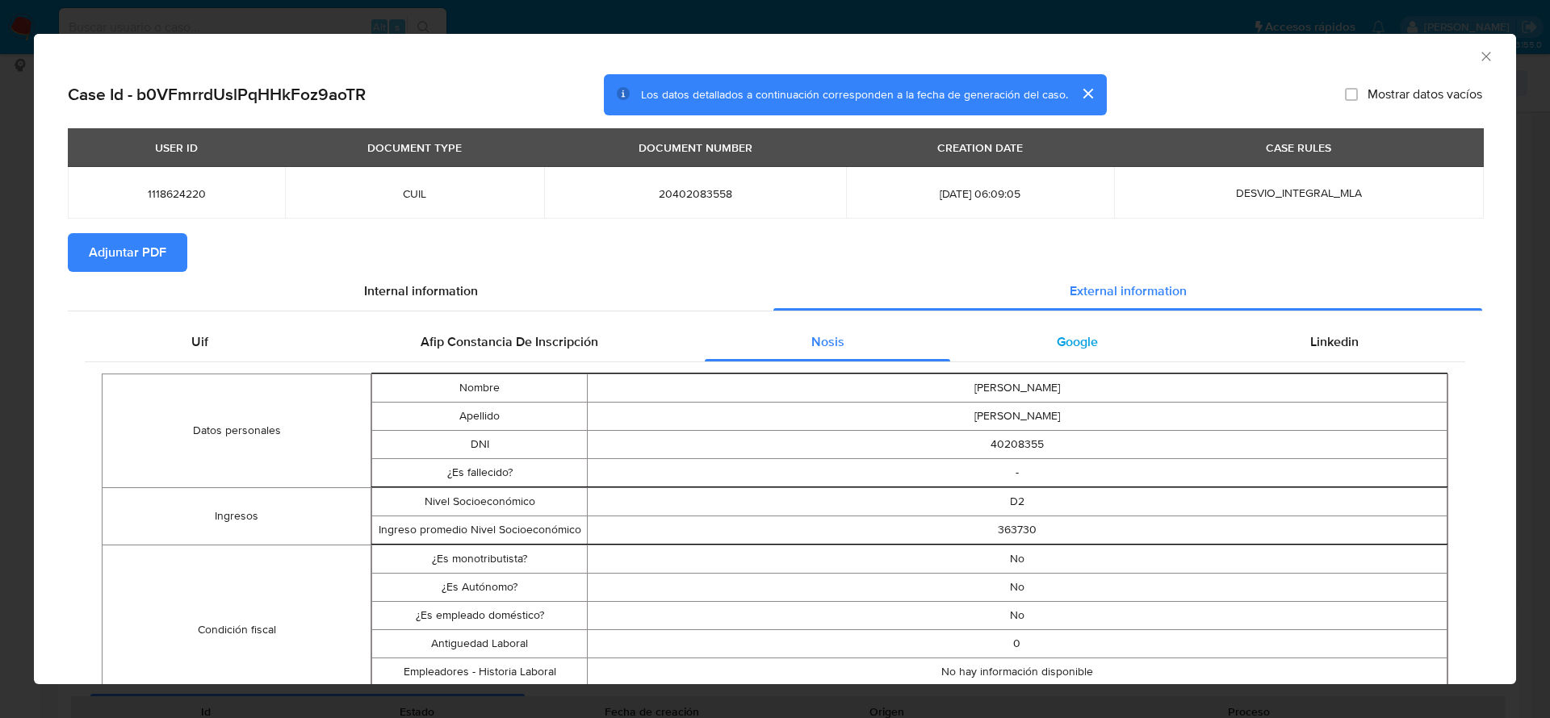
click at [1057, 345] on span "Google" at bounding box center [1077, 342] width 41 height 19
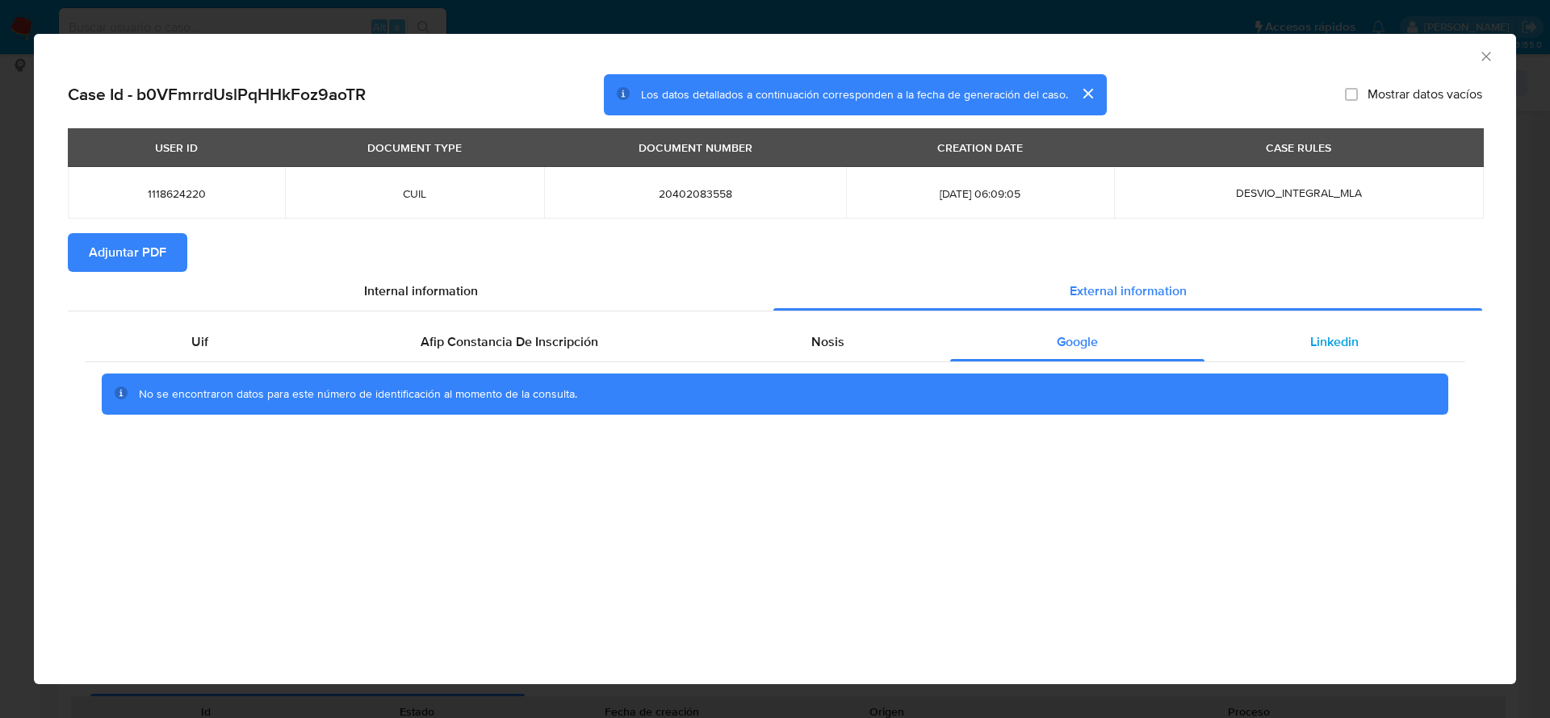
click at [1281, 342] on div "Linkedin" at bounding box center [1334, 342] width 261 height 39
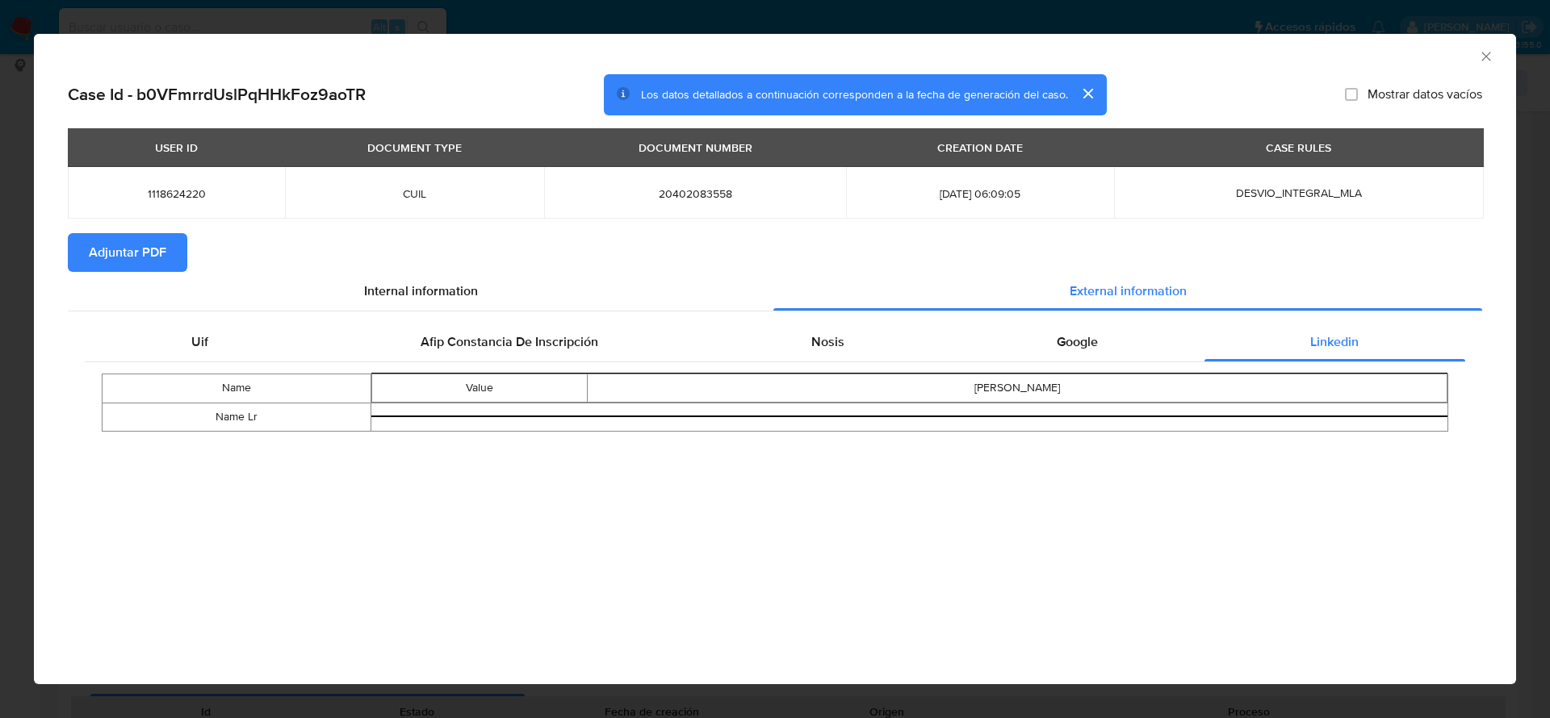
click at [135, 256] on span "Adjuntar PDF" at bounding box center [127, 253] width 77 height 36
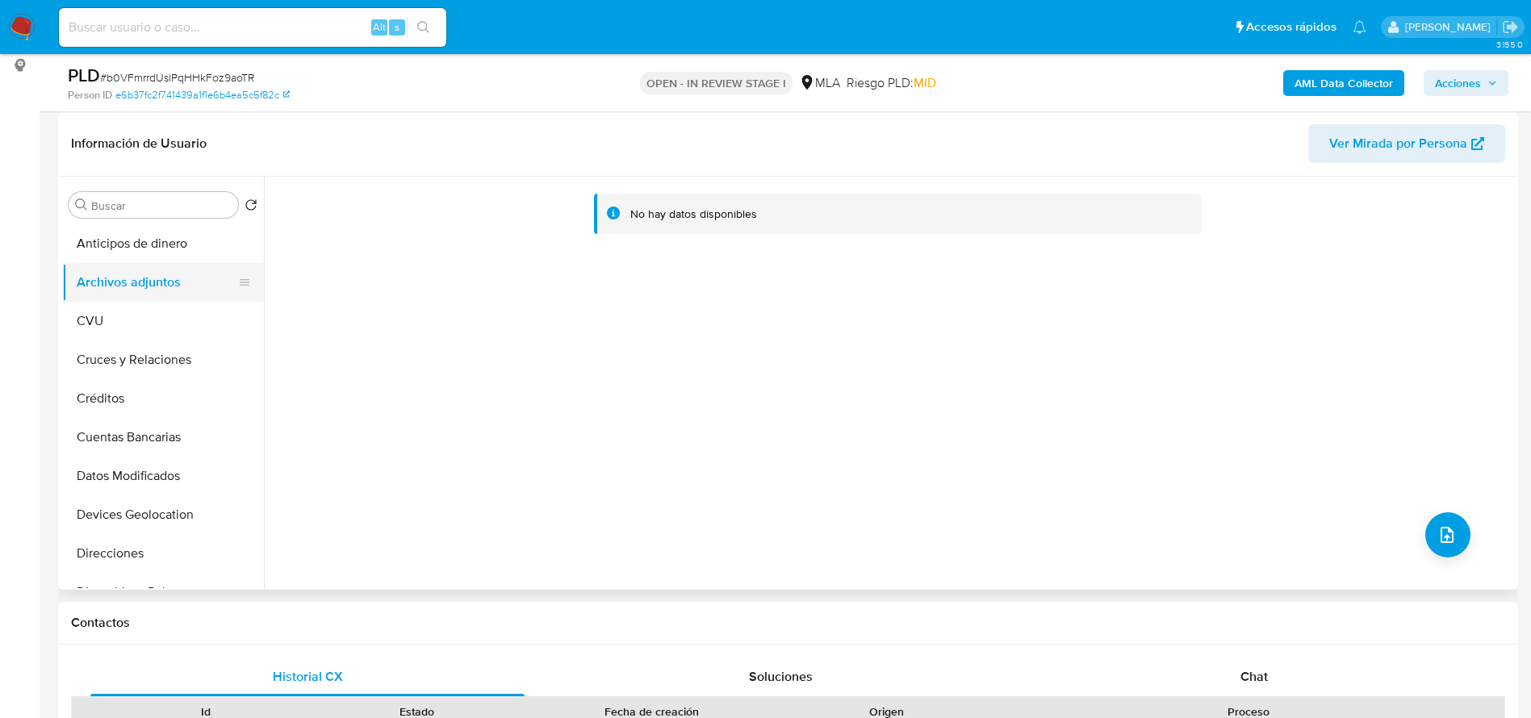
click at [109, 295] on button "Archivos adjuntos" at bounding box center [156, 282] width 189 height 39
click at [109, 312] on button "CVU" at bounding box center [156, 321] width 189 height 39
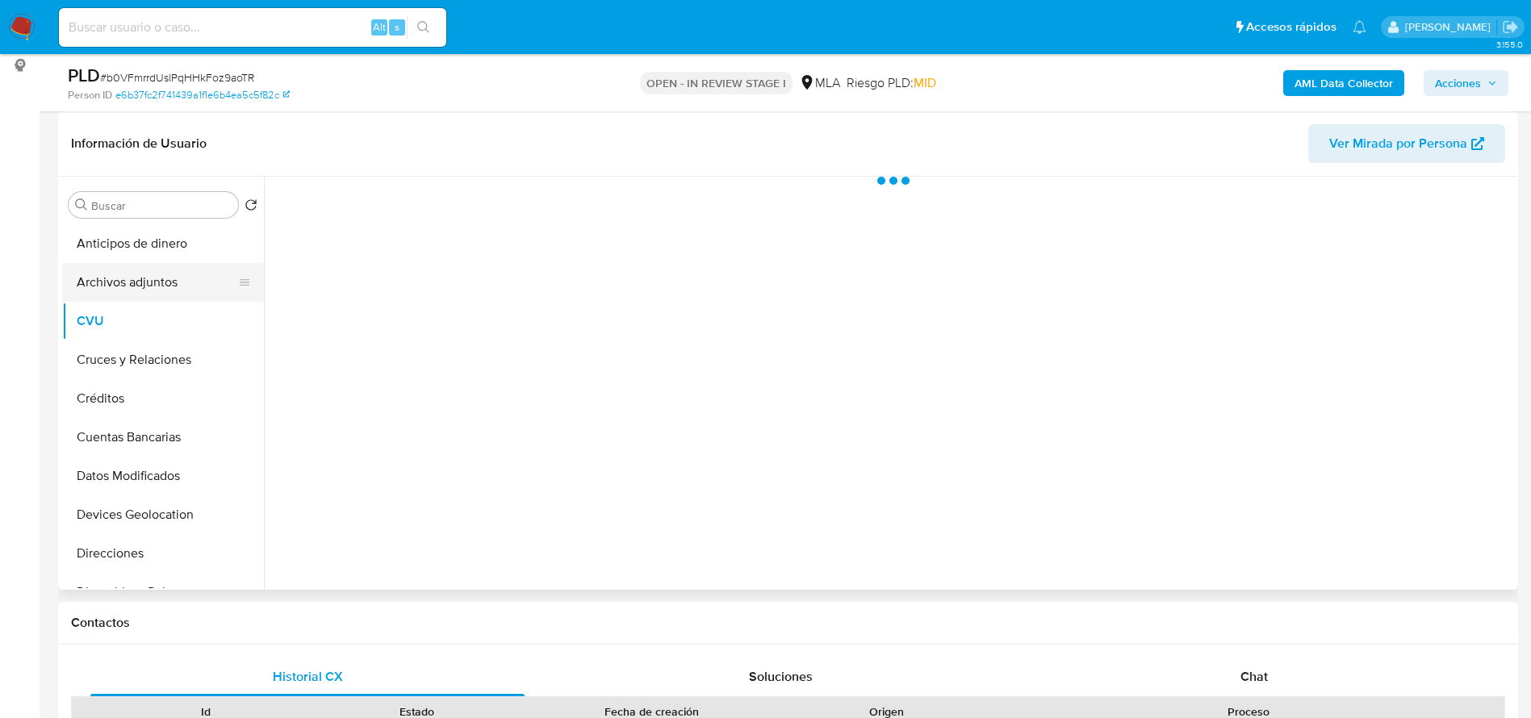
click at [113, 294] on button "Archivos adjuntos" at bounding box center [156, 282] width 189 height 39
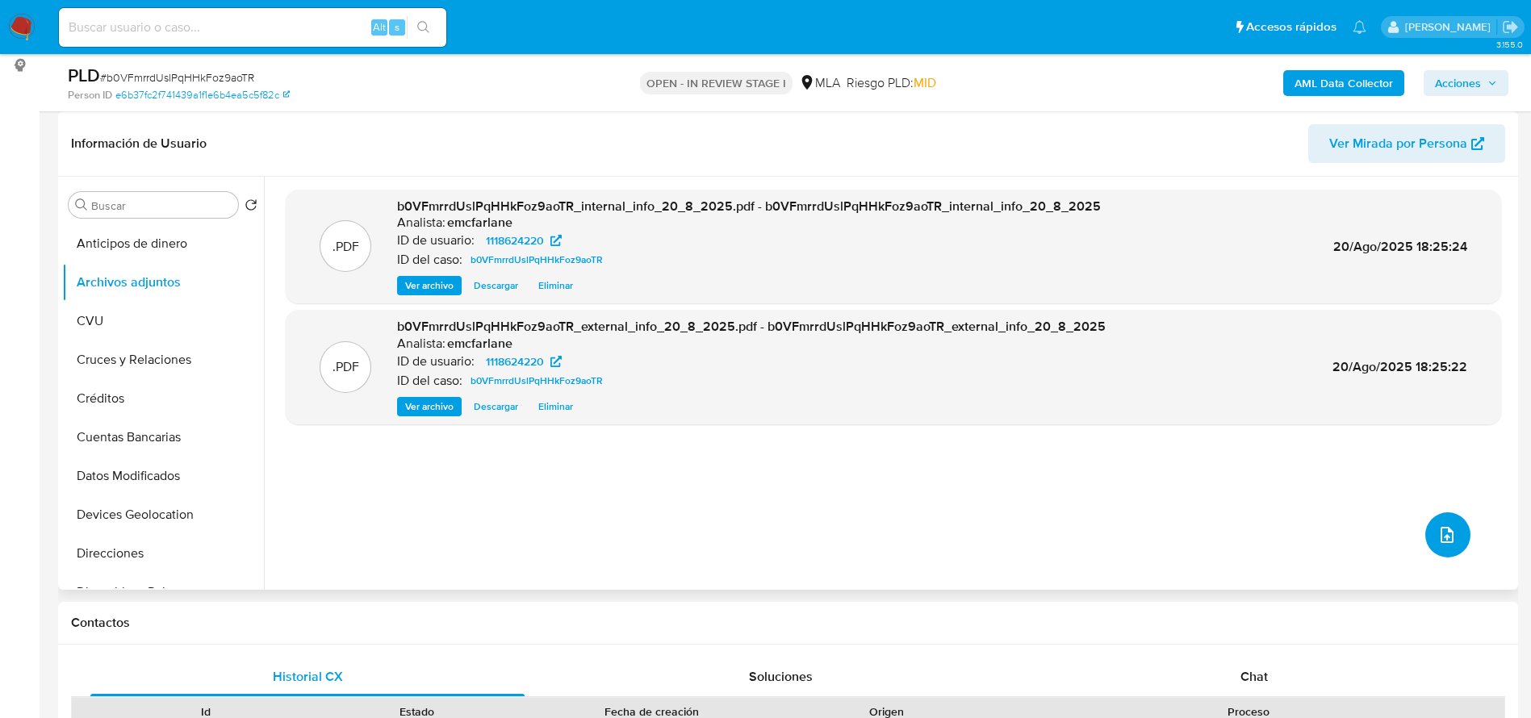
click at [1442, 536] on icon "upload-file" at bounding box center [1447, 534] width 19 height 19
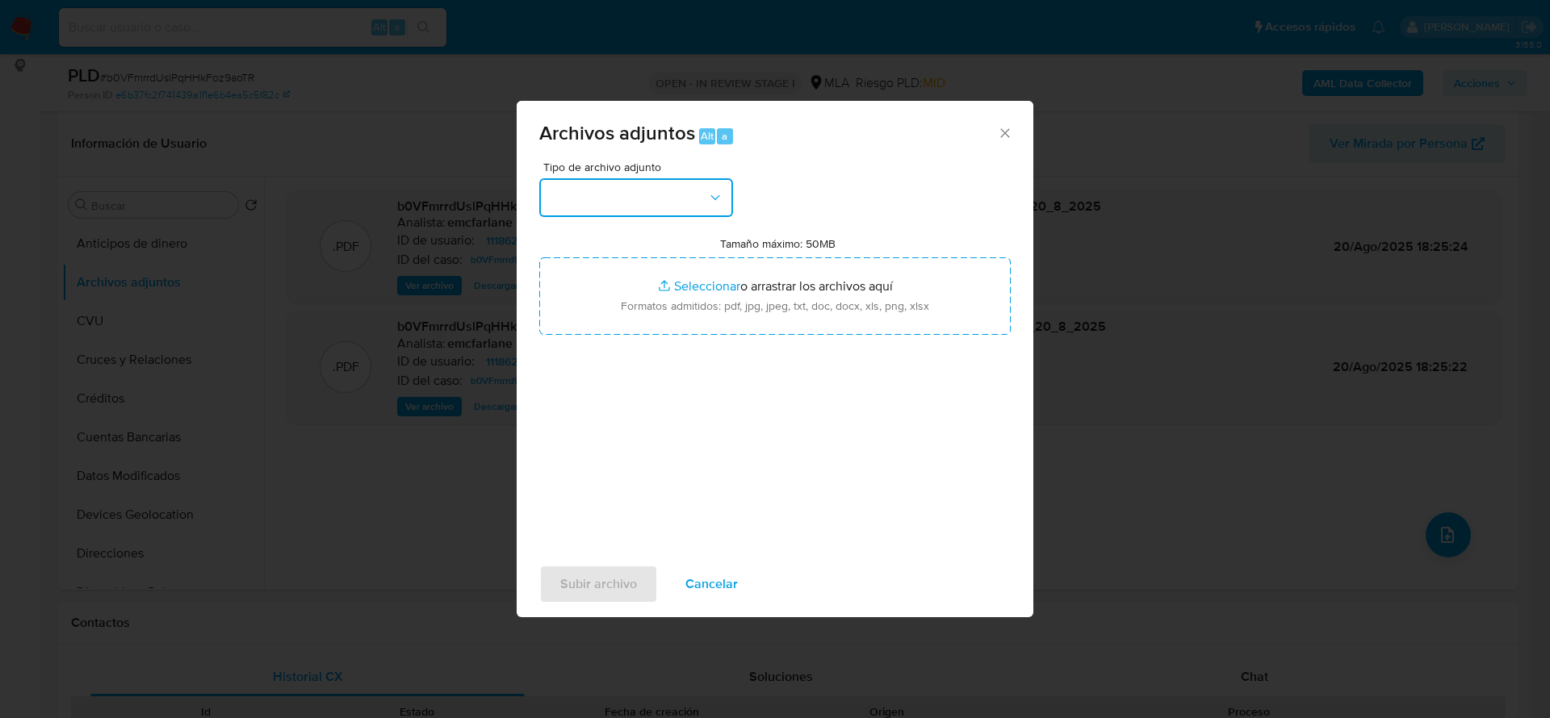
click at [629, 199] on button "button" at bounding box center [636, 197] width 194 height 39
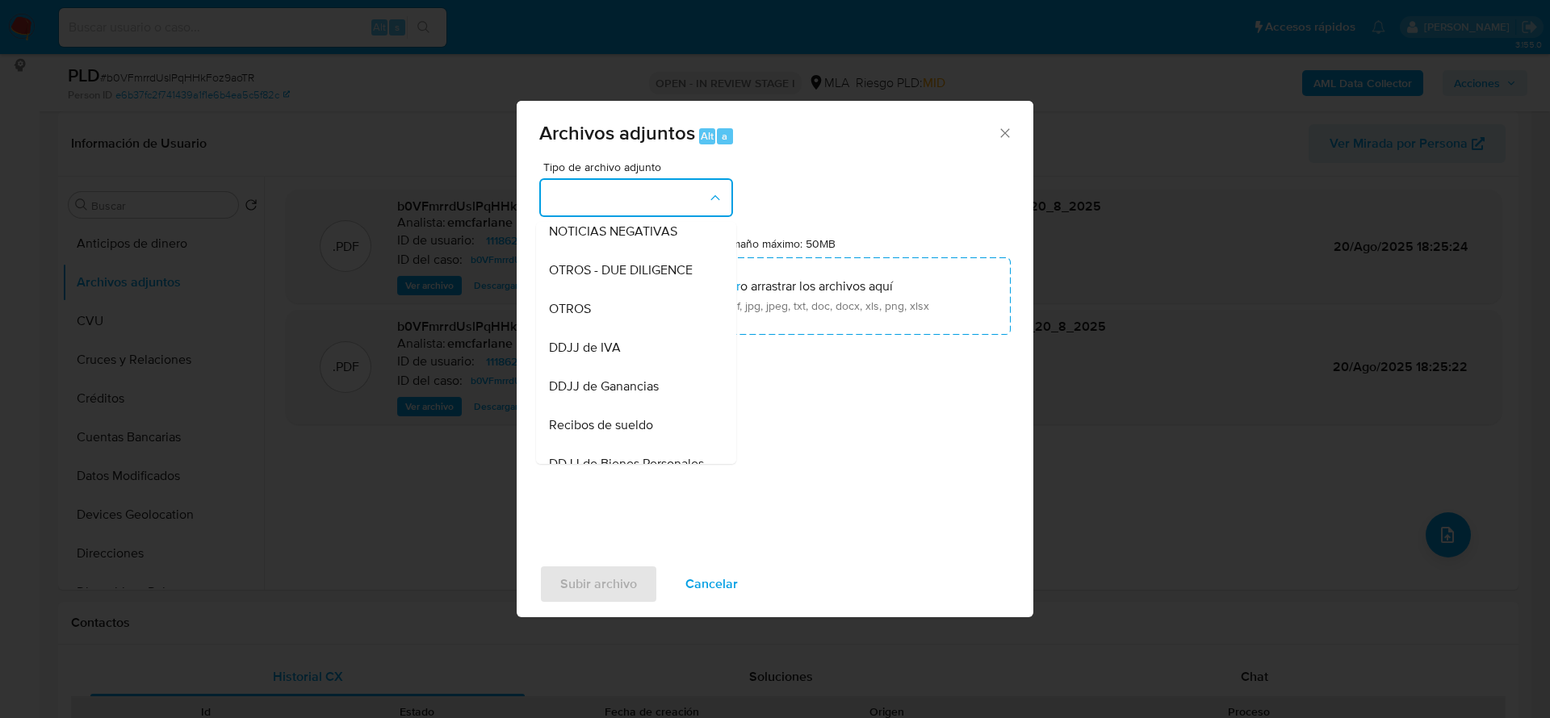
click at [579, 317] on span "OTROS" at bounding box center [570, 309] width 42 height 16
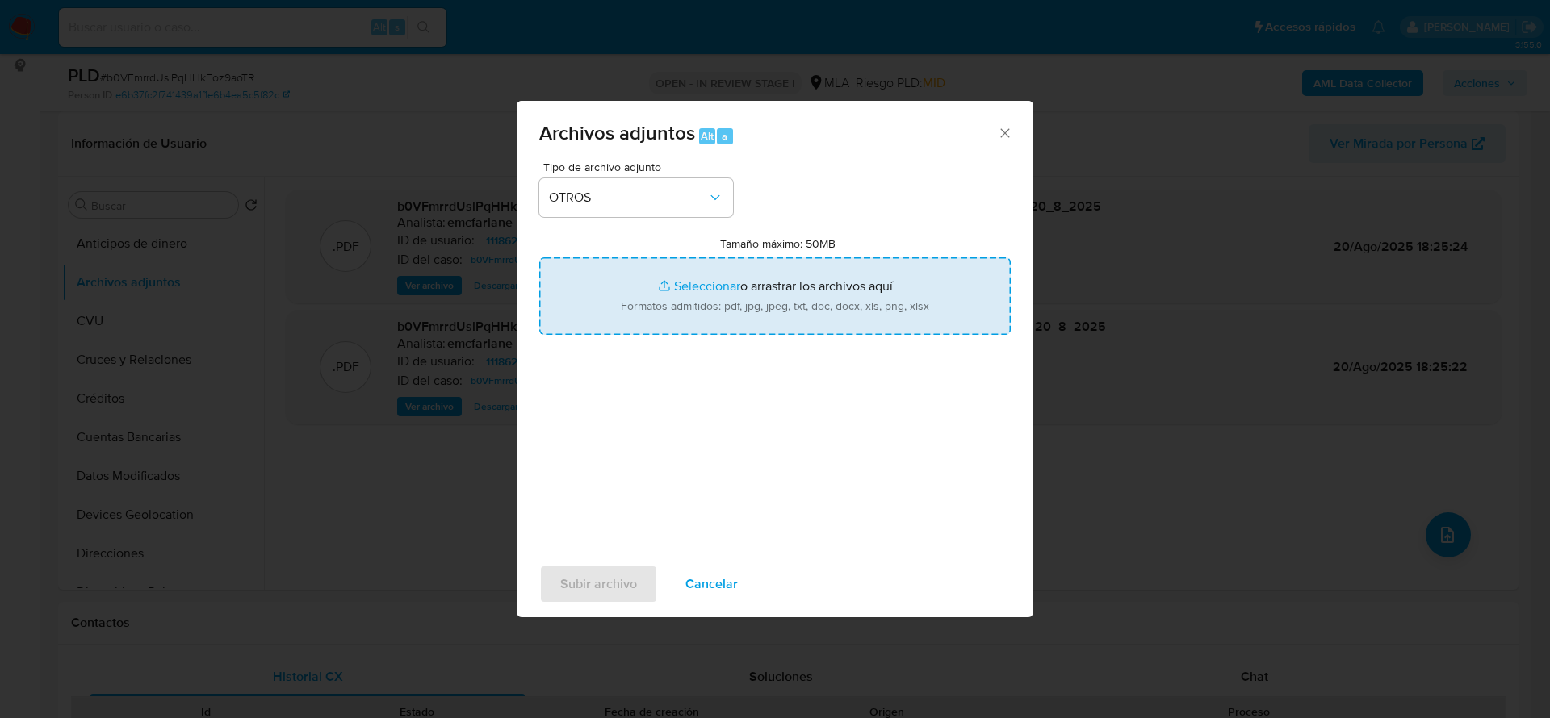
type input "C:\fakepath\1118624220_movimientos.xlsx"
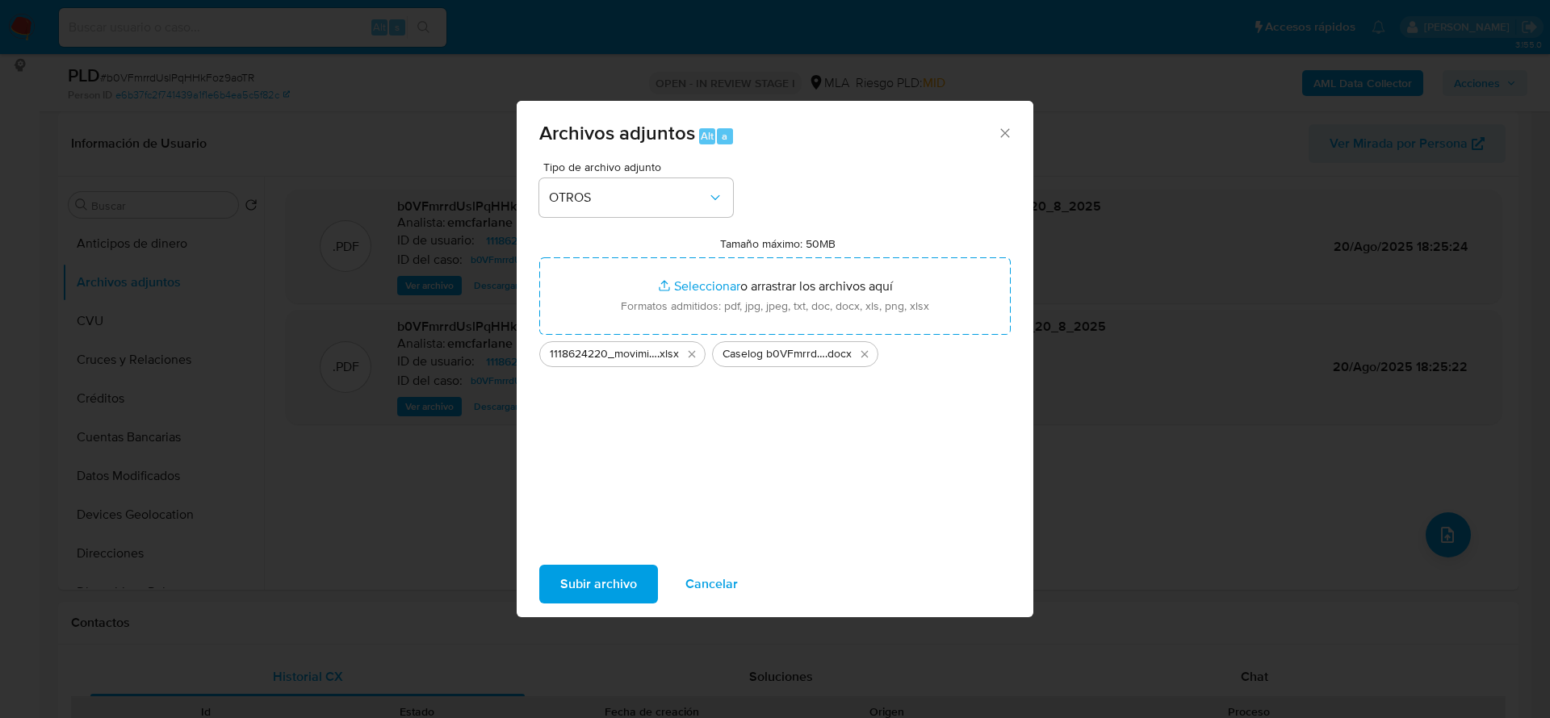
click at [603, 583] on span "Subir archivo" at bounding box center [598, 585] width 77 height 36
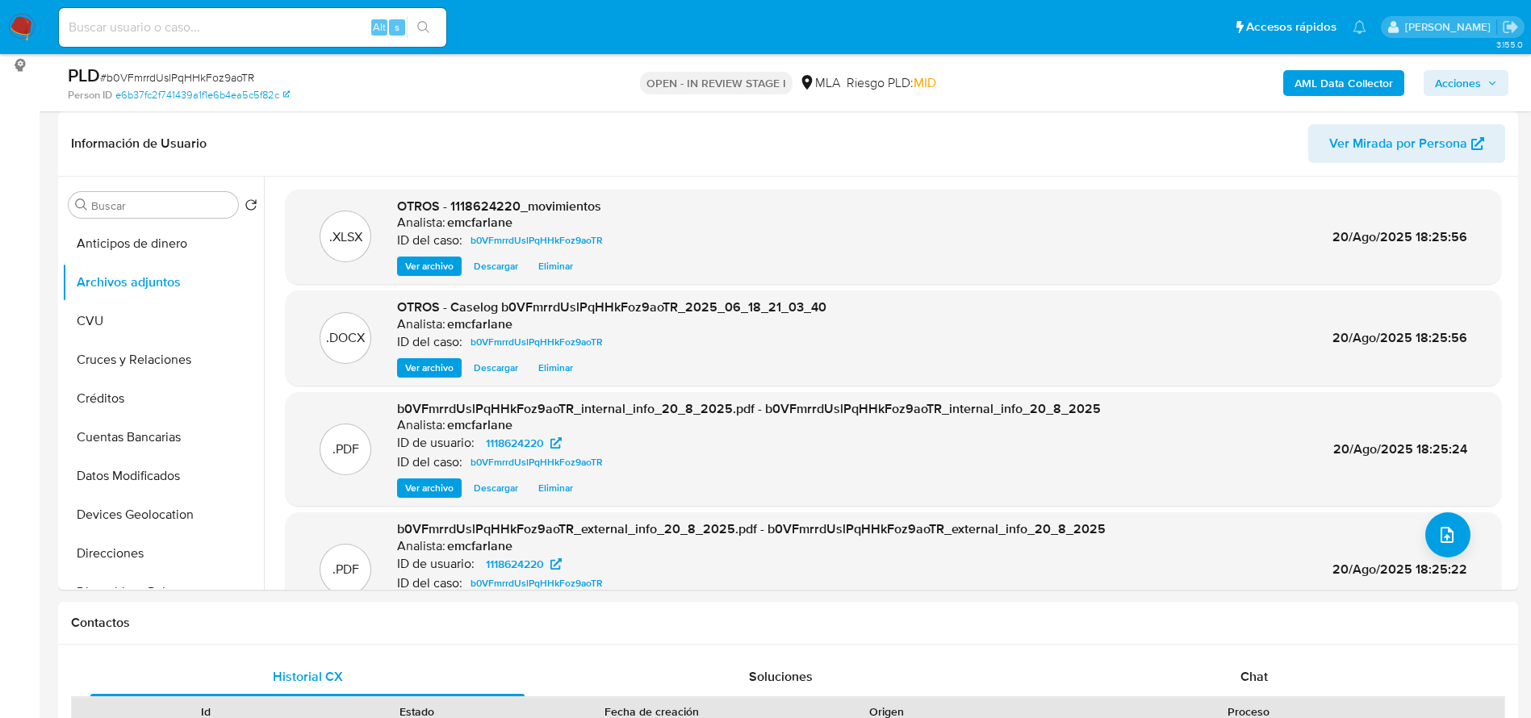
click at [1112, 104] on div "PLD # b0VFmrrdUslPqHHkFoz9aoTR Person ID e6b37fc2f741439a1f1e6b4ea5c5f82c OPEN …" at bounding box center [788, 82] width 1460 height 57
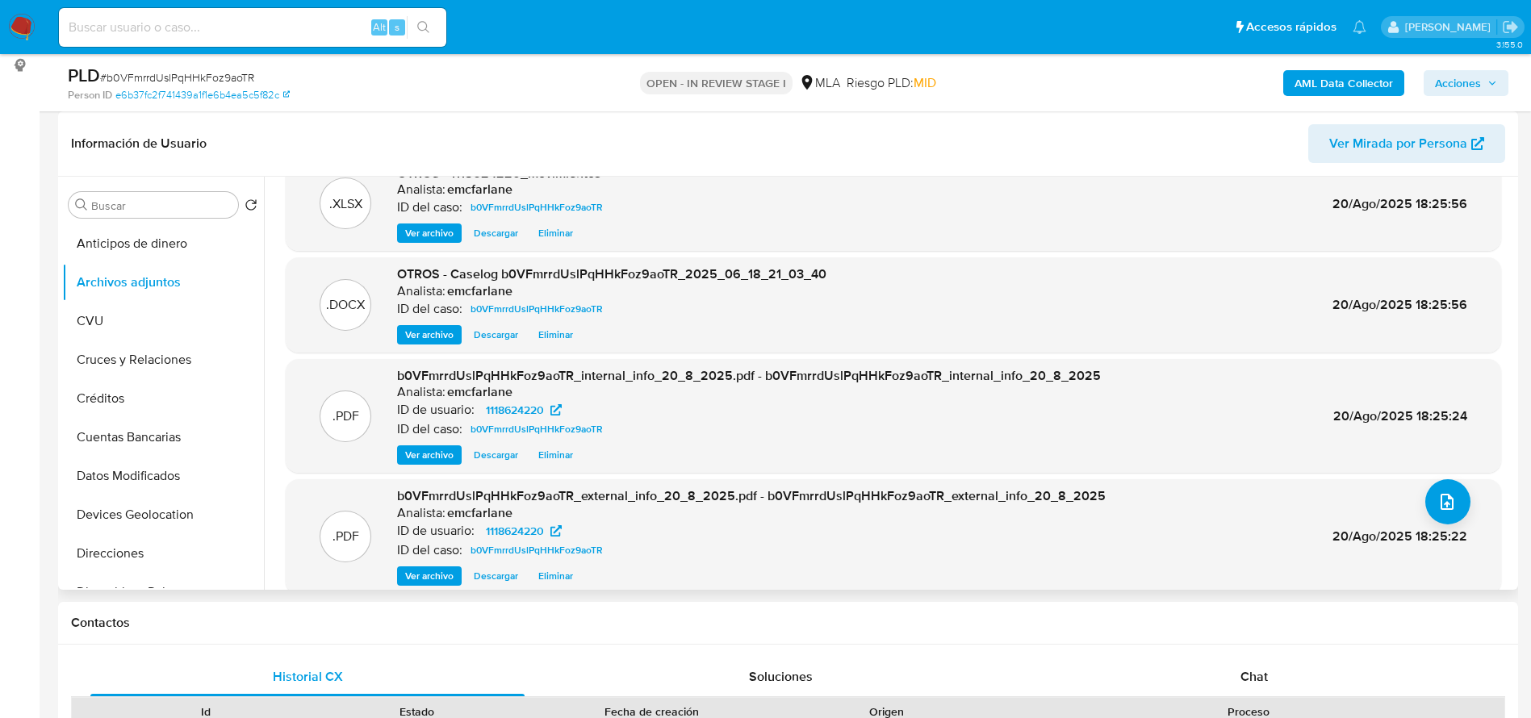
scroll to position [52, 0]
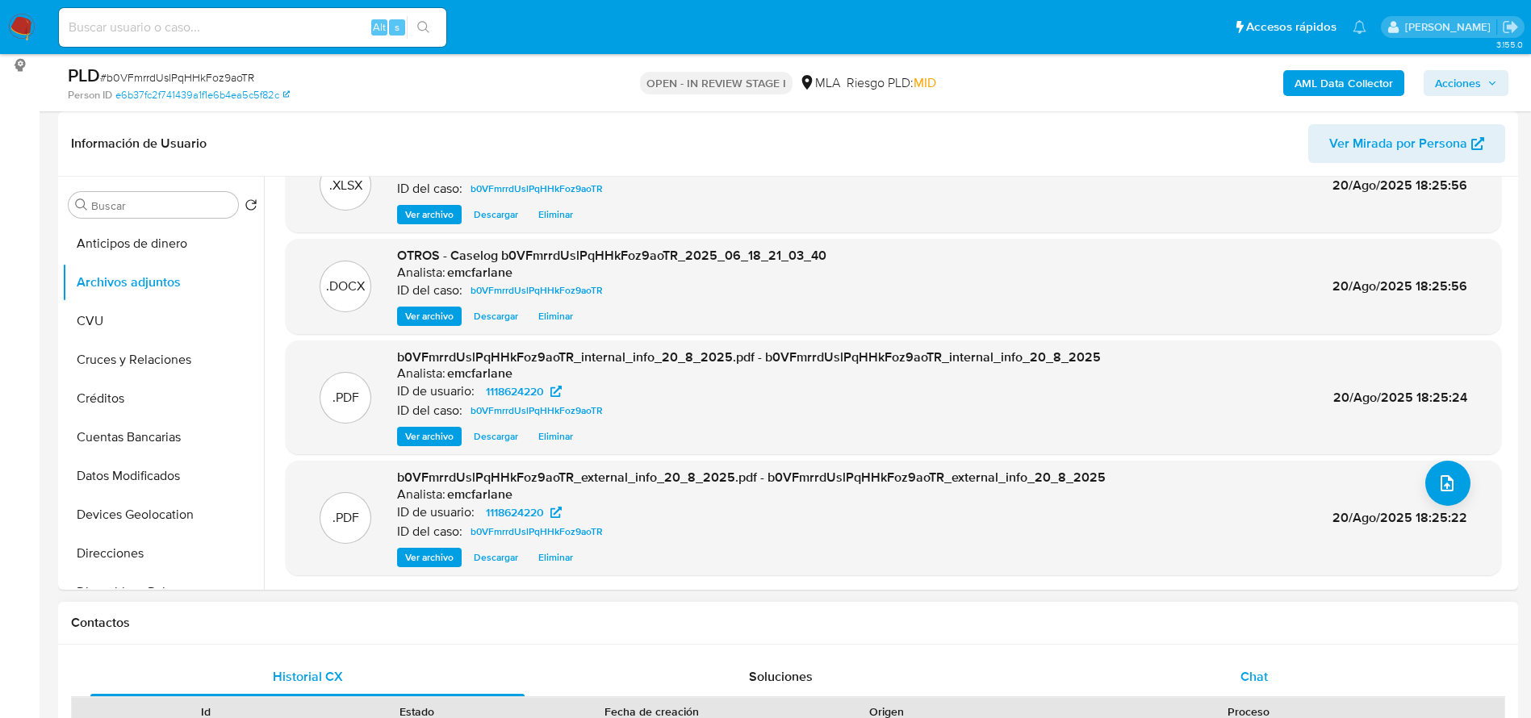
drag, startPoint x: 1261, startPoint y: 674, endPoint x: 1257, endPoint y: 663, distance: 11.2
click at [1262, 674] on span "Chat" at bounding box center [1254, 677] width 27 height 19
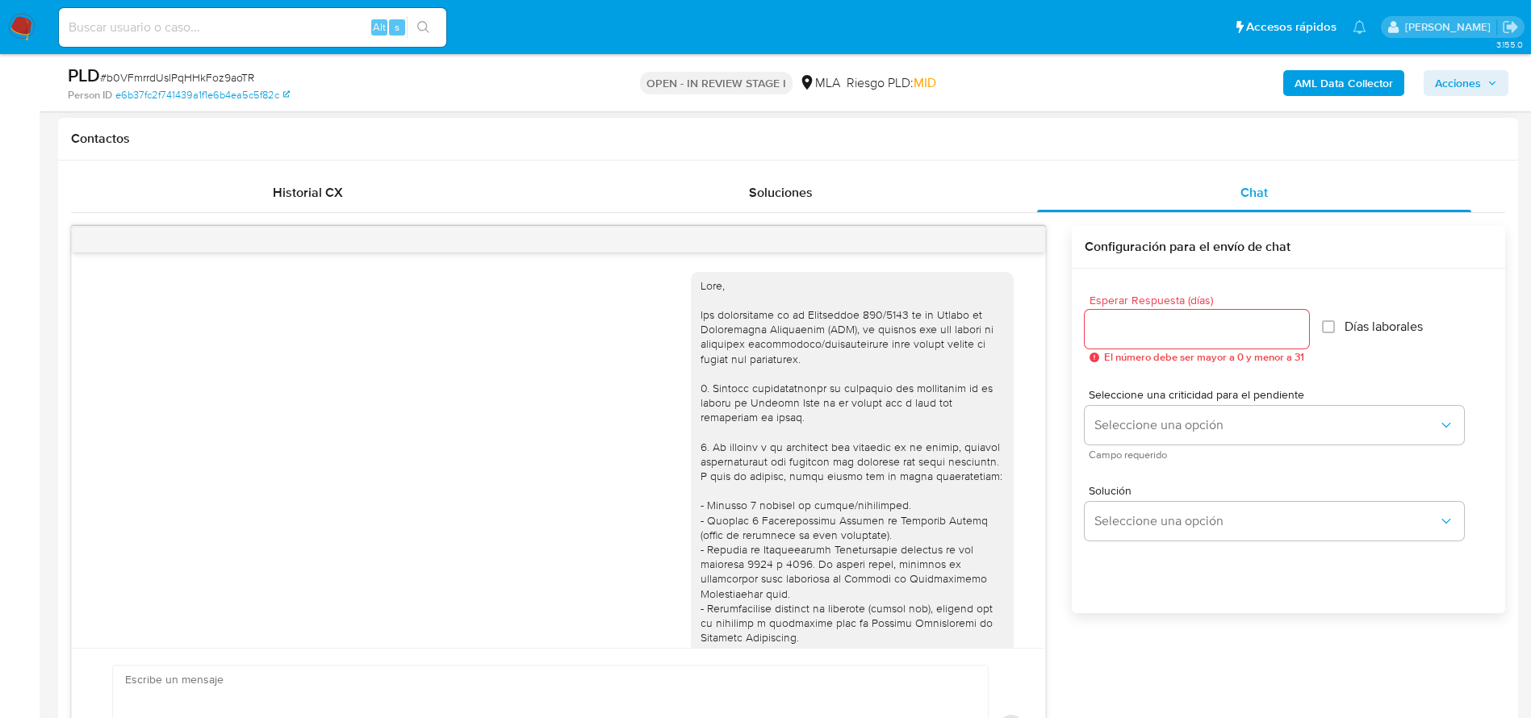
scroll to position [1220, 0]
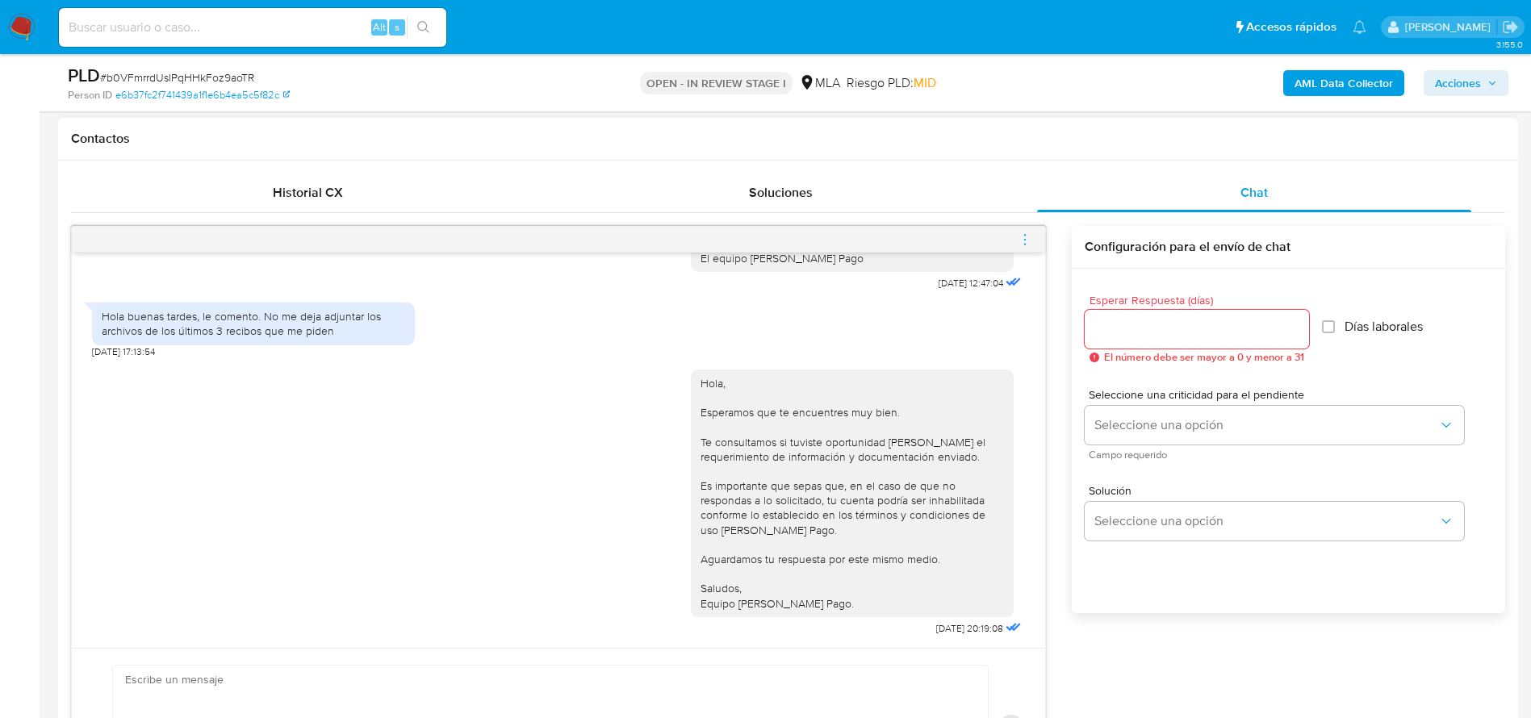
click at [1025, 244] on icon "menu-action" at bounding box center [1025, 244] width 2 height 2
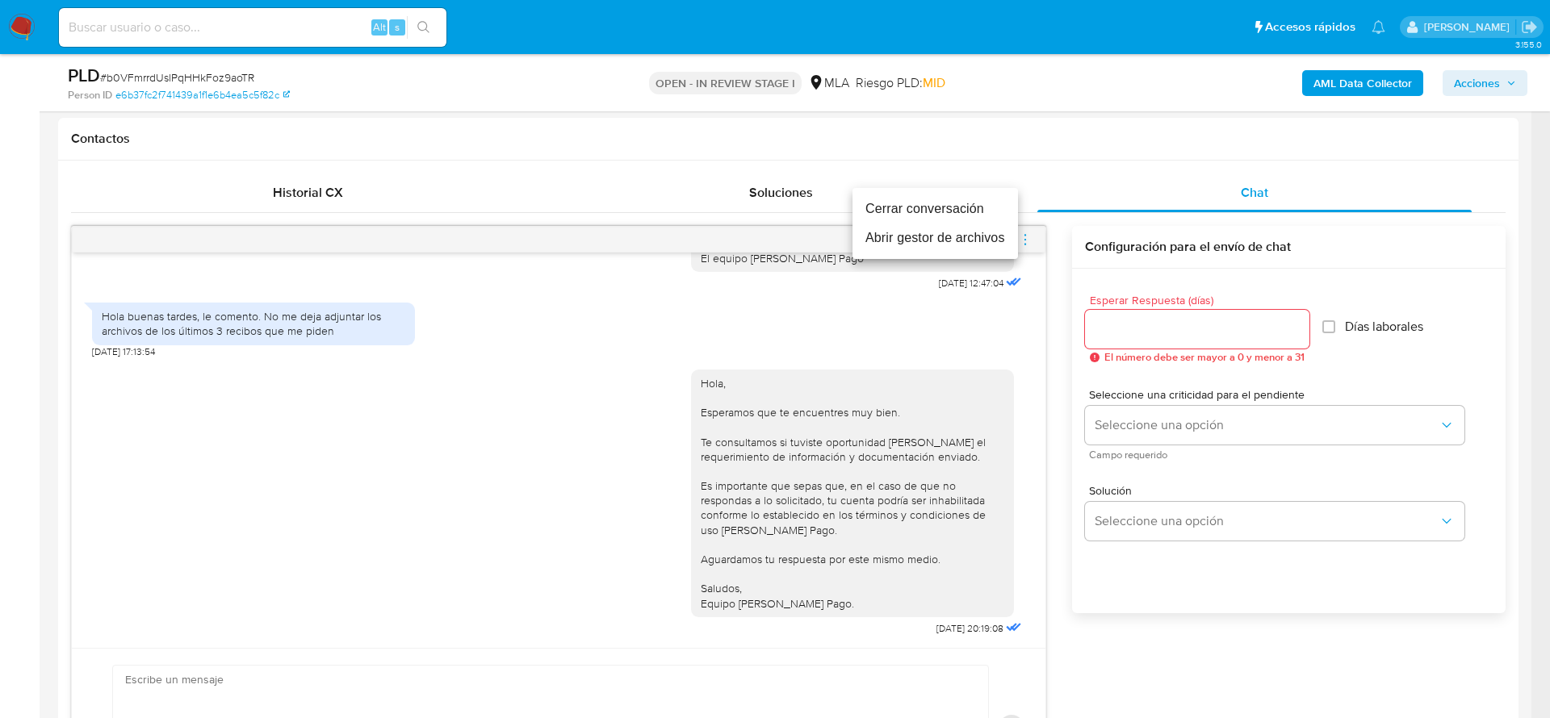
click at [977, 210] on li "Cerrar conversación" at bounding box center [934, 209] width 165 height 29
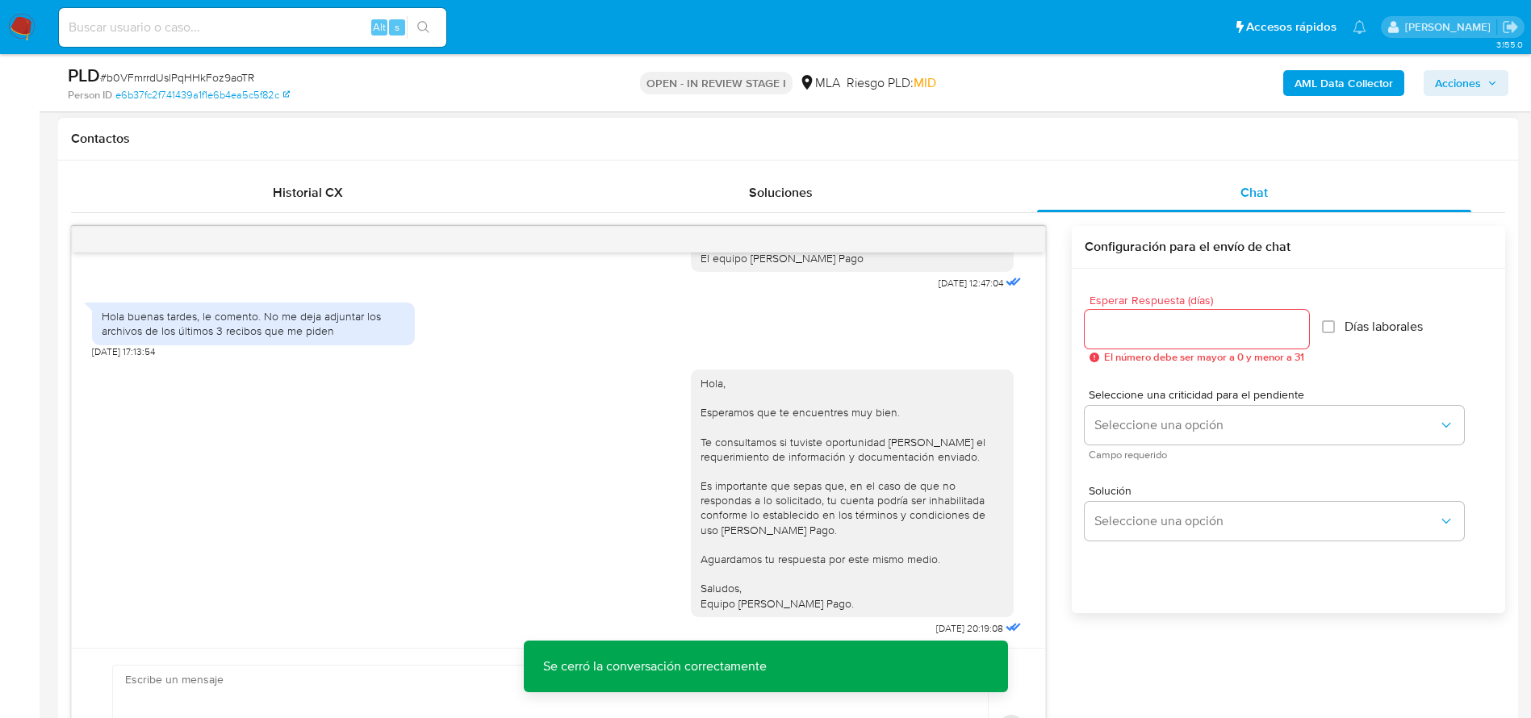
scroll to position [0, 0]
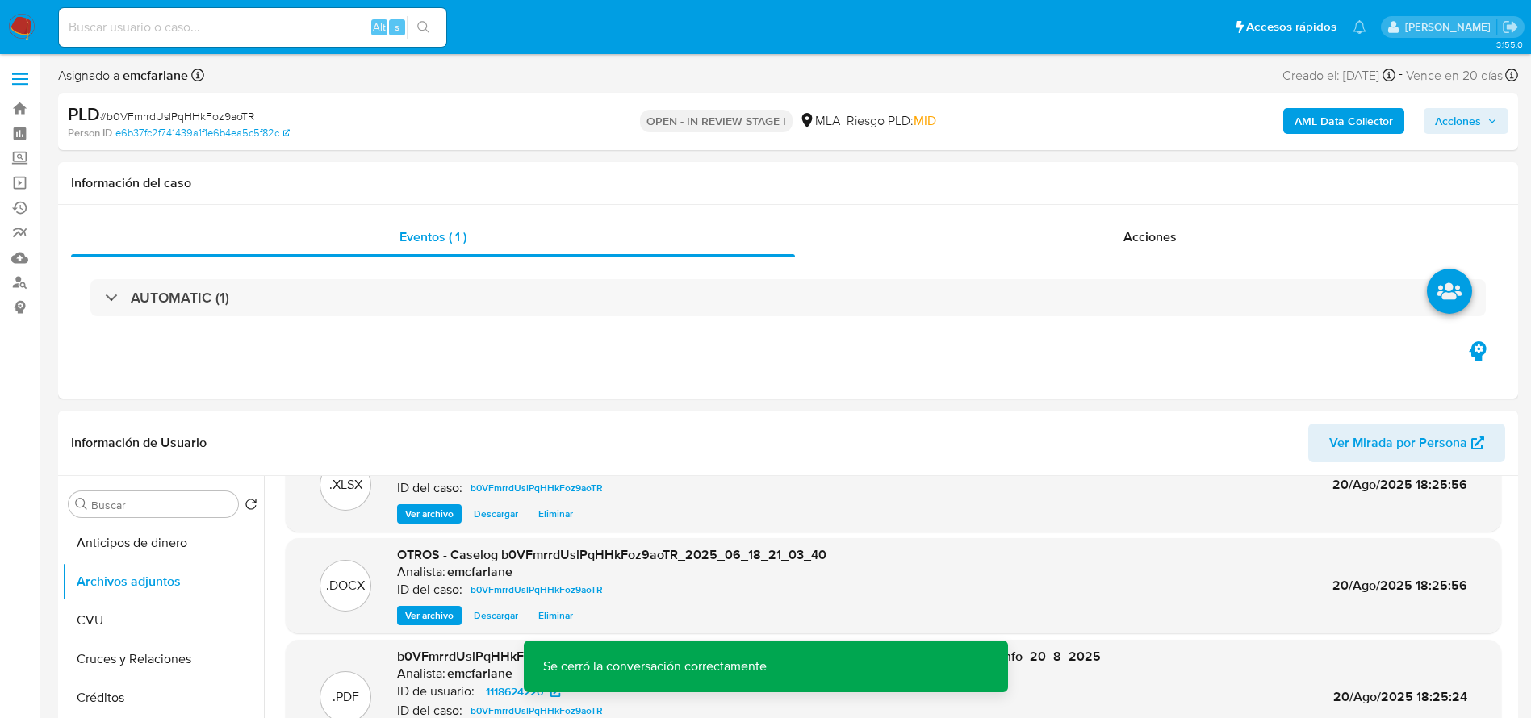
click at [1480, 118] on span "Acciones" at bounding box center [1458, 121] width 46 height 26
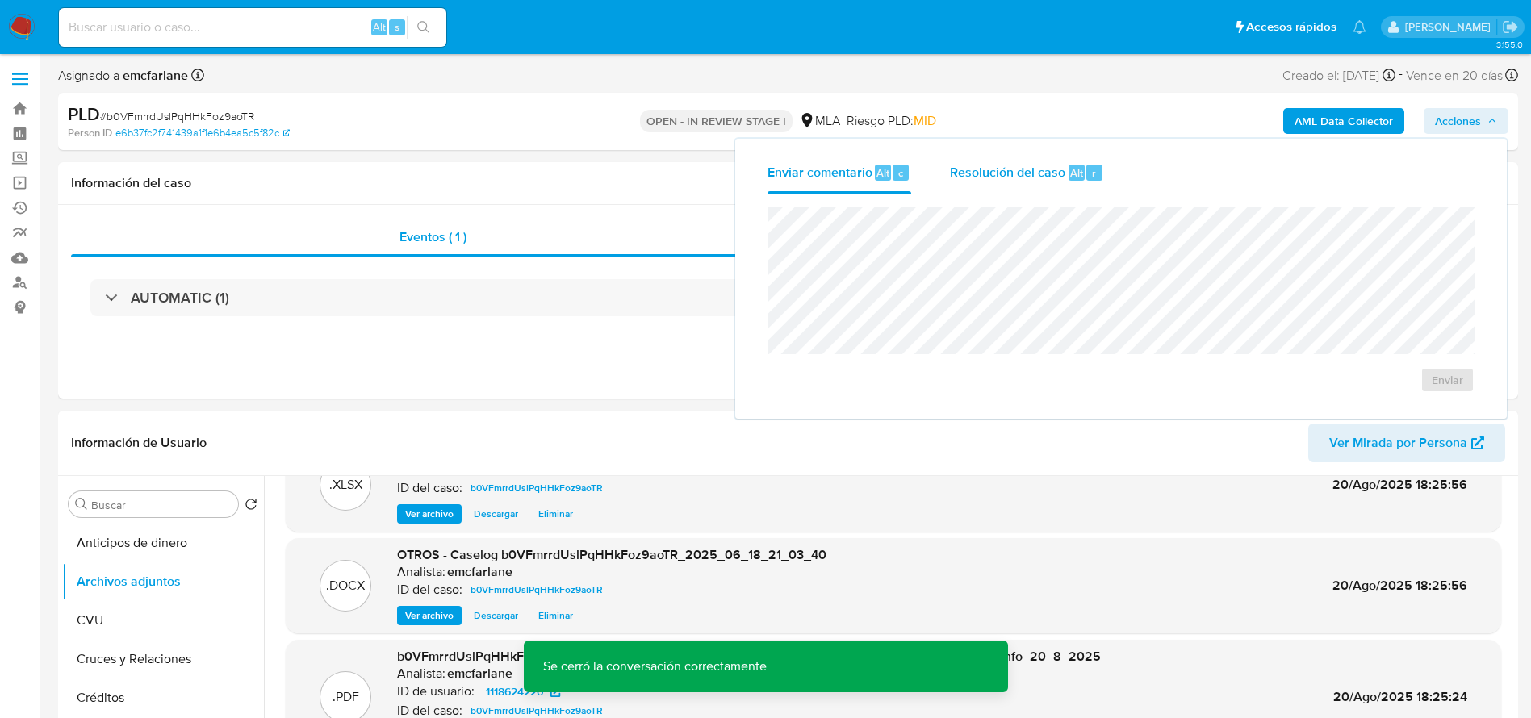
drag, startPoint x: 1071, startPoint y: 174, endPoint x: 1079, endPoint y: 188, distance: 16.6
click at [1076, 178] on span "Alt" at bounding box center [1076, 172] width 13 height 15
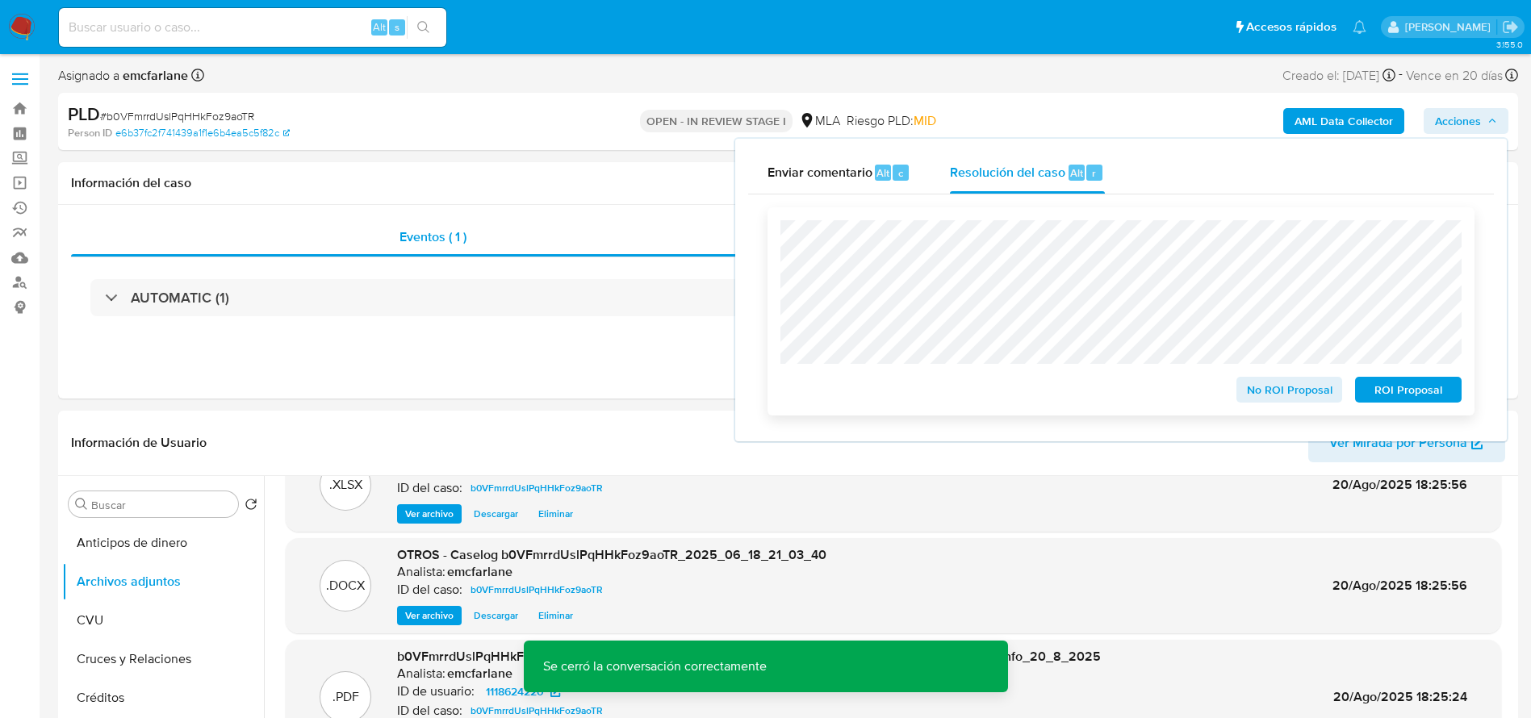
click at [1258, 392] on span "No ROI Proposal" at bounding box center [1290, 390] width 84 height 23
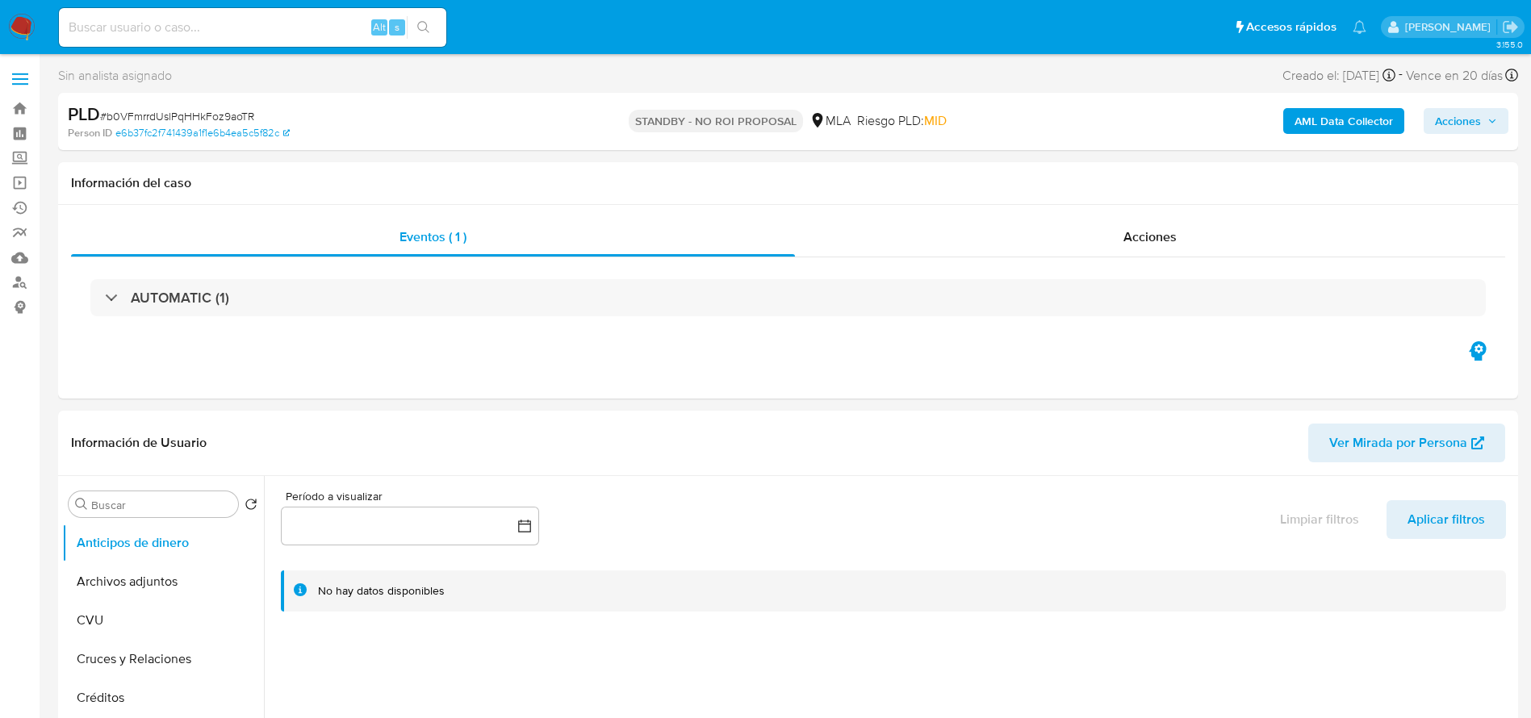
click at [232, 34] on input at bounding box center [252, 27] width 387 height 21
paste input "pRyvP7fDngd5UQD09rPN1ISB"
type input "pRyvP7fDngd5UQD09rPN1ISB"
select select "10"
type input "pRyvP7fDngd5UQD09rPN1ISB"
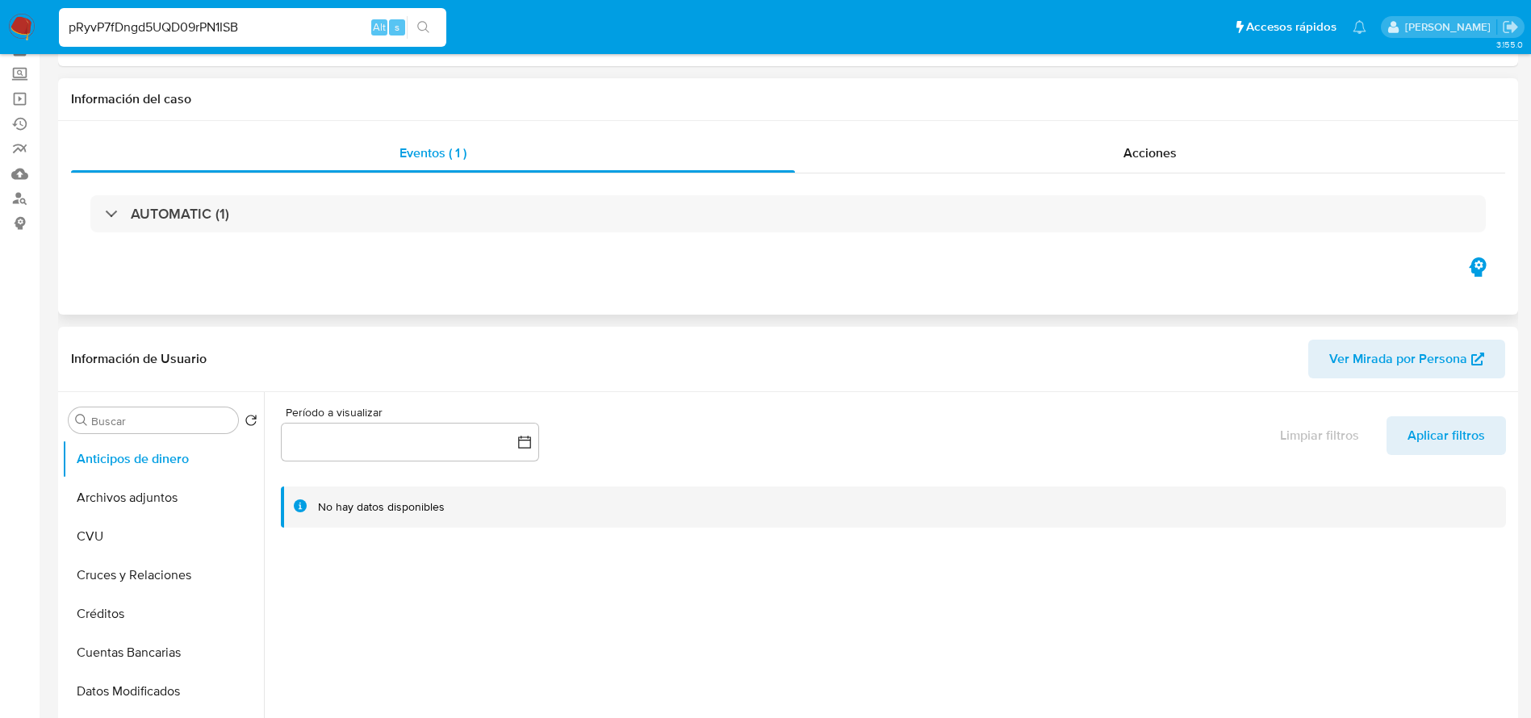
select select "10"
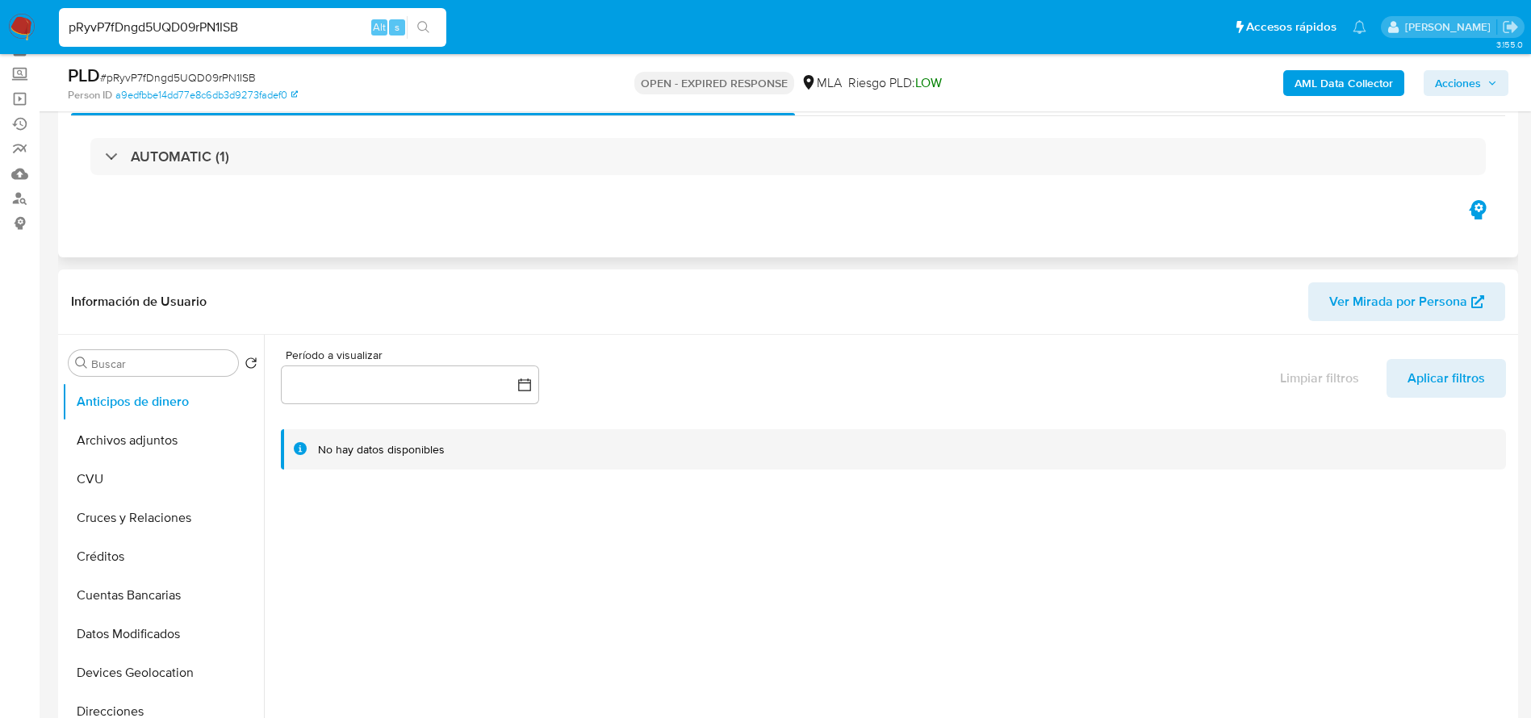
scroll to position [121, 0]
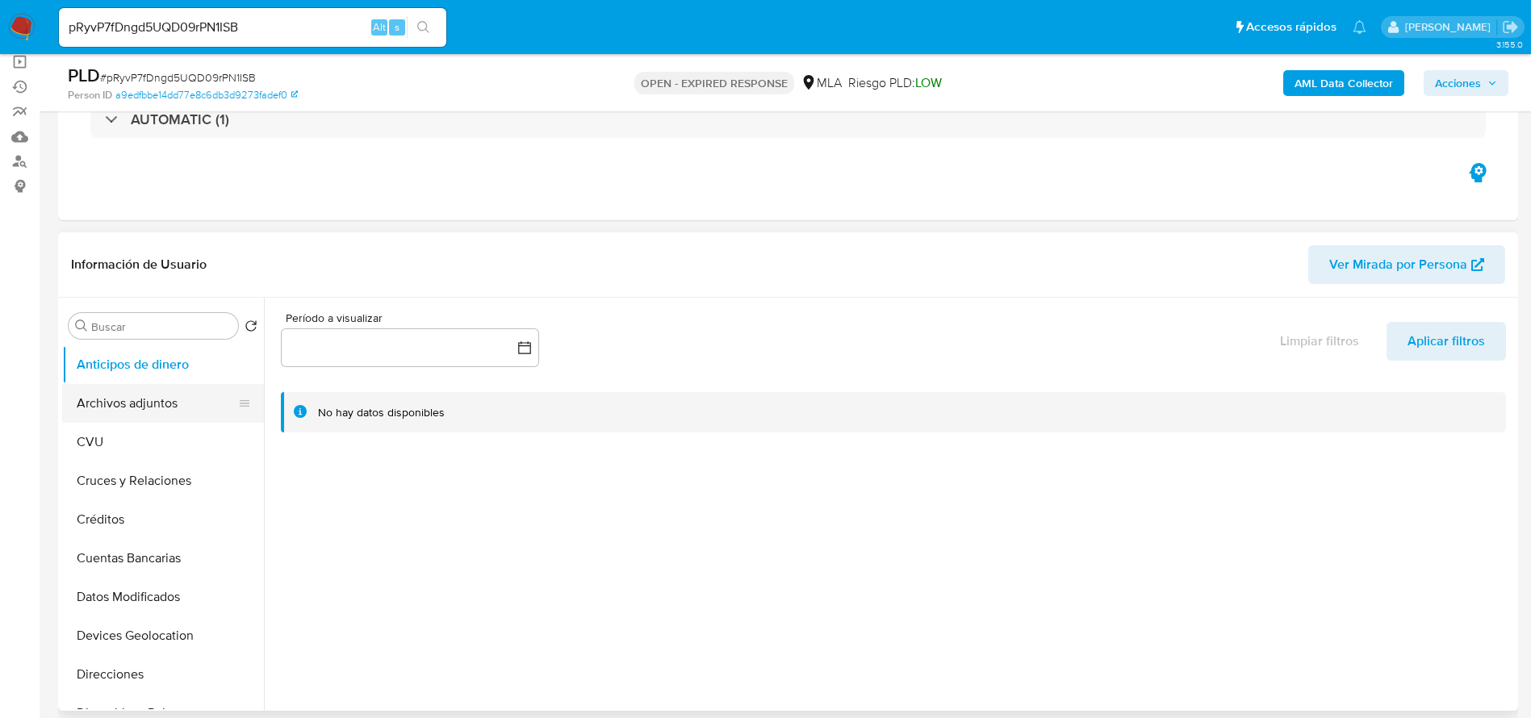
click at [131, 400] on button "Archivos adjuntos" at bounding box center [156, 403] width 189 height 39
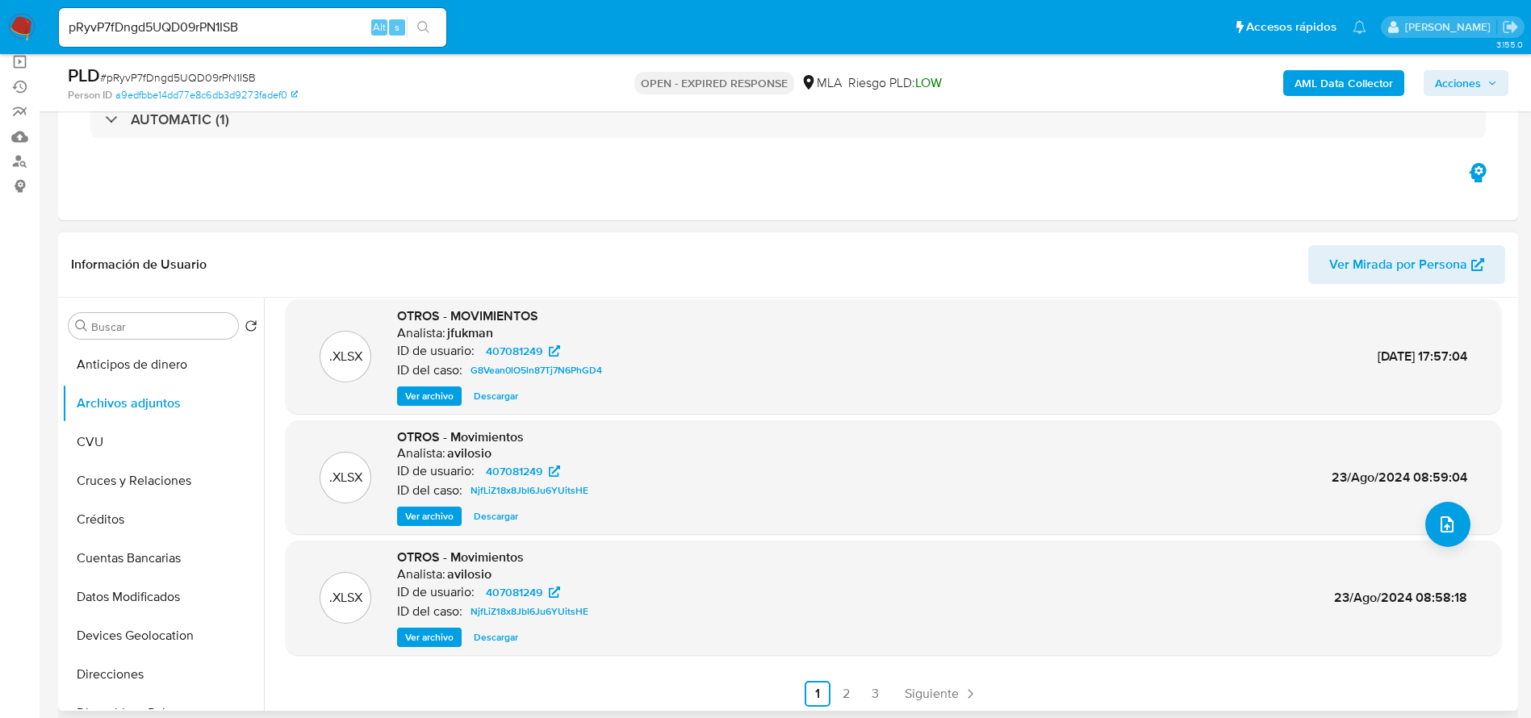
scroll to position [136, 0]
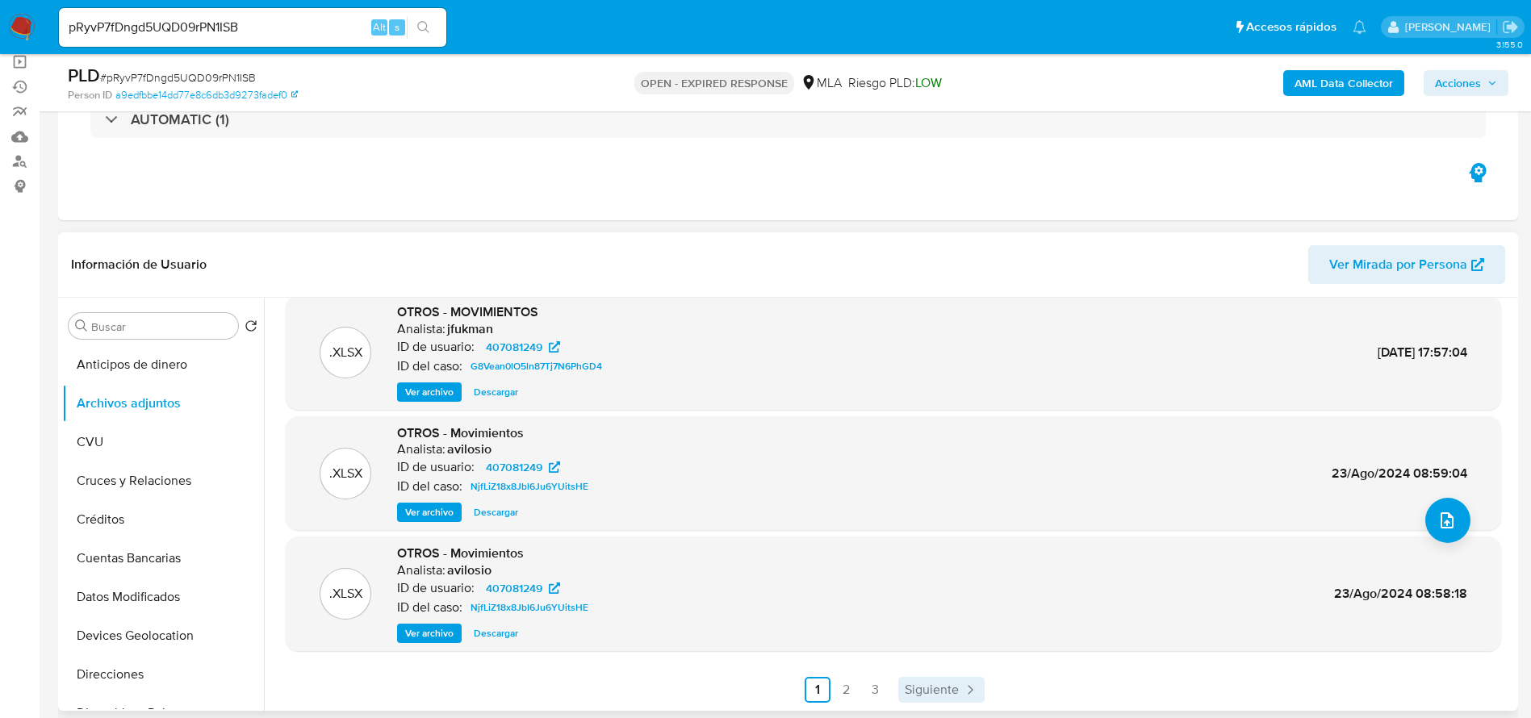
click at [930, 685] on span "Siguiente" at bounding box center [932, 690] width 54 height 13
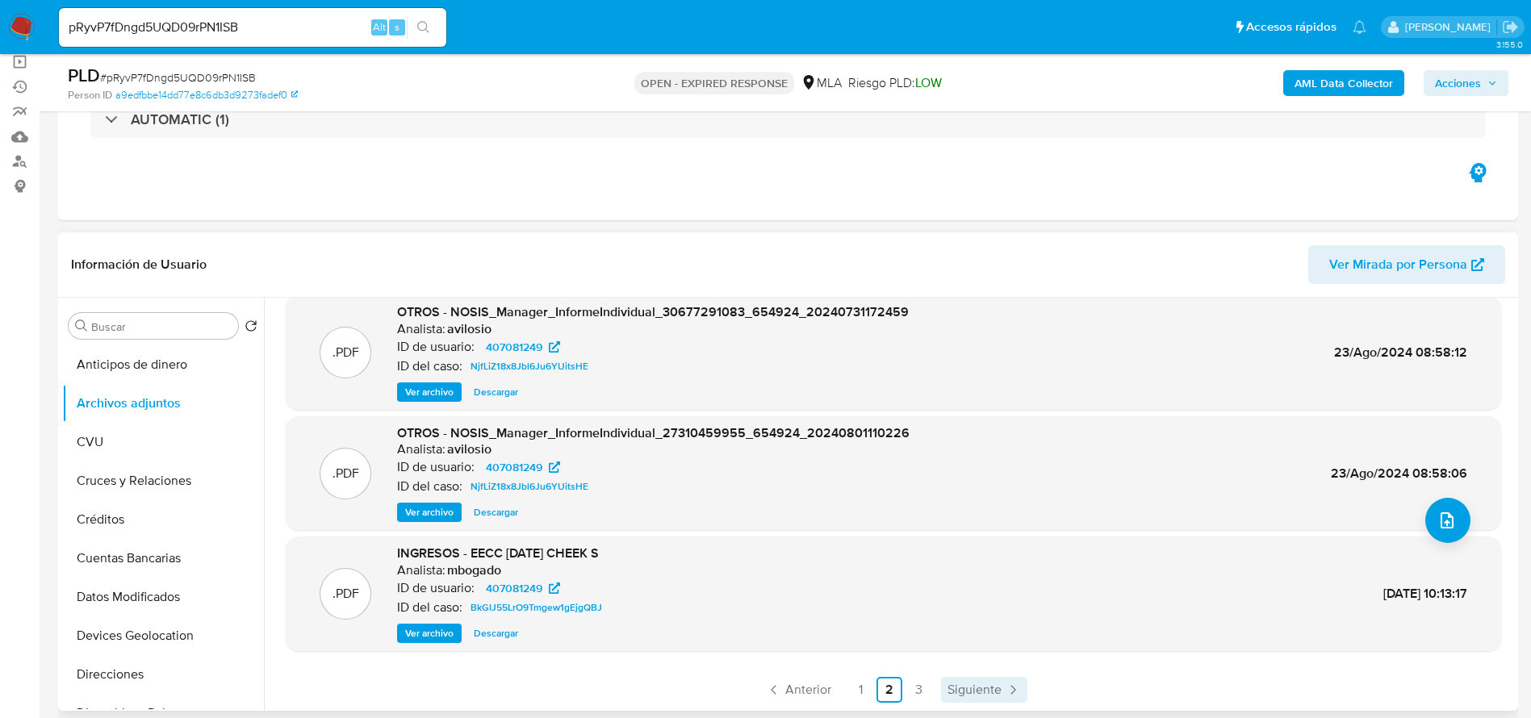
click at [978, 684] on span "Siguiente" at bounding box center [975, 690] width 54 height 13
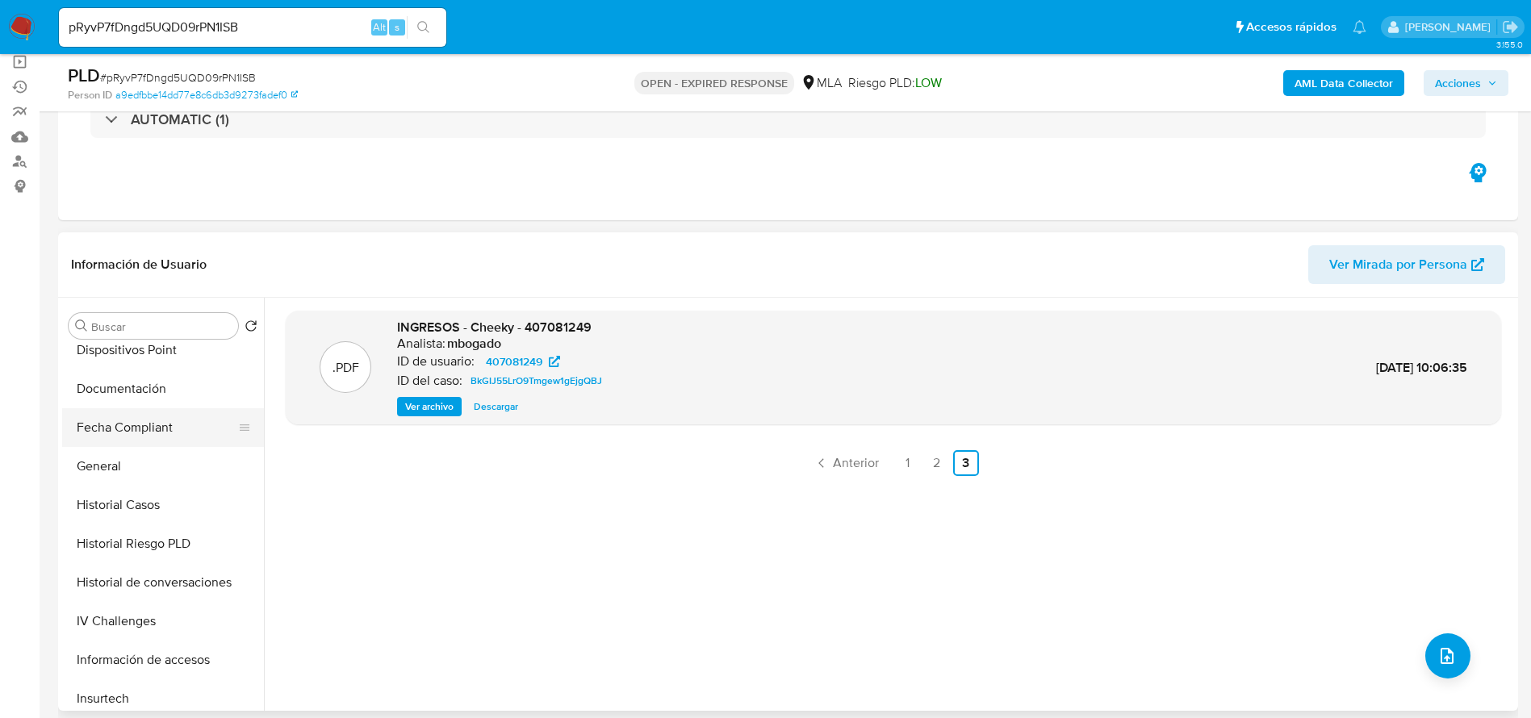
scroll to position [242, 0]
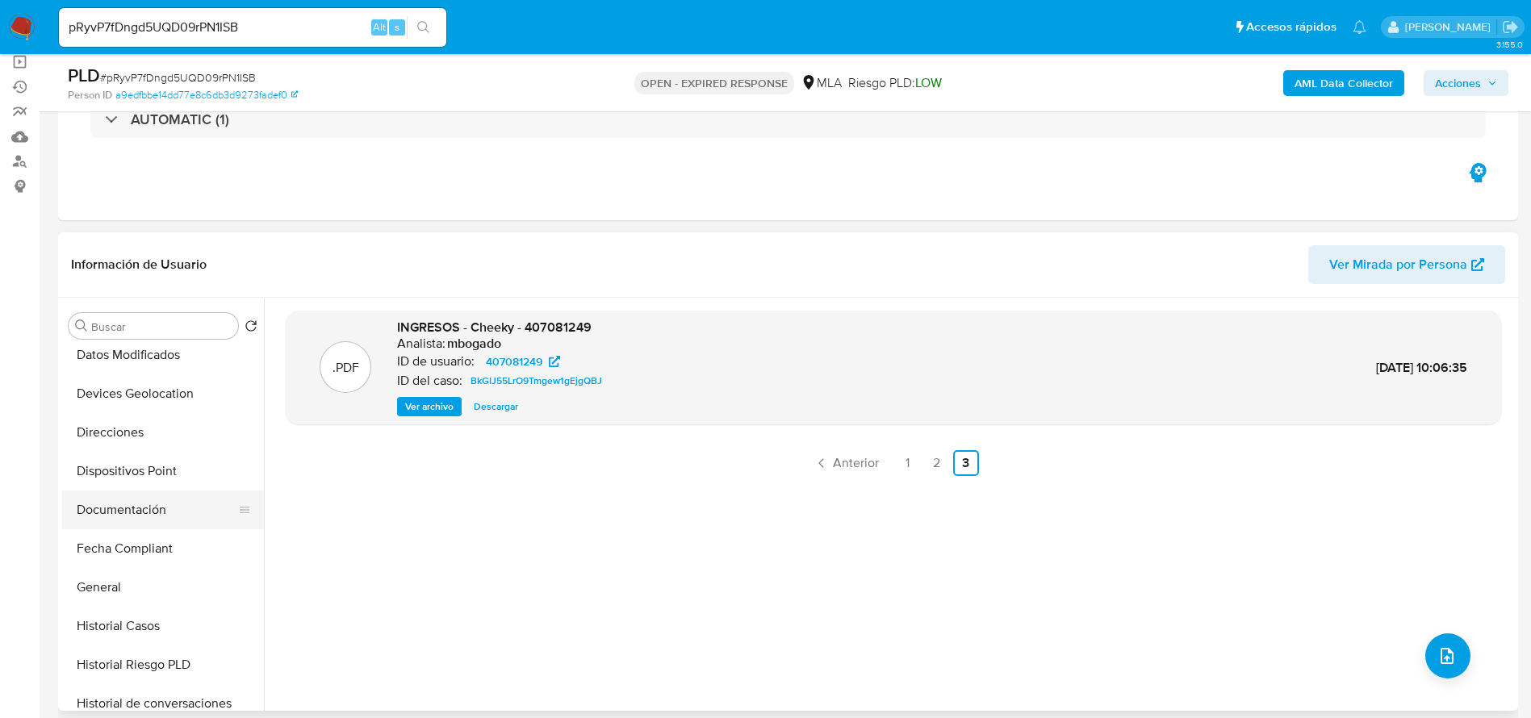
click at [162, 517] on button "Documentación" at bounding box center [156, 510] width 189 height 39
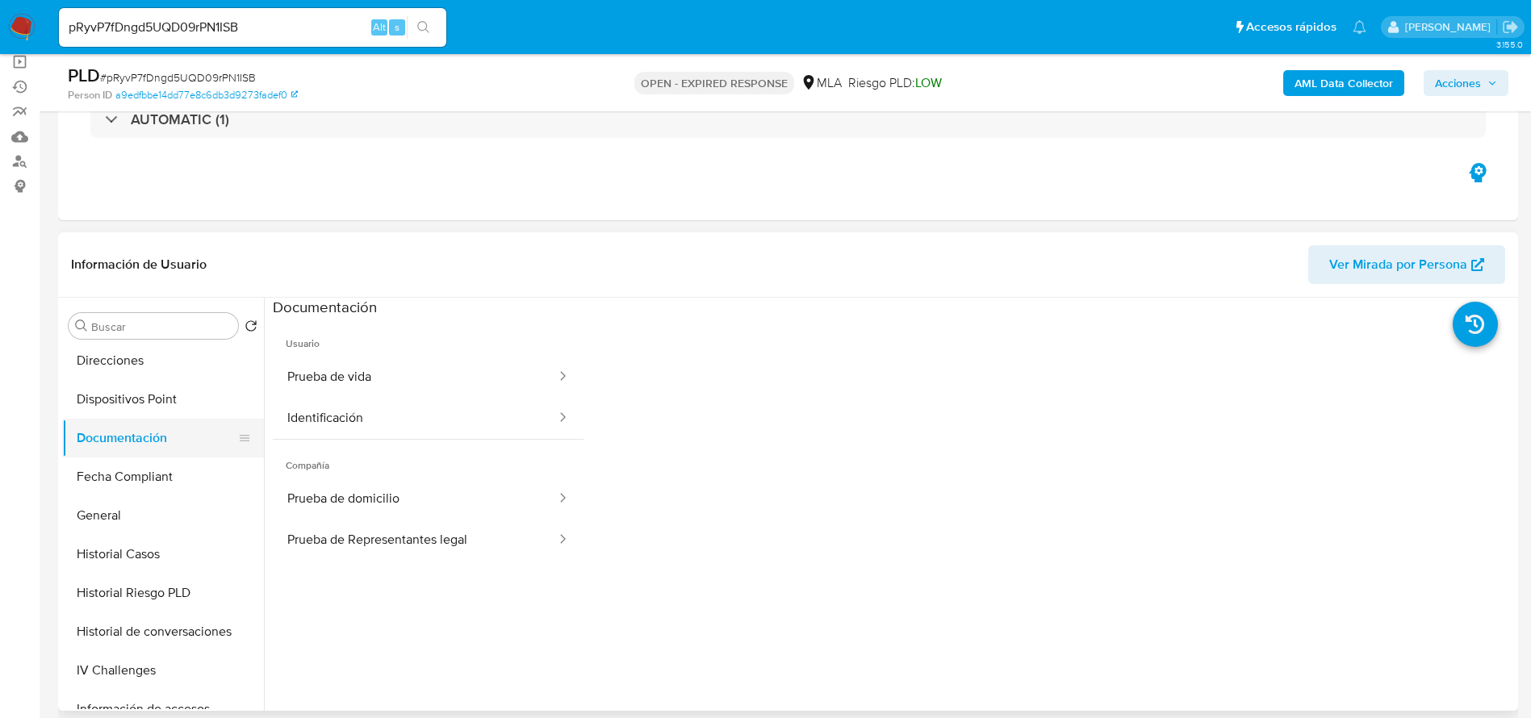
scroll to position [363, 0]
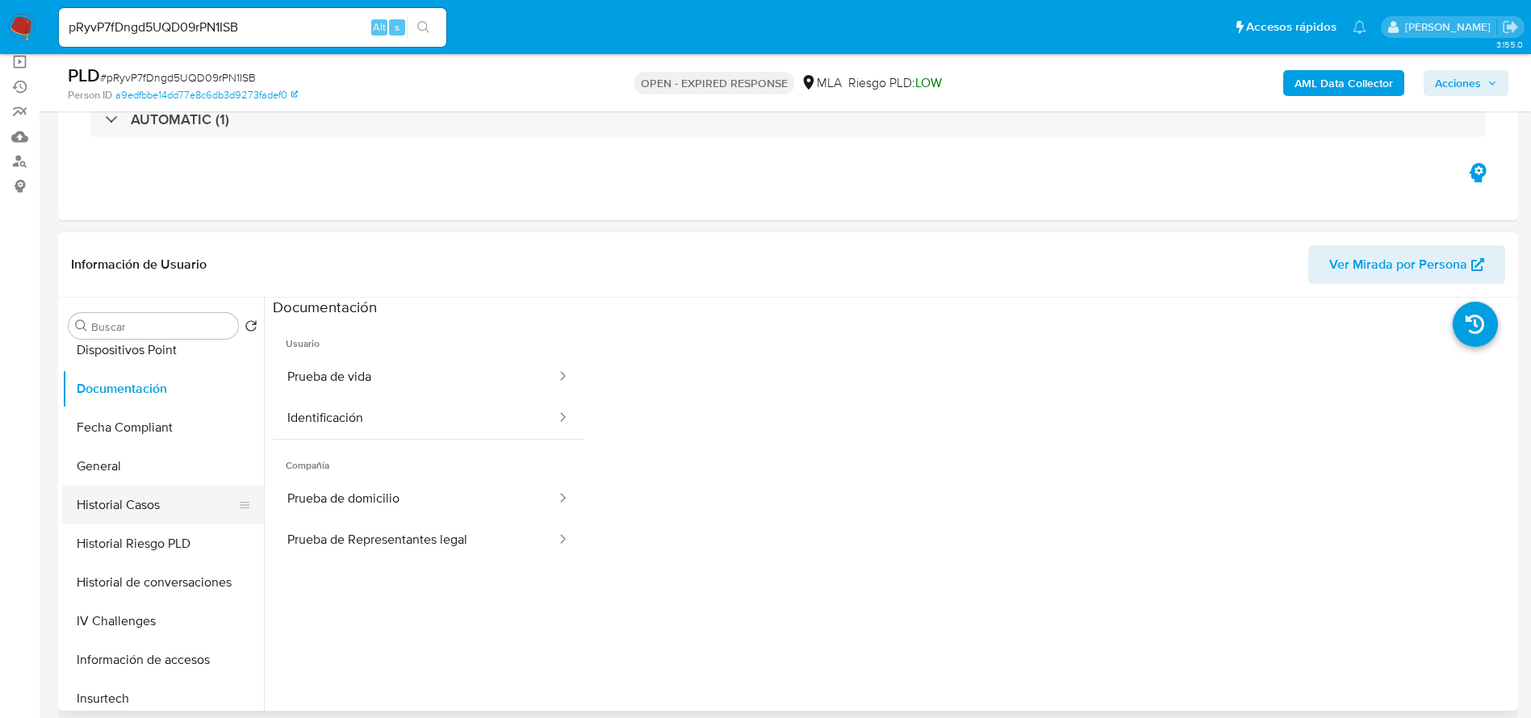
click at [163, 515] on button "Historial Casos" at bounding box center [156, 505] width 189 height 39
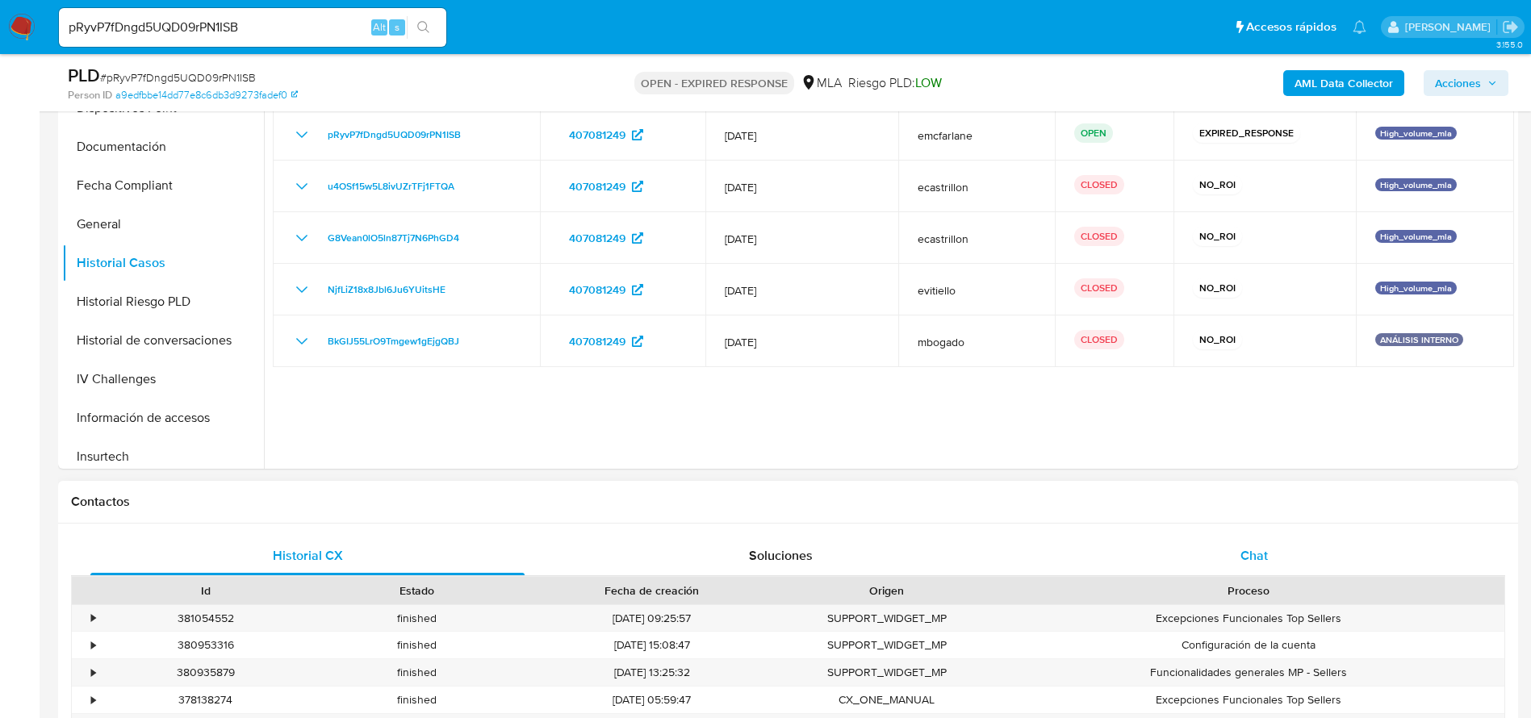
click at [1239, 556] on div "Chat" at bounding box center [1254, 556] width 434 height 39
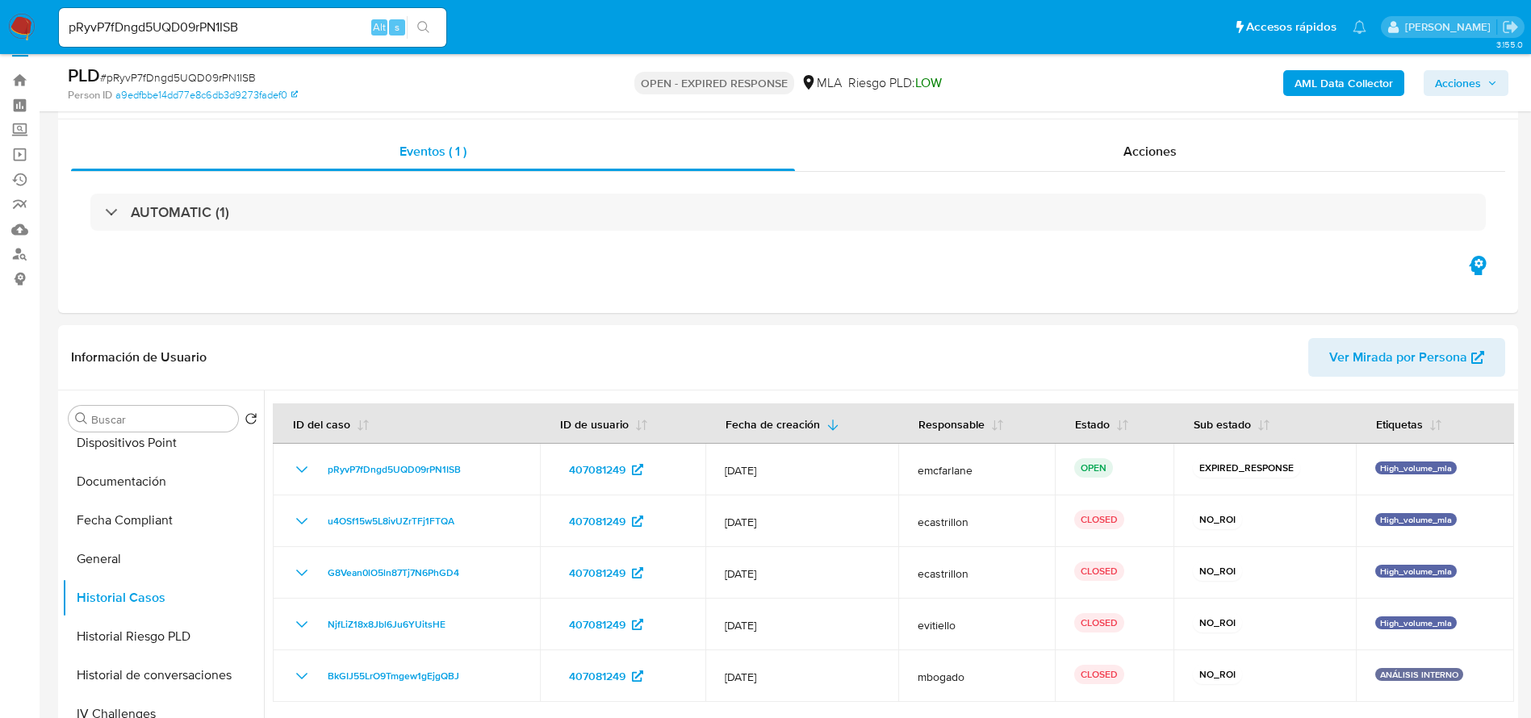
scroll to position [0, 0]
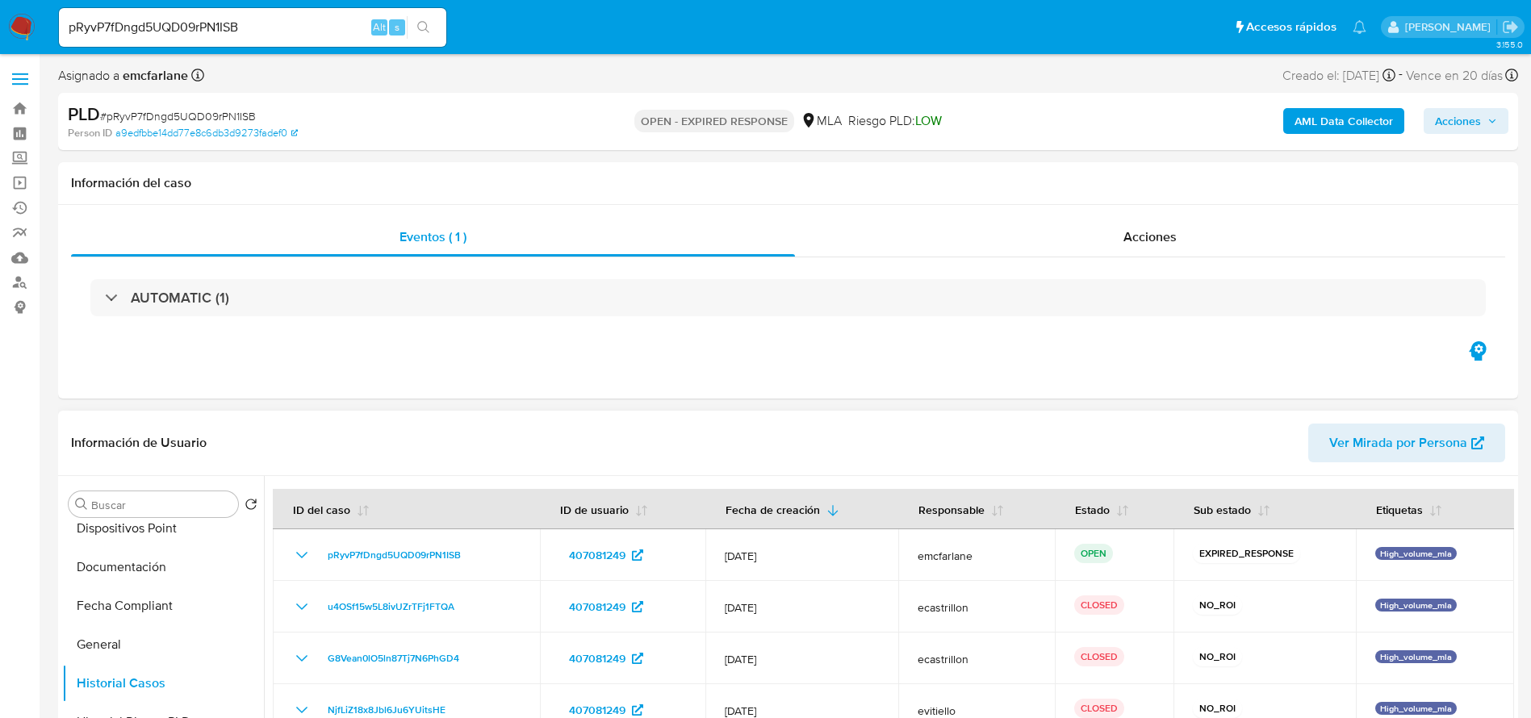
click at [1397, 439] on span "Ver Mirada por Persona" at bounding box center [1398, 443] width 138 height 39
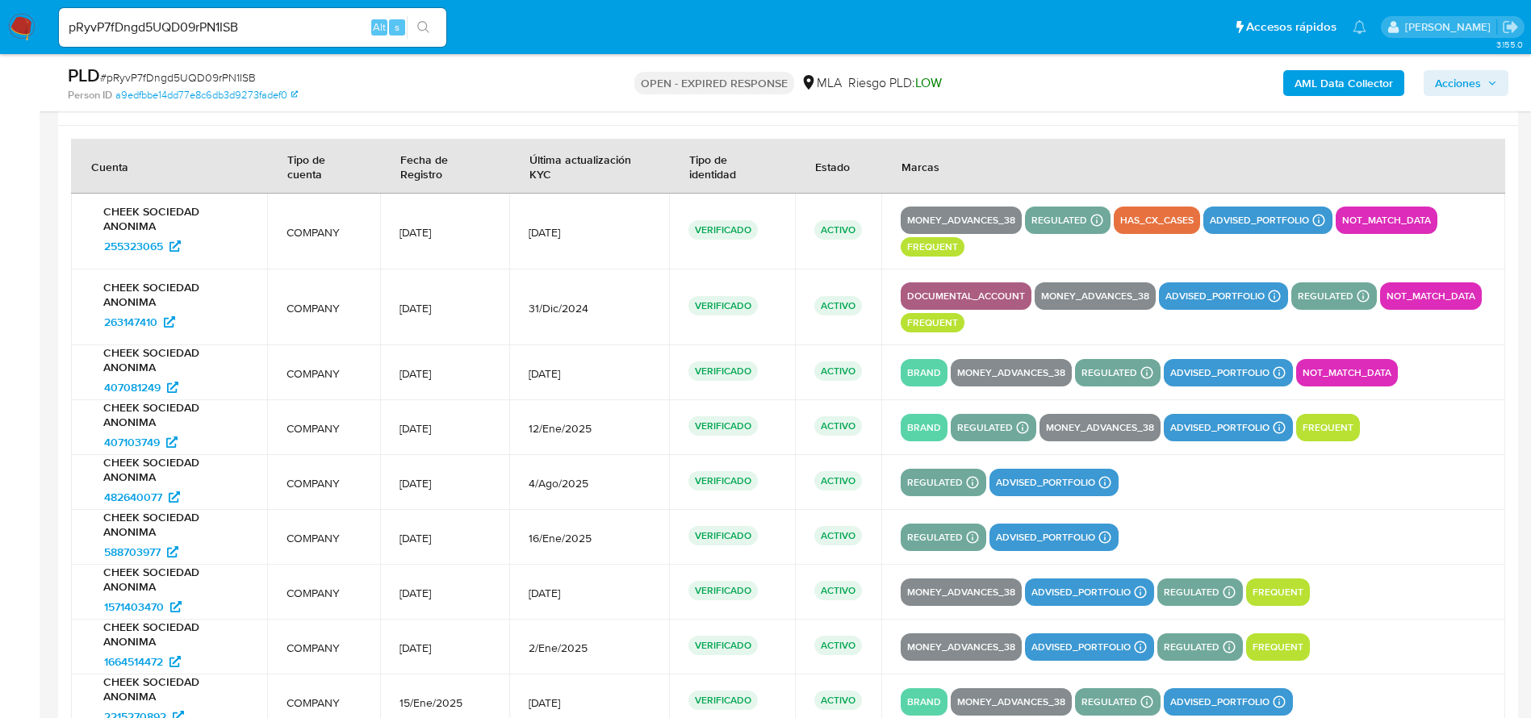
scroll to position [2650, 0]
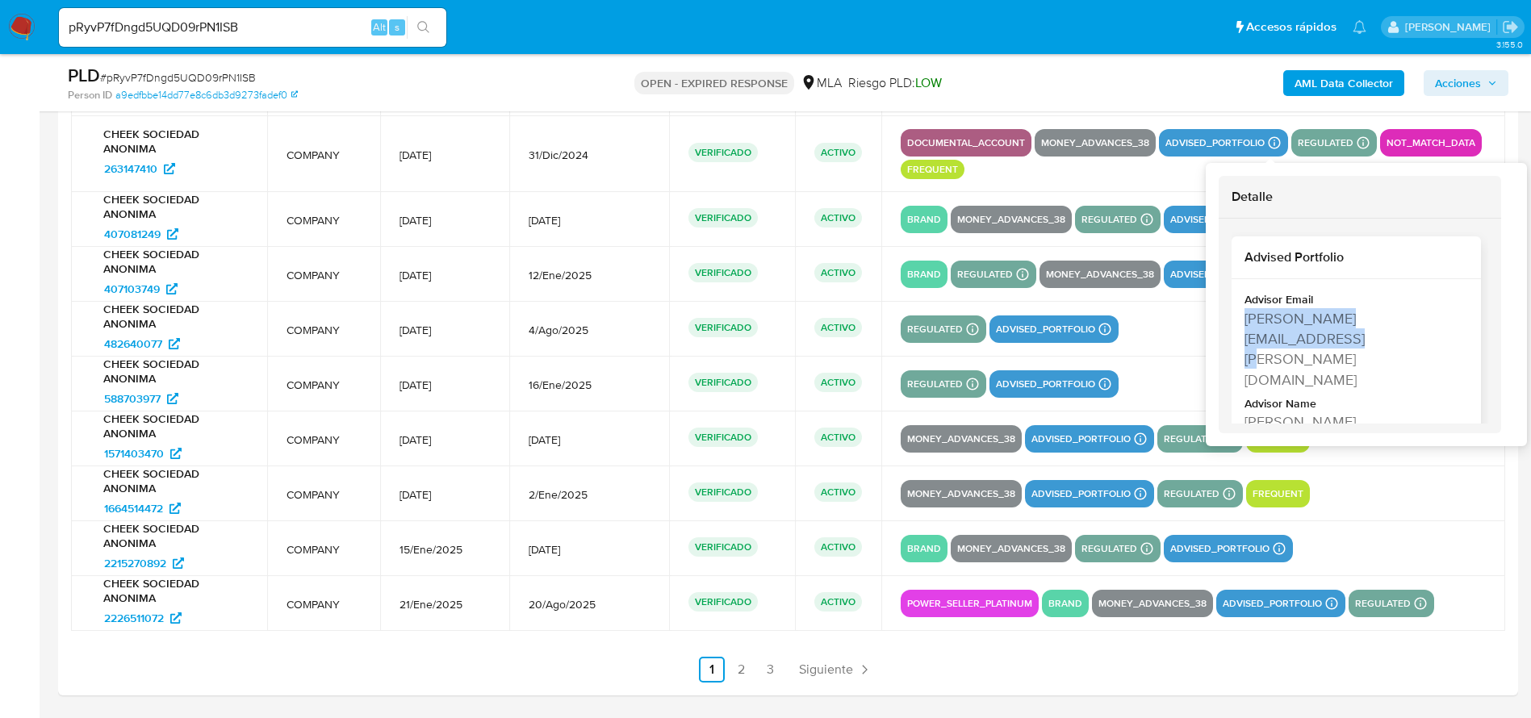
drag, startPoint x: 1268, startPoint y: 348, endPoint x: 1234, endPoint y: 319, distance: 44.7
click at [1234, 319] on div "Advisor Email maria.marcone@mercadolibre.com Advisor Name Maria Milagros Marcon…" at bounding box center [1356, 386] width 249 height 215
click at [1365, 412] on div "Maria Milagros Marcone" at bounding box center [1355, 422] width 220 height 20
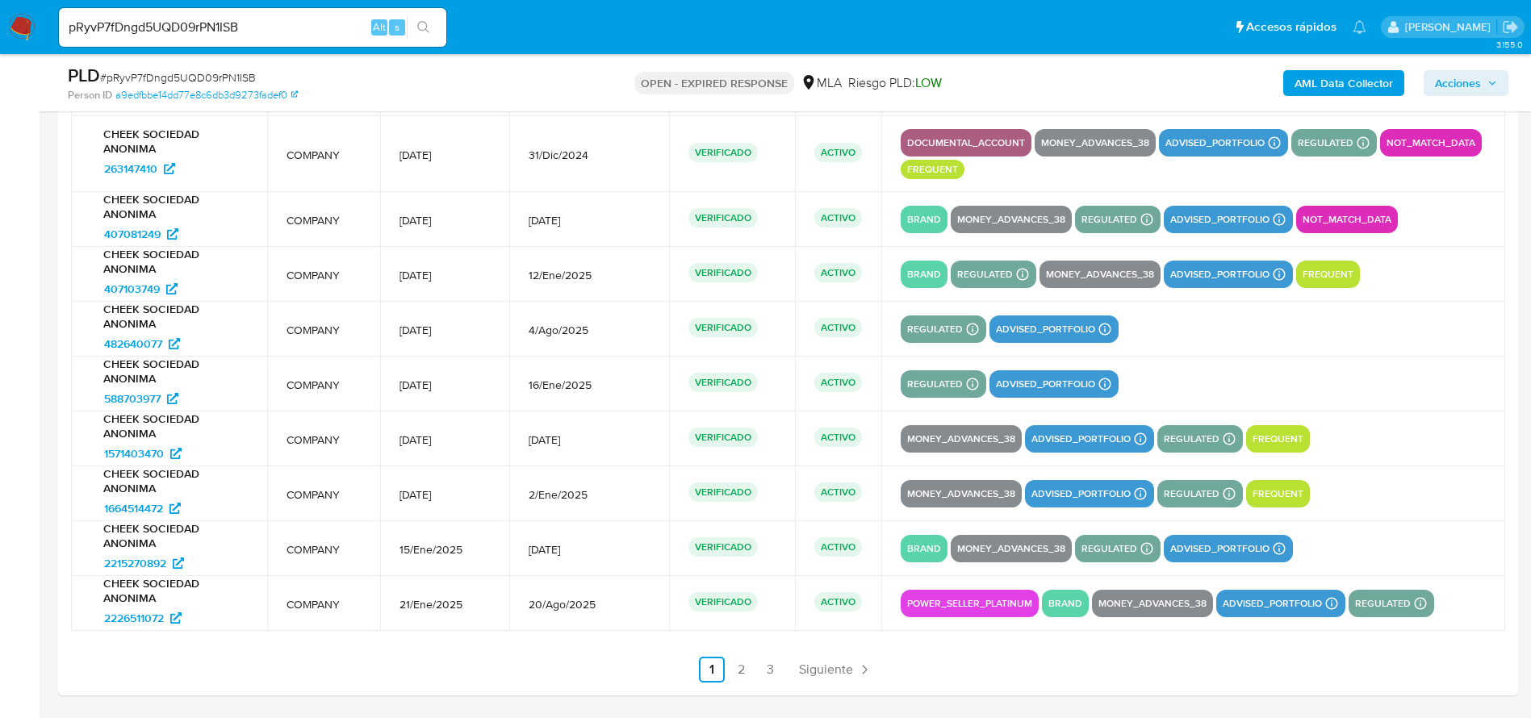
copy div "Maria Milagros Marcone"
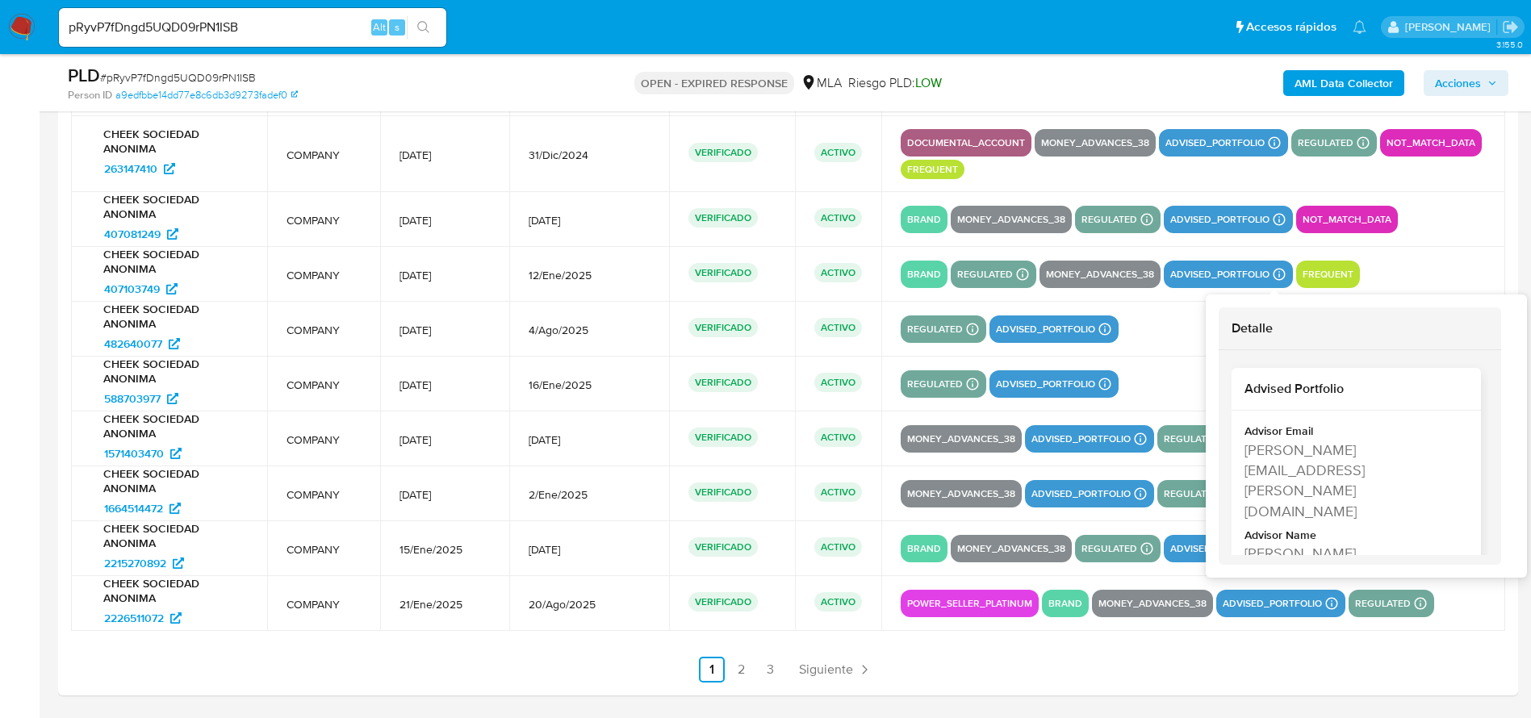
click at [1270, 525] on div "Advisor Email maria.marcone@mercadolibre.com Advisor Name Maria Milagros Marcon…" at bounding box center [1357, 518] width 224 height 189
click at [1265, 543] on div "Maria Milagros Marcone" at bounding box center [1355, 553] width 220 height 20
copy div "Maria Milagros Marcone"
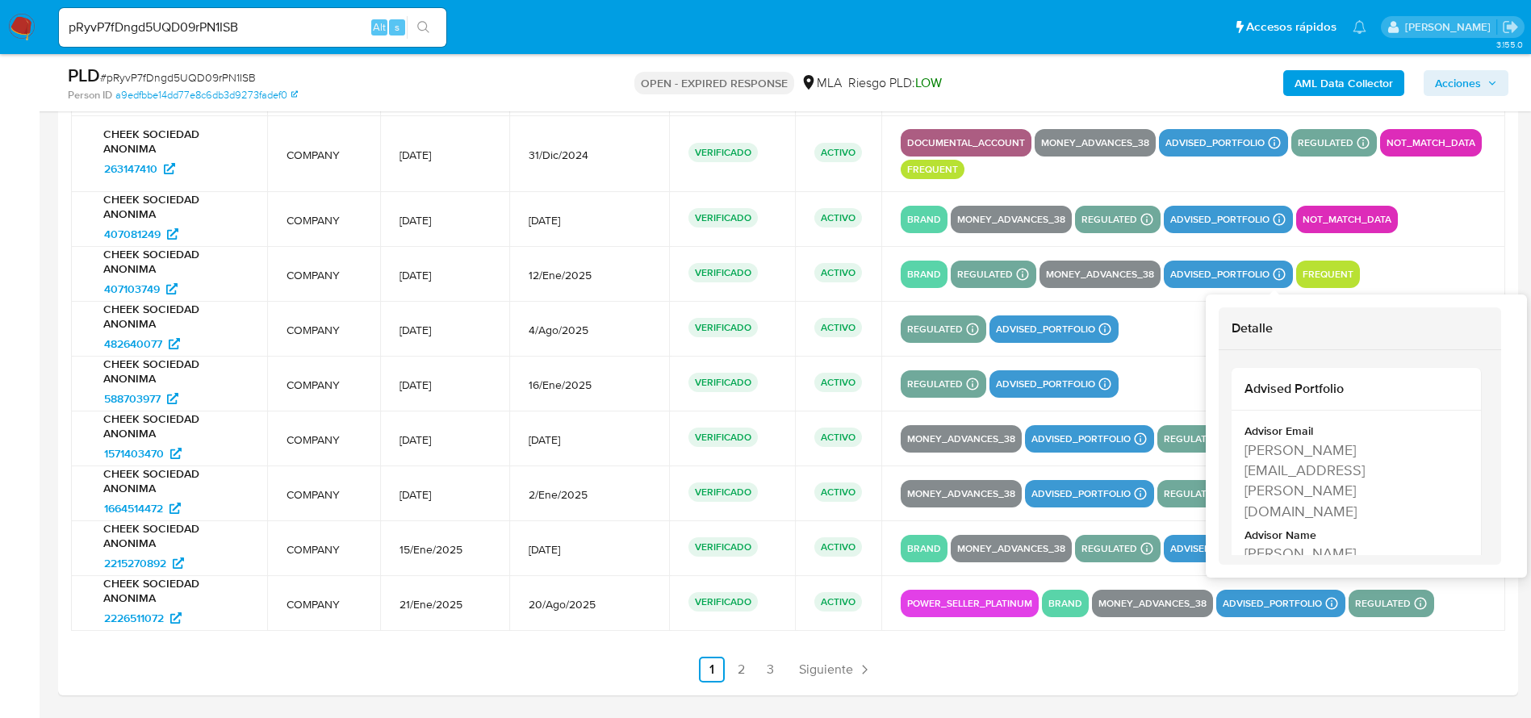
click at [1273, 274] on icon at bounding box center [1279, 274] width 15 height 15
drag, startPoint x: 1244, startPoint y: 517, endPoint x: 1388, endPoint y: 515, distance: 144.5
click at [1401, 519] on div "Advisor Email maria.marcone@mercadolibre.com Advisor Name Maria Milagros Marcon…" at bounding box center [1356, 518] width 249 height 215
copy div "Maria Milagros Marcone"
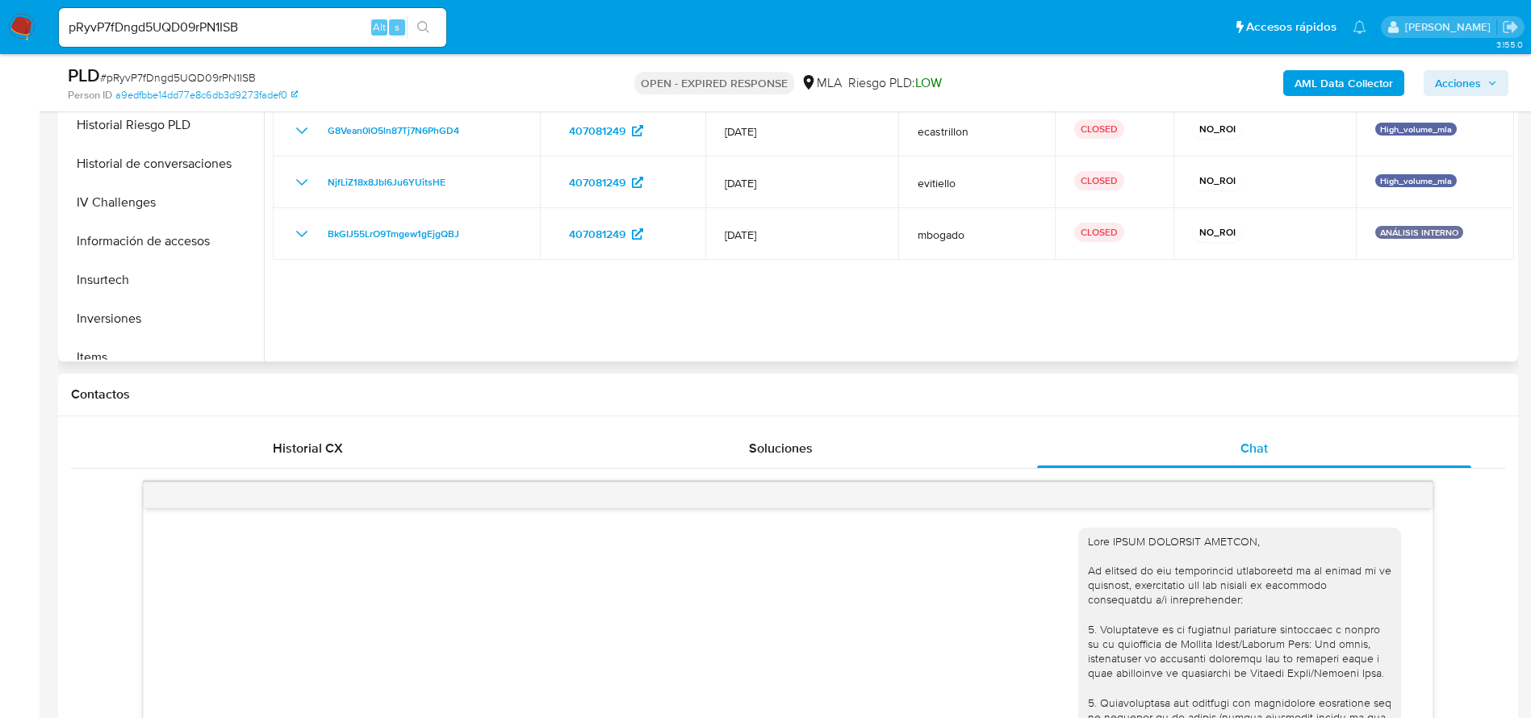
scroll to position [605, 0]
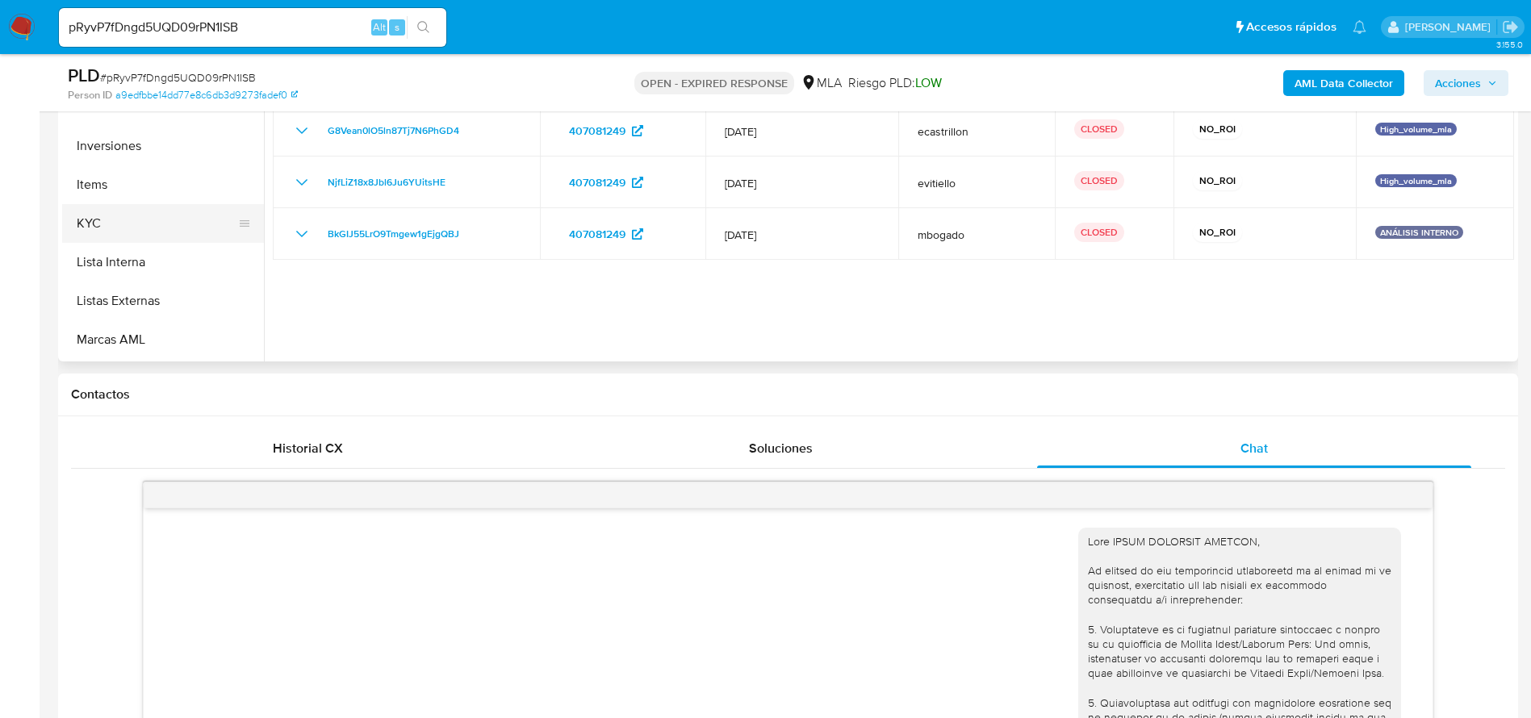
click at [96, 212] on button "KYC" at bounding box center [156, 223] width 189 height 39
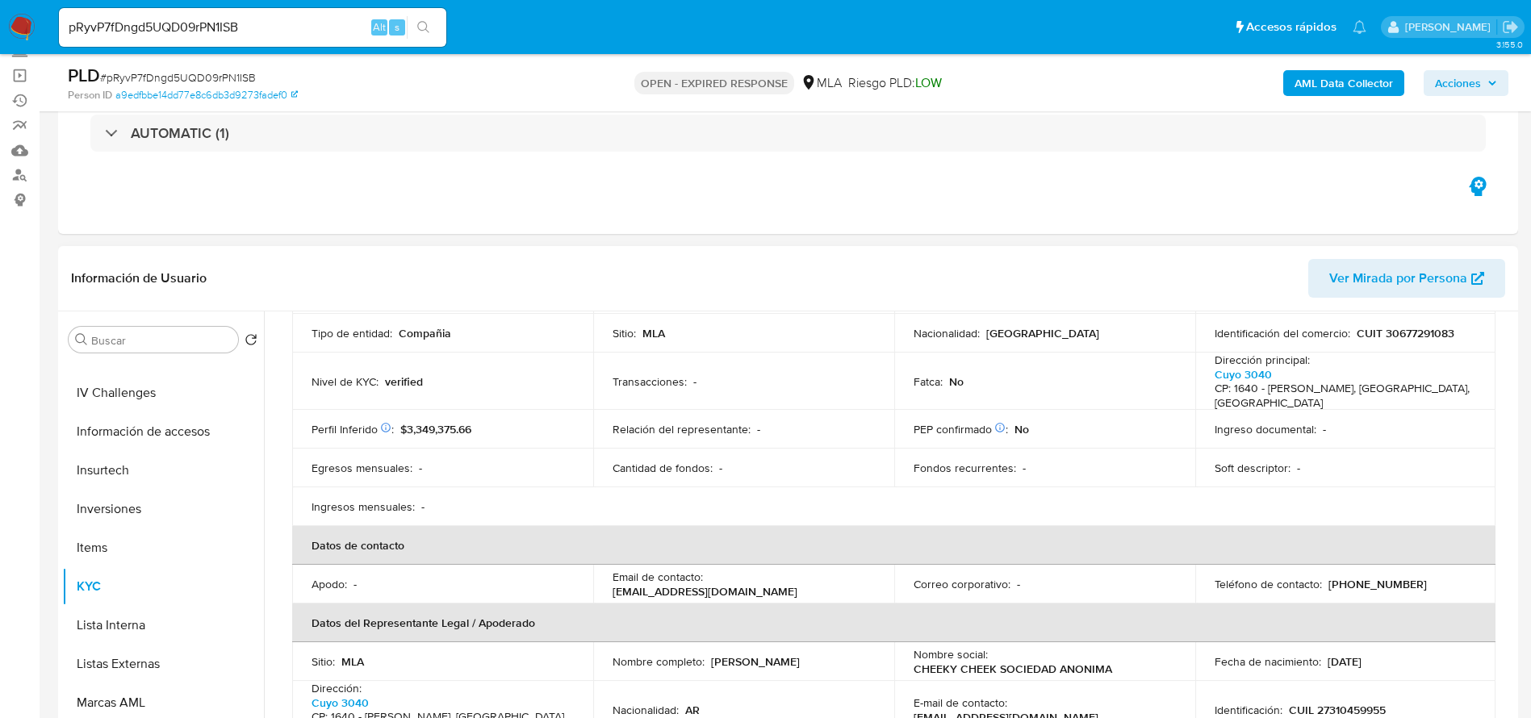
scroll to position [242, 0]
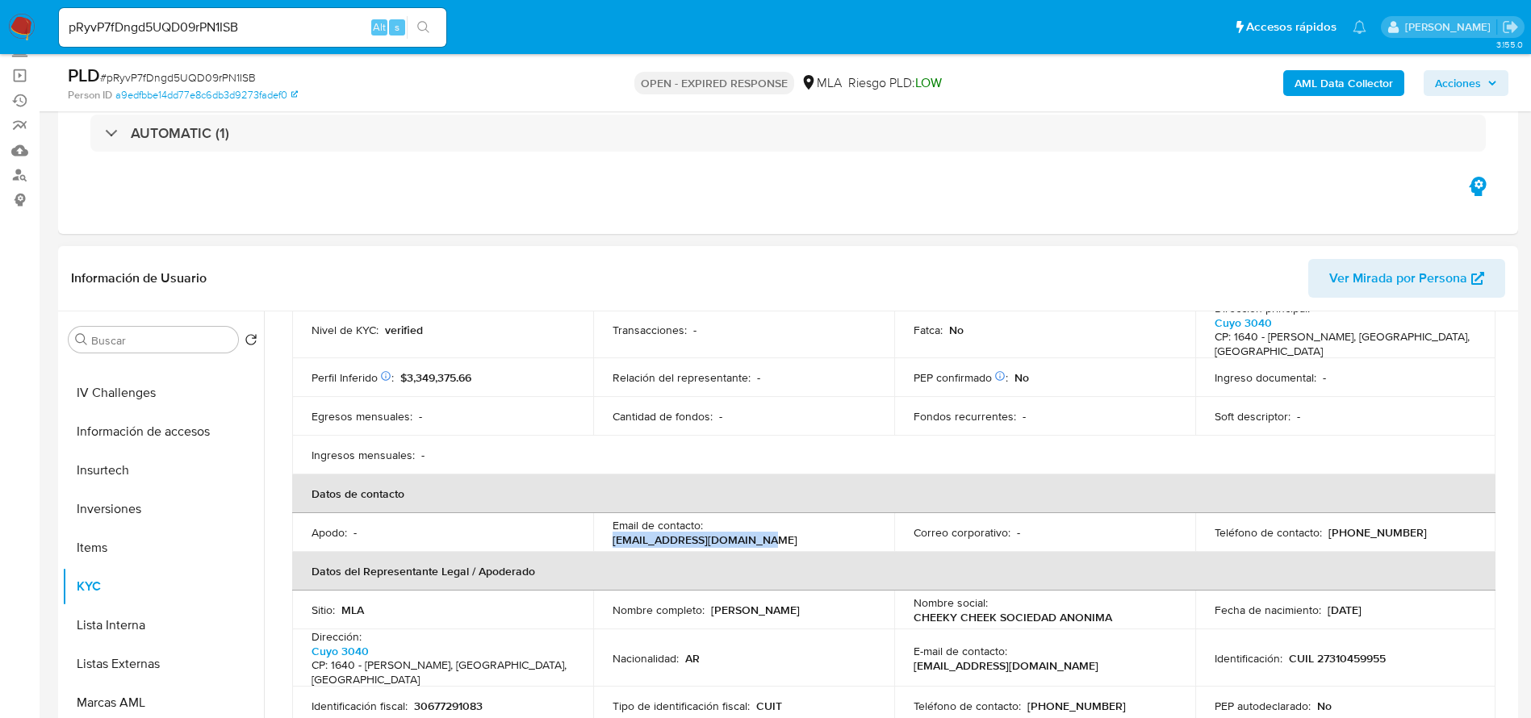
drag, startPoint x: 710, startPoint y: 516, endPoint x: 844, endPoint y: 539, distance: 136.0
click at [860, 520] on div "Email de contacto : mpagolocchk@cheeky.com.ar" at bounding box center [744, 532] width 262 height 29
copy p "mpagolocchk@cheeky.com.ar"
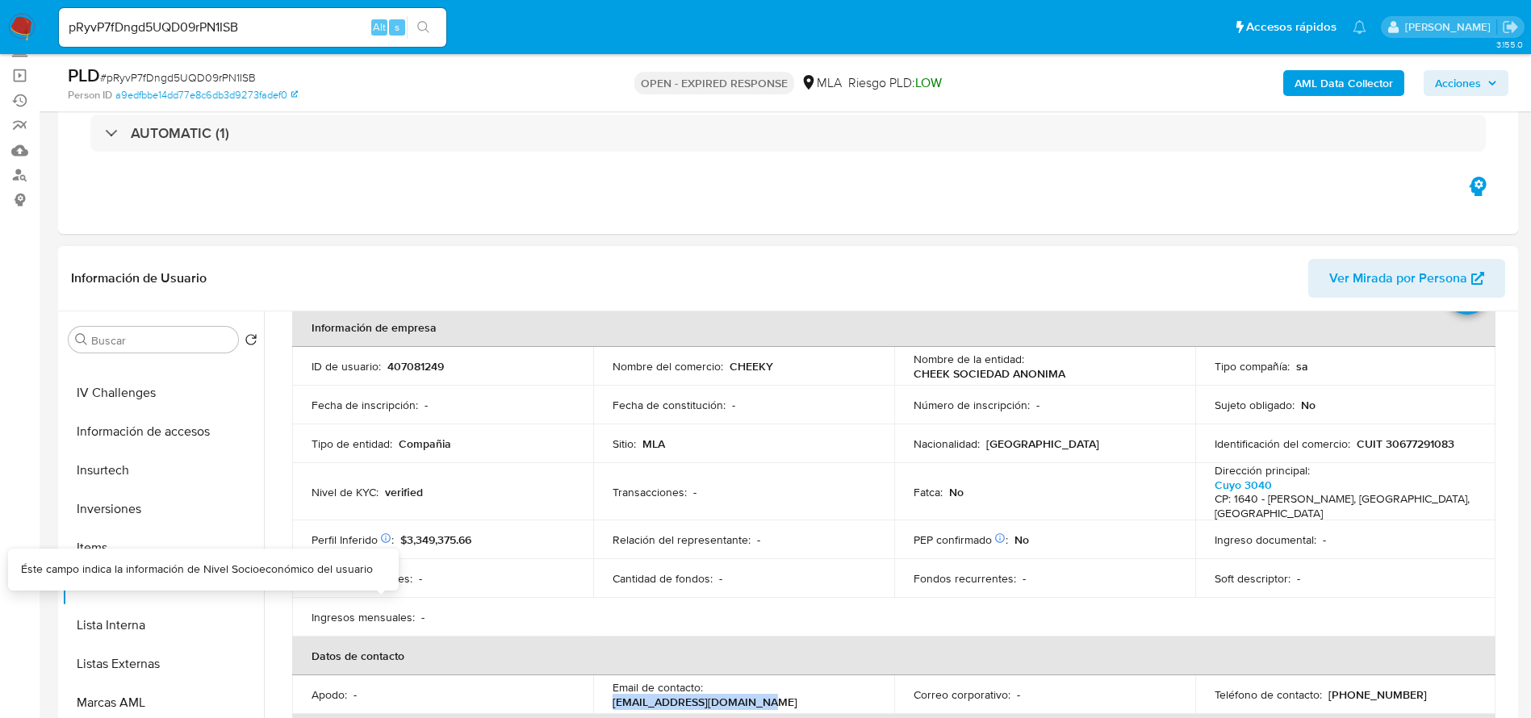
scroll to position [0, 0]
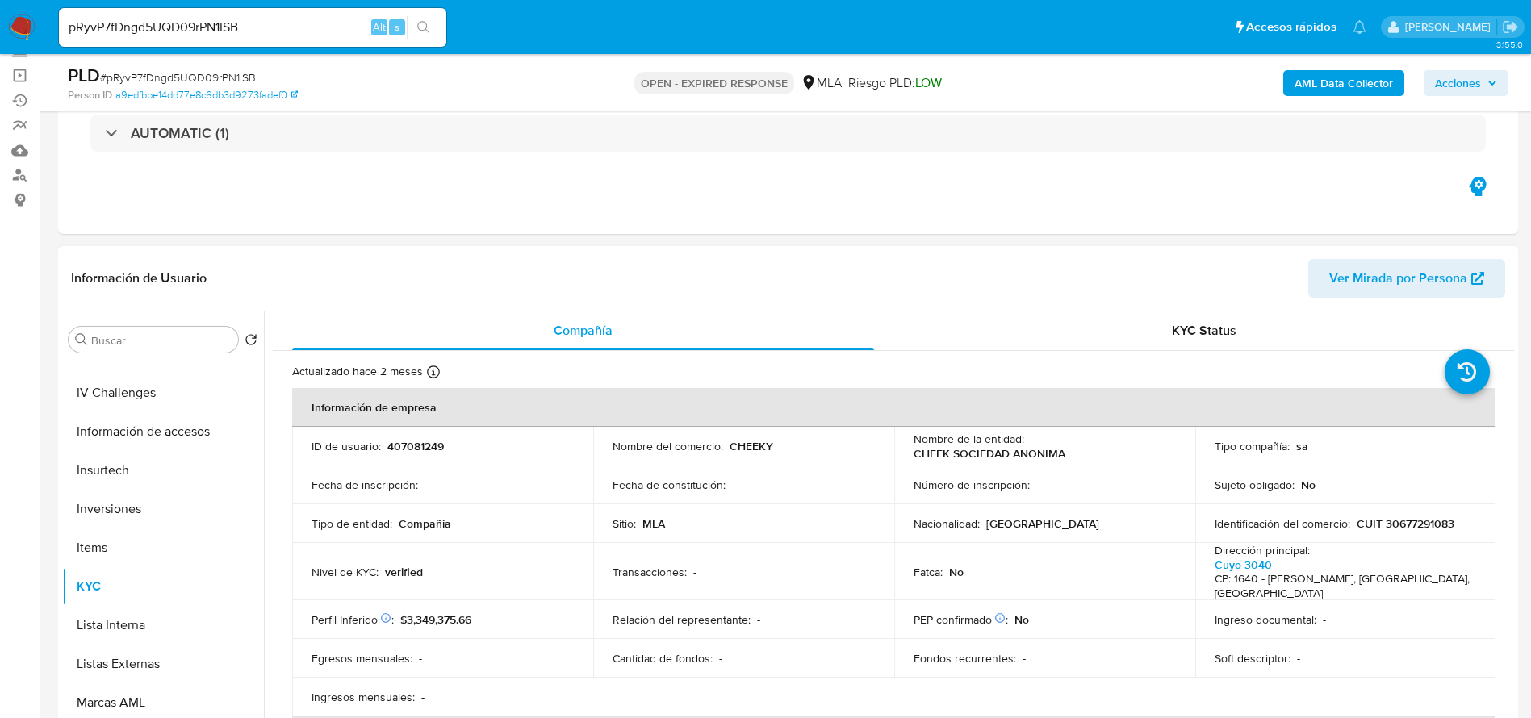
click at [419, 445] on p "407081249" at bounding box center [415, 446] width 57 height 15
copy p "407081249"
click at [492, 448] on div "ID de usuario : 407081249" at bounding box center [443, 446] width 262 height 15
click at [425, 454] on td "ID de usuario : 407081249" at bounding box center [442, 446] width 301 height 39
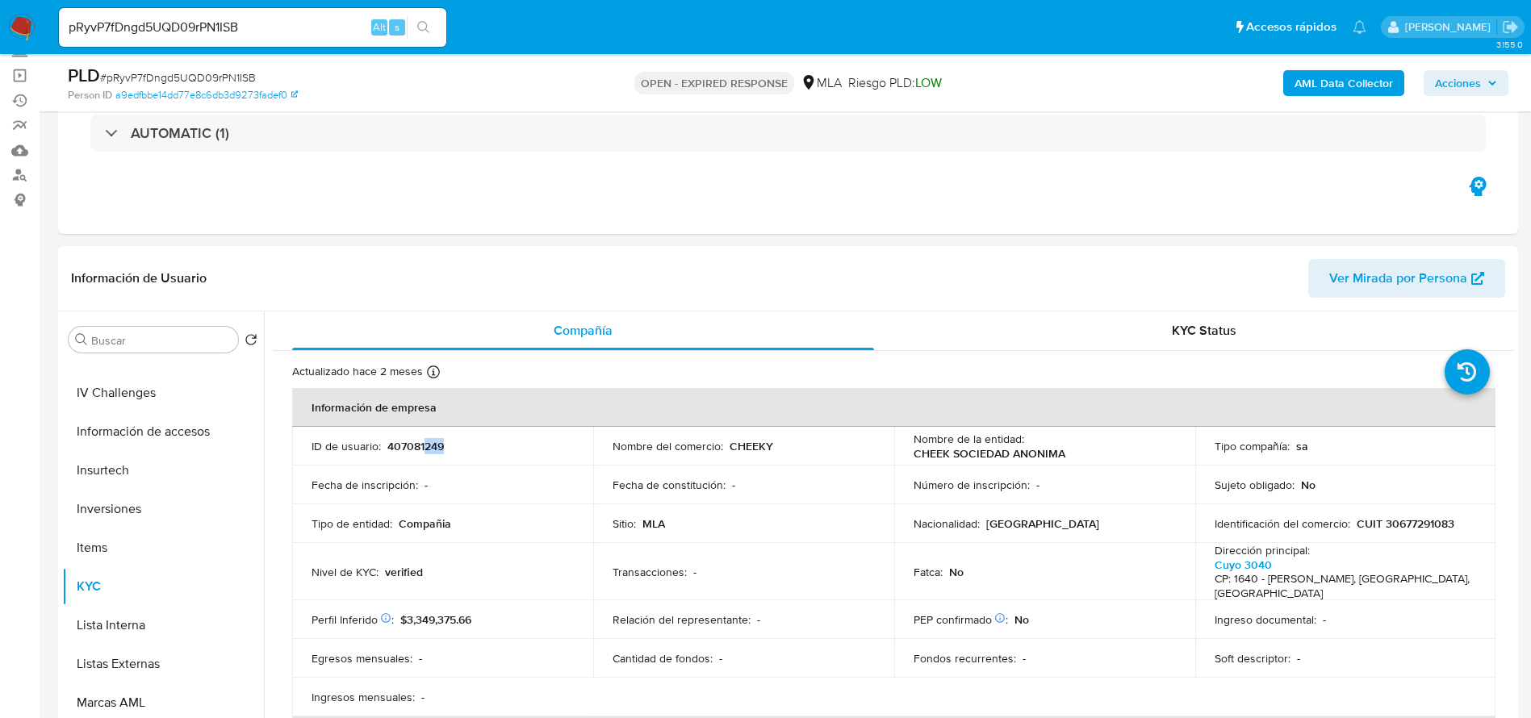
click at [425, 449] on p "407081249" at bounding box center [415, 446] width 57 height 15
drag, startPoint x: 479, startPoint y: 467, endPoint x: 410, endPoint y: 452, distance: 70.9
click at [479, 467] on td "Fecha de inscripción : -" at bounding box center [442, 485] width 301 height 39
click at [409, 449] on p "407081249" at bounding box center [415, 446] width 57 height 15
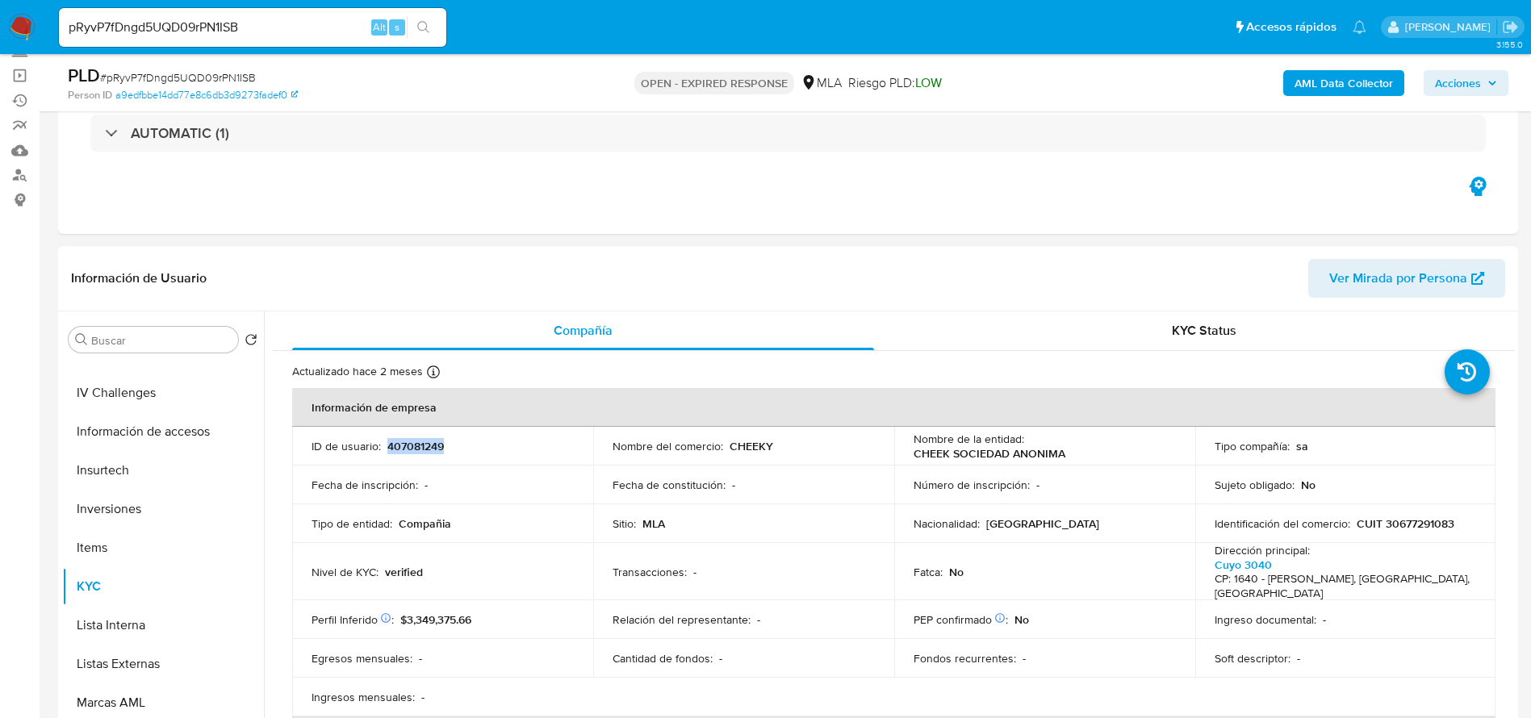
click at [409, 449] on p "407081249" at bounding box center [415, 446] width 57 height 15
copy p "407081249"
click at [293, 31] on input "pRyvP7fDngd5UQD09rPN1ISB" at bounding box center [252, 27] width 387 height 21
paste input "BvIqMgj97ZMTbXaAy7Ox2Wd"
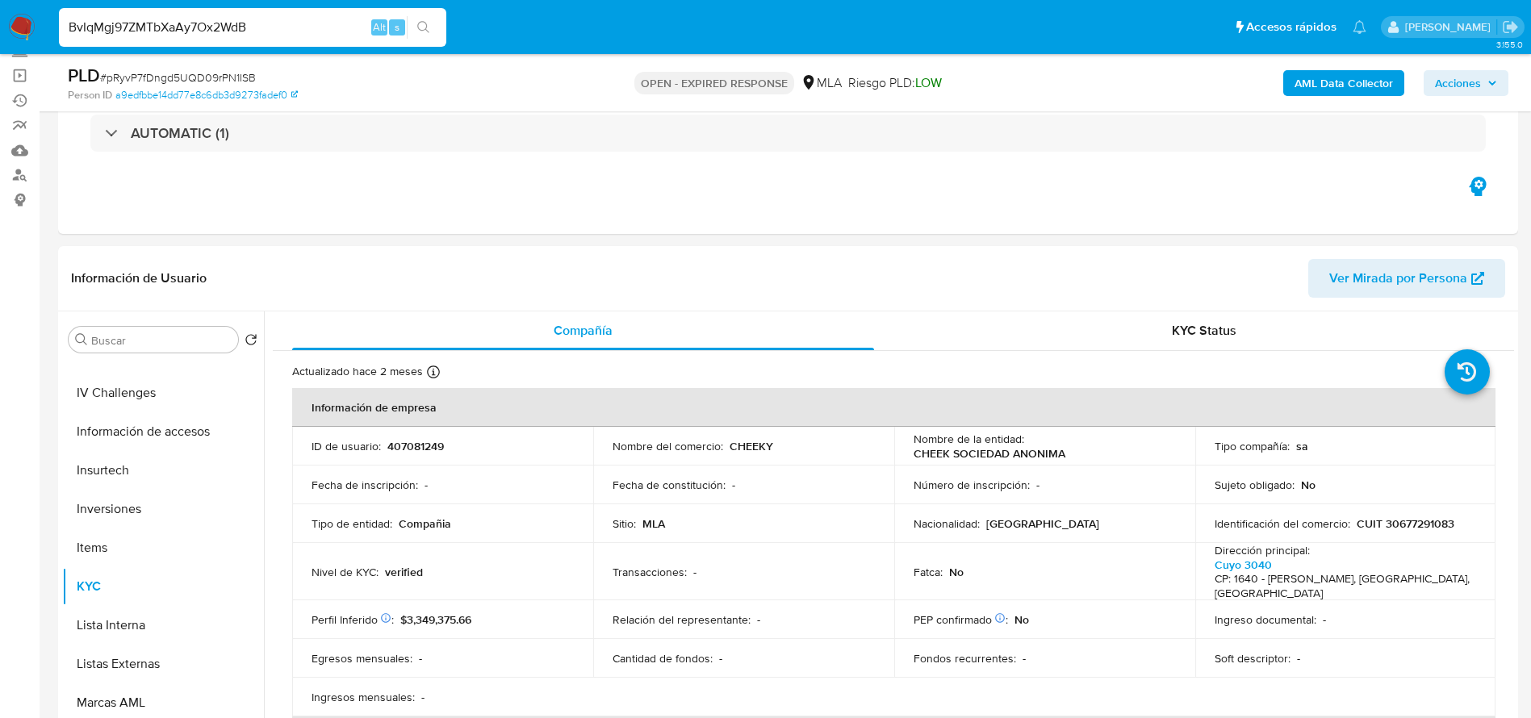
type input "BvIqMgj97ZMTbXaAy7Ox2WdB"
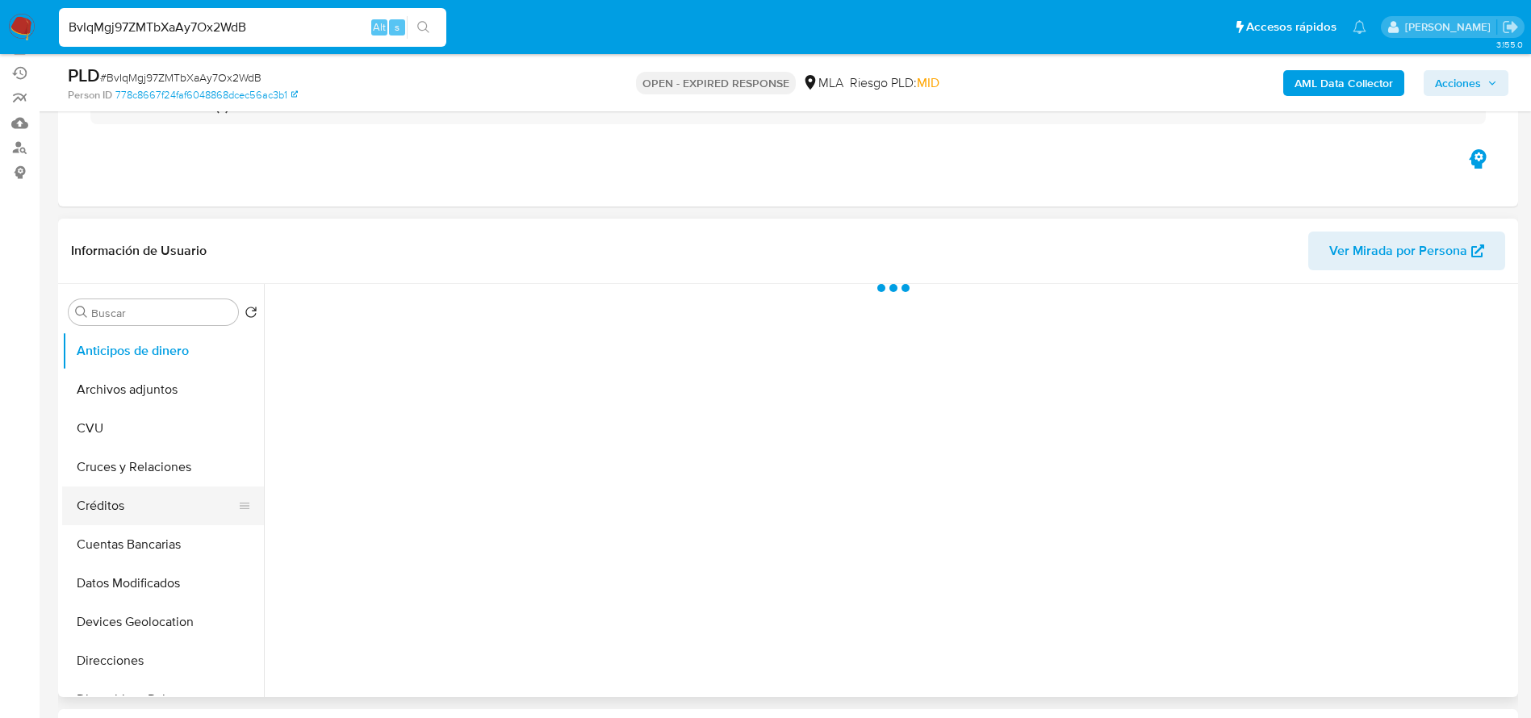
scroll to position [242, 0]
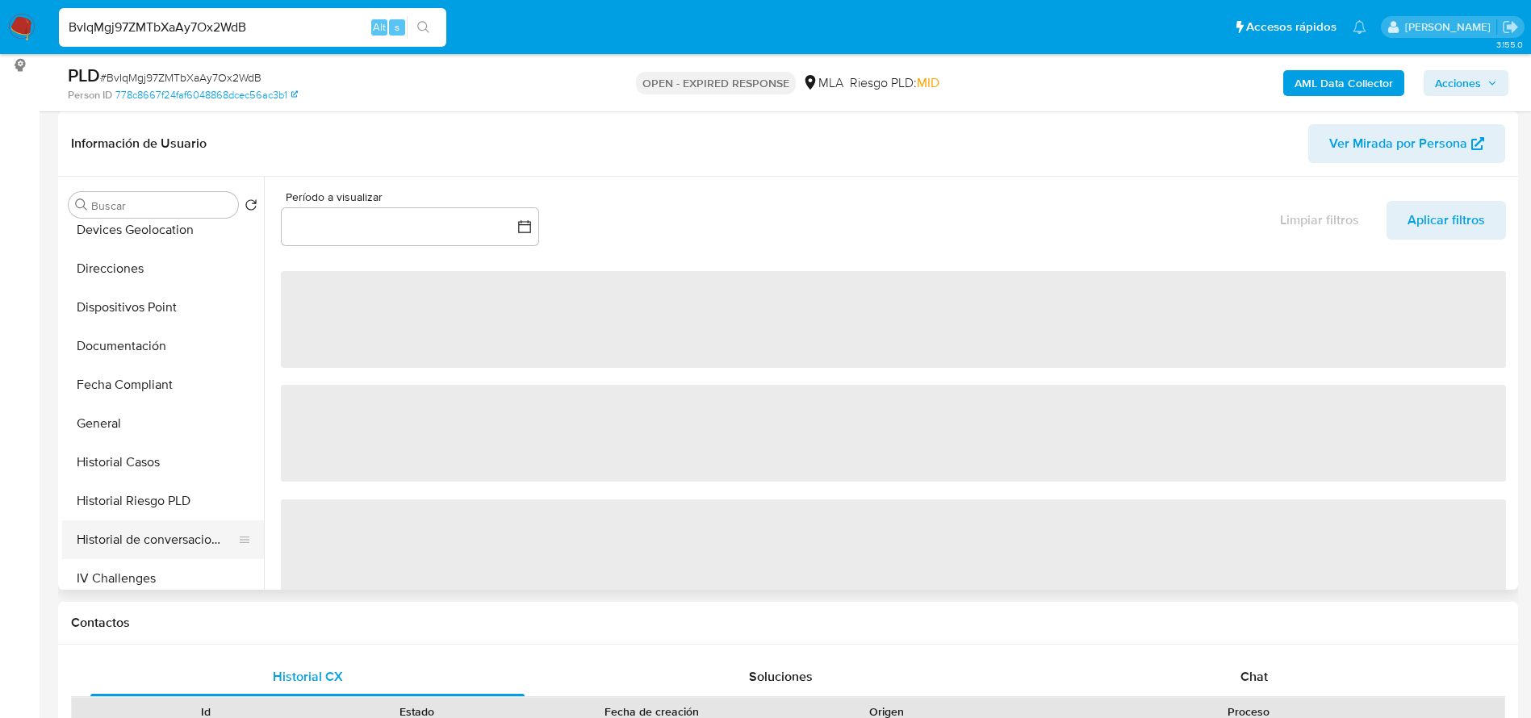
select select "10"
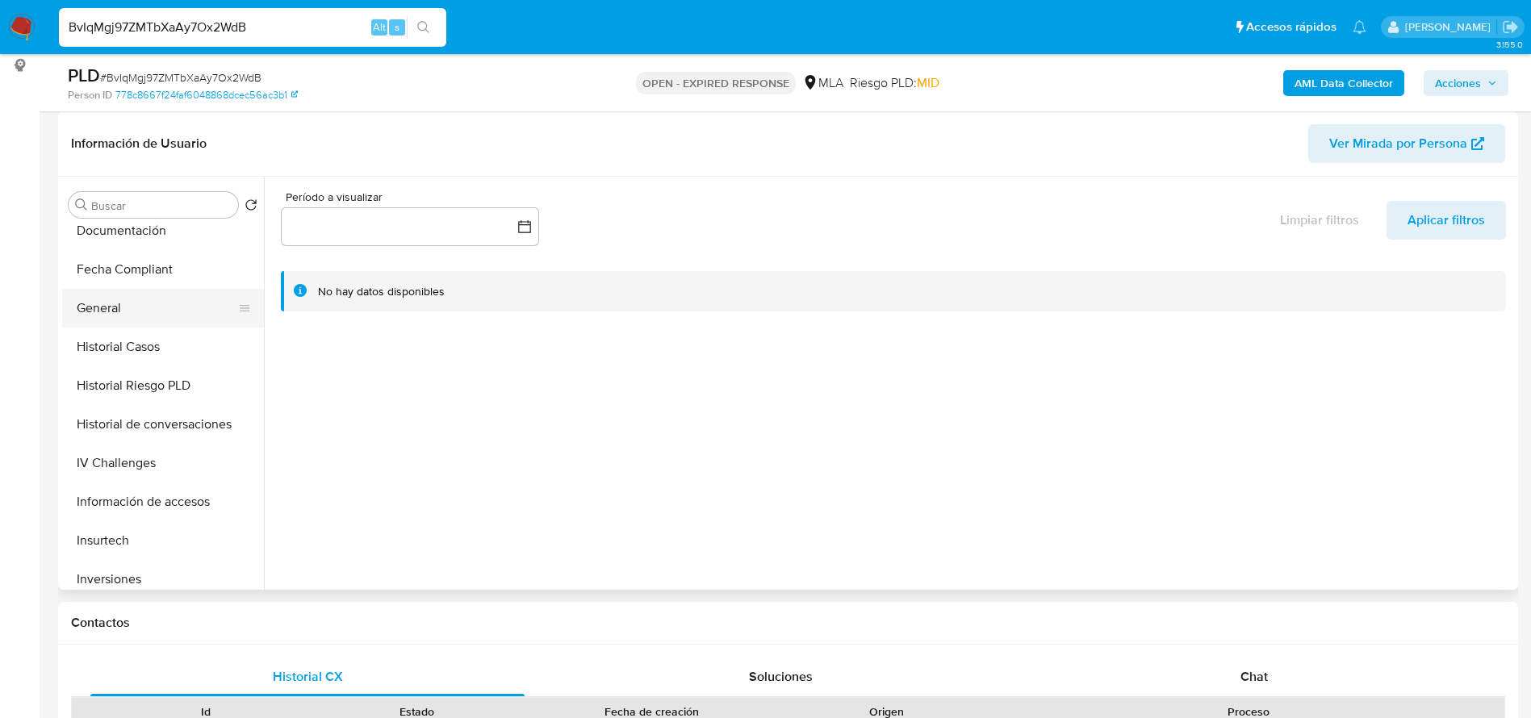
scroll to position [363, 0]
click at [138, 355] on button "General" at bounding box center [156, 345] width 189 height 39
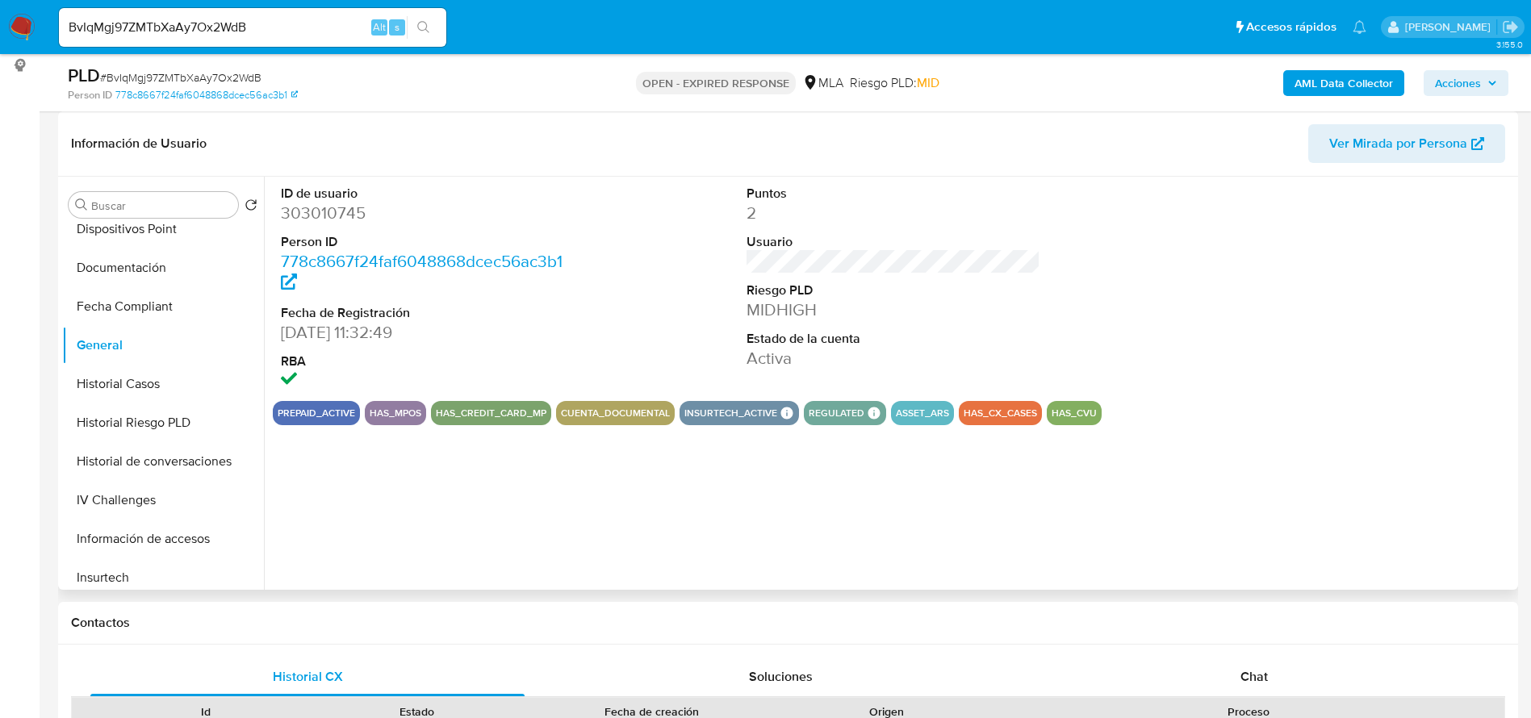
click at [291, 211] on dd "303010745" at bounding box center [428, 213] width 295 height 23
copy dd "303010745"
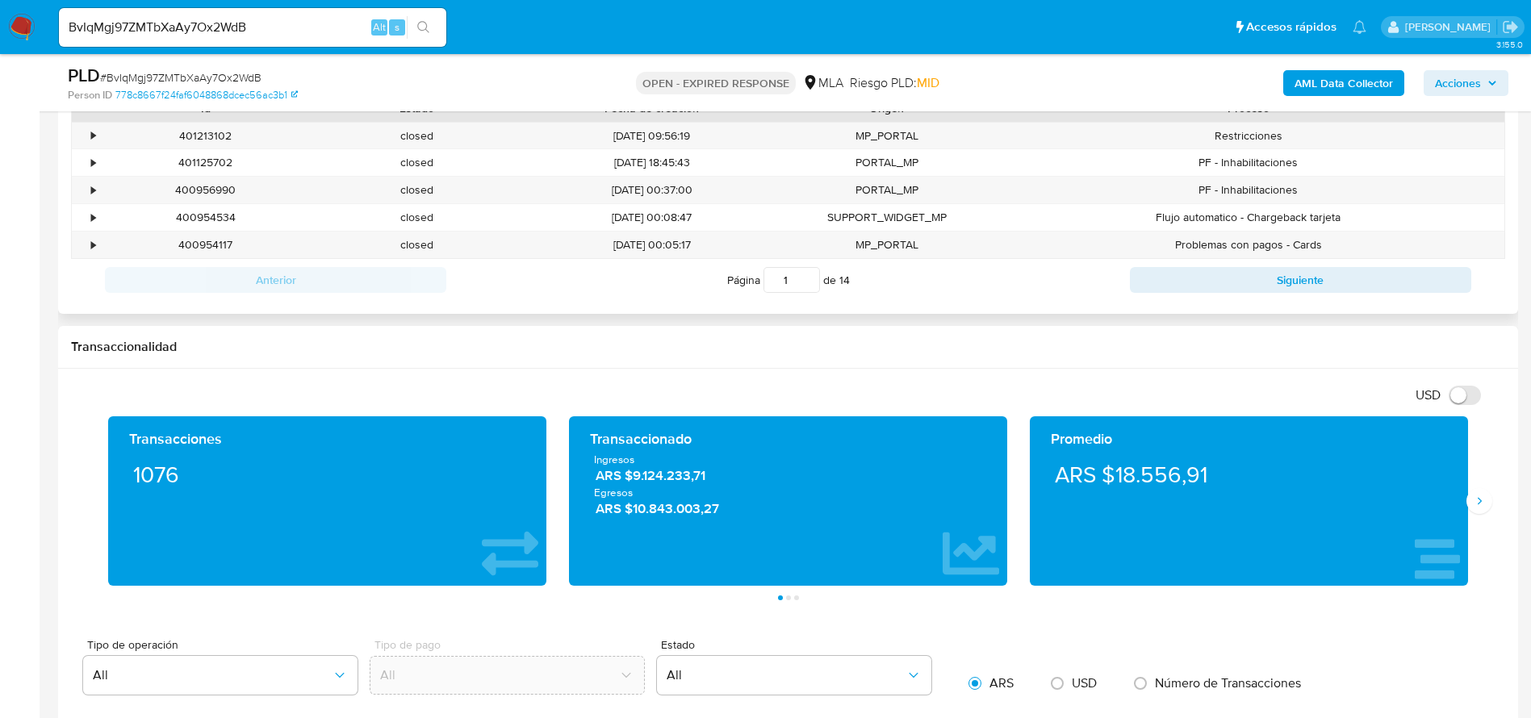
scroll to position [726, 0]
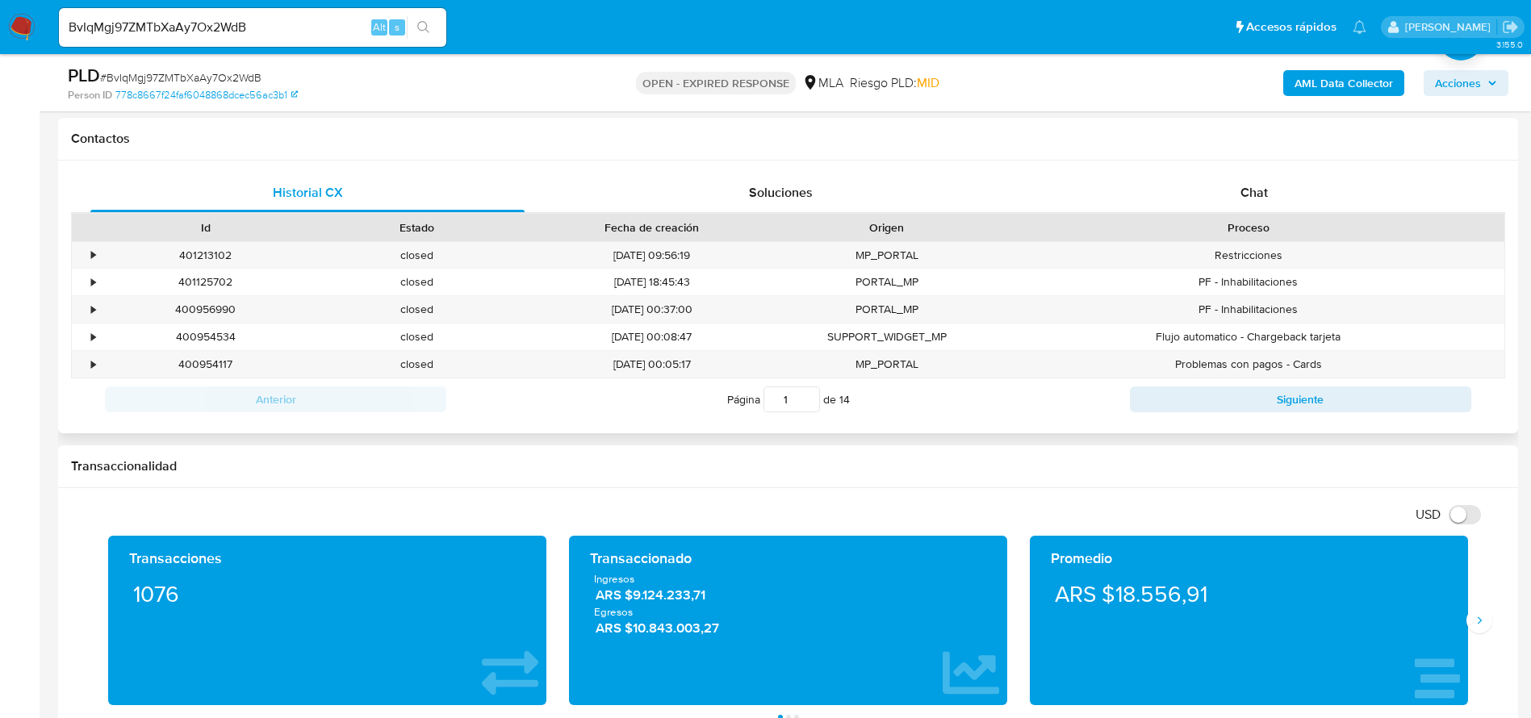
click at [1258, 168] on div "Historial CX Soluciones Chat Id Estado Fecha de creación Origen Proceso • 40121…" at bounding box center [788, 297] width 1460 height 273
click at [1235, 190] on div "Chat" at bounding box center [1254, 193] width 434 height 39
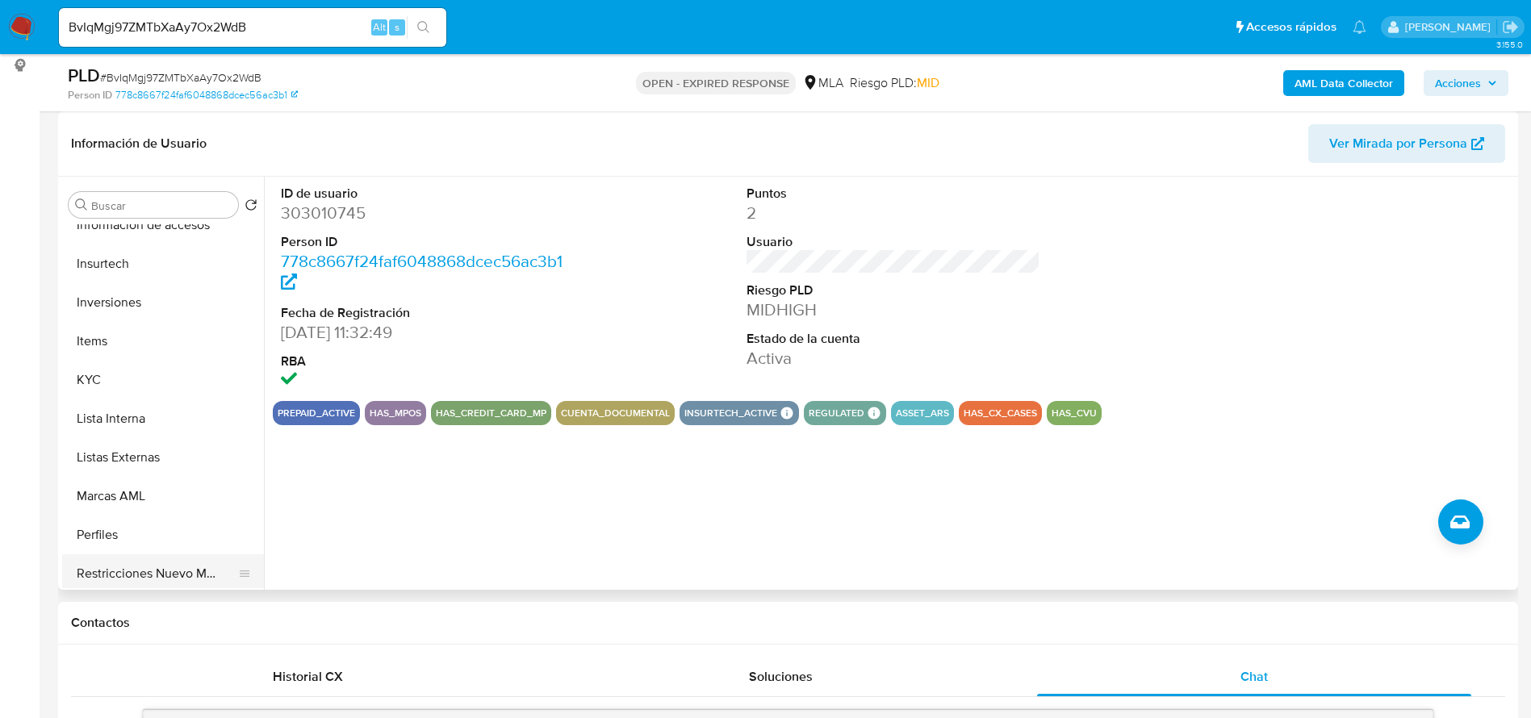
scroll to position [760, 0]
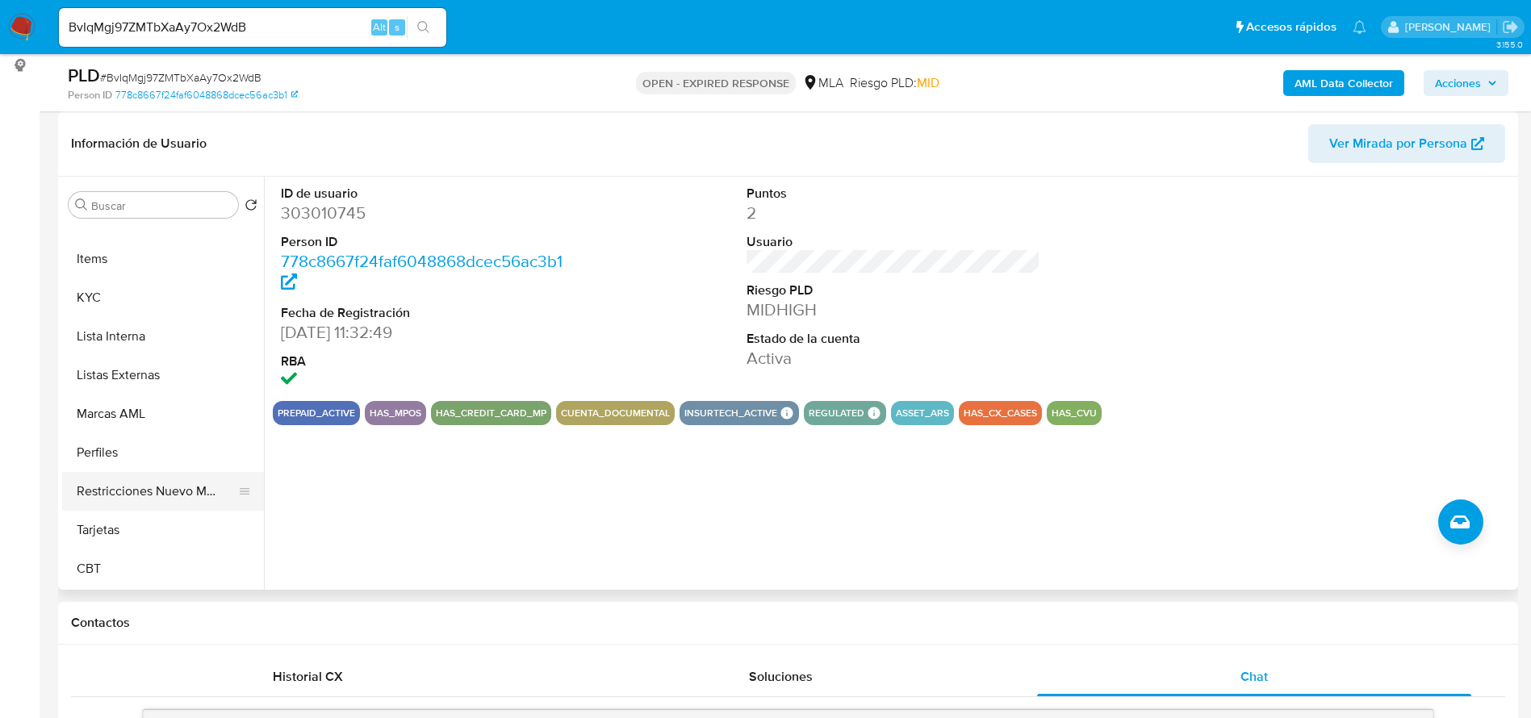
click at [174, 503] on button "Restricciones Nuevo Mundo" at bounding box center [156, 491] width 189 height 39
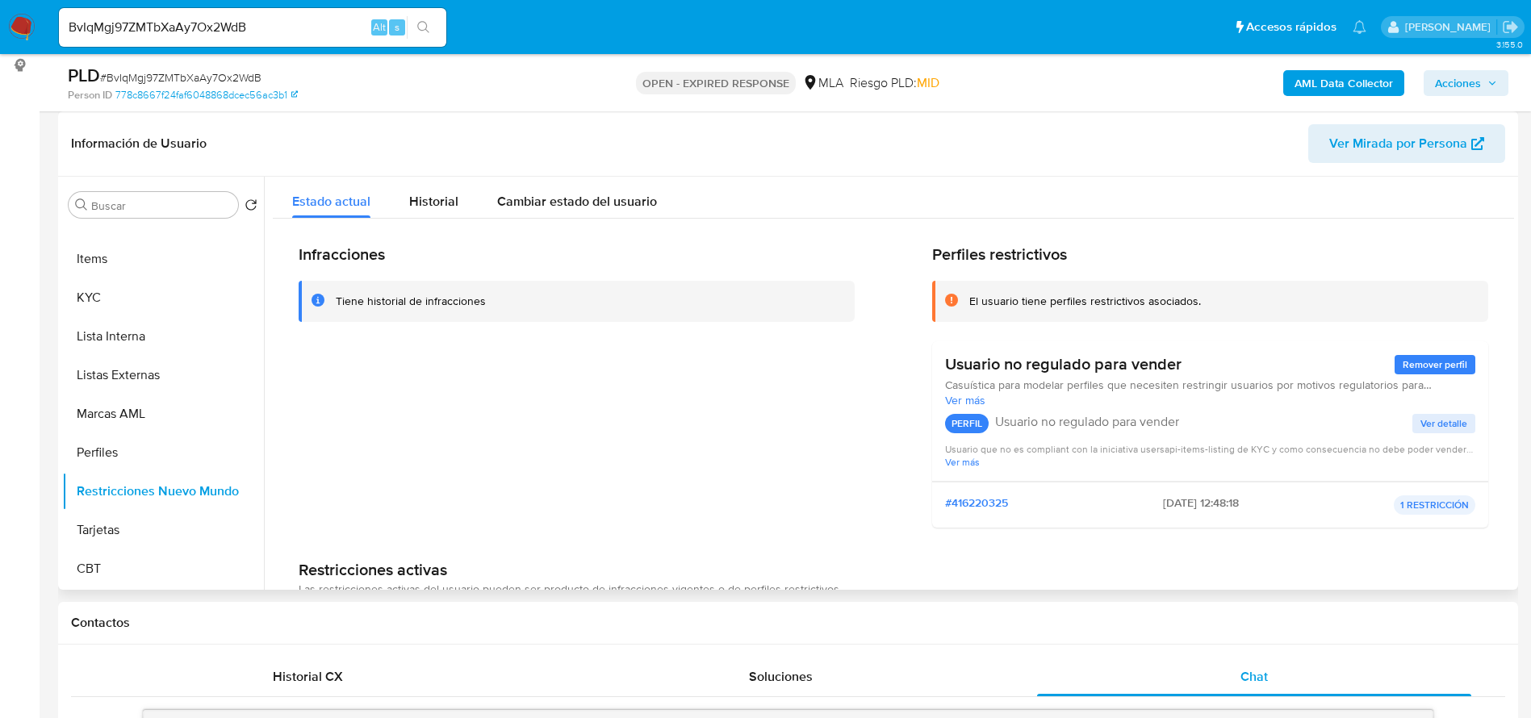
scroll to position [0, 0]
click at [444, 202] on span "Historial" at bounding box center [433, 202] width 49 height 19
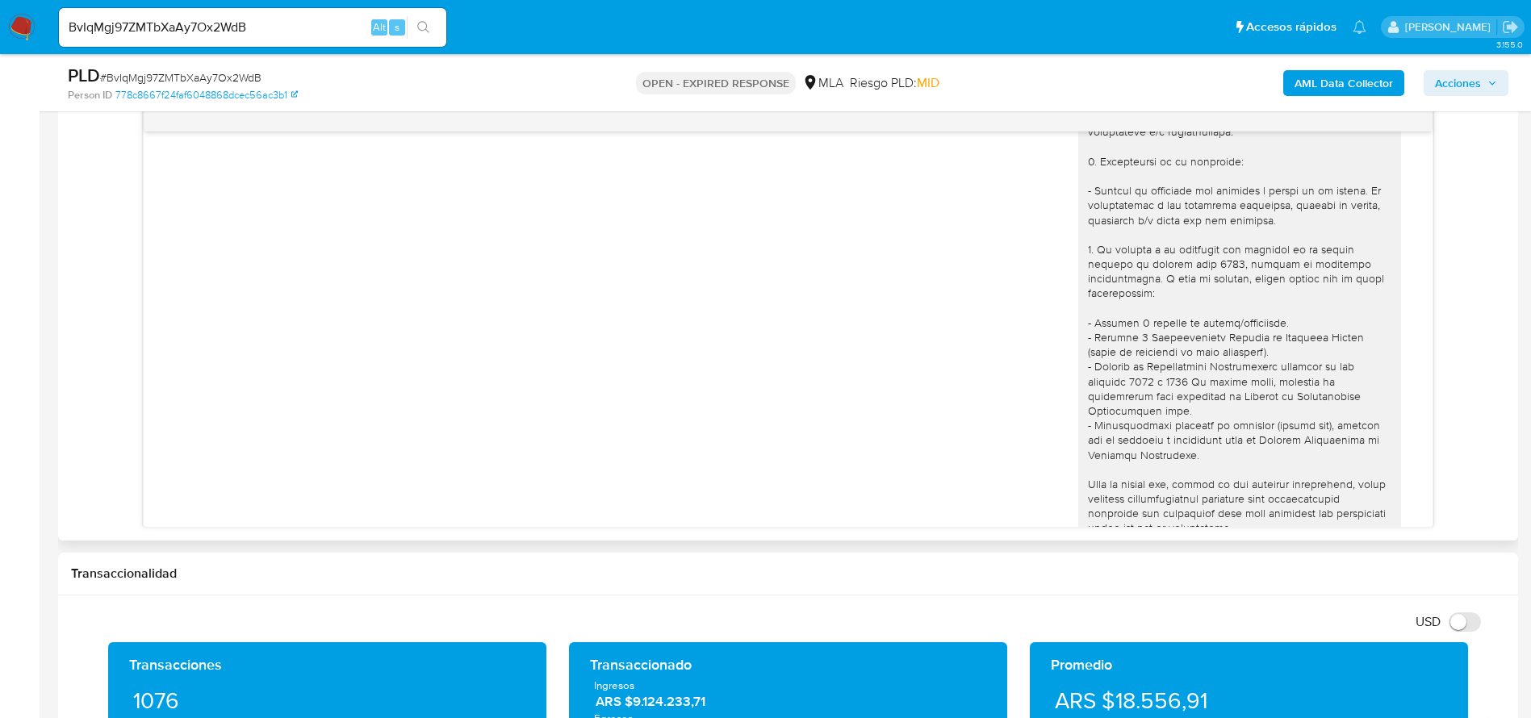
scroll to position [1039, 0]
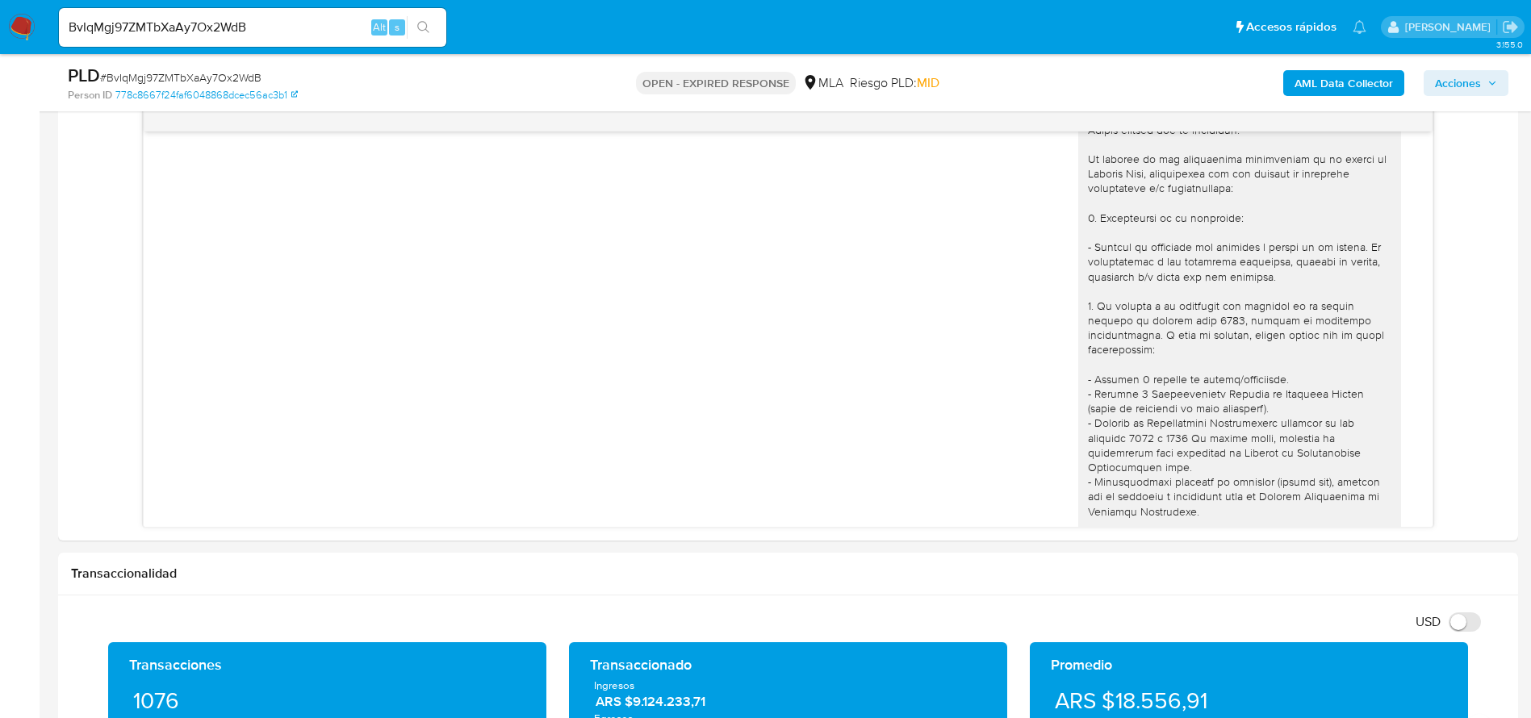
click at [226, 73] on span "# BvIqMgj97ZMTbXaAy7Ox2WdB" at bounding box center [180, 77] width 161 height 16
copy span "BvIqMgj97ZMTbXaAy7Ox2WdB"
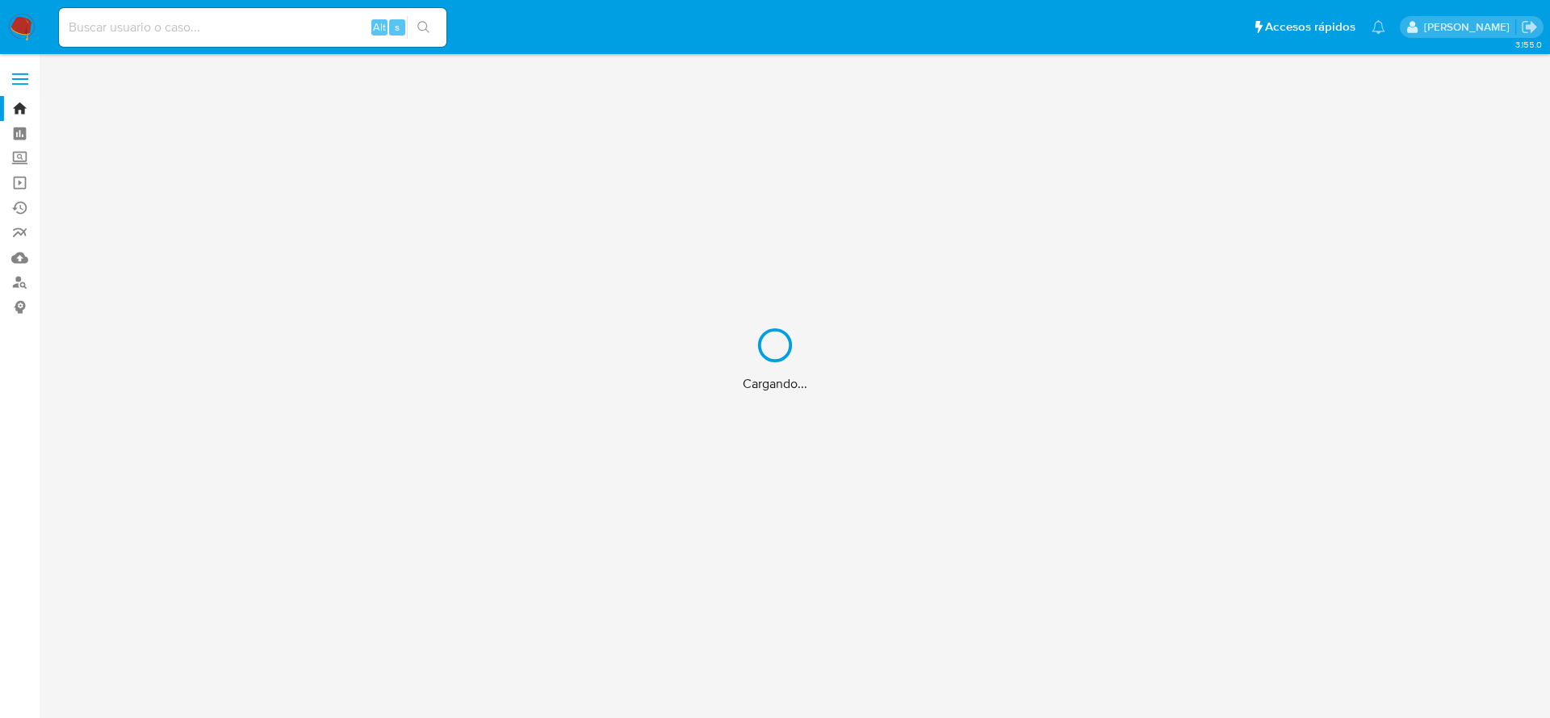
click at [126, 20] on div "Cargando..." at bounding box center [775, 359] width 1550 height 718
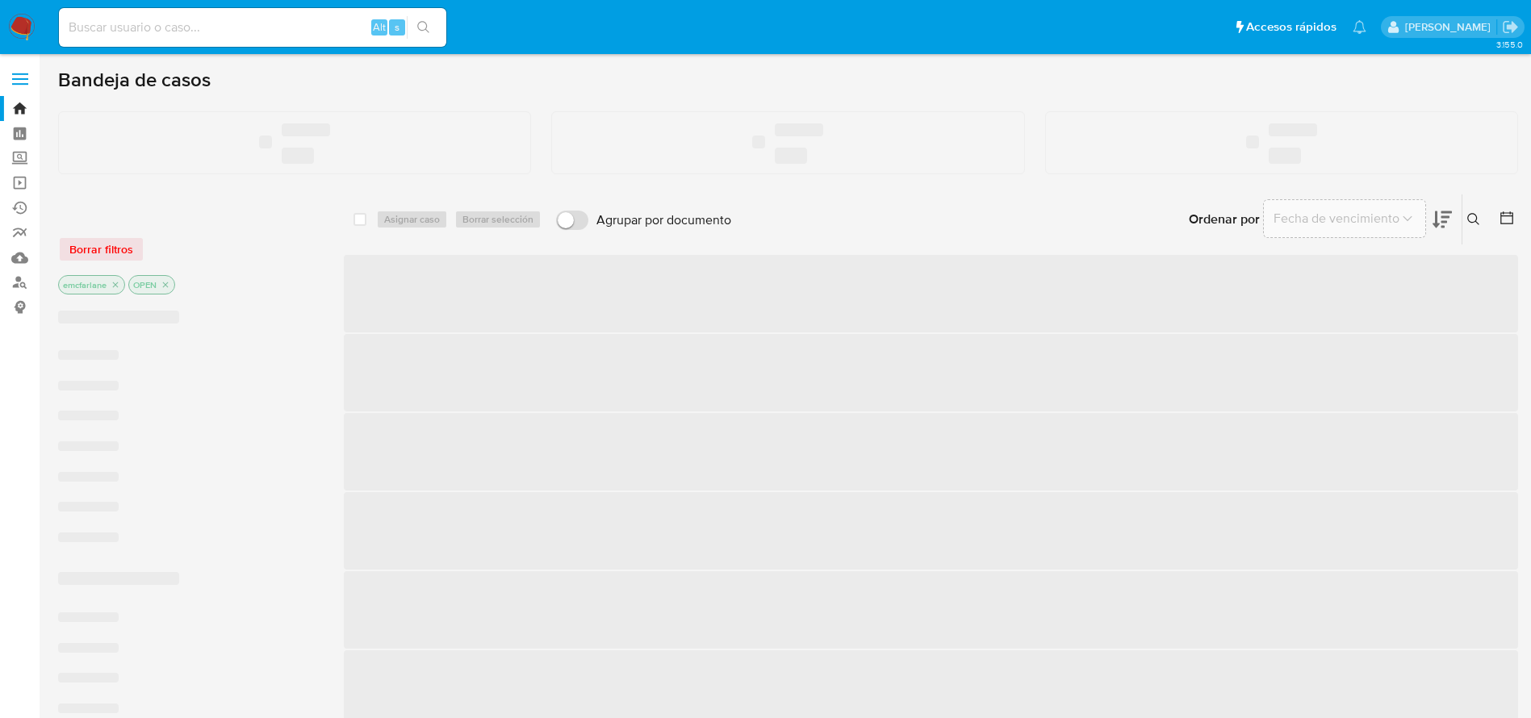
click at [121, 29] on input at bounding box center [252, 27] width 387 height 21
paste input "ylnDr9UtnoyTclHXziMdkCS8"
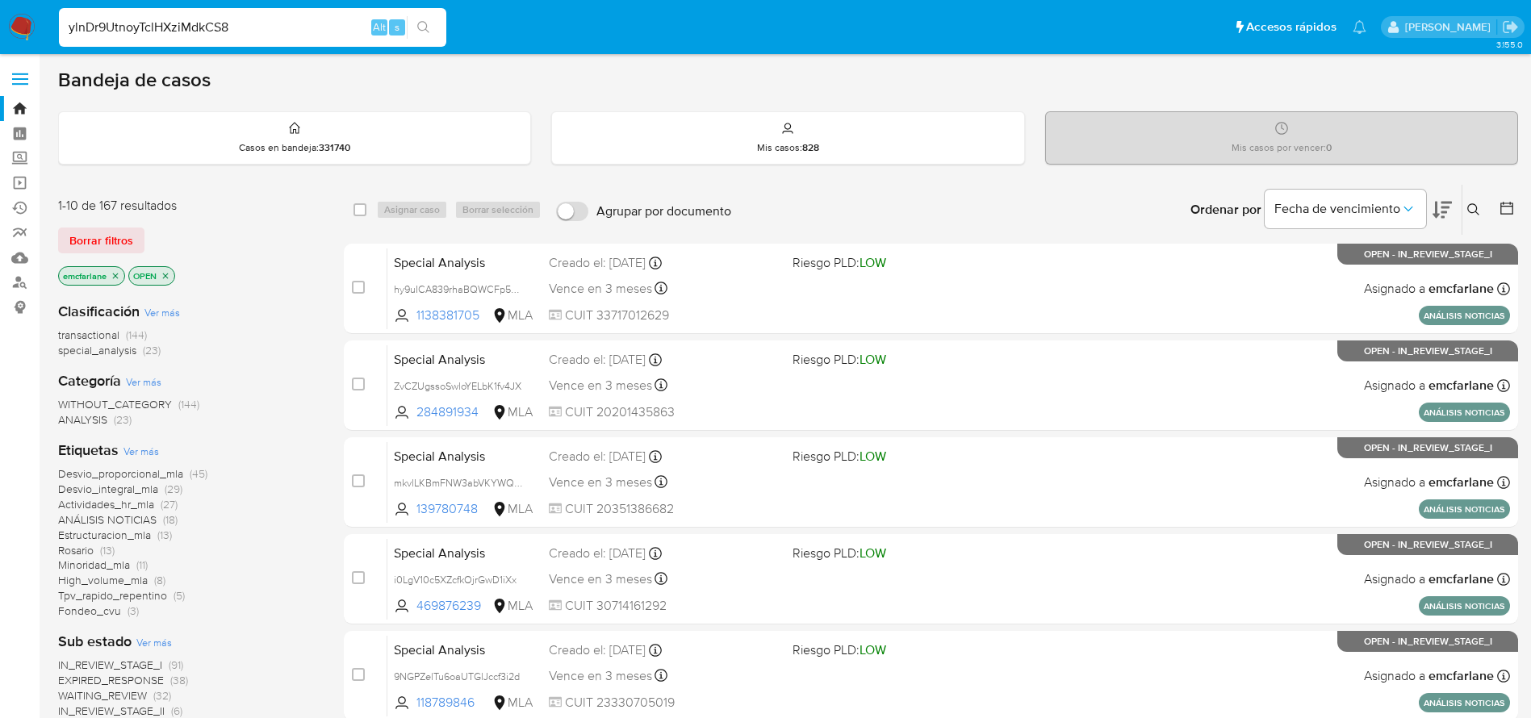
type input "ylnDr9UtnoyTclHXziMdkCS8"
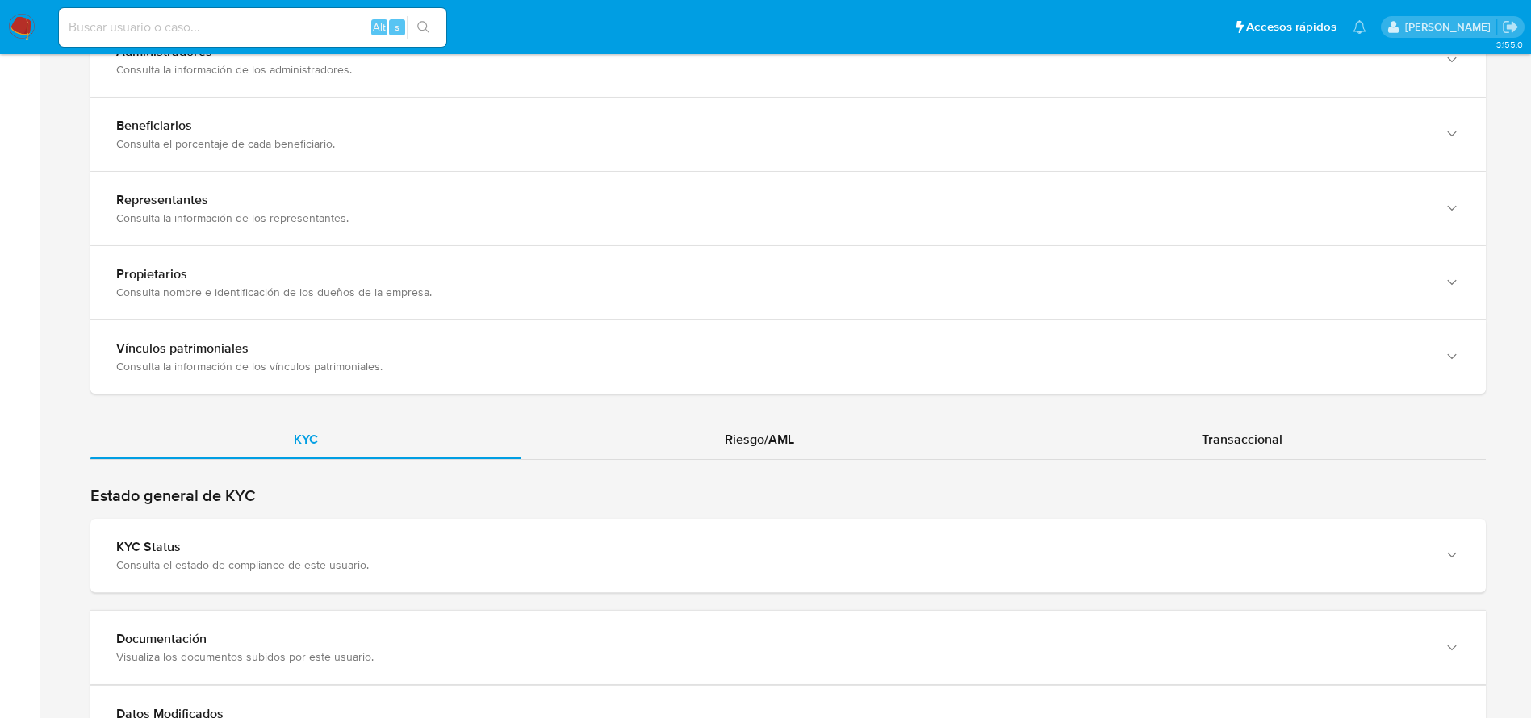
scroll to position [1535, 0]
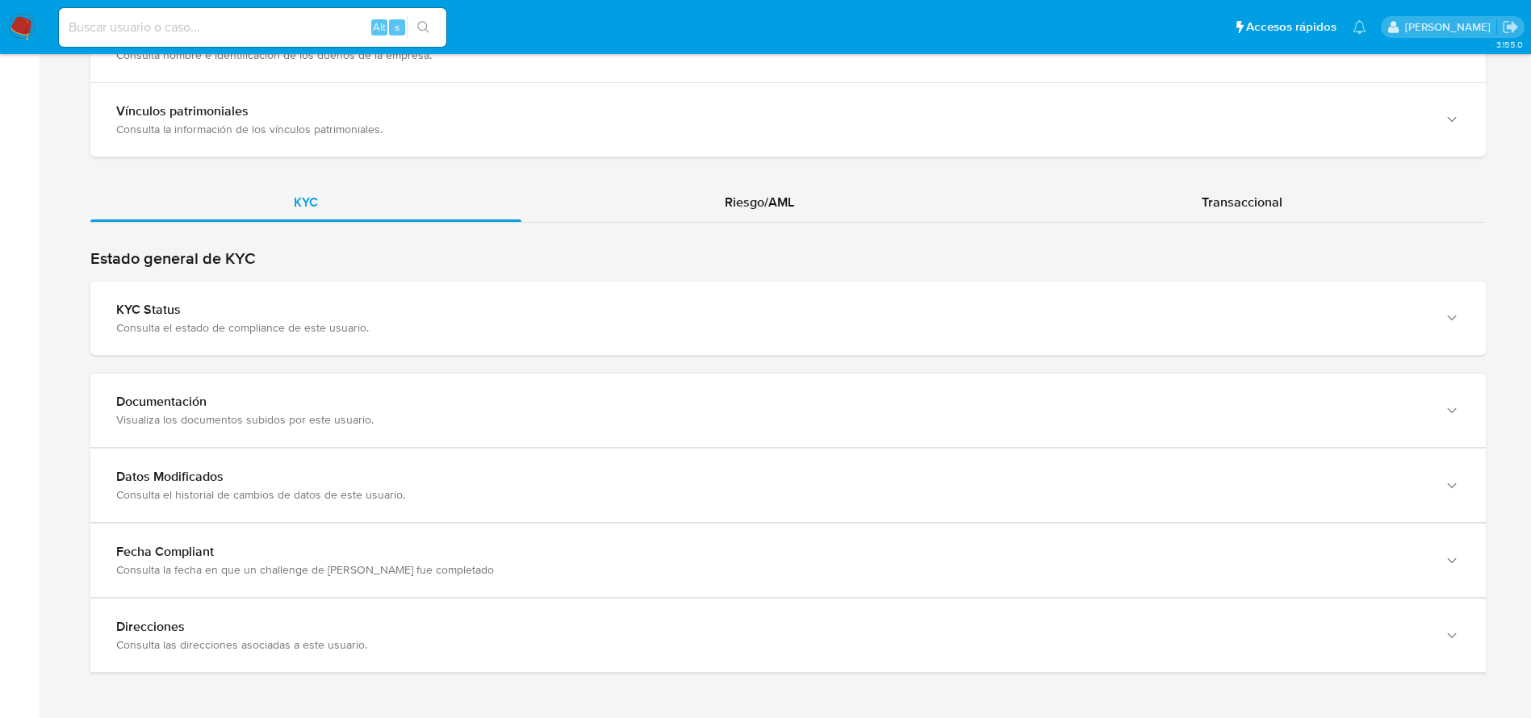
click at [722, 374] on div "Documentación Visualiza los documentos subidos por este usuario." at bounding box center [788, 410] width 1396 height 73
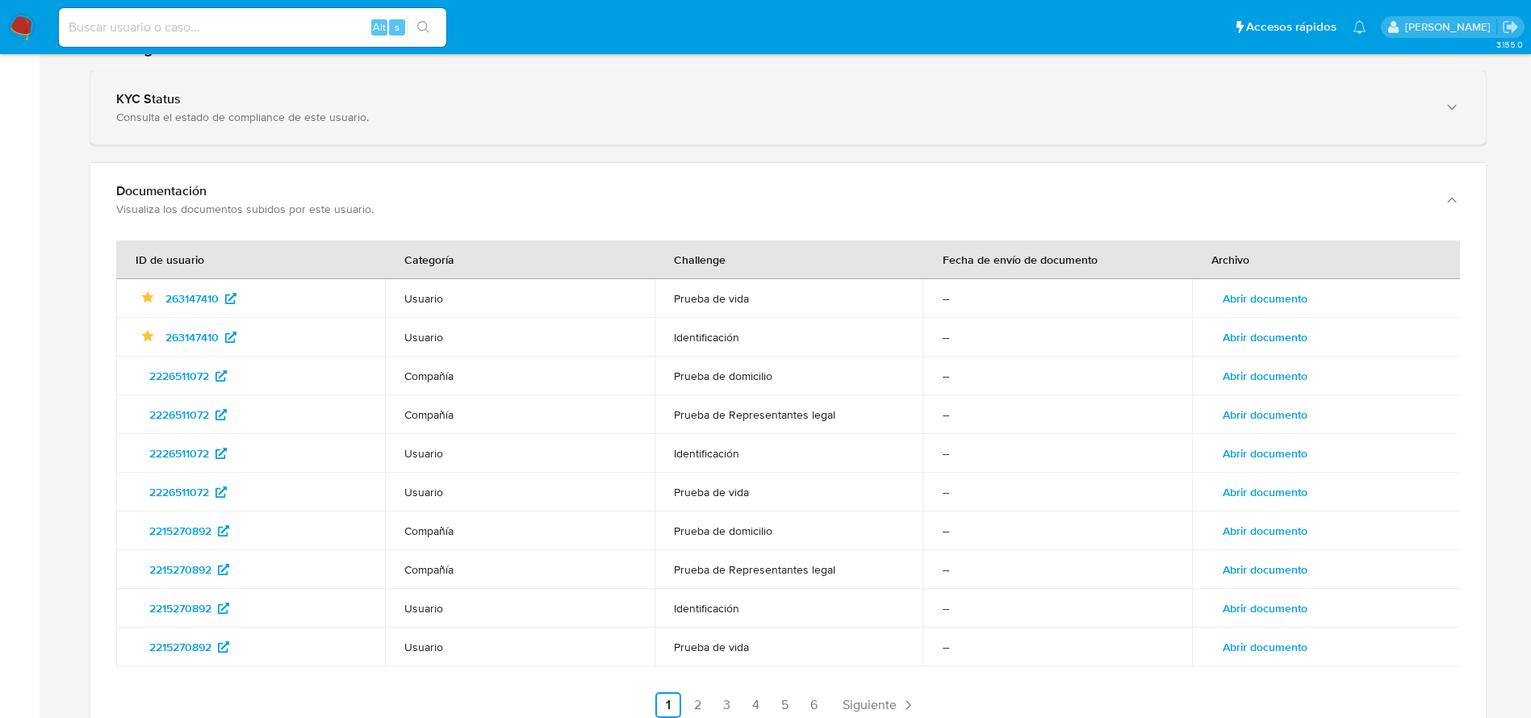
scroll to position [1777, 0]
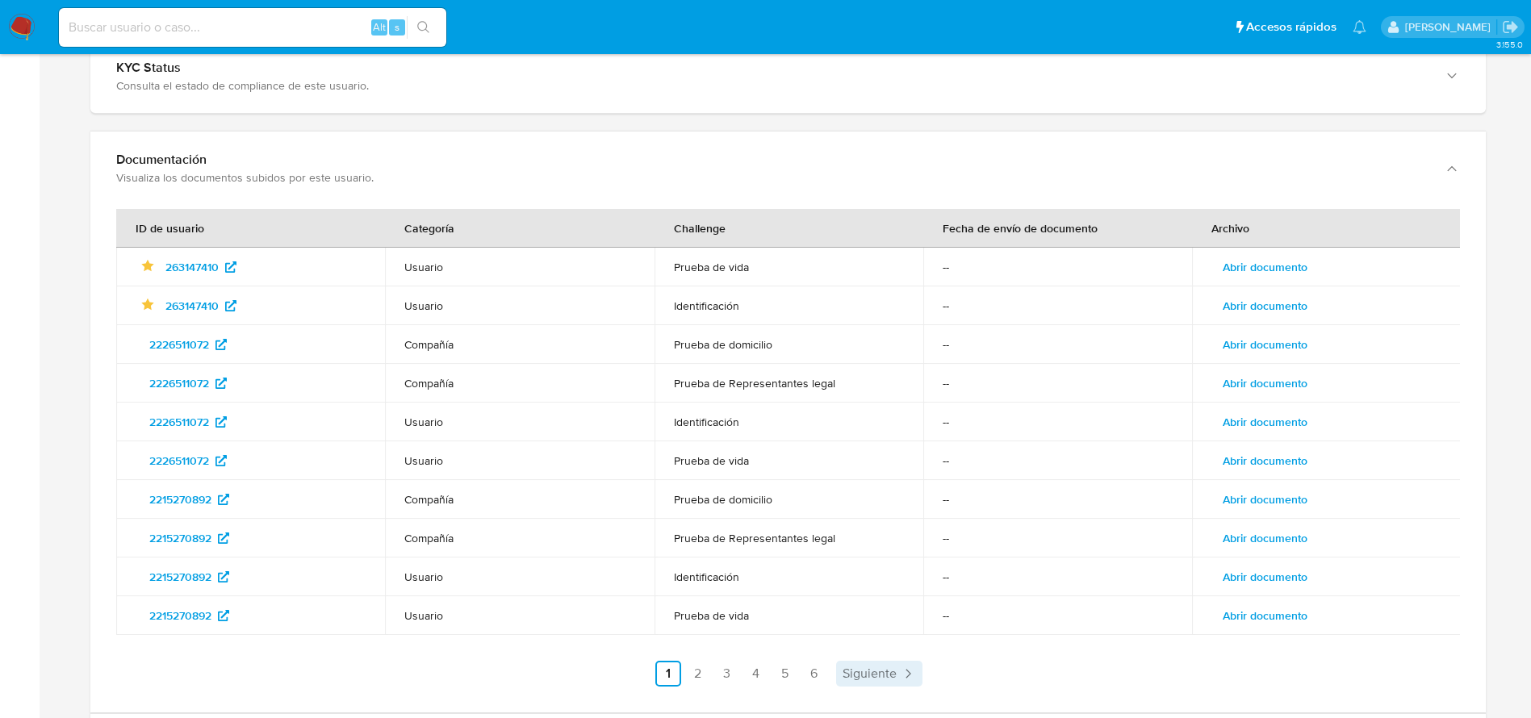
click at [880, 668] on span "Siguiente" at bounding box center [870, 674] width 54 height 13
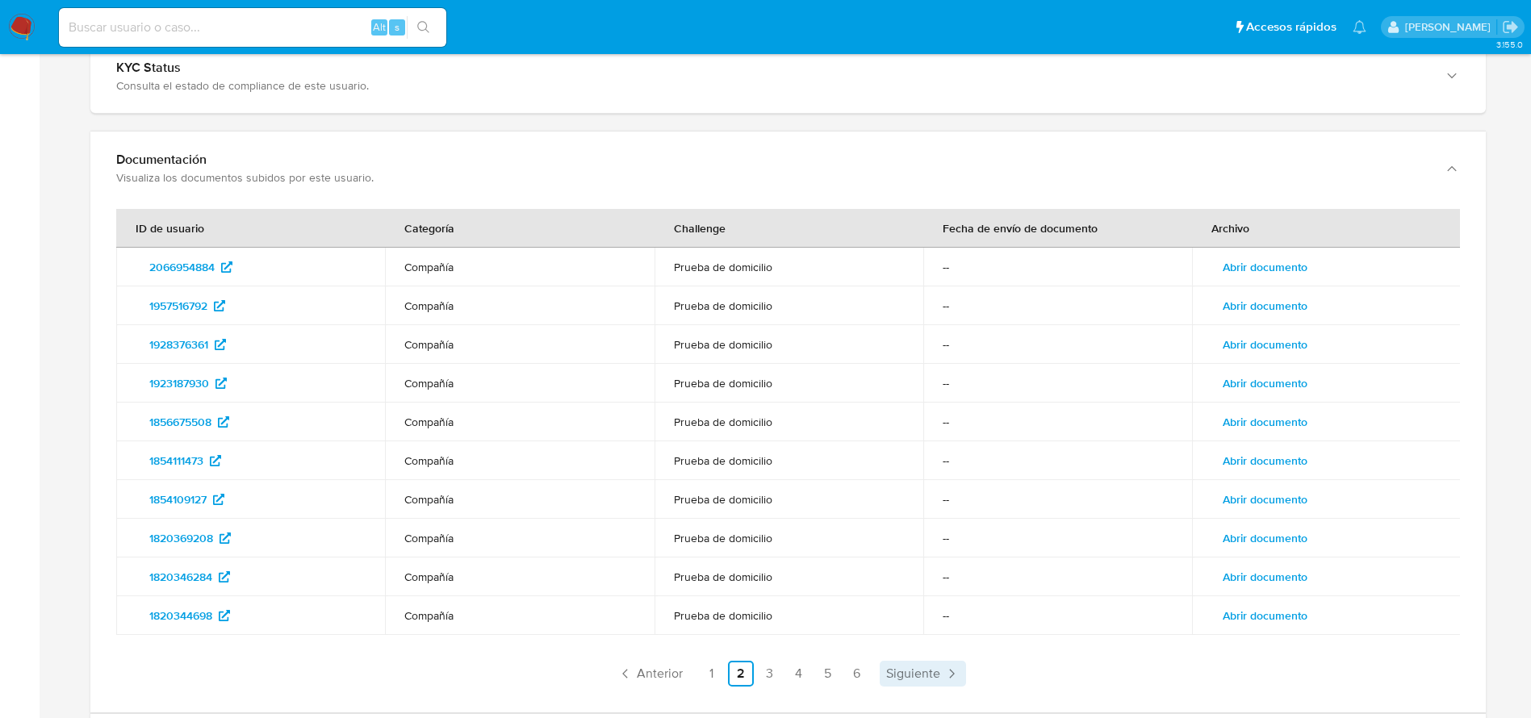
click at [883, 665] on link "Siguiente" at bounding box center [923, 674] width 86 height 26
click at [885, 666] on link "Siguiente" at bounding box center [923, 674] width 86 height 26
click at [910, 668] on span "Siguiente" at bounding box center [913, 674] width 54 height 13
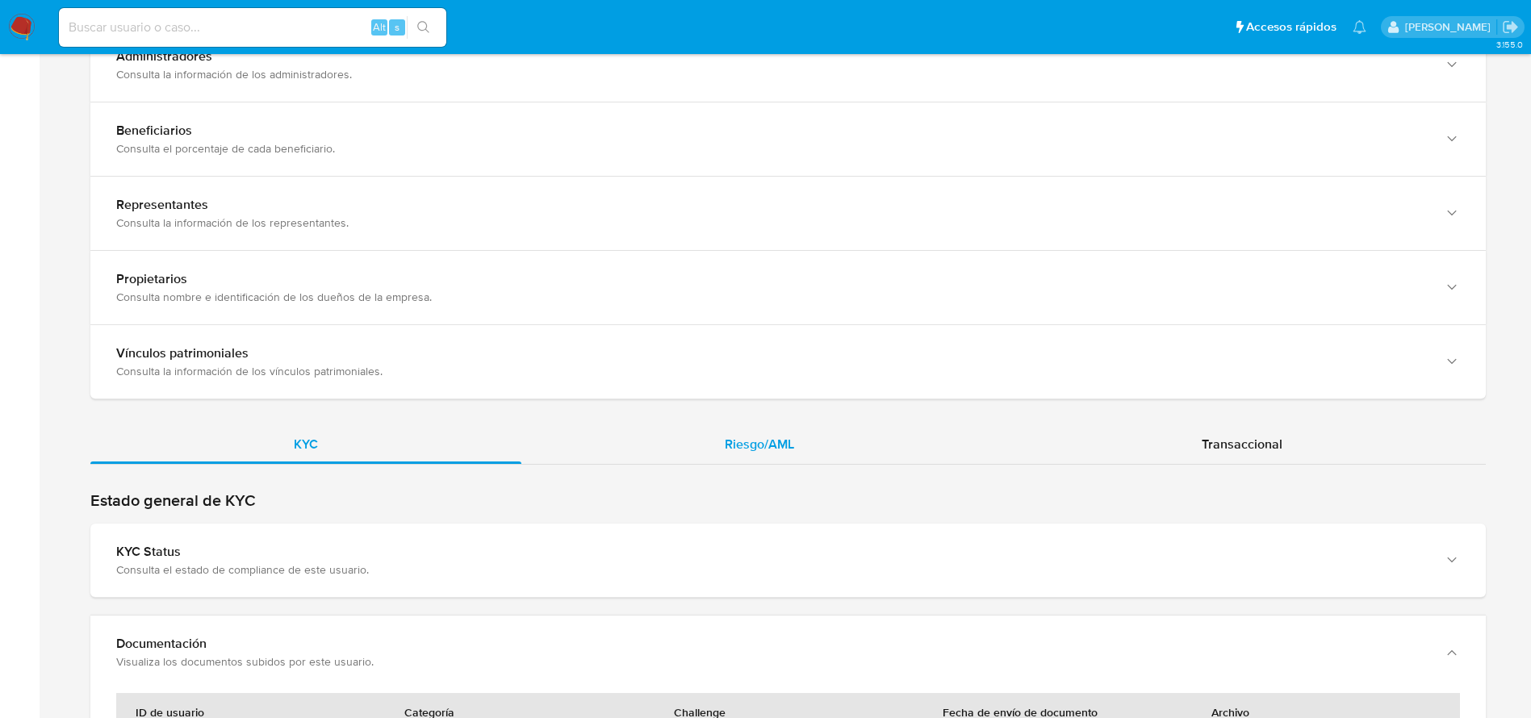
click at [766, 435] on span "Riesgo/AML" at bounding box center [759, 444] width 69 height 19
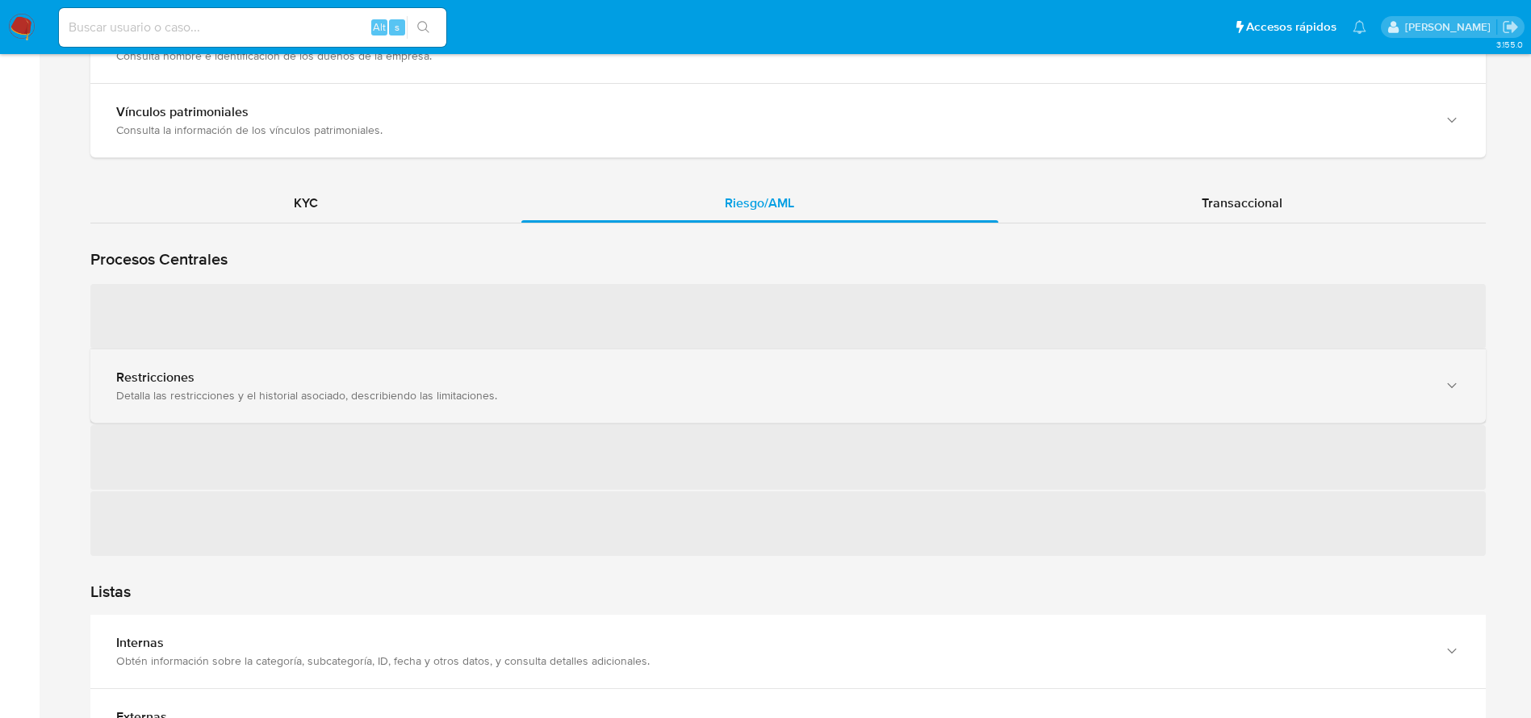
scroll to position [1535, 0]
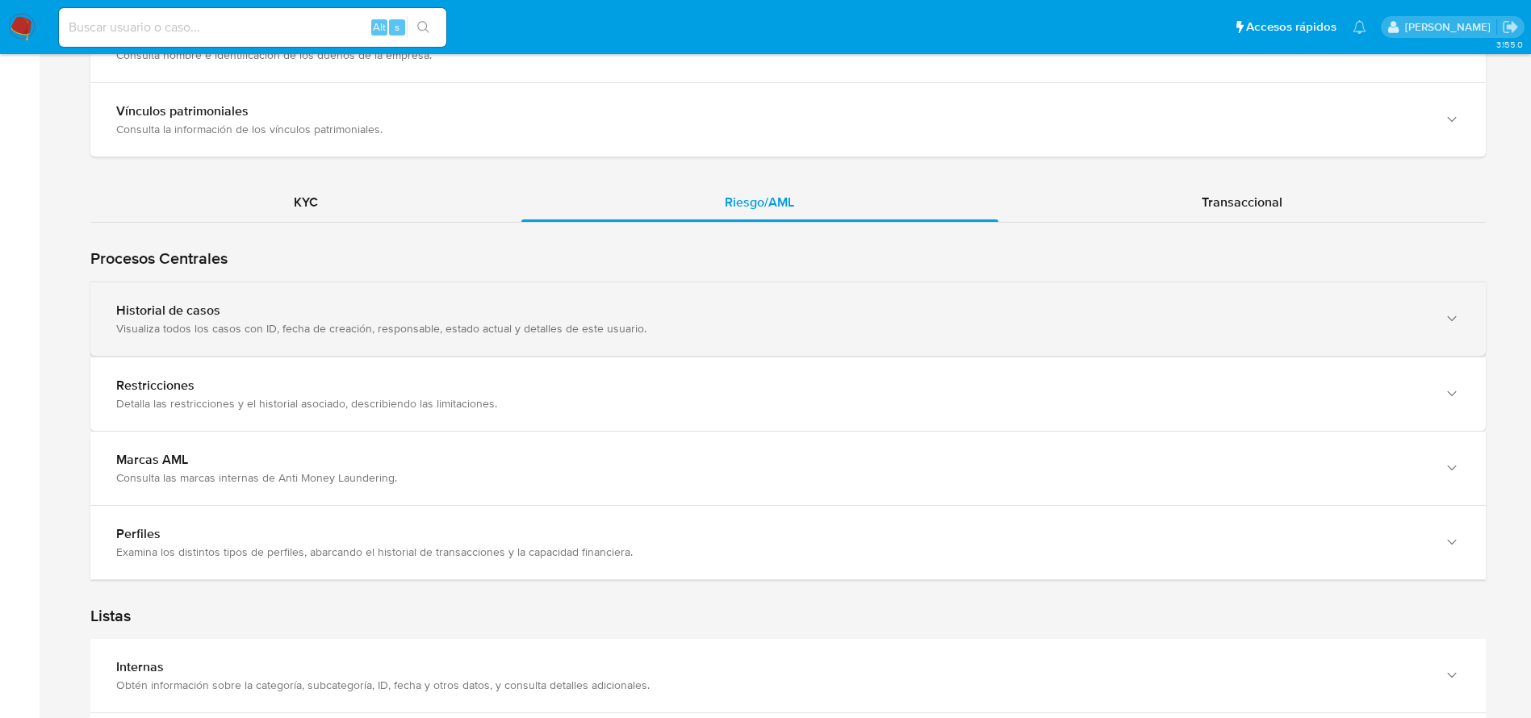
click at [663, 333] on div "Historial de casos Visualiza todos los casos con ID, fecha de creación, respons…" at bounding box center [788, 319] width 1396 height 73
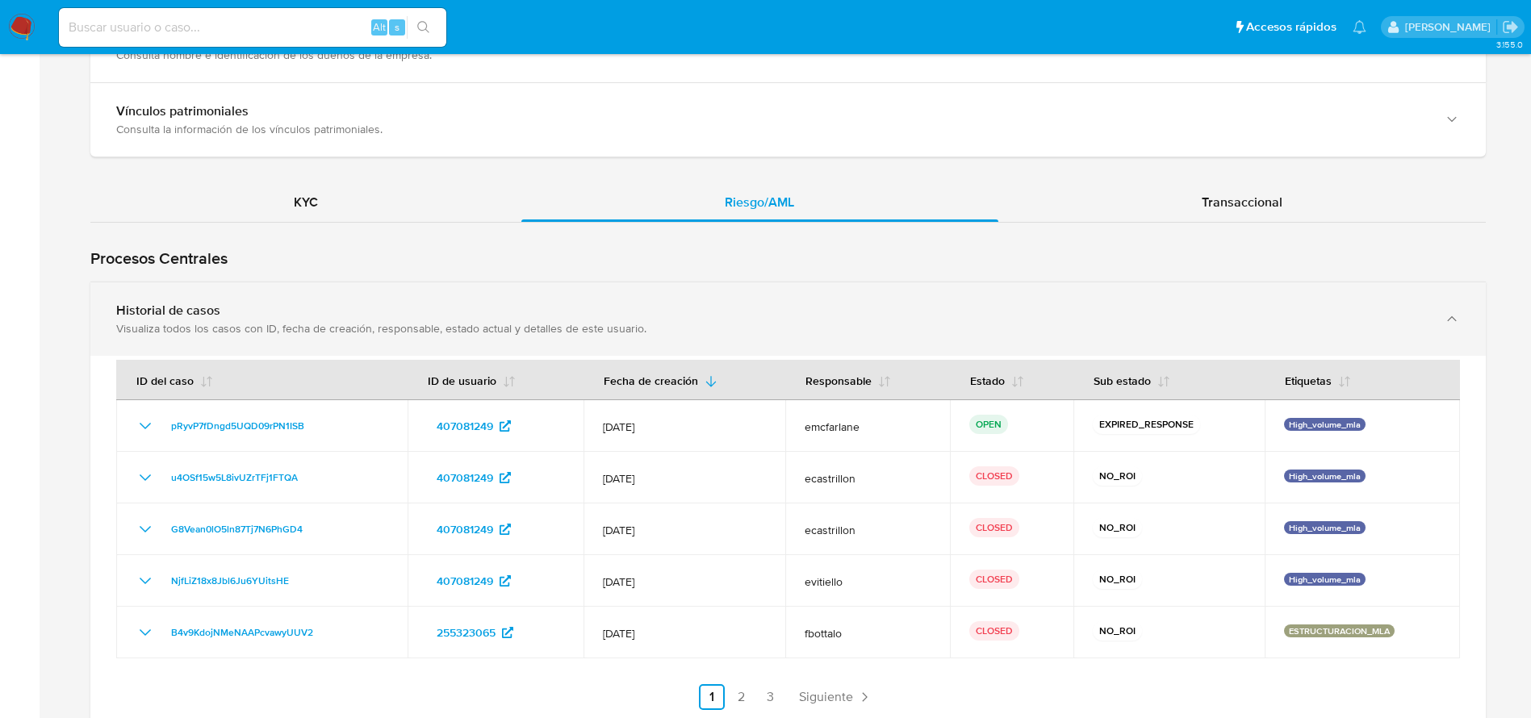
click at [661, 309] on div "Historial de casos" at bounding box center [772, 311] width 1312 height 16
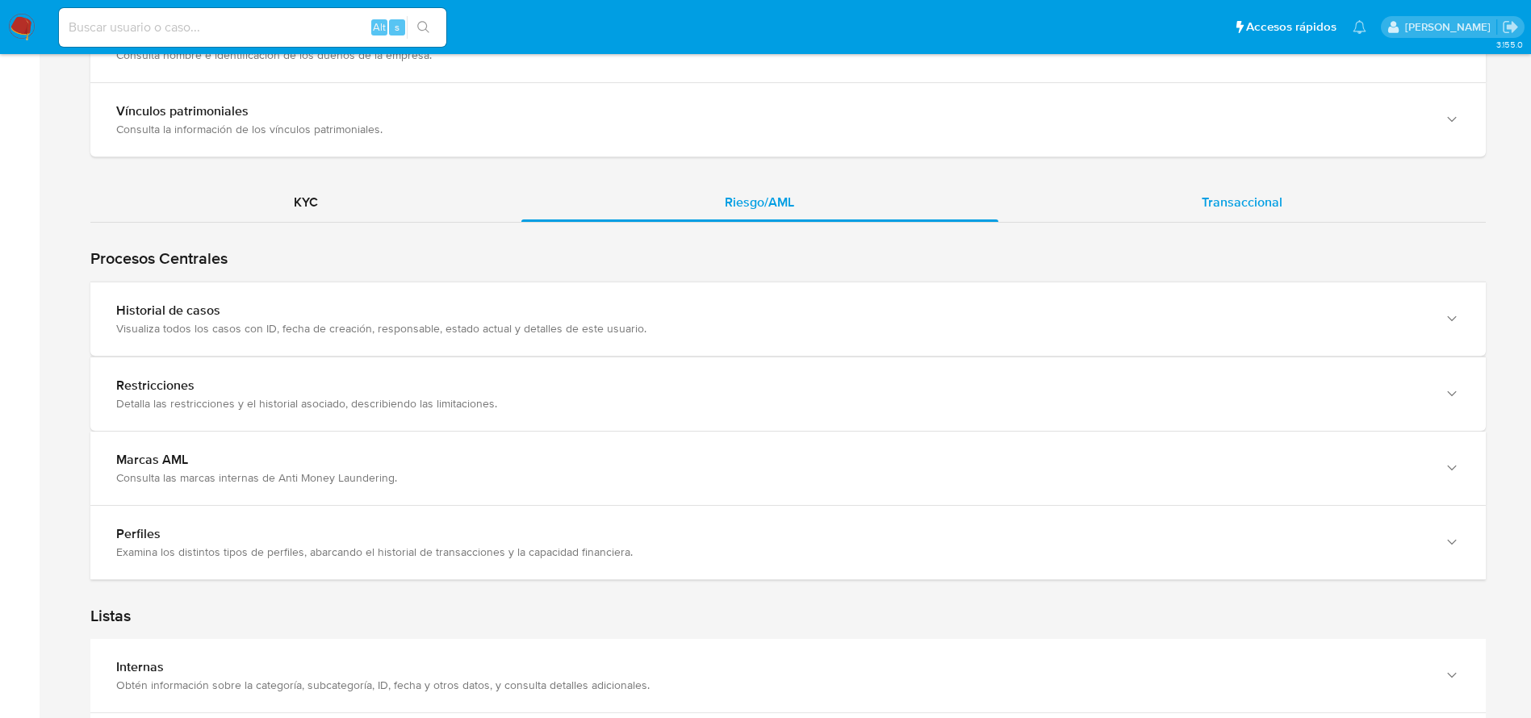
click at [1278, 207] on div "Transaccional" at bounding box center [1242, 202] width 488 height 39
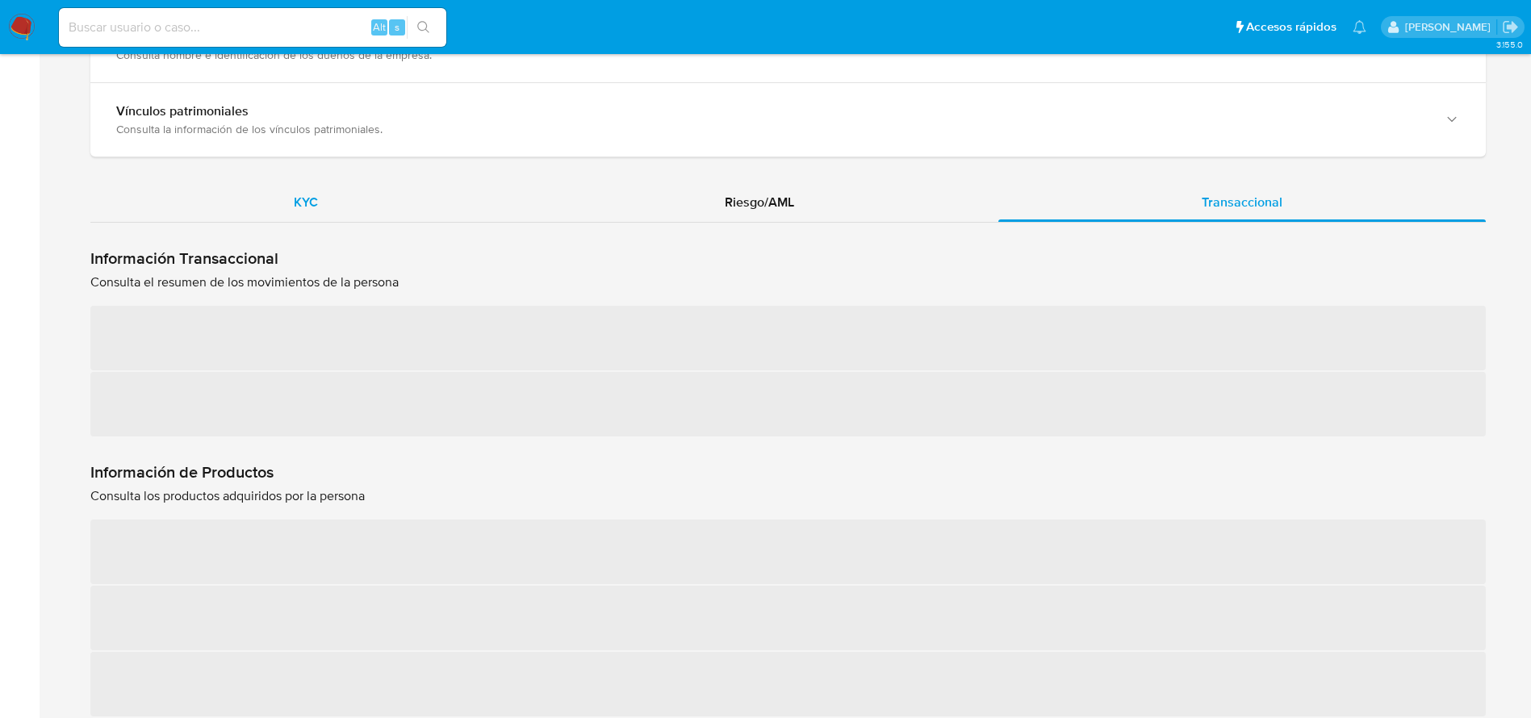
drag, startPoint x: 803, startPoint y: 207, endPoint x: 352, endPoint y: 187, distance: 451.7
click at [803, 206] on div "Riesgo/AML" at bounding box center [759, 202] width 476 height 39
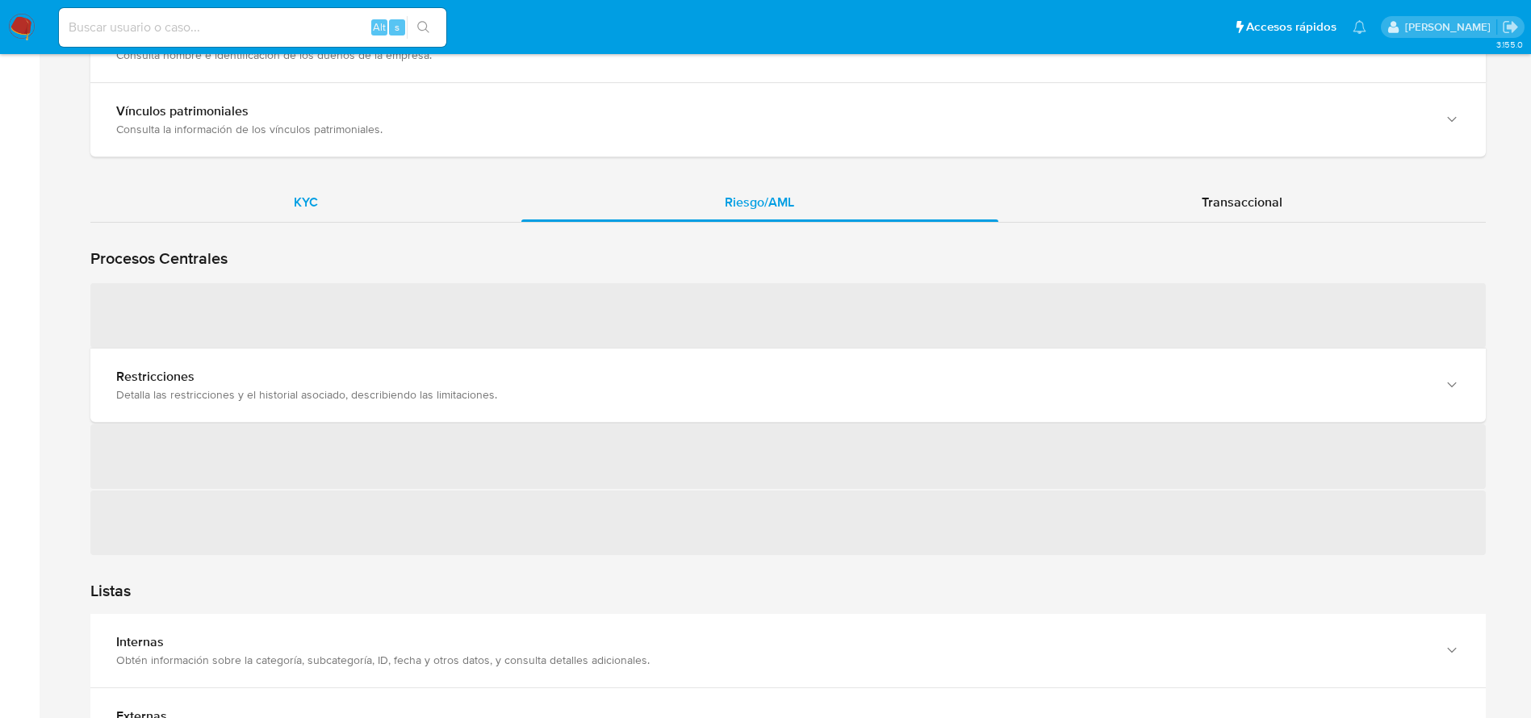
click at [329, 183] on div "KYC" at bounding box center [305, 202] width 431 height 39
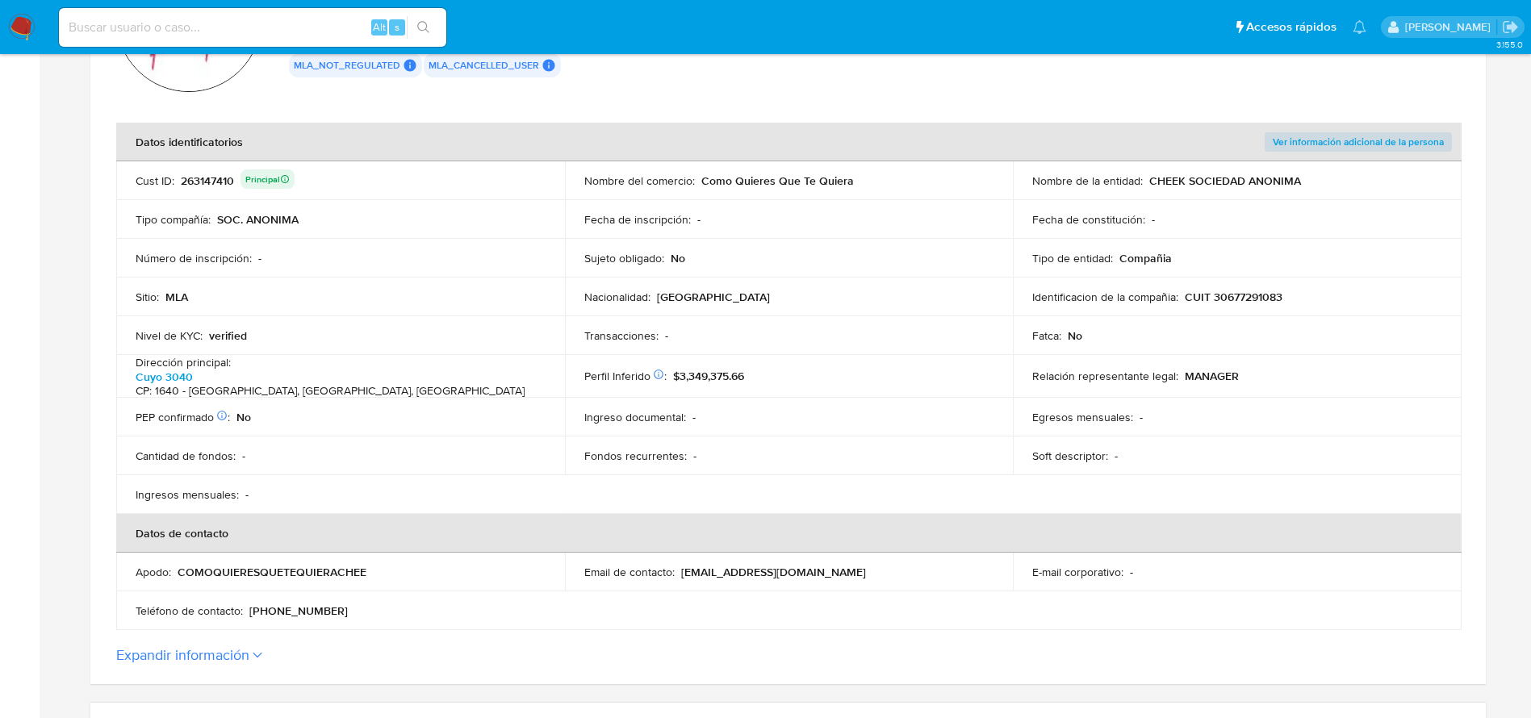
scroll to position [203, 0]
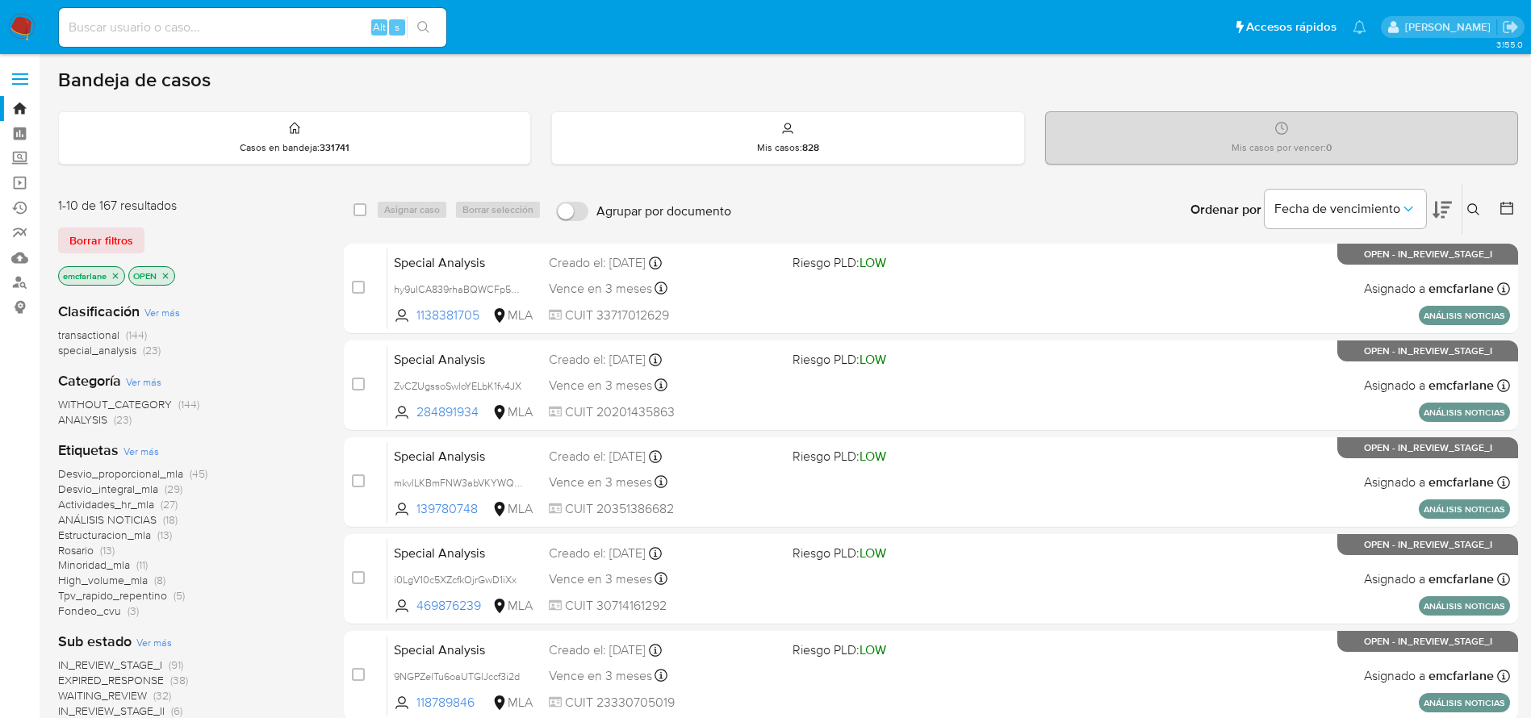
drag, startPoint x: 113, startPoint y: 234, endPoint x: 199, endPoint y: 224, distance: 86.2
click at [113, 236] on span "Borrar filtros" at bounding box center [101, 240] width 64 height 23
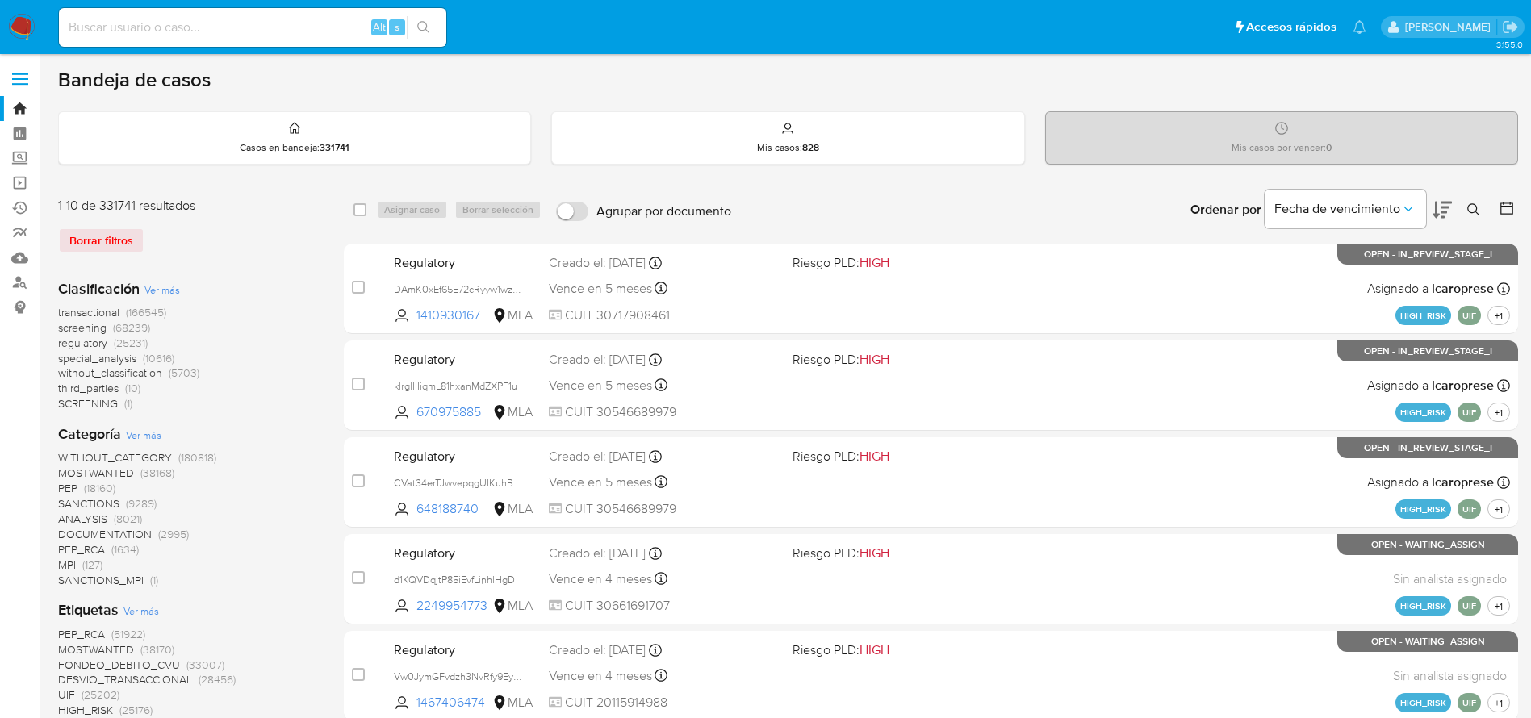
click at [1481, 211] on button at bounding box center [1476, 209] width 27 height 19
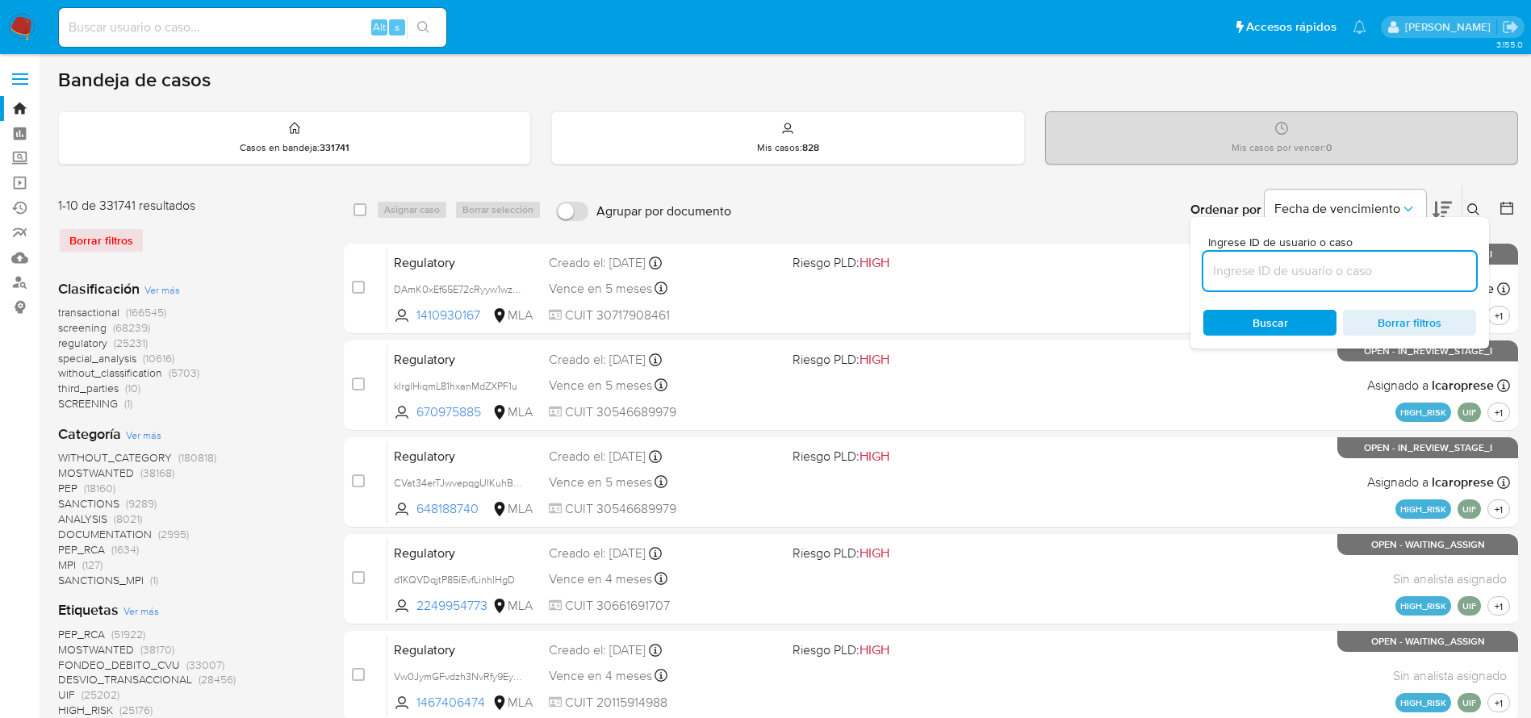
drag, startPoint x: 1335, startPoint y: 275, endPoint x: 1194, endPoint y: 293, distance: 142.4
click at [1334, 276] on input at bounding box center [1339, 271] width 273 height 21
type input "BvIqMgj97ZMTbXaAy7Ox2WdB"
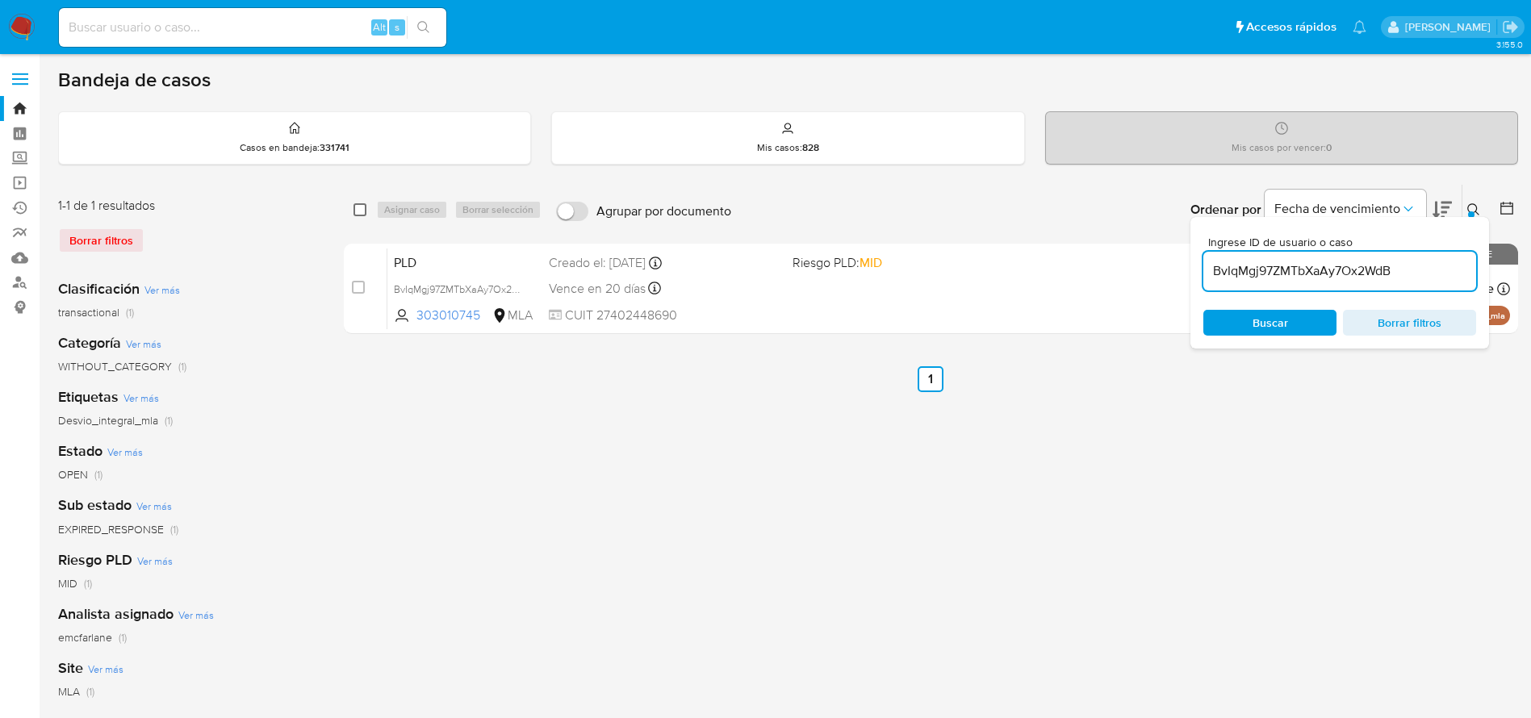
click at [362, 207] on input "checkbox" at bounding box center [360, 209] width 13 height 13
checkbox input "true"
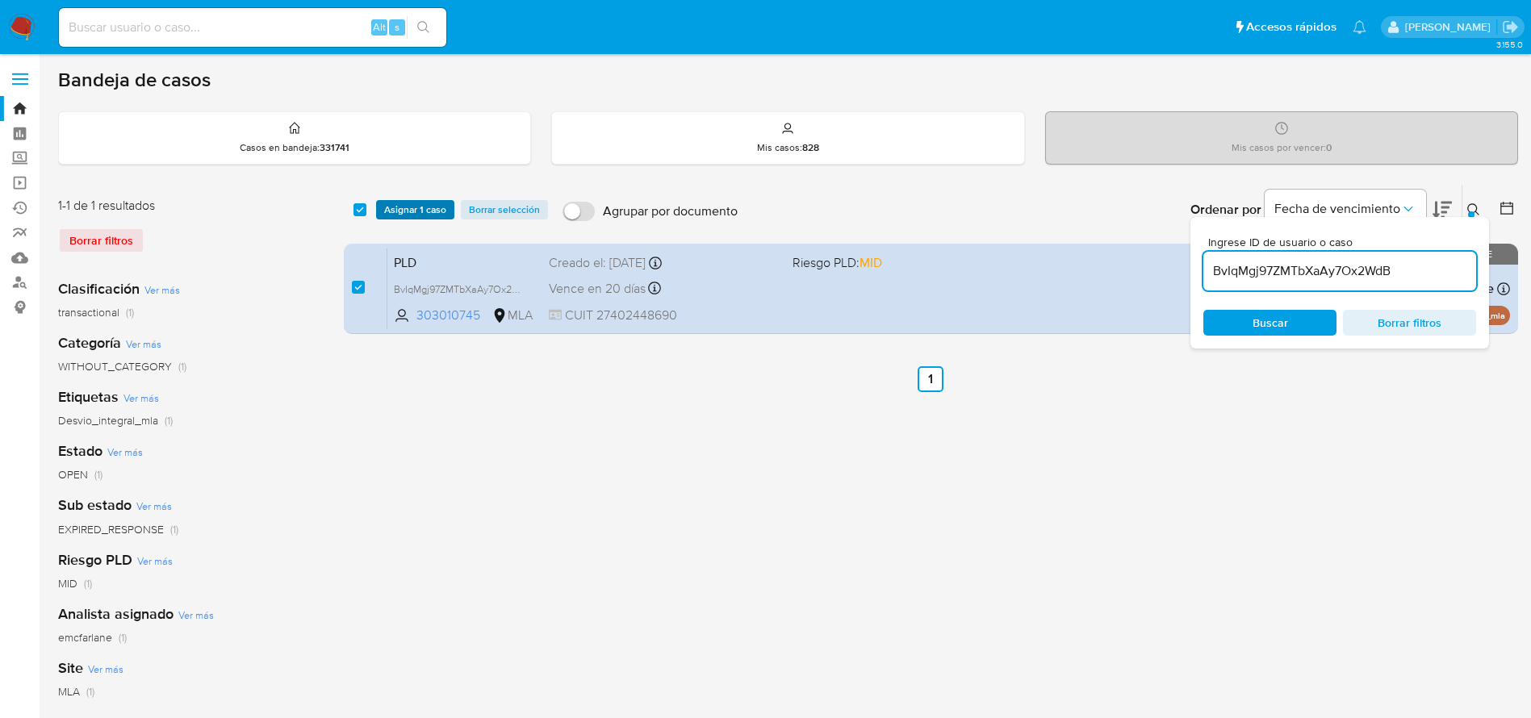
click at [411, 216] on span "Asignar 1 caso" at bounding box center [415, 210] width 62 height 16
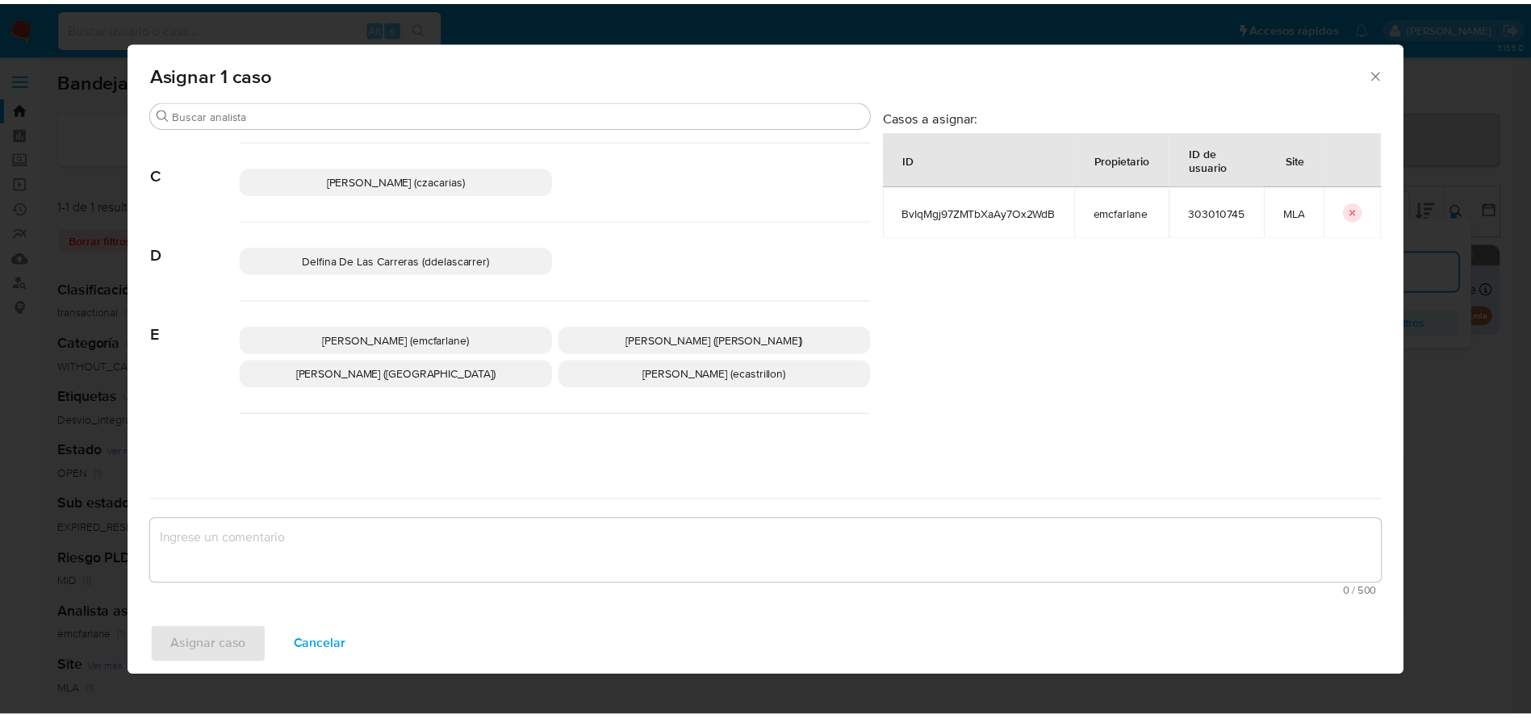
scroll to position [242, 0]
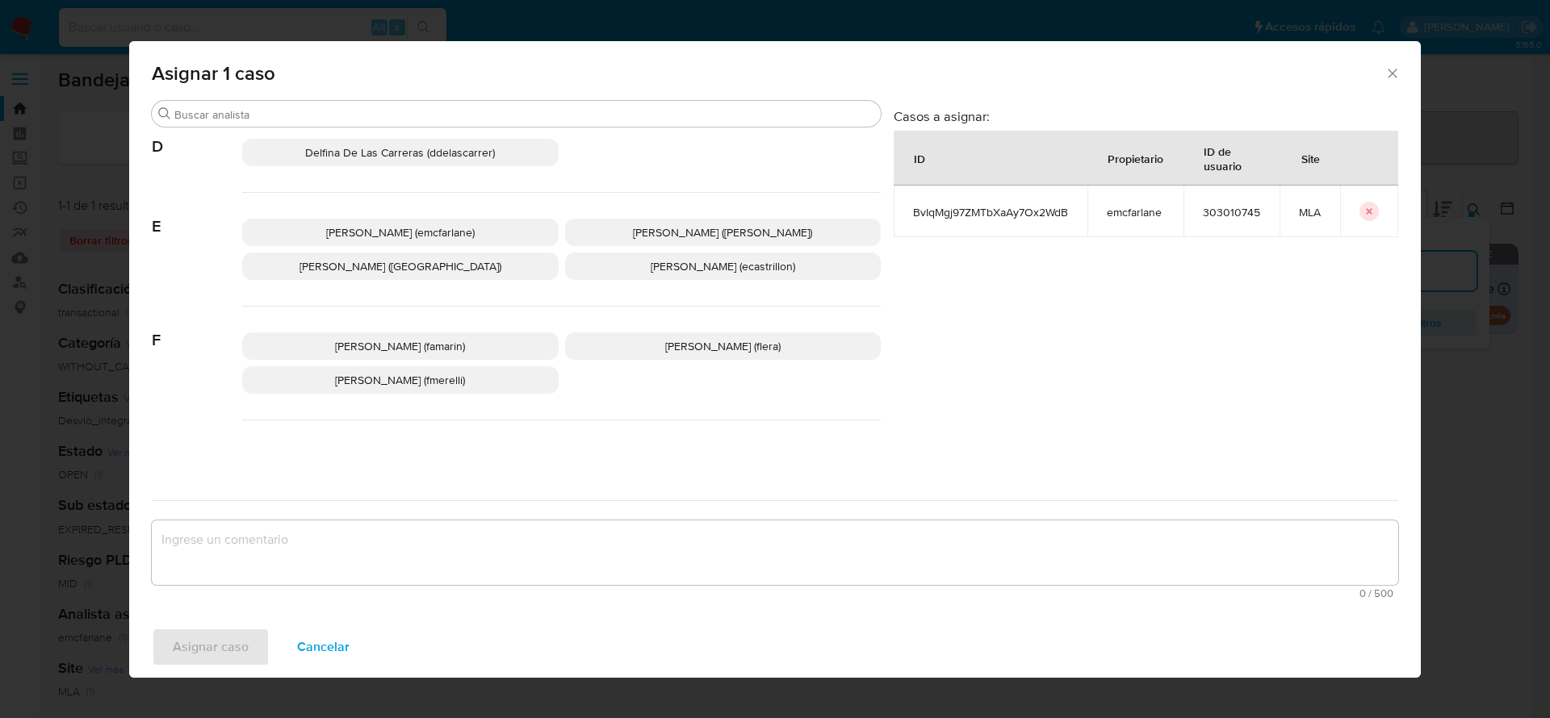
drag, startPoint x: 372, startPoint y: 225, endPoint x: 350, endPoint y: 463, distance: 238.4
click at [372, 227] on span "[PERSON_NAME] (emcfarlane)" at bounding box center [400, 232] width 149 height 16
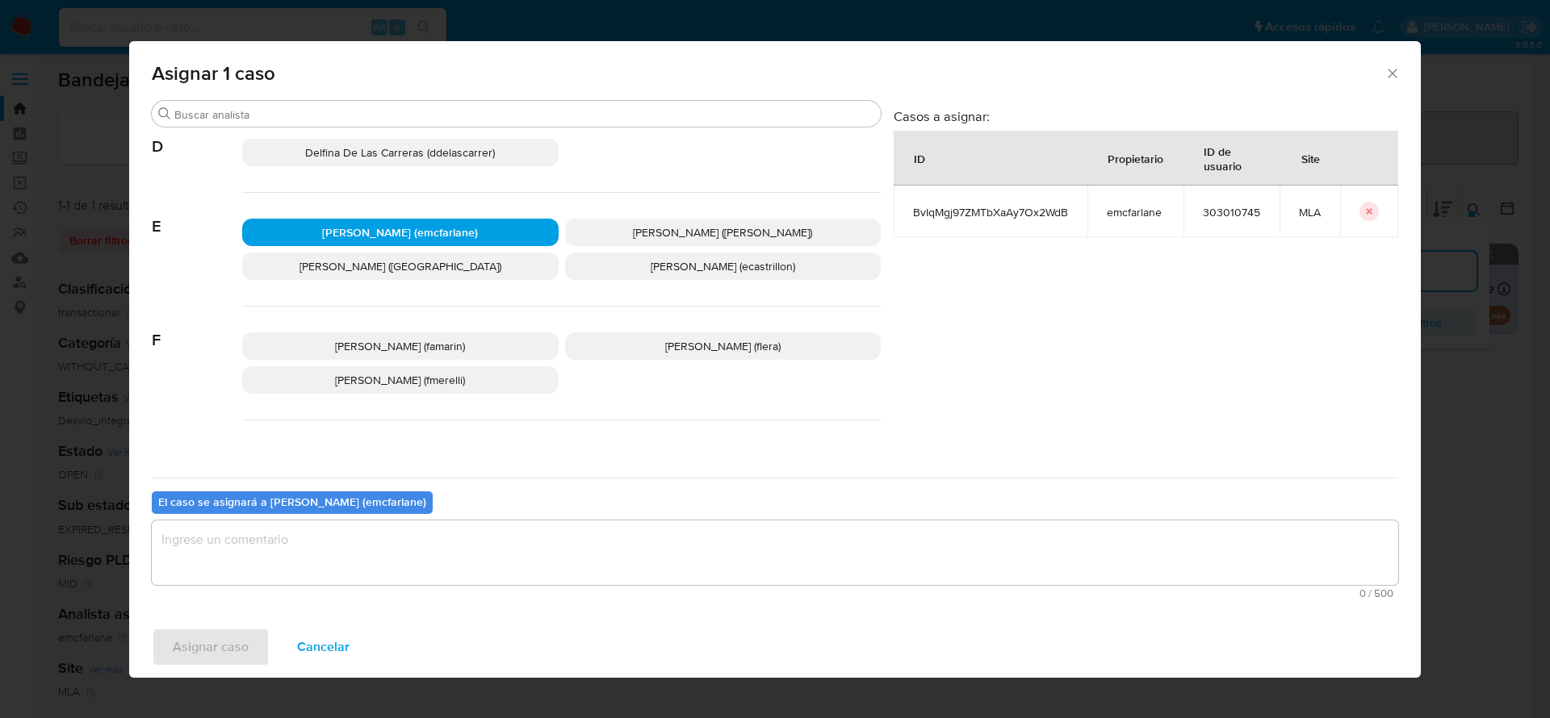
drag, startPoint x: 299, startPoint y: 566, endPoint x: 286, endPoint y: 569, distance: 13.3
click at [296, 565] on textarea "assign-modal" at bounding box center [775, 553] width 1246 height 65
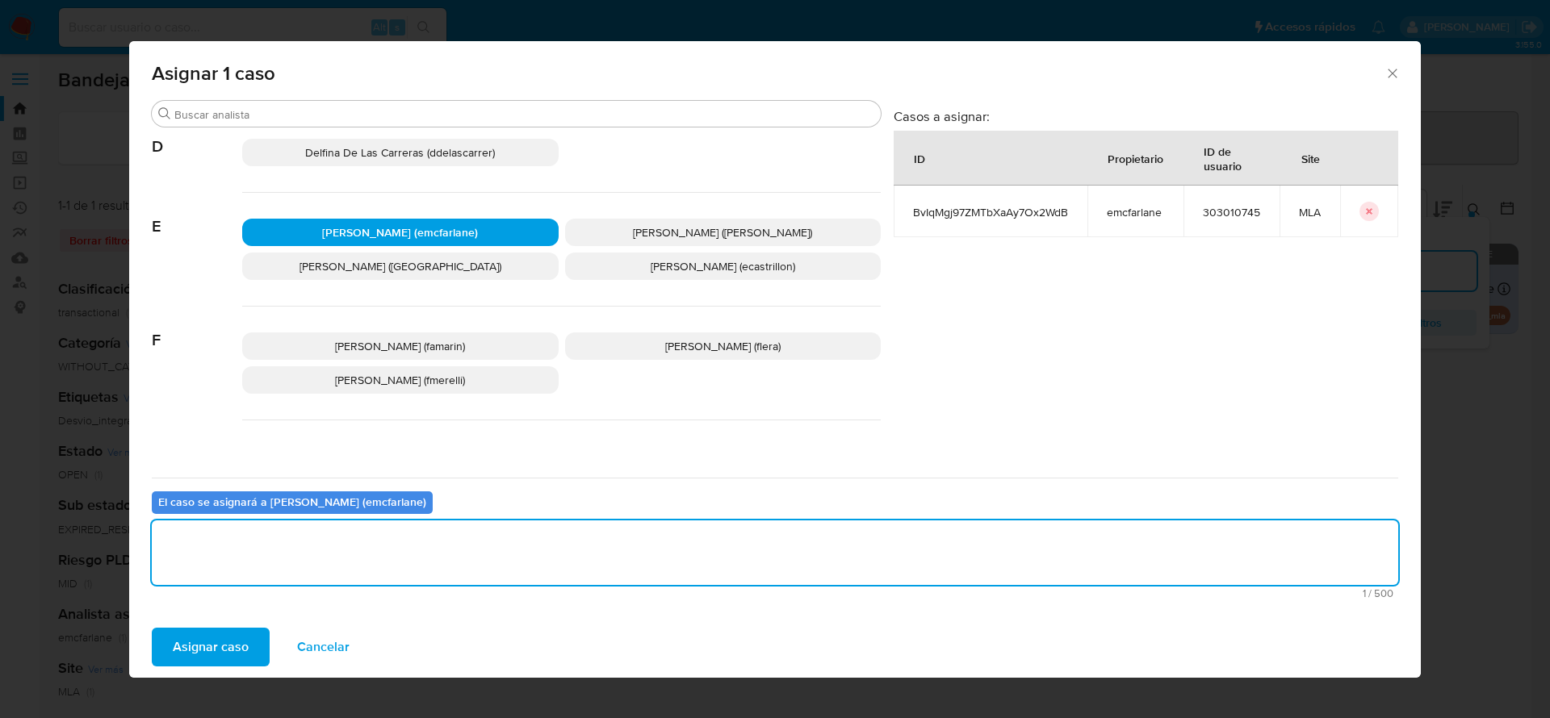
click at [207, 626] on div "Asignar caso Cancelar" at bounding box center [774, 647] width 1291 height 61
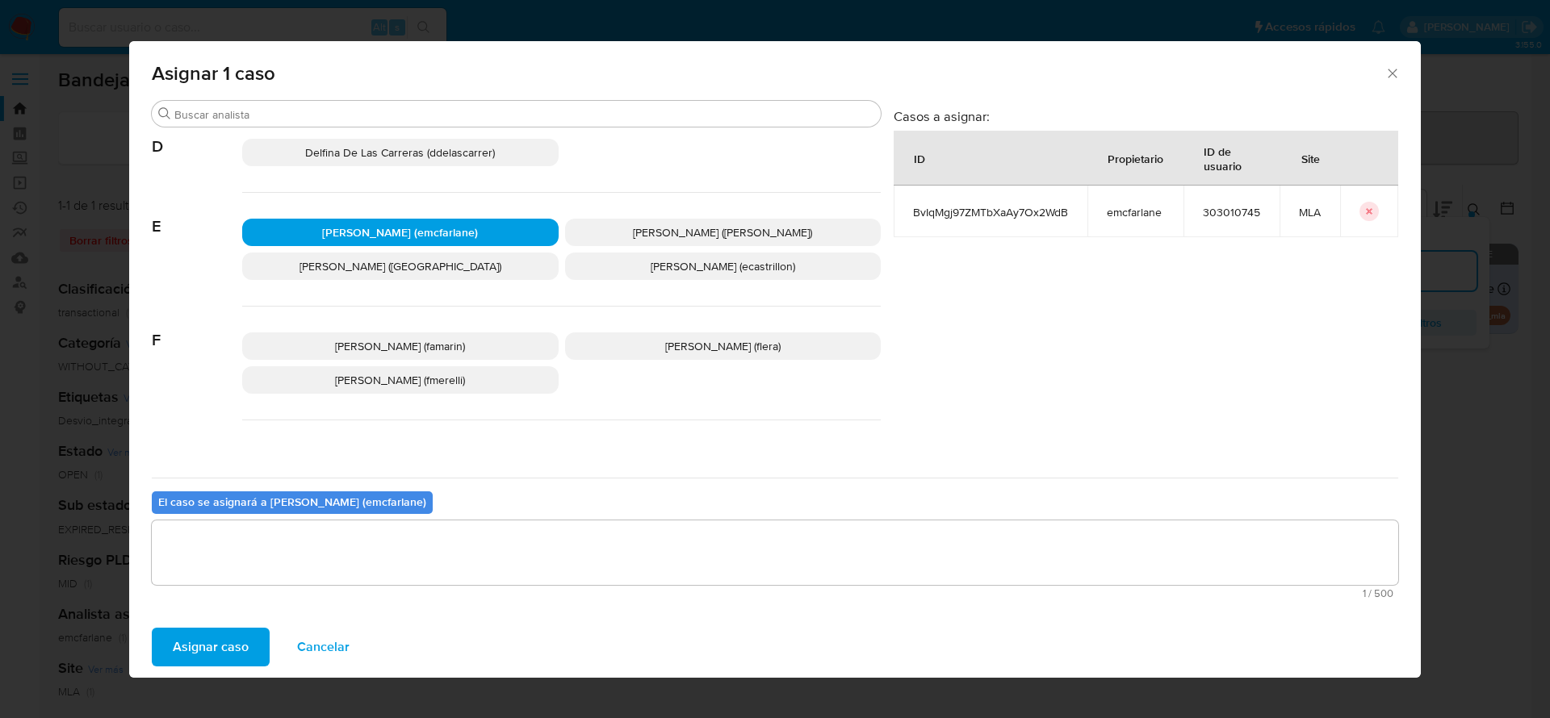
click at [206, 649] on span "Asignar caso" at bounding box center [211, 648] width 76 height 36
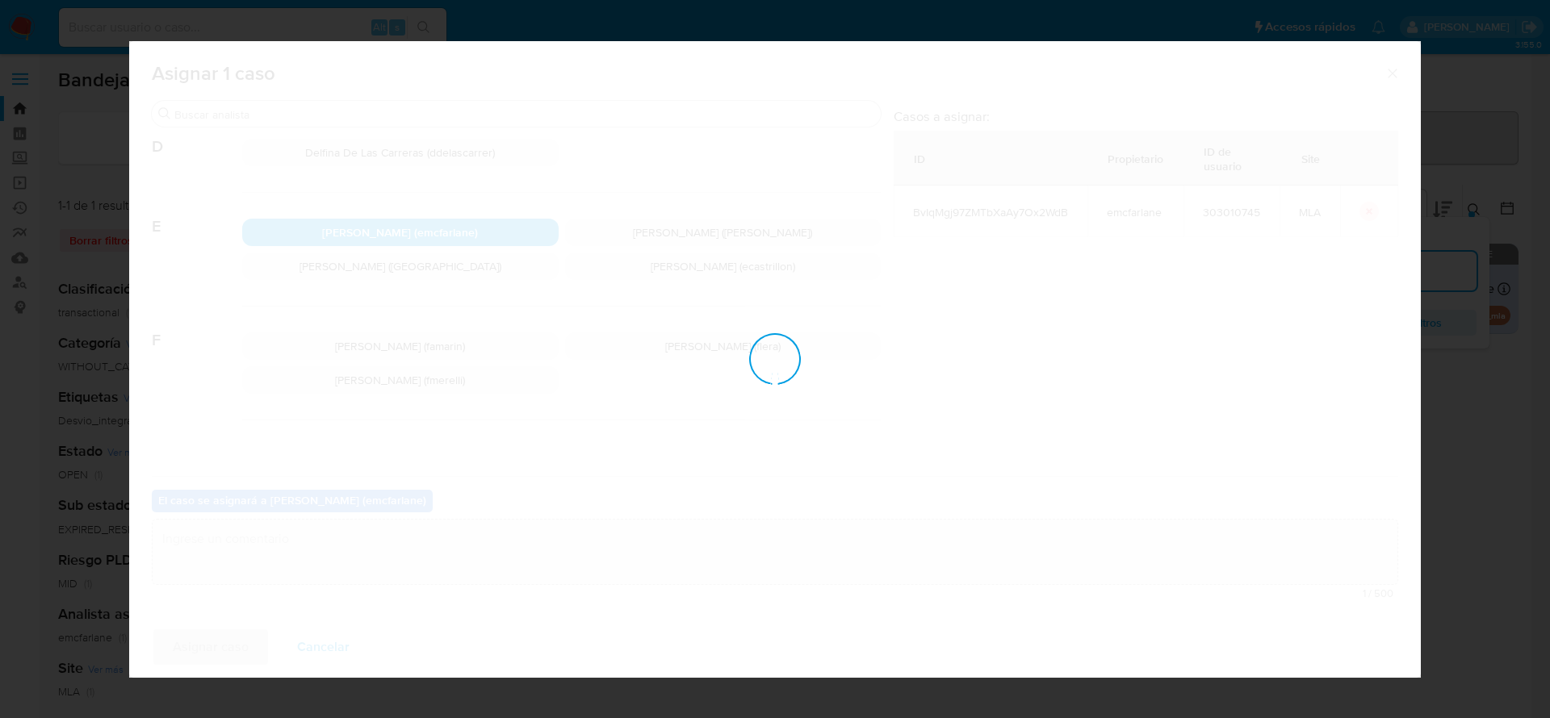
checkbox input "false"
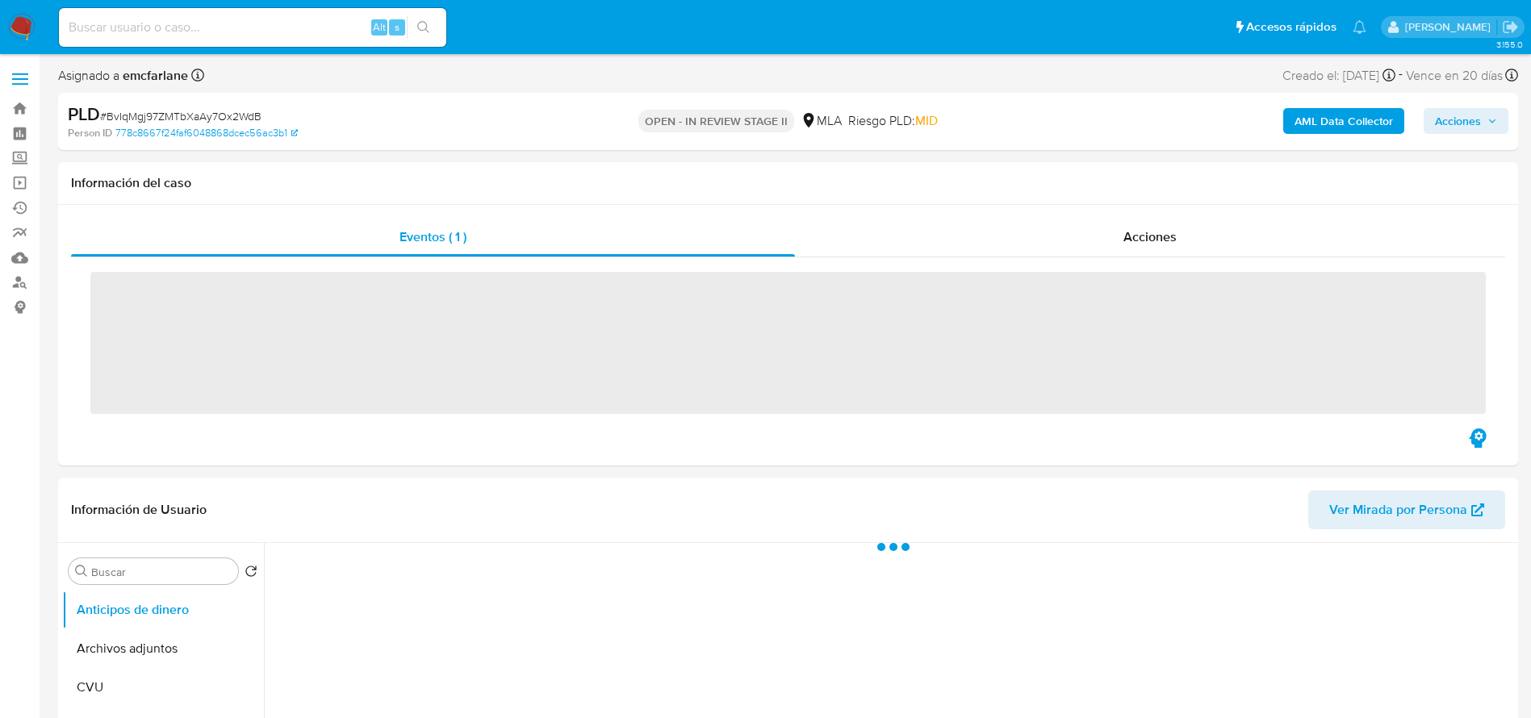
click at [1439, 115] on span "Acciones" at bounding box center [1458, 121] width 46 height 26
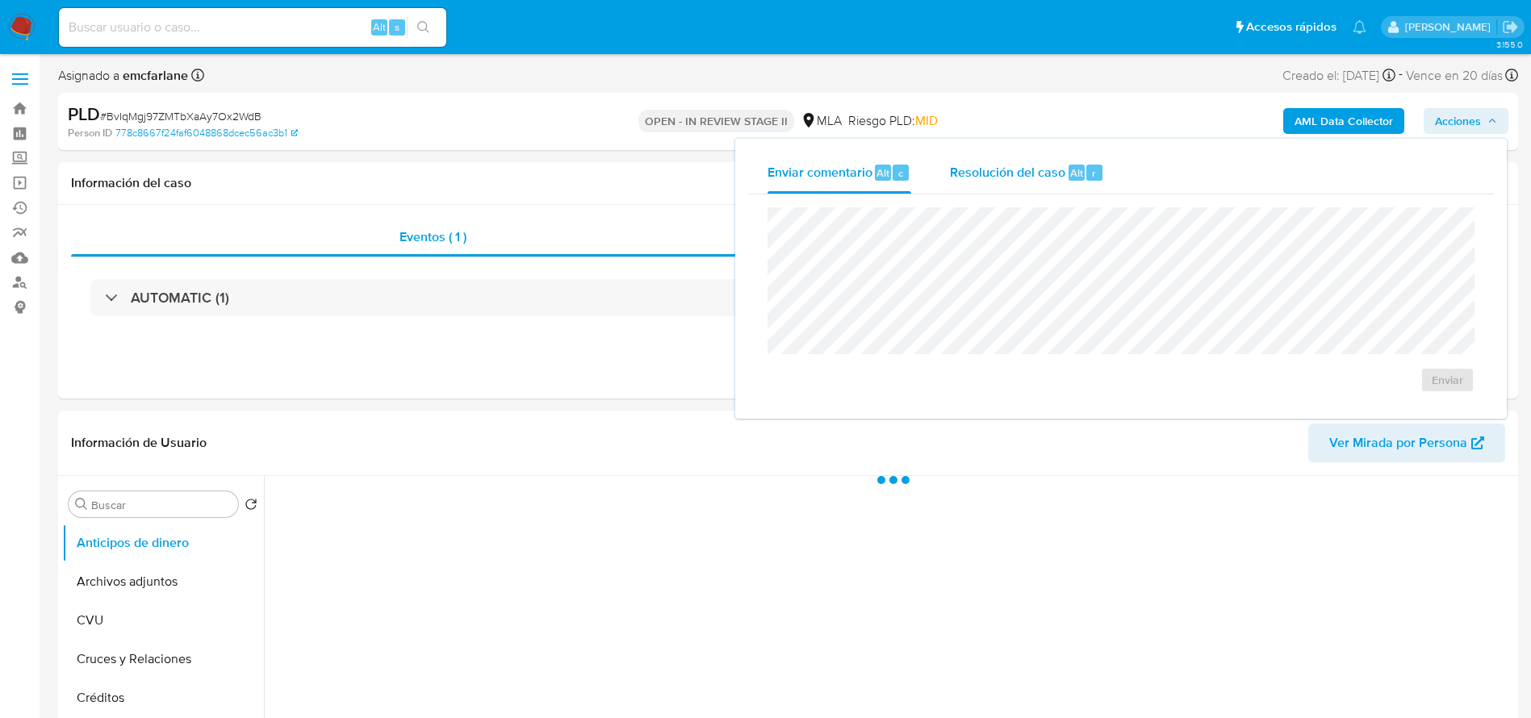
click at [1007, 165] on span "Resolución del caso" at bounding box center [1007, 172] width 115 height 19
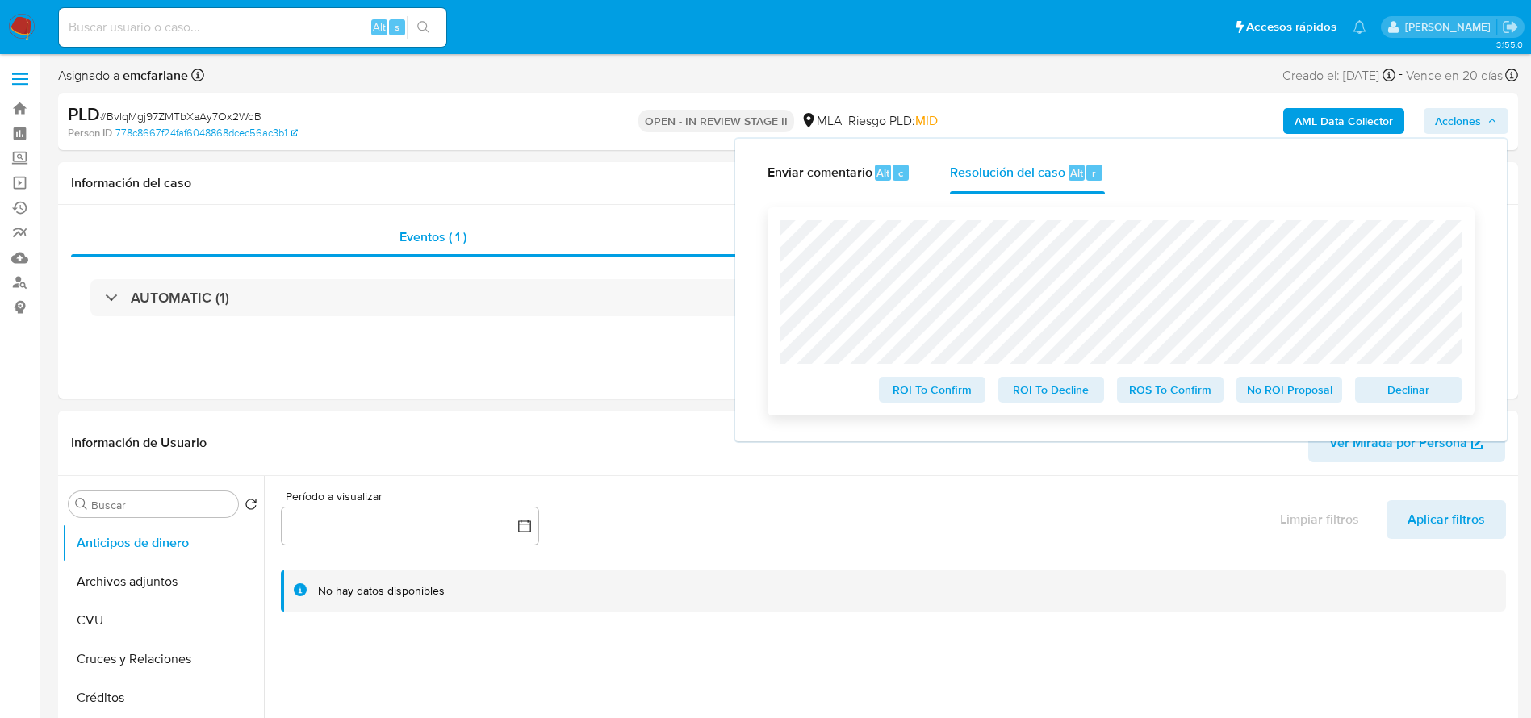
click at [1373, 383] on span "Declinar" at bounding box center [1409, 390] width 84 height 23
select select "10"
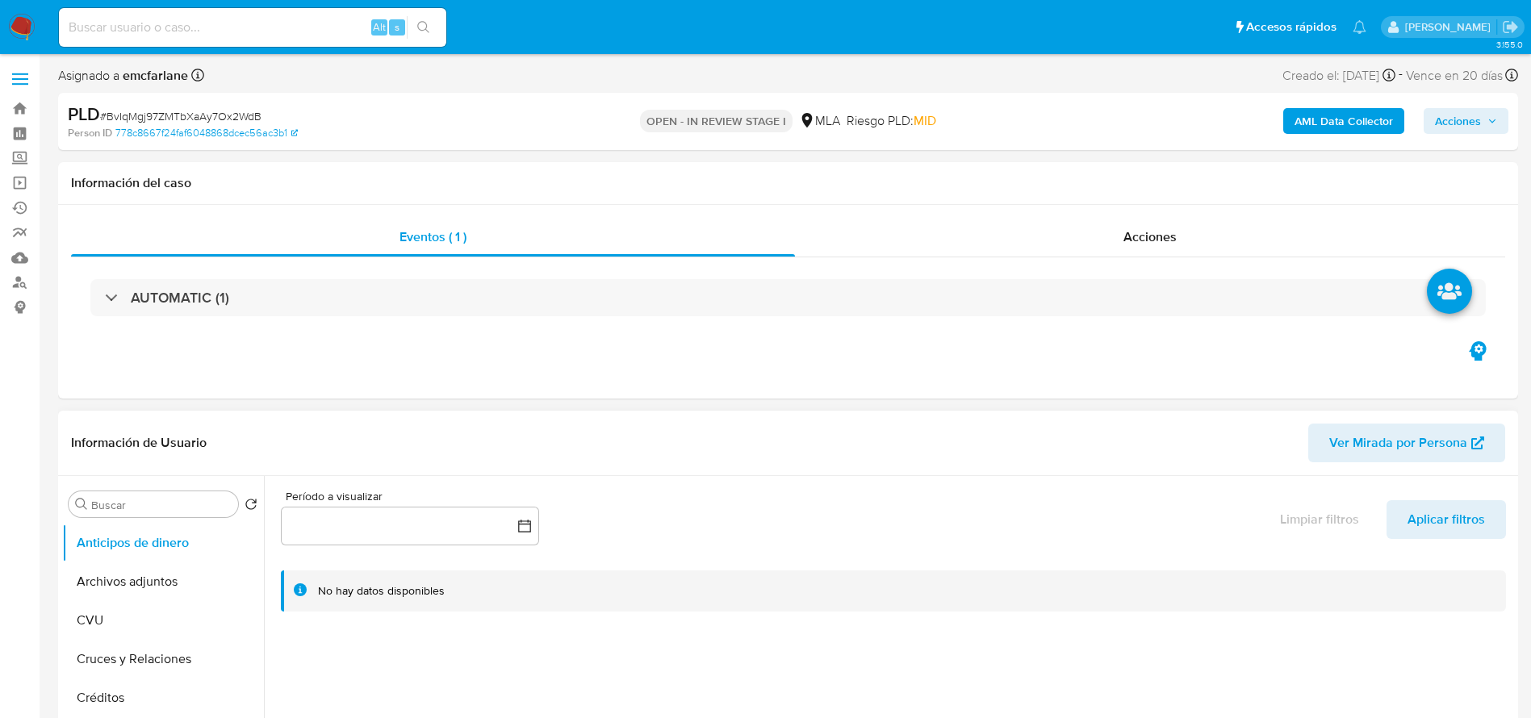
select select "10"
click at [26, 27] on img at bounding box center [21, 27] width 27 height 27
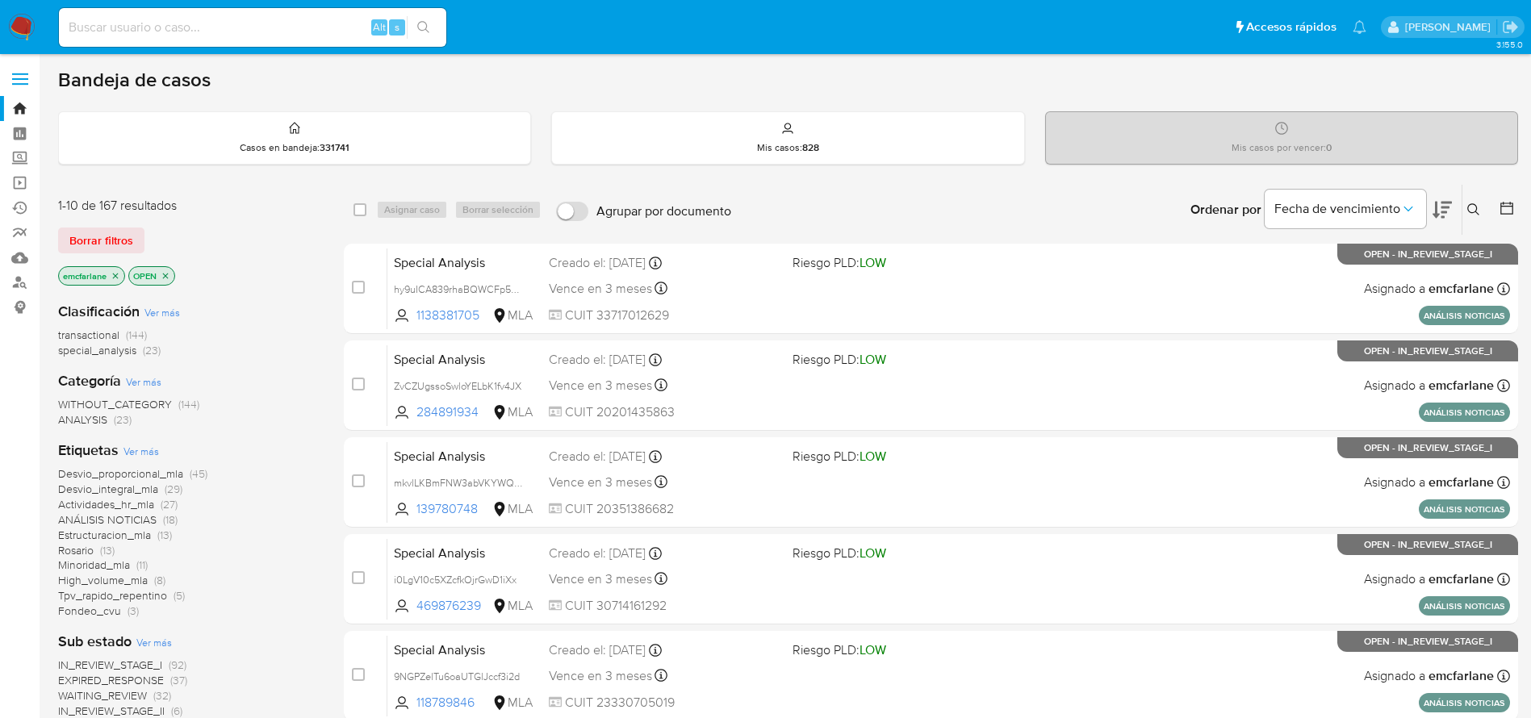
click at [1509, 211] on icon at bounding box center [1507, 208] width 16 height 16
click at [1503, 206] on icon at bounding box center [1507, 208] width 16 height 16
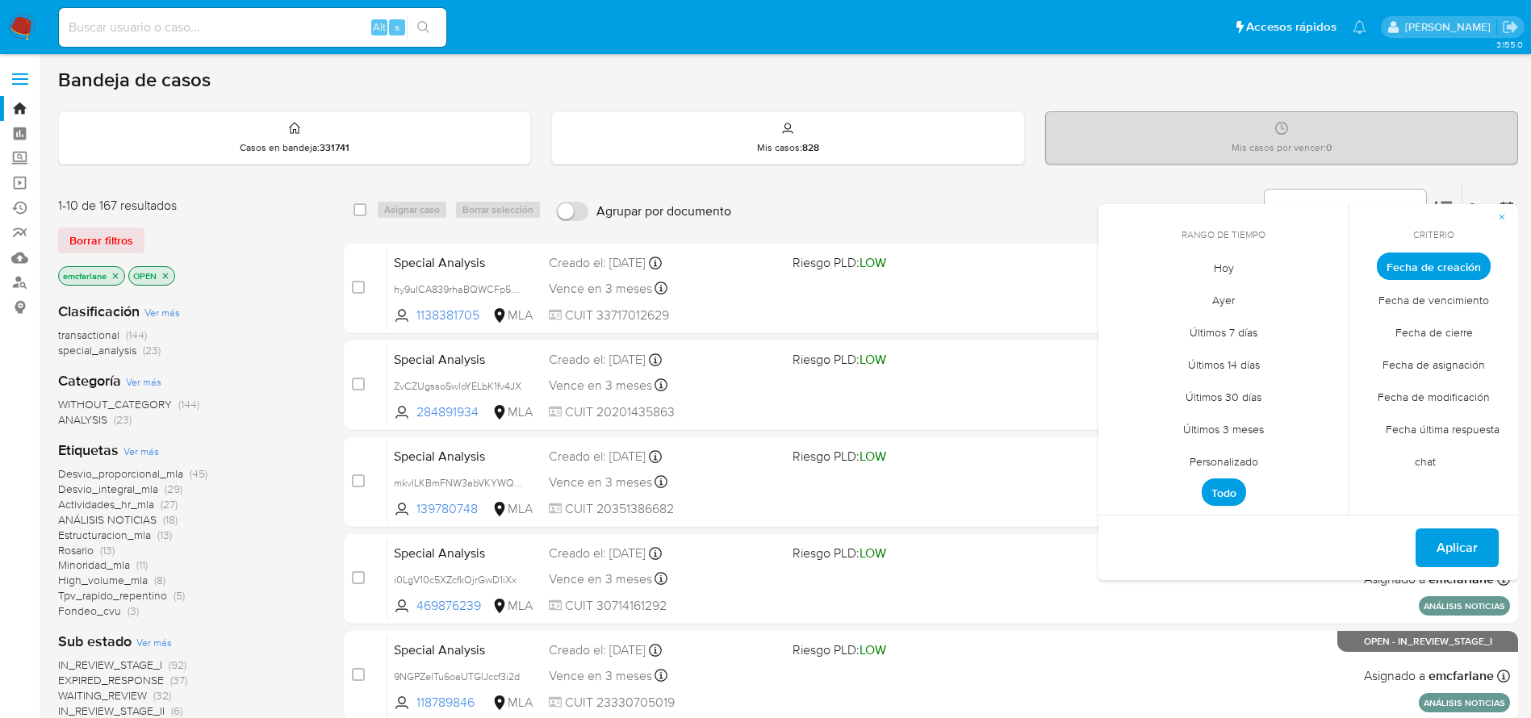
drag, startPoint x: 1236, startPoint y: 467, endPoint x: 1209, endPoint y: 405, distance: 67.6
click at [1233, 464] on span "Personalizado" at bounding box center [1224, 461] width 103 height 33
click at [1127, 295] on icon "Mes anterior" at bounding box center [1123, 296] width 19 height 19
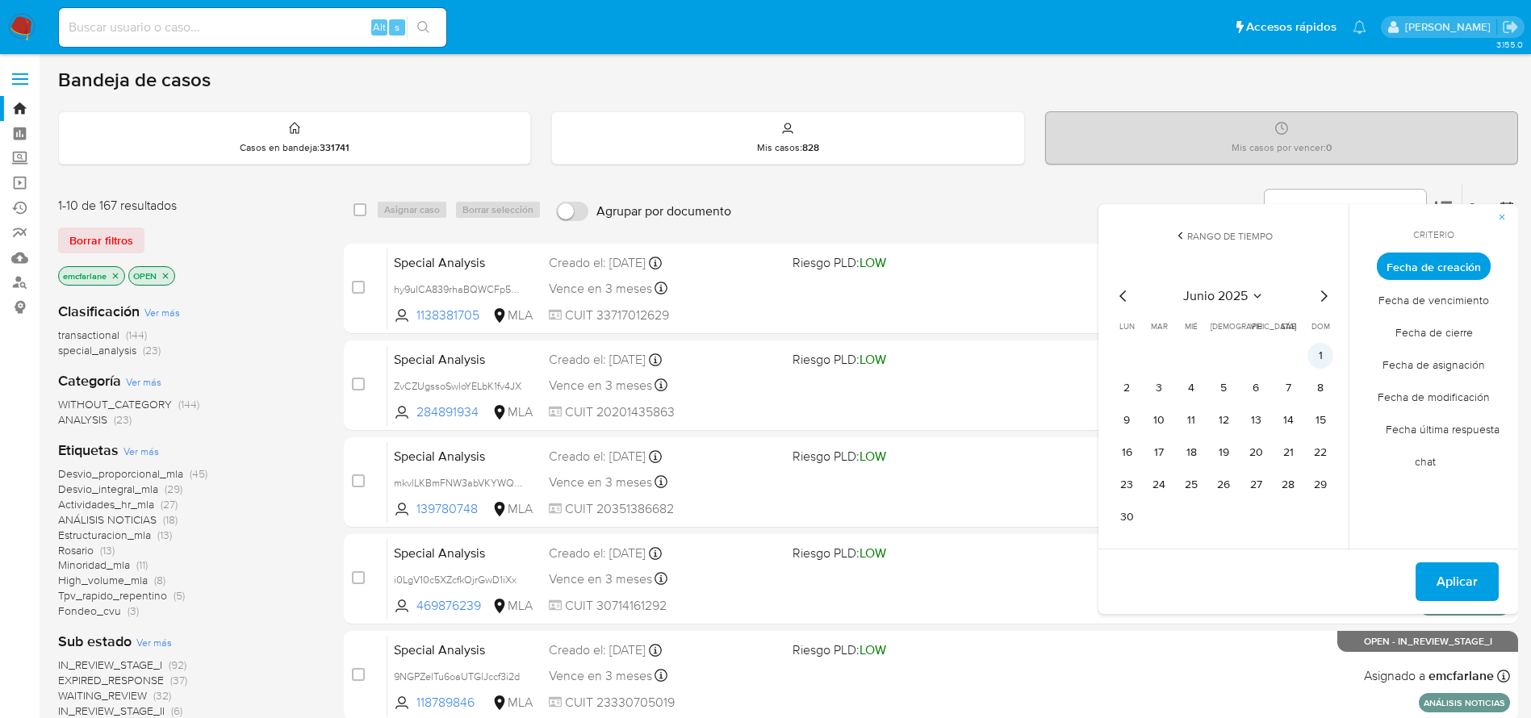
click at [1318, 354] on button "1" at bounding box center [1321, 356] width 26 height 26
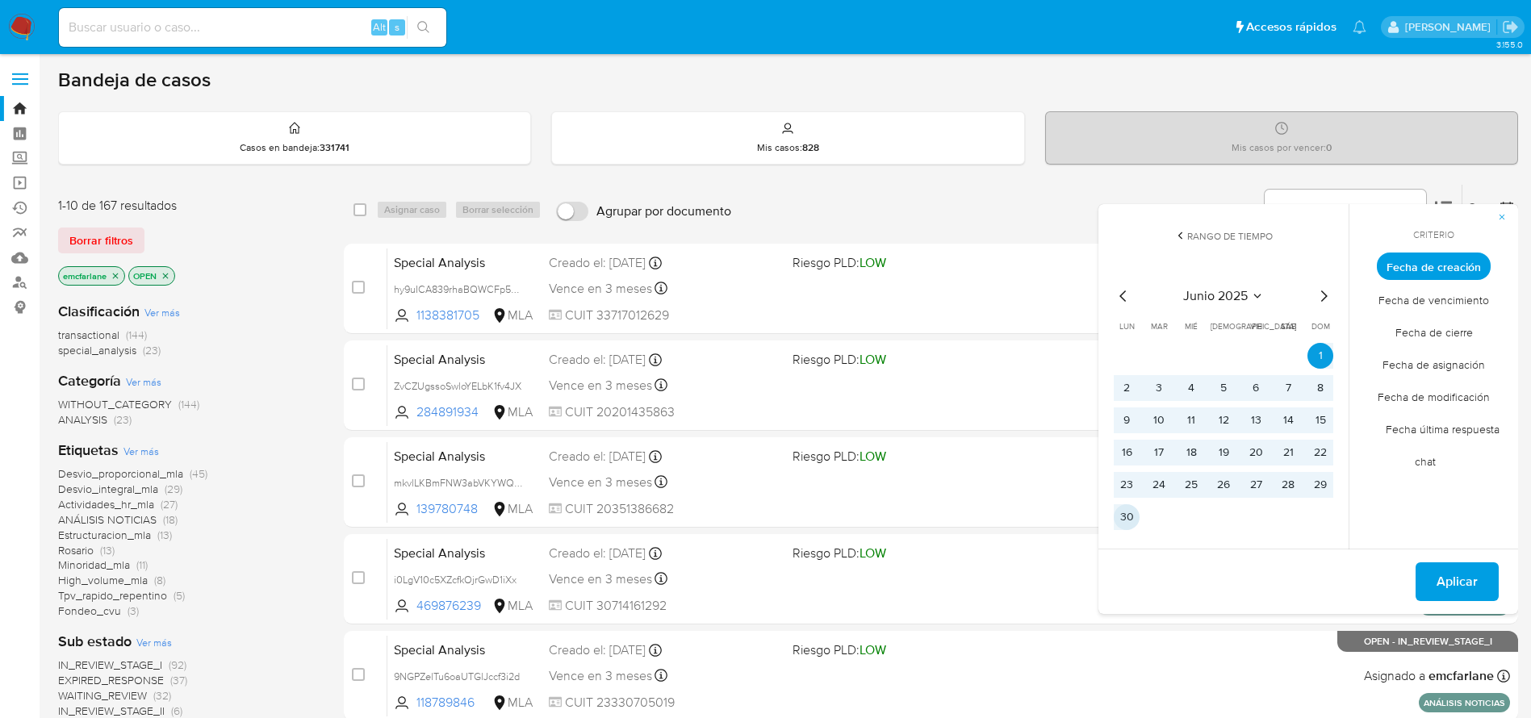
click at [1132, 510] on button "30" at bounding box center [1127, 517] width 26 height 26
drag, startPoint x: 1469, startPoint y: 567, endPoint x: 1459, endPoint y: 571, distance: 10.2
click at [1468, 567] on span "Aplicar" at bounding box center [1457, 582] width 41 height 36
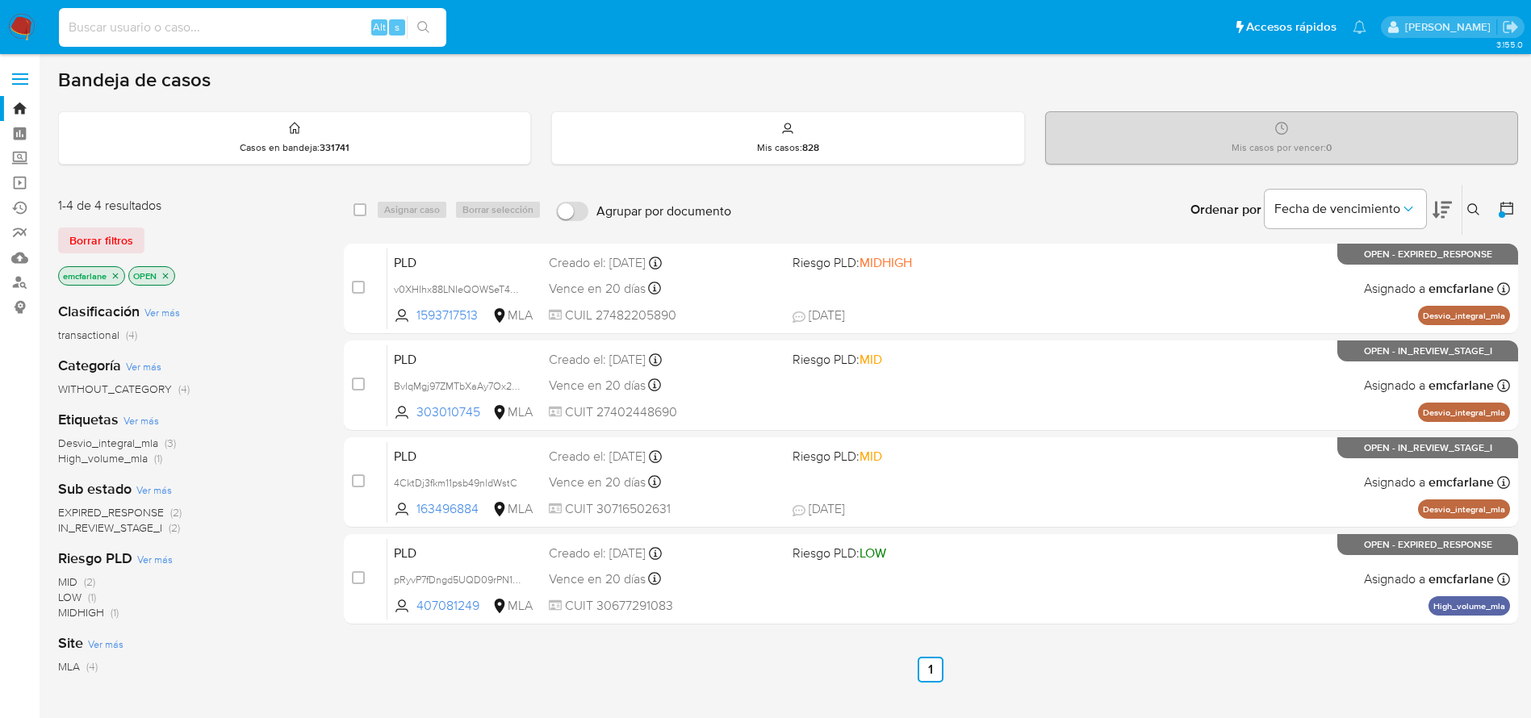
click at [274, 31] on input at bounding box center [252, 27] width 387 height 21
paste input "88CIqgsvY0PDUCKnYG4kOeRa"
type input "88CIqgsvY0PDUCKnYG4kOeRa"
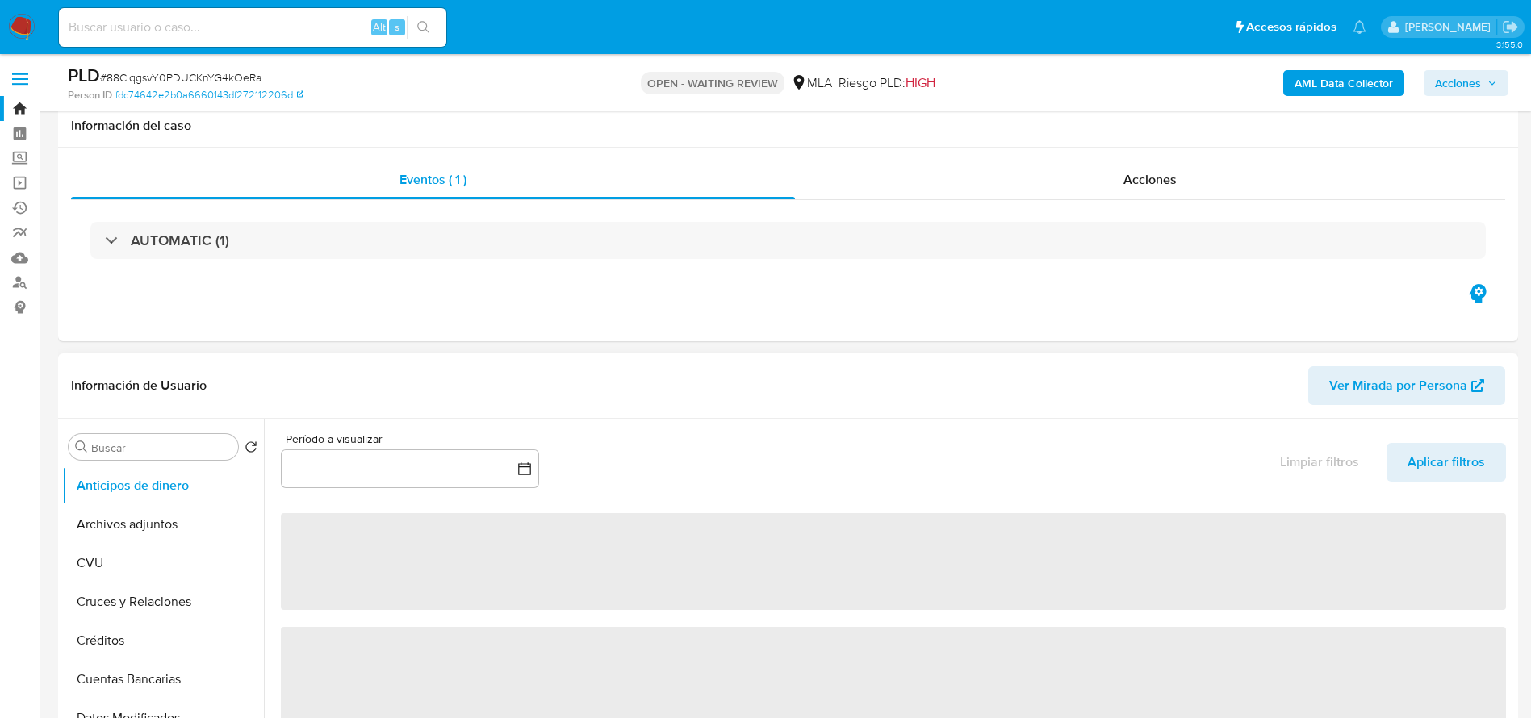
scroll to position [363, 0]
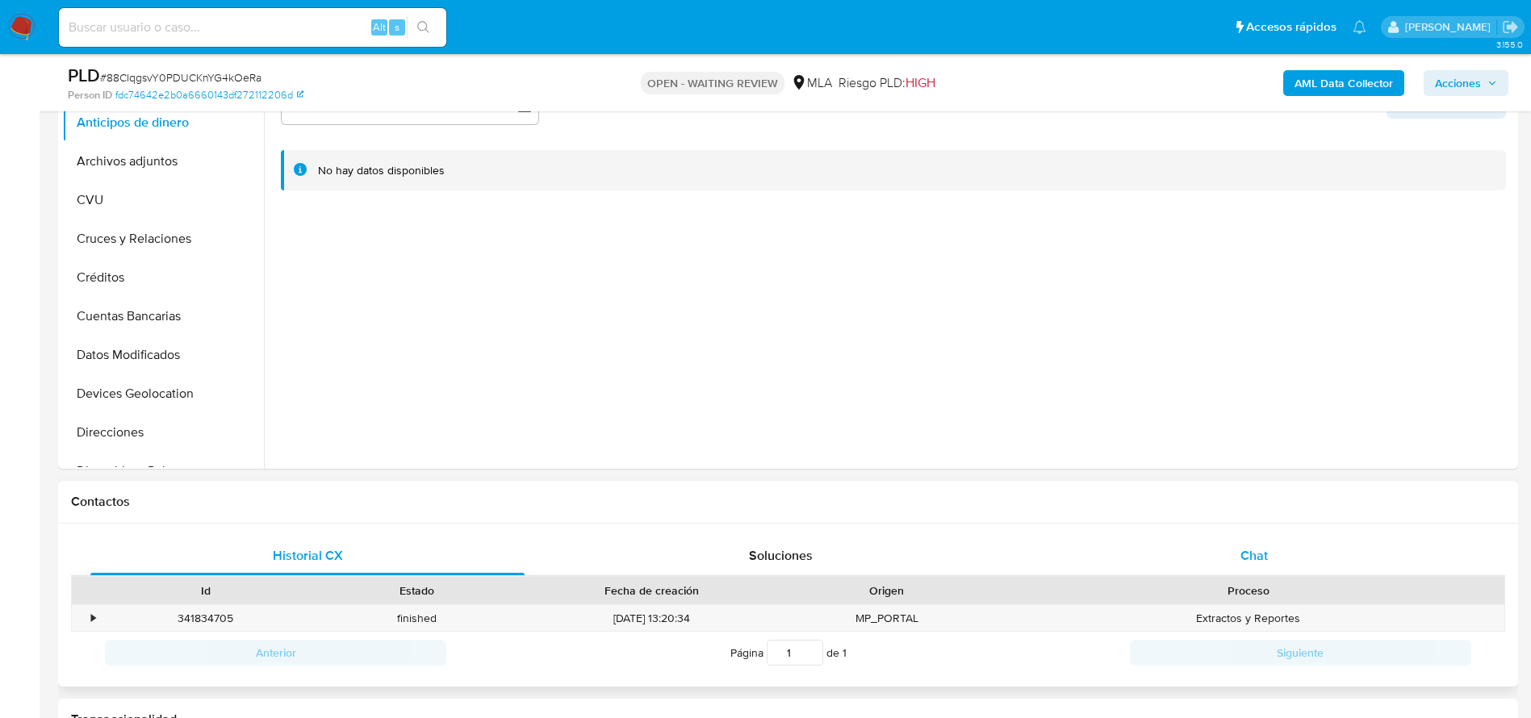
select select "10"
drag, startPoint x: 1249, startPoint y: 545, endPoint x: 1208, endPoint y: 544, distance: 42.0
click at [1251, 545] on div "Chat" at bounding box center [1254, 556] width 434 height 39
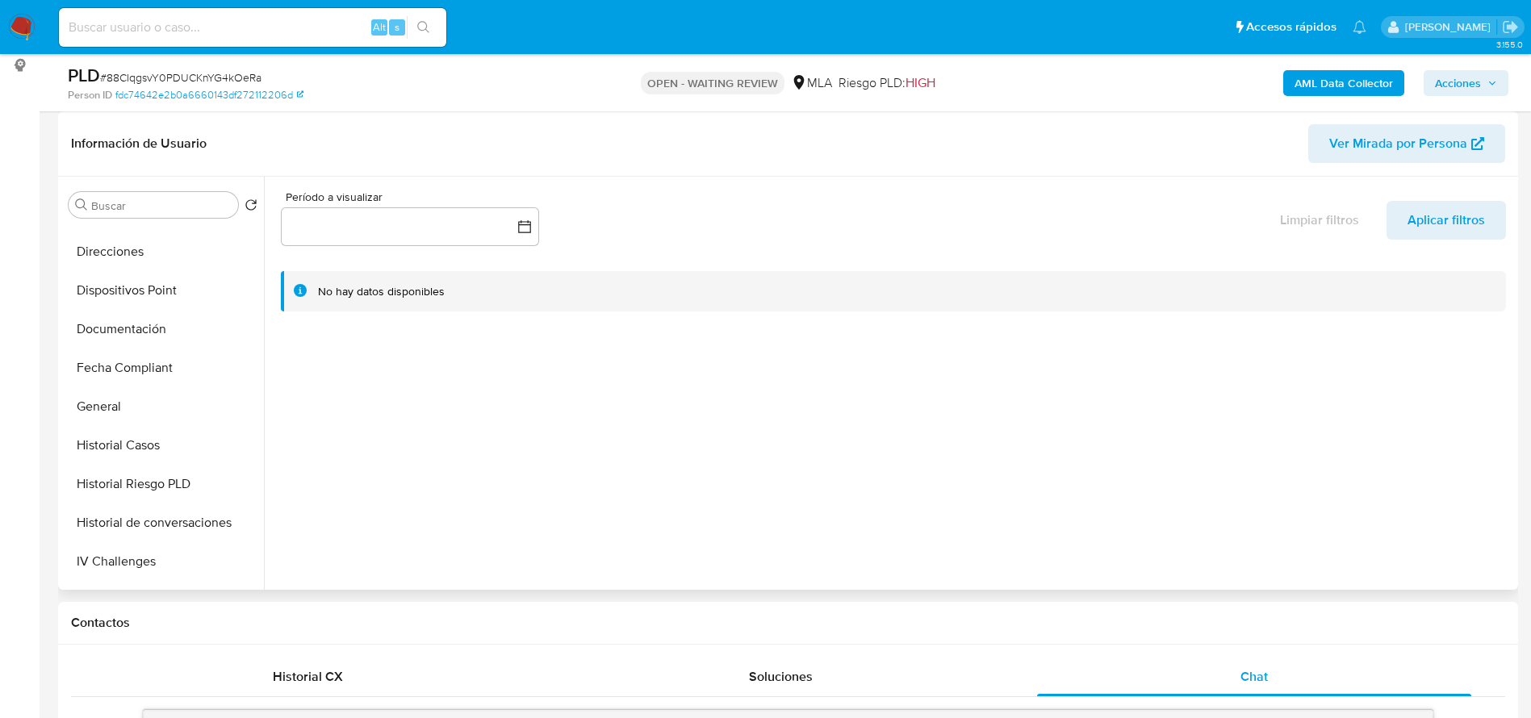
scroll to position [605, 0]
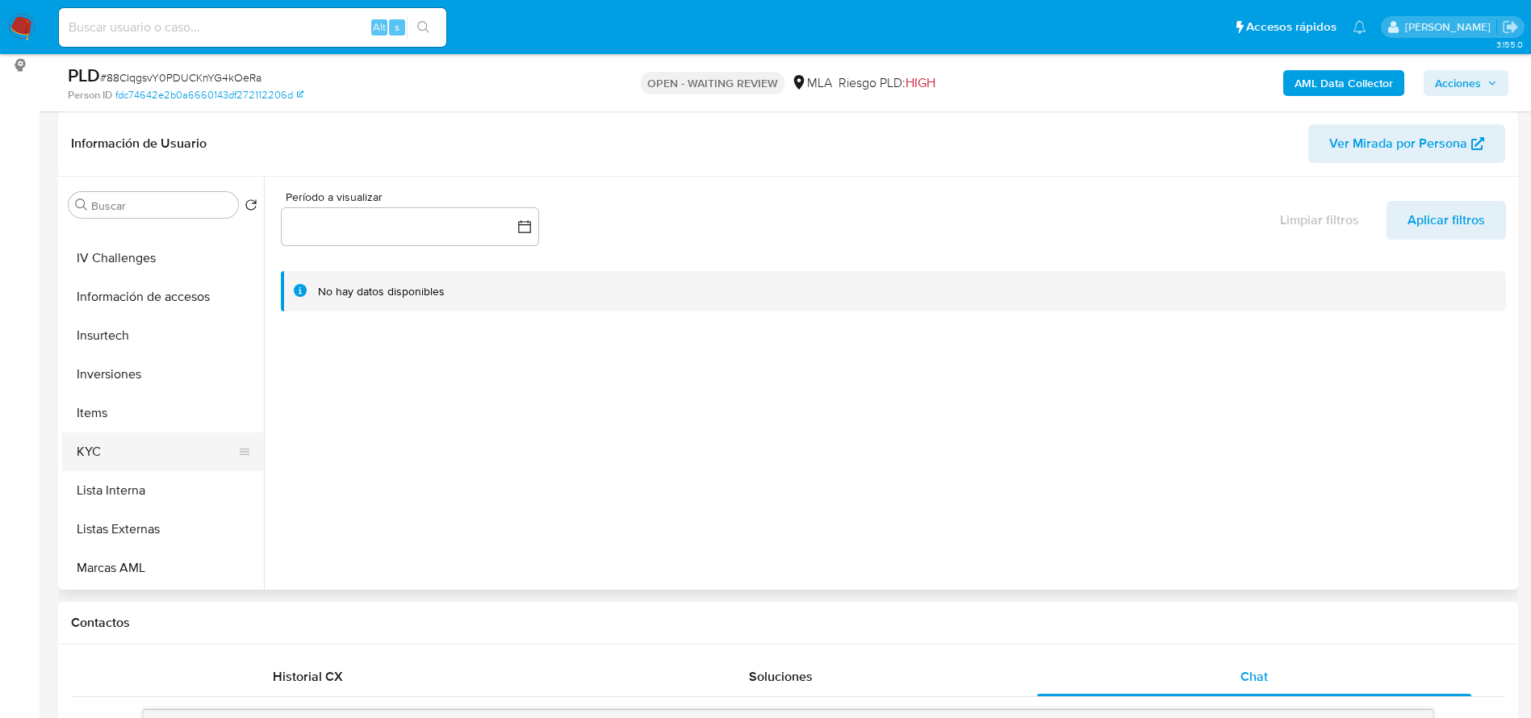
click at [111, 442] on button "KYC" at bounding box center [156, 452] width 189 height 39
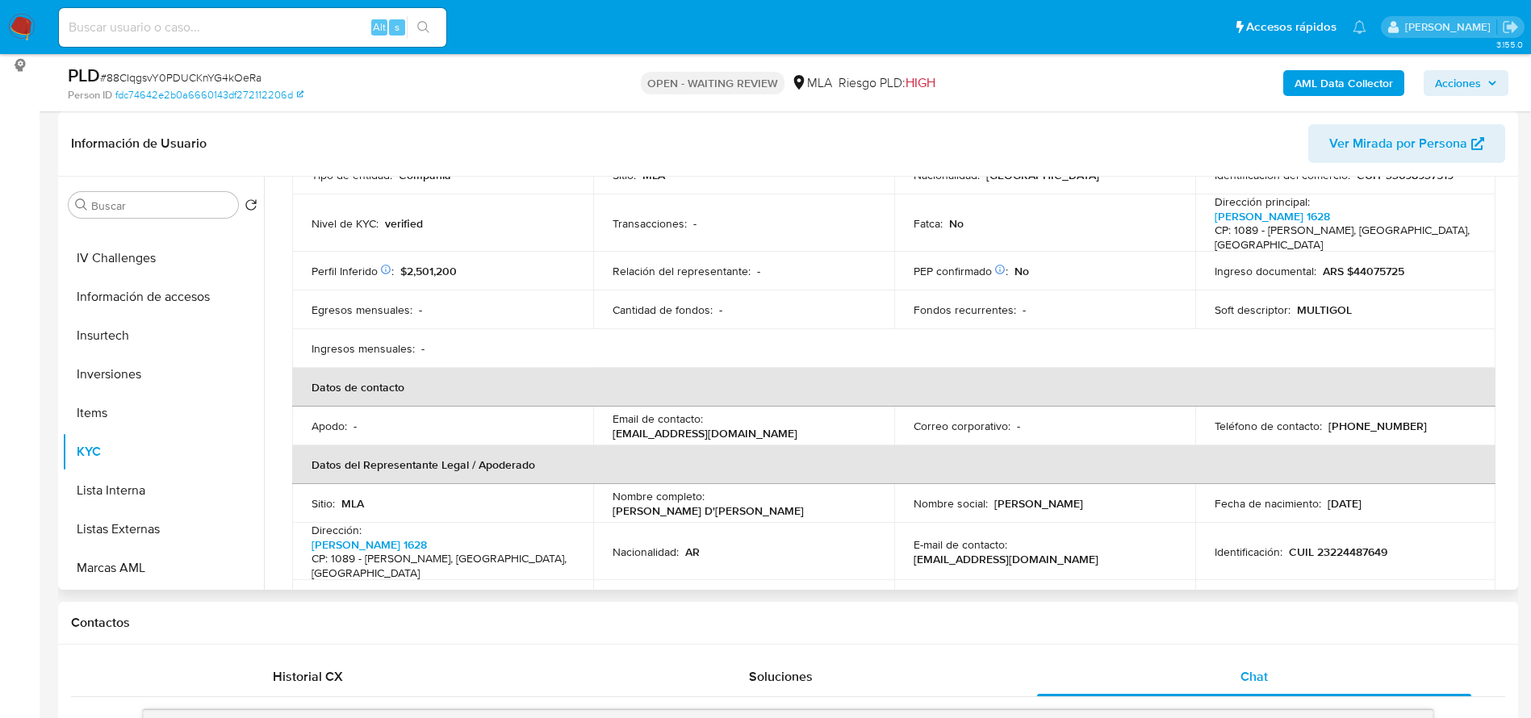
scroll to position [242, 0]
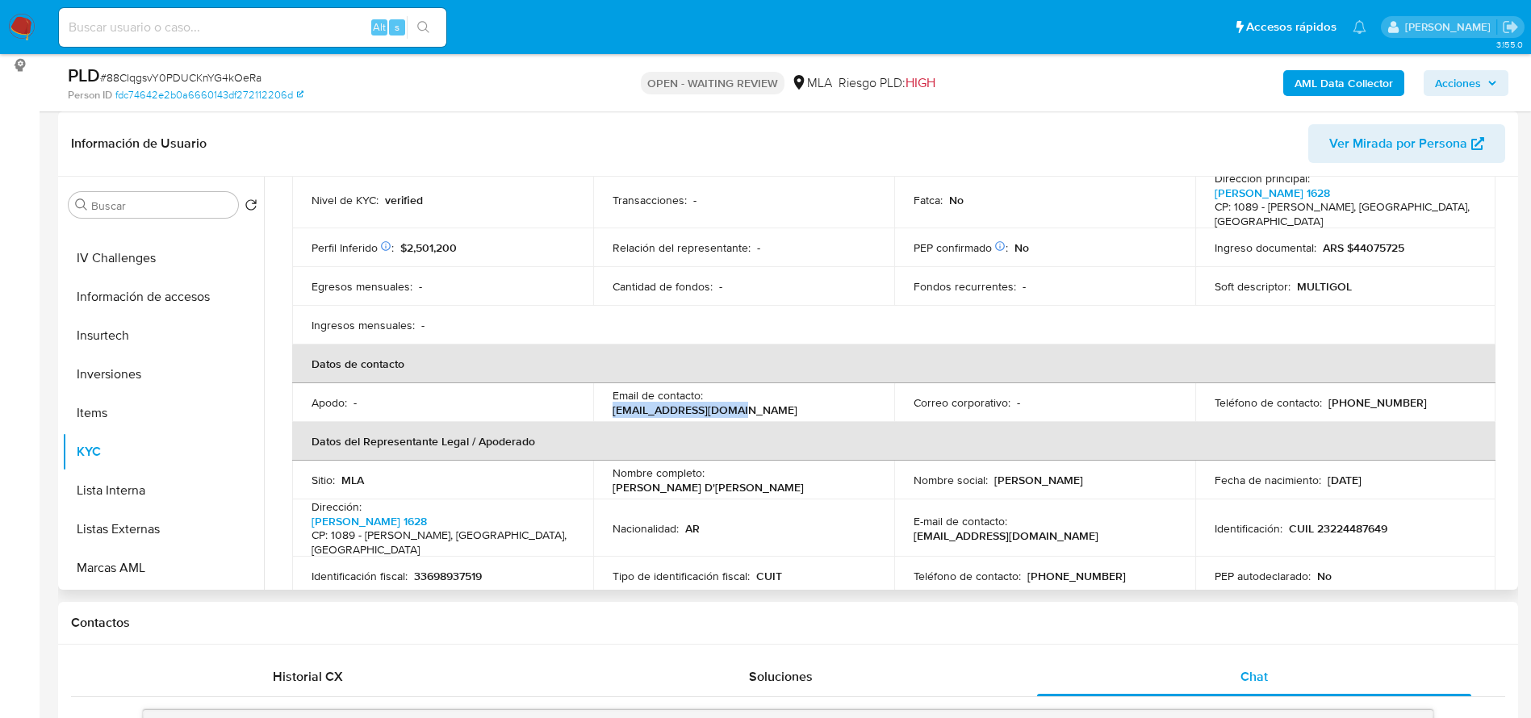
drag, startPoint x: 708, startPoint y: 391, endPoint x: 832, endPoint y: 397, distance: 124.4
click at [832, 397] on td "Email de contacto : [EMAIL_ADDRESS][DOMAIN_NAME]" at bounding box center [743, 402] width 301 height 39
copy p "[EMAIL_ADDRESS][DOMAIN_NAME]"
click at [1271, 305] on table "Información de empresa ID de usuario : 57927204 Nombre del comercio : Multigol …" at bounding box center [893, 380] width 1203 height 739
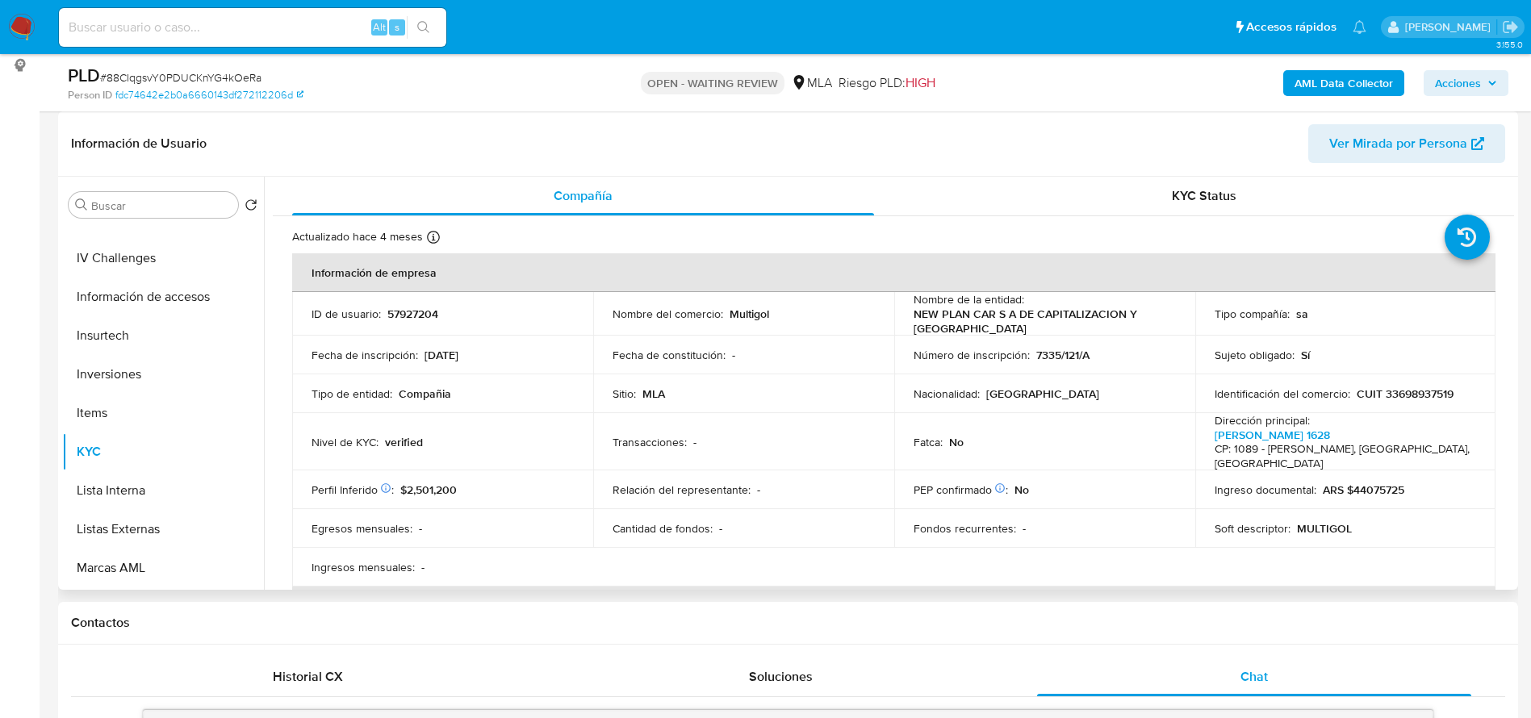
click at [1401, 396] on p "CUIT 33698937519" at bounding box center [1405, 394] width 97 height 15
copy p "33698937519"
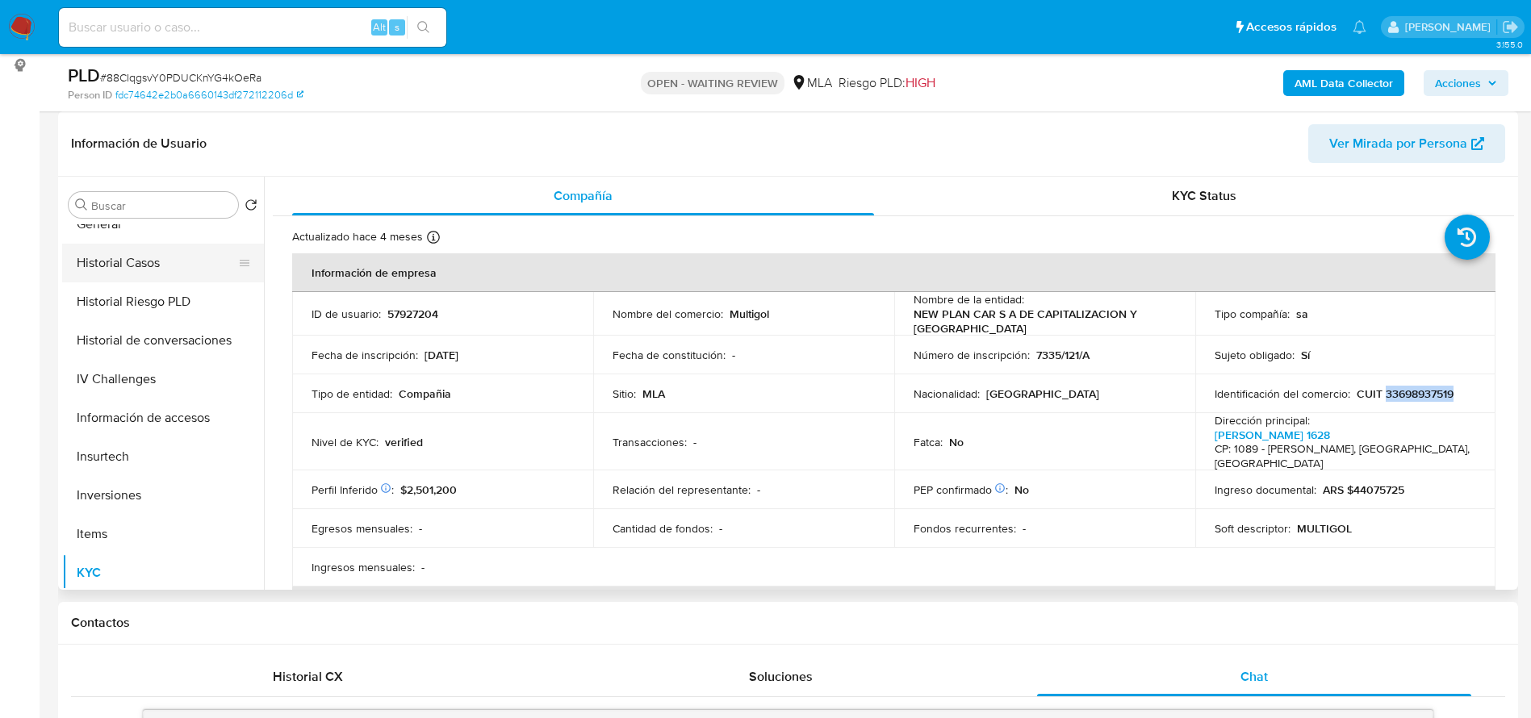
click at [107, 257] on button "Historial Casos" at bounding box center [156, 263] width 189 height 39
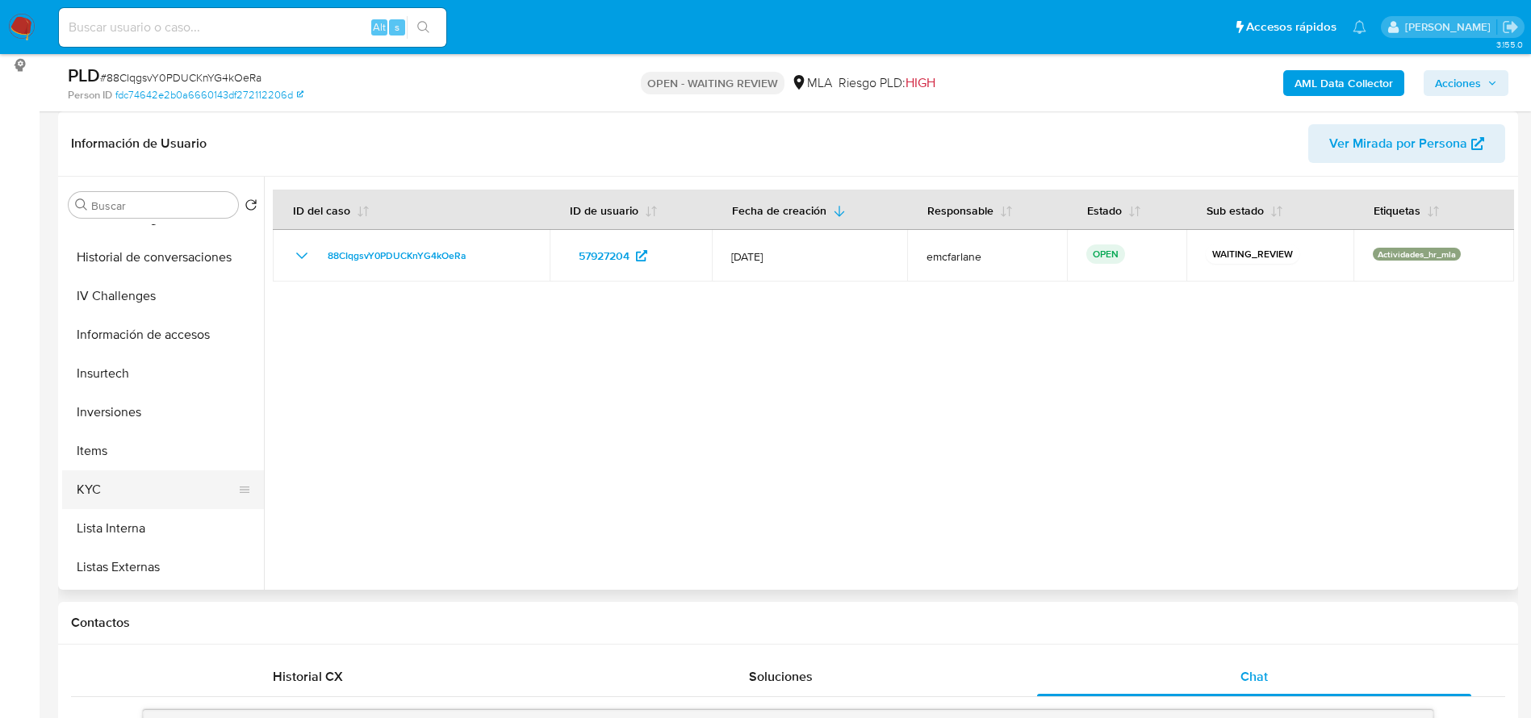
scroll to position [605, 0]
click at [126, 435] on button "KYC" at bounding box center [156, 452] width 189 height 39
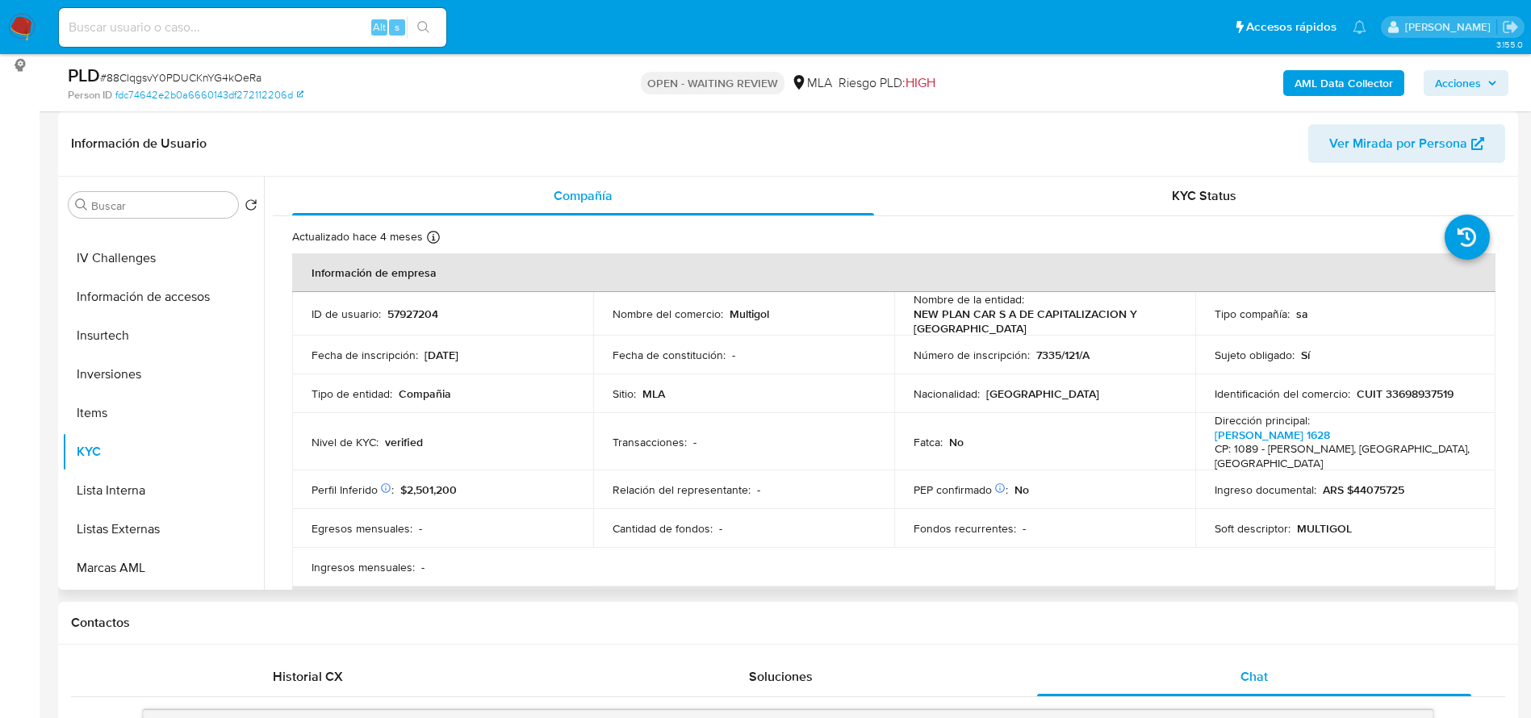
click at [927, 309] on p "NEW PLAN CAR S A DE CAPITALIZACION Y [GEOGRAPHIC_DATA]" at bounding box center [1042, 321] width 256 height 29
click at [927, 317] on p "NEW PLAN CAR S A DE CAPITALIZACION Y [GEOGRAPHIC_DATA]" at bounding box center [1042, 321] width 256 height 29
copy div "Nombre de la entidad : NEW PLAN CAR S A DE CAPITALIZACION Y [GEOGRAPHIC_DATA]"
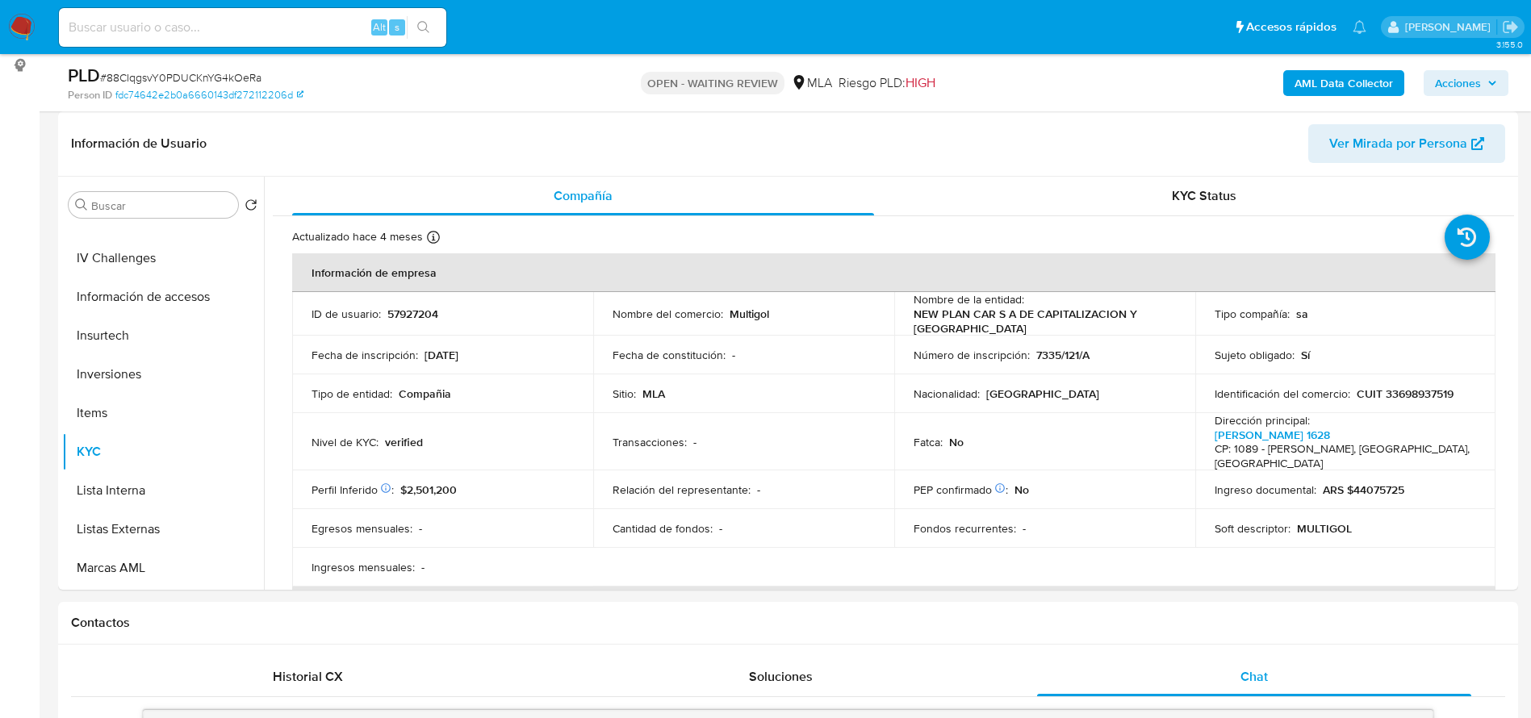
click at [146, 75] on span "# 88CIqgsvY0PDUCKnYG4kOeRa" at bounding box center [180, 77] width 161 height 16
copy span "88CIqgsvY0PDUCKnYG4kOeRa"
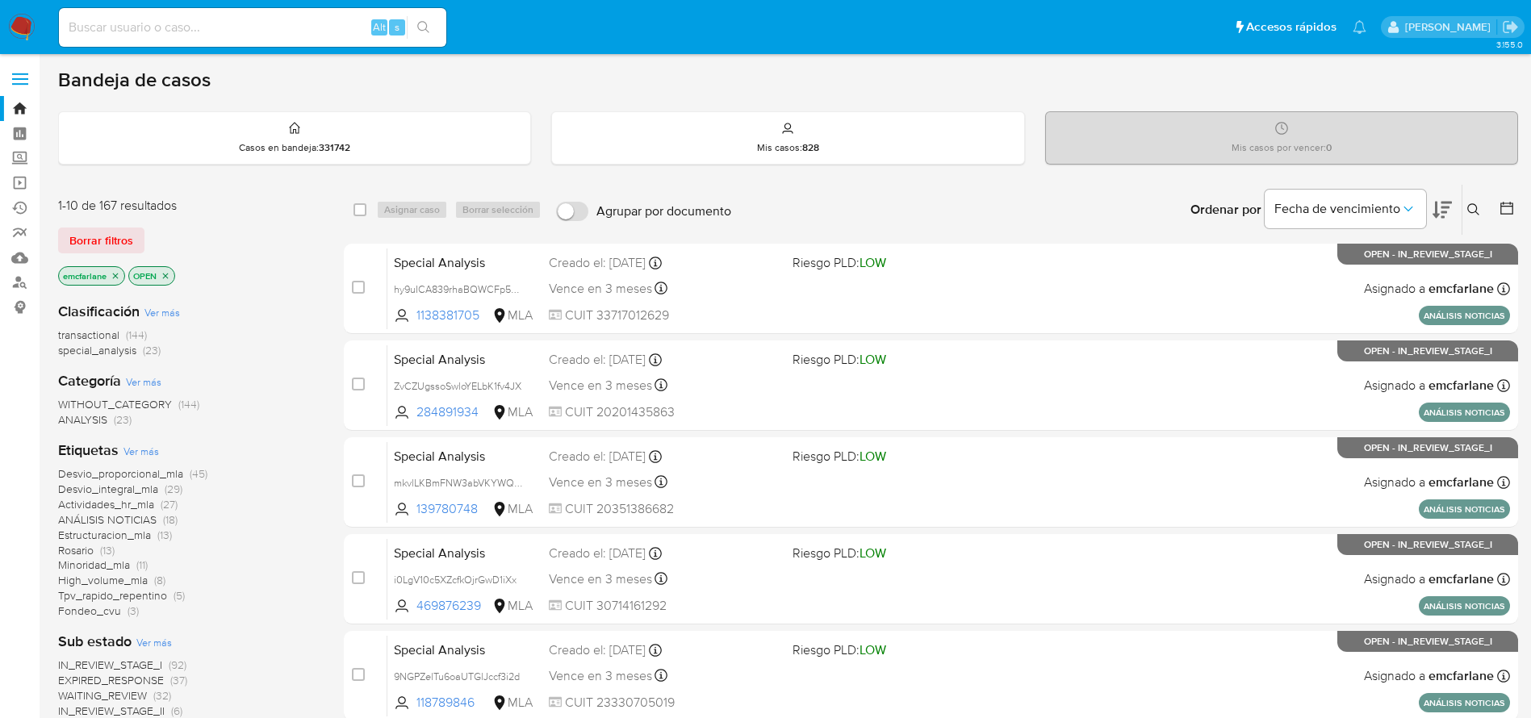
click at [116, 244] on span "Borrar filtros" at bounding box center [101, 240] width 64 height 23
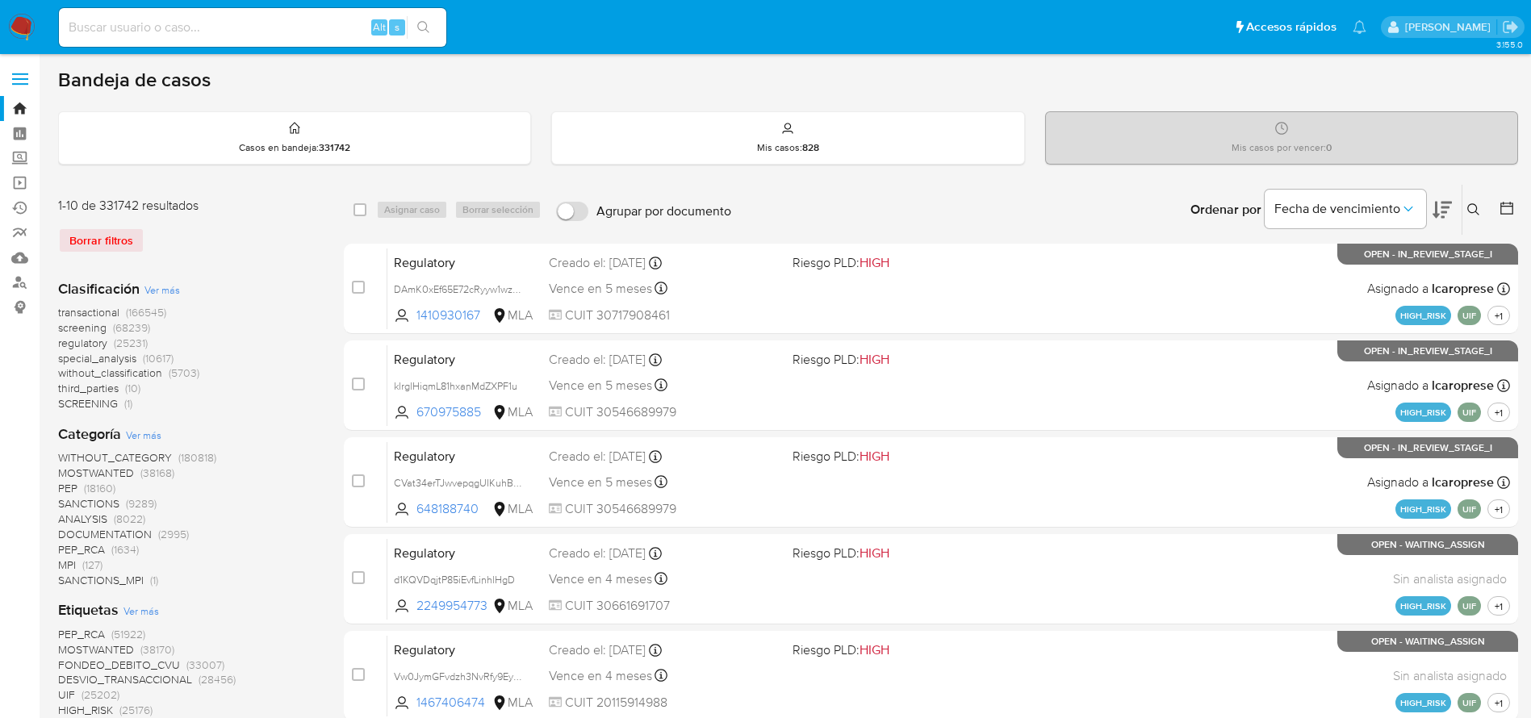
click at [1480, 211] on icon at bounding box center [1473, 209] width 13 height 13
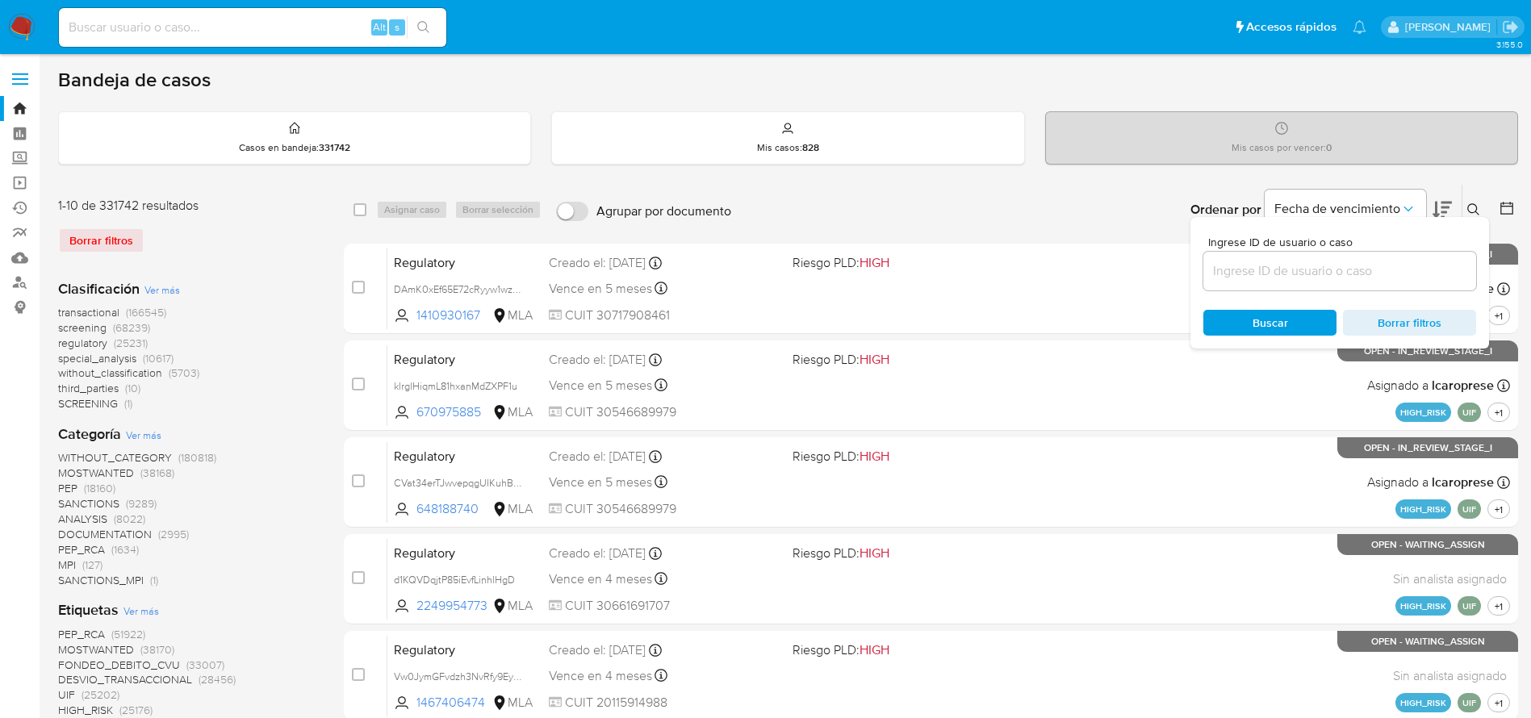
click at [1355, 270] on input at bounding box center [1339, 271] width 273 height 21
type input "88CIqgsvY0PDUCKnYG4kOeRa"
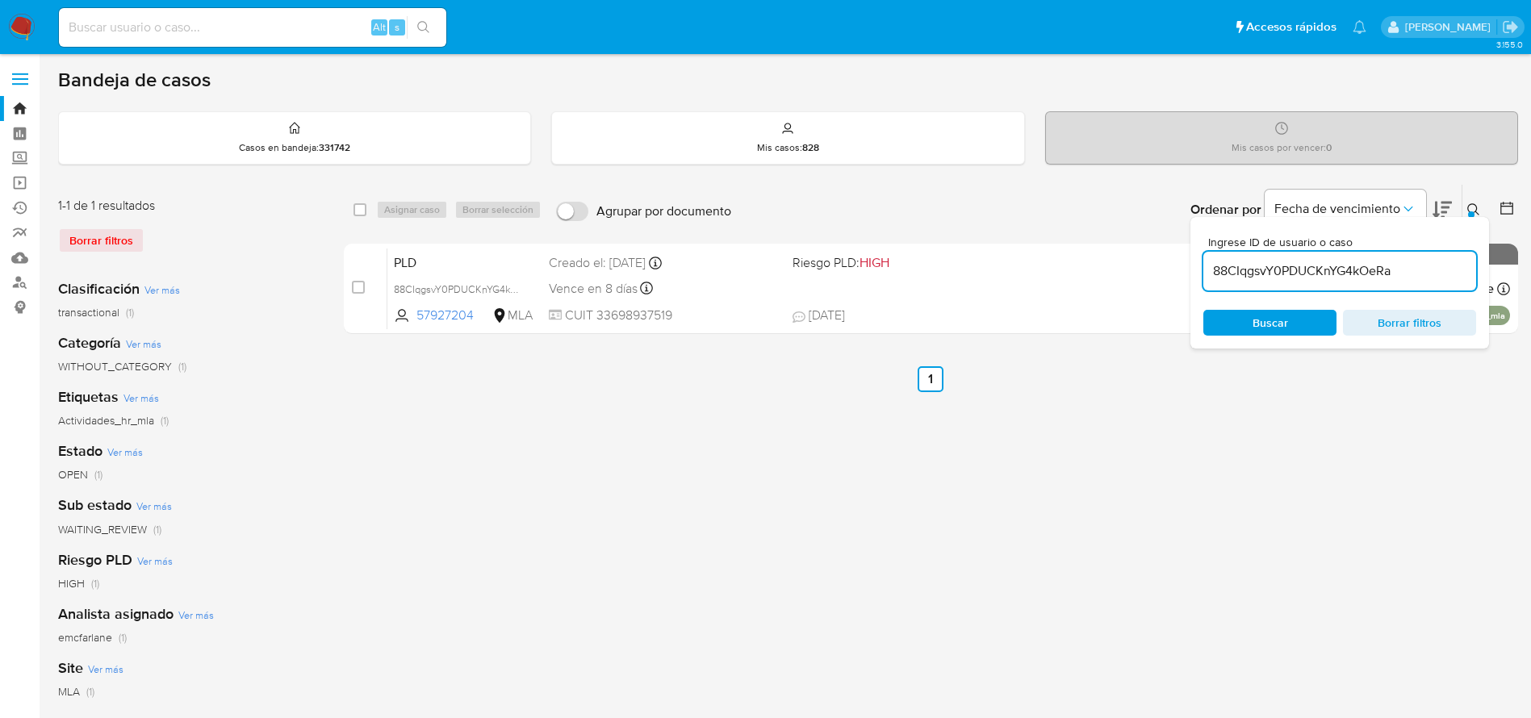
click at [360, 211] on input "checkbox" at bounding box center [360, 209] width 13 height 13
checkbox input "true"
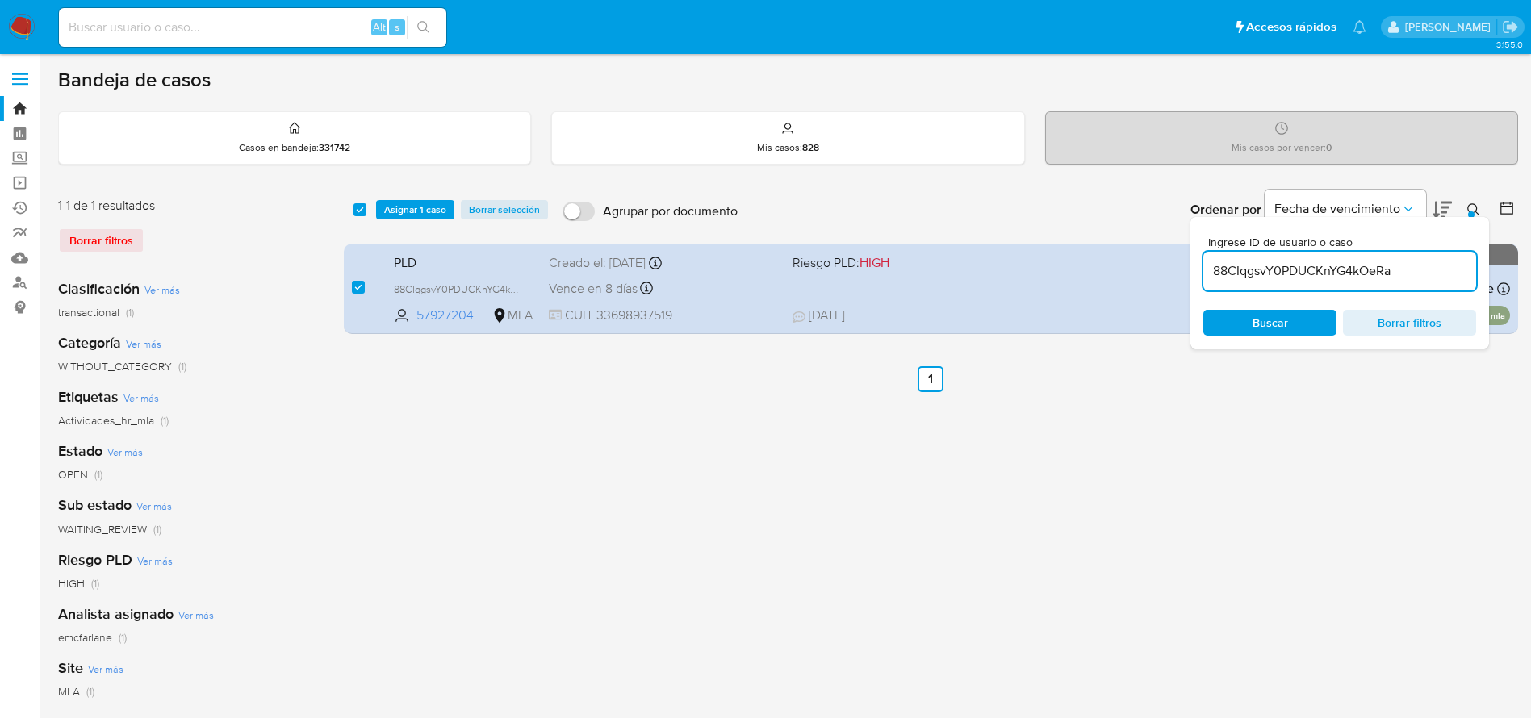
click at [425, 196] on div "select-all-cases-checkbox Asignar 1 caso Borrar selección Agrupar por documento…" at bounding box center [931, 210] width 1174 height 50
click at [420, 207] on span "Asignar 1 caso" at bounding box center [415, 210] width 62 height 16
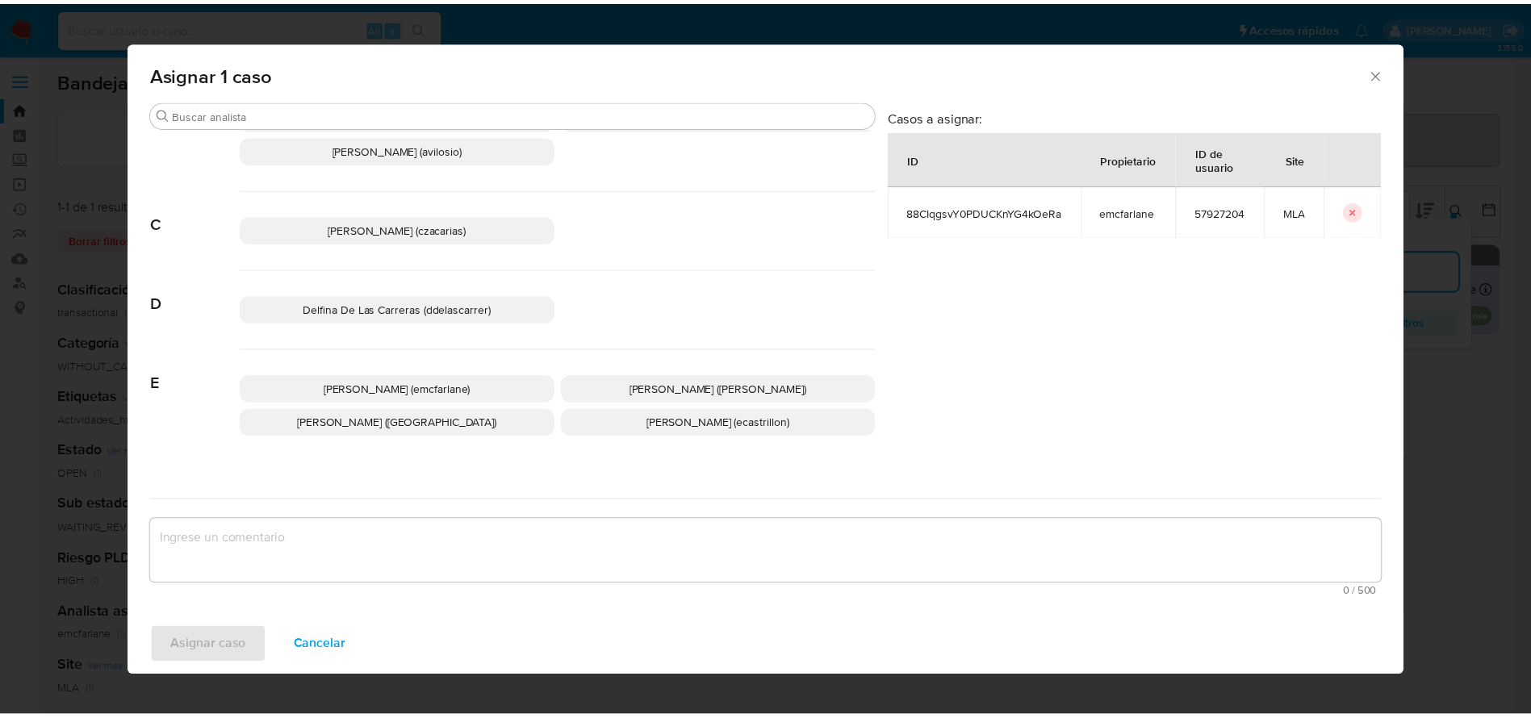
scroll to position [121, 0]
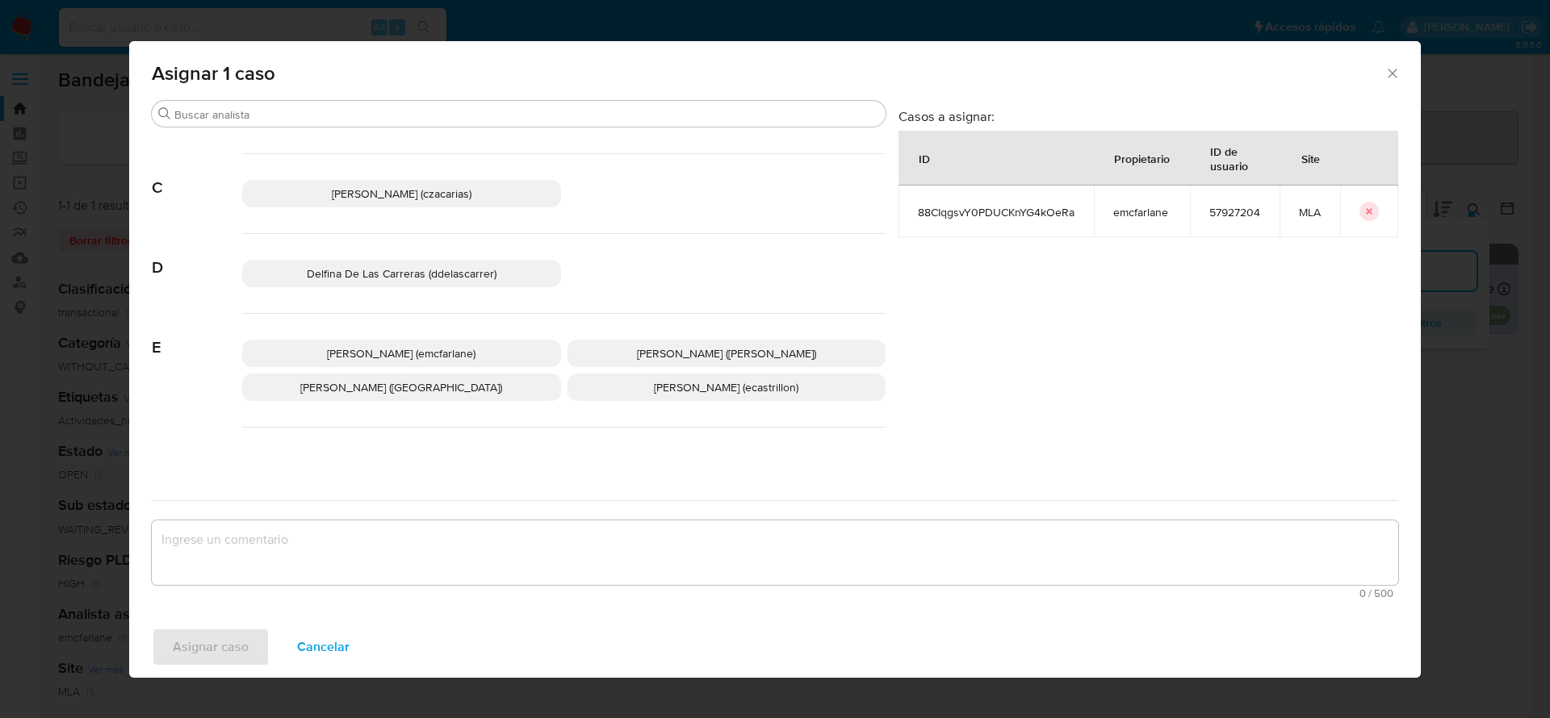
click at [401, 342] on p "Elaine Mc Farlane (emcfarlane)" at bounding box center [401, 353] width 319 height 27
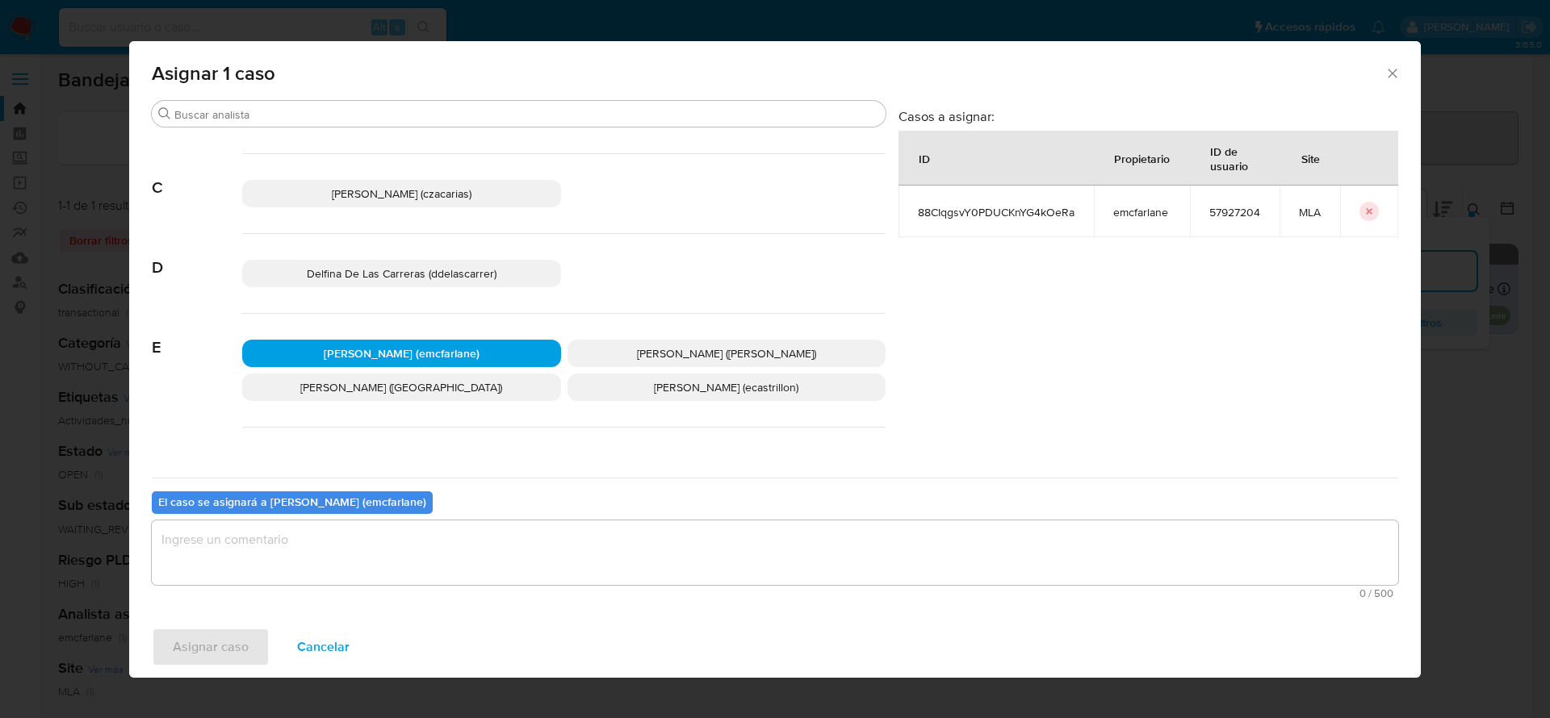
click at [294, 519] on div "El caso se asignará a Elaine Mc Farlane (emcfarlane) 0 / 500 500 caracteres res…" at bounding box center [775, 542] width 1246 height 128
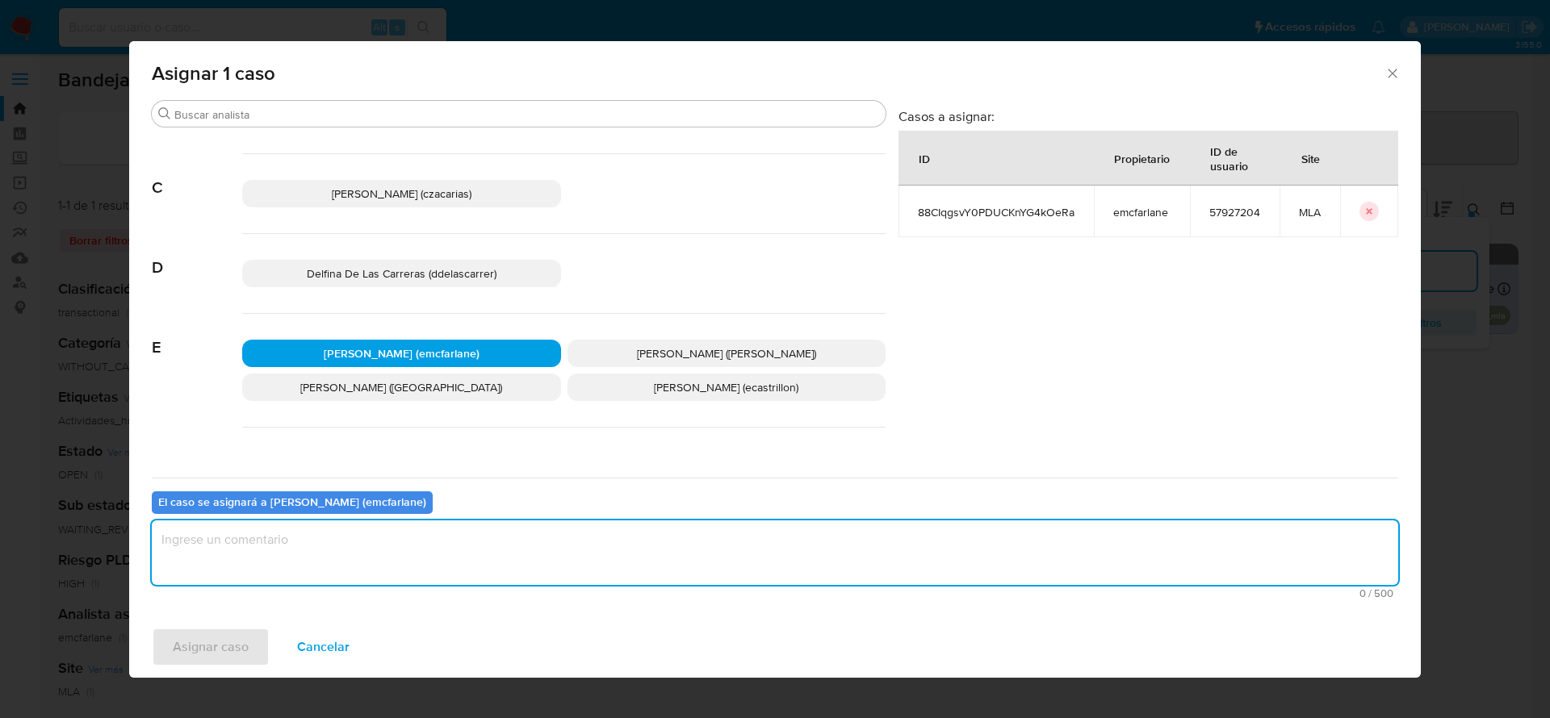
click at [278, 571] on textarea "assign-modal" at bounding box center [775, 553] width 1246 height 65
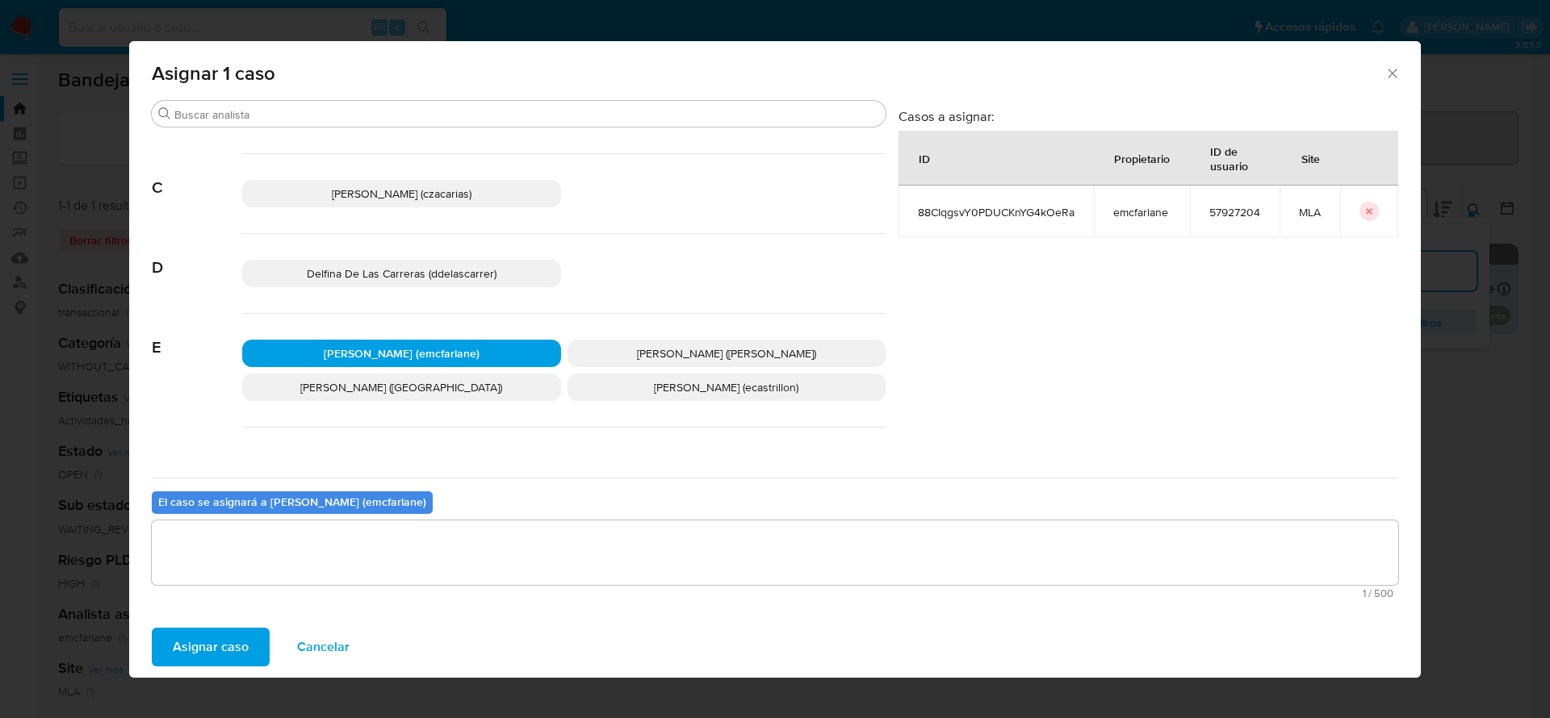
click at [220, 638] on span "Asignar caso" at bounding box center [211, 648] width 76 height 36
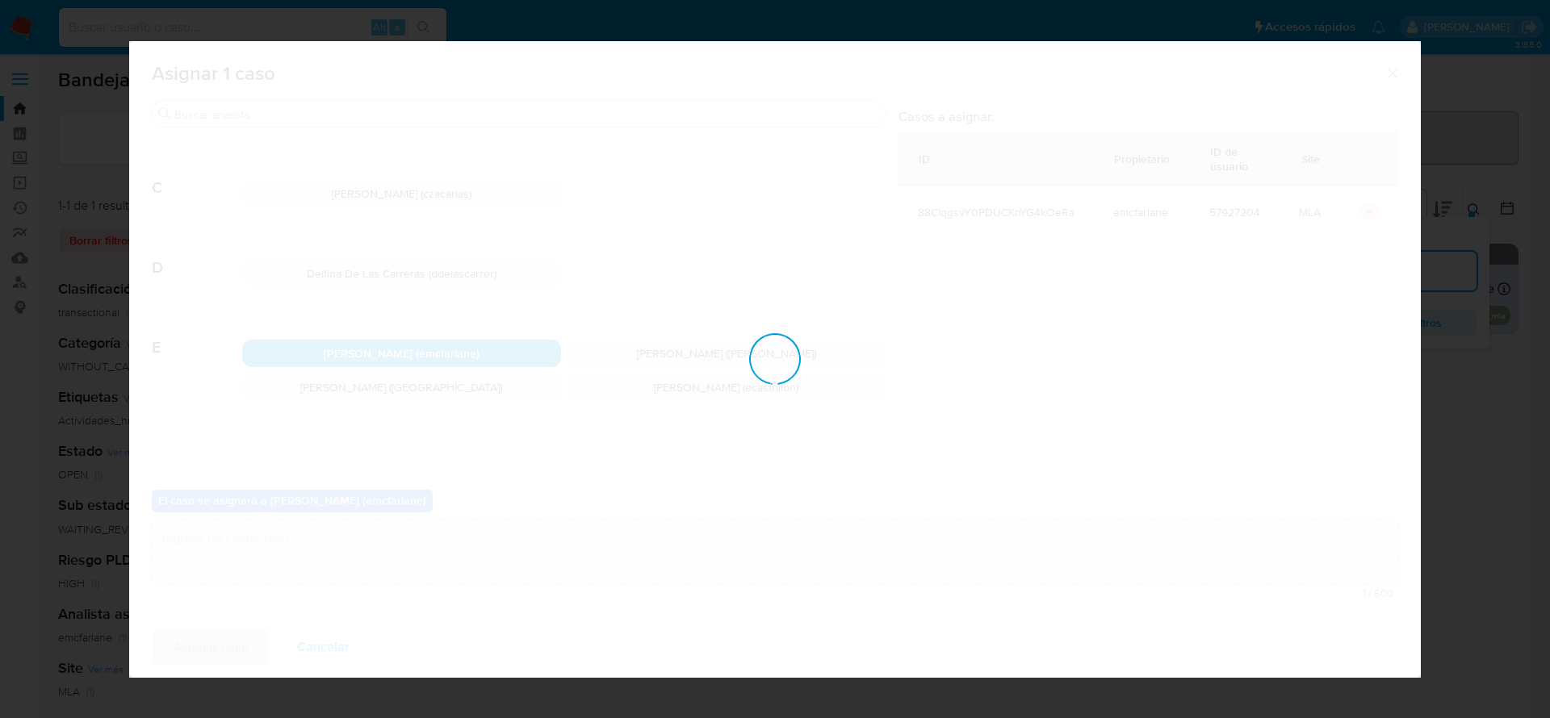
checkbox input "false"
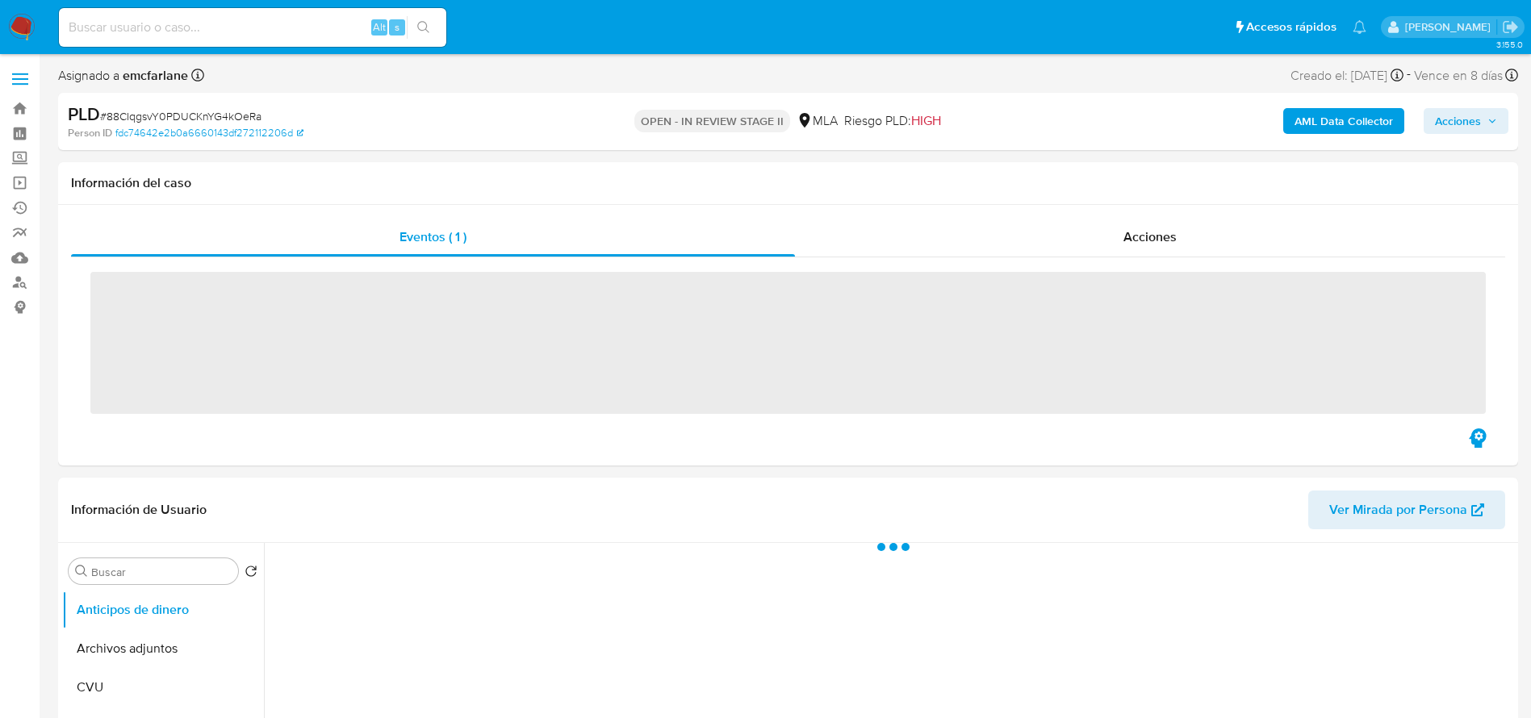
click at [1459, 110] on span "Acciones" at bounding box center [1458, 121] width 46 height 26
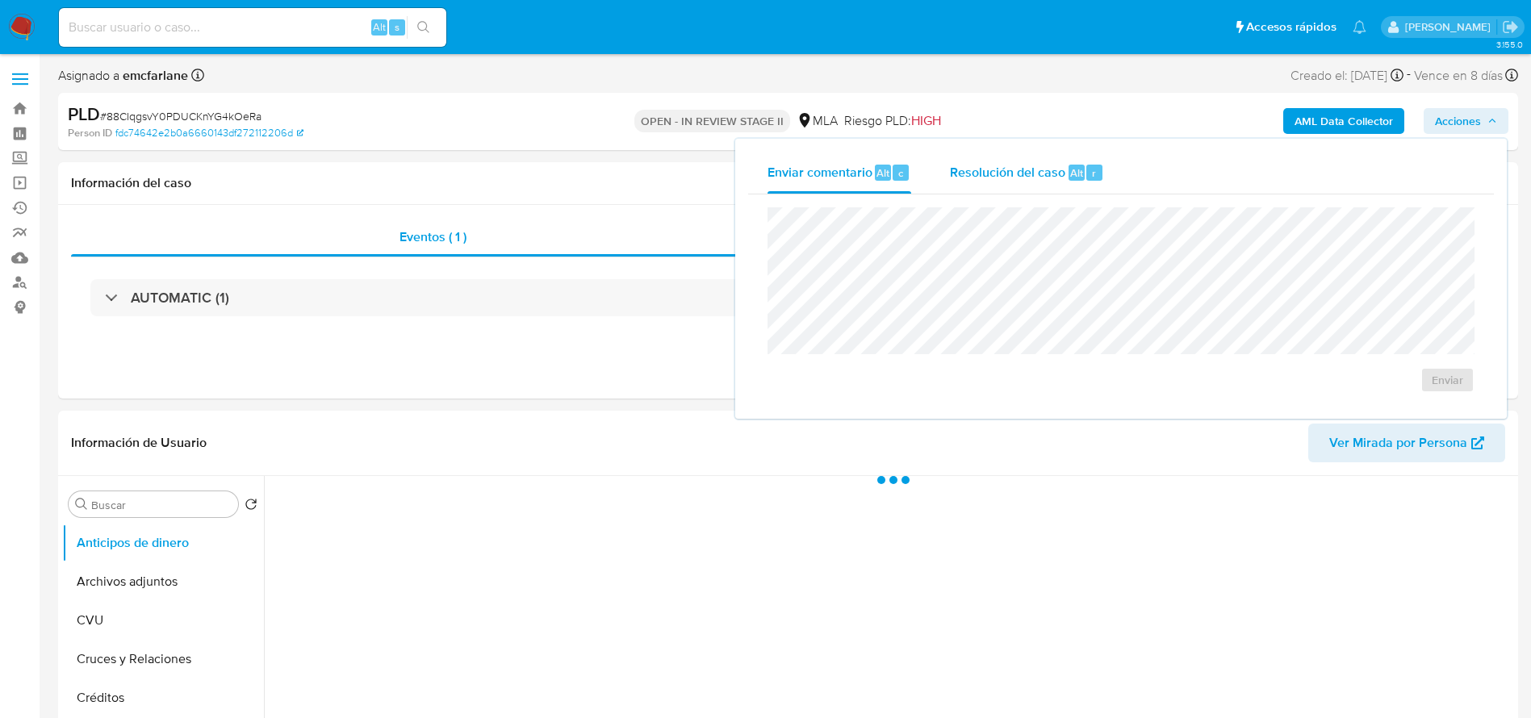
click at [1053, 180] on span "Resolución del caso" at bounding box center [1007, 172] width 115 height 19
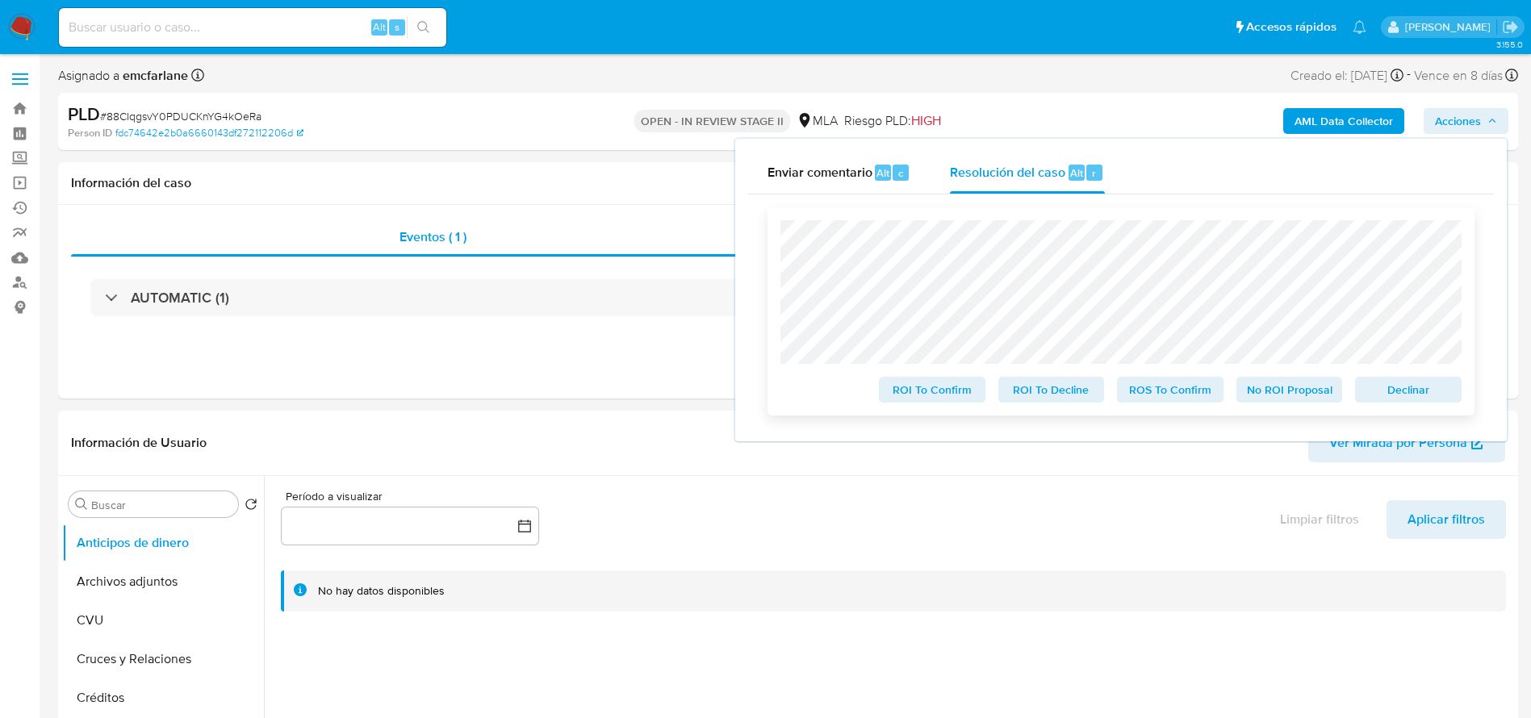
click at [1415, 397] on span "Declinar" at bounding box center [1409, 390] width 84 height 23
select select "10"
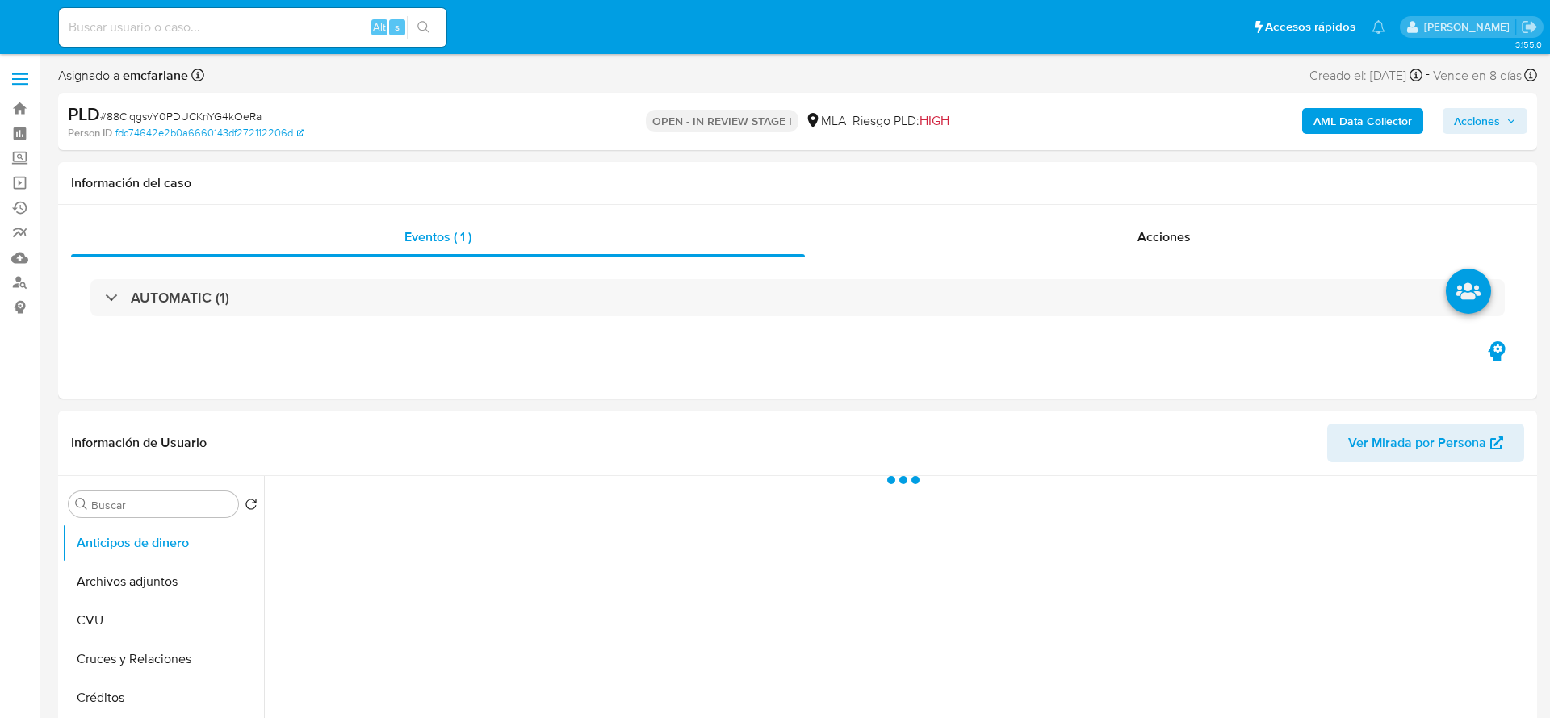
select select "10"
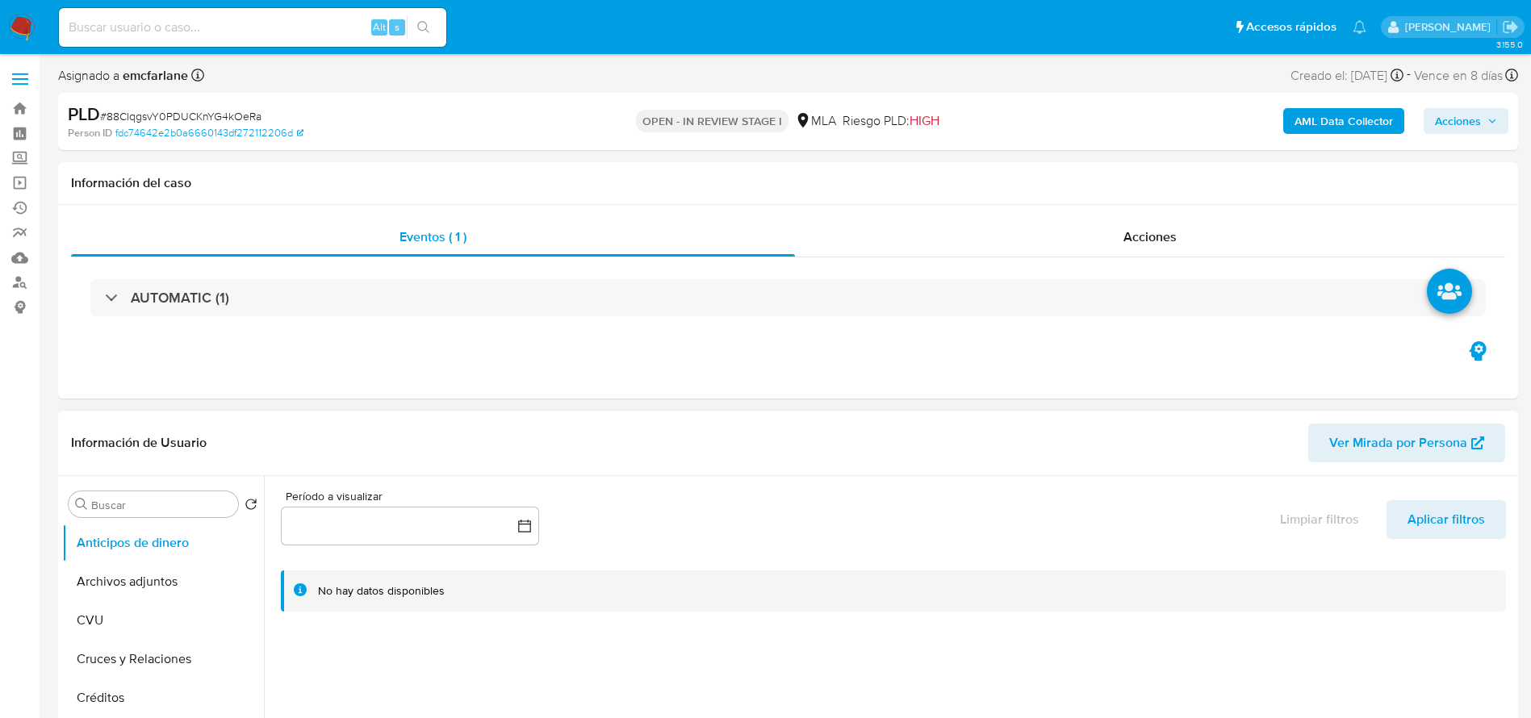
drag, startPoint x: 141, startPoint y: 584, endPoint x: 308, endPoint y: 516, distance: 180.6
click at [142, 584] on button "Archivos adjuntos" at bounding box center [163, 582] width 202 height 39
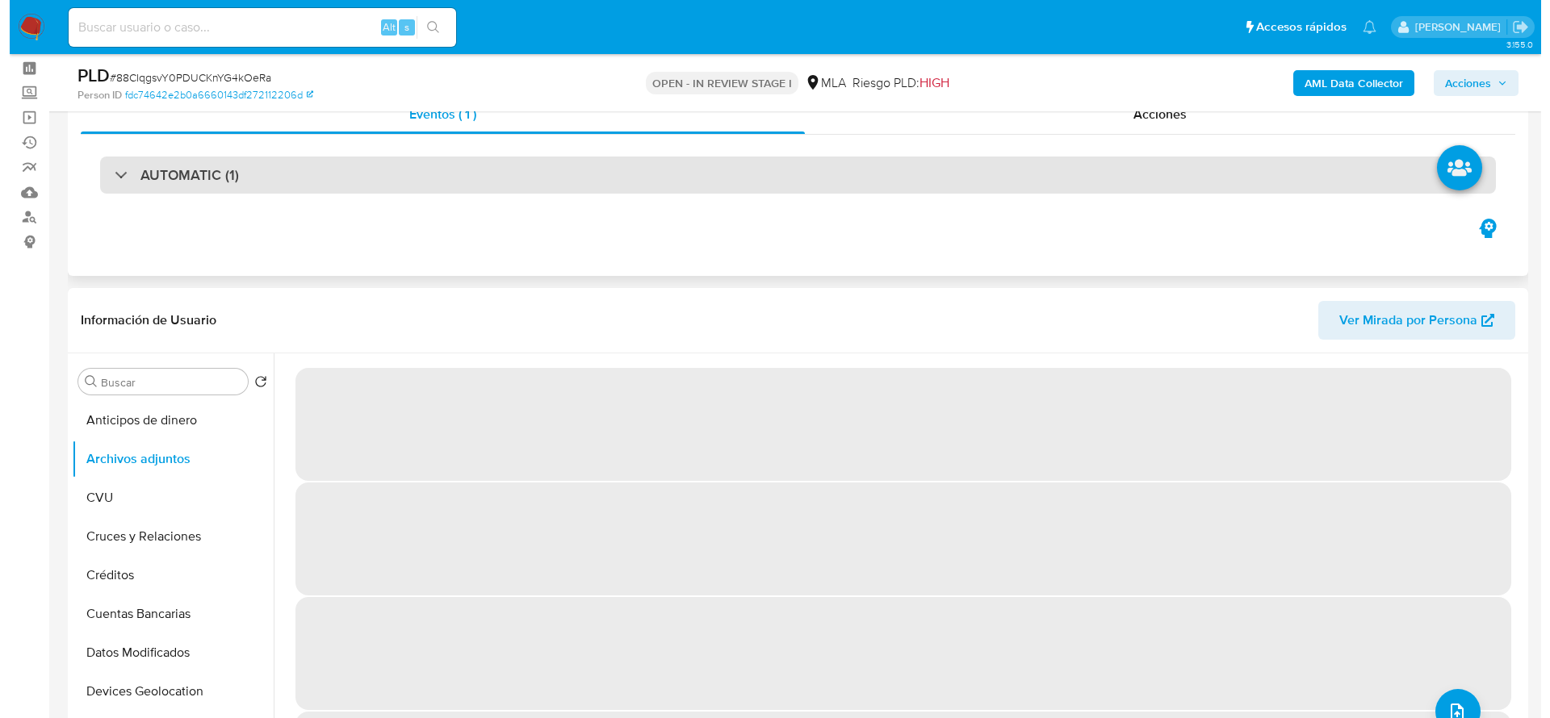
scroll to position [121, 0]
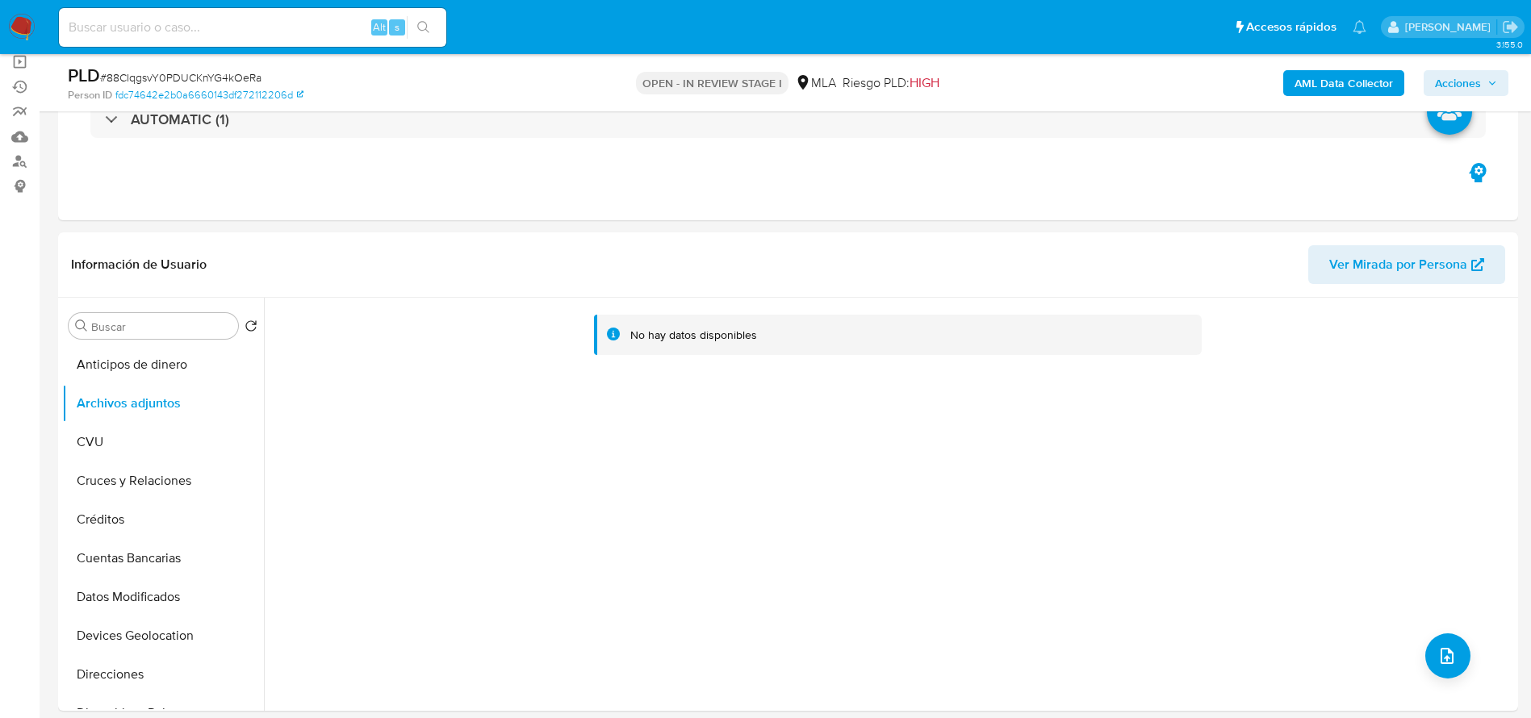
click at [1319, 79] on b "AML Data Collector" at bounding box center [1344, 83] width 98 height 26
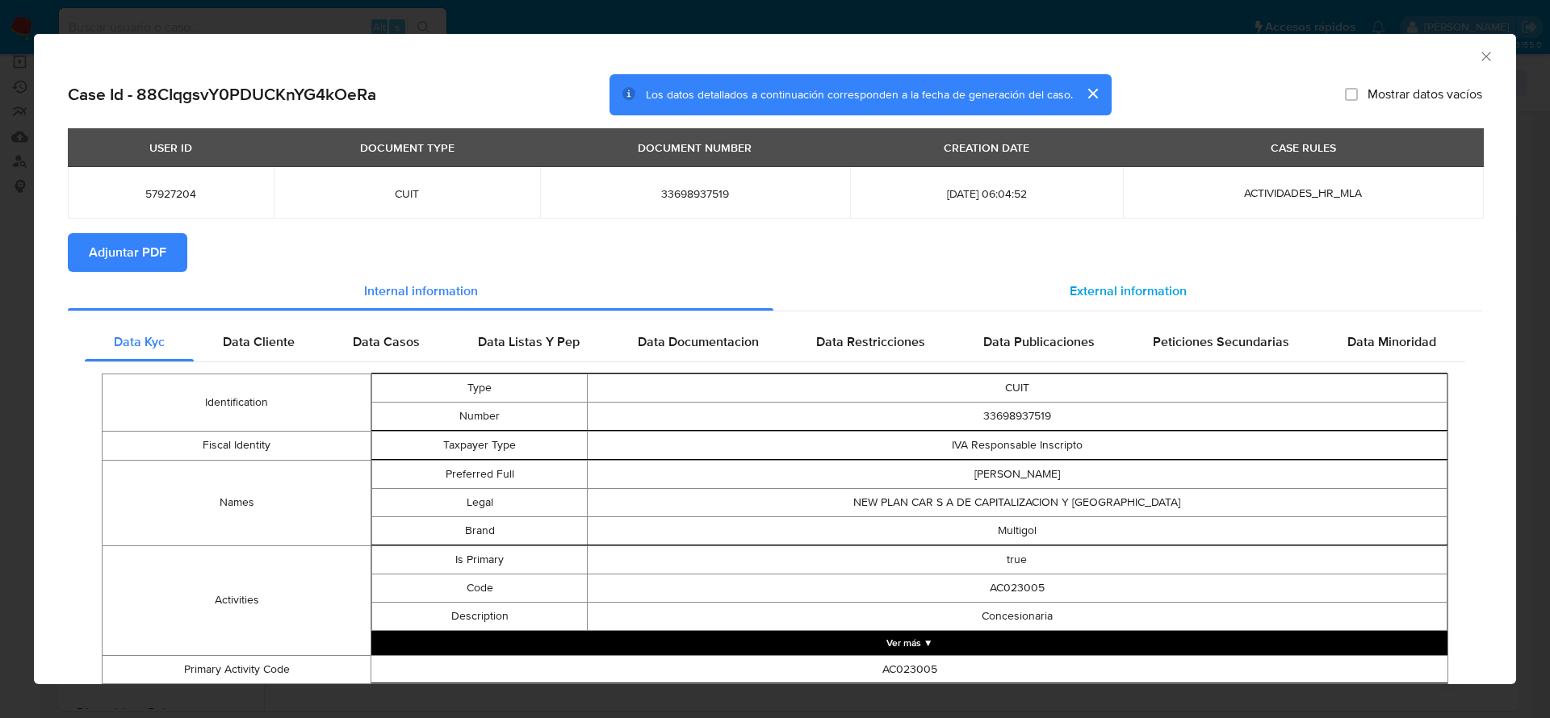
click at [1111, 302] on div "External information" at bounding box center [1127, 291] width 709 height 39
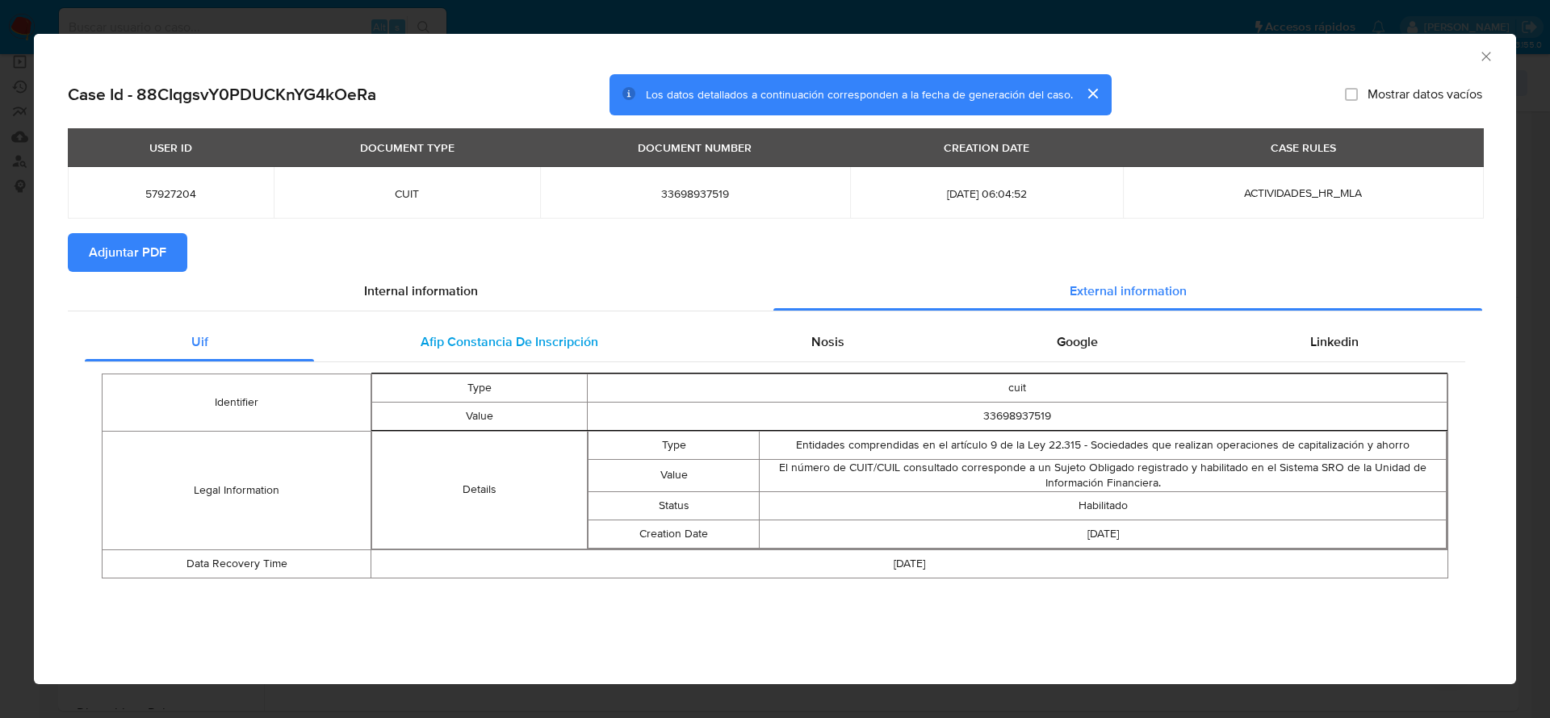
drag, startPoint x: 497, startPoint y: 346, endPoint x: 555, endPoint y: 354, distance: 58.7
click at [497, 347] on span "Afip Constancia De Inscripción" at bounding box center [510, 342] width 178 height 19
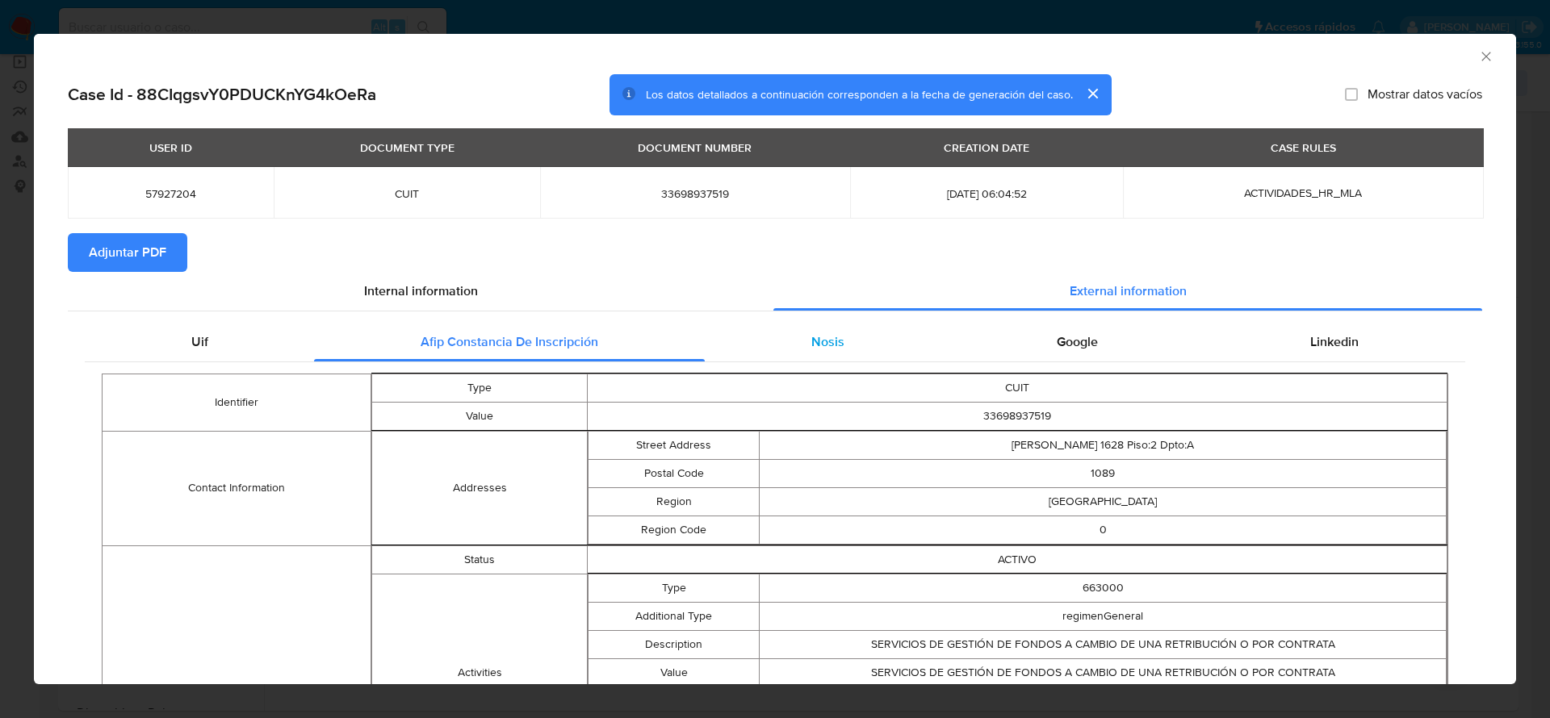
click at [824, 349] on span "Nosis" at bounding box center [827, 342] width 33 height 19
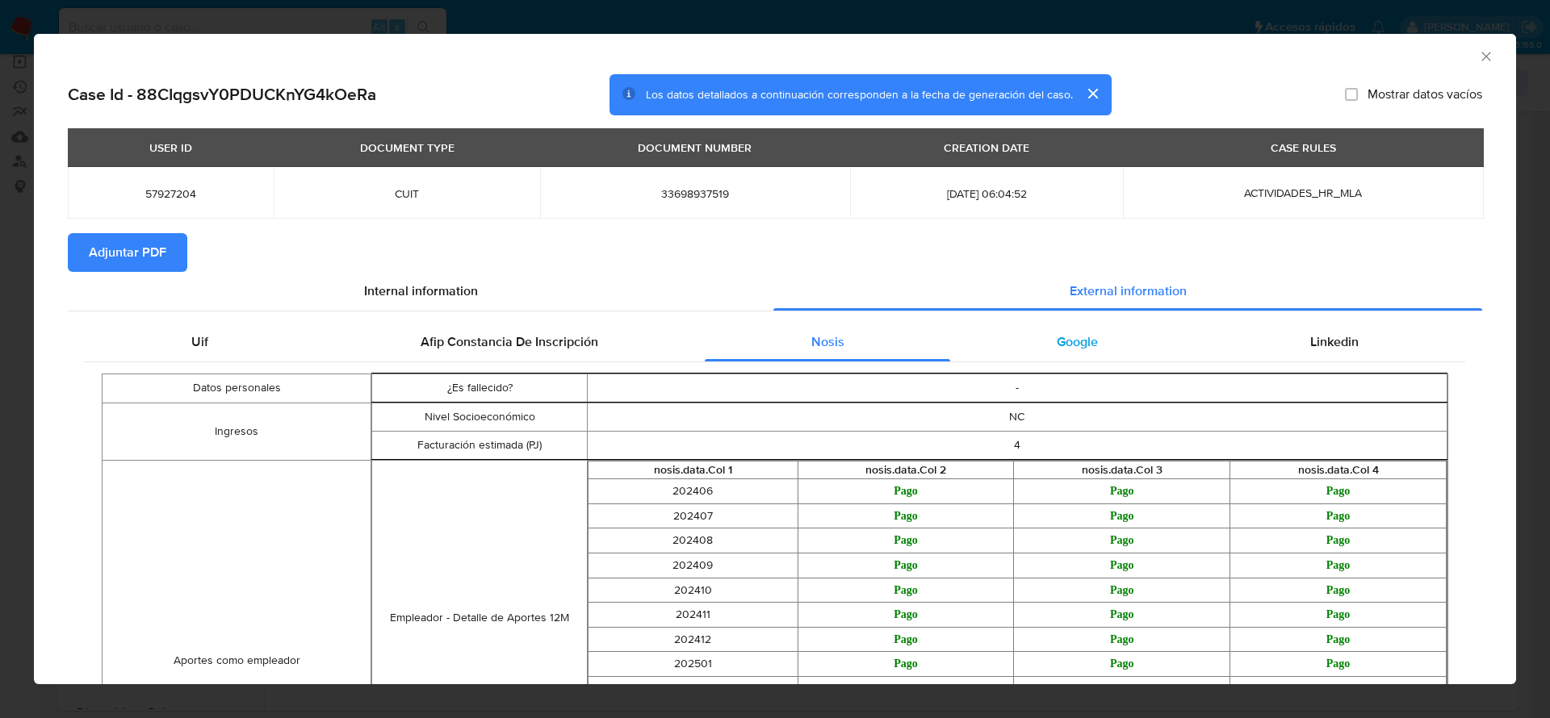
click at [1080, 344] on span "Google" at bounding box center [1077, 342] width 41 height 19
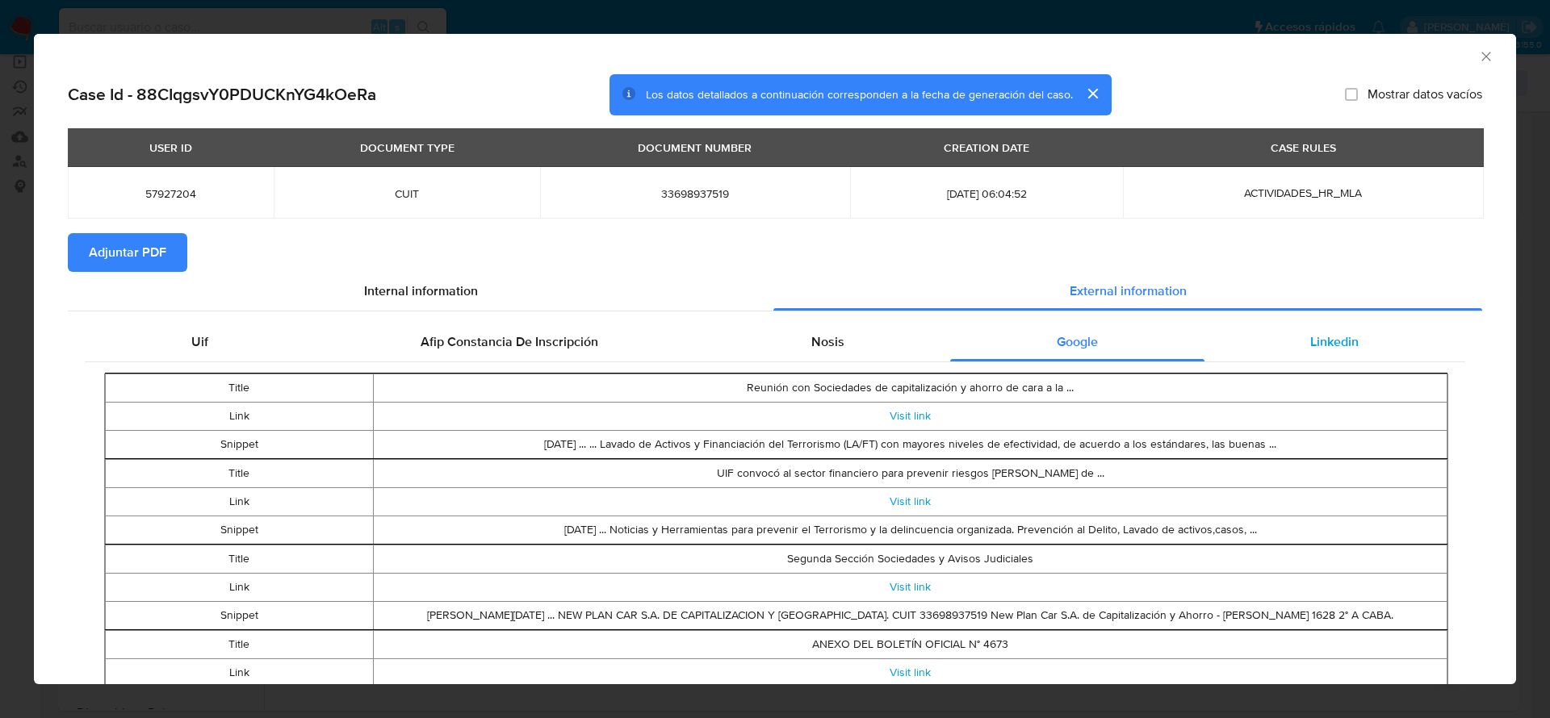
click at [1312, 345] on span "Linkedin" at bounding box center [1334, 342] width 48 height 19
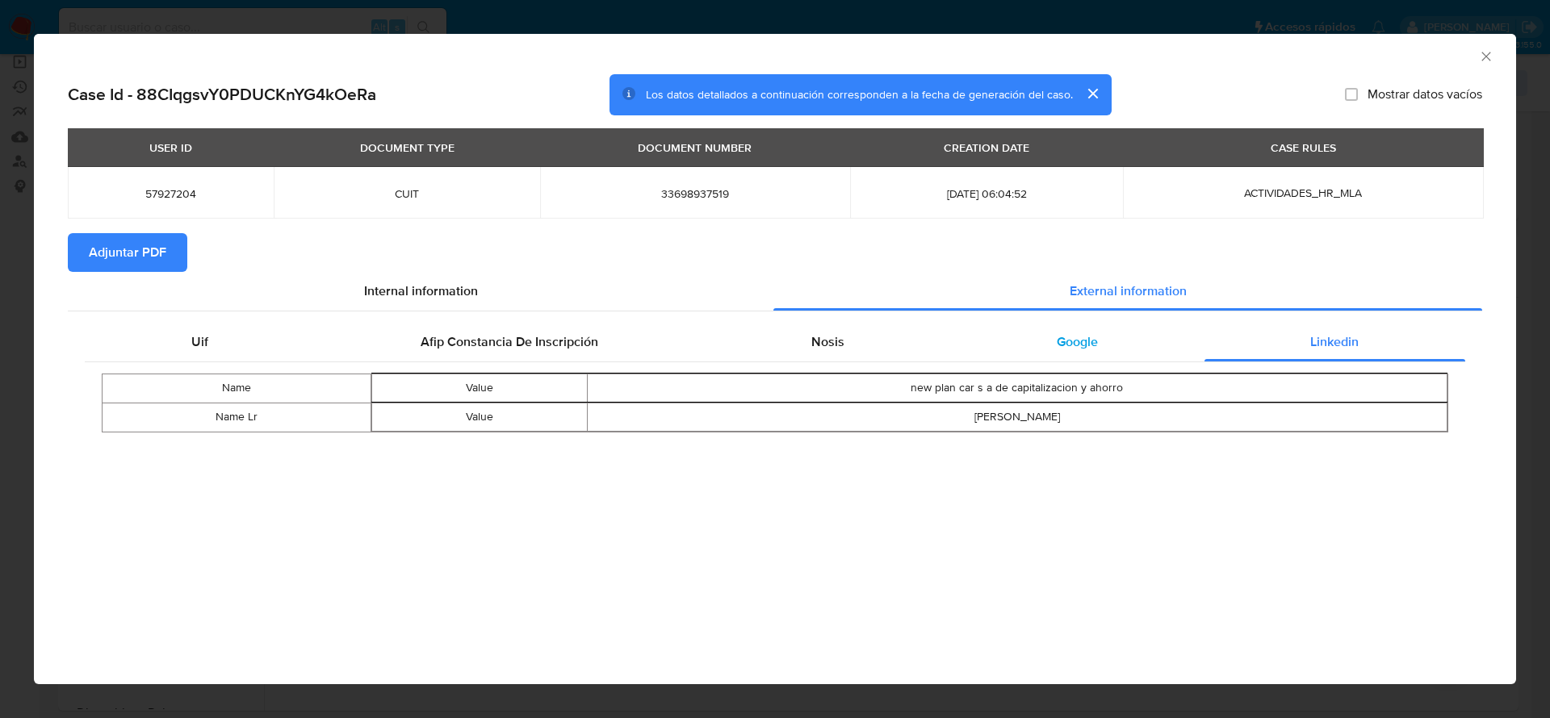
click at [1072, 352] on div "Google" at bounding box center [1076, 342] width 253 height 39
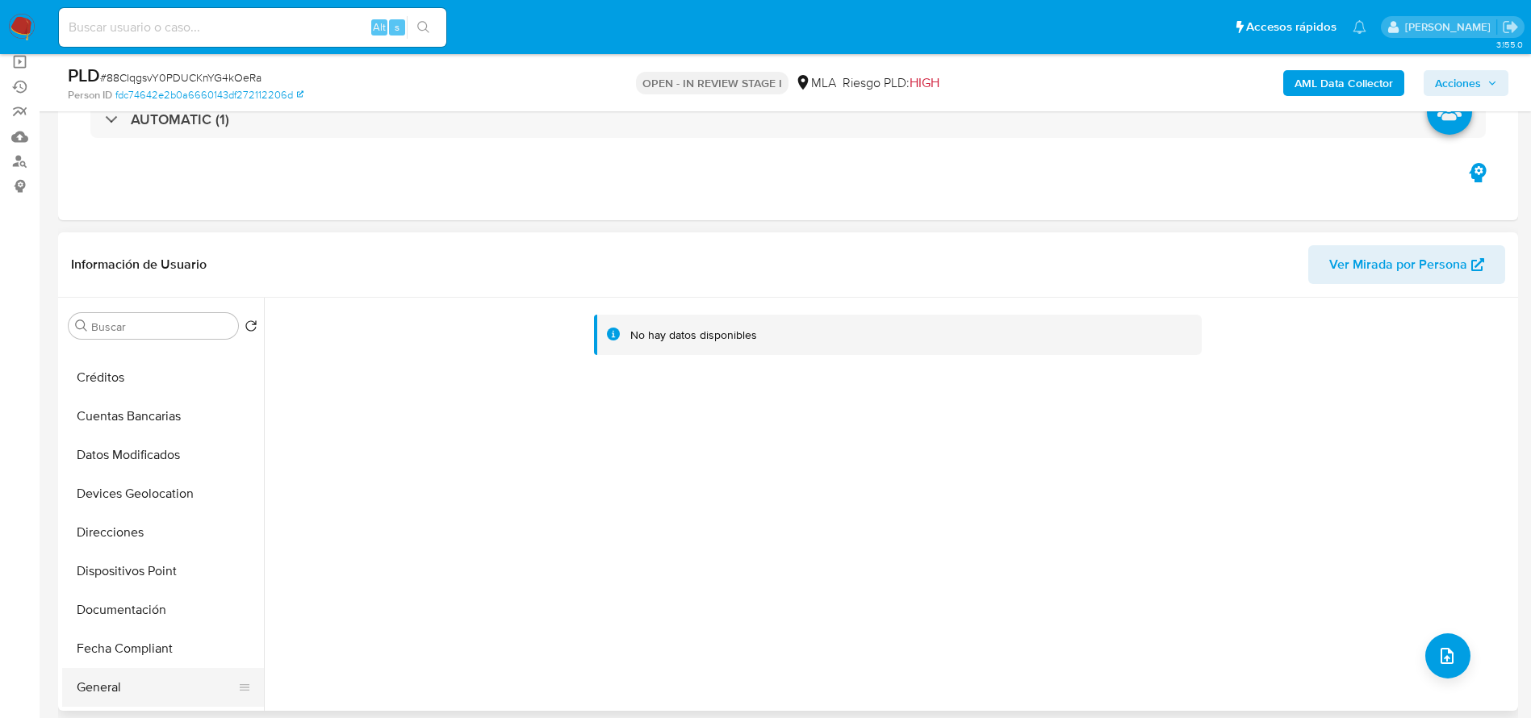
scroll to position [242, 0]
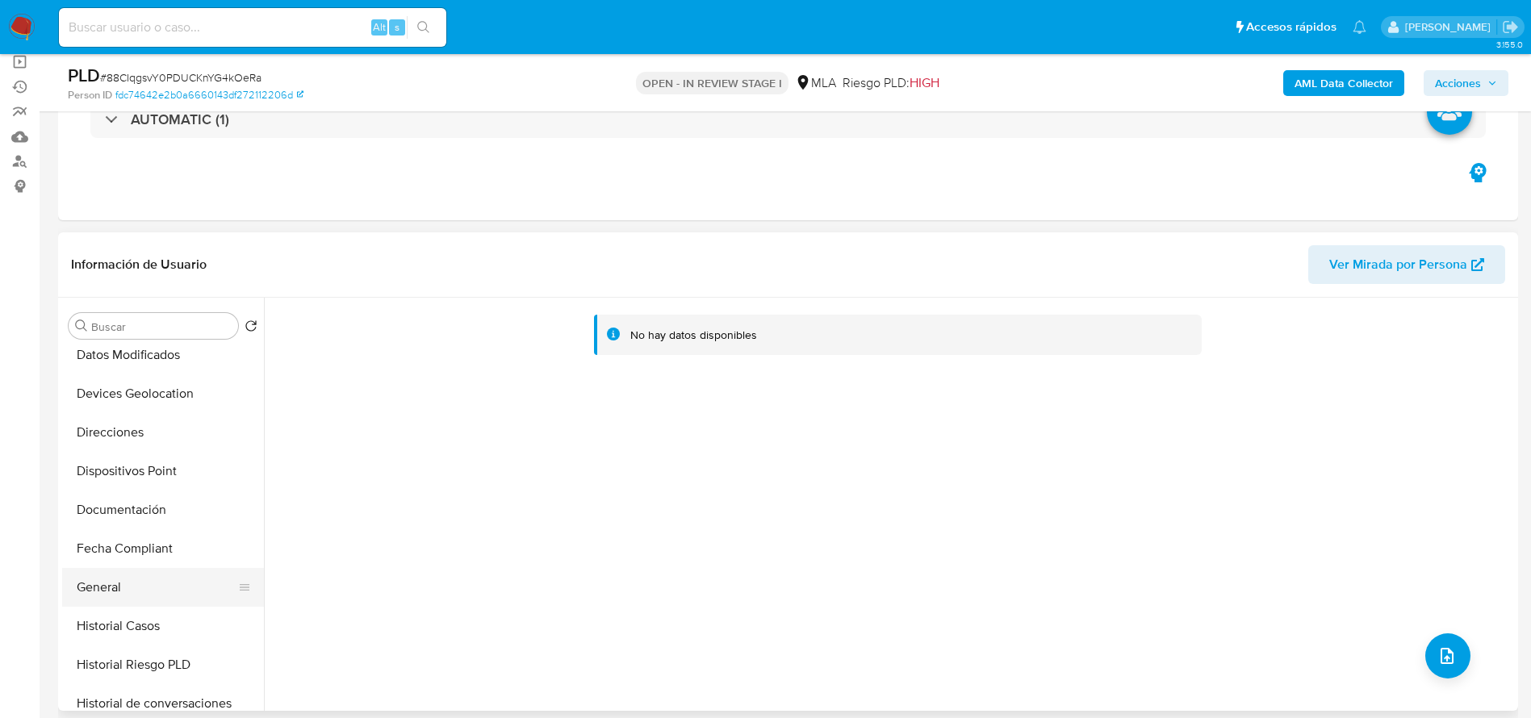
click at [99, 597] on button "General" at bounding box center [156, 587] width 189 height 39
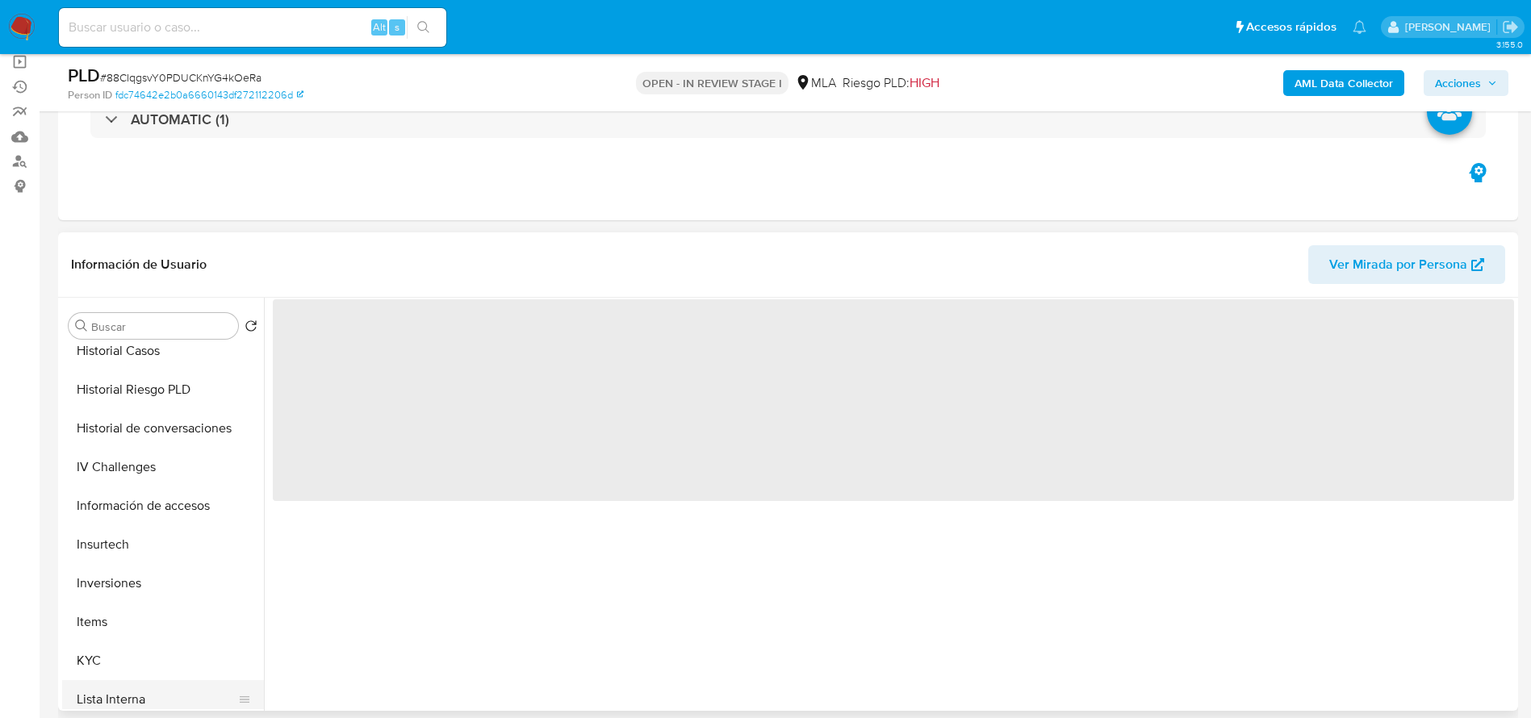
scroll to position [605, 0]
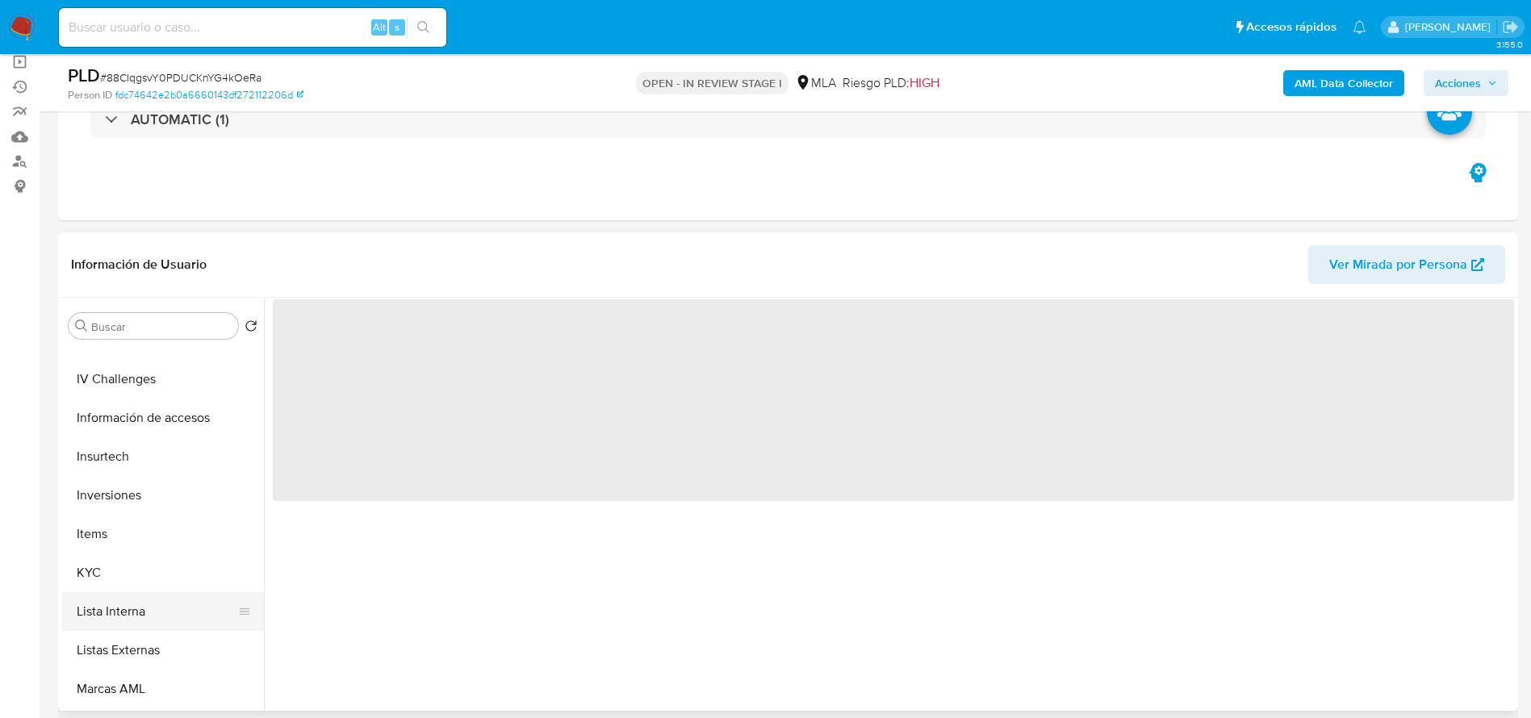
click at [100, 593] on button "Lista Interna" at bounding box center [156, 611] width 189 height 39
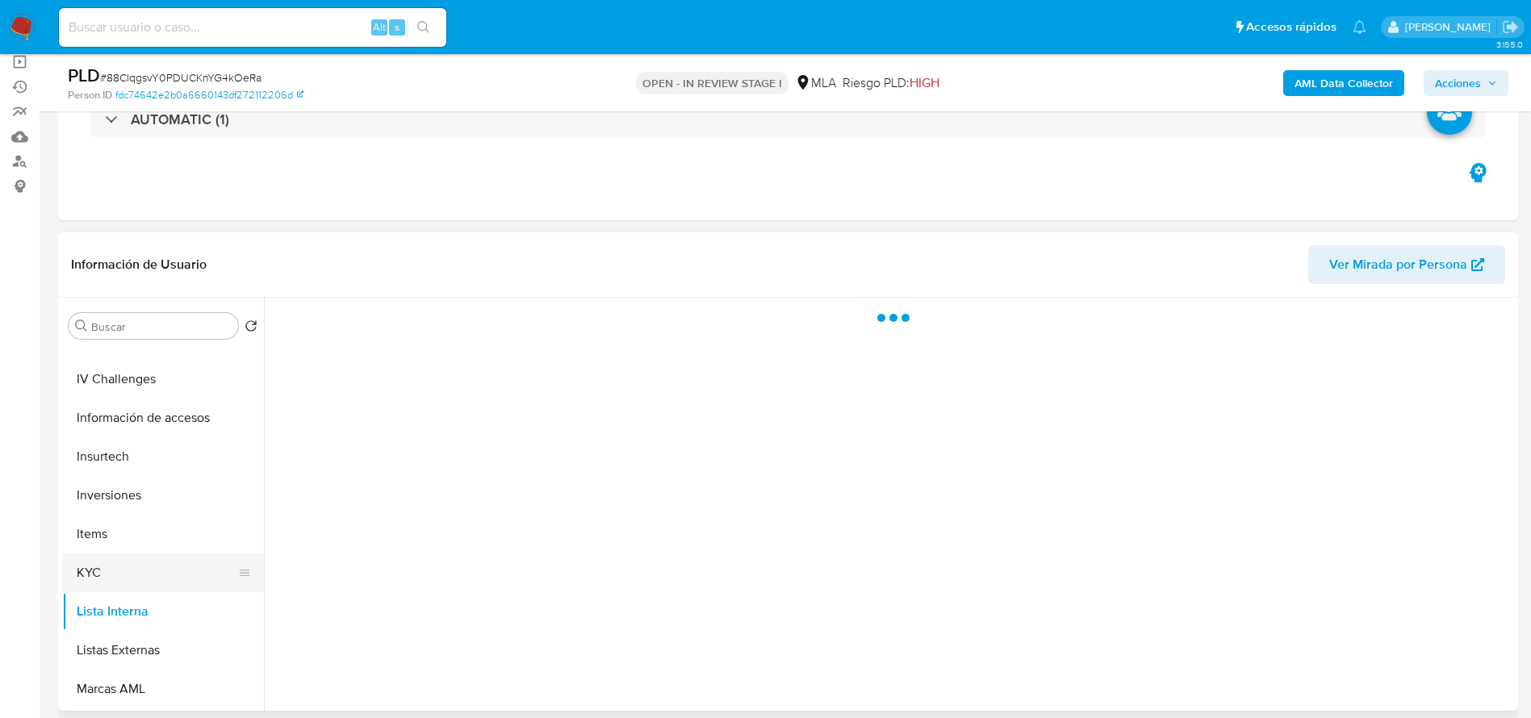
click at [98, 581] on button "KYC" at bounding box center [156, 573] width 189 height 39
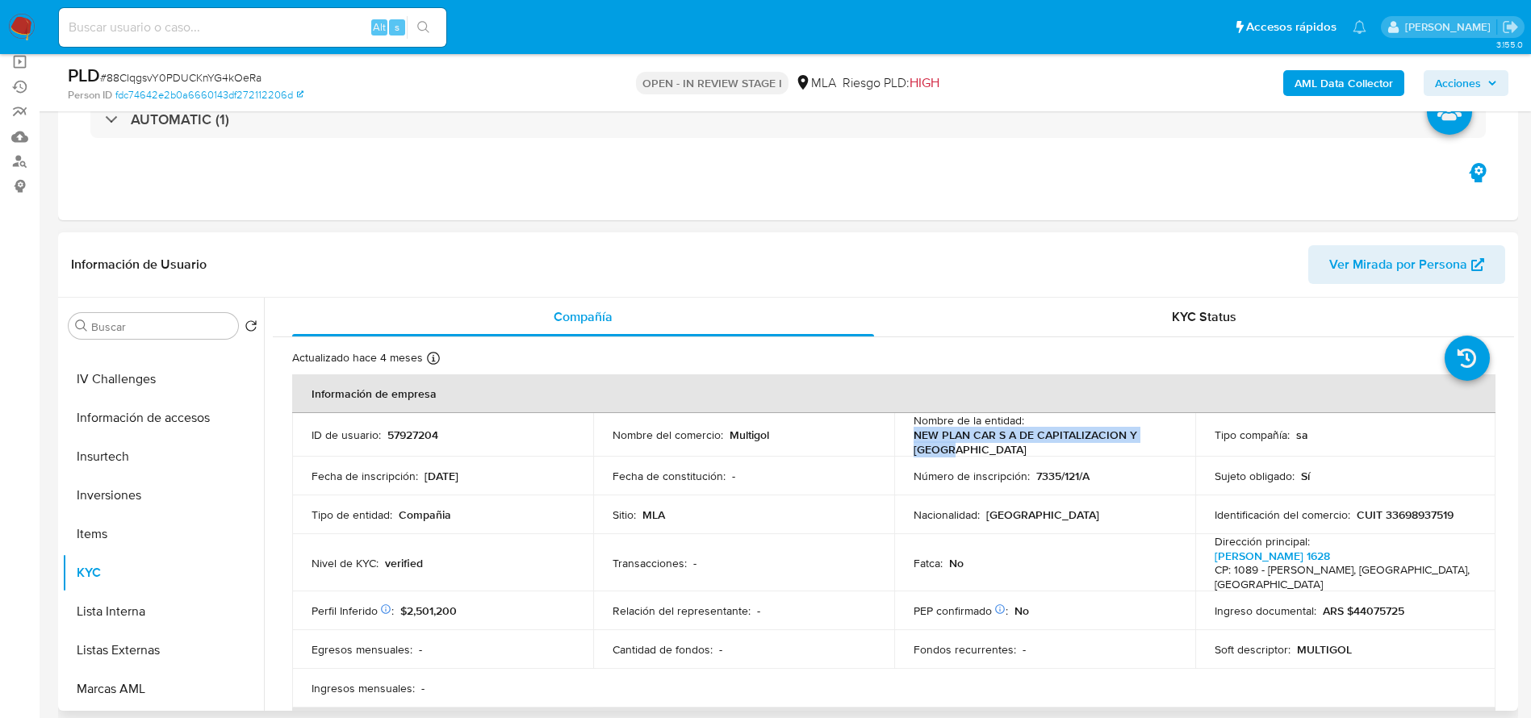
drag, startPoint x: 989, startPoint y: 446, endPoint x: 912, endPoint y: 440, distance: 77.0
click at [914, 440] on p "NEW PLAN CAR S A DE CAPITALIZACION Y AHORRO" at bounding box center [1042, 442] width 256 height 29
copy p "NEW PLAN CAR S A DE CAPITALIZACION Y AHORRO"
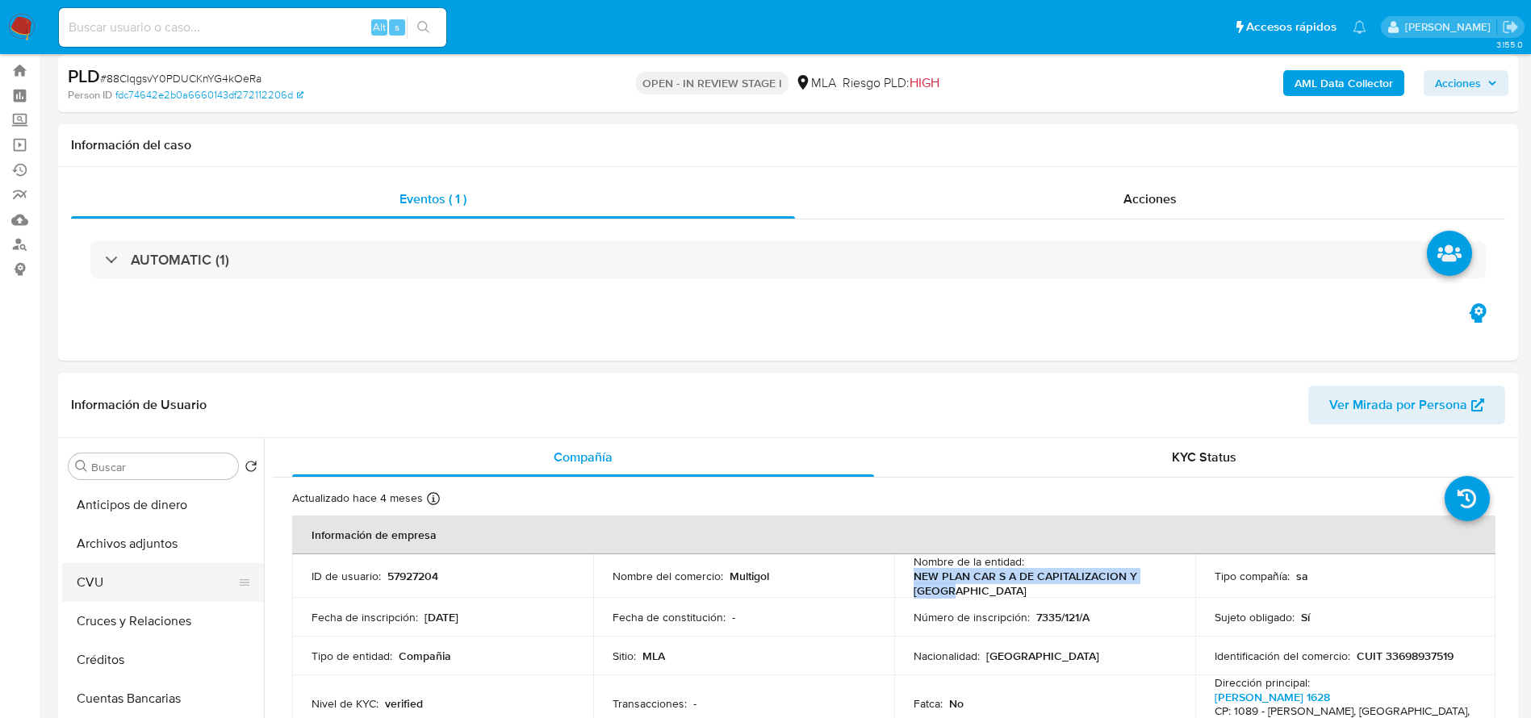
scroll to position [0, 0]
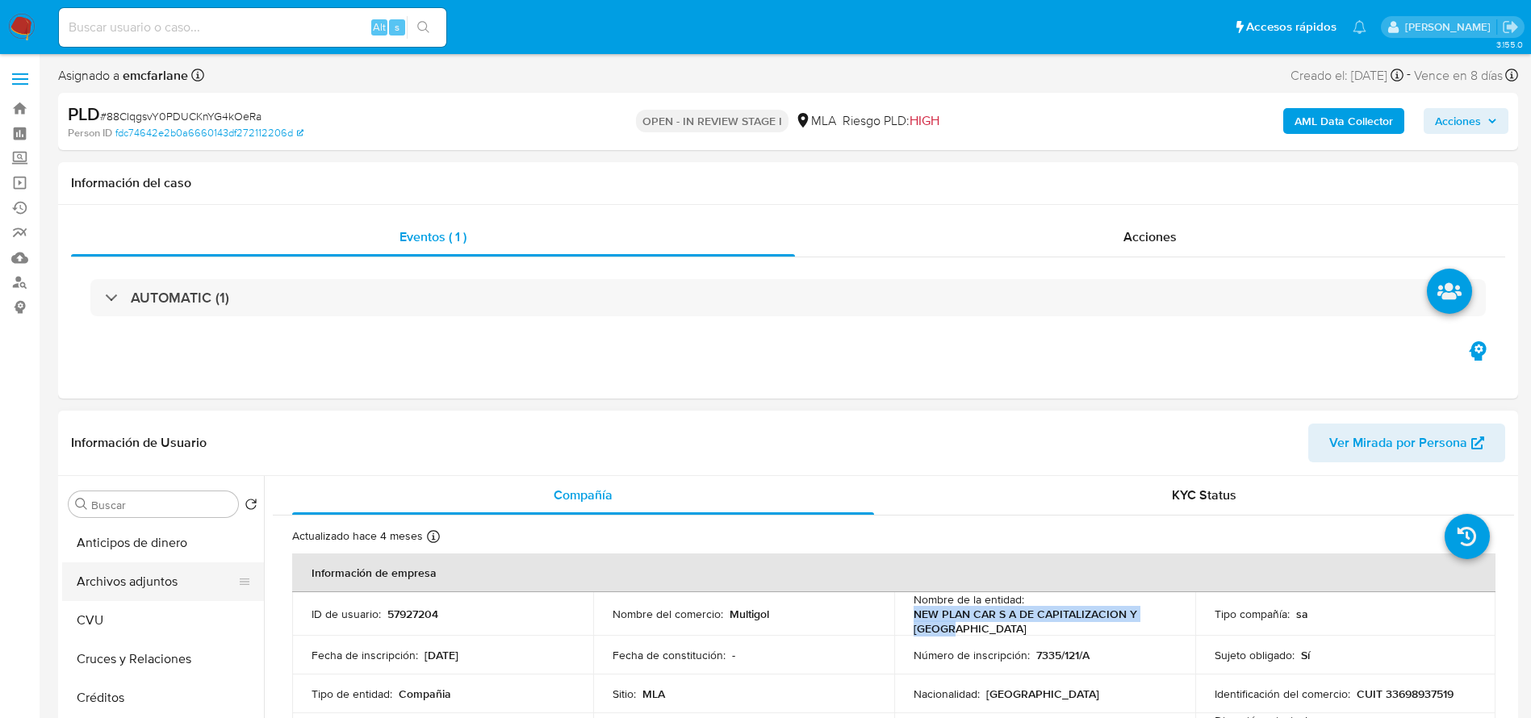
click at [155, 568] on button "Archivos adjuntos" at bounding box center [156, 582] width 189 height 39
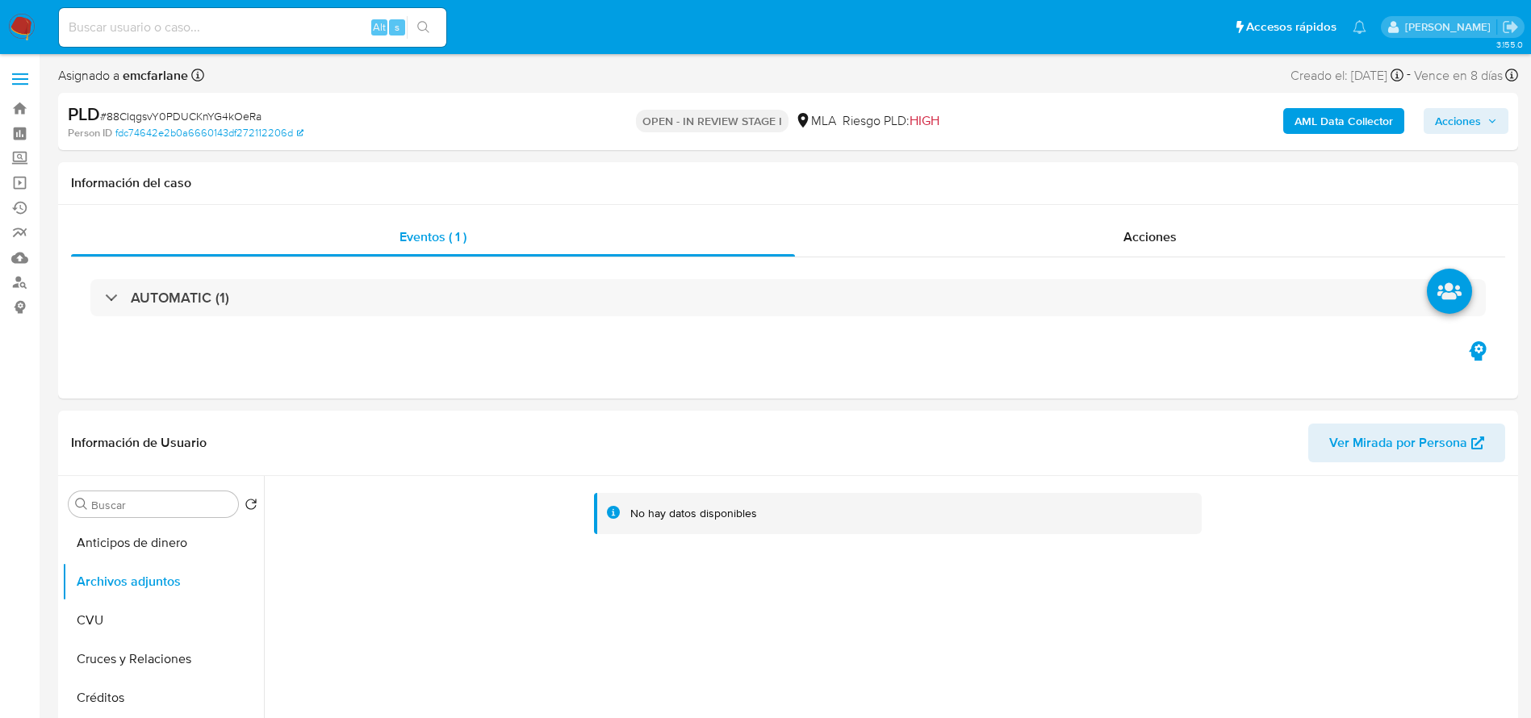
click at [1367, 116] on b "AML Data Collector" at bounding box center [1344, 121] width 98 height 26
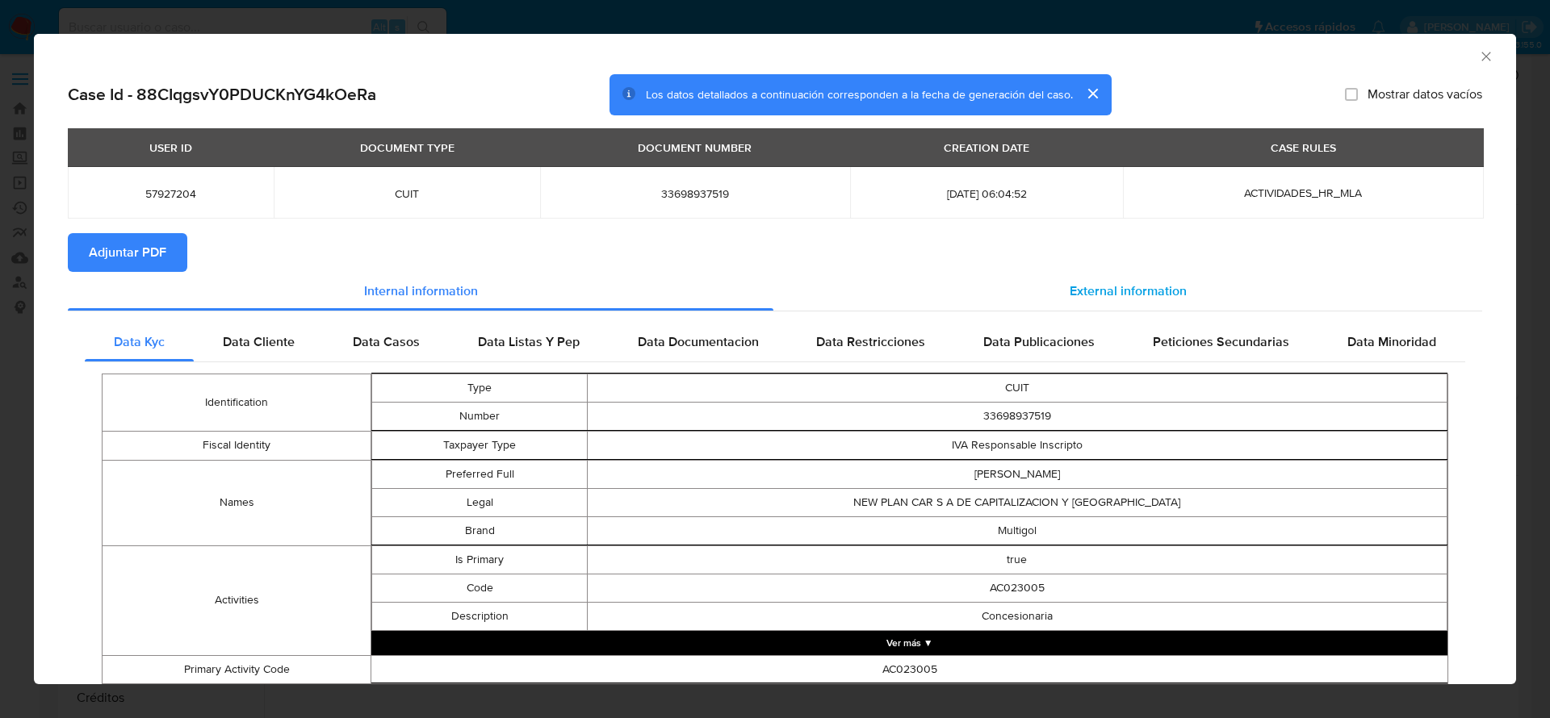
click at [1119, 290] on span "External information" at bounding box center [1127, 291] width 117 height 19
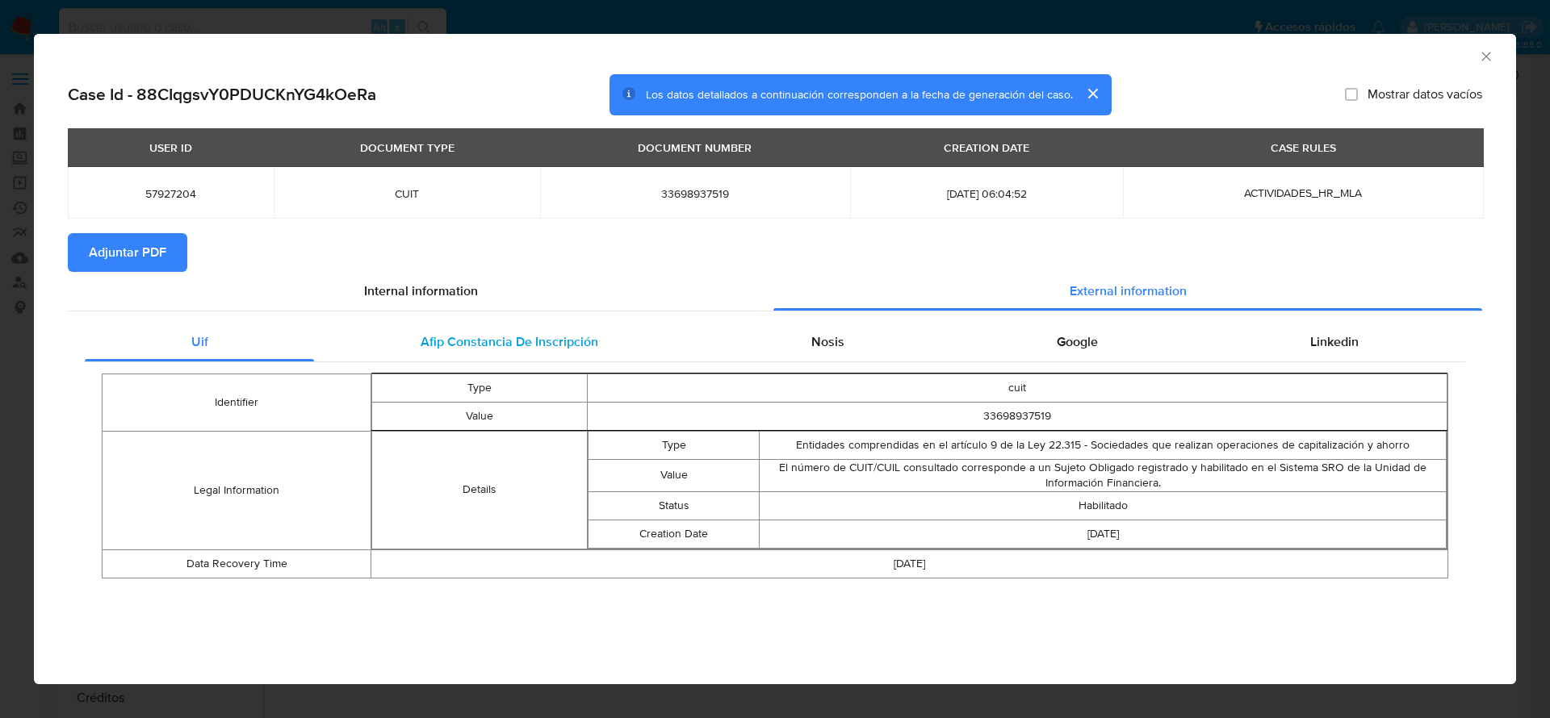
click at [482, 329] on div "Afip Constancia De Inscripción" at bounding box center [509, 342] width 390 height 39
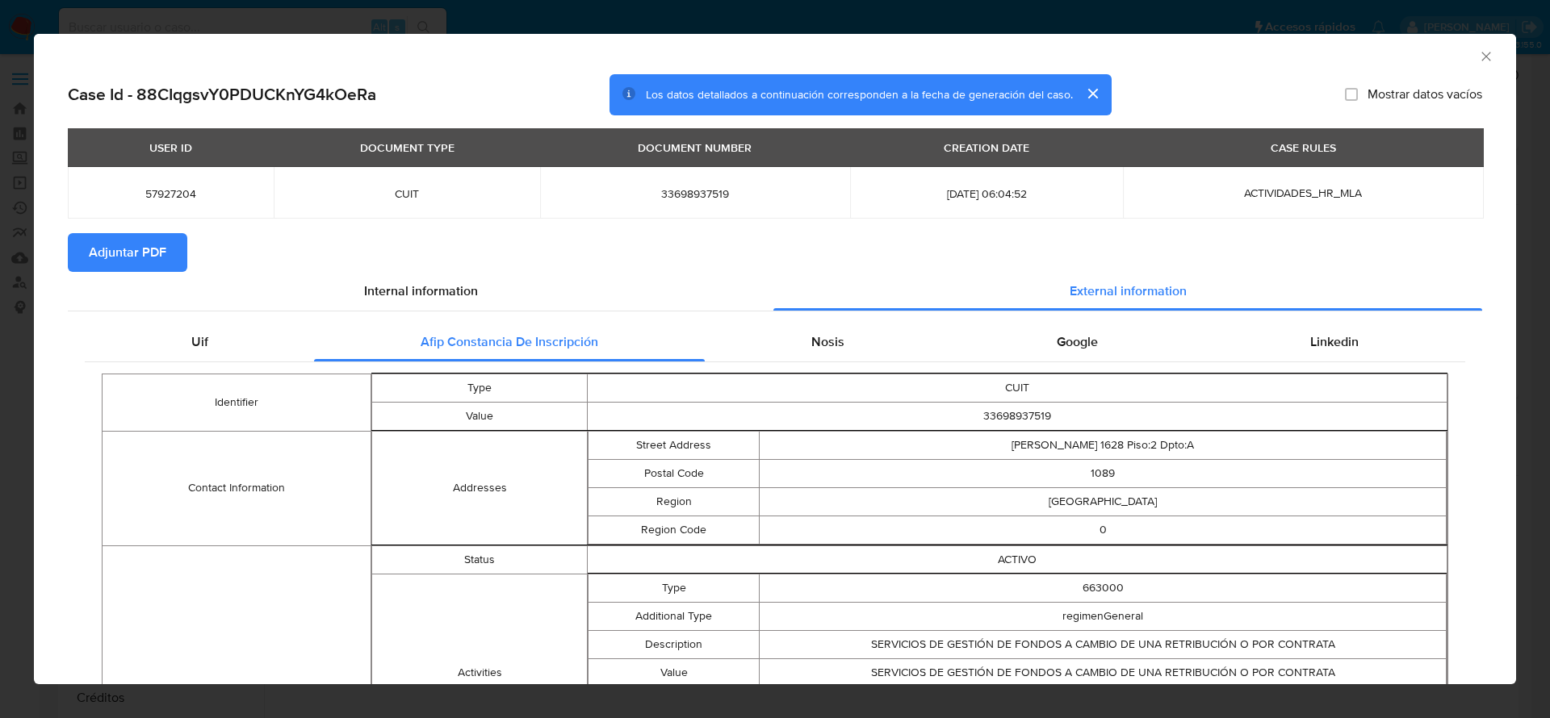
drag, startPoint x: 821, startPoint y: 335, endPoint x: 1124, endPoint y: 312, distance: 304.3
click at [822, 336] on span "Nosis" at bounding box center [827, 342] width 33 height 19
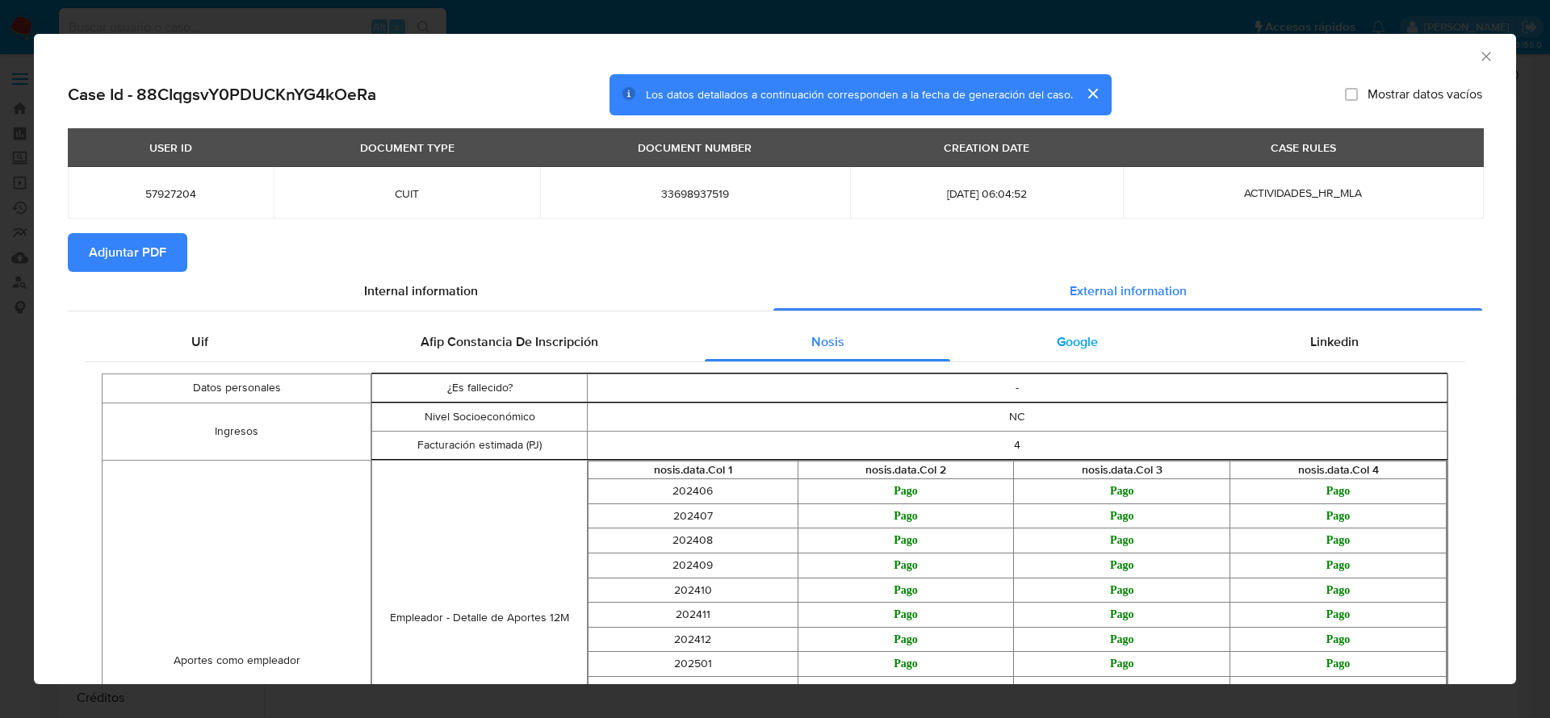
click at [1064, 337] on span "Google" at bounding box center [1077, 342] width 41 height 19
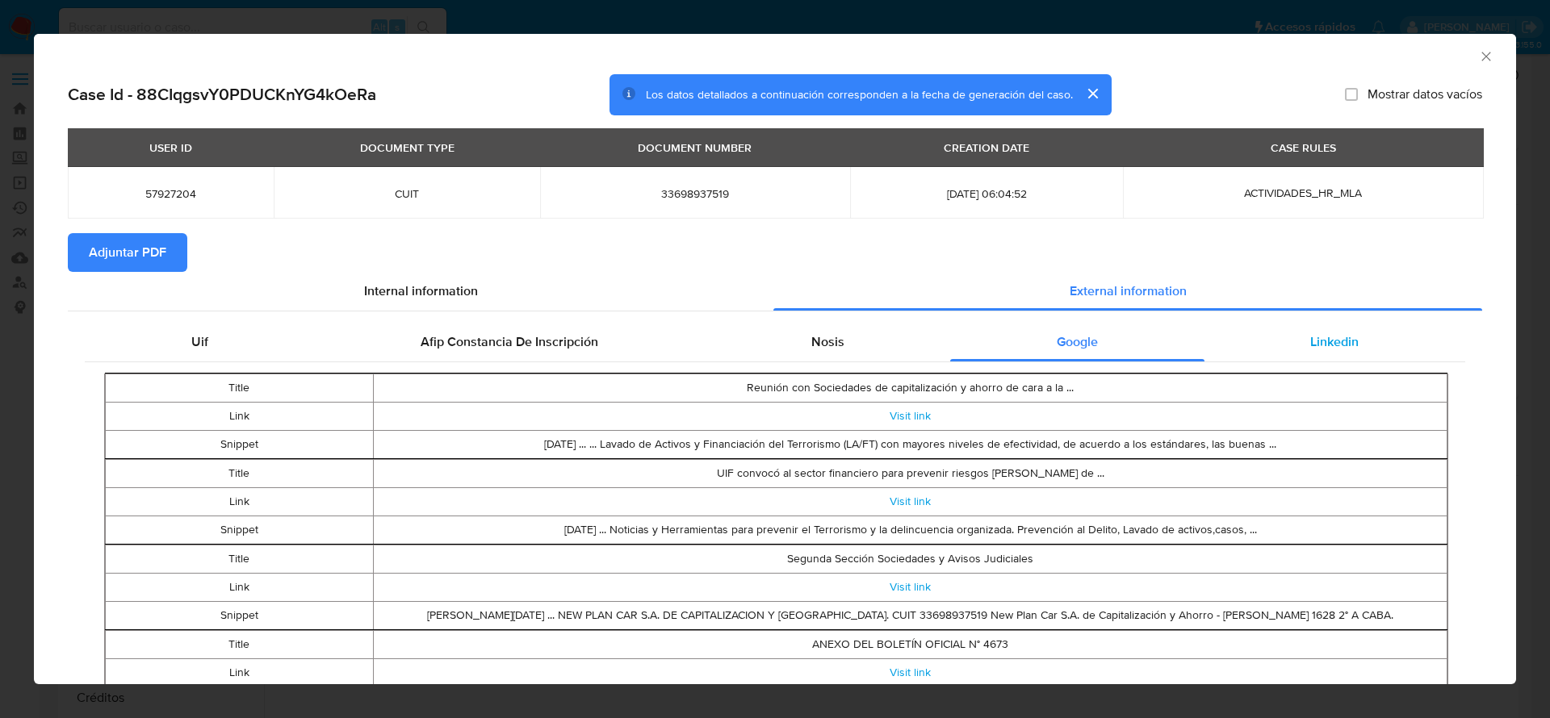
click at [1336, 333] on span "Linkedin" at bounding box center [1334, 342] width 48 height 19
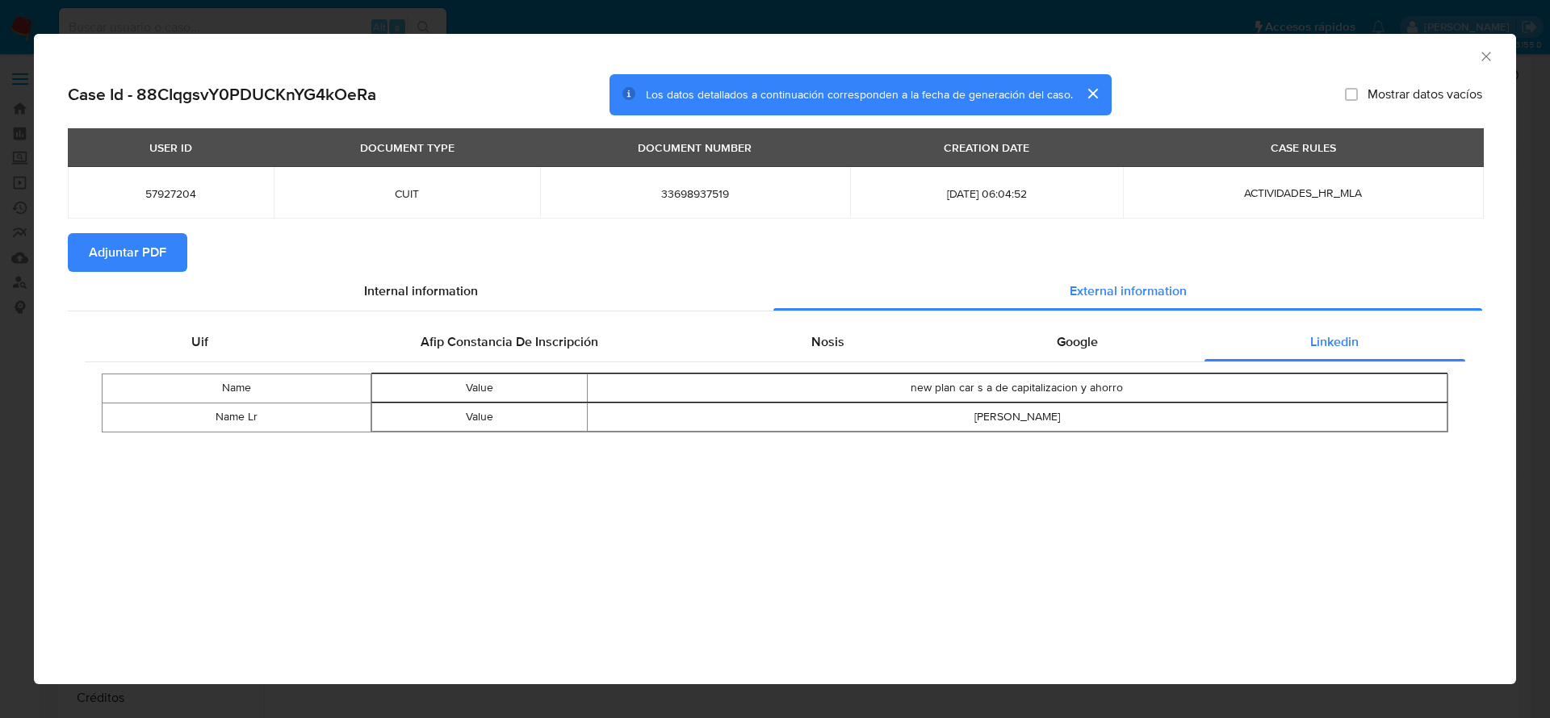
click at [107, 257] on span "Adjuntar PDF" at bounding box center [127, 253] width 77 height 36
click at [1484, 56] on icon "Cerrar ventana" at bounding box center [1486, 56] width 16 height 16
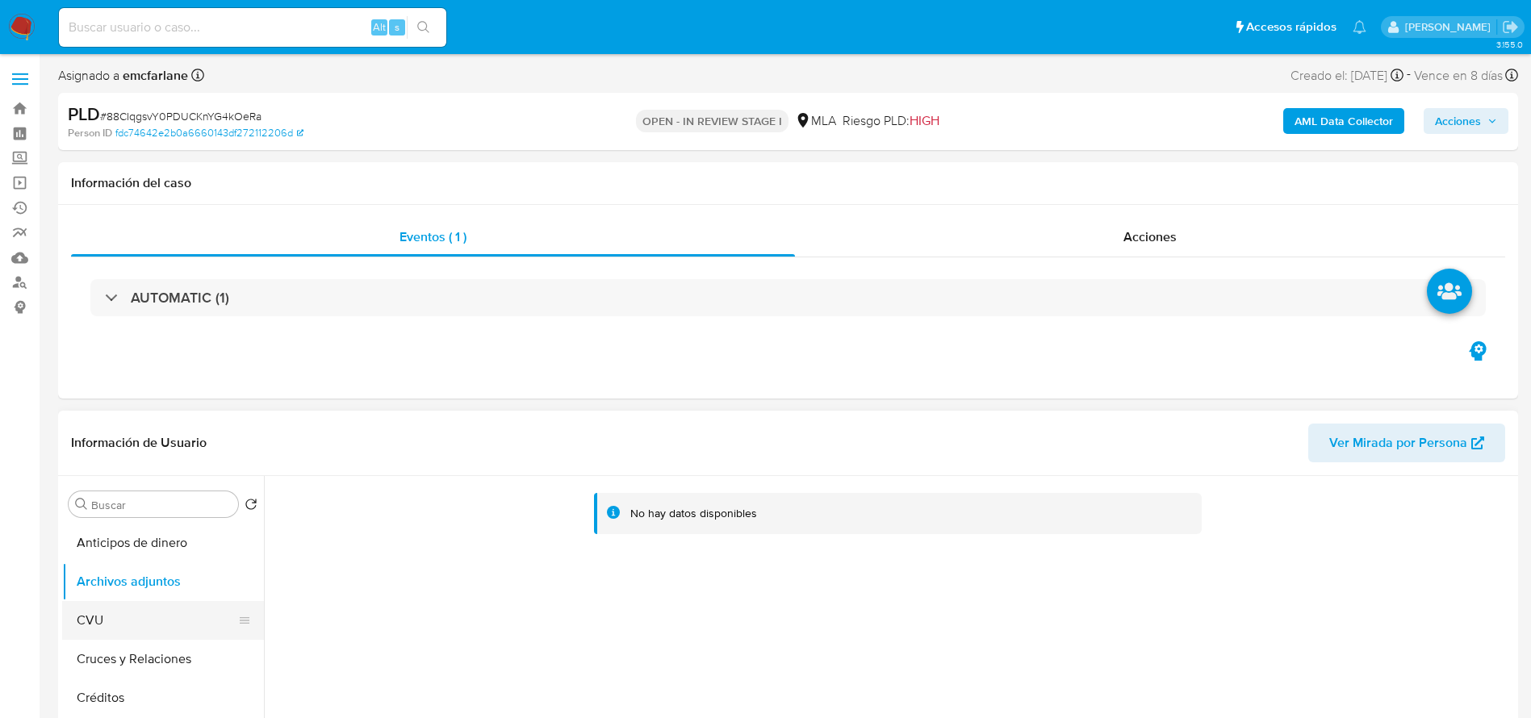
drag, startPoint x: 82, startPoint y: 613, endPoint x: 90, endPoint y: 592, distance: 22.5
click at [82, 612] on button "CVU" at bounding box center [156, 620] width 189 height 39
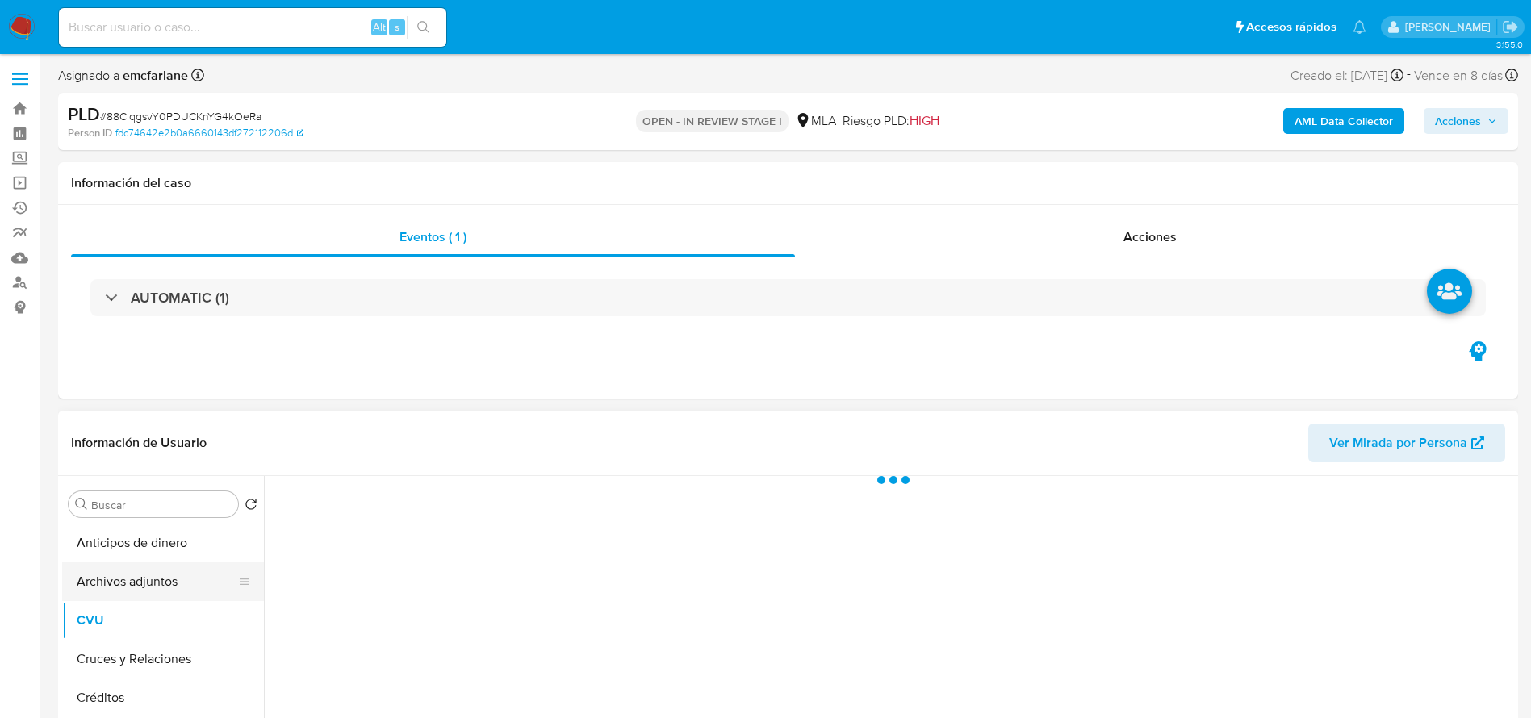
click at [94, 580] on button "Archivos adjuntos" at bounding box center [156, 582] width 189 height 39
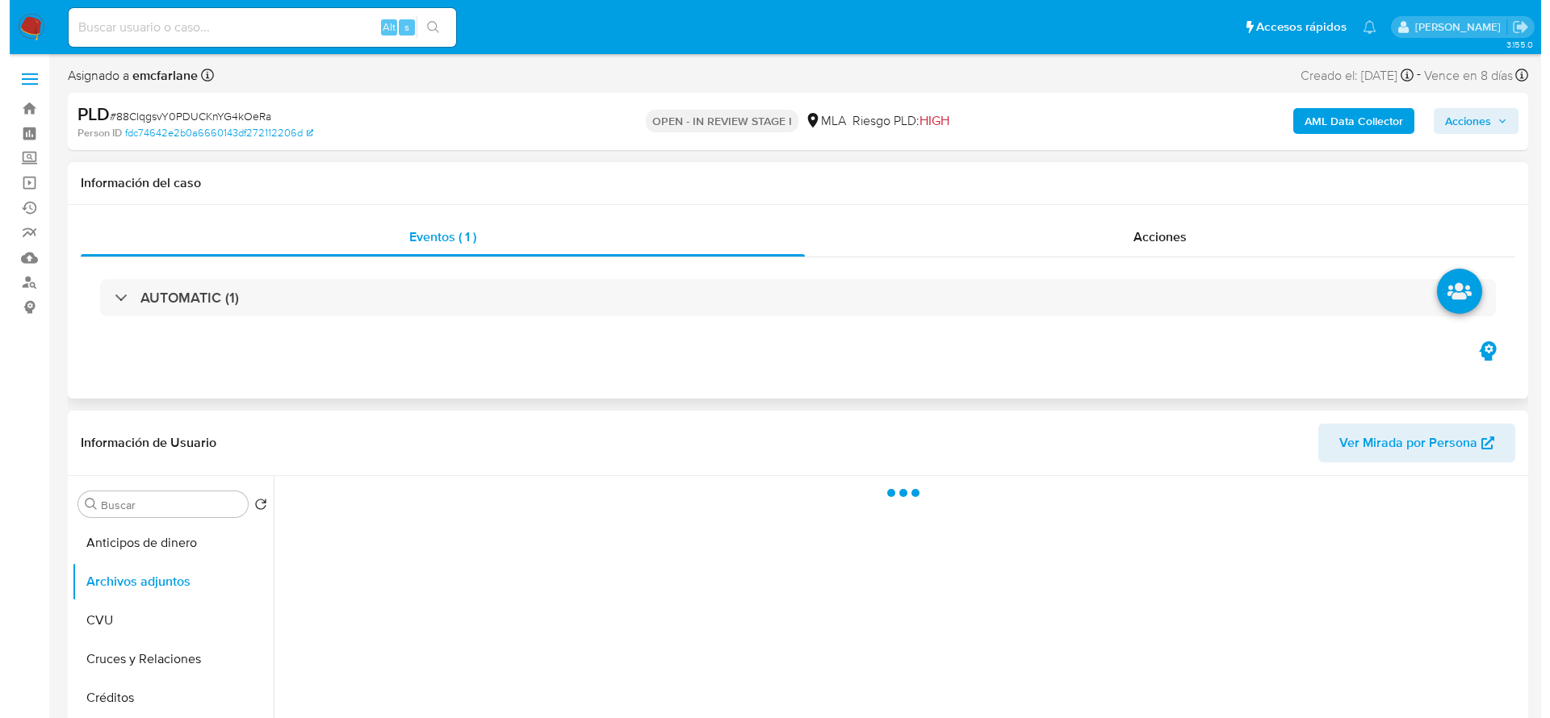
scroll to position [121, 0]
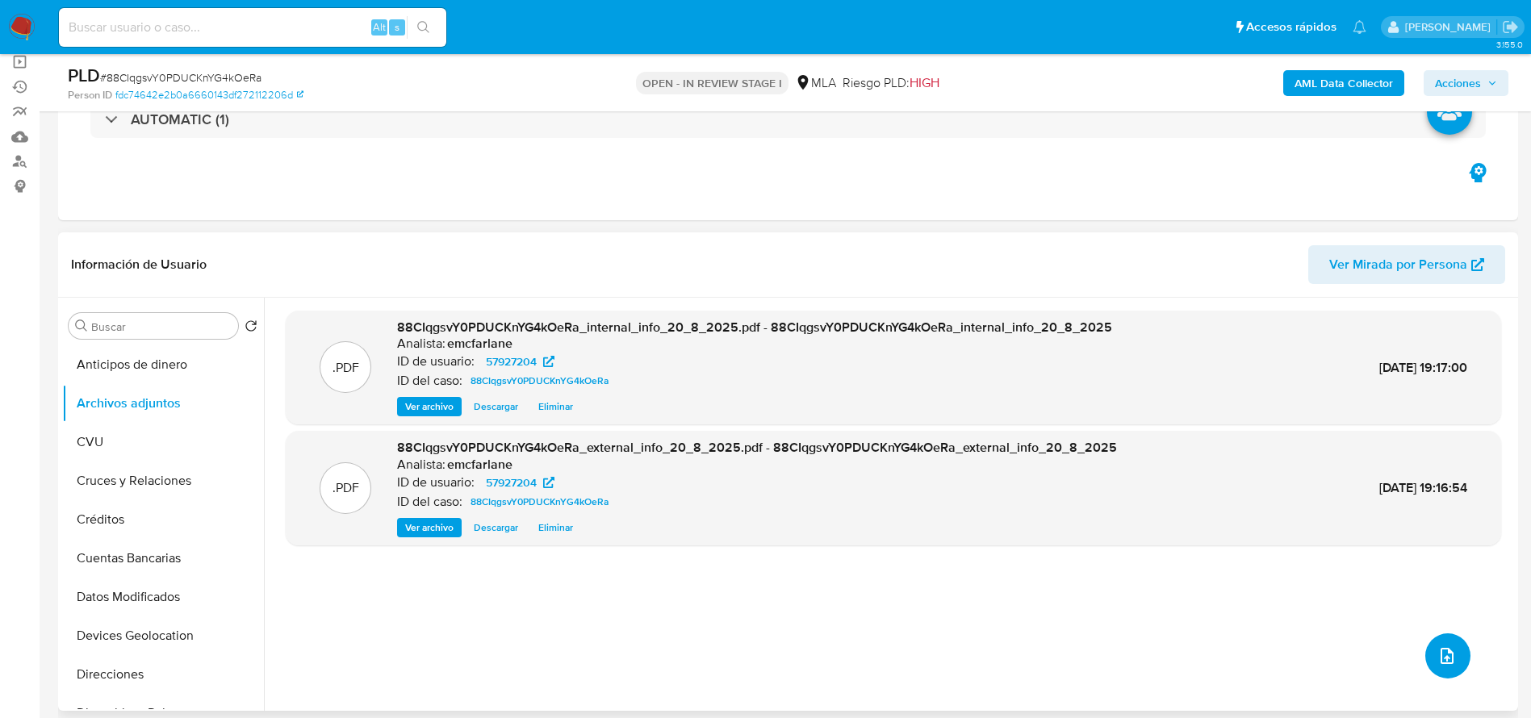
click at [1438, 649] on icon "upload-file" at bounding box center [1447, 656] width 19 height 19
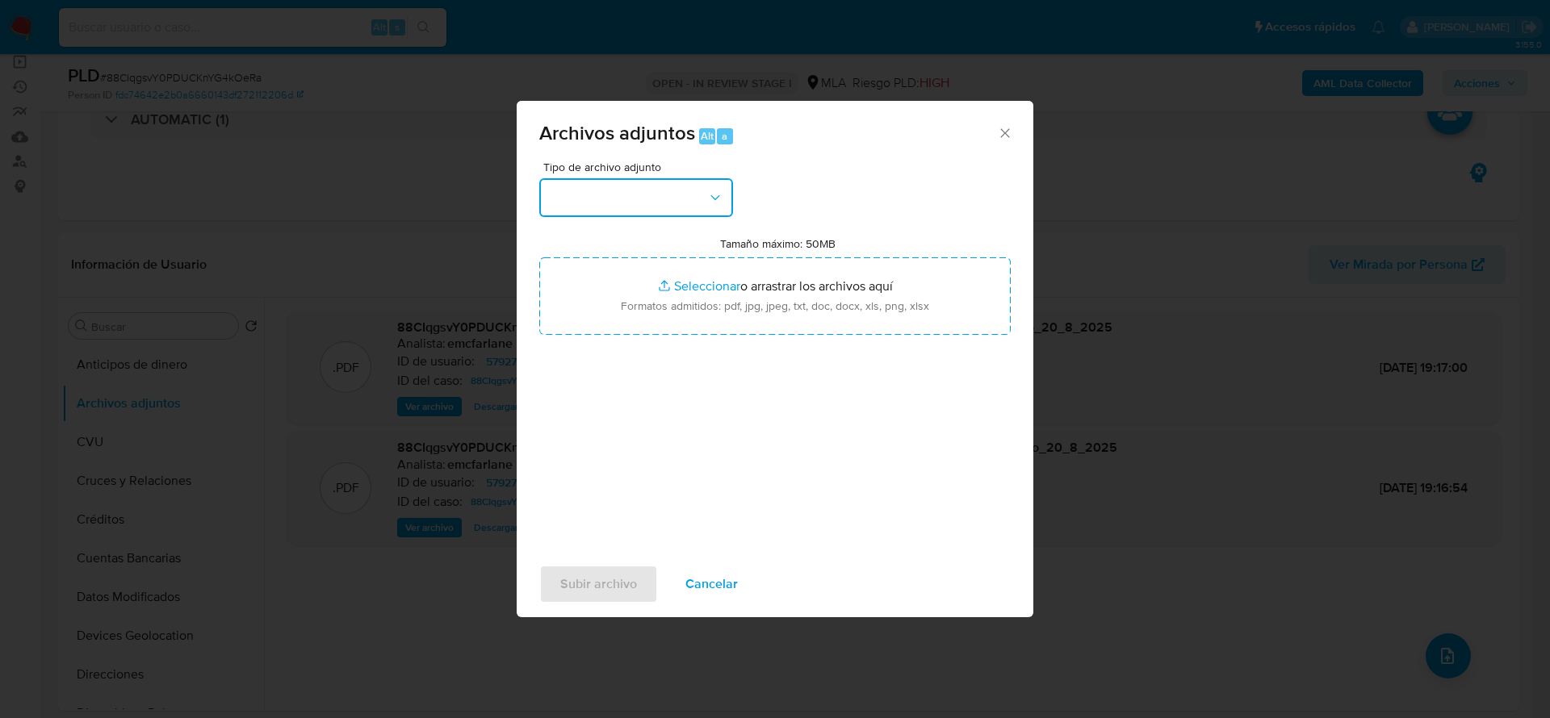
click at [617, 189] on button "button" at bounding box center [636, 197] width 194 height 39
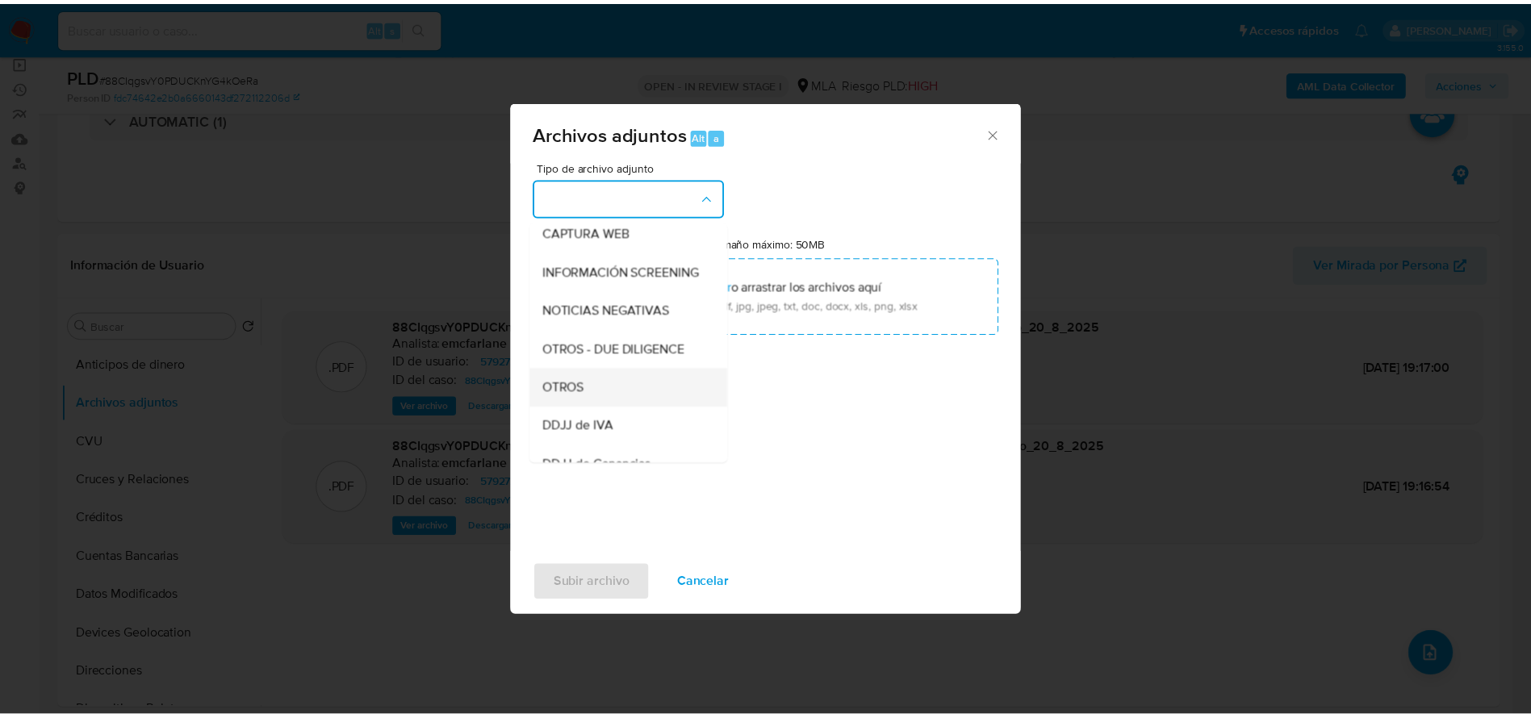
scroll to position [242, 0]
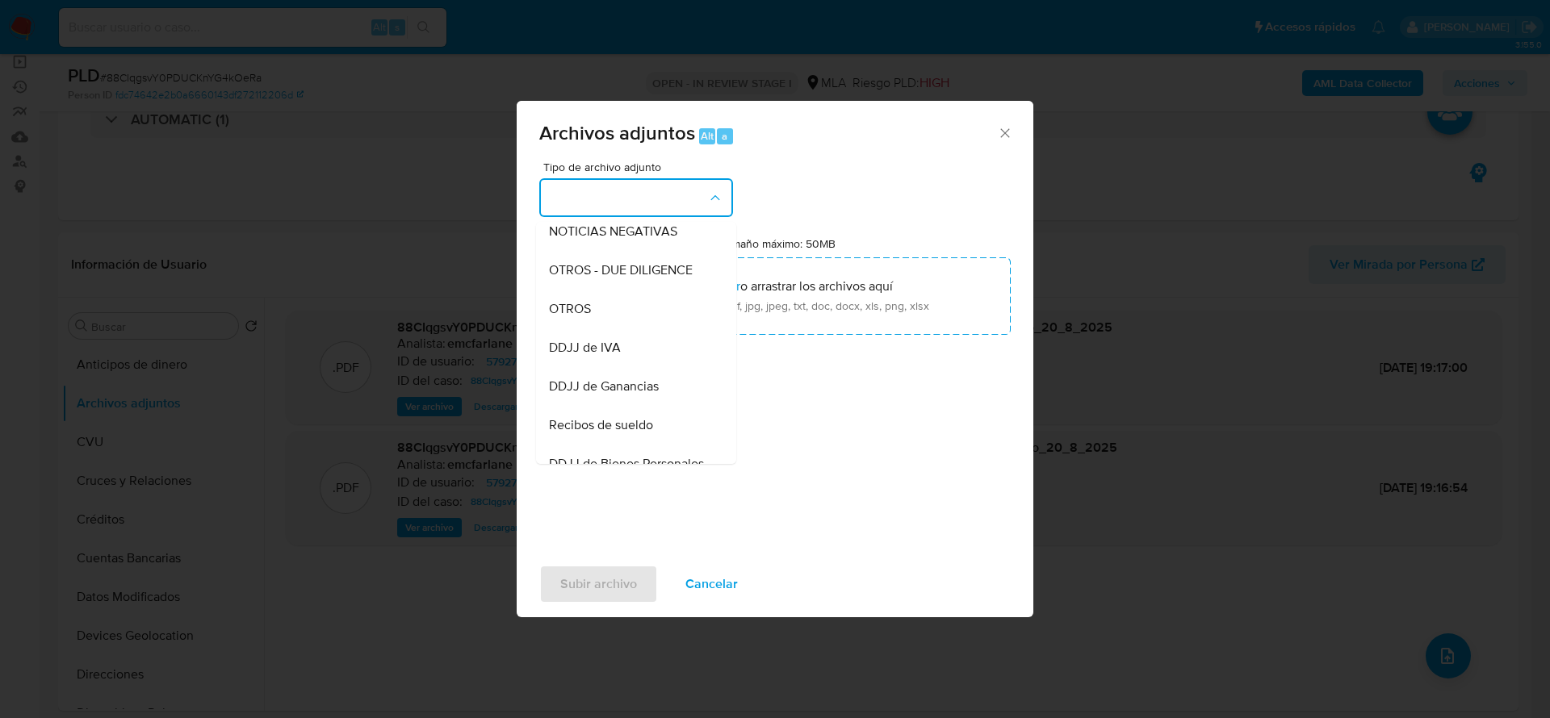
click at [580, 317] on span "OTROS" at bounding box center [570, 309] width 42 height 16
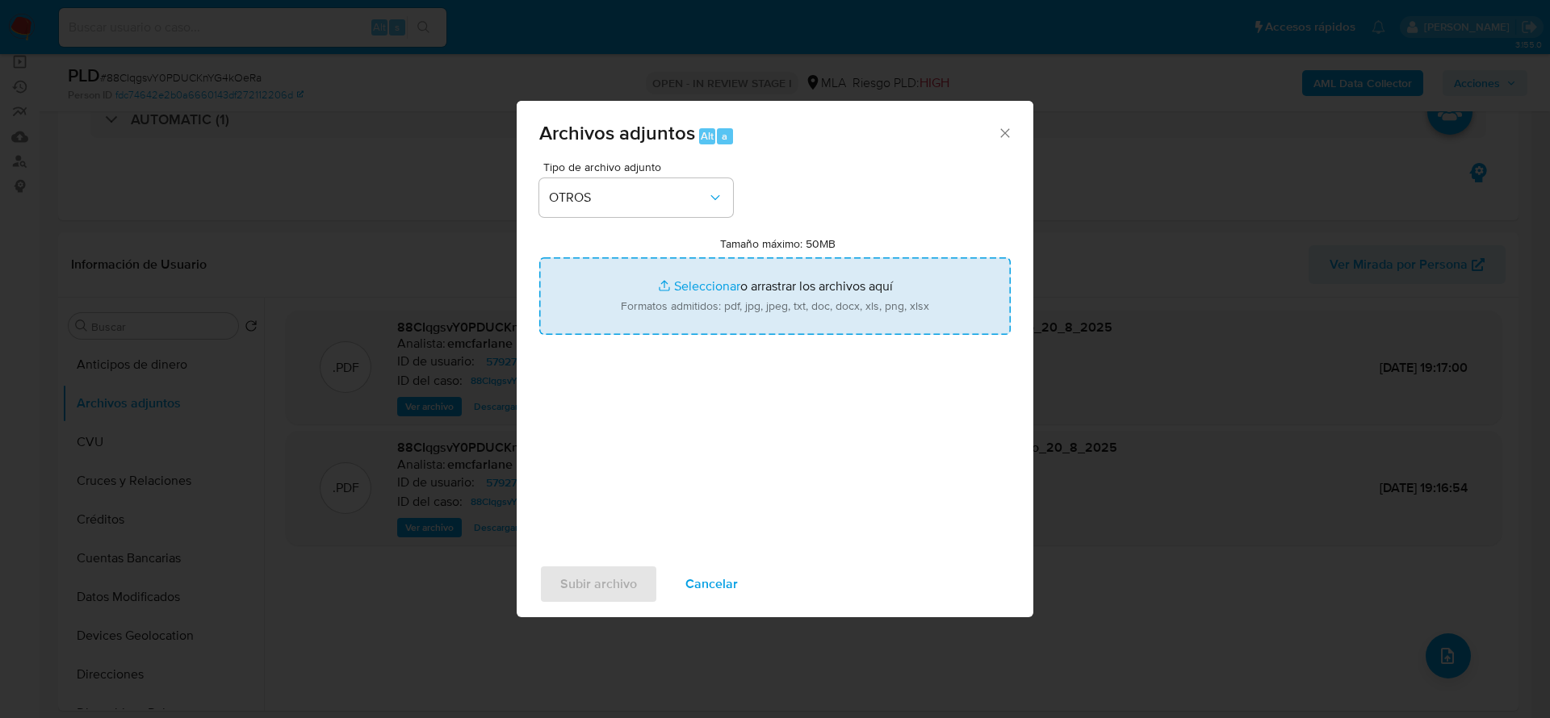
type input "C:\fakepath\57927204_constancia S.O.pdf"
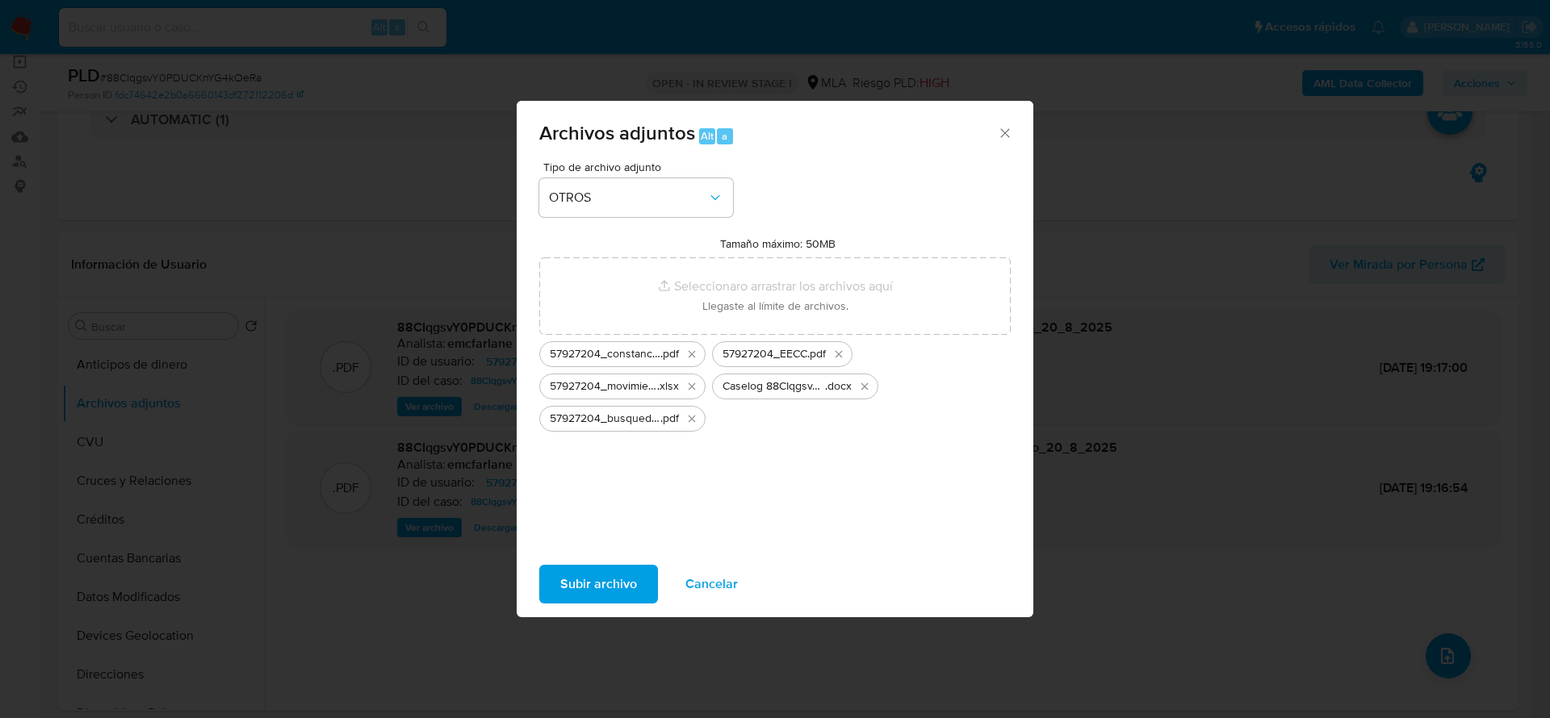
click at [607, 573] on span "Subir archivo" at bounding box center [598, 585] width 77 height 36
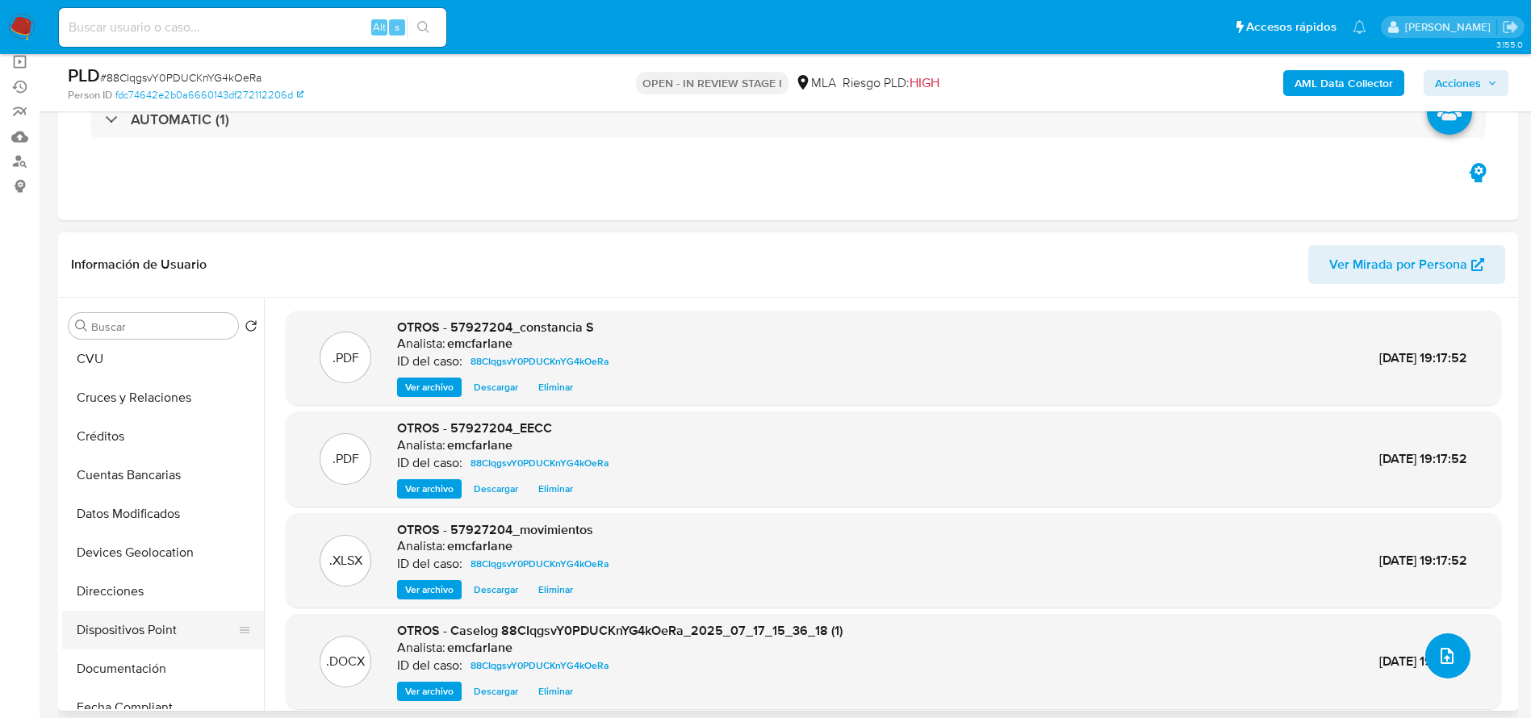
scroll to position [121, 0]
click at [128, 592] on button "Dispositivos Point" at bounding box center [156, 592] width 189 height 39
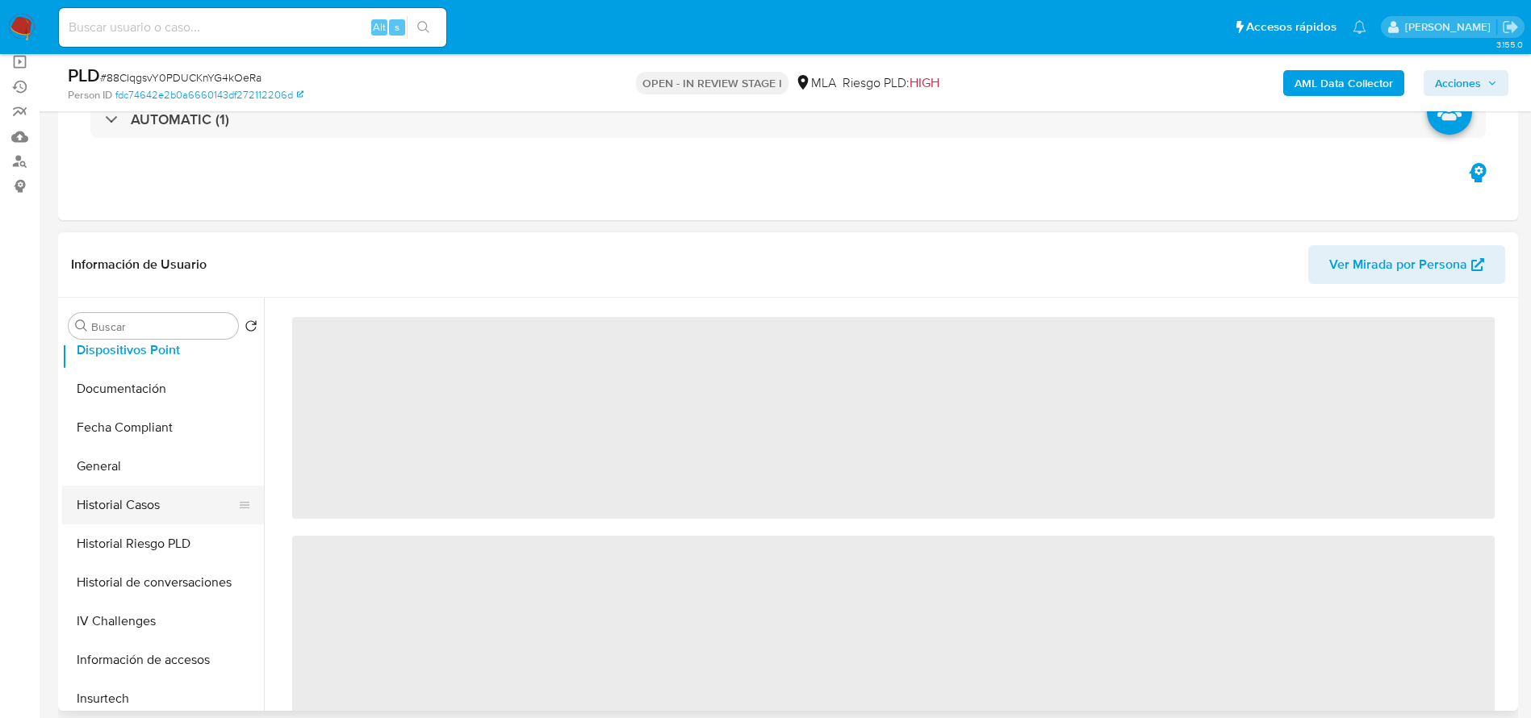
scroll to position [484, 0]
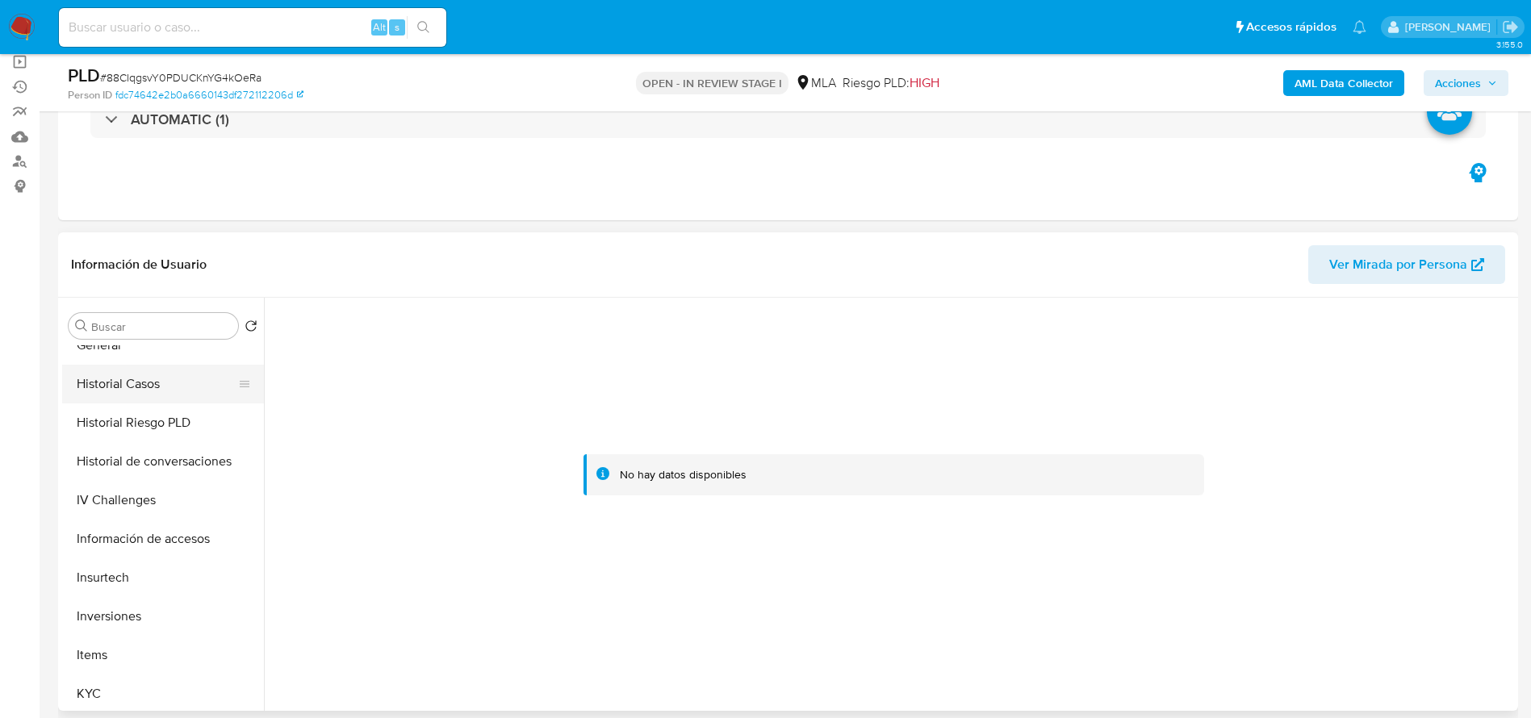
click at [128, 391] on button "Historial Casos" at bounding box center [156, 384] width 189 height 39
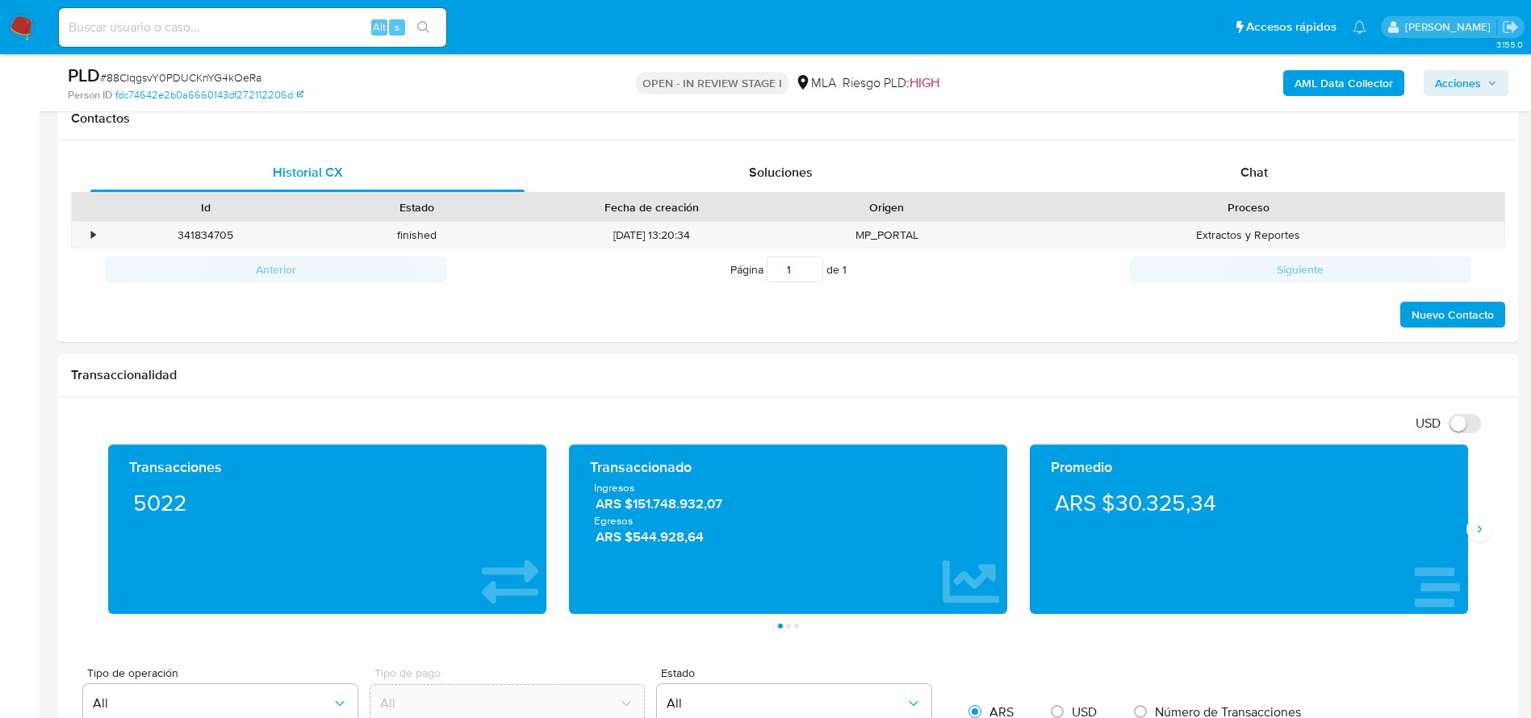
scroll to position [605, 0]
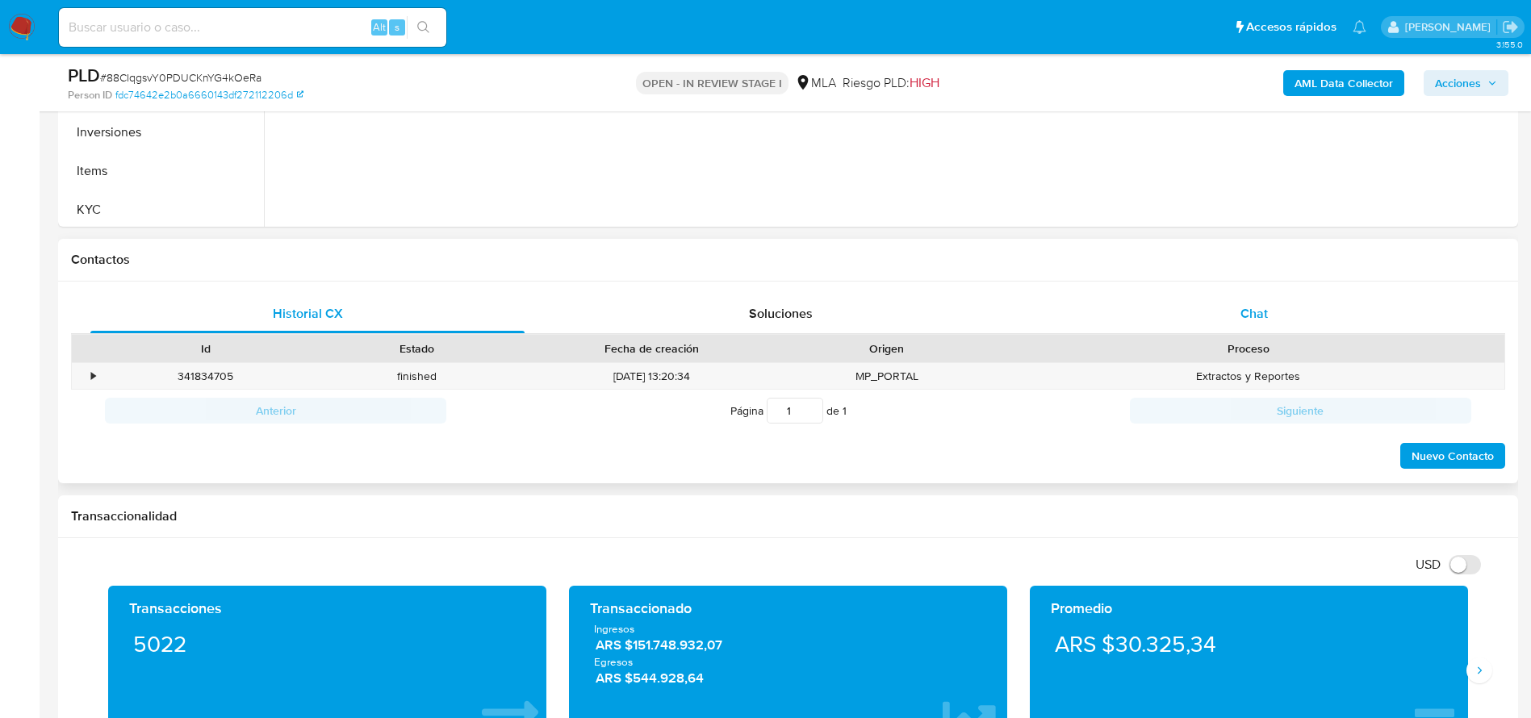
click at [1275, 322] on div "Chat" at bounding box center [1254, 314] width 434 height 39
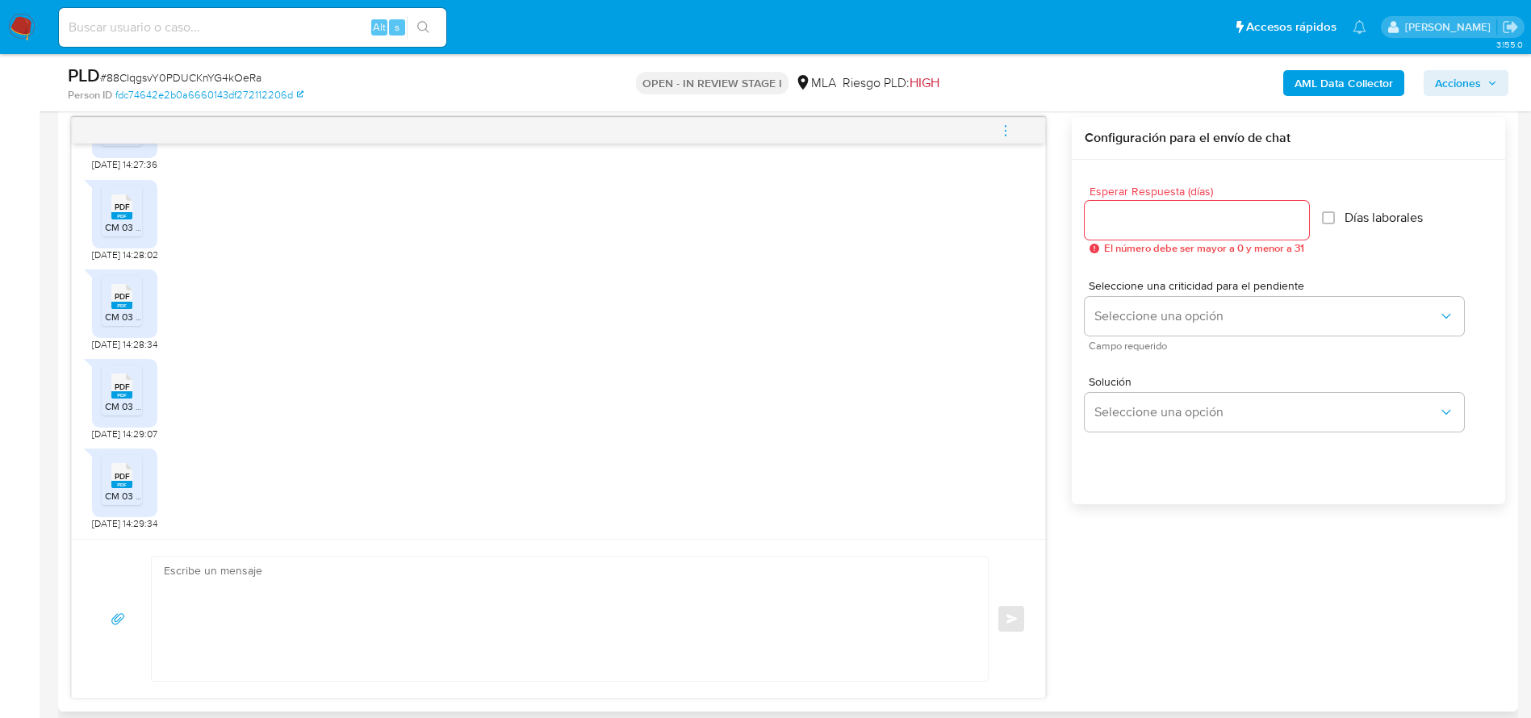
scroll to position [969, 0]
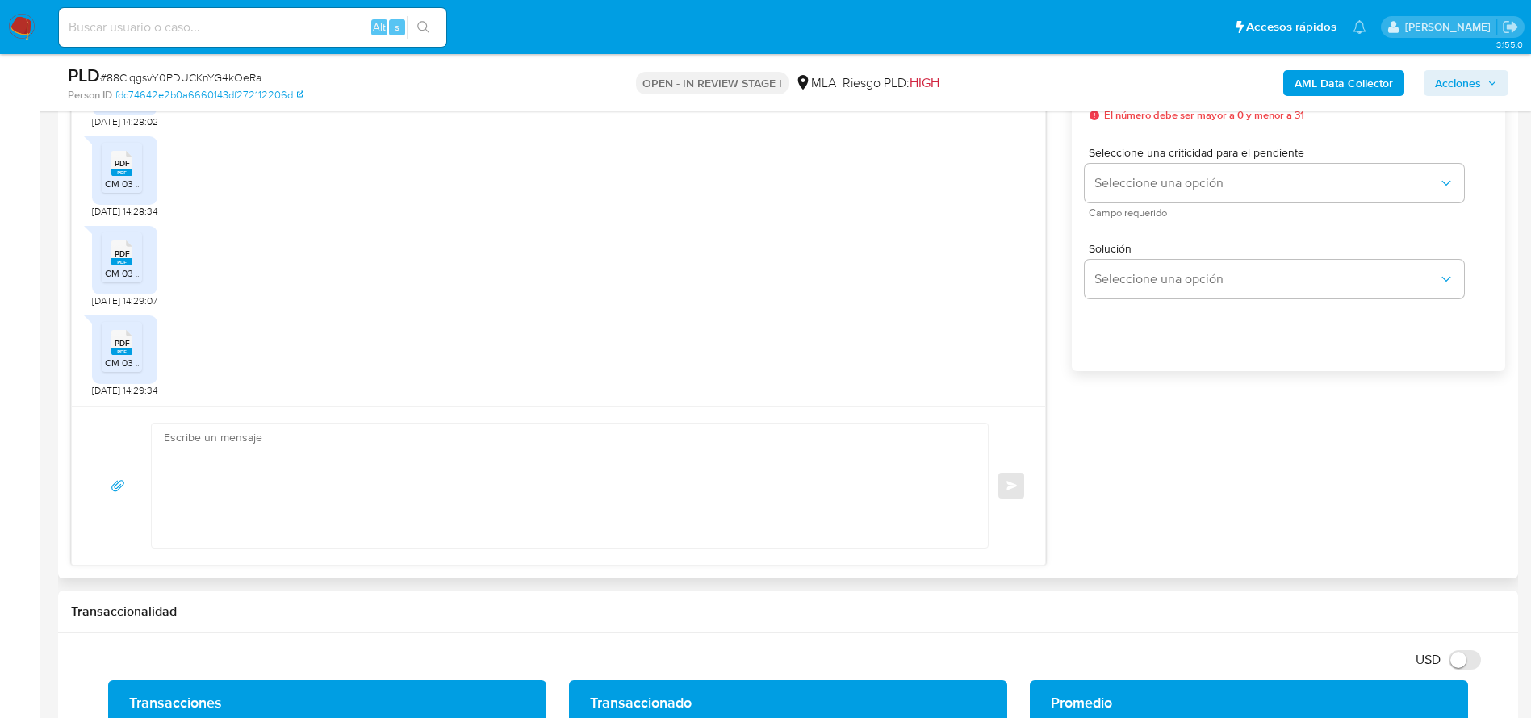
click at [469, 487] on textarea at bounding box center [566, 486] width 804 height 124
paste textarea "Hola, ¡Muchas gracias por tu respuesta! Confirmamos la recepción de la document…"
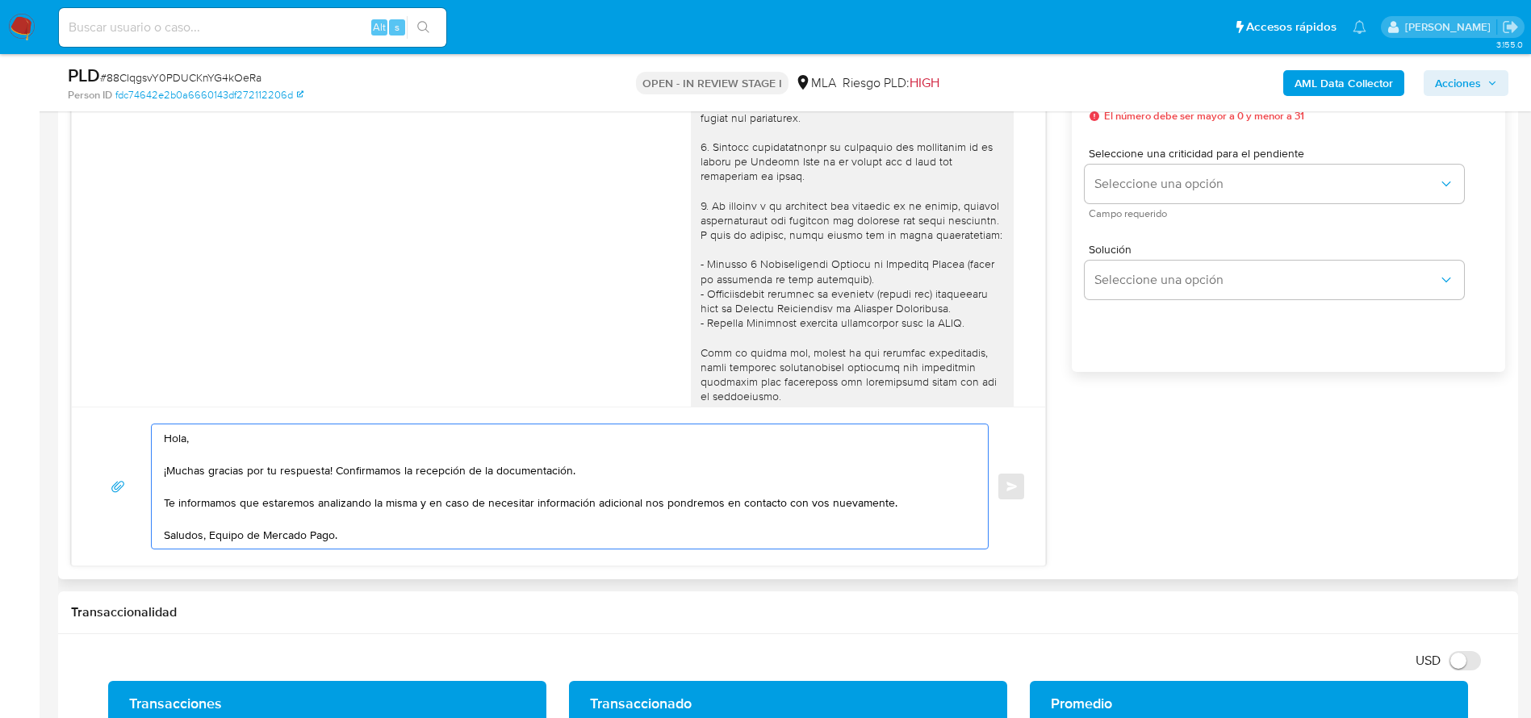
scroll to position [848, 0]
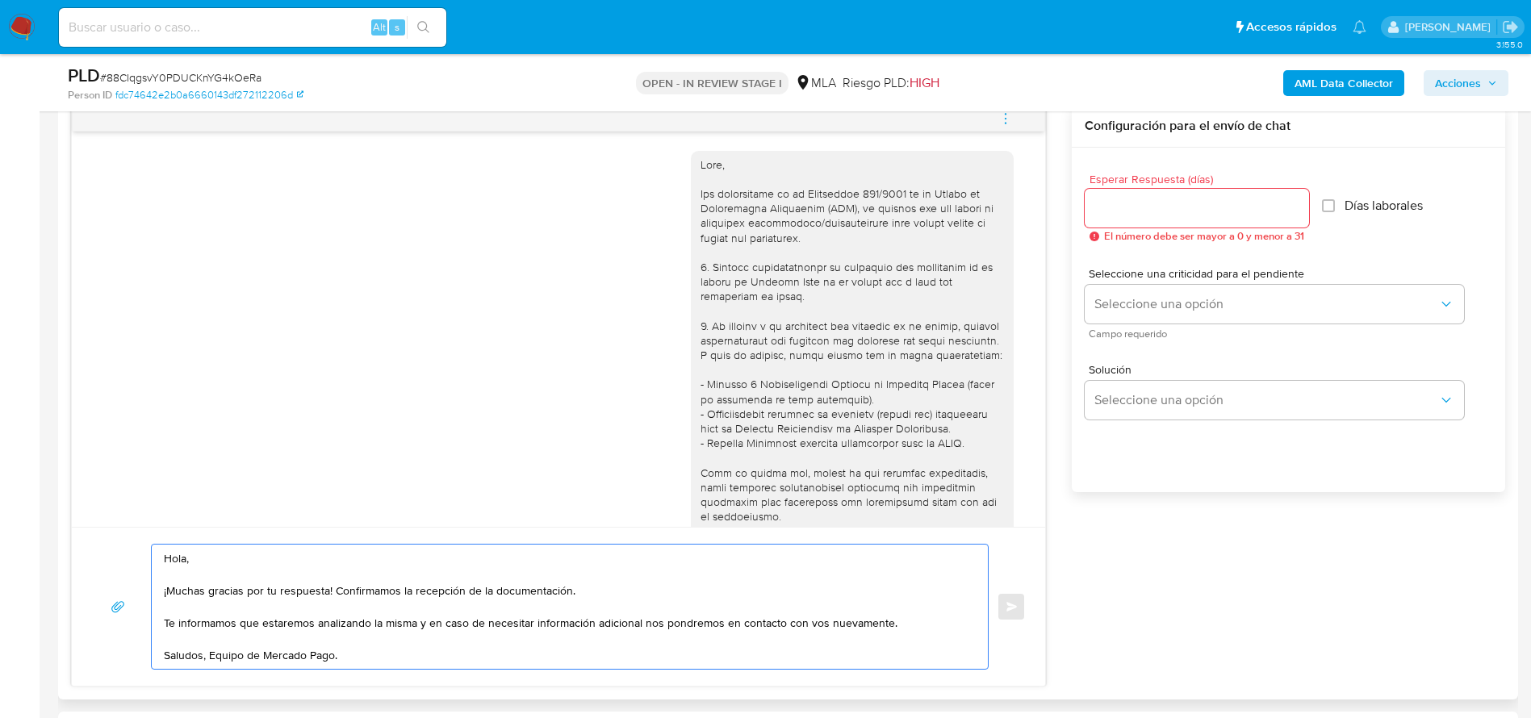
type textarea "Hola, ¡Muchas gracias por tu respuesta! Confirmamos la recepción de la document…"
click at [1158, 209] on input "Esperar Respuesta (días)" at bounding box center [1197, 208] width 224 height 21
type input "1"
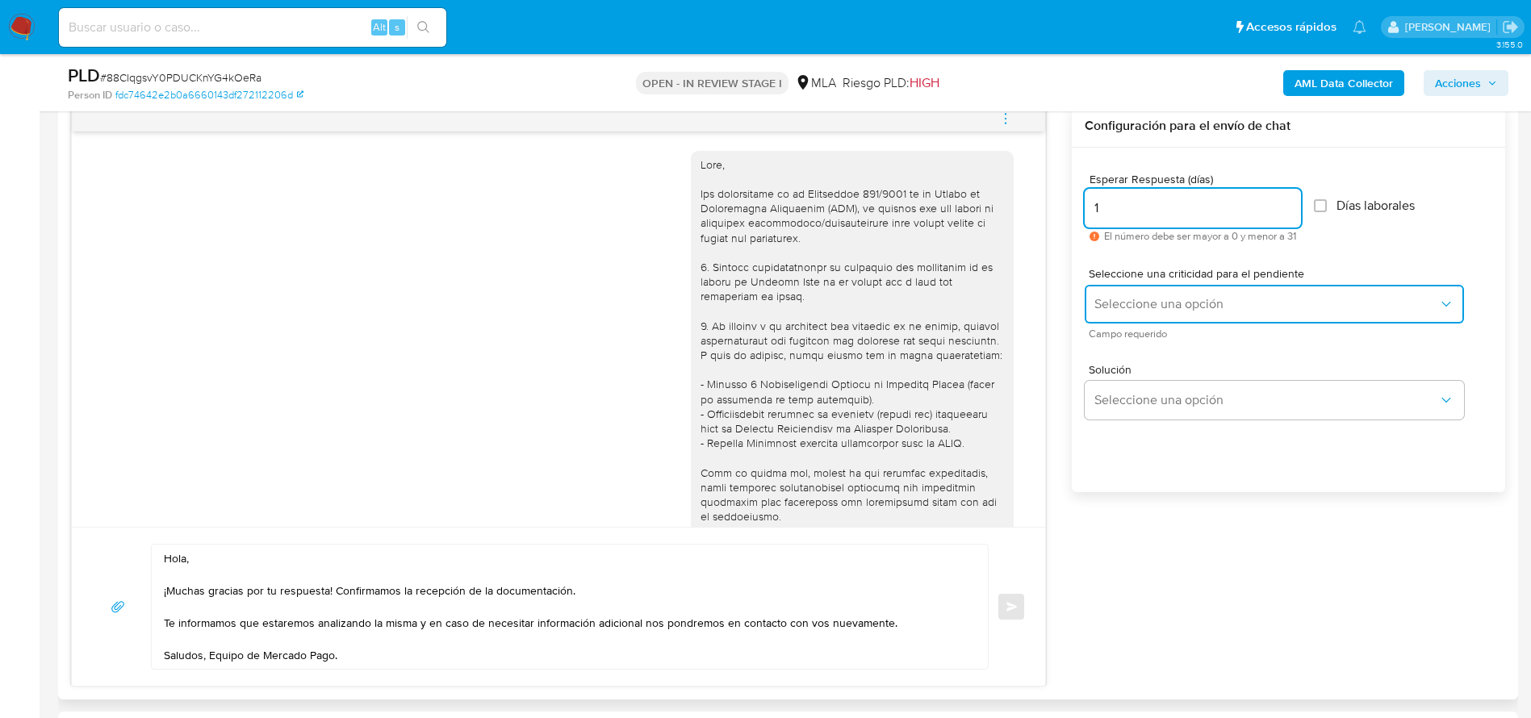
click at [1118, 317] on button "Seleccione una opción" at bounding box center [1274, 304] width 379 height 39
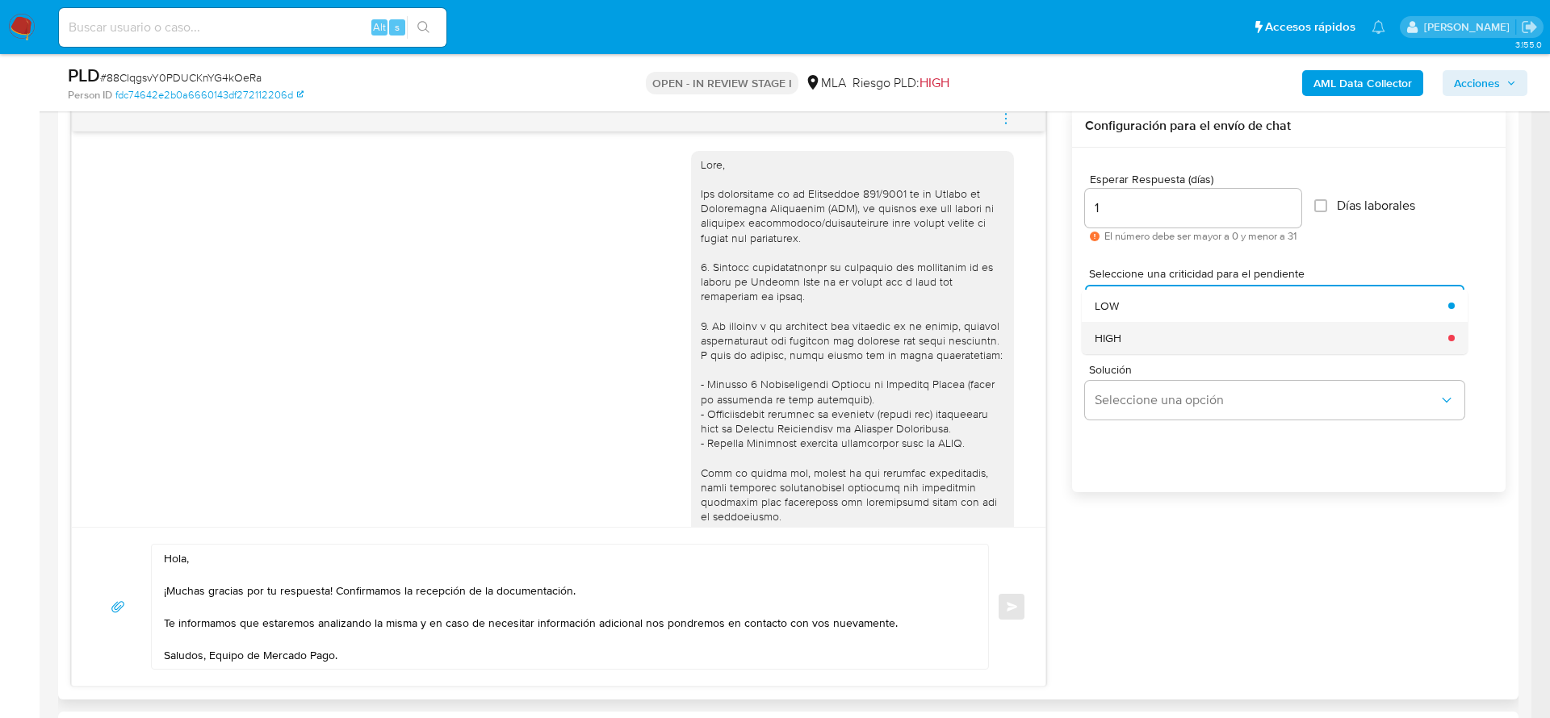
click at [1126, 354] on div "HIGH" at bounding box center [1267, 338] width 344 height 32
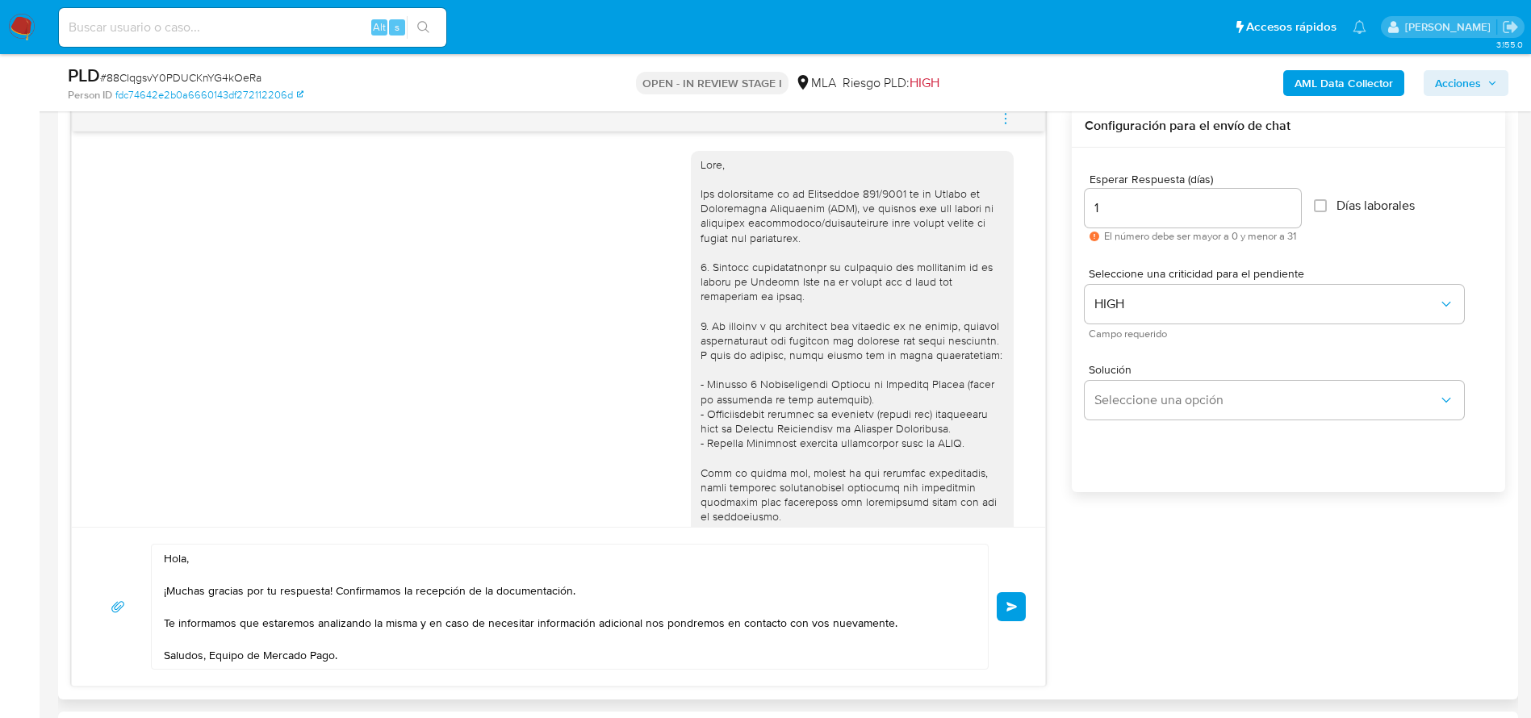
drag, startPoint x: 1121, startPoint y: 342, endPoint x: 1103, endPoint y: 356, distance: 23.1
click at [1121, 343] on div "Seleccione una criticidad para el pendiente HIGH Campo requerido" at bounding box center [1289, 303] width 408 height 96
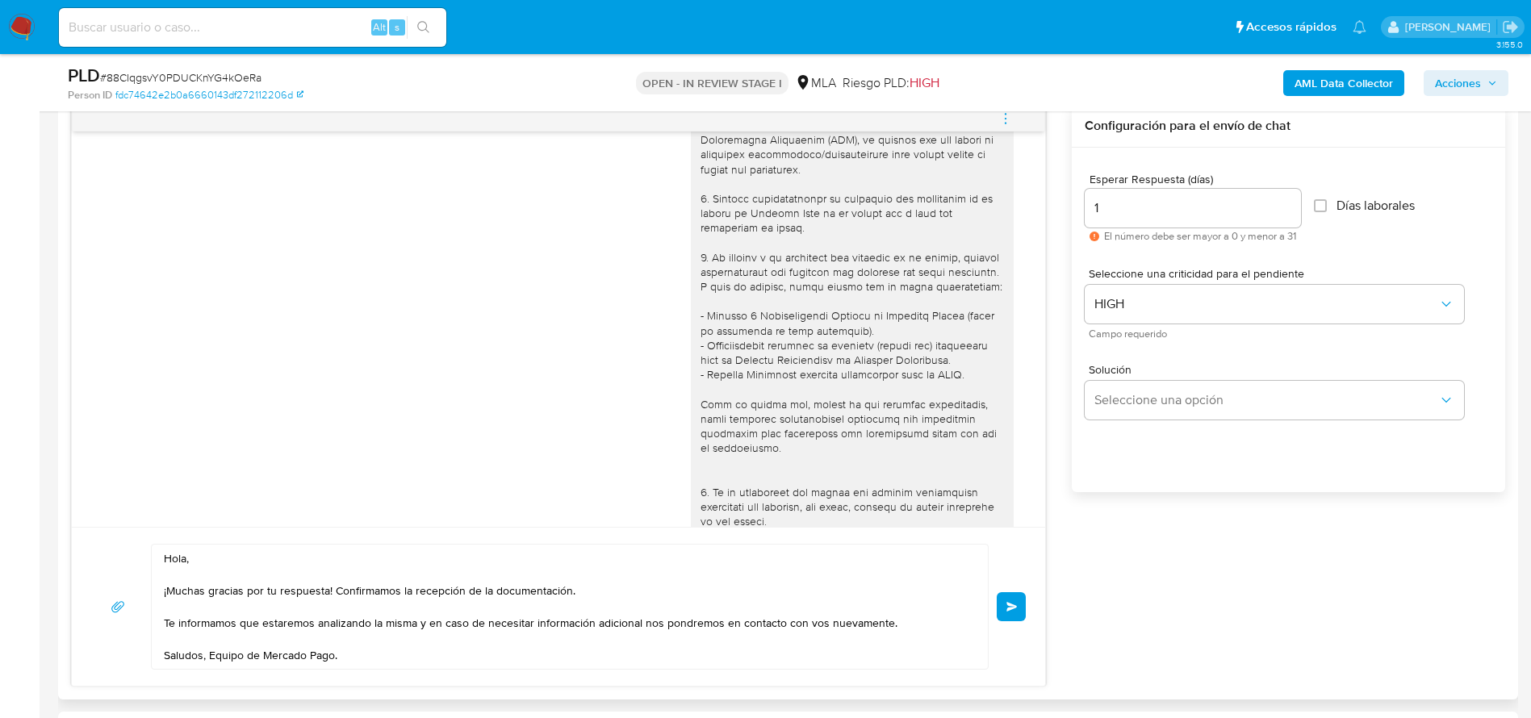
scroll to position [121, 0]
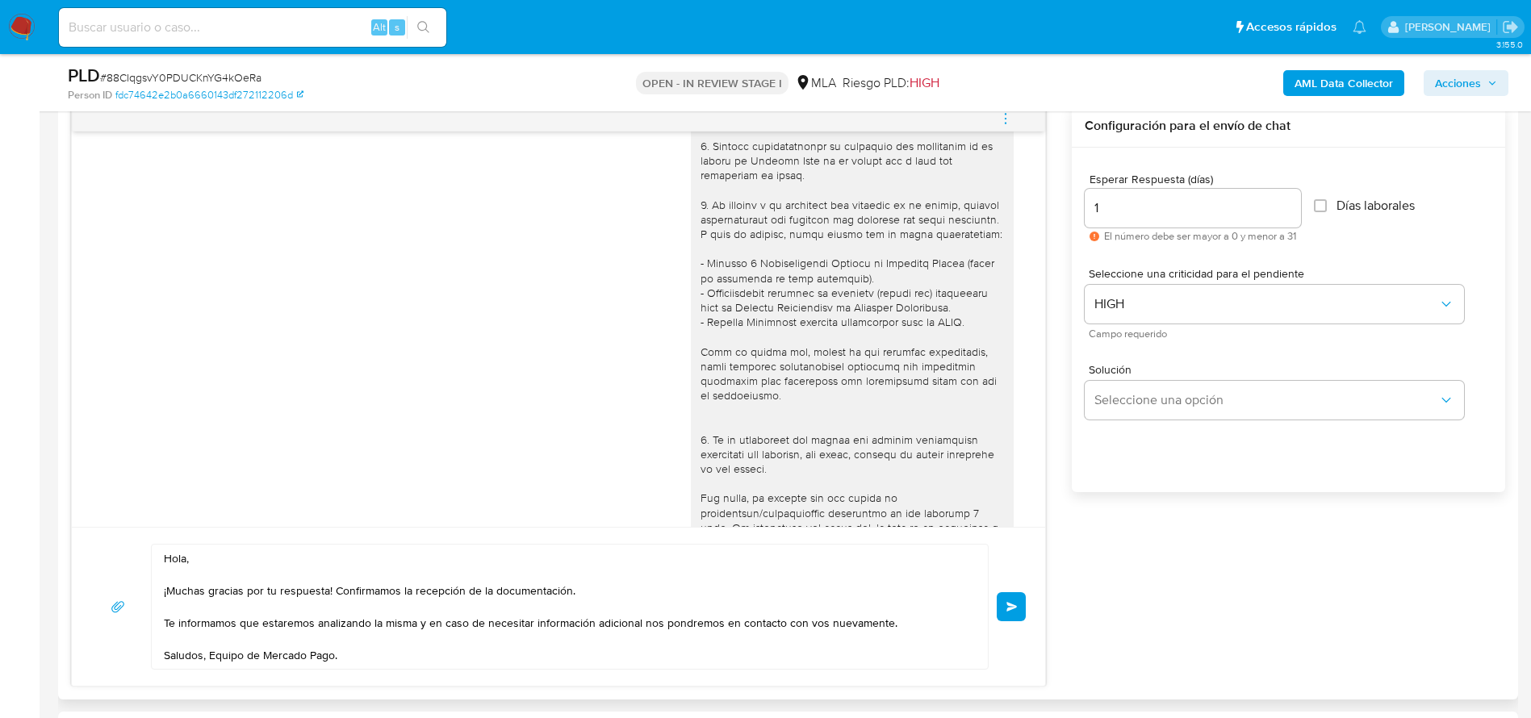
click at [1006, 602] on button "Enviar" at bounding box center [1011, 606] width 29 height 29
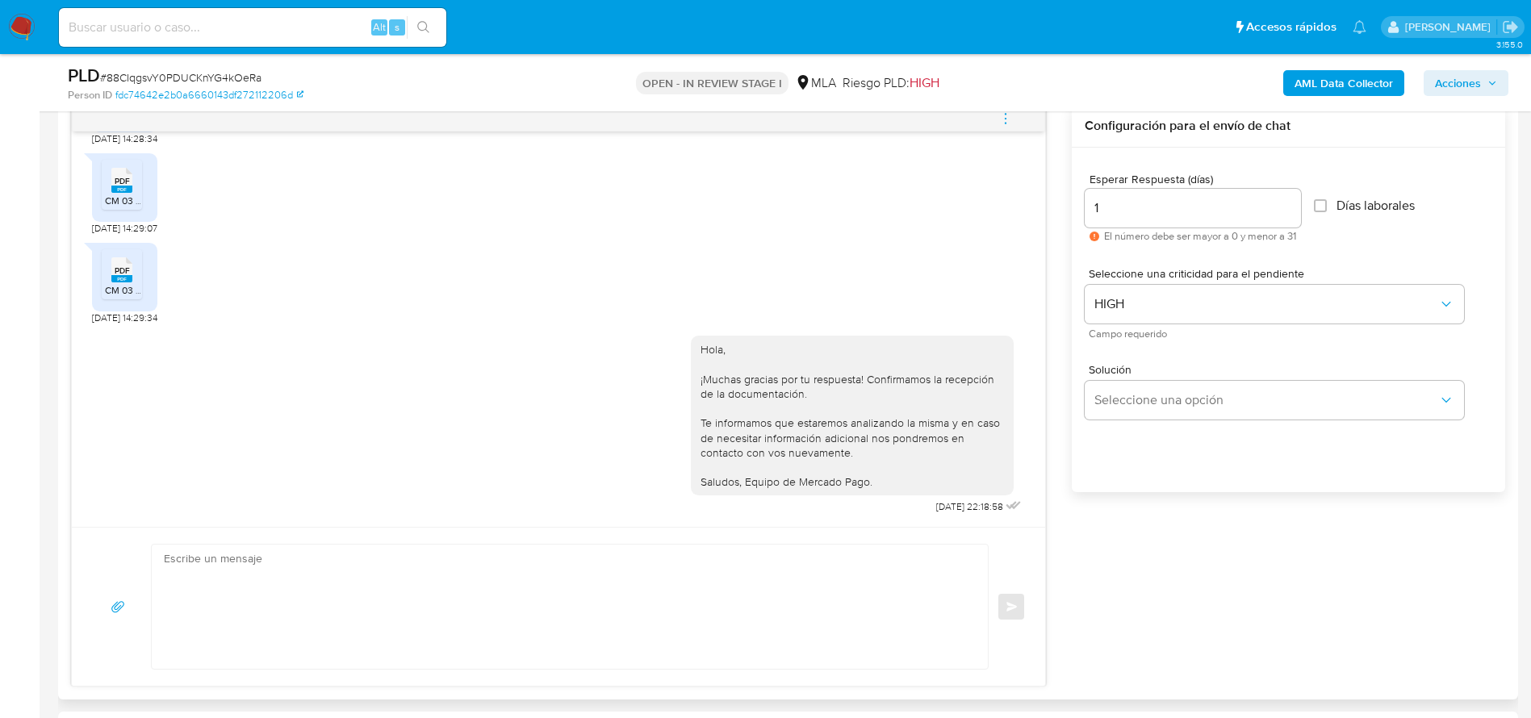
scroll to position [1487, 0]
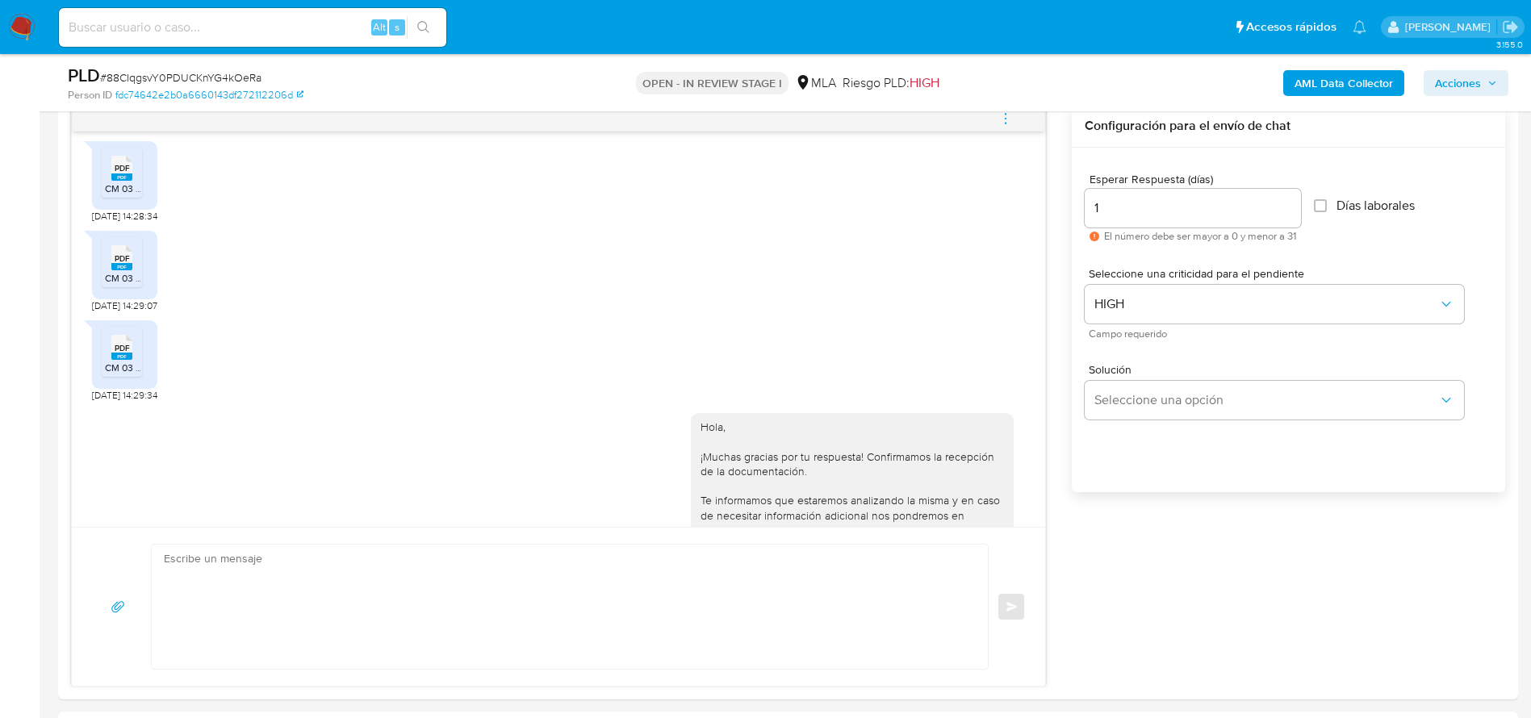
drag, startPoint x: 1007, startPoint y: 127, endPoint x: 969, endPoint y: 118, distance: 39.0
click at [1007, 128] on span "menu-action" at bounding box center [1005, 118] width 15 height 39
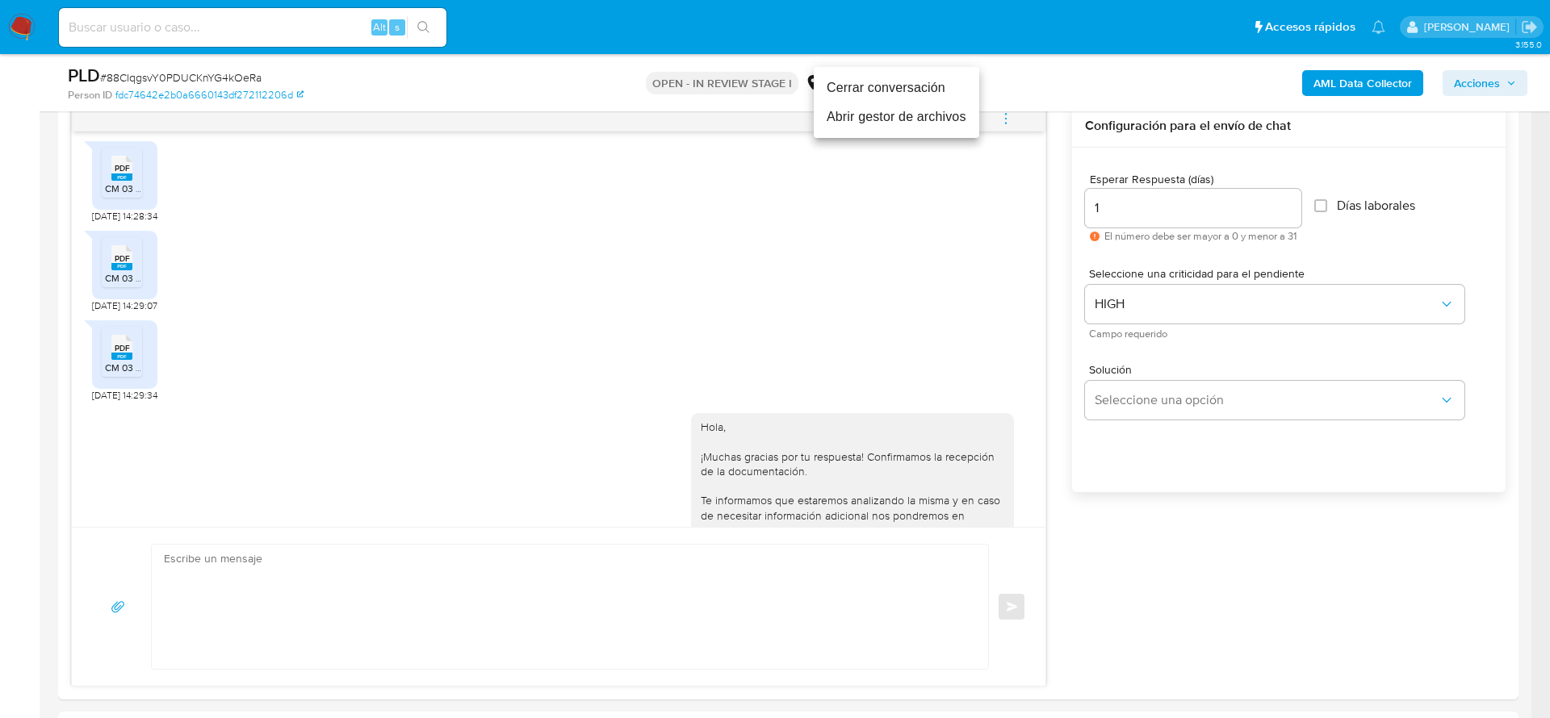
click at [936, 98] on li "Cerrar conversación" at bounding box center [896, 87] width 165 height 29
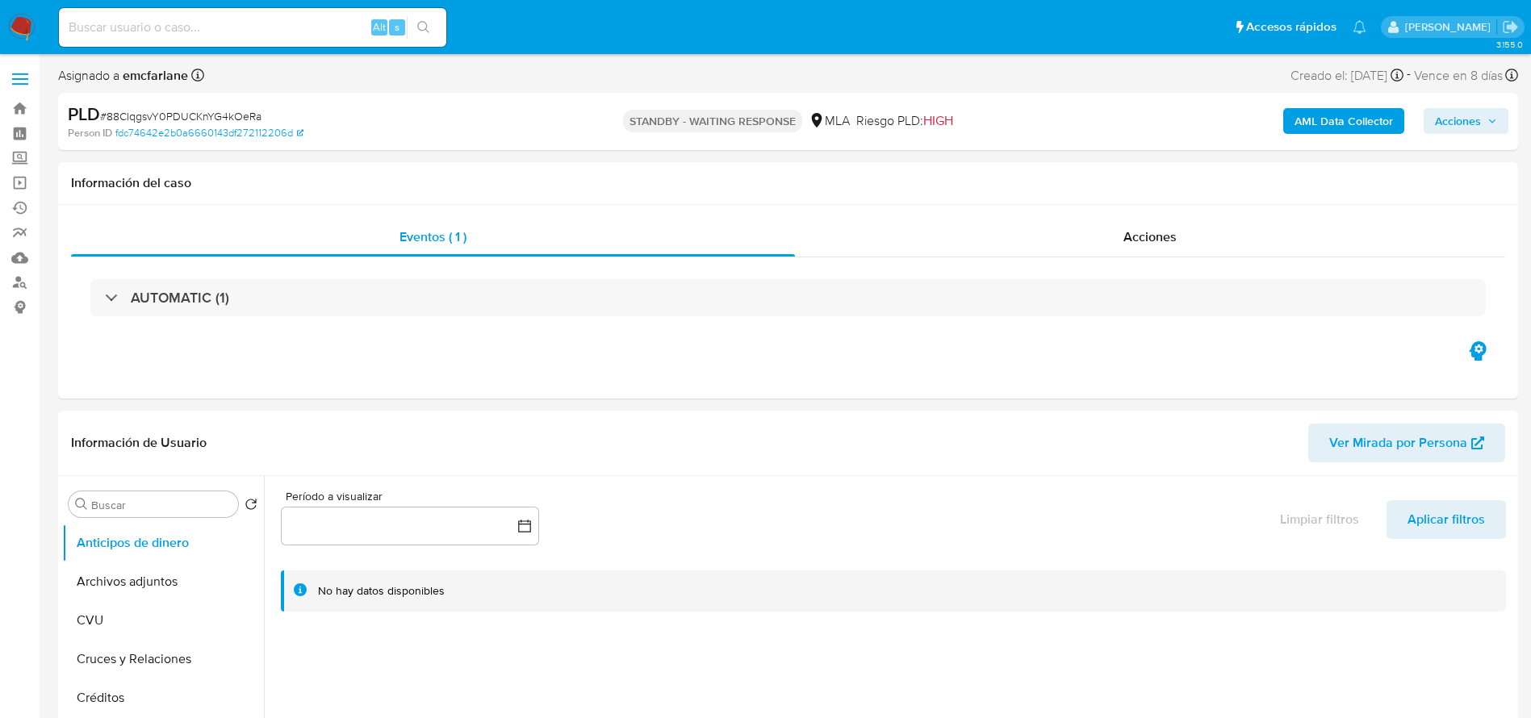
select select "10"
click at [197, 113] on span "# 88CIqgsvY0PDUCKnYG4kOeRa" at bounding box center [180, 116] width 161 height 16
copy span "88CIqgsvY0PDUCKnYG4kOeRa"
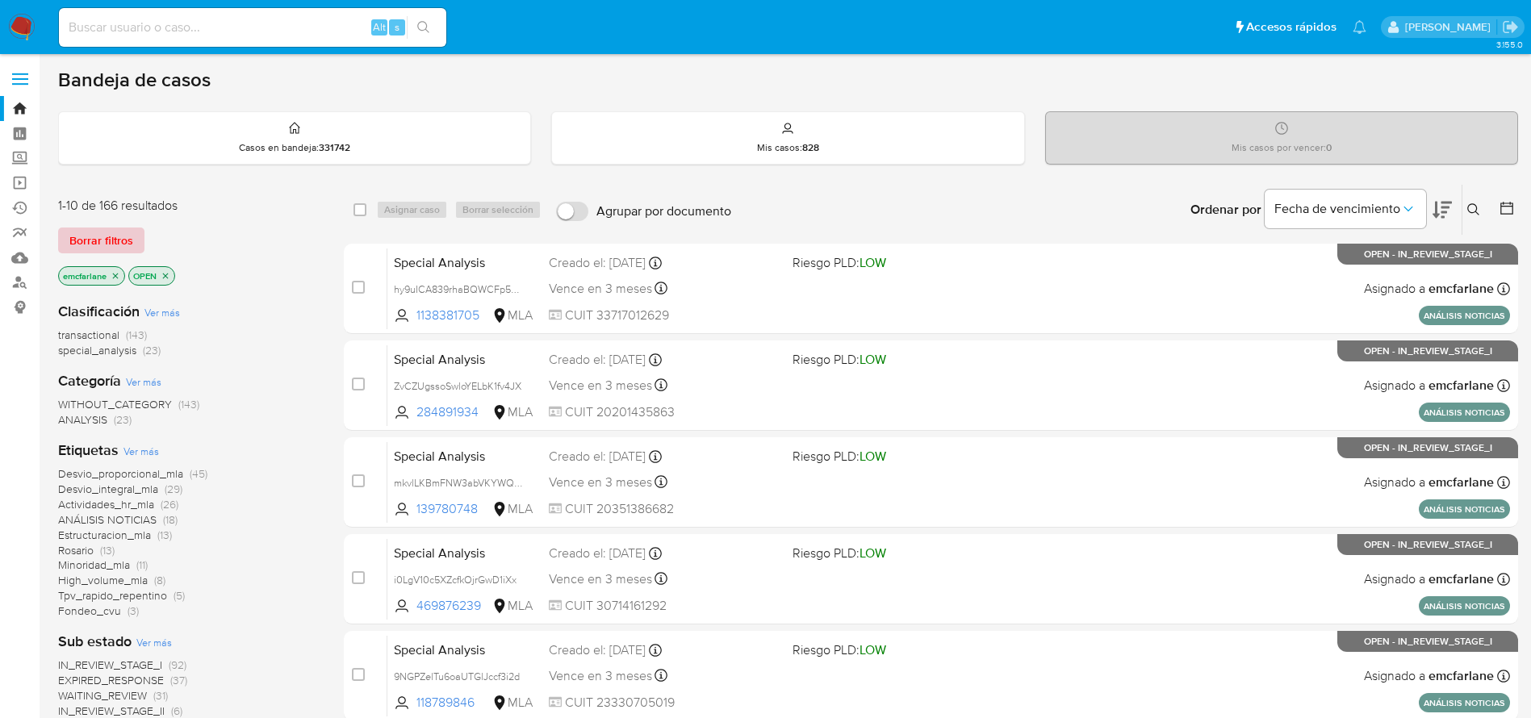
click at [131, 235] on span "Borrar filtros" at bounding box center [101, 240] width 64 height 23
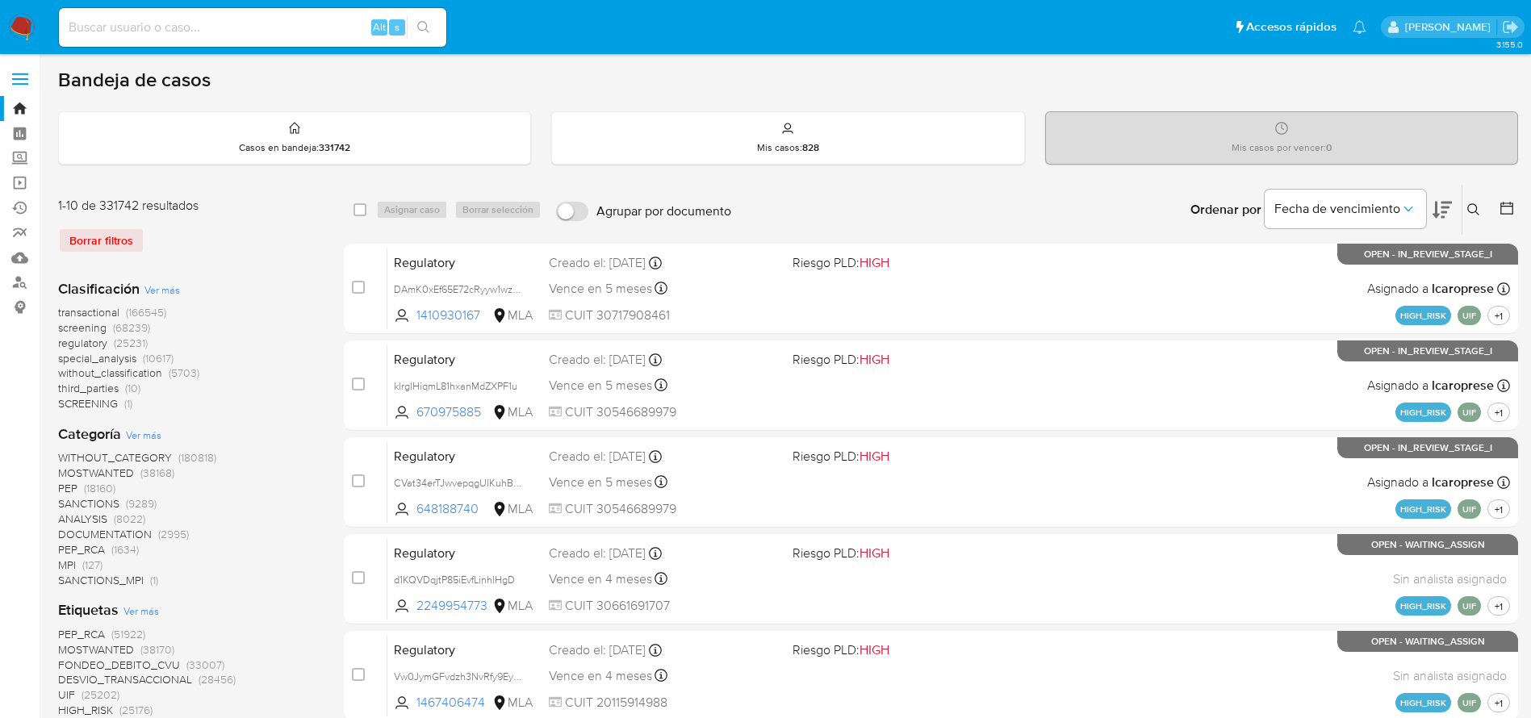
click at [1476, 212] on icon at bounding box center [1473, 209] width 12 height 12
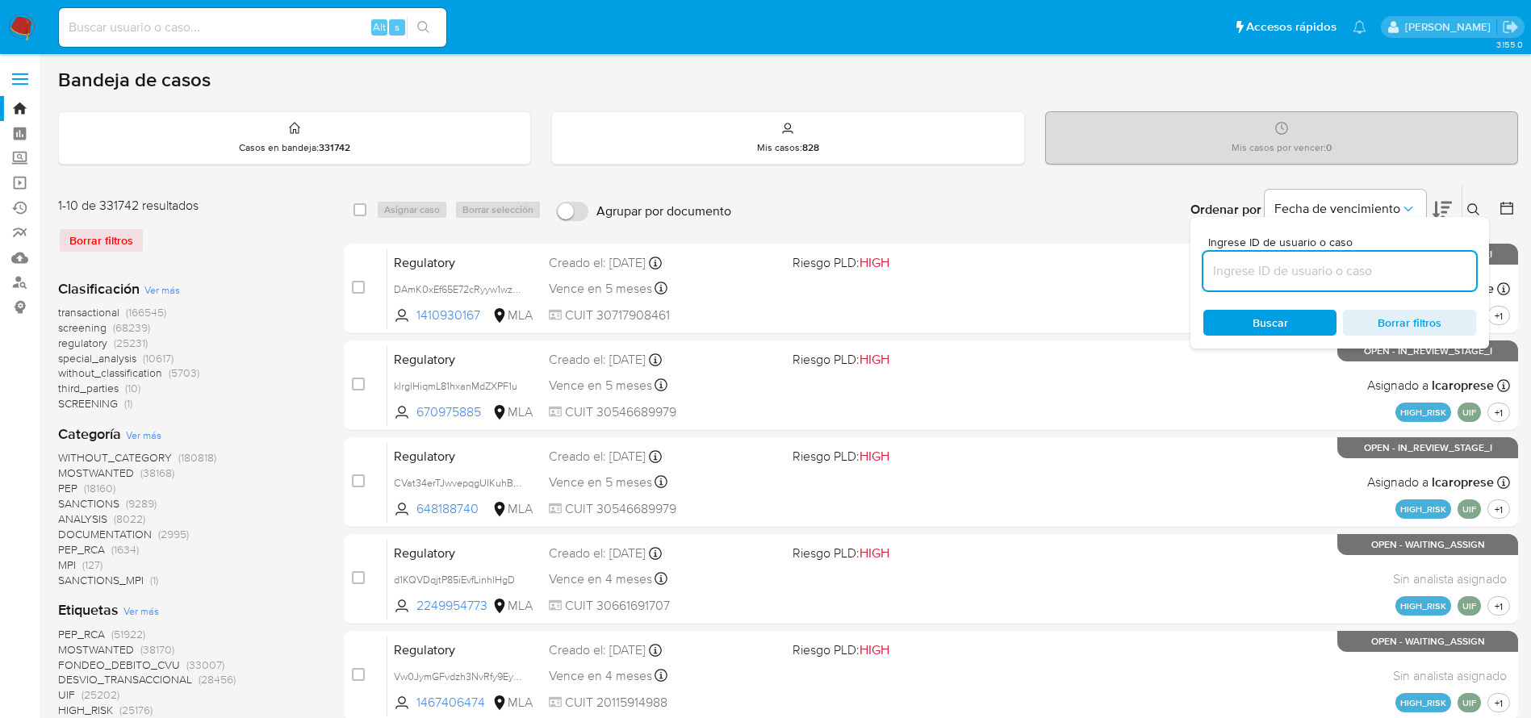
click at [1358, 281] on input at bounding box center [1339, 271] width 273 height 21
type input "88CIqgsvY0PDUCKnYG4kOeRa"
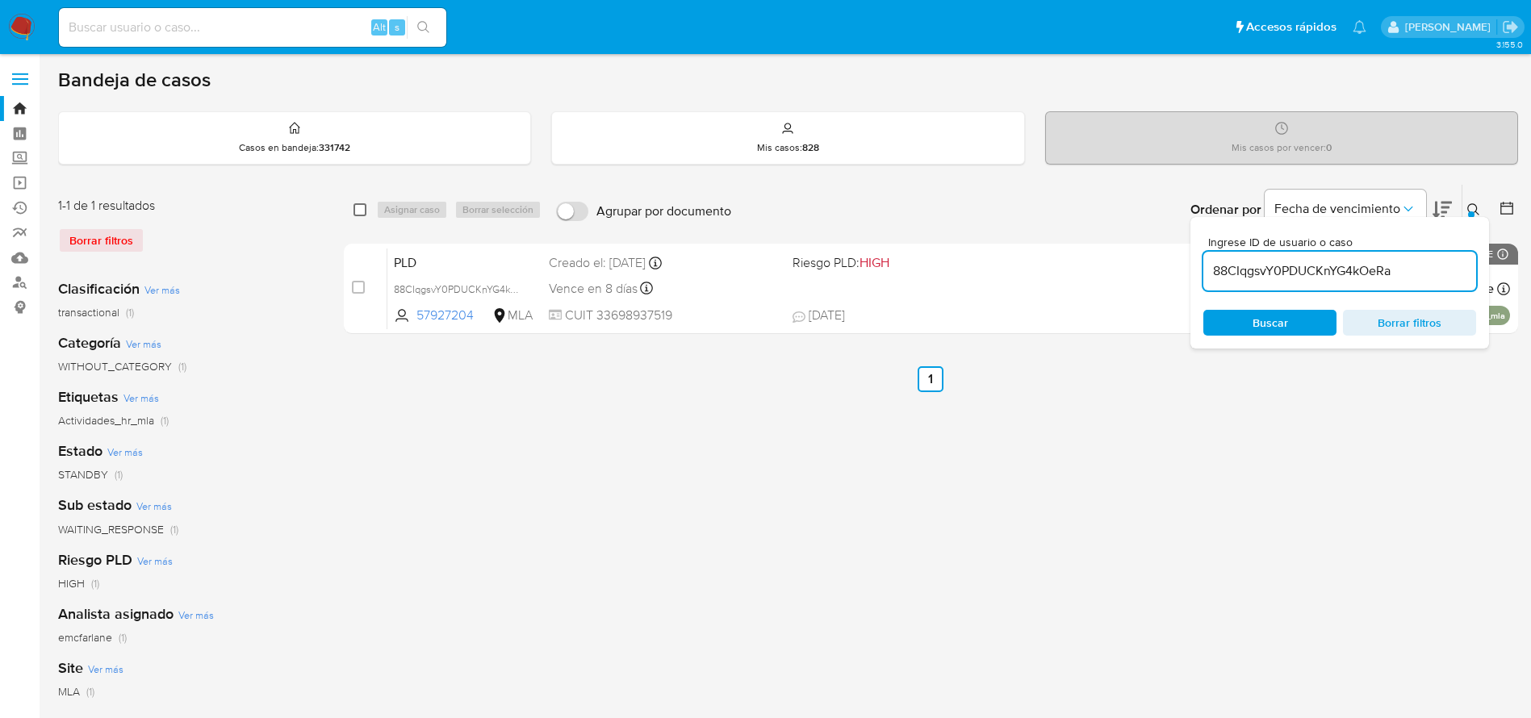
click at [366, 210] on input "checkbox" at bounding box center [360, 209] width 13 height 13
checkbox input "true"
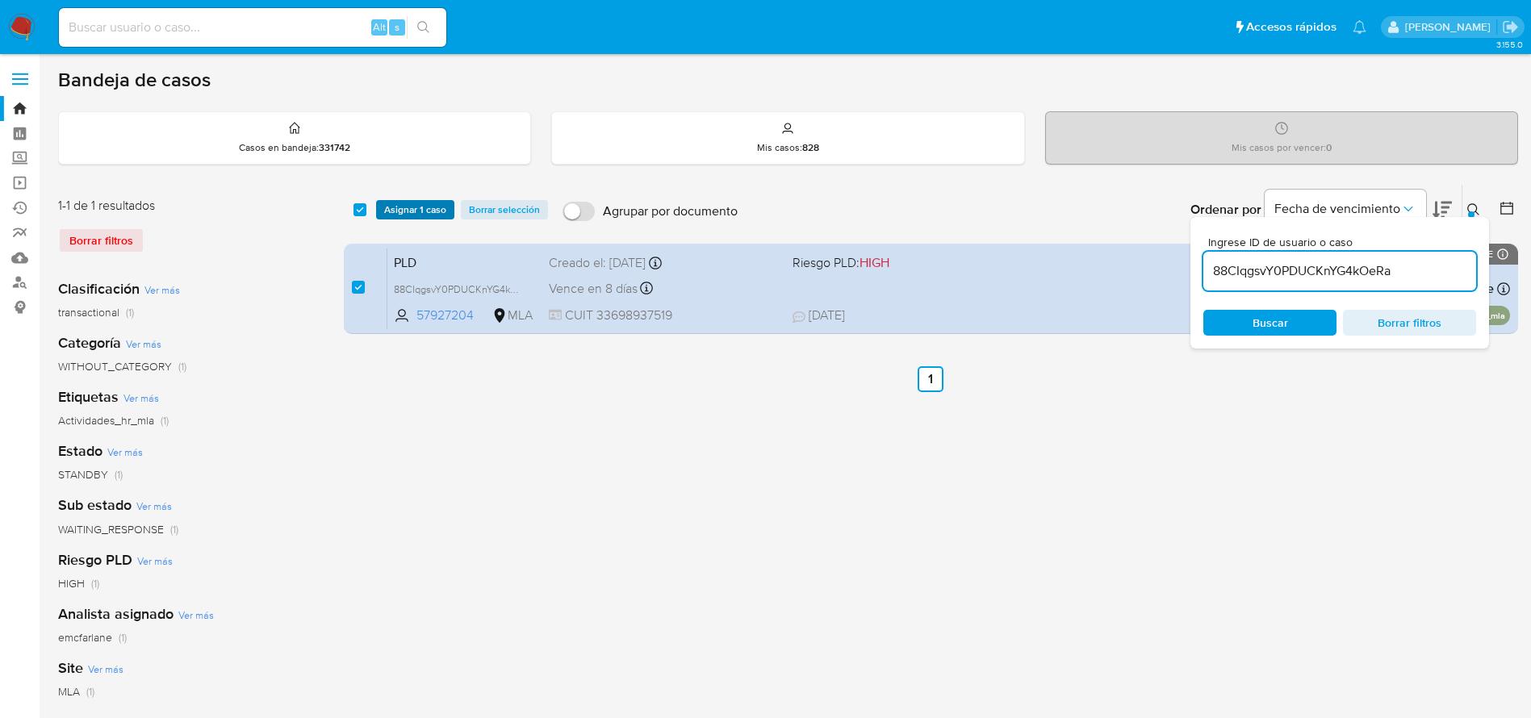
click at [431, 202] on span "Asignar 1 caso" at bounding box center [415, 210] width 62 height 16
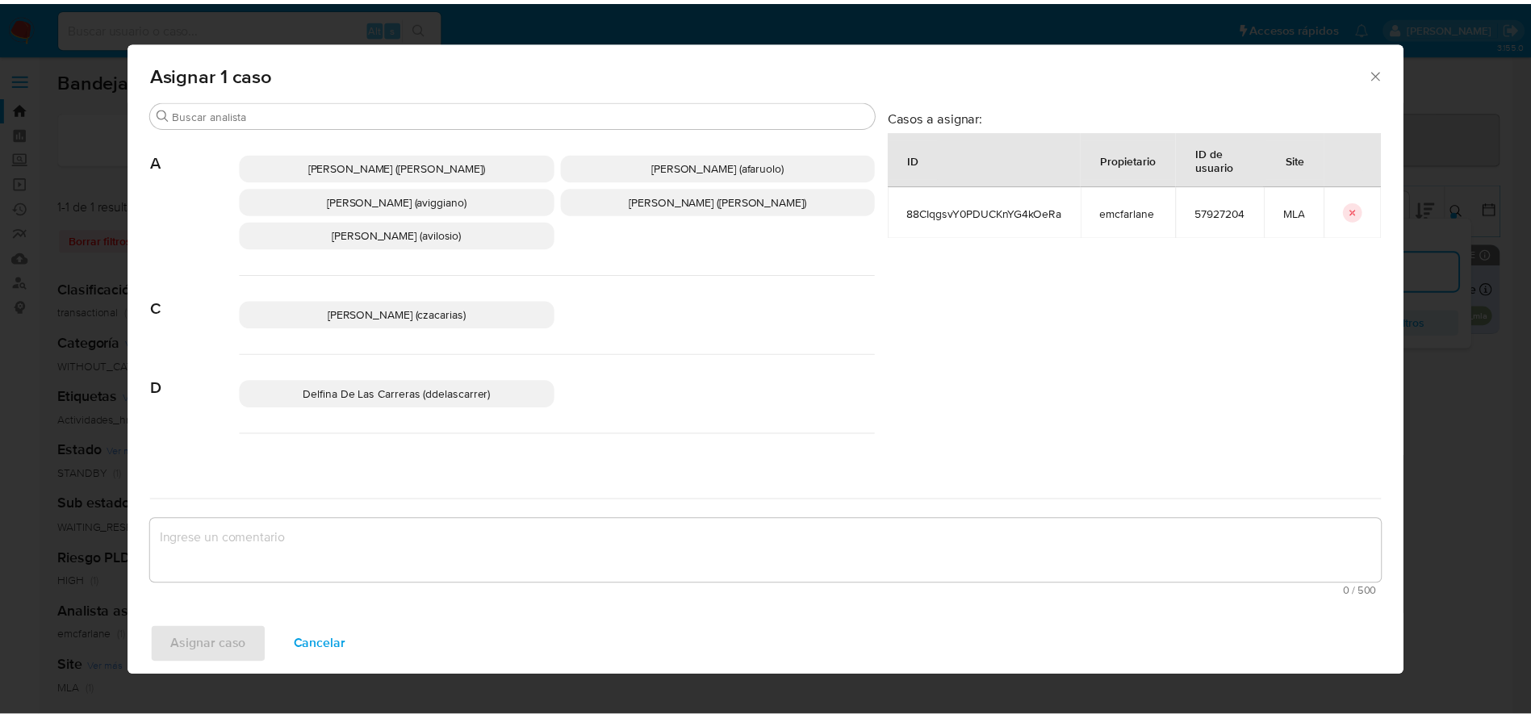
scroll to position [121, 0]
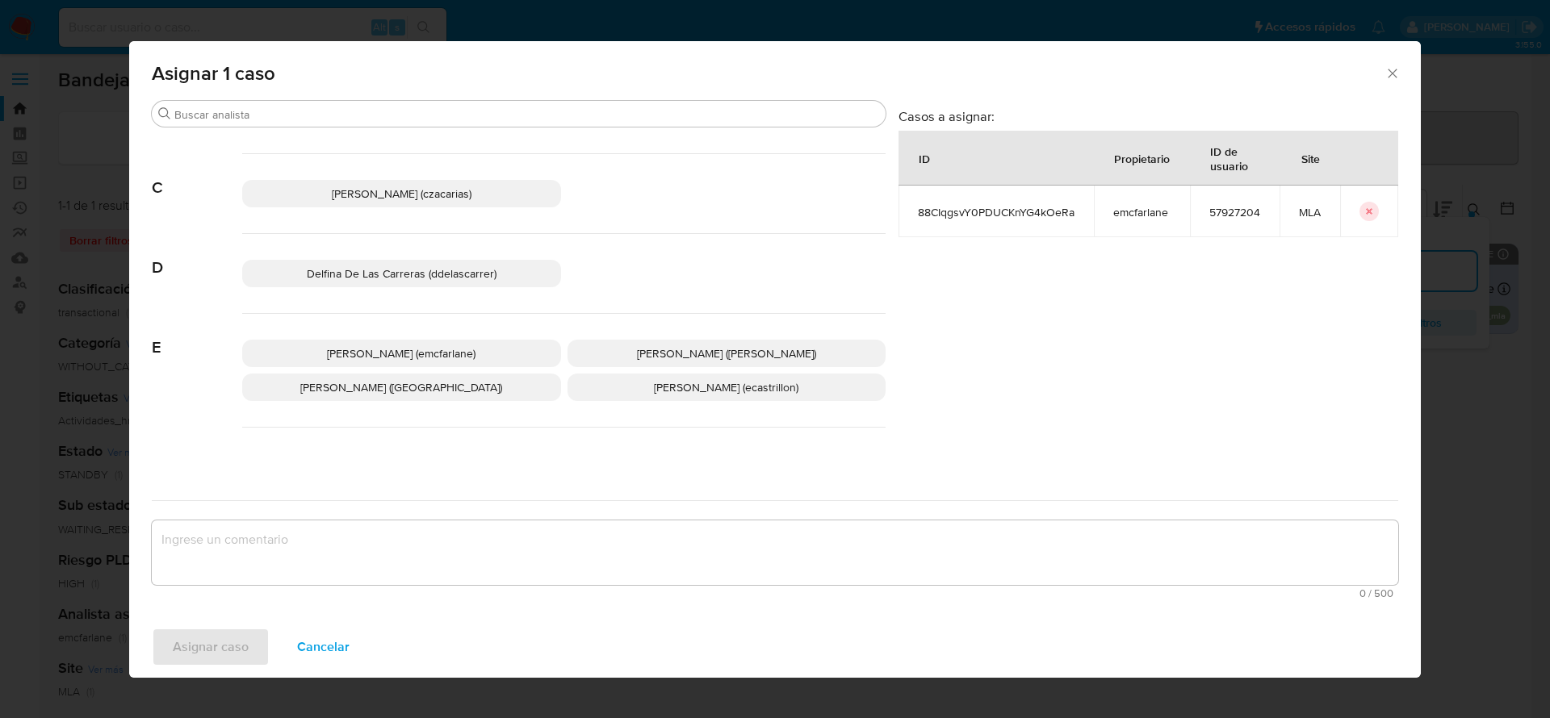
click at [463, 343] on p "Elaine Mc Farlane (emcfarlane)" at bounding box center [401, 353] width 319 height 27
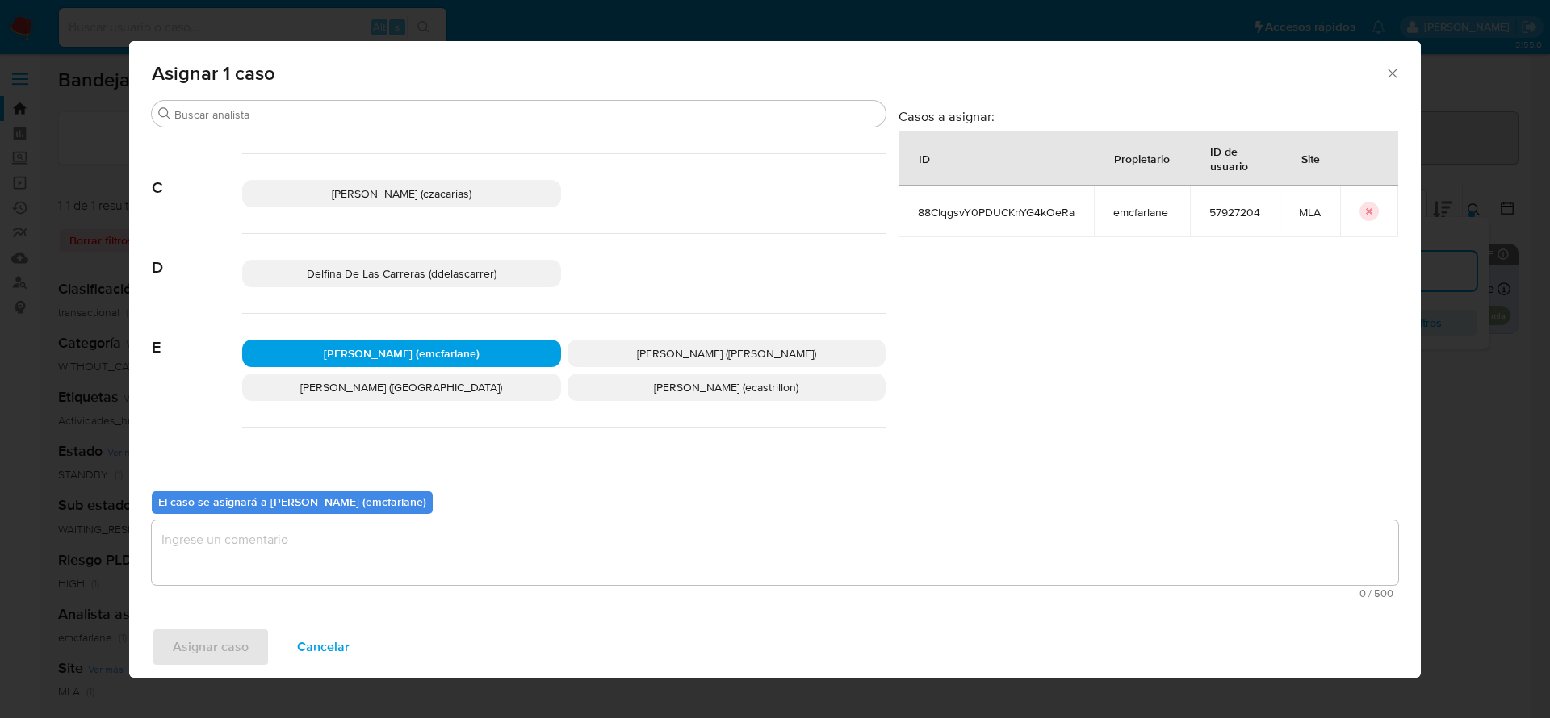
click at [320, 554] on textarea "assign-modal" at bounding box center [775, 553] width 1246 height 65
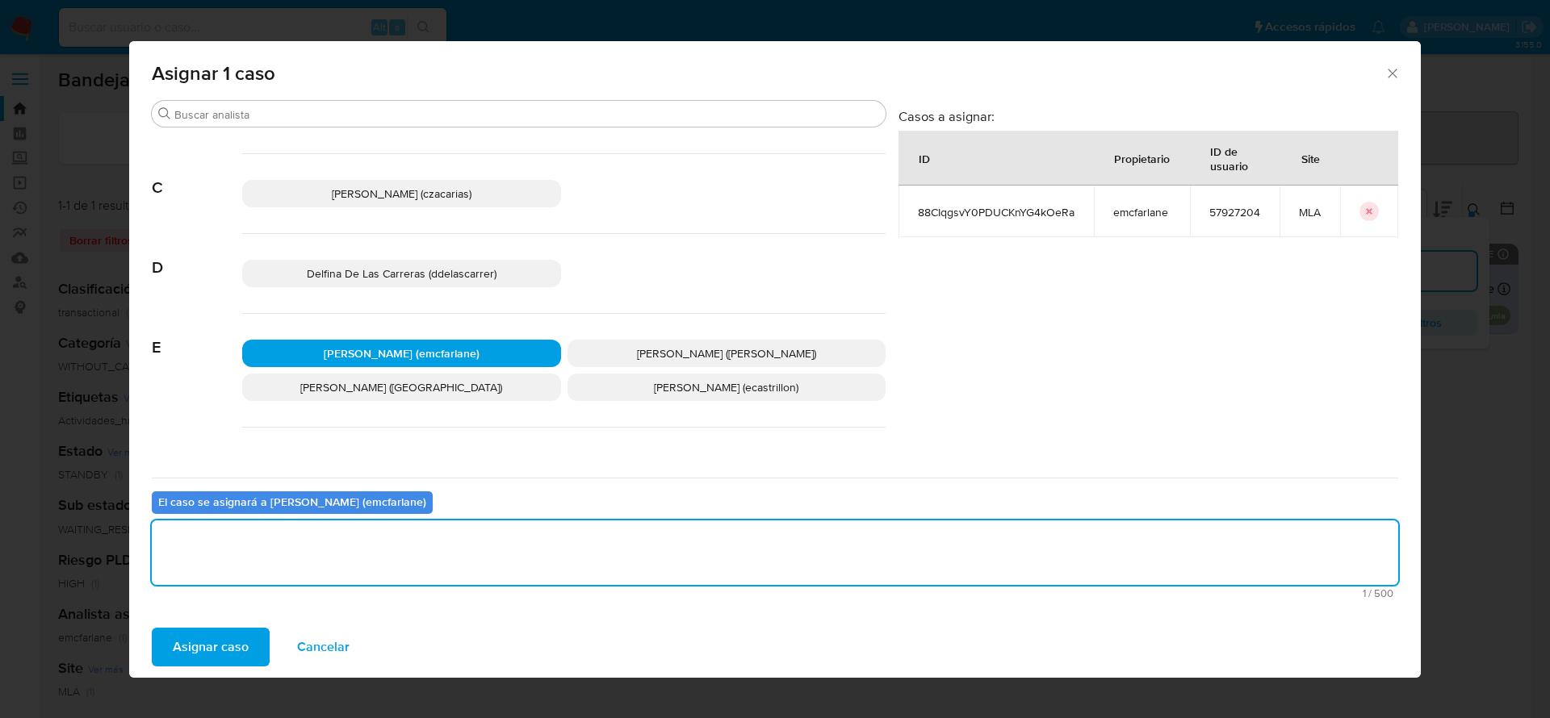
click at [202, 661] on span "Asignar caso" at bounding box center [211, 648] width 76 height 36
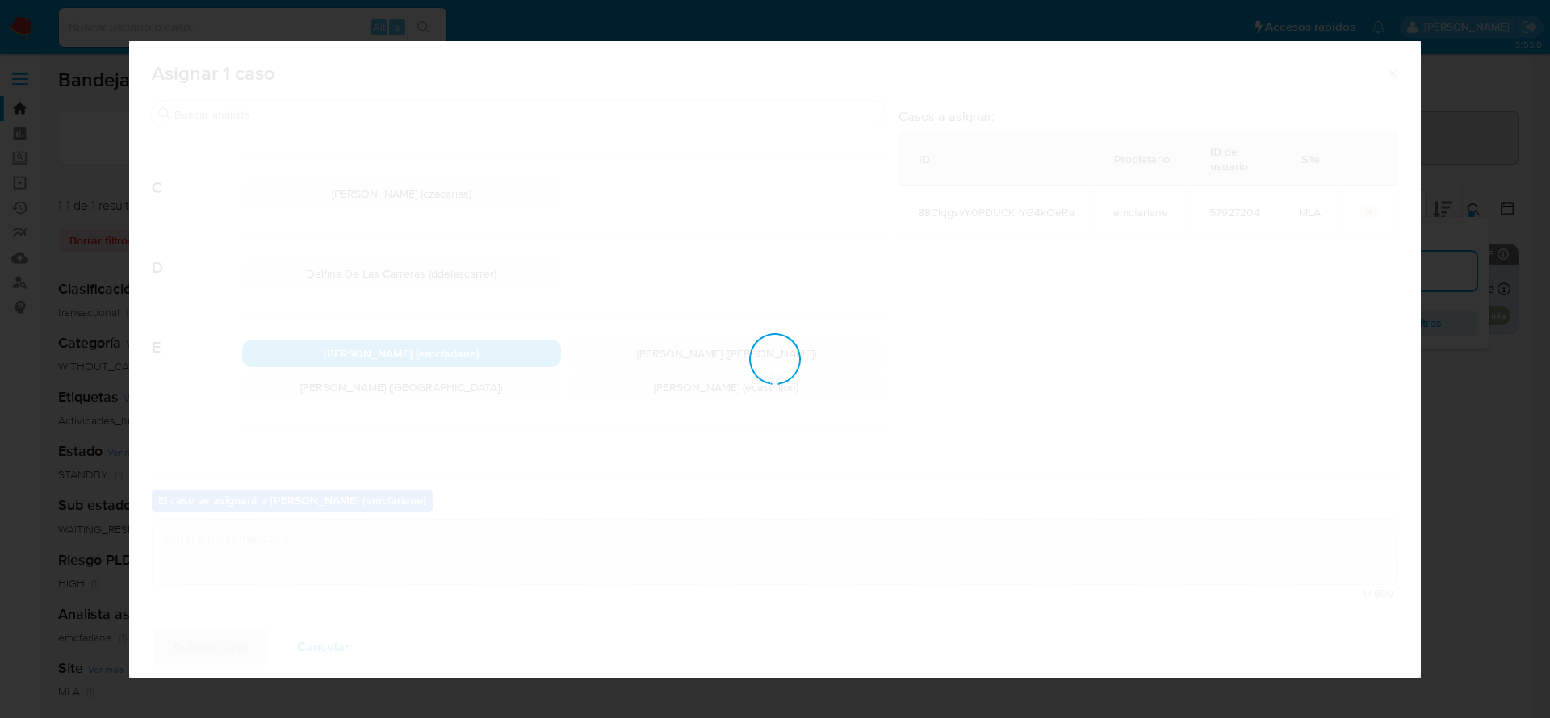
checkbox input "false"
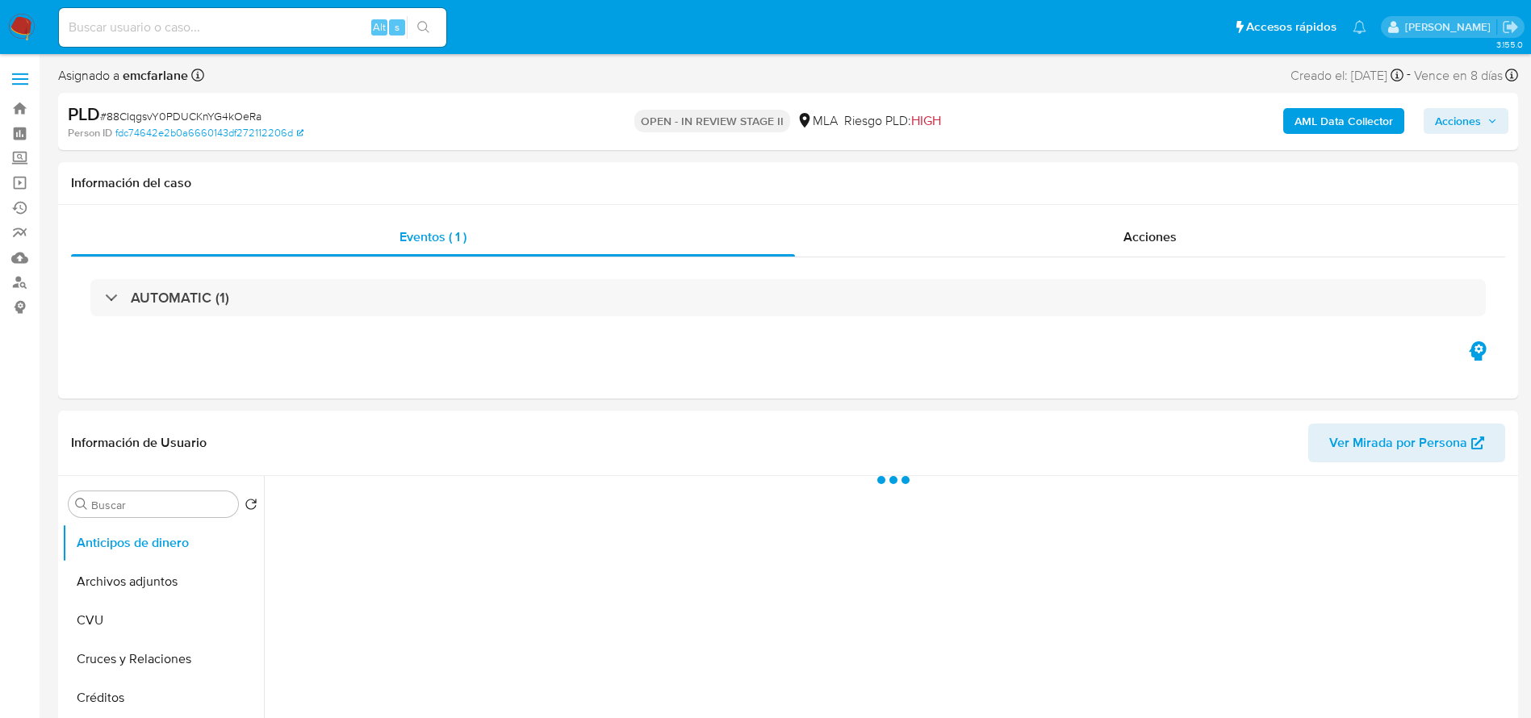
click at [1477, 111] on span "Acciones" at bounding box center [1458, 121] width 46 height 26
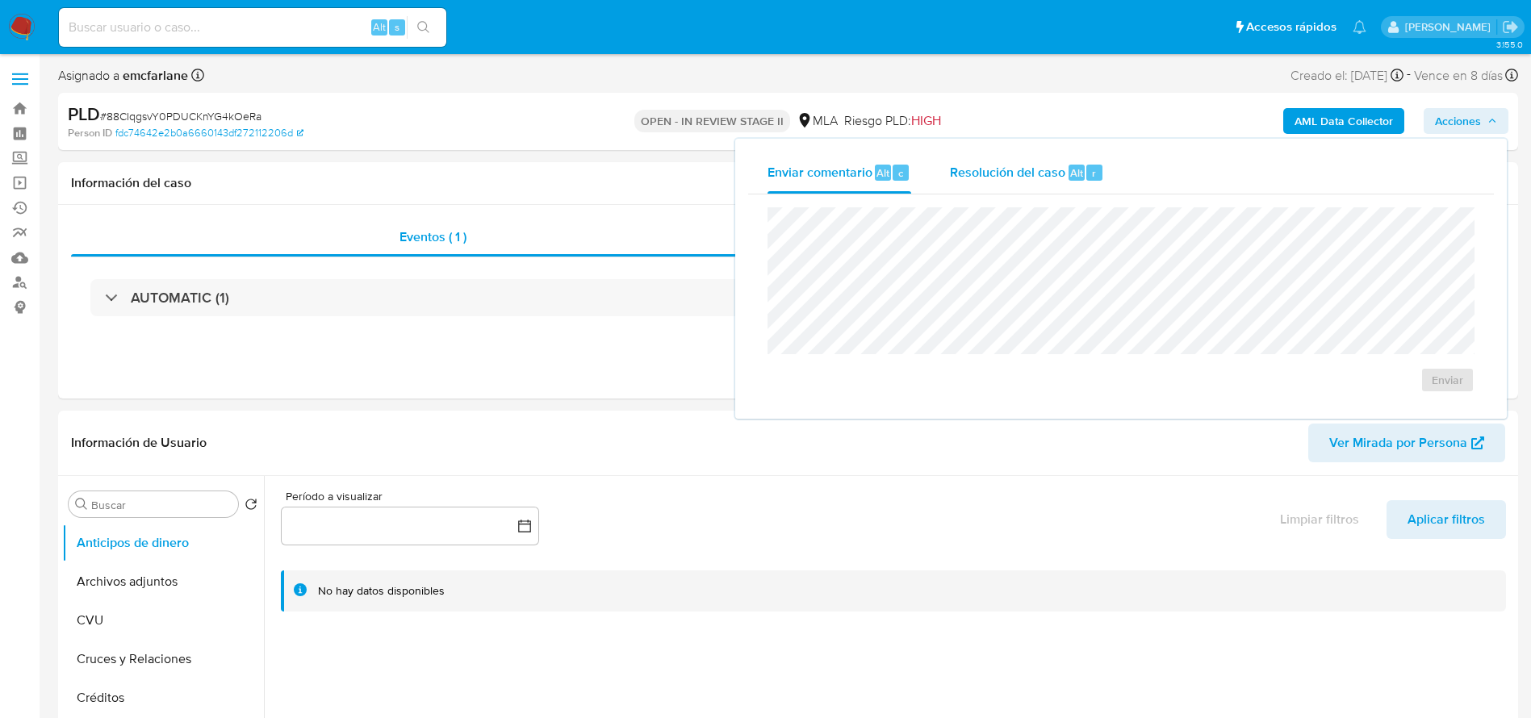
click at [1065, 178] on div "Resolución del caso Alt r" at bounding box center [1027, 173] width 154 height 42
select select "10"
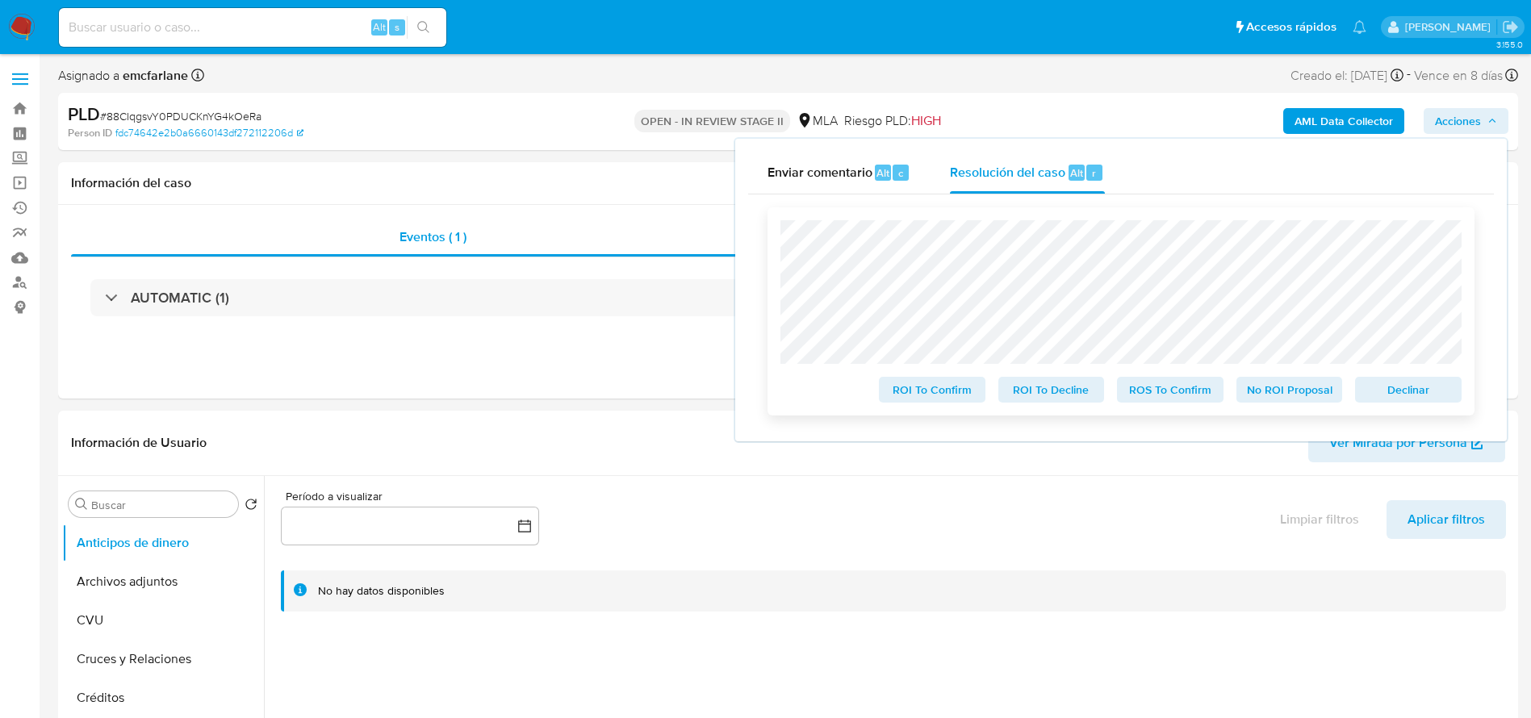
click at [1409, 394] on span "Declinar" at bounding box center [1409, 390] width 84 height 23
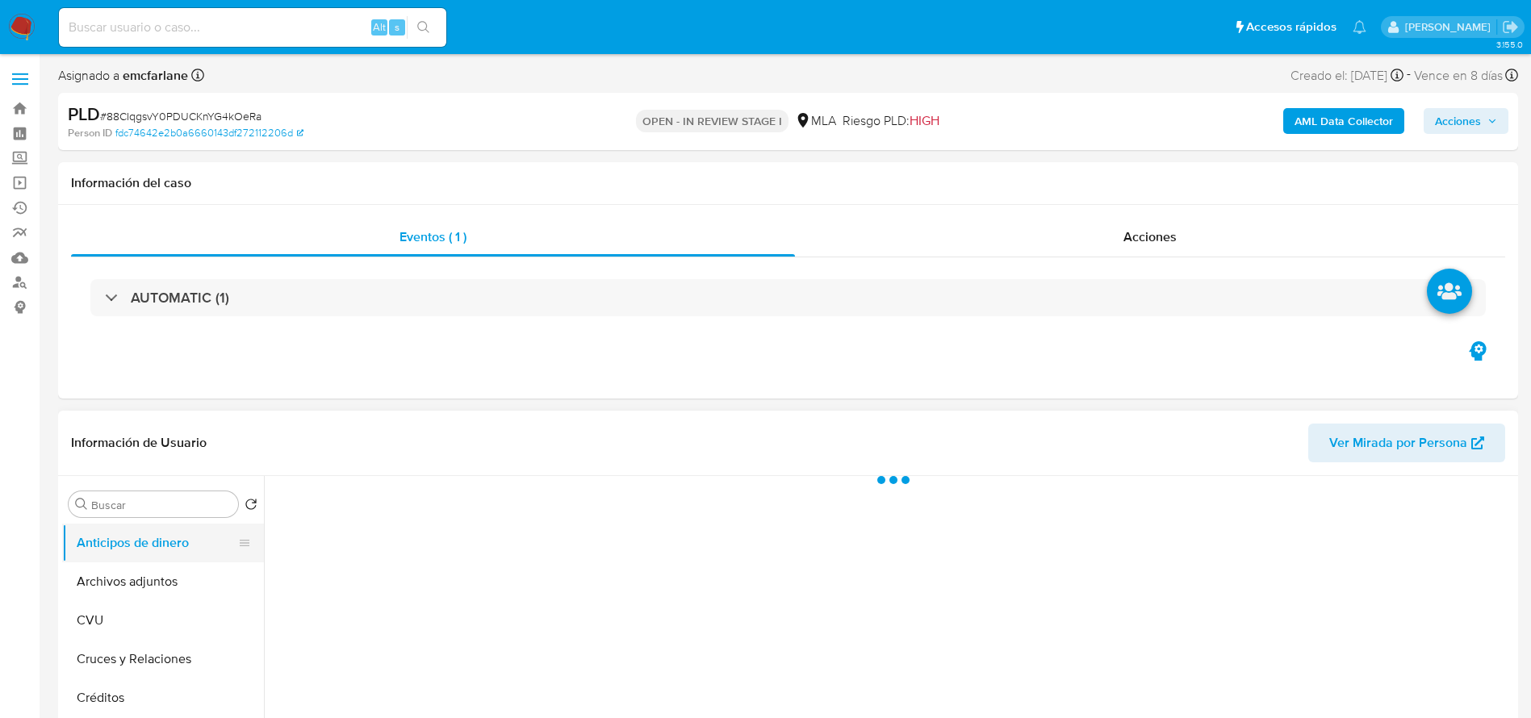
drag, startPoint x: 151, startPoint y: 559, endPoint x: 159, endPoint y: 560, distance: 8.2
click at [151, 559] on button "Anticipos de dinero" at bounding box center [156, 543] width 189 height 39
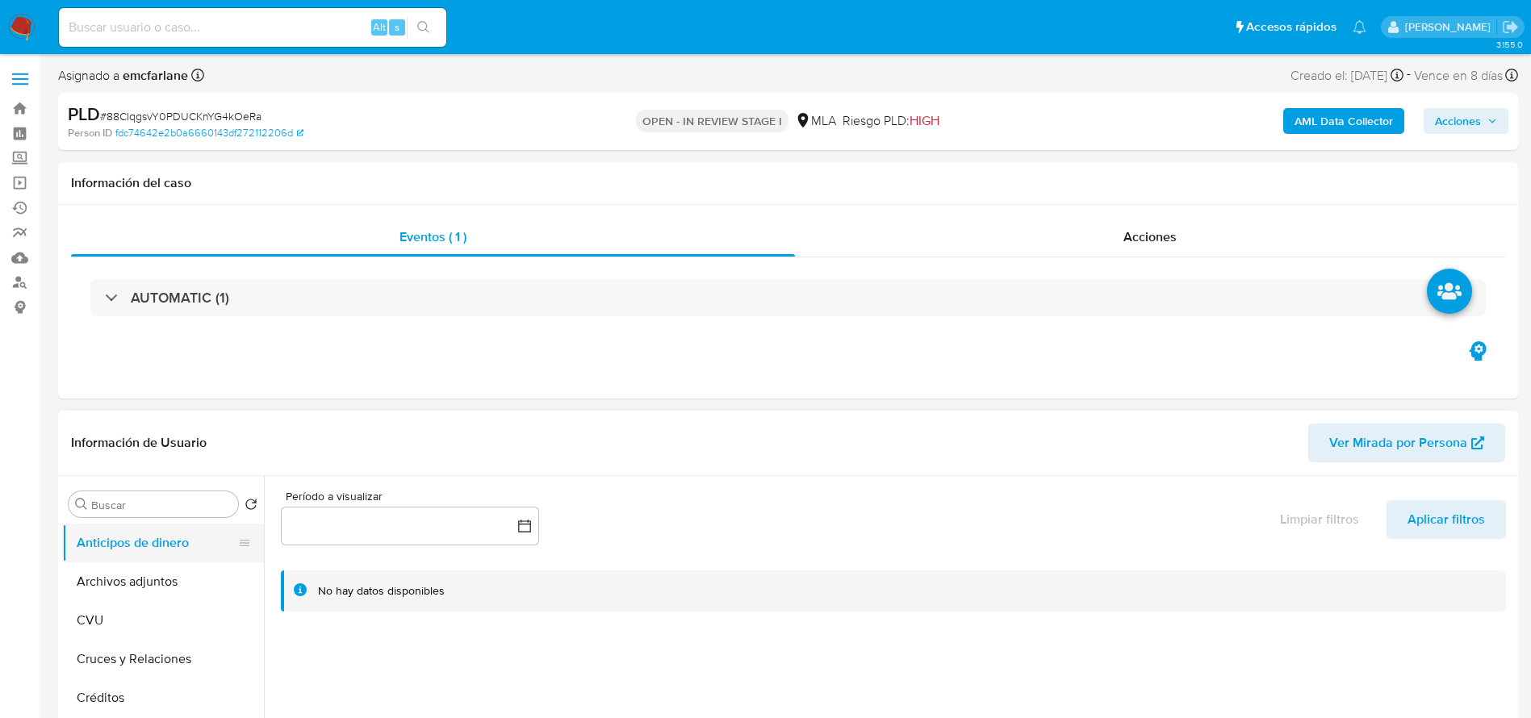
click at [143, 560] on button "Anticipos de dinero" at bounding box center [156, 543] width 189 height 39
select select "10"
click at [147, 580] on button "Archivos adjuntos" at bounding box center [156, 582] width 189 height 39
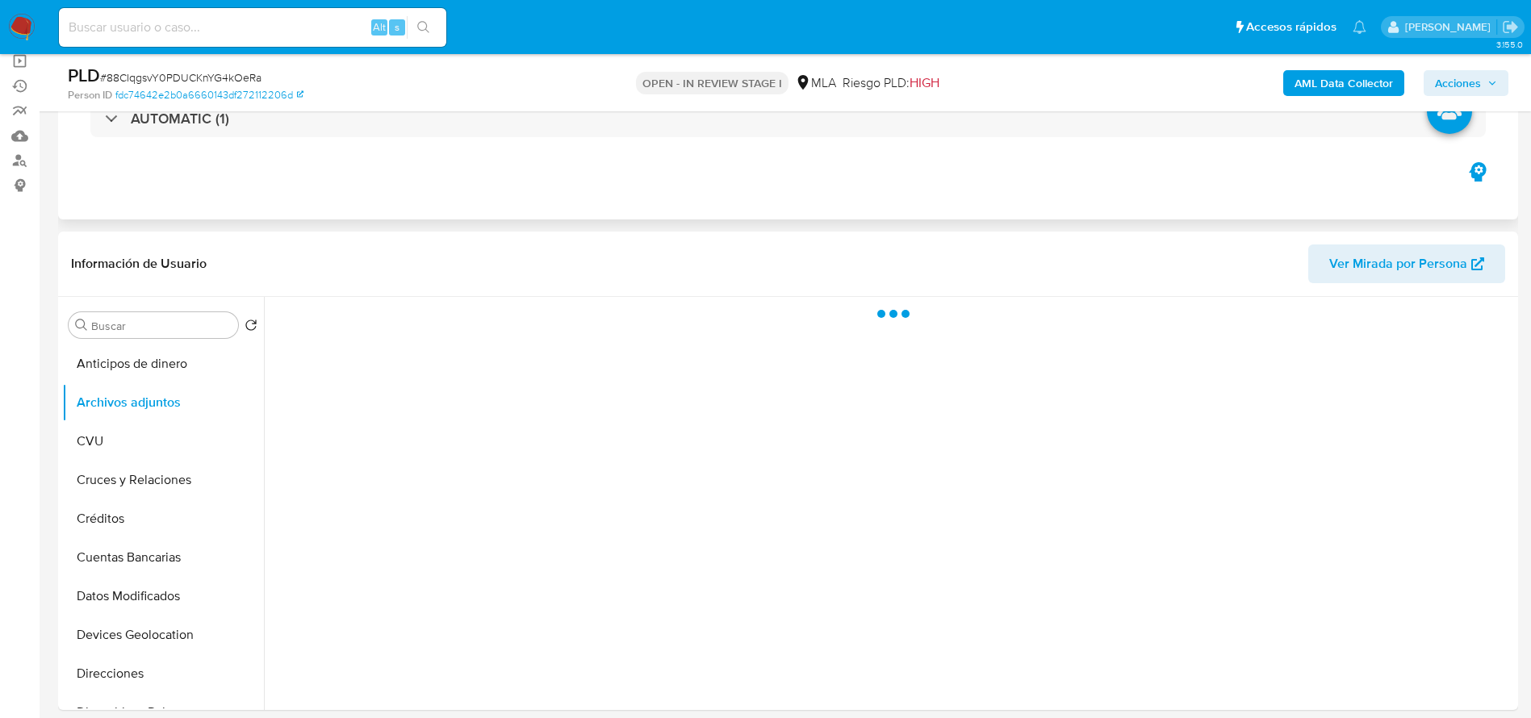
scroll to position [242, 0]
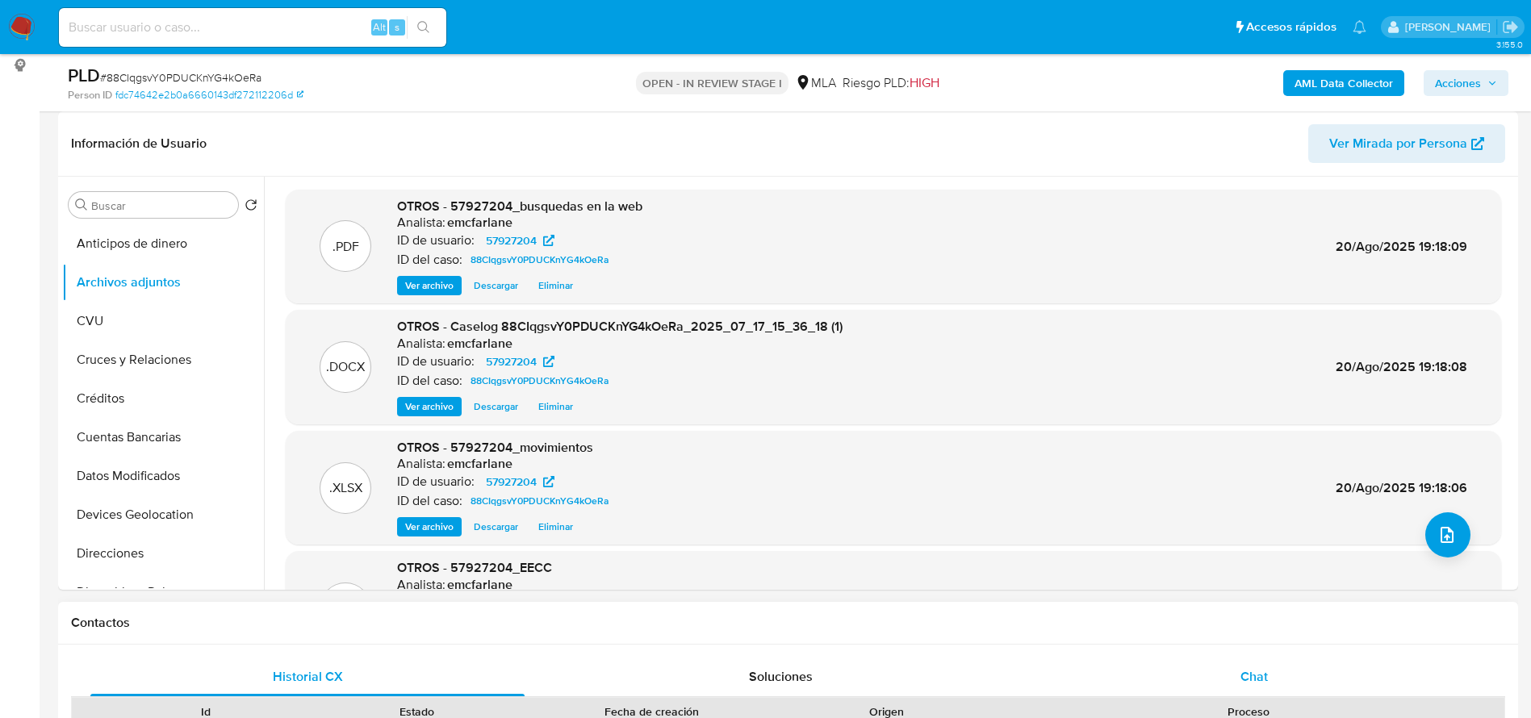
click at [1266, 672] on span "Chat" at bounding box center [1254, 677] width 27 height 19
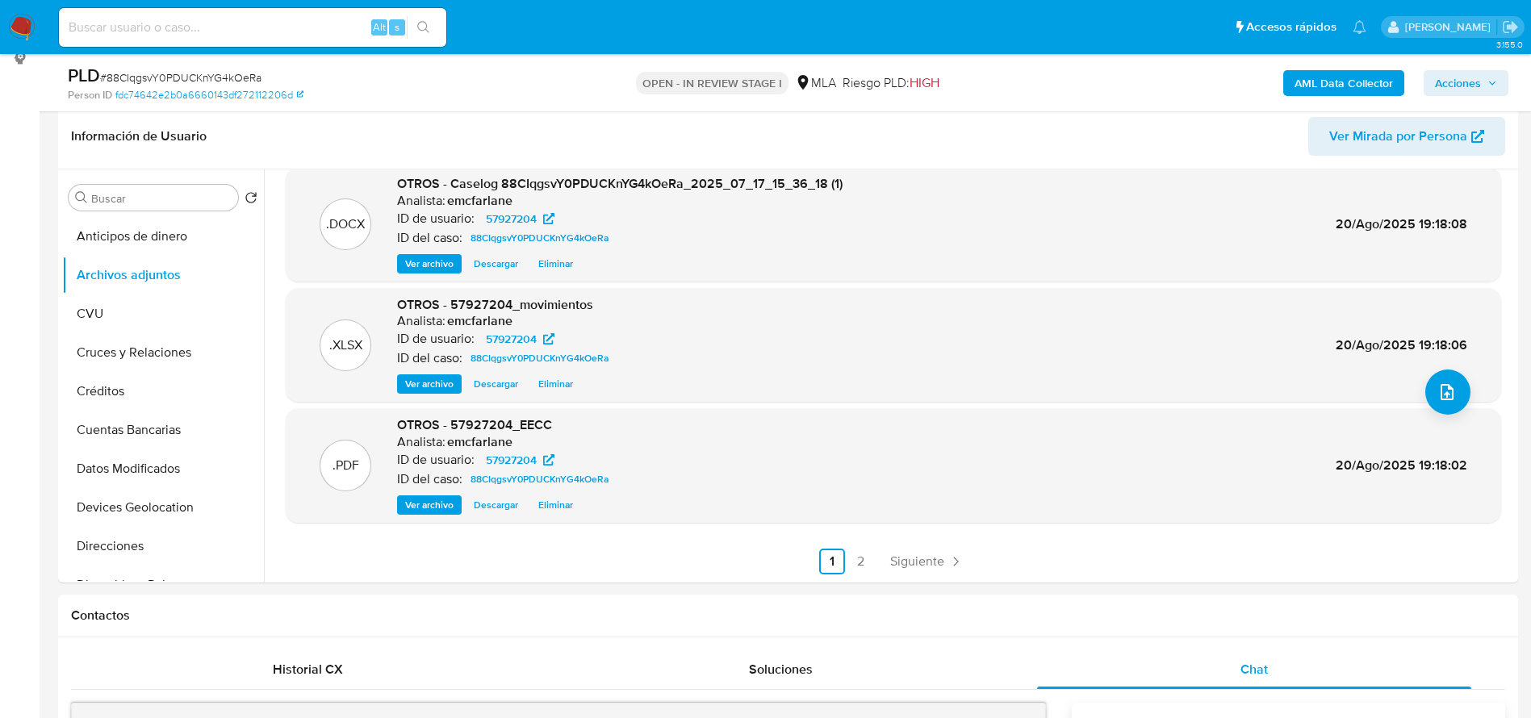
scroll to position [0, 0]
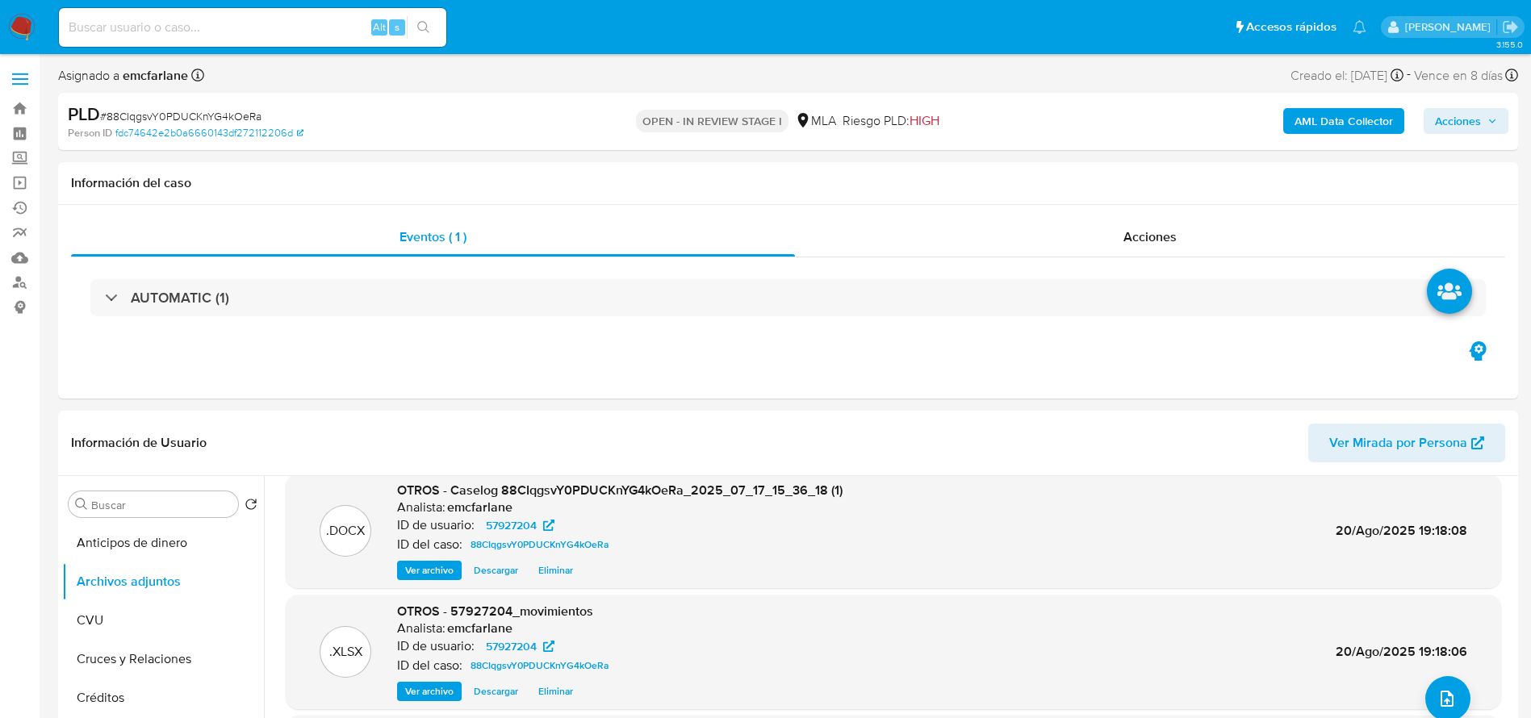
drag, startPoint x: 1480, startPoint y: 123, endPoint x: 1471, endPoint y: 128, distance: 10.1
click at [1480, 123] on span "Acciones" at bounding box center [1458, 121] width 46 height 26
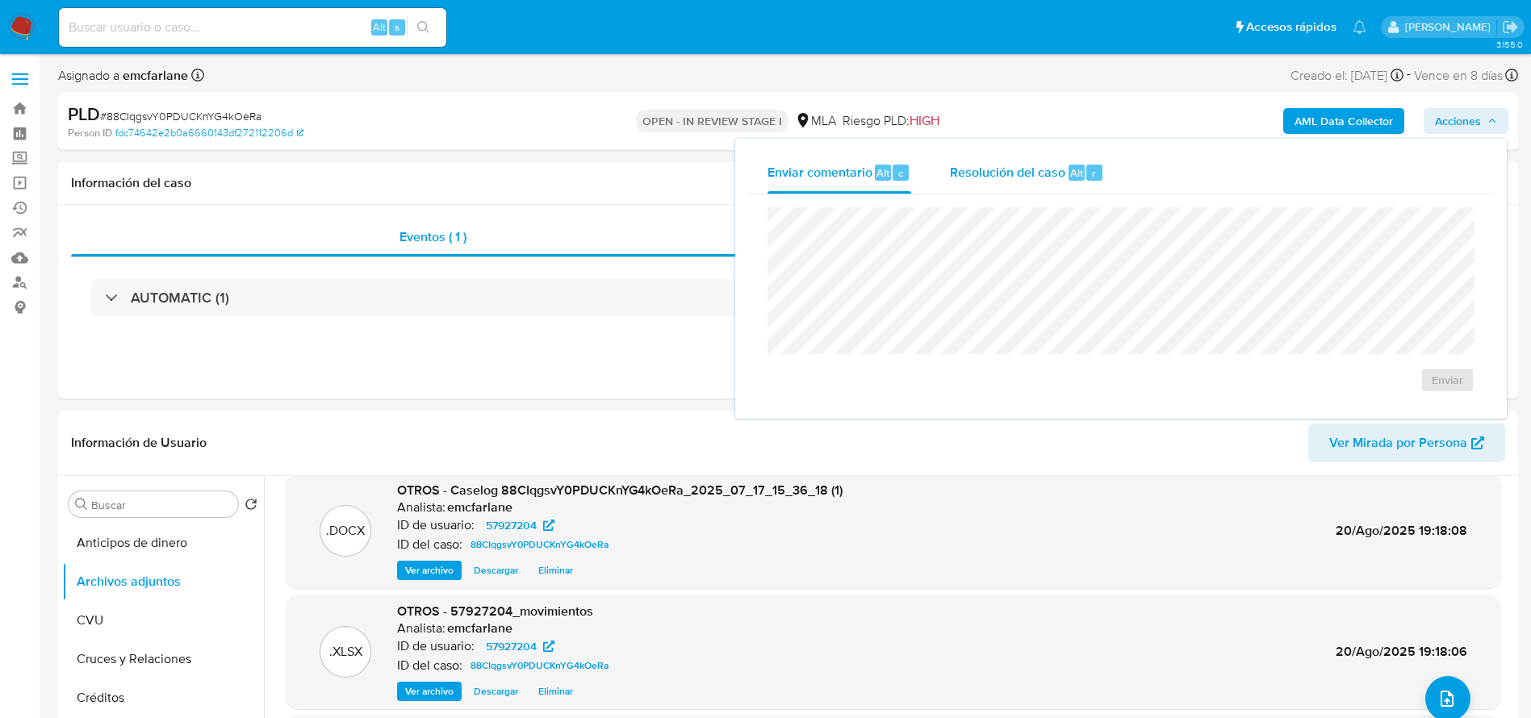
click at [1075, 191] on div "Resolución del caso Alt r" at bounding box center [1027, 173] width 154 height 42
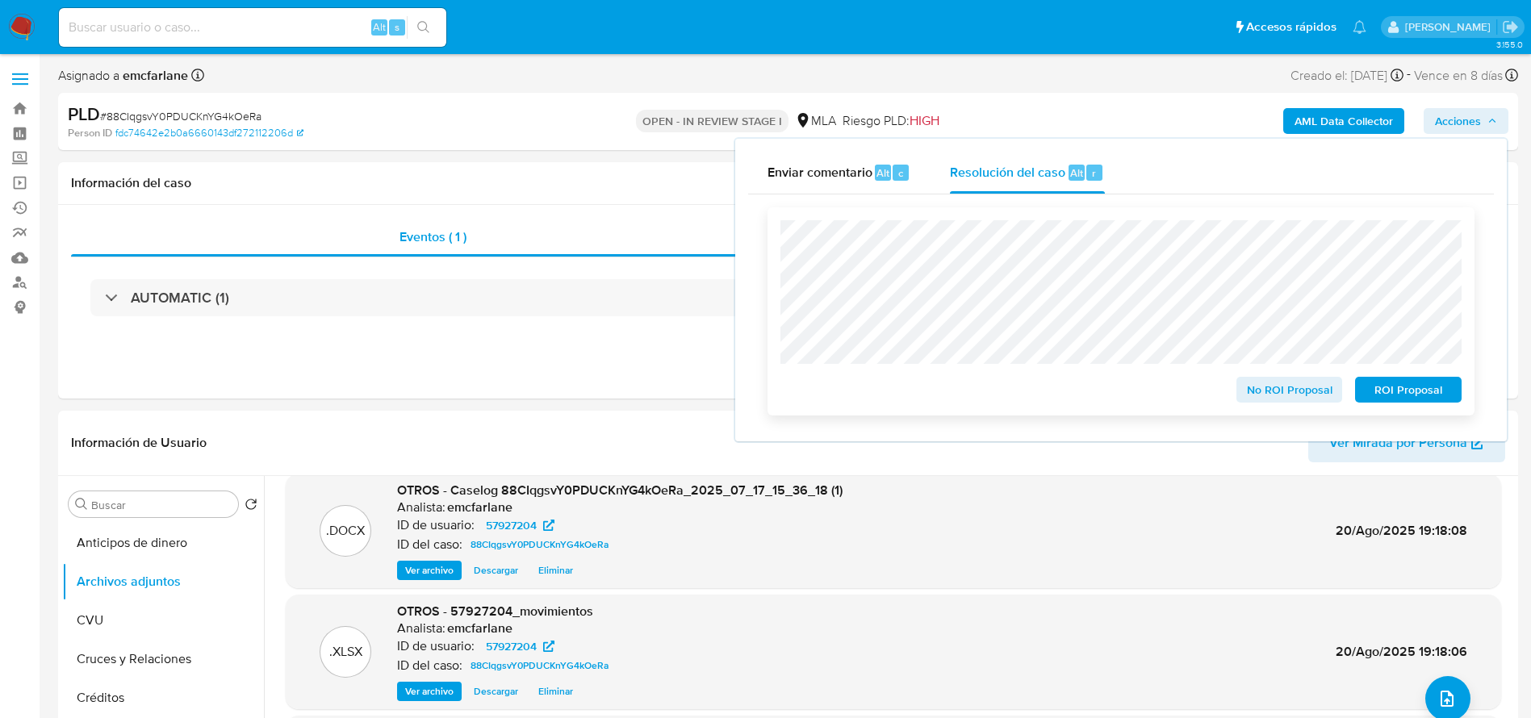
click at [1298, 380] on span "No ROI Proposal" at bounding box center [1290, 390] width 84 height 23
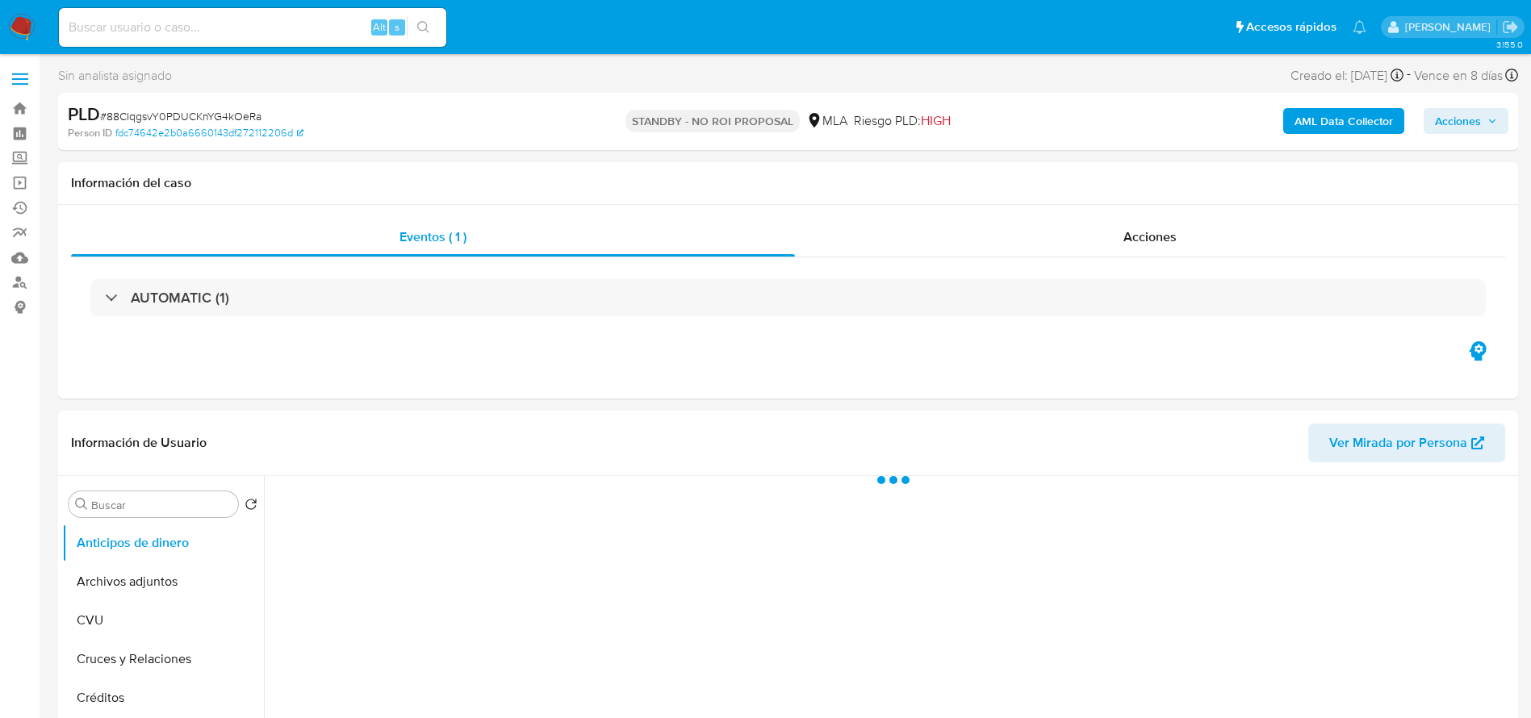
click at [15, 19] on img at bounding box center [21, 27] width 27 height 27
